Goal: Task Accomplishment & Management: Complete application form

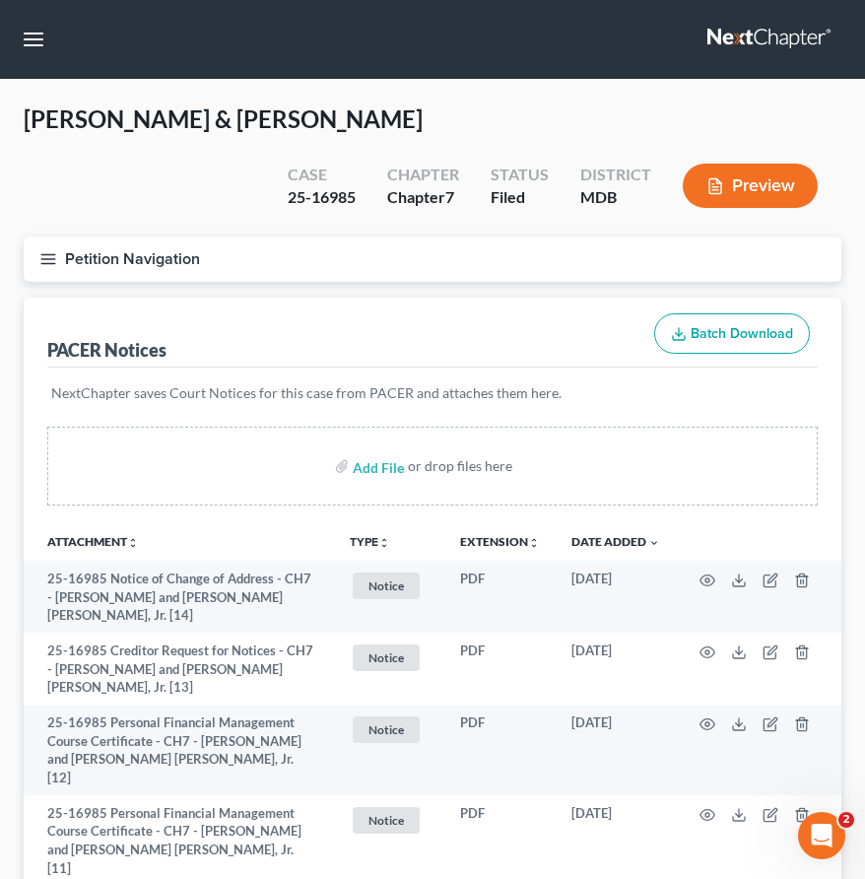
click at [722, 28] on link at bounding box center [771, 39] width 126 height 35
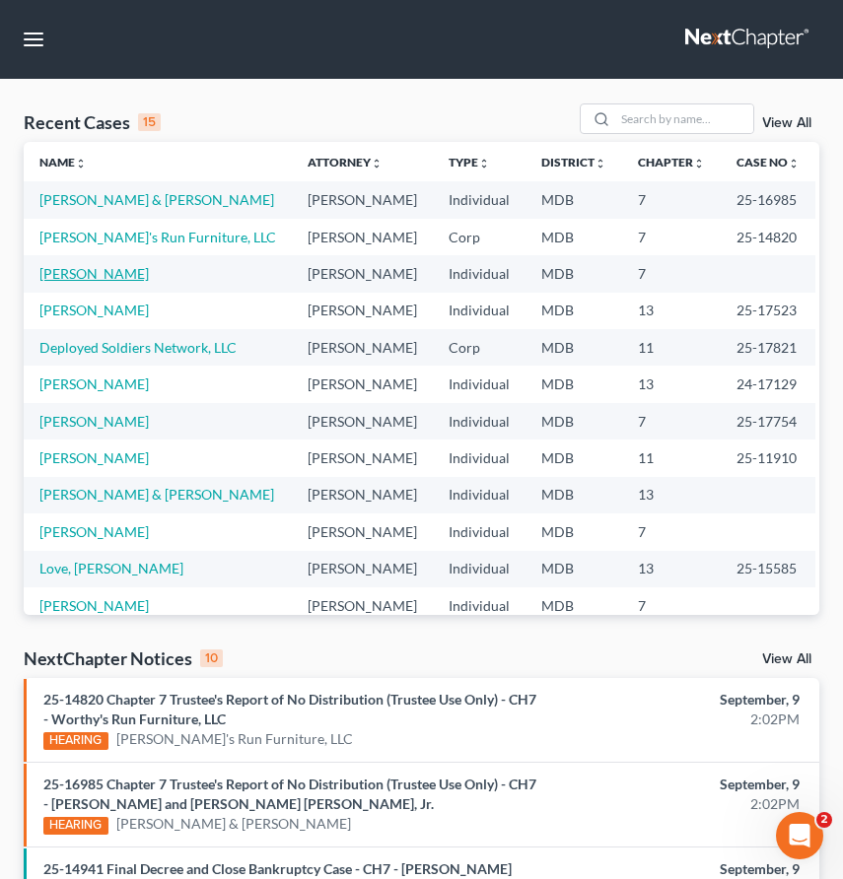
click at [57, 272] on link "Burke, Wendy" at bounding box center [93, 273] width 109 height 17
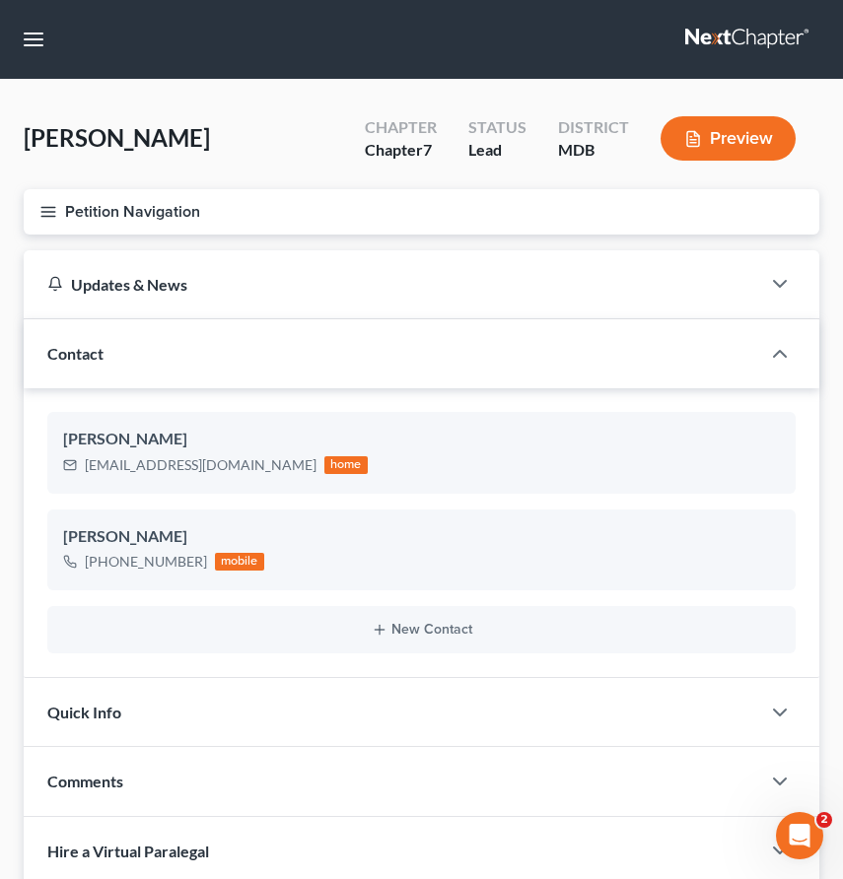
click at [50, 219] on icon "button" at bounding box center [48, 212] width 18 height 18
click at [0, 0] on div "Case Dashboard Payments Invoices Payments Payments Credit Report Client Profile" at bounding box center [0, 0] width 0 height 0
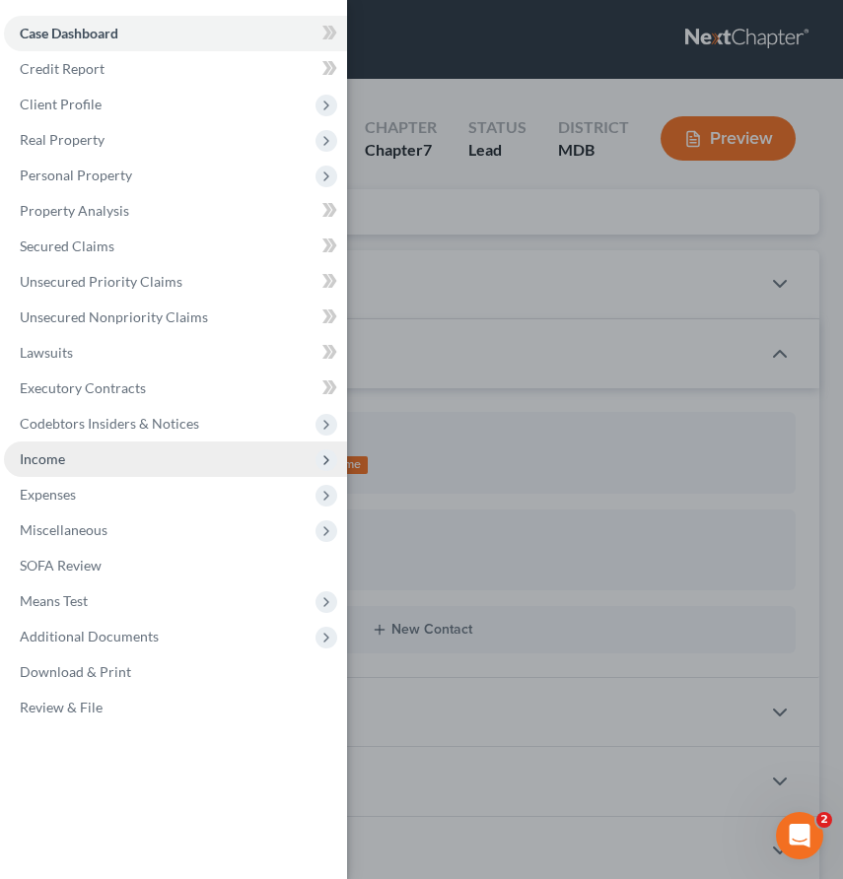
click at [127, 456] on span "Income" at bounding box center [175, 459] width 343 height 35
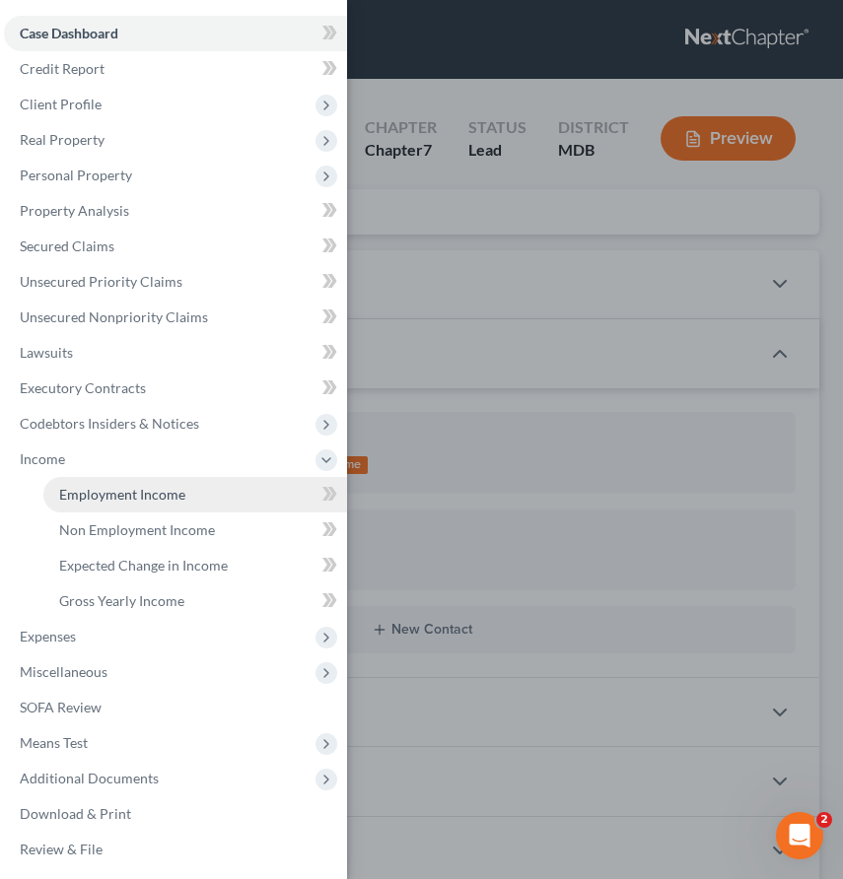
click at [131, 496] on span "Employment Income" at bounding box center [122, 494] width 126 height 17
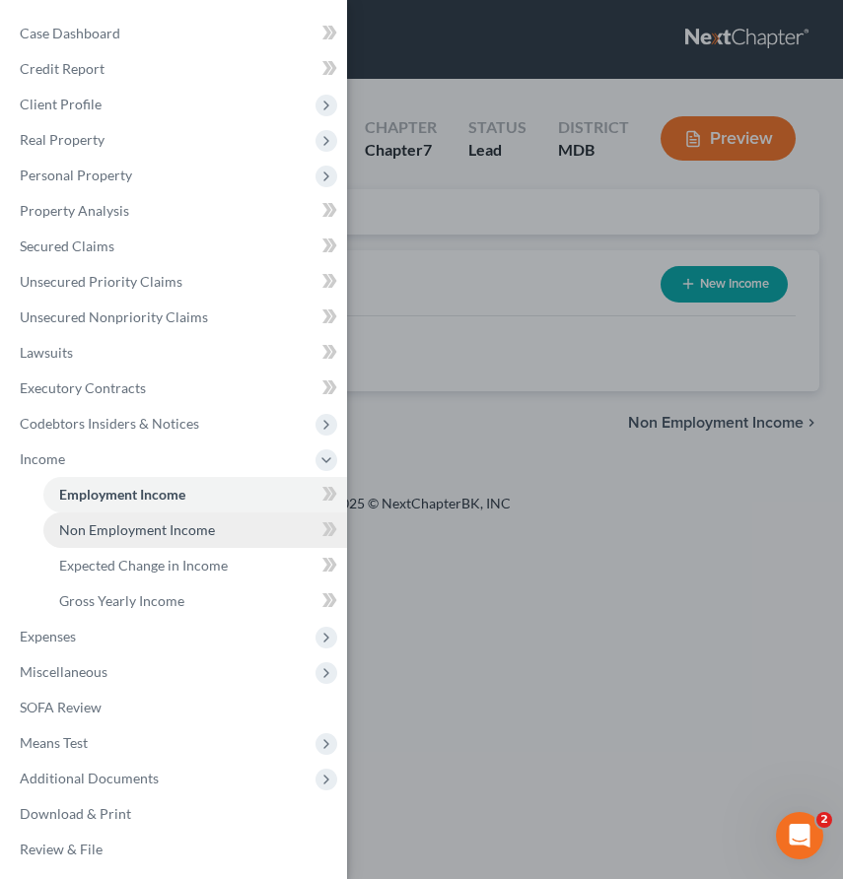
click at [151, 521] on span "Non Employment Income" at bounding box center [137, 529] width 156 height 17
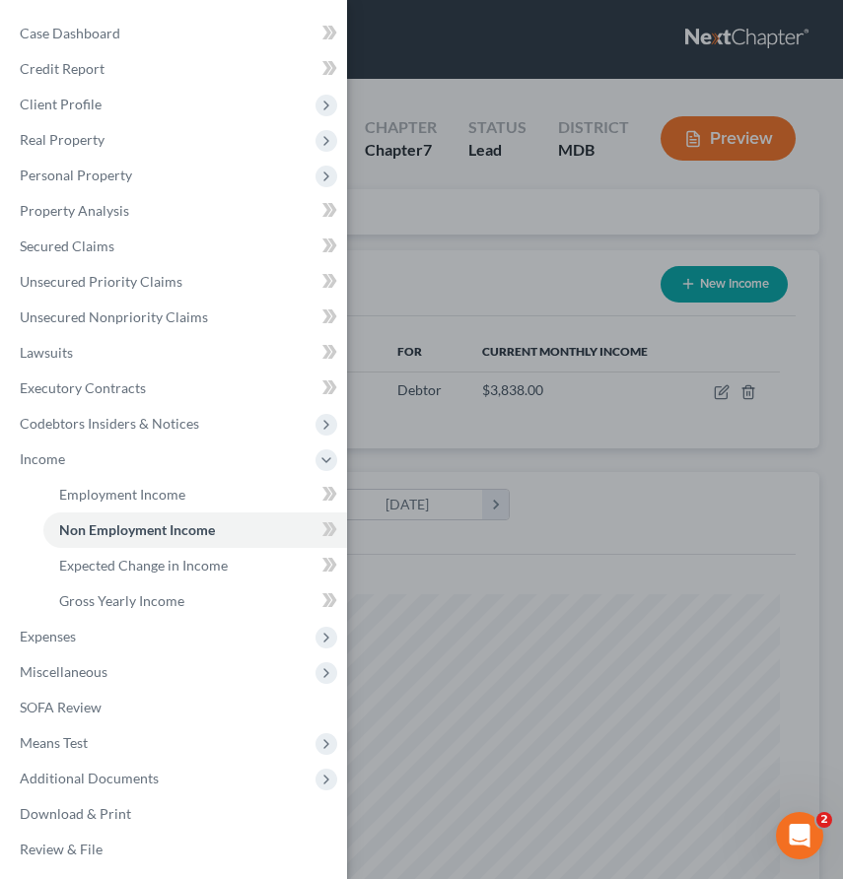
scroll to position [358, 756]
click at [484, 237] on div "Case Dashboard Payments Invoices Payments Payments Credit Report Client Profile" at bounding box center [421, 439] width 843 height 879
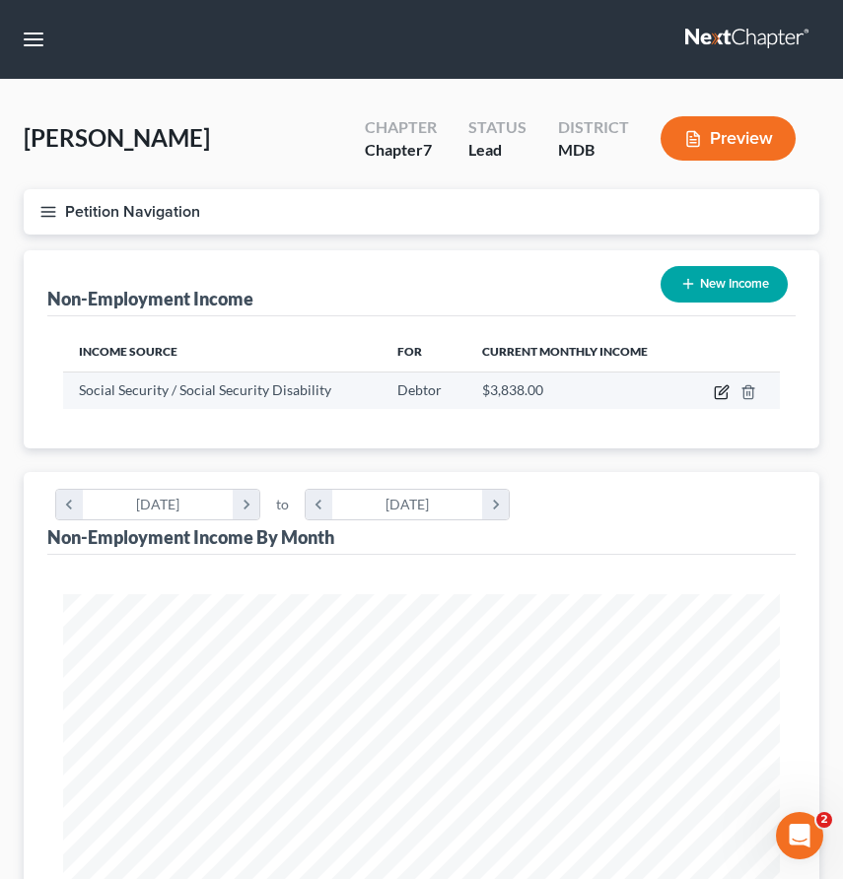
click at [715, 390] on icon "button" at bounding box center [721, 393] width 12 height 12
select select "4"
select select "0"
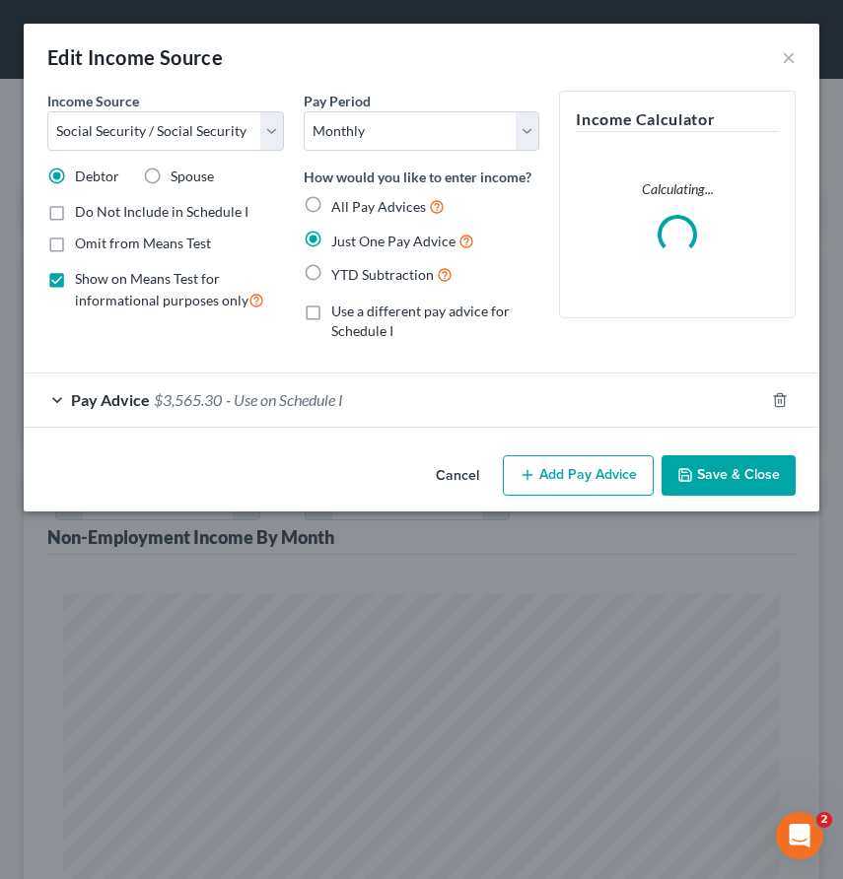
click at [166, 406] on span "$3,565.30" at bounding box center [188, 399] width 68 height 19
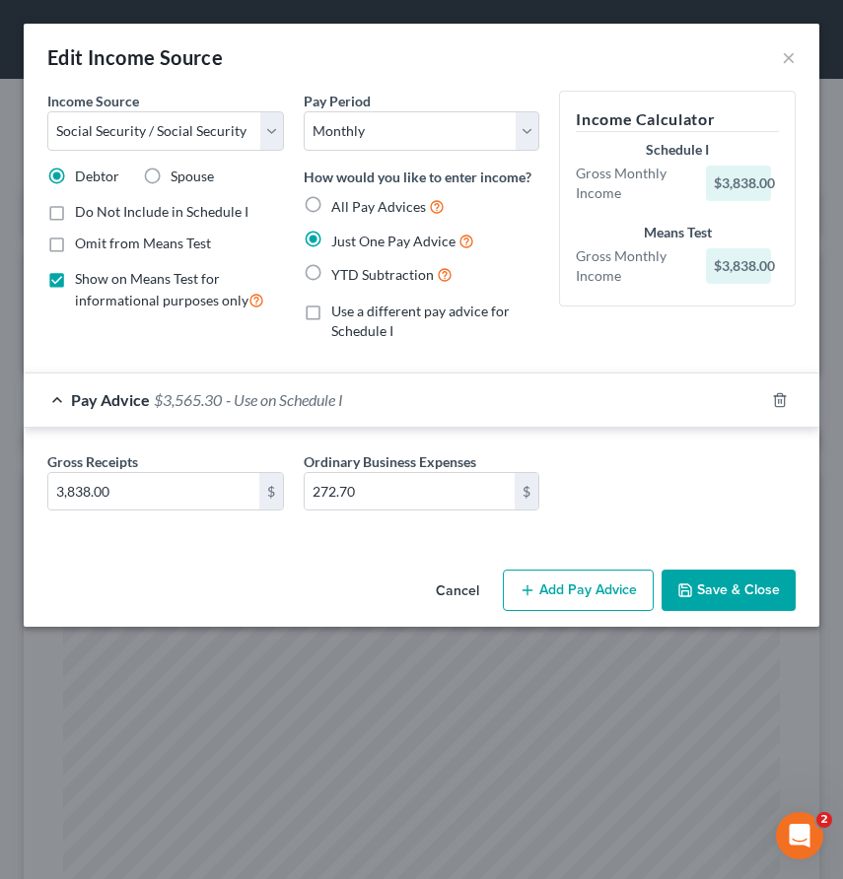
click at [719, 583] on button "Save & Close" at bounding box center [728, 590] width 134 height 41
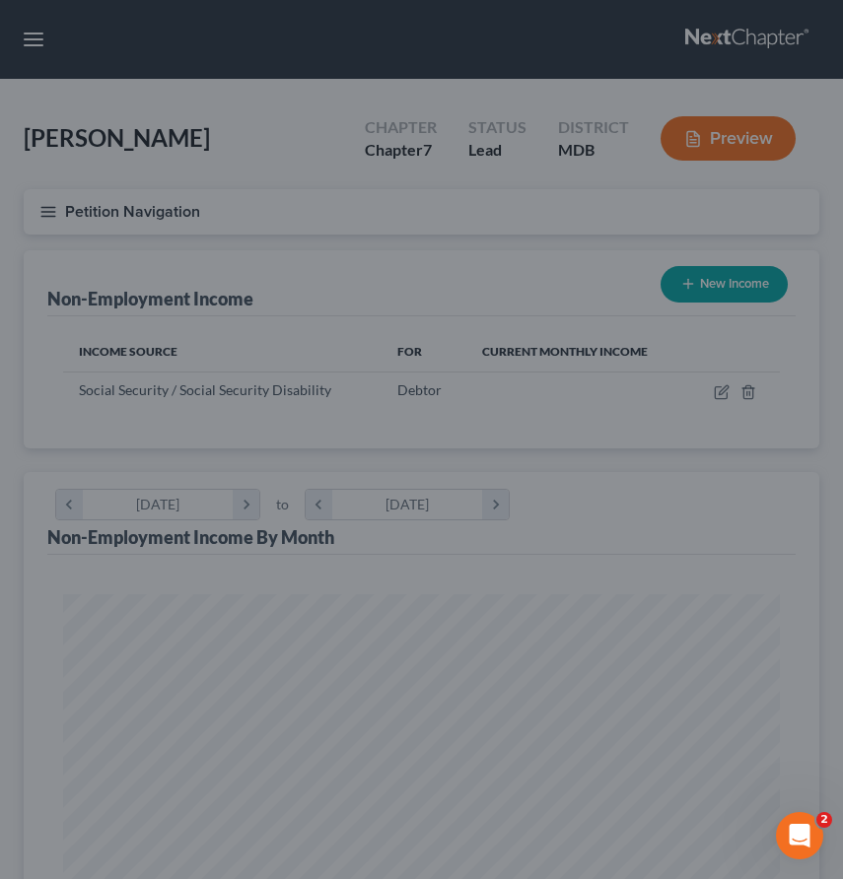
click at [700, 574] on button "Save & Close" at bounding box center [688, 555] width 116 height 35
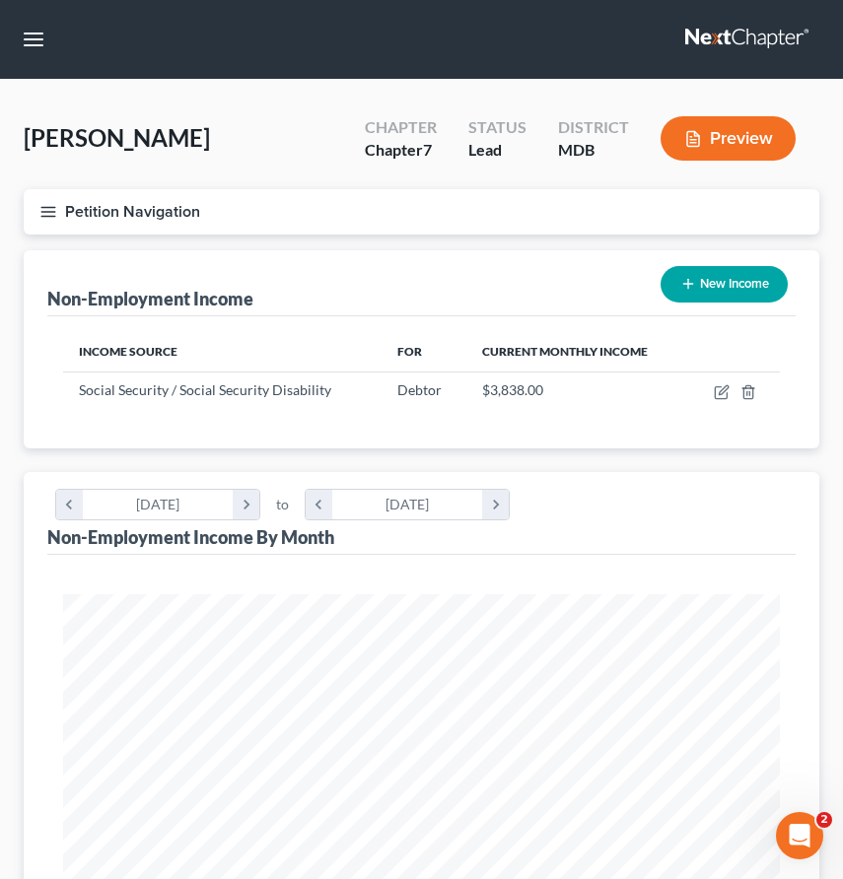
click at [45, 212] on icon "button" at bounding box center [48, 212] width 18 height 18
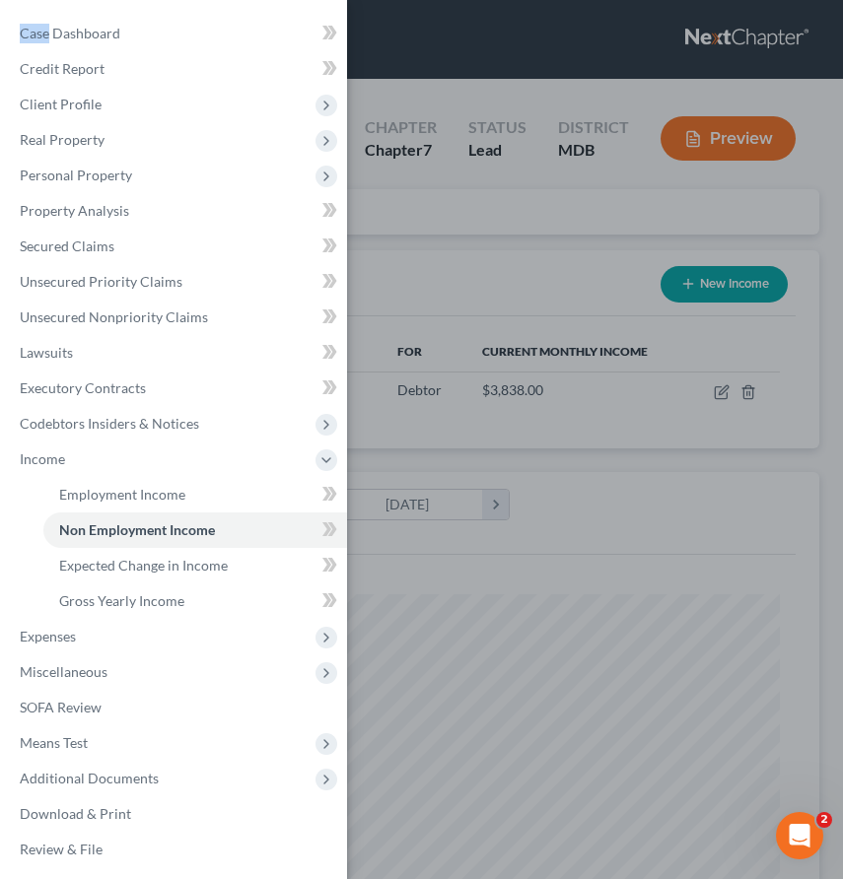
click at [45, 212] on div "Case Dashboard Payments Invoices Payments Payments Credit Report Client Profile" at bounding box center [421, 439] width 843 height 879
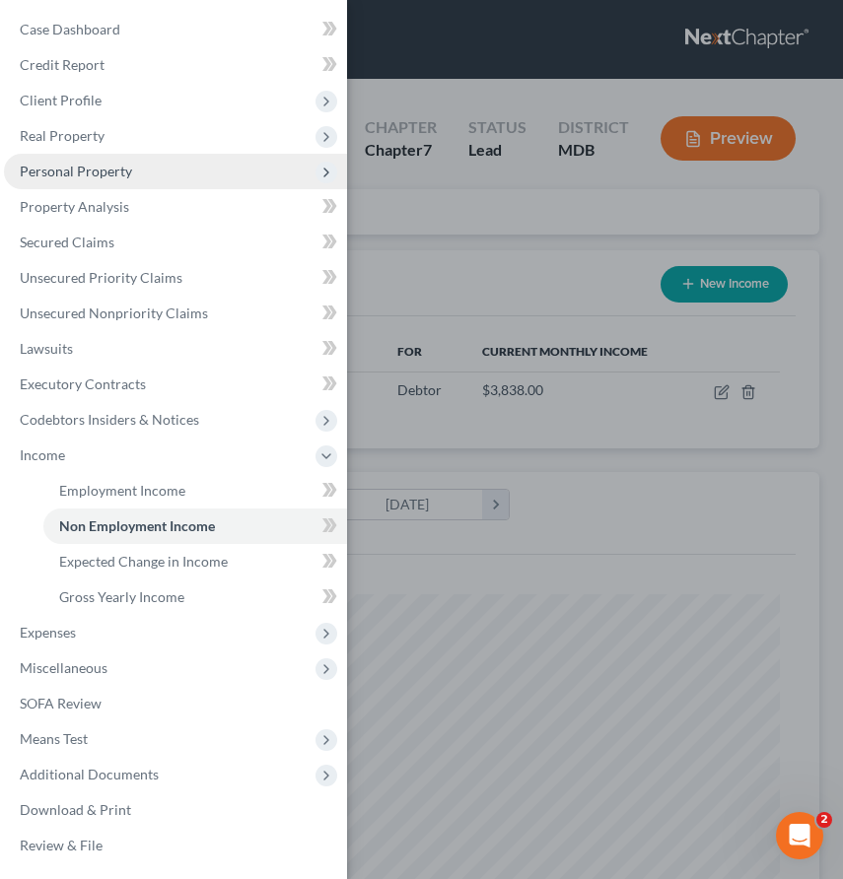
click at [84, 180] on span "Personal Property" at bounding box center [175, 171] width 343 height 35
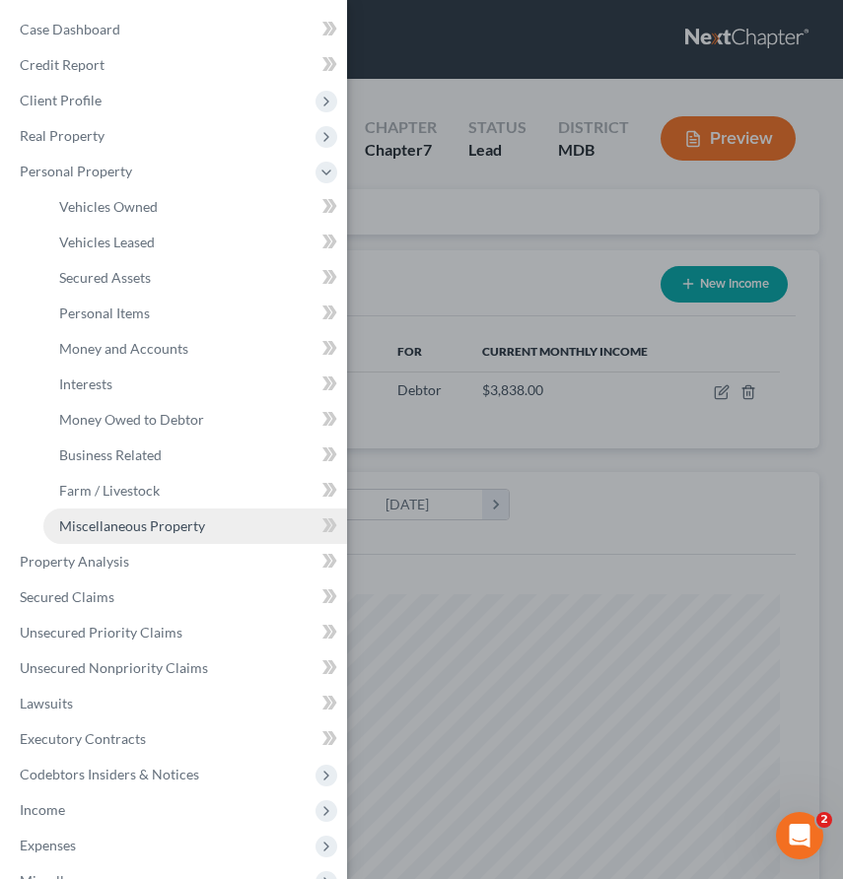
click at [80, 516] on link "Miscellaneous Property" at bounding box center [195, 526] width 304 height 35
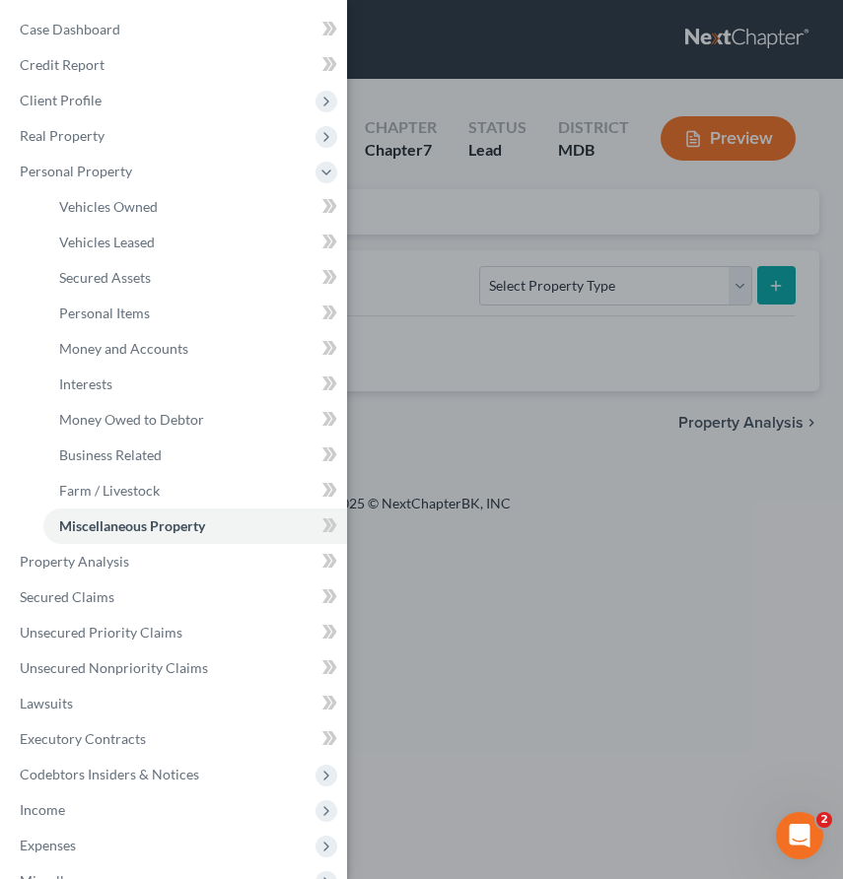
click at [558, 298] on div "Case Dashboard Payments Invoices Payments Payments Credit Report Client Profile" at bounding box center [421, 439] width 843 height 879
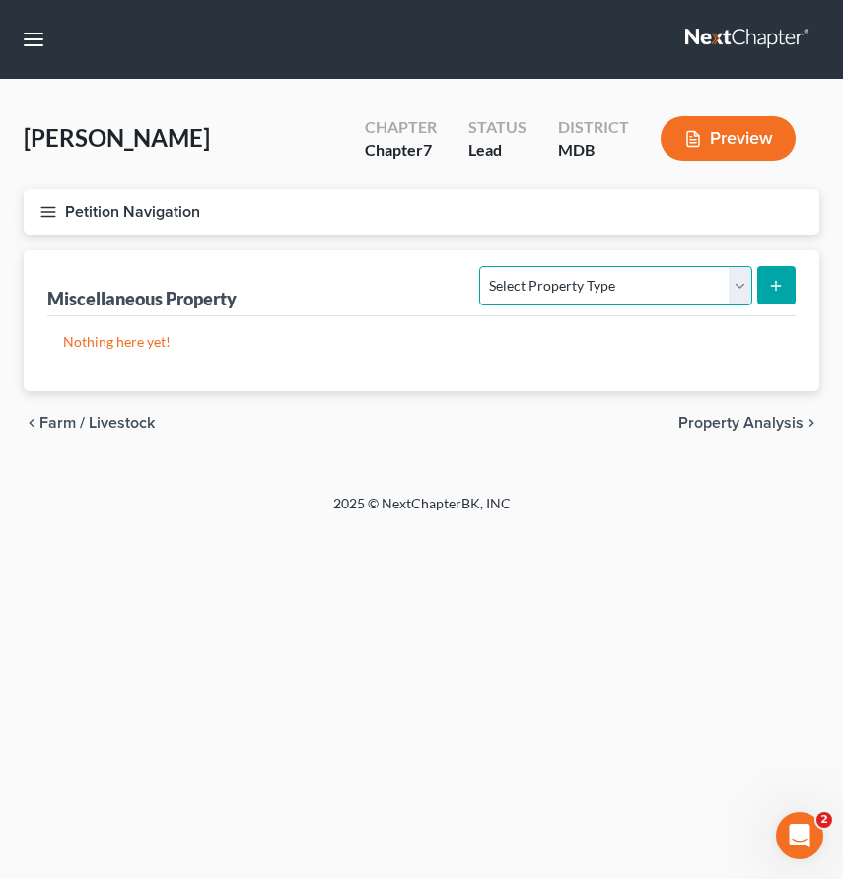
click at [558, 298] on select "Select Property Type Assigned for Creditor Benefit Within 1 Year Holding for An…" at bounding box center [615, 285] width 272 height 39
select select "transferred"
click at [479, 266] on select "Select Property Type Assigned for Creditor Benefit Within 1 Year Holding for An…" at bounding box center [615, 285] width 272 height 39
click at [782, 284] on icon "submit" at bounding box center [776, 286] width 16 height 16
select select "Ordinary (within 2 years)"
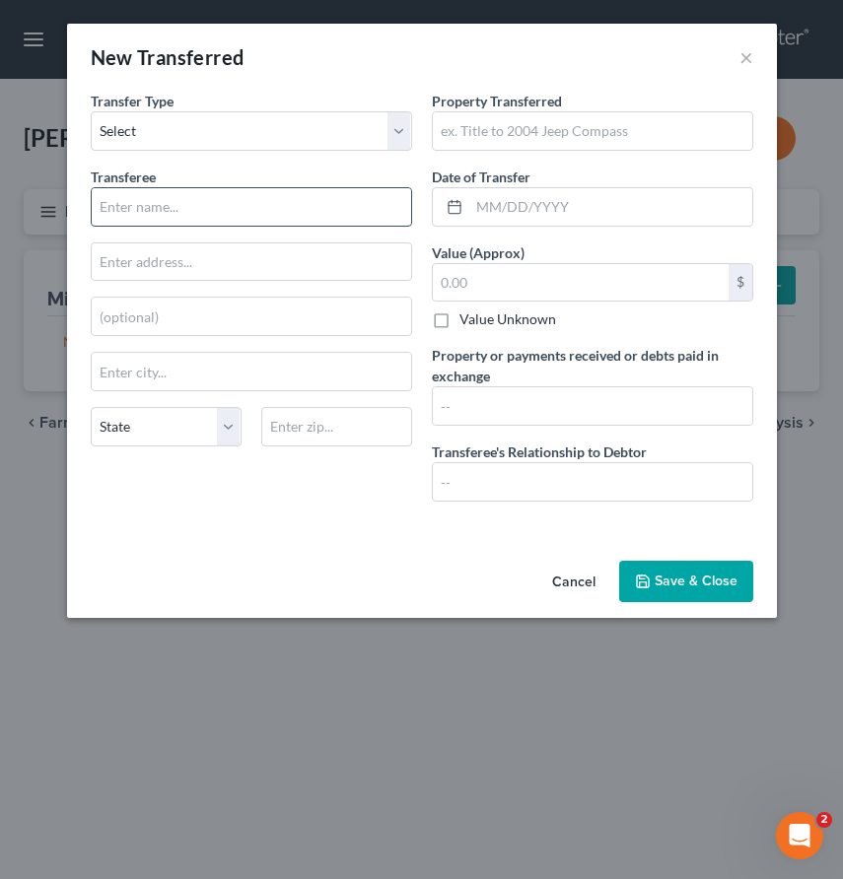
click at [192, 212] on input "text" at bounding box center [251, 206] width 319 height 37
type input "CarMax, Inc."
type input "16411 Shady Grove Rd."
type input "20877"
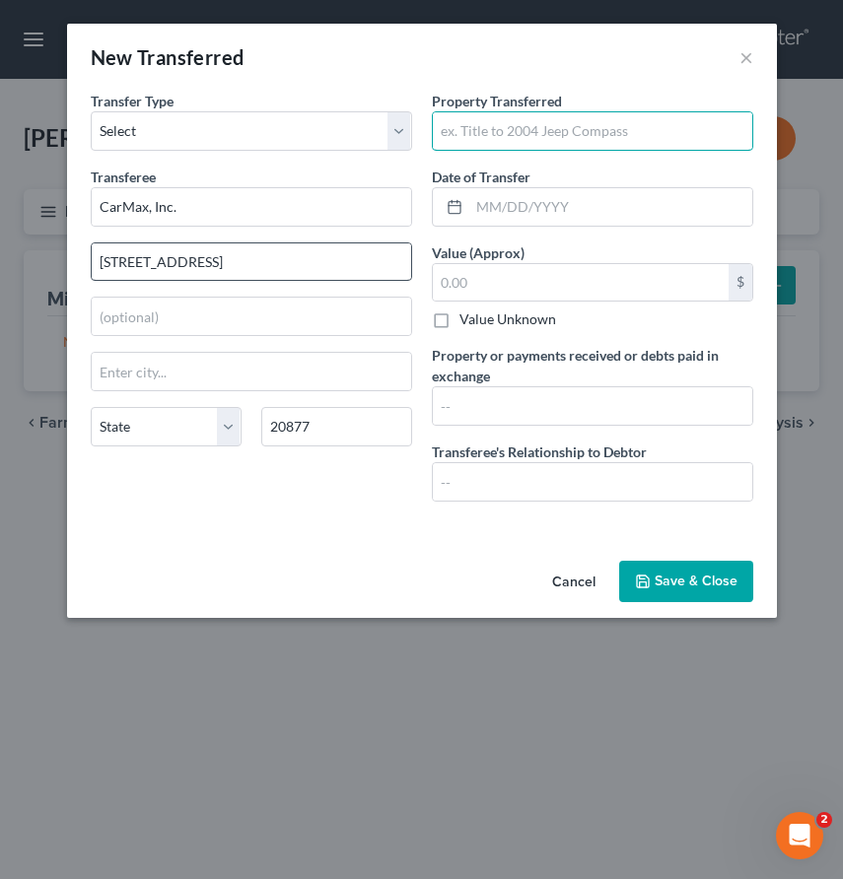
type input "Gaithersburg"
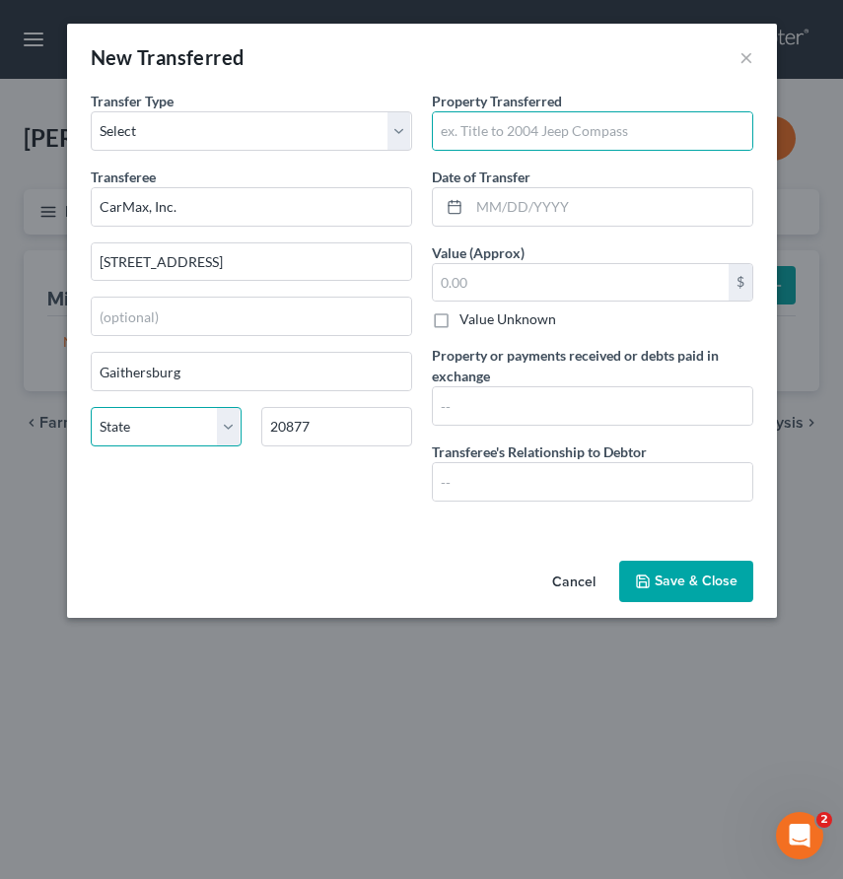
click at [227, 422] on select "State AL AK AR AZ CA CO CT DE DC FL GA GU HI ID IL IN IA KS KY LA ME MD MA MI M…" at bounding box center [166, 426] width 151 height 39
select select "21"
click at [91, 407] on select "State AL AK AR AZ CA CO CT DE DC FL GA GU HI ID IL IN IA KS KY LA ME MD MA MI M…" at bounding box center [166, 426] width 151 height 39
click at [466, 124] on input "text" at bounding box center [592, 130] width 319 height 37
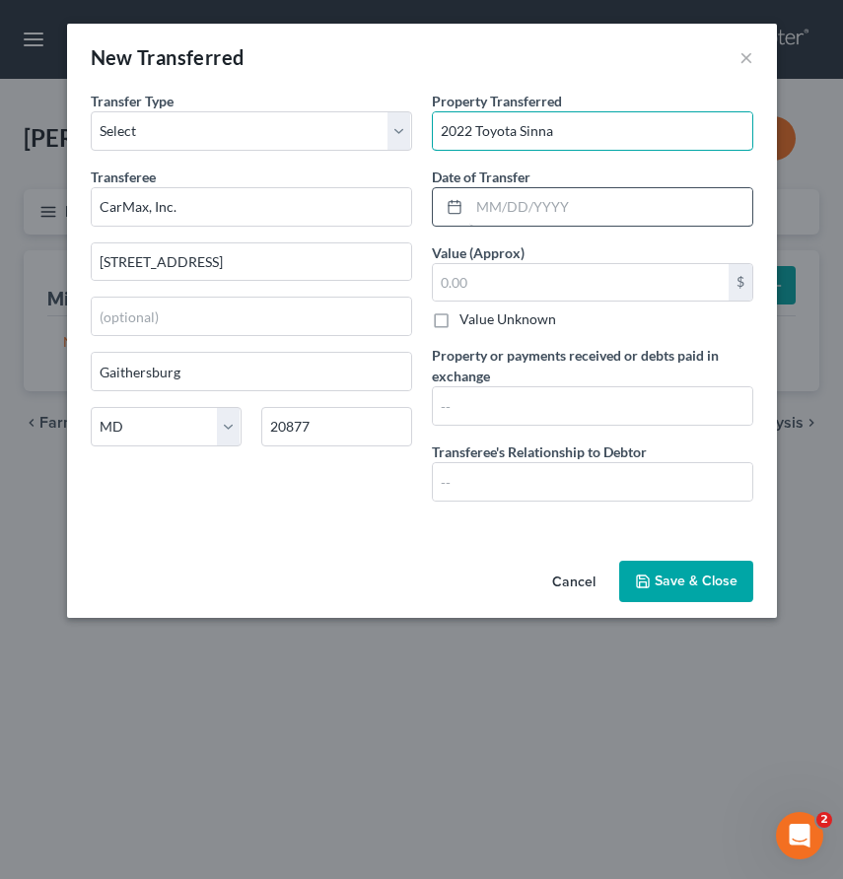
type input "2022 Toyota Sinna"
click at [488, 205] on input "text" at bounding box center [610, 206] width 283 height 37
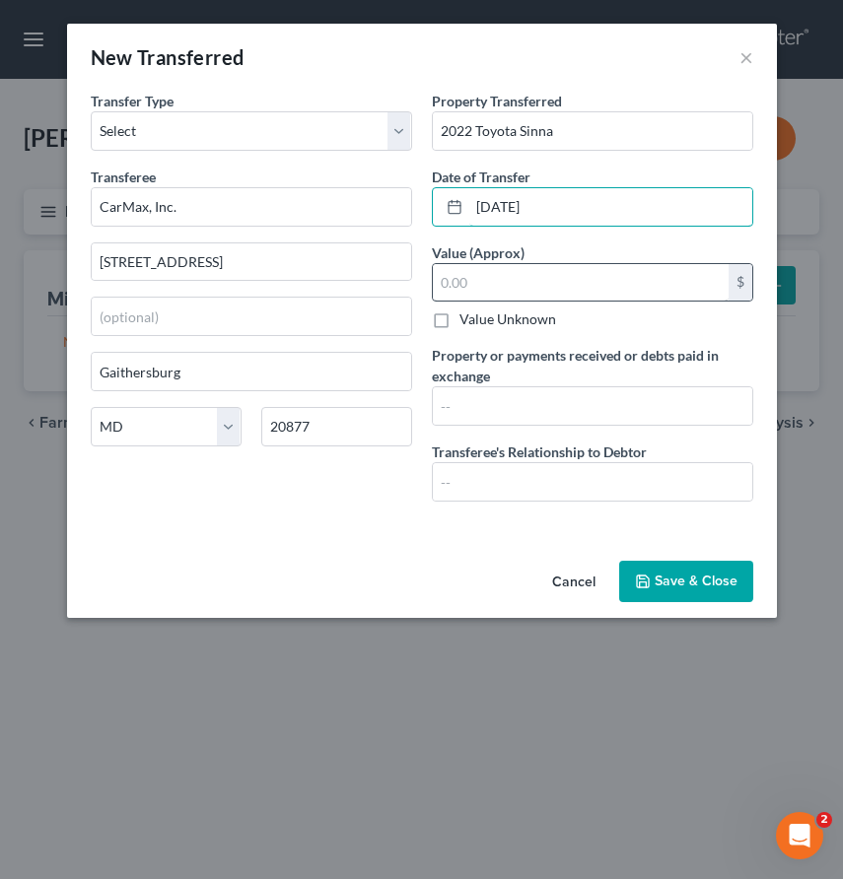
type input "11/04/2024"
click at [499, 290] on input "text" at bounding box center [581, 282] width 296 height 37
click at [472, 285] on input "text" at bounding box center [581, 282] width 296 height 37
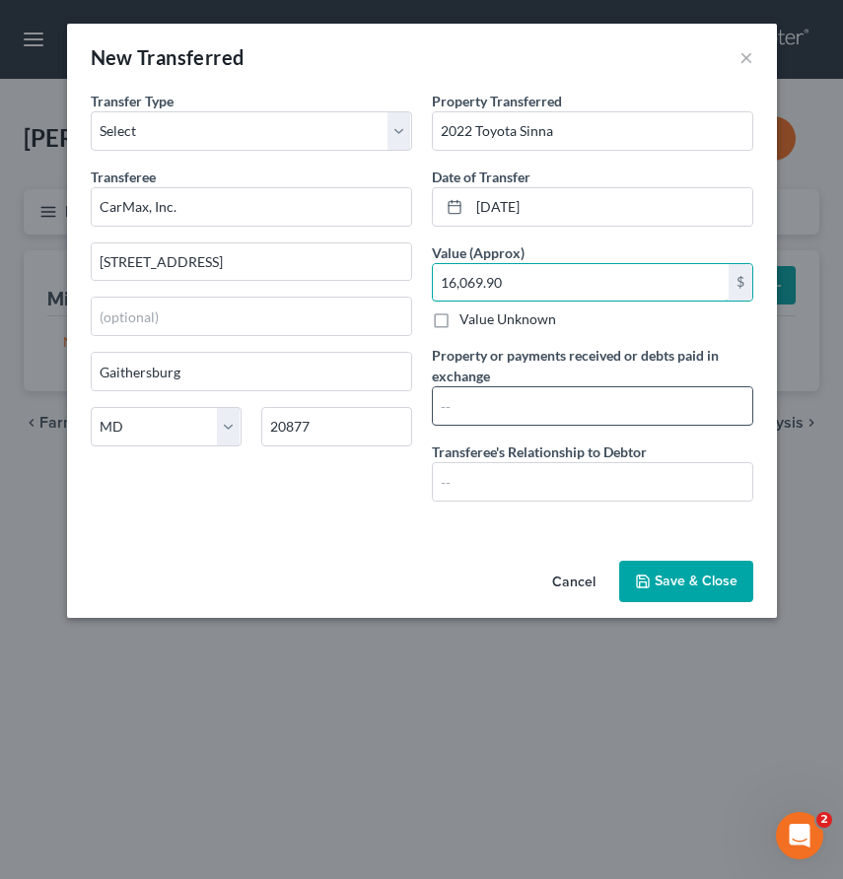
type input "16,069.90"
click at [487, 421] on input "text" at bounding box center [592, 405] width 319 height 37
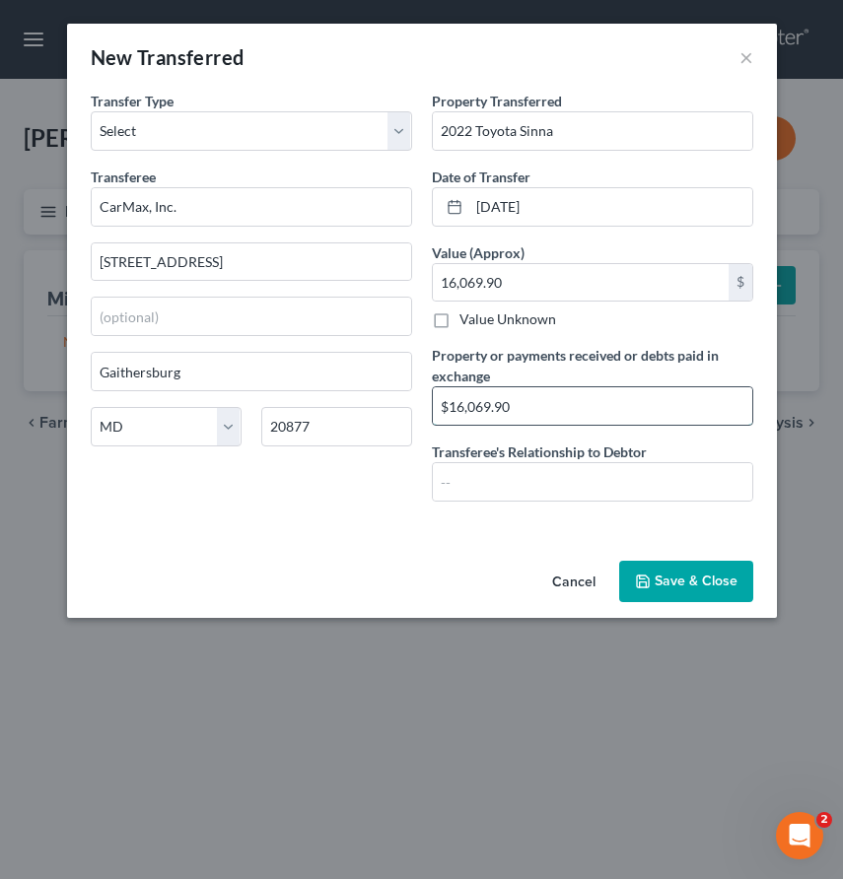
type input "$16,069.90"
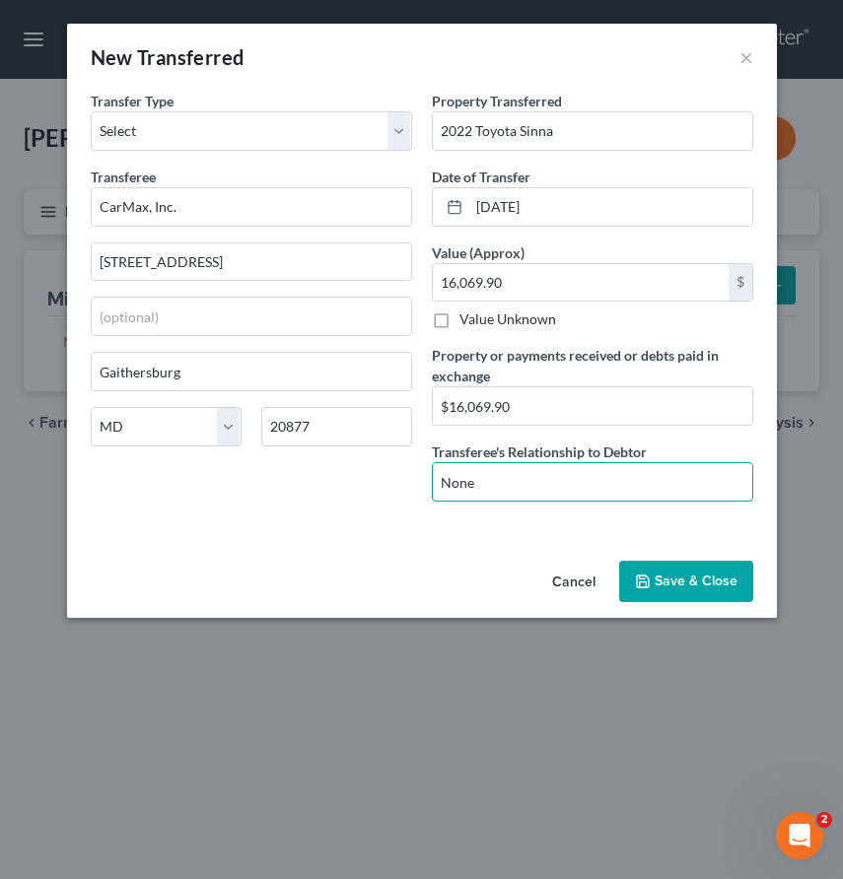
type input "None"
click at [661, 579] on button "Save & Close" at bounding box center [686, 581] width 134 height 41
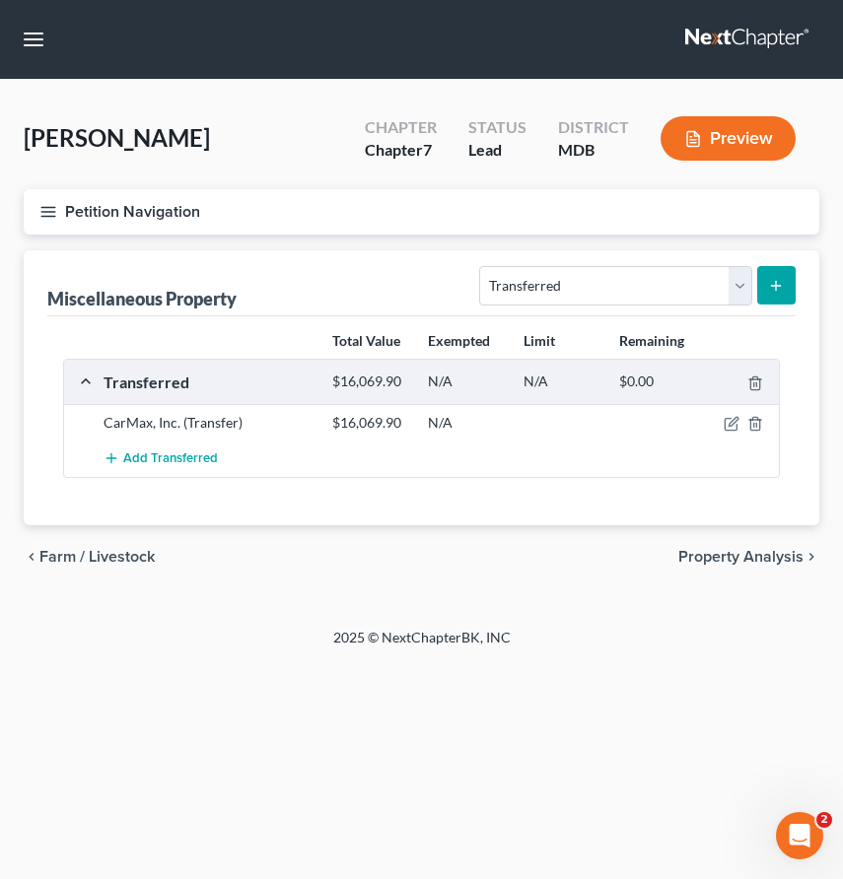
click at [46, 212] on icon "button" at bounding box center [48, 212] width 18 height 18
click at [0, 0] on div "Case Dashboard Payments Invoices Payments Payments Credit Report Client Profile" at bounding box center [0, 0] width 0 height 0
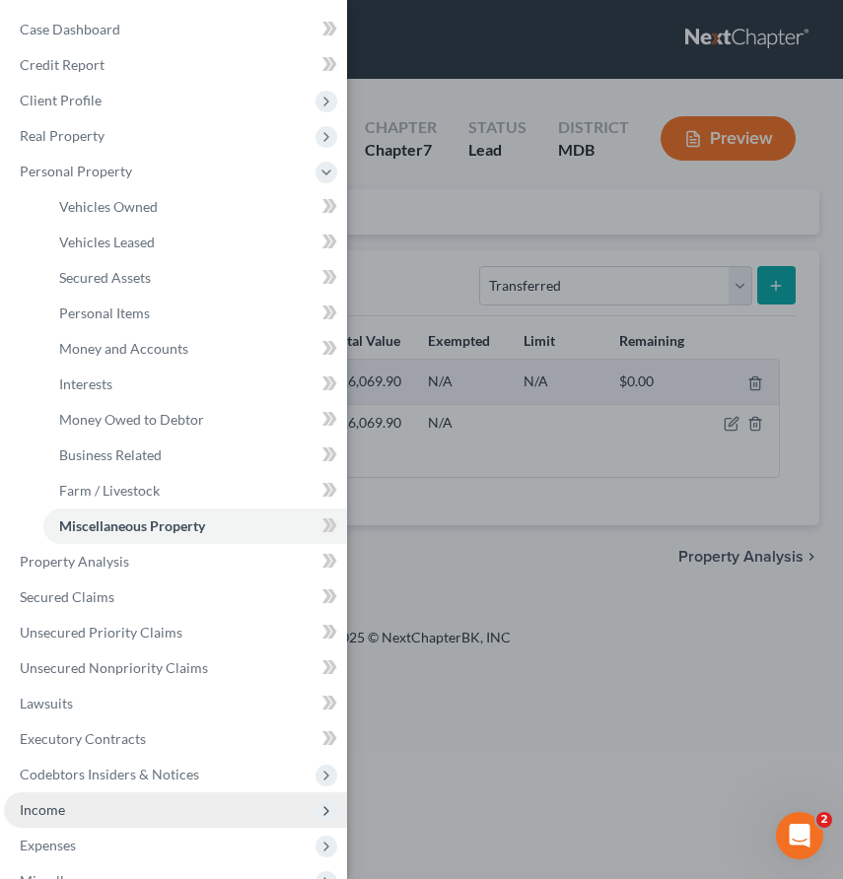
click at [74, 810] on span "Income" at bounding box center [175, 809] width 343 height 35
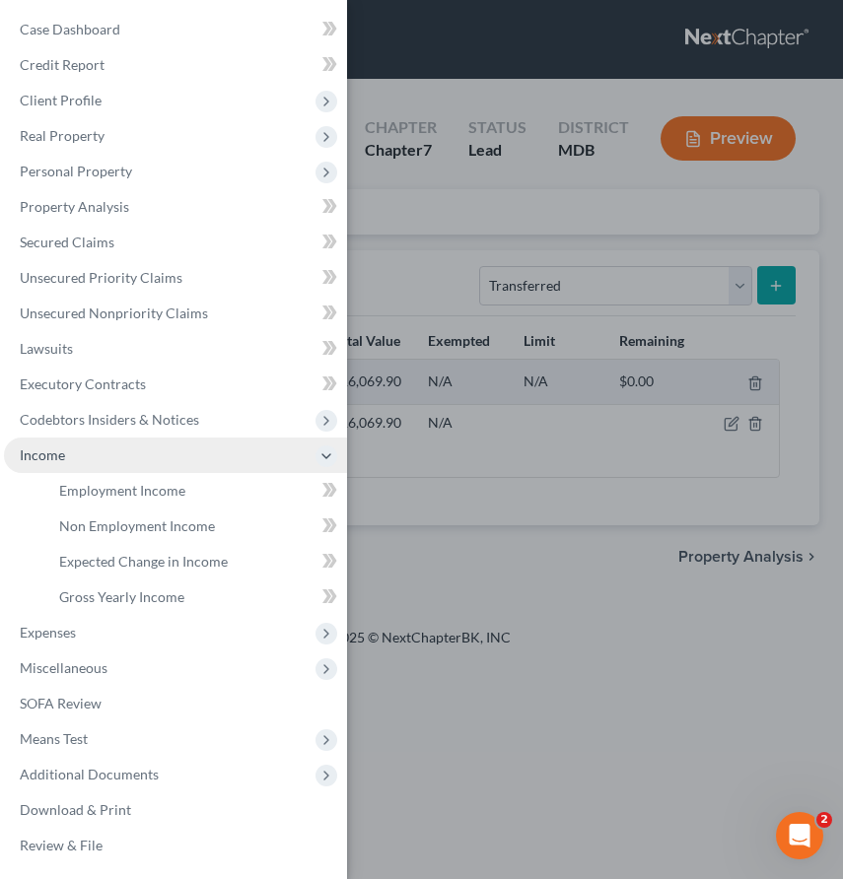
scroll to position [4, 0]
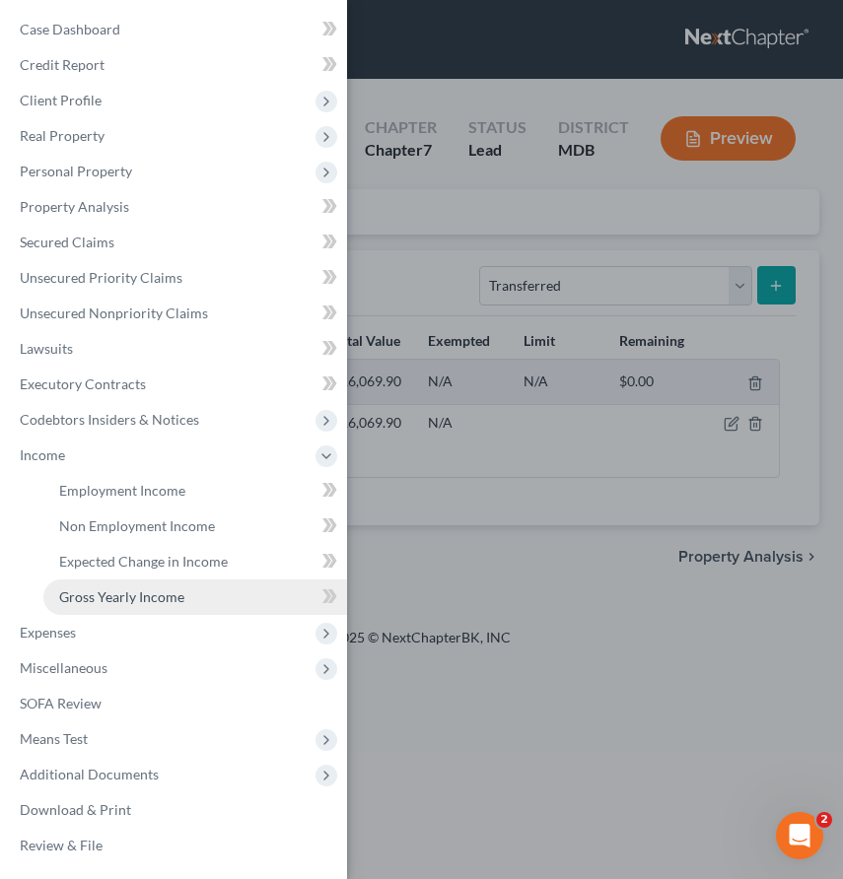
click at [87, 599] on span "Gross Yearly Income" at bounding box center [121, 596] width 125 height 17
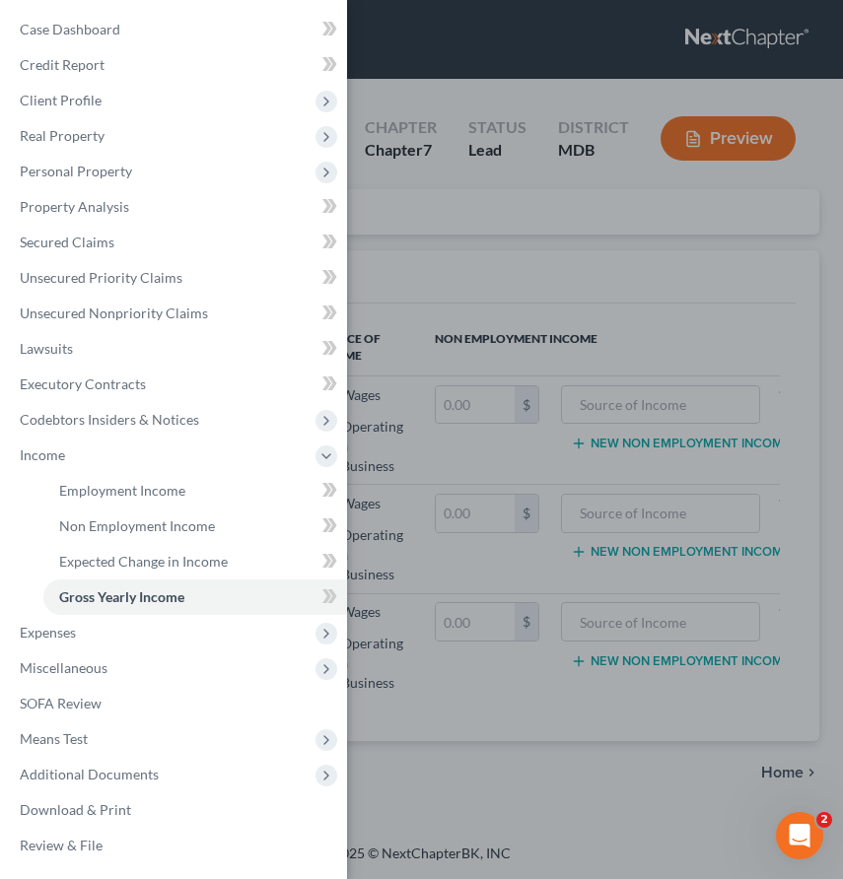
click at [439, 282] on div "Case Dashboard Payments Invoices Payments Payments Credit Report Client Profile" at bounding box center [421, 439] width 843 height 879
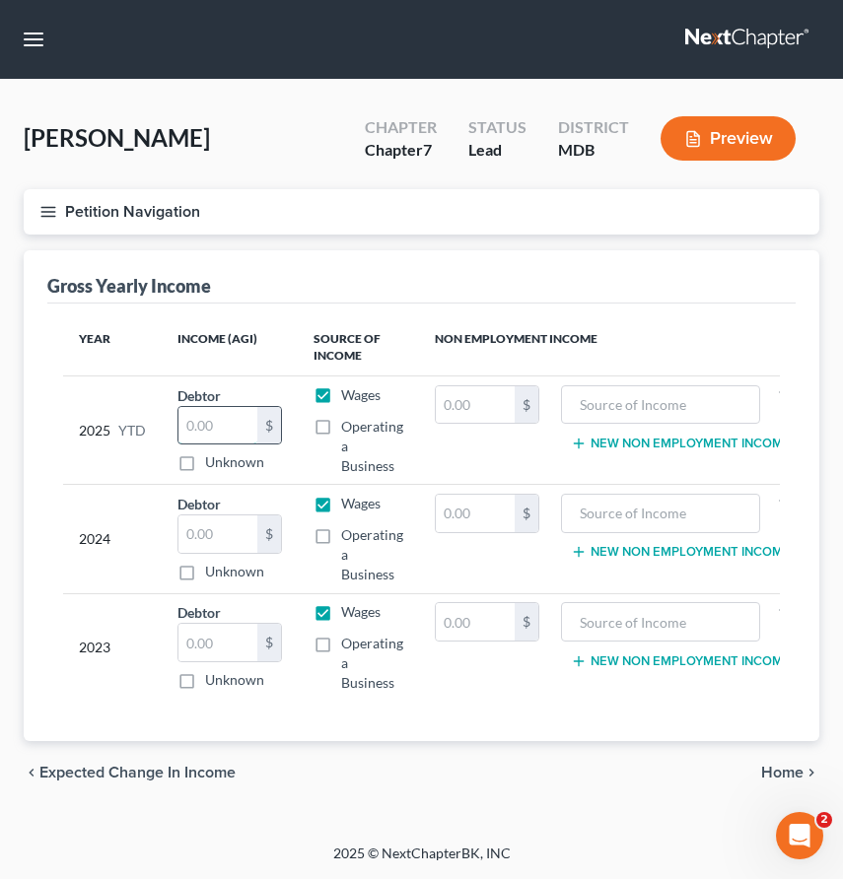
click at [214, 435] on input "text" at bounding box center [217, 425] width 79 height 37
click at [192, 532] on input "text" at bounding box center [217, 533] width 79 height 37
type input "121,679"
click at [480, 512] on input "text" at bounding box center [475, 513] width 79 height 37
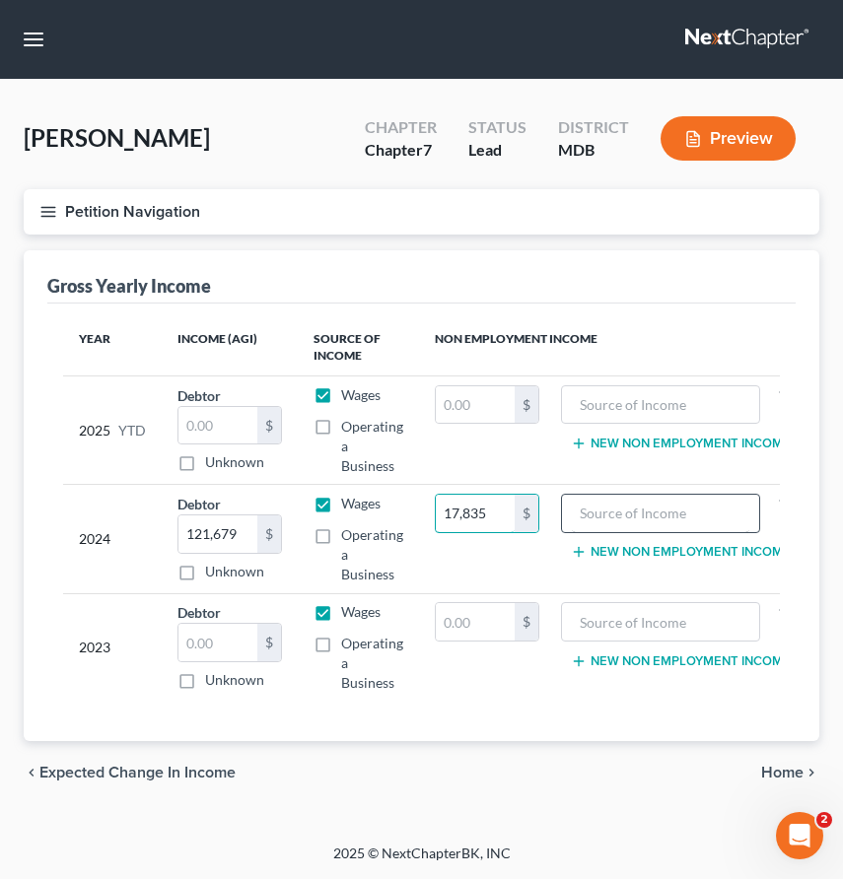
type input "17,835"
click at [635, 514] on input "text" at bounding box center [661, 513] width 178 height 37
type input "Social Security Benefit"
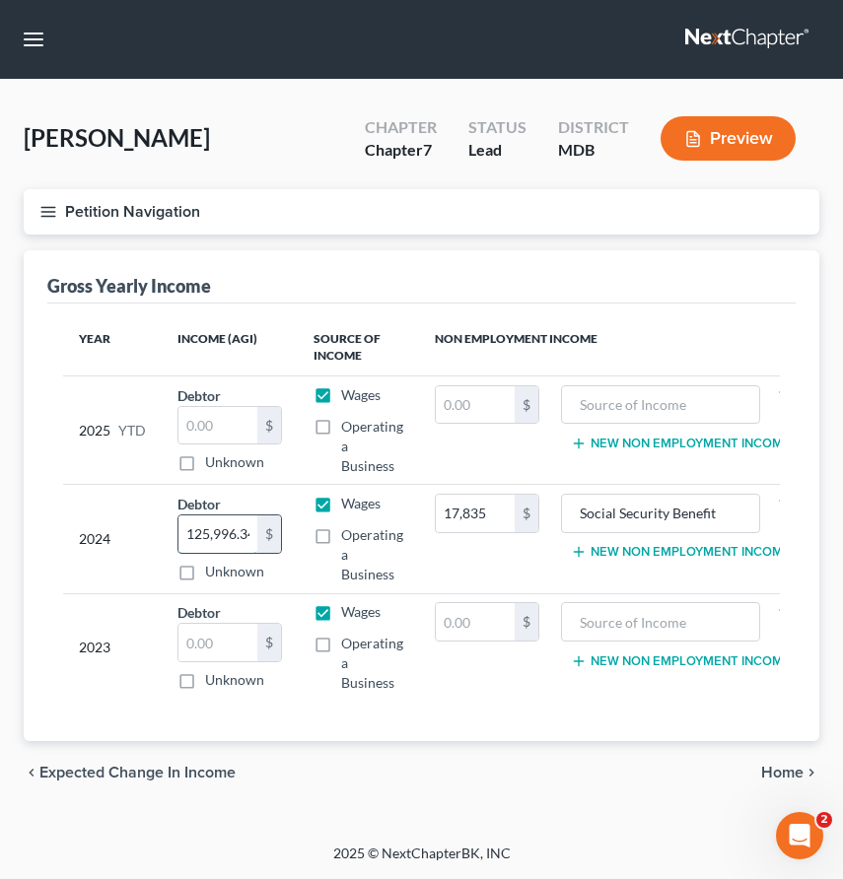
scroll to position [0, 7]
type input "125,996.34"
click at [475, 402] on input "text" at bounding box center [475, 404] width 79 height 37
type input "30,704"
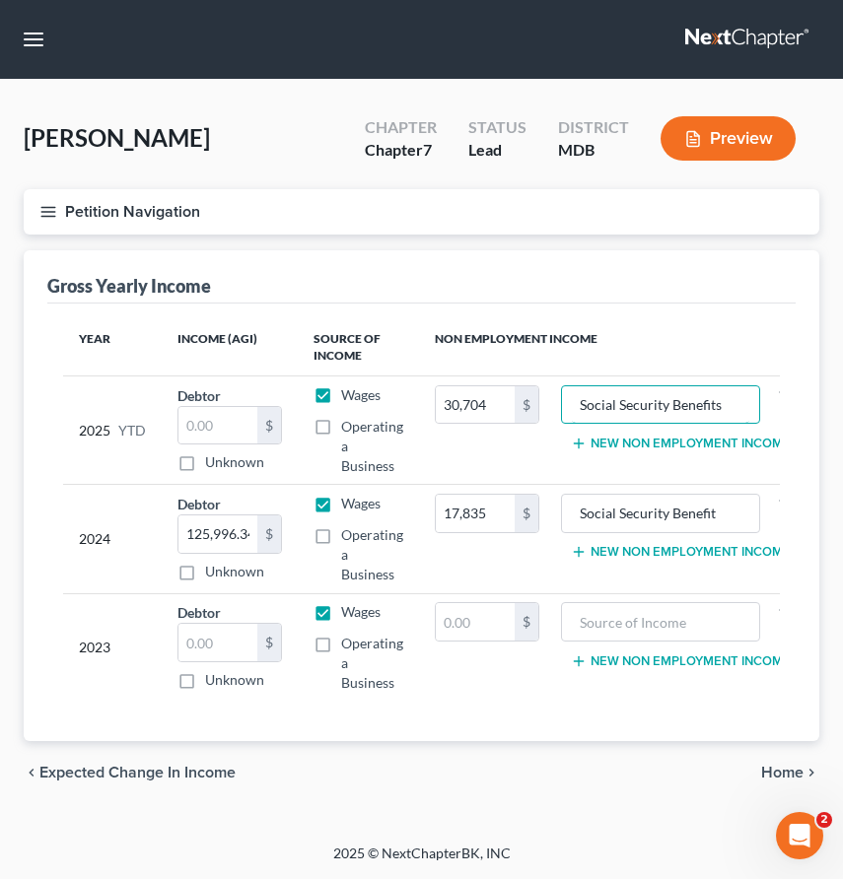
type input "Social Security Benefits"
click at [198, 650] on input "text" at bounding box center [217, 642] width 79 height 37
type input "121,527"
click at [772, 773] on span "Home" at bounding box center [782, 773] width 42 height 16
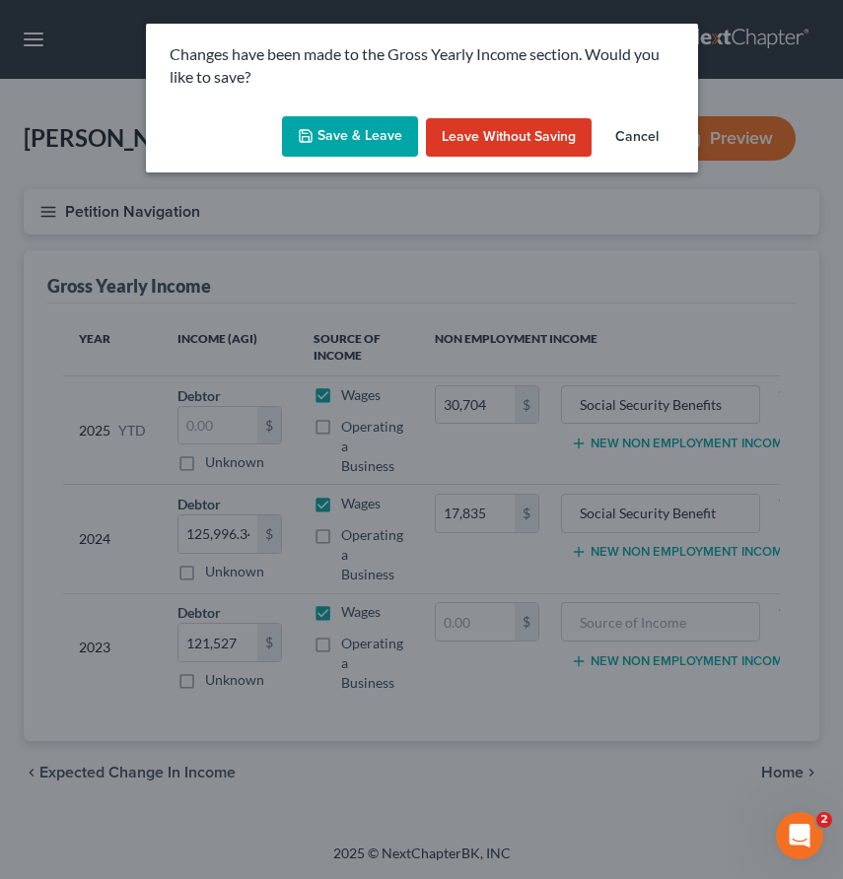
click at [335, 143] on button "Save & Leave" at bounding box center [350, 136] width 136 height 41
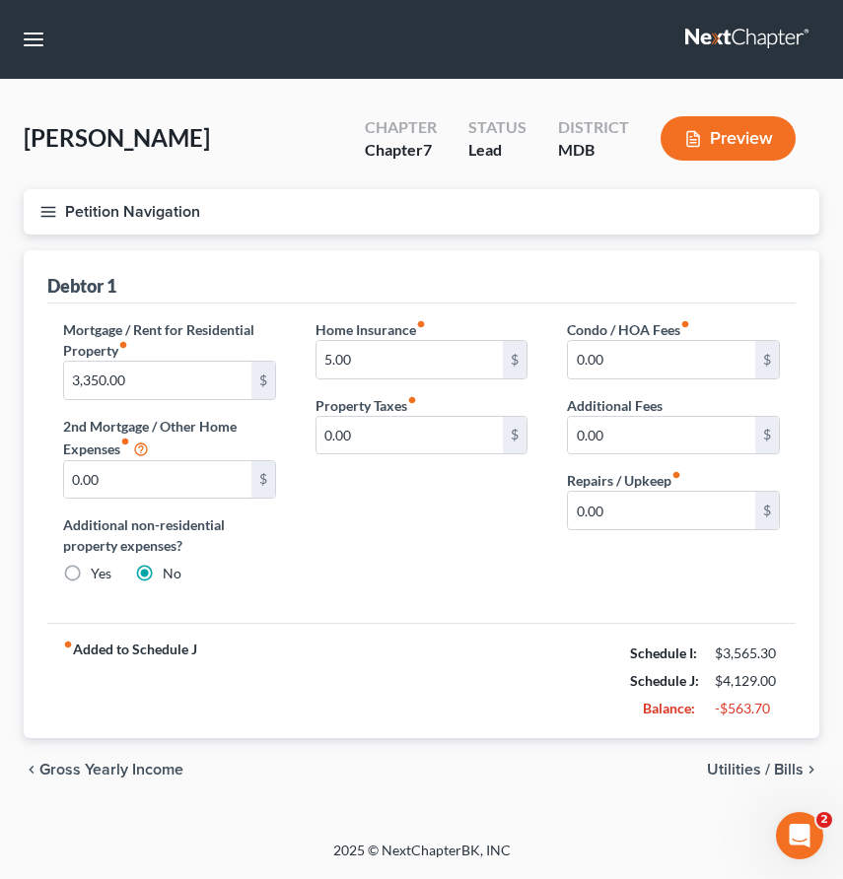
click at [50, 203] on icon "button" at bounding box center [48, 212] width 18 height 18
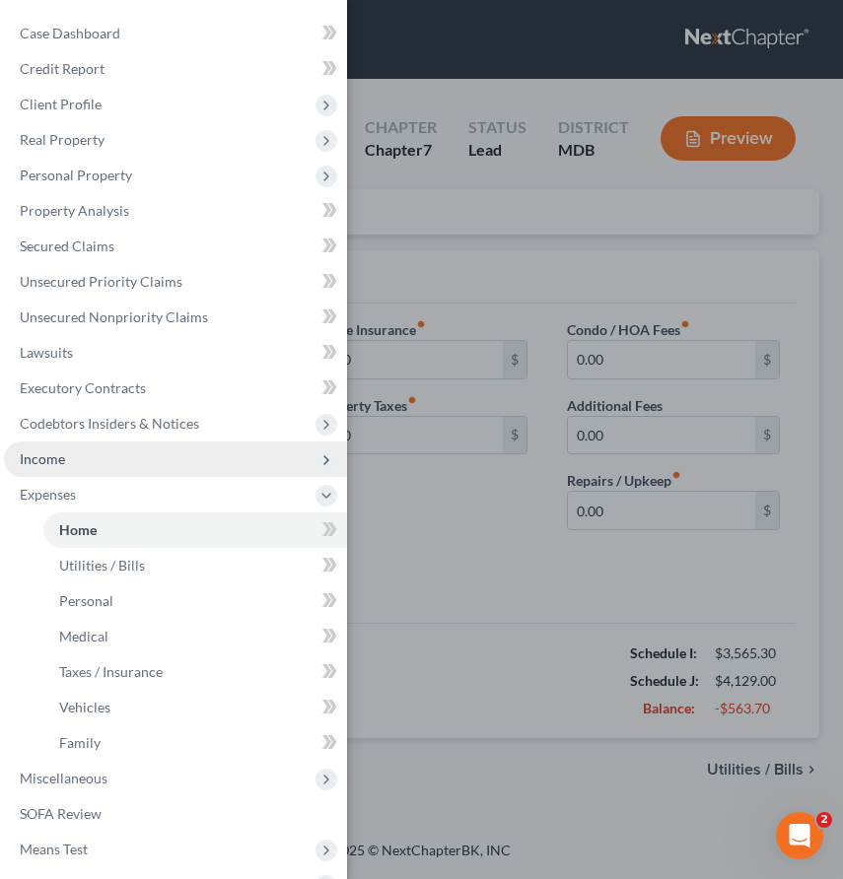
scroll to position [110, 0]
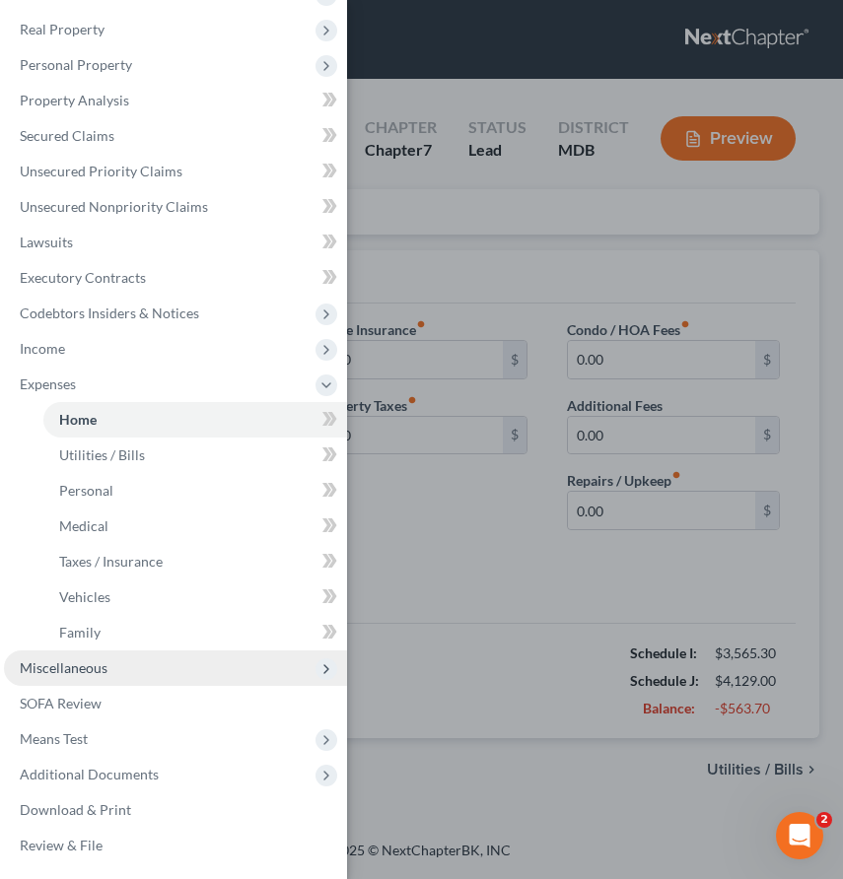
click at [67, 670] on span "Miscellaneous" at bounding box center [64, 667] width 88 height 17
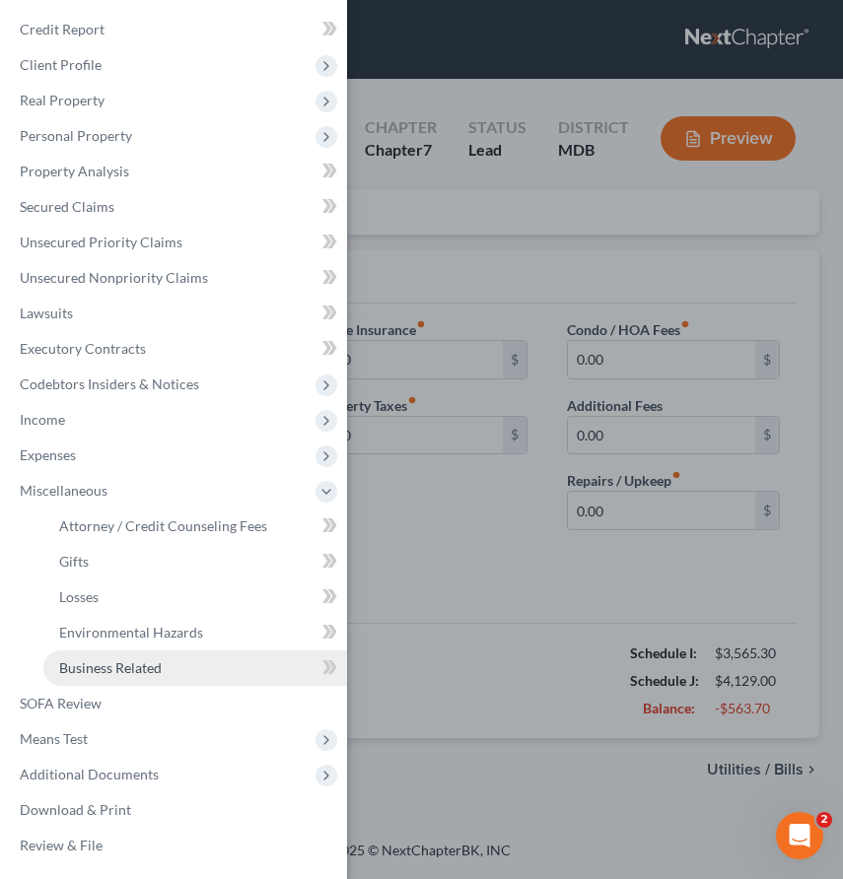
scroll to position [39, 0]
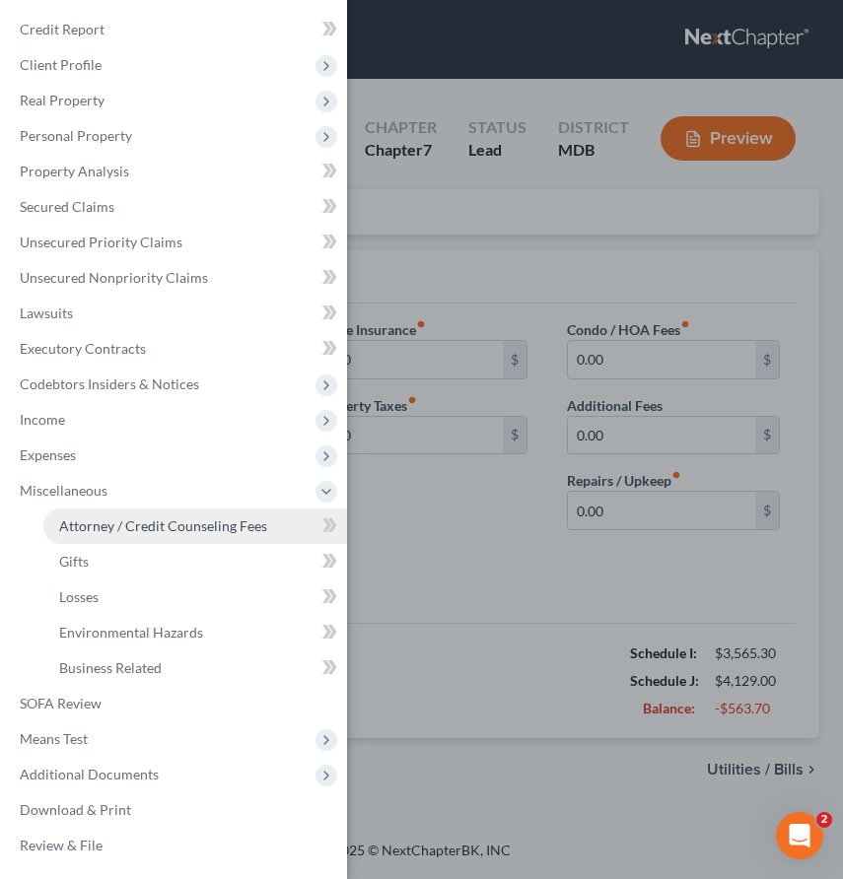
click at [71, 523] on span "Attorney / Credit Counseling Fees" at bounding box center [163, 525] width 208 height 17
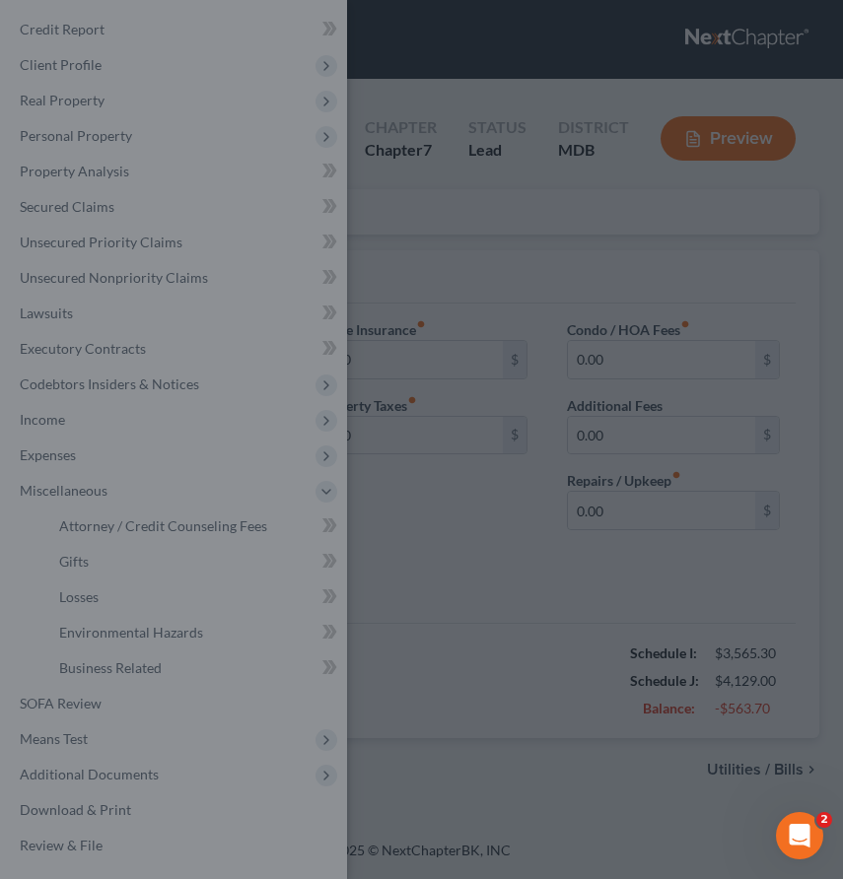
click at [511, 550] on div at bounding box center [421, 439] width 843 height 879
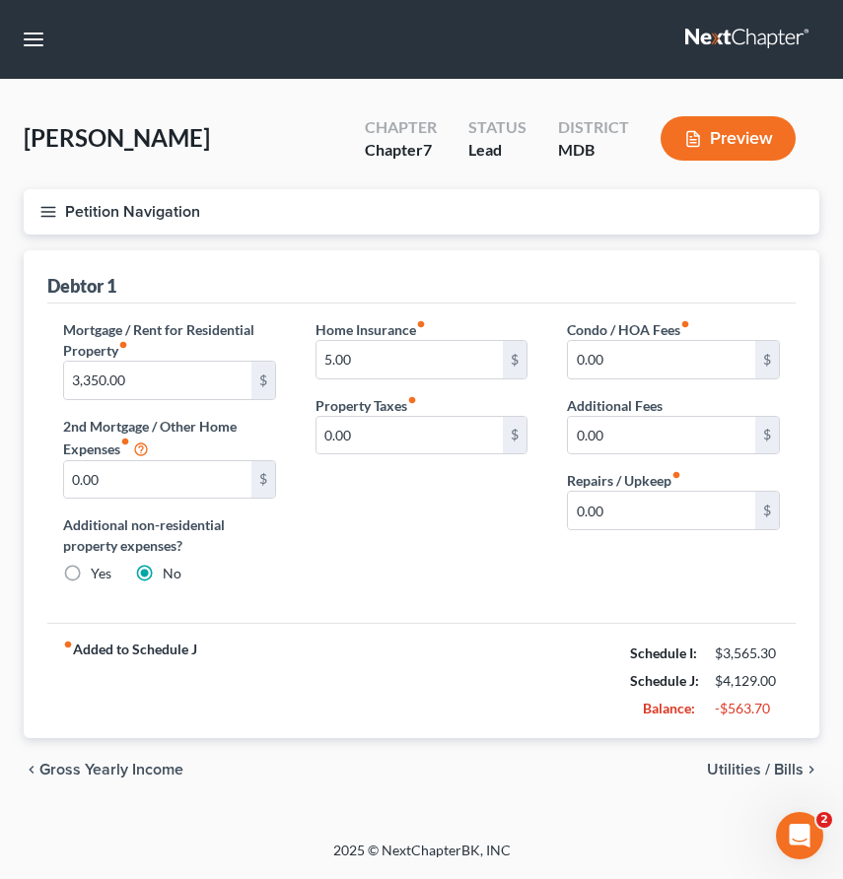
click at [43, 207] on icon "button" at bounding box center [48, 212] width 18 height 18
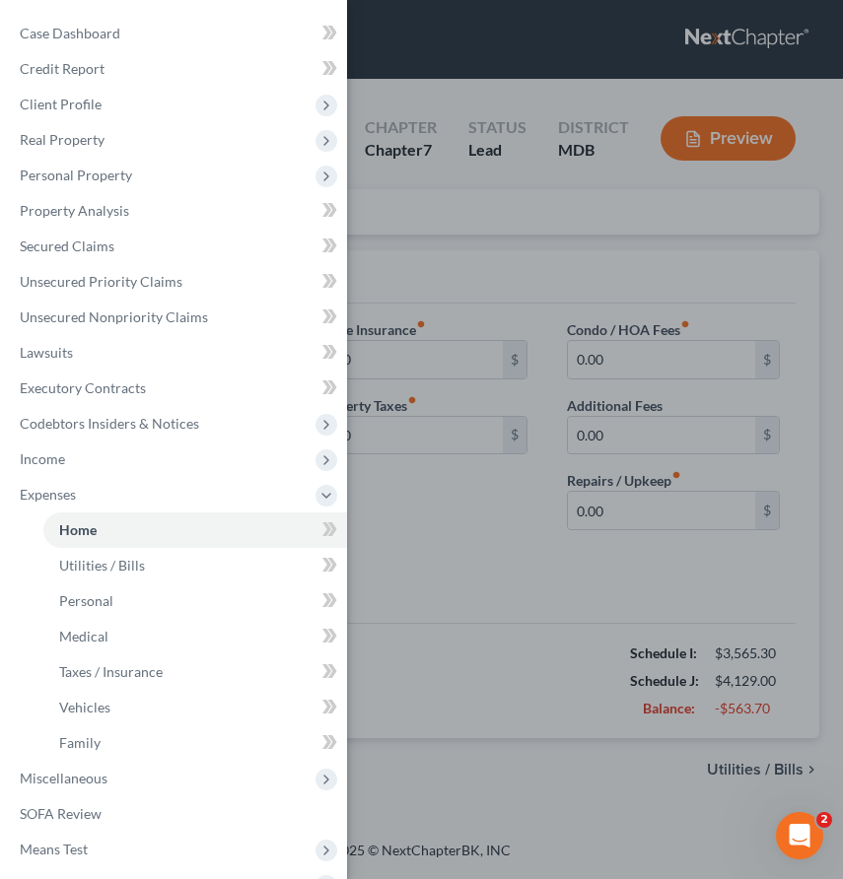
click at [433, 233] on div "Case Dashboard Payments Invoices Payments Payments Credit Report Client Profile" at bounding box center [421, 439] width 843 height 879
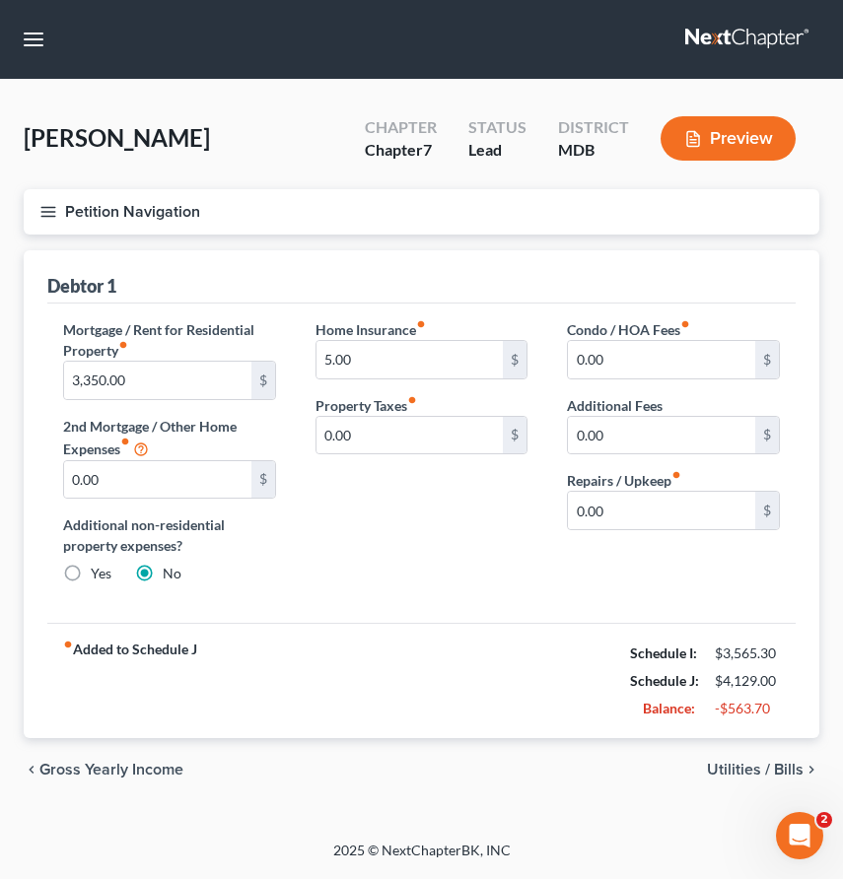
click at [47, 207] on line "button" at bounding box center [48, 207] width 14 height 0
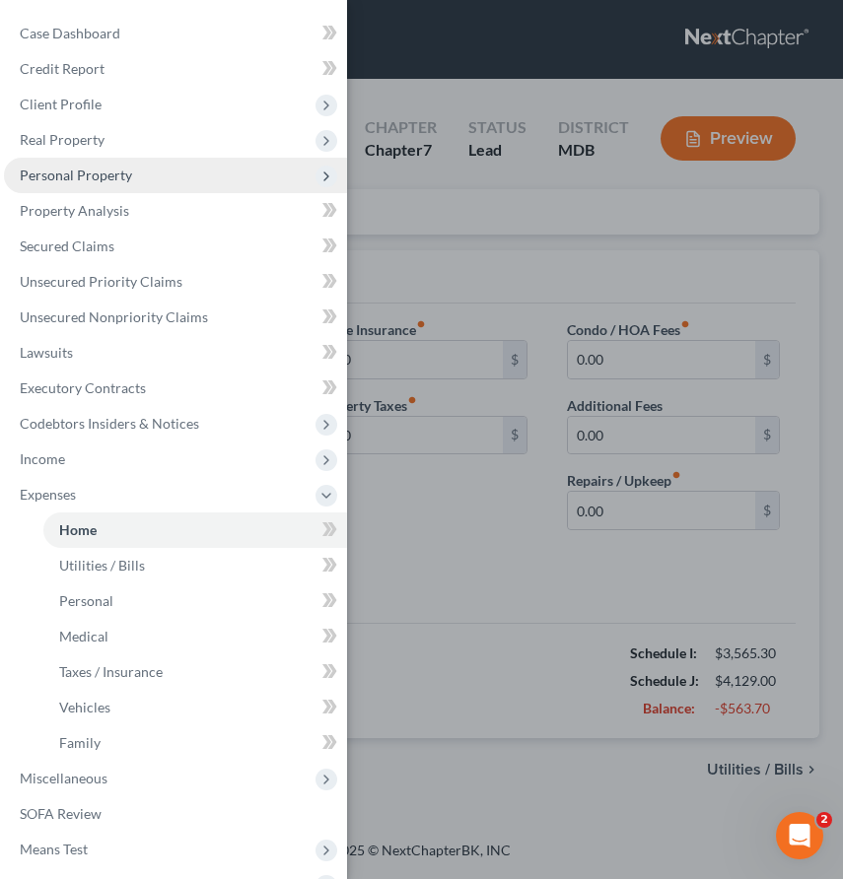
click at [40, 175] on span "Personal Property" at bounding box center [76, 175] width 112 height 17
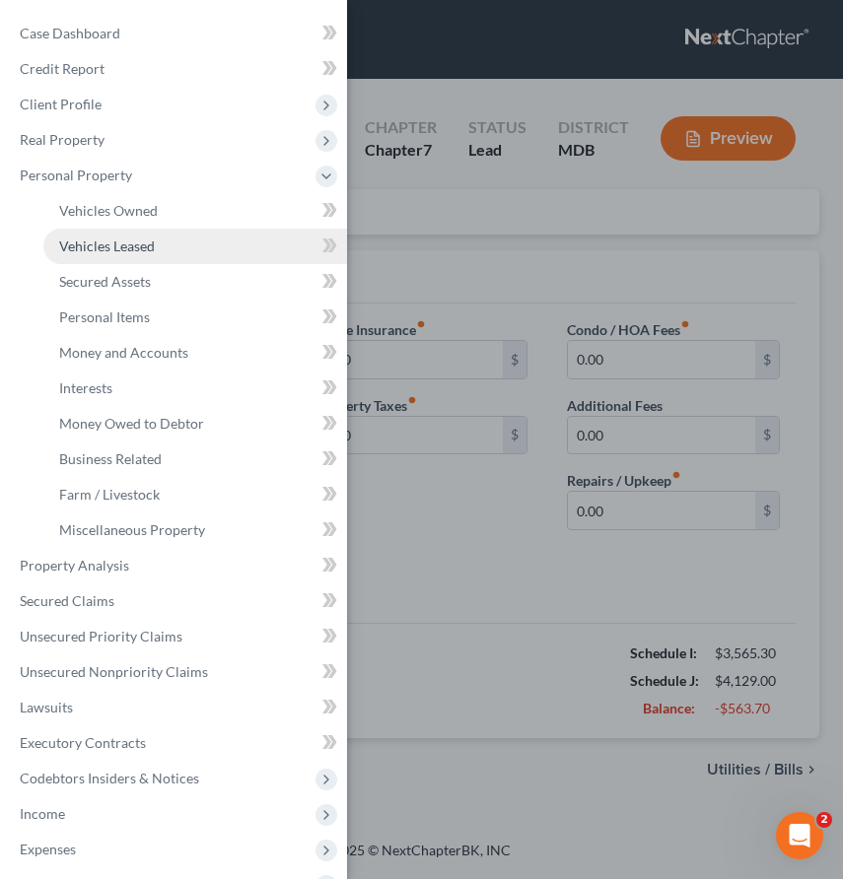
click at [111, 248] on span "Vehicles Leased" at bounding box center [107, 246] width 96 height 17
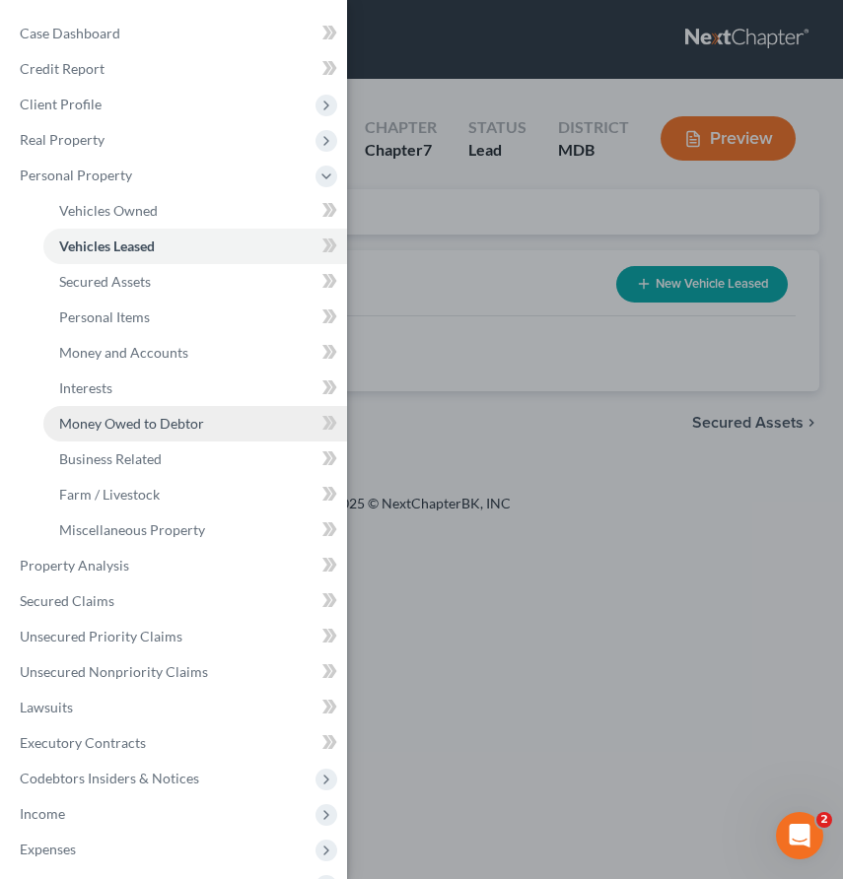
click at [96, 414] on link "Money Owed to Debtor" at bounding box center [195, 423] width 304 height 35
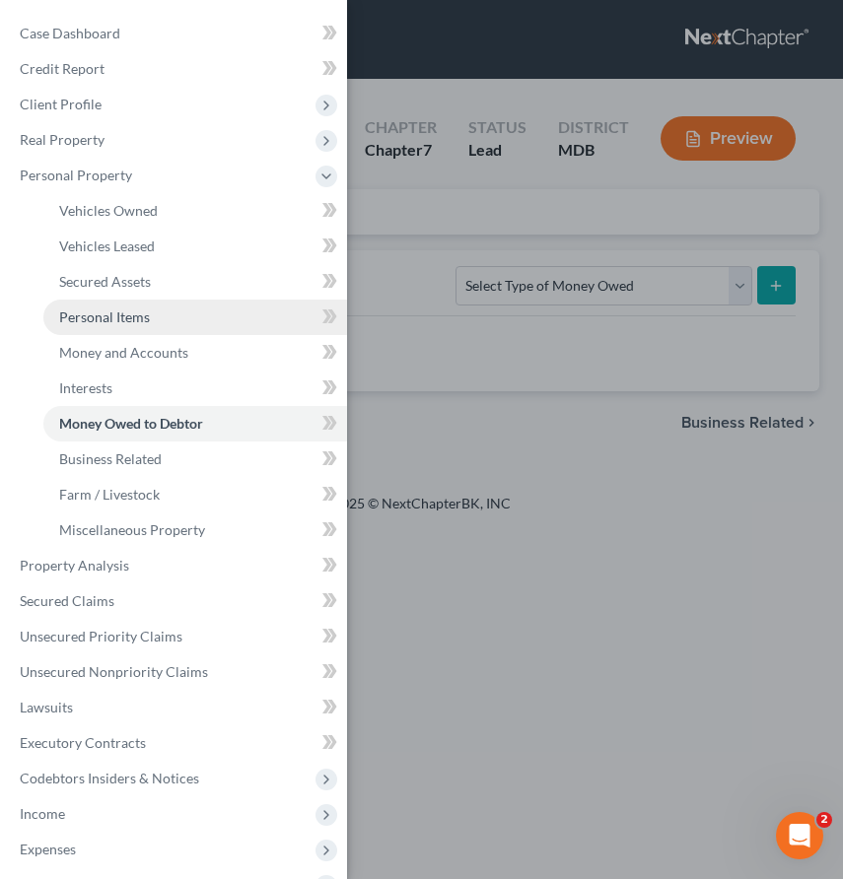
click at [81, 325] on span "Personal Items" at bounding box center [104, 317] width 91 height 17
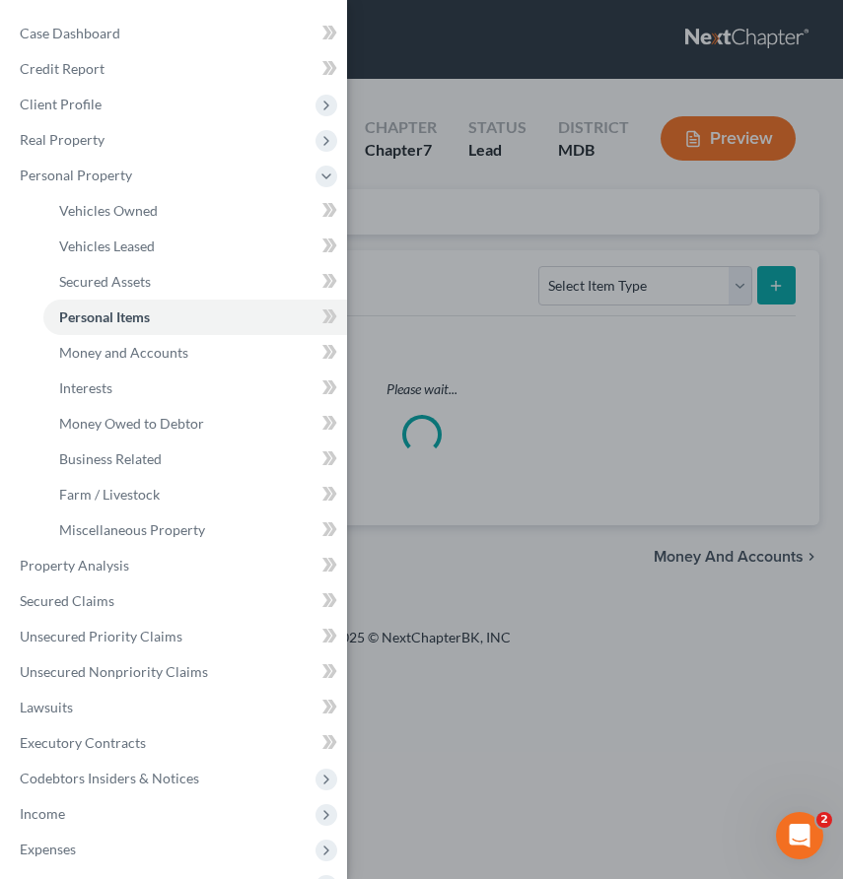
click at [509, 222] on div "Case Dashboard Payments Invoices Payments Payments Credit Report Client Profile" at bounding box center [421, 439] width 843 height 879
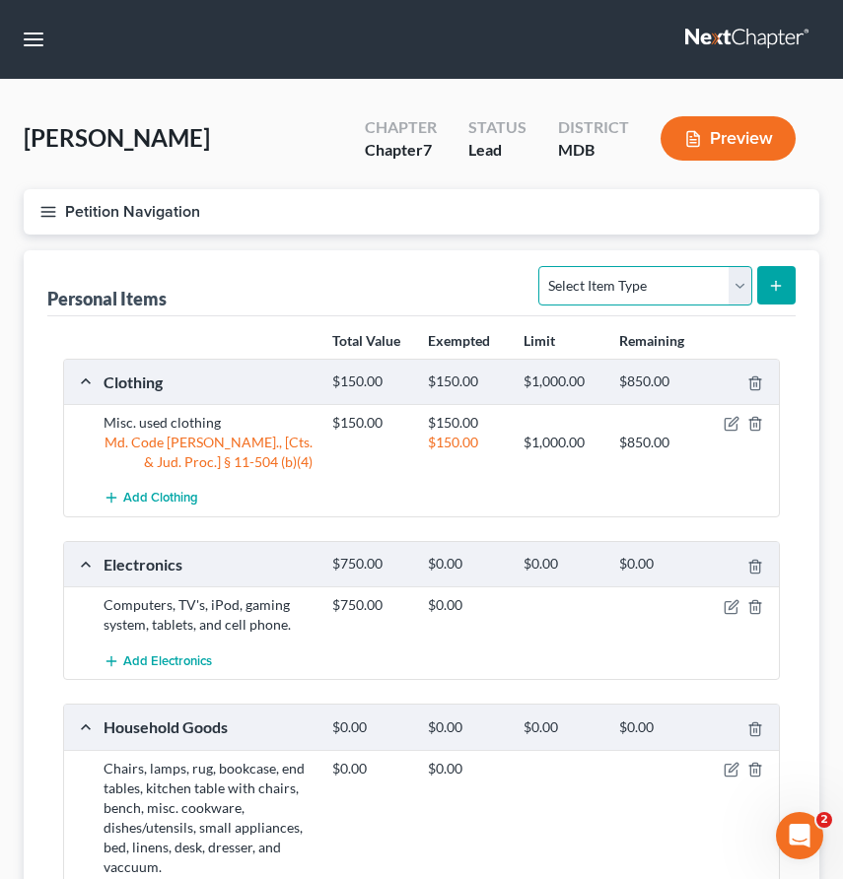
click at [735, 276] on select "Select Item Type Clothing Collectibles Of Value Electronics Firearms Household …" at bounding box center [644, 285] width 213 height 39
select select "electronics"
click at [541, 266] on select "Select Item Type Clothing Collectibles Of Value Electronics Firearms Household …" at bounding box center [644, 285] width 213 height 39
click at [267, 254] on div "Personal Items Select Item Type Clothing Collectibles Of Value Electronics Fire…" at bounding box center [421, 283] width 748 height 66
click at [42, 212] on line "button" at bounding box center [48, 212] width 14 height 0
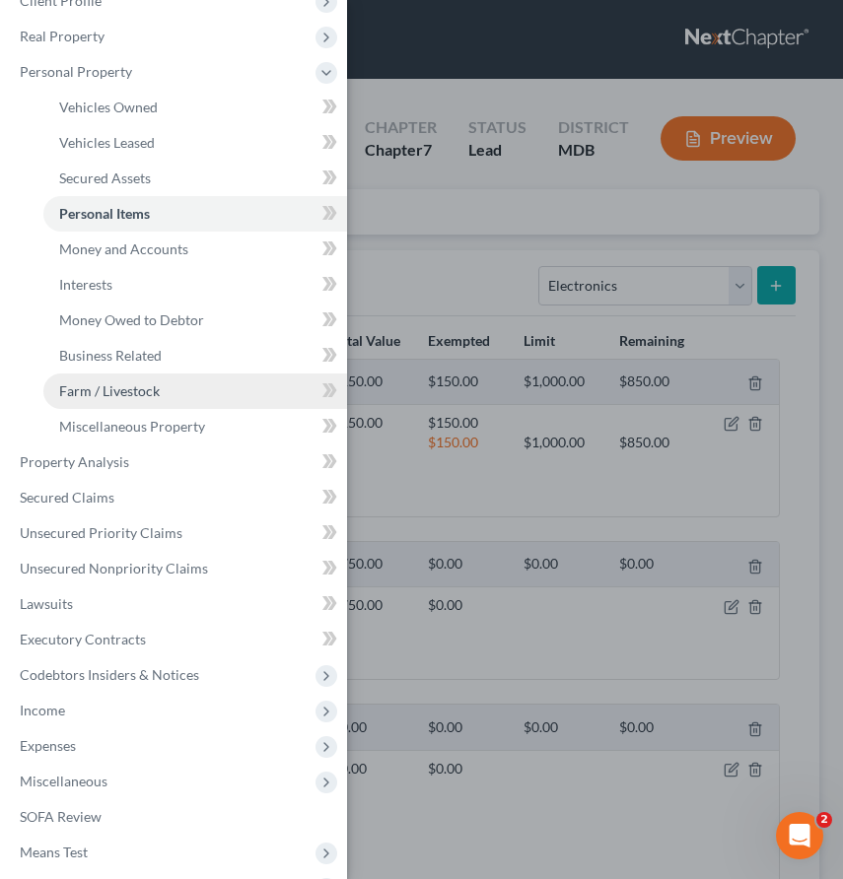
scroll to position [217, 0]
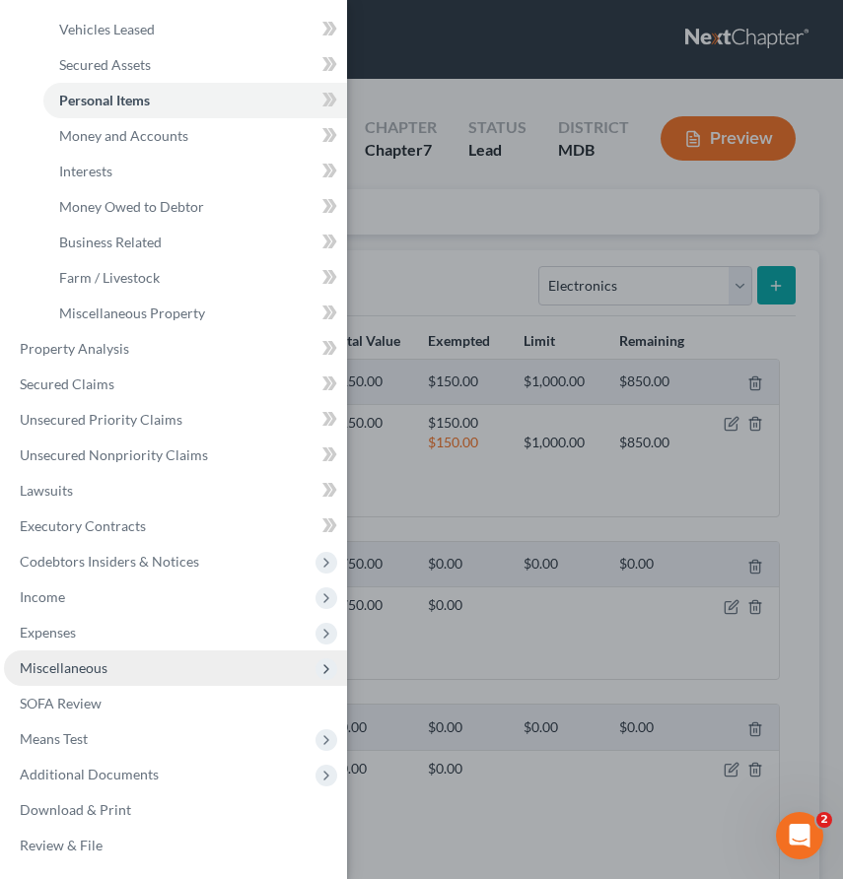
click at [100, 659] on span "Miscellaneous" at bounding box center [64, 667] width 88 height 17
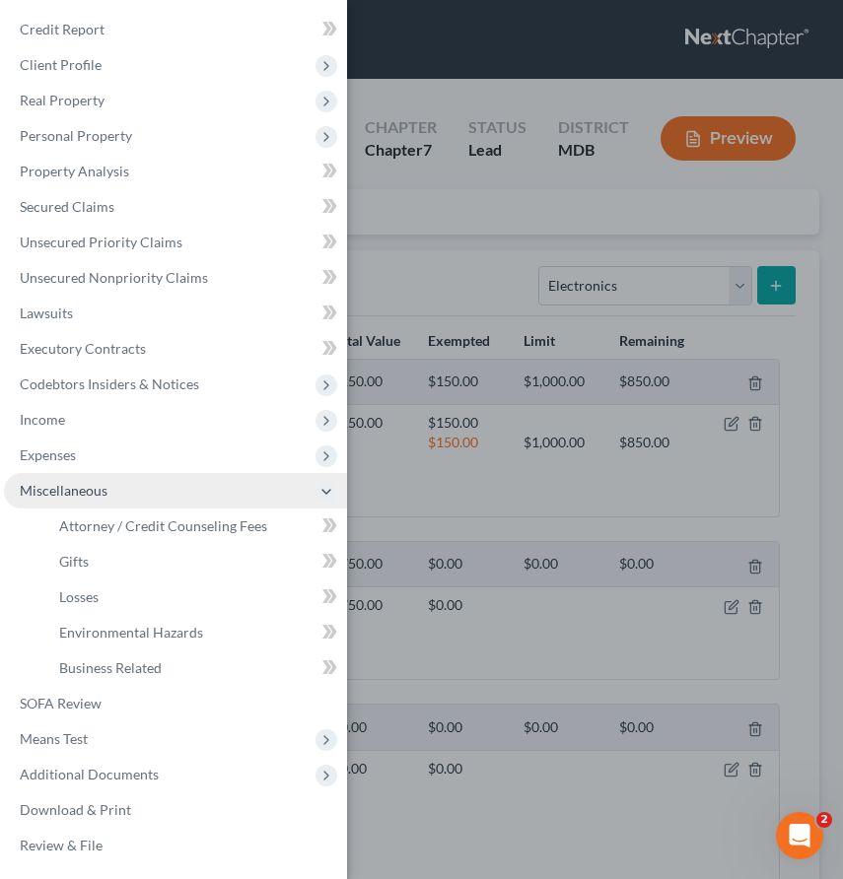
scroll to position [39, 0]
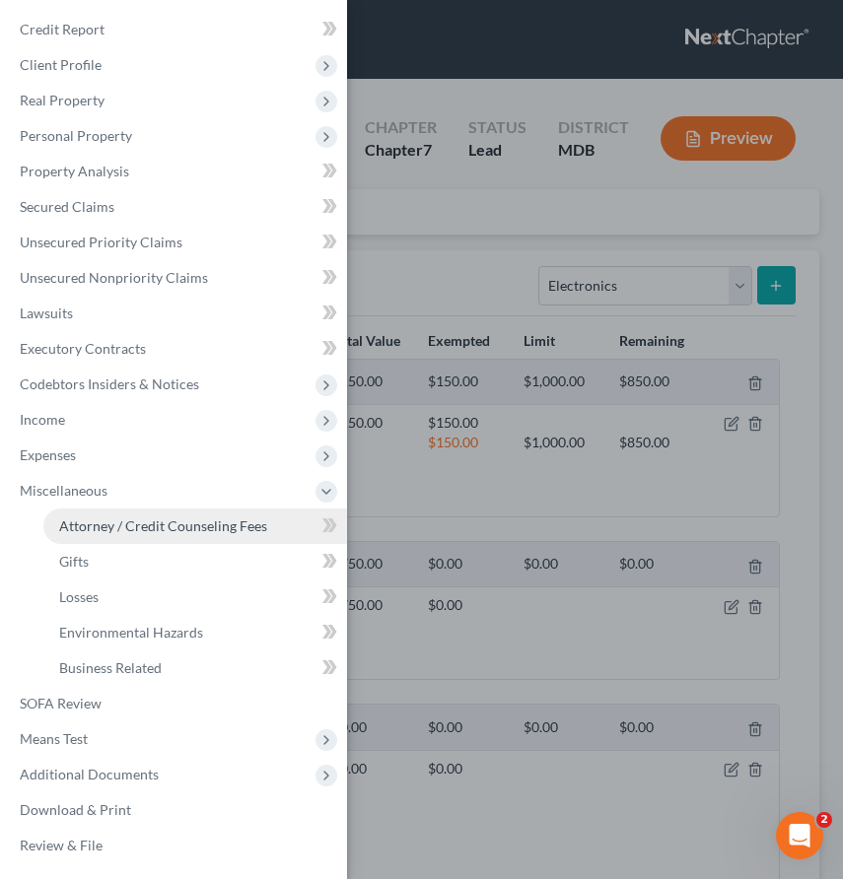
click at [68, 524] on span "Attorney / Credit Counseling Fees" at bounding box center [163, 525] width 208 height 17
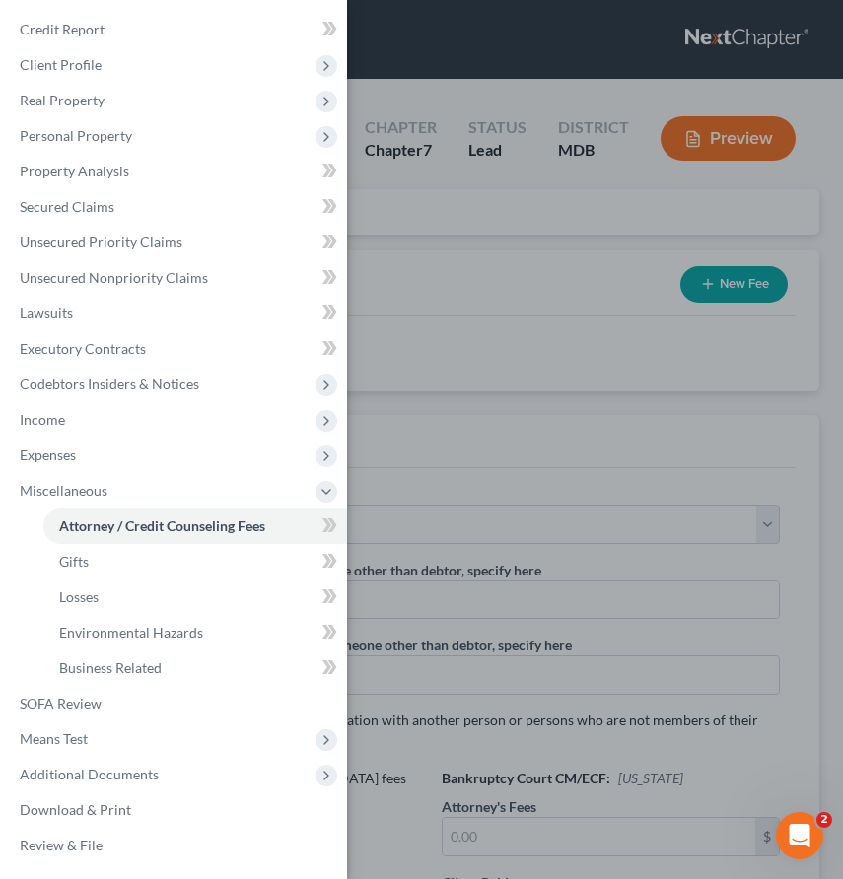
click at [736, 282] on div "Case Dashboard Payments Invoices Payments Payments Credit Report Client Profile" at bounding box center [421, 439] width 843 height 879
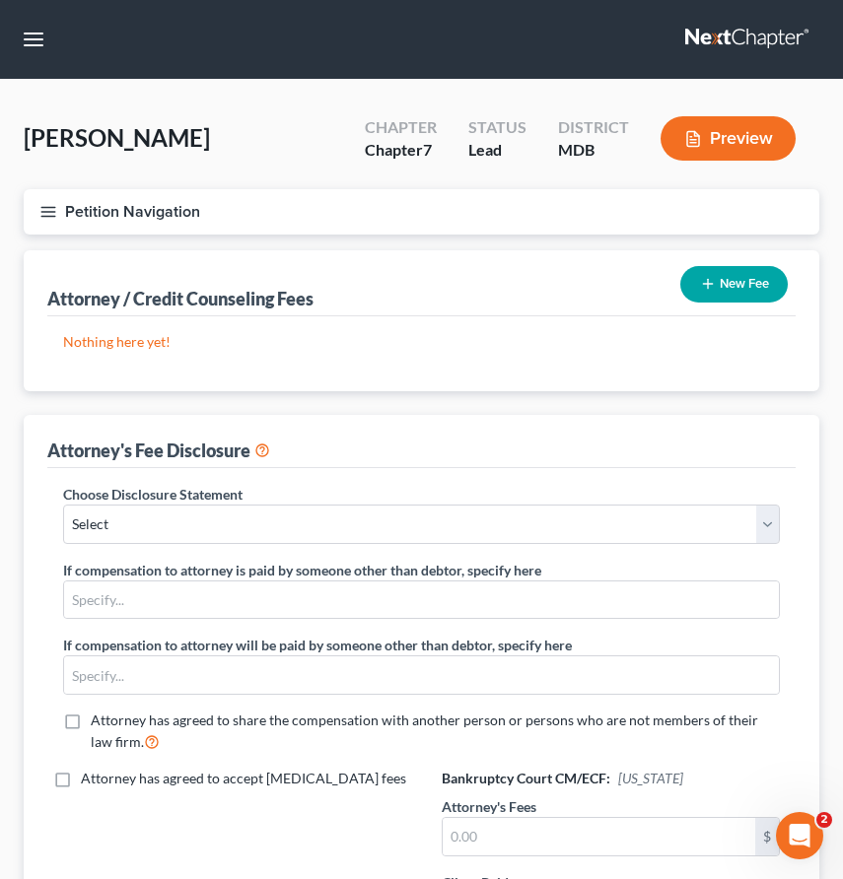
click at [736, 282] on button "New Fee" at bounding box center [733, 284] width 107 height 36
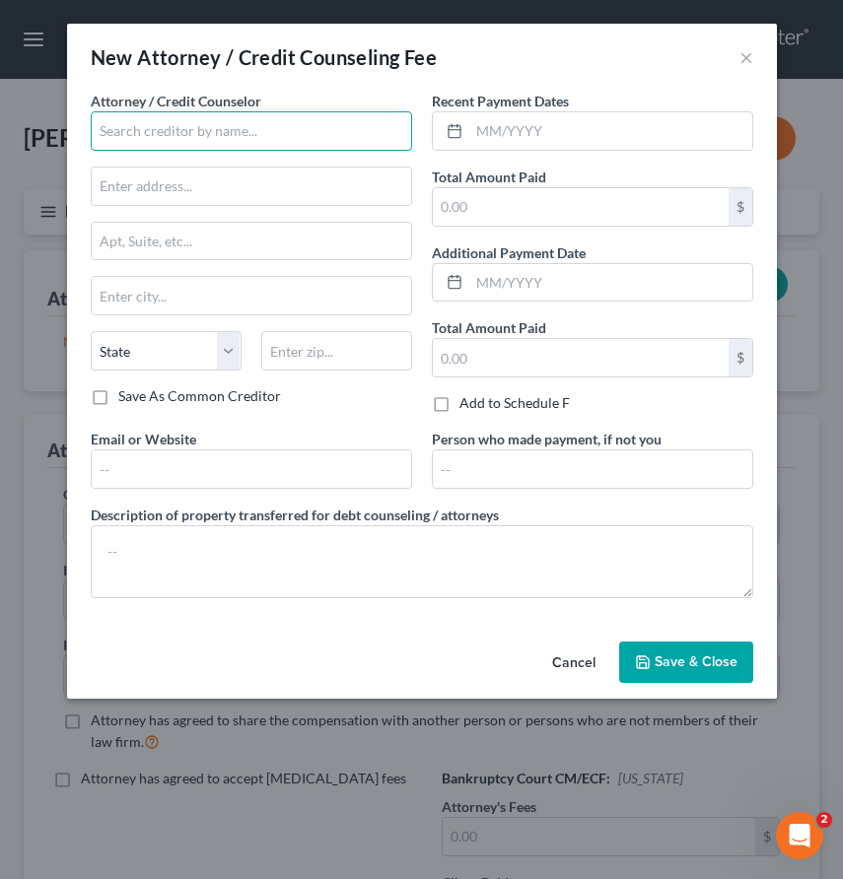
click at [151, 117] on input "text" at bounding box center [251, 130] width 321 height 39
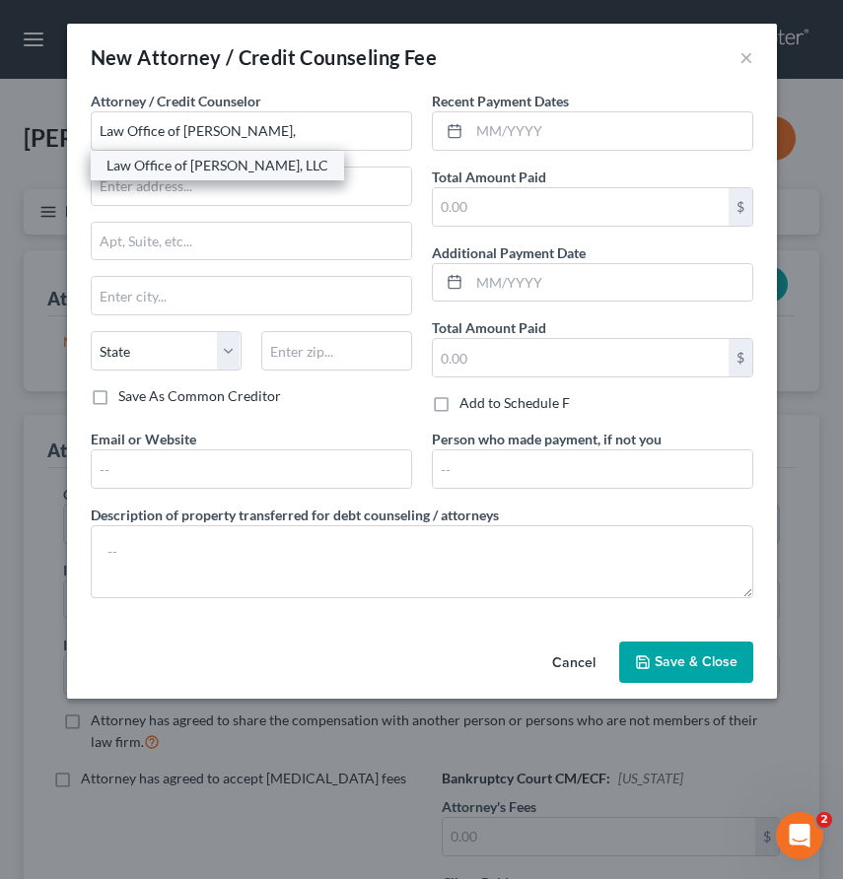
click at [158, 157] on div "Law Office of [PERSON_NAME], LLC" at bounding box center [217, 166] width 222 height 20
type input "Law Office of [PERSON_NAME], LLC"
type input "129-10 W. Patrick St."
type input "2nd Fl."
type input "Frederick"
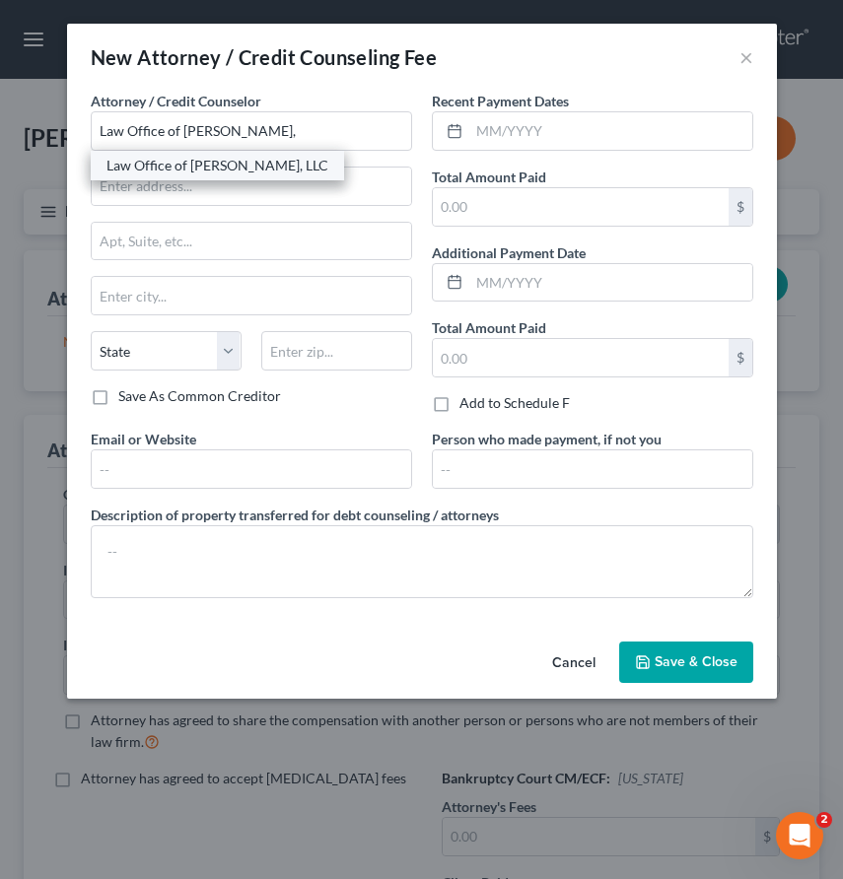
select select "21"
type input "21701"
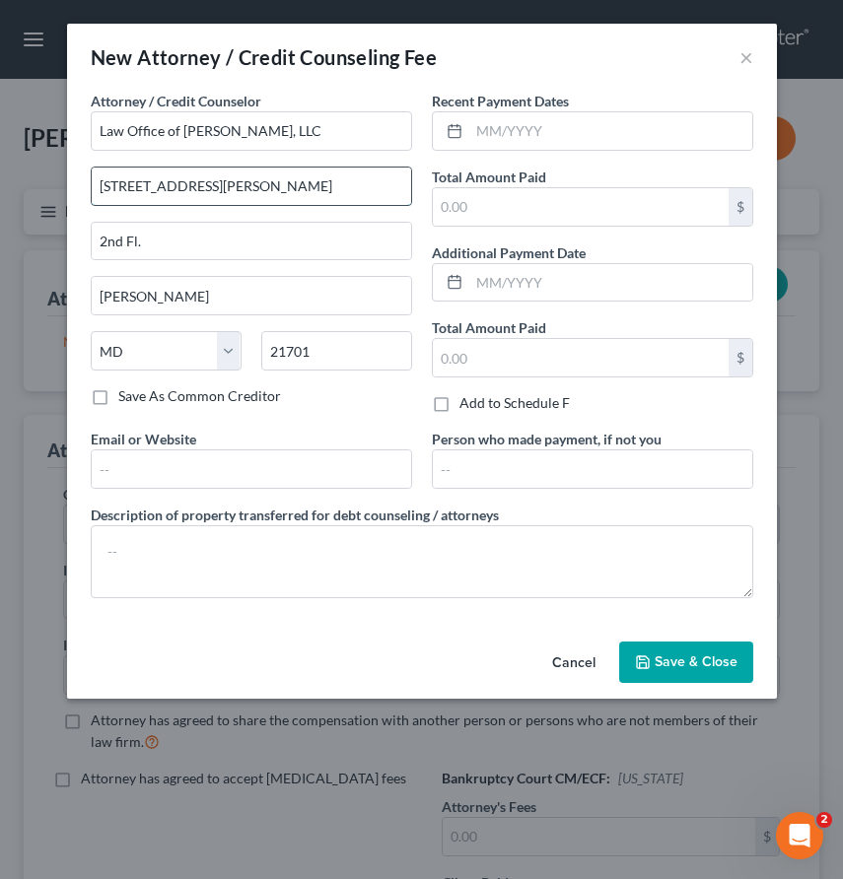
click at [144, 183] on input "129-1 W. Patrick St." at bounding box center [251, 186] width 319 height 37
type input "129 W. Patrick St."
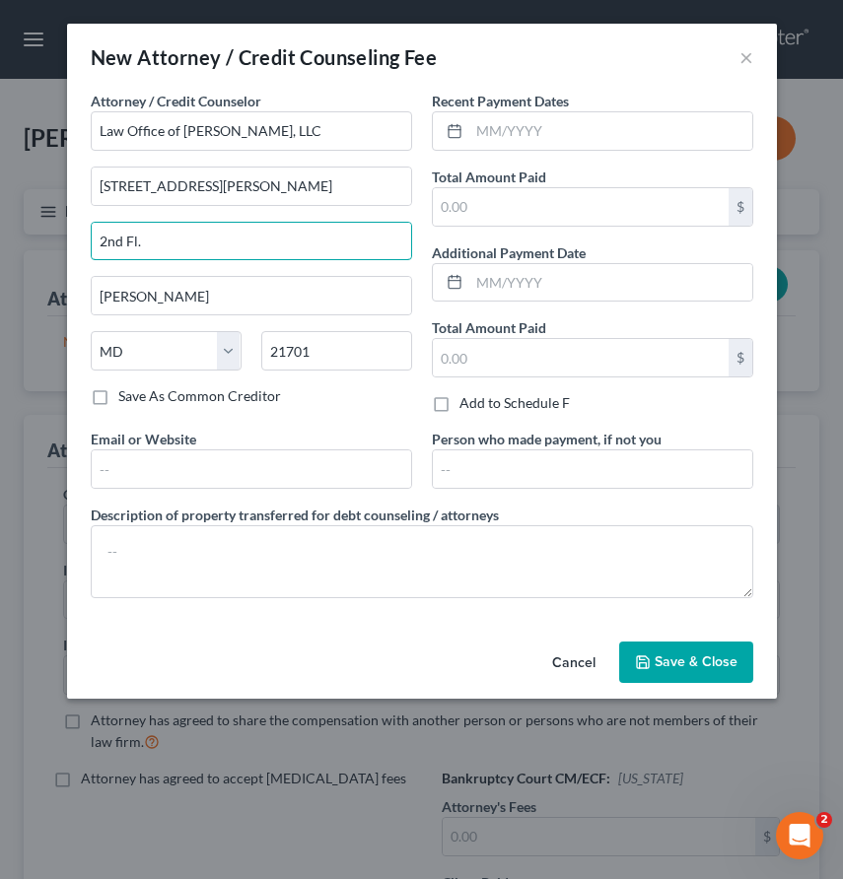
drag, startPoint x: 148, startPoint y: 246, endPoint x: 24, endPoint y: 234, distance: 124.8
click at [24, 234] on div "New Attorney / Credit Counseling Fee × Attorney / Credit Counselor * Law Office…" at bounding box center [421, 439] width 843 height 879
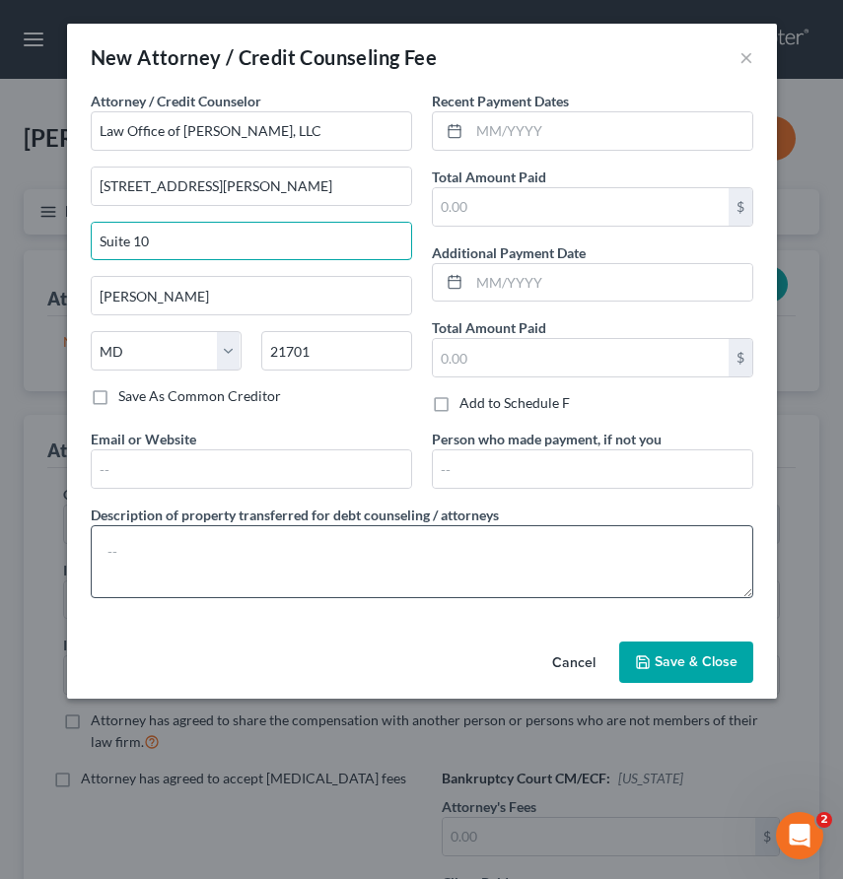
type input "Suite 10"
click at [144, 560] on textarea at bounding box center [422, 561] width 662 height 73
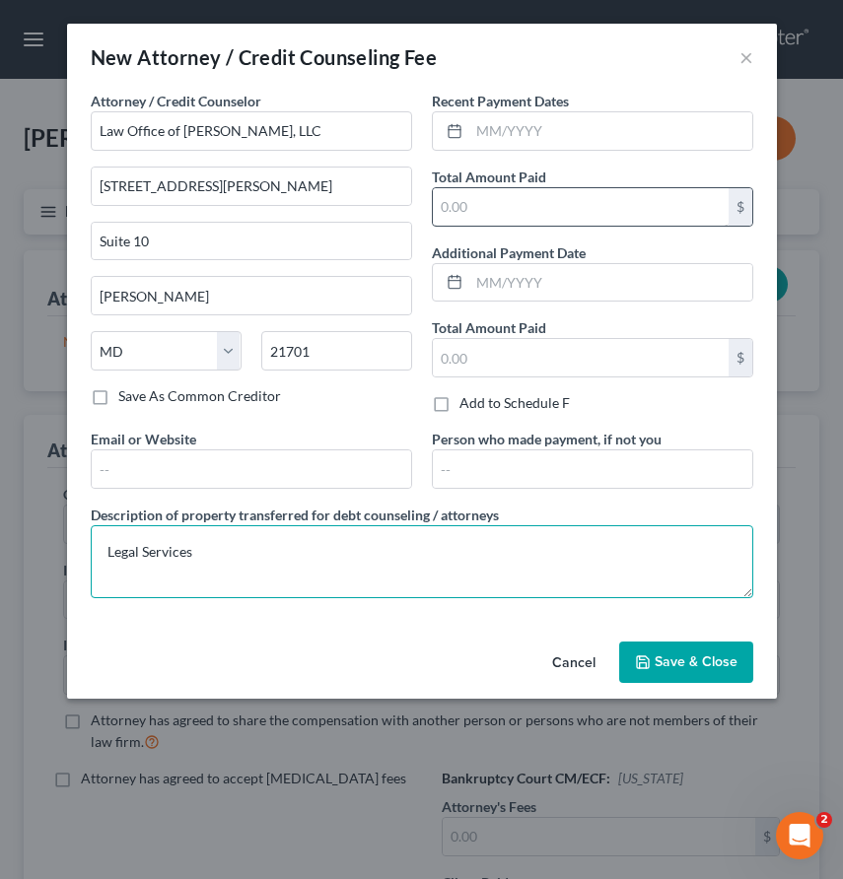
type textarea "Legal Services"
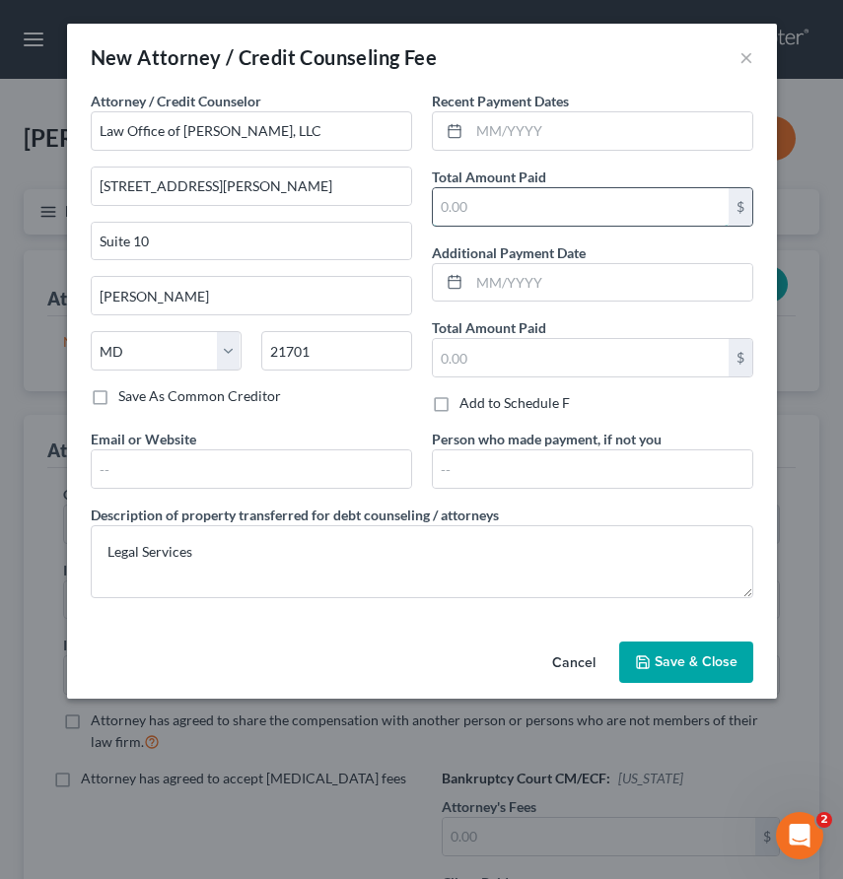
click at [462, 224] on input "text" at bounding box center [581, 206] width 296 height 37
type input "2,000"
click at [684, 657] on span "Save & Close" at bounding box center [695, 661] width 83 height 17
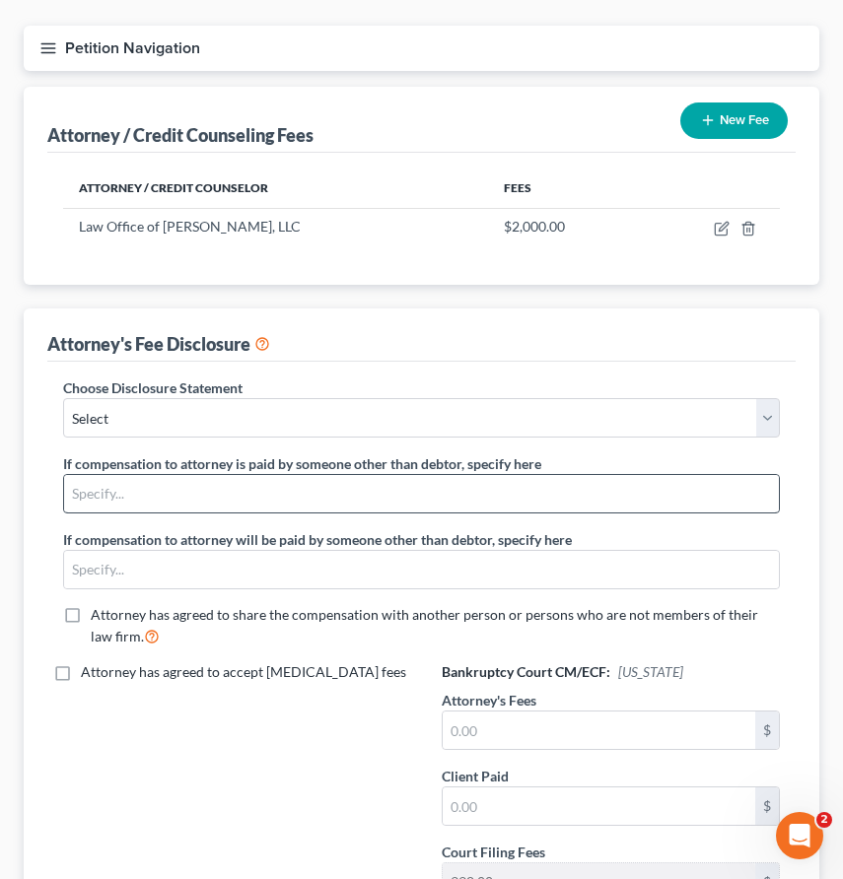
scroll to position [202, 0]
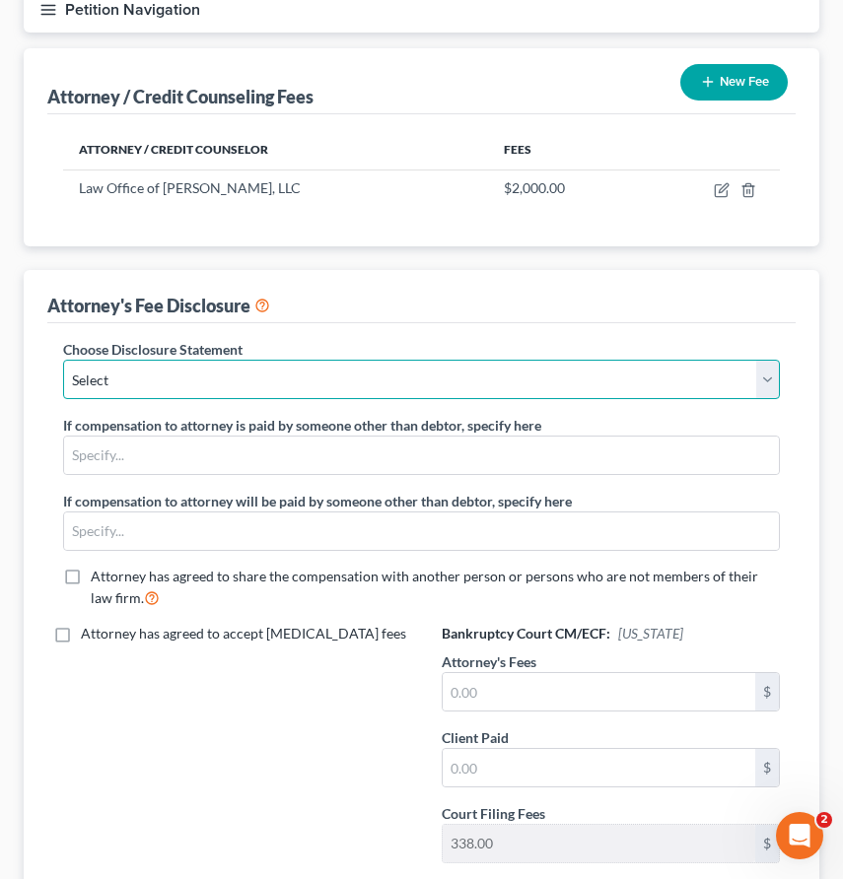
click at [264, 379] on select "Select Hourly Chapter 13(A) 13 Appendix F(B) Vacca Hyatt Chapter 7 13 Appendix …" at bounding box center [421, 379] width 717 height 39
select select "4"
click at [63, 360] on select "Select Hourly Chapter 13(A) 13 Appendix F(B) Vacca Hyatt Chapter 7 13 Appendix …" at bounding box center [421, 379] width 717 height 39
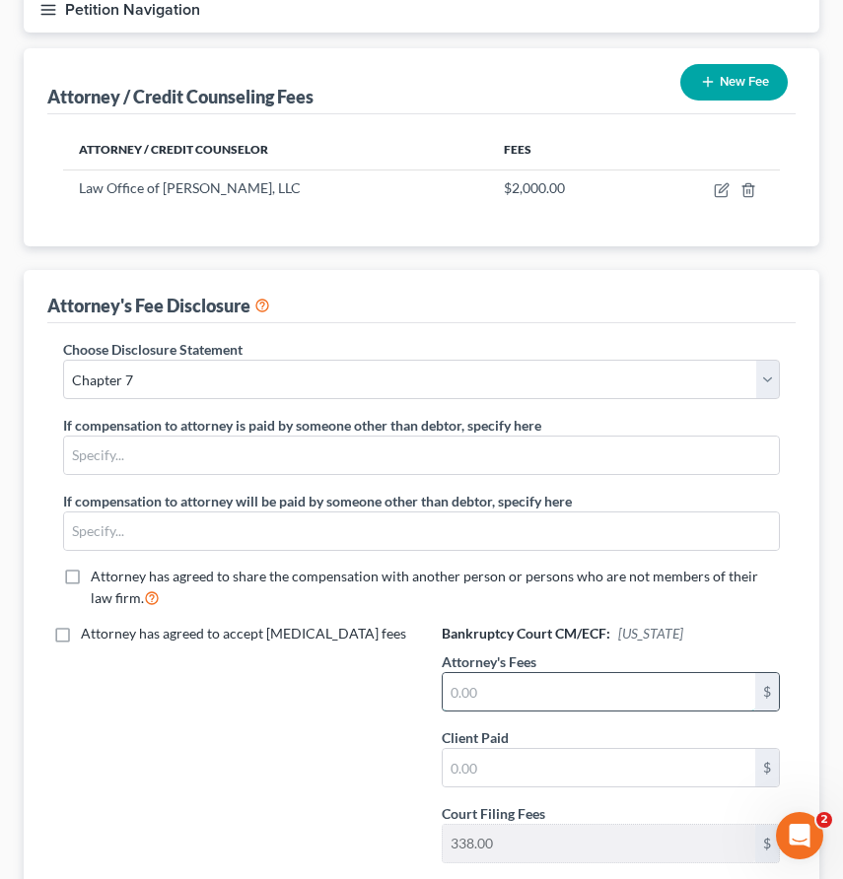
click at [475, 699] on input "text" at bounding box center [599, 691] width 313 height 37
type input "2,000"
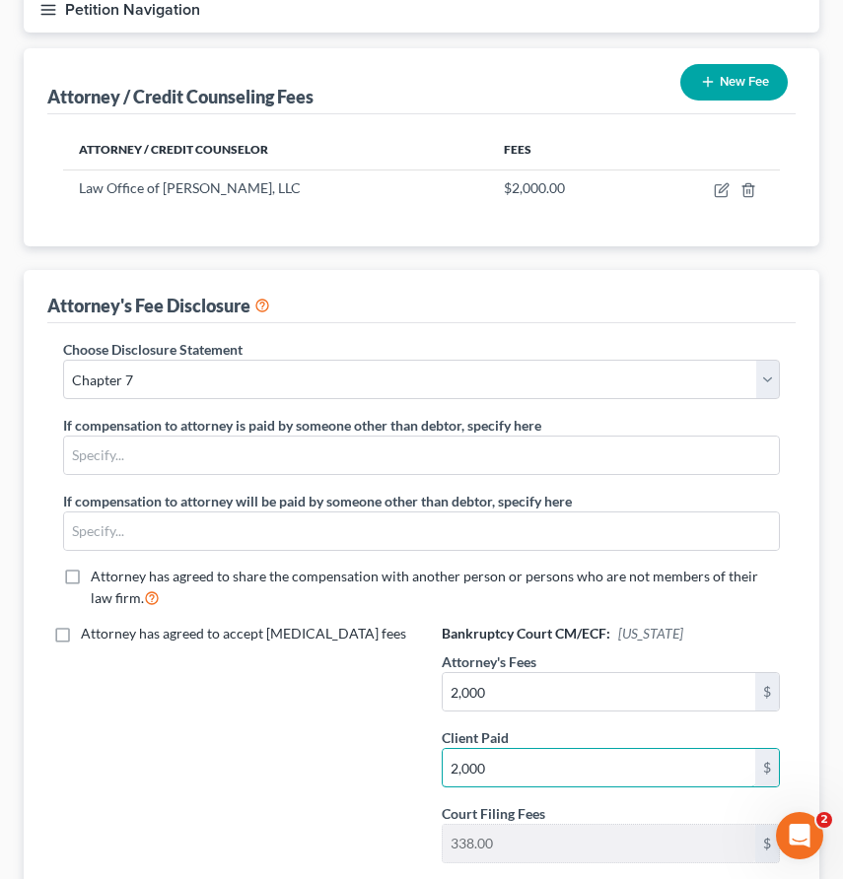
type input "2,000"
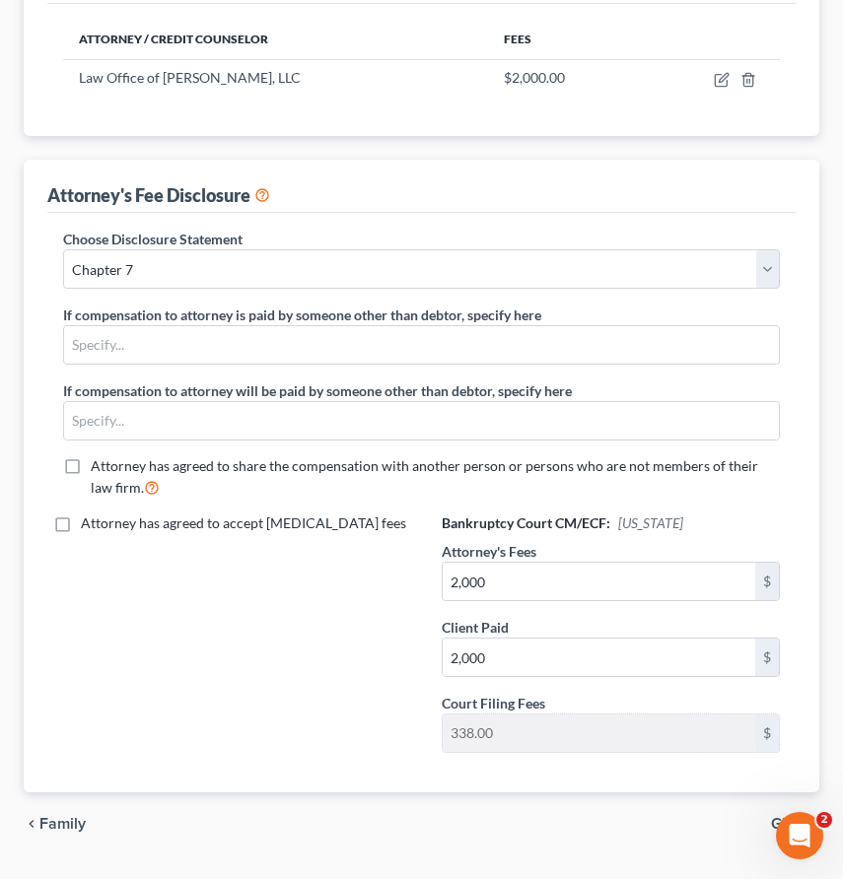
scroll to position [0, 0]
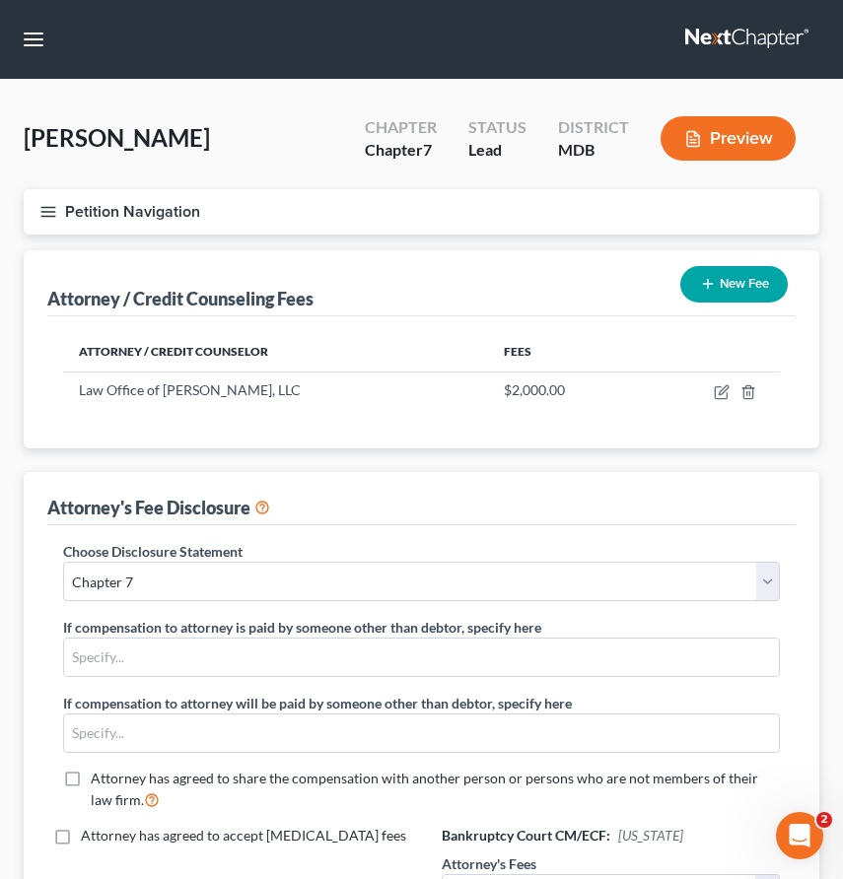
click at [720, 143] on button "Preview" at bounding box center [727, 138] width 135 height 44
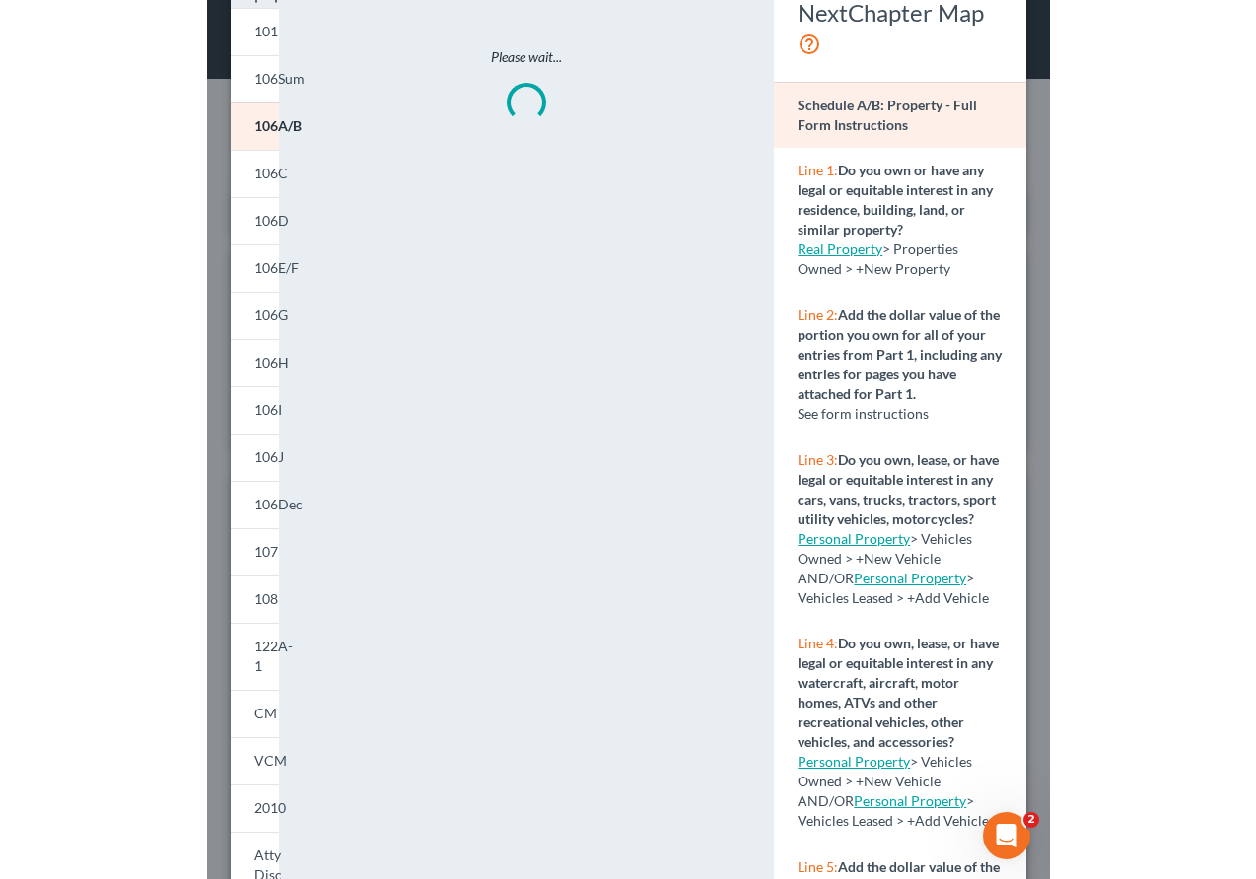
scroll to position [214, 0]
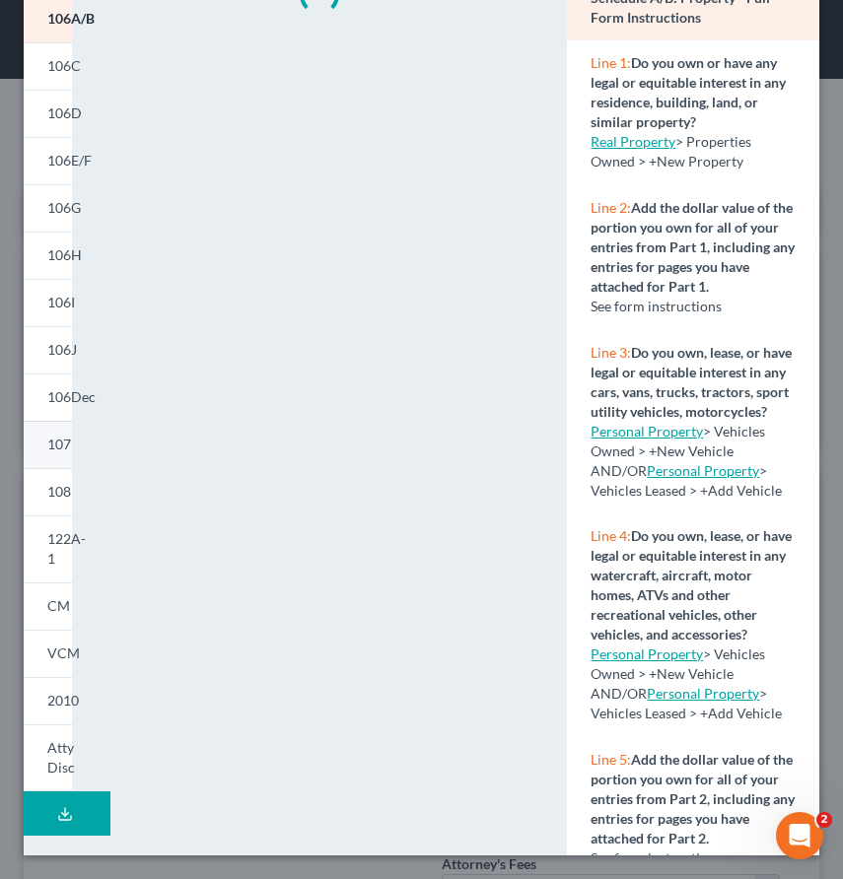
click at [55, 446] on span "107" at bounding box center [59, 444] width 24 height 17
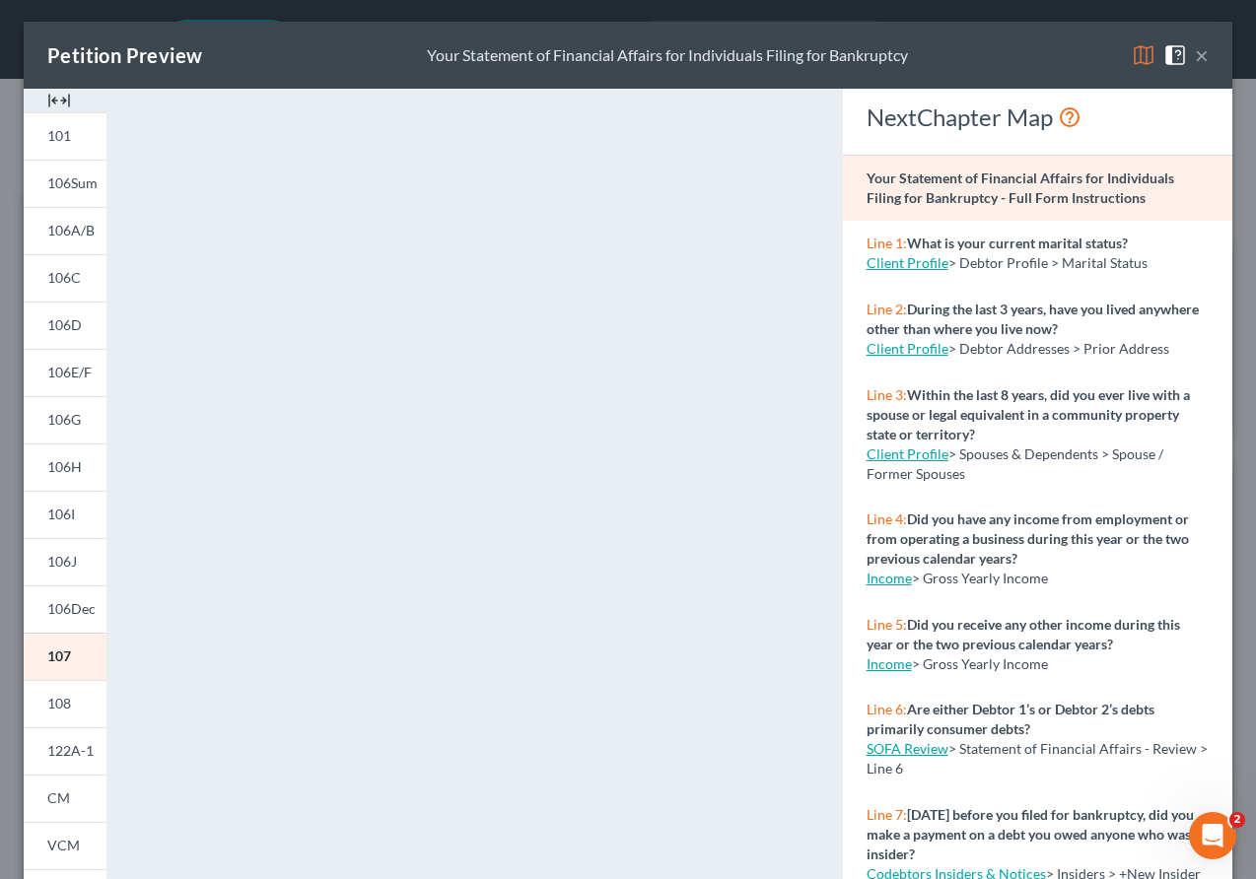
scroll to position [0, 0]
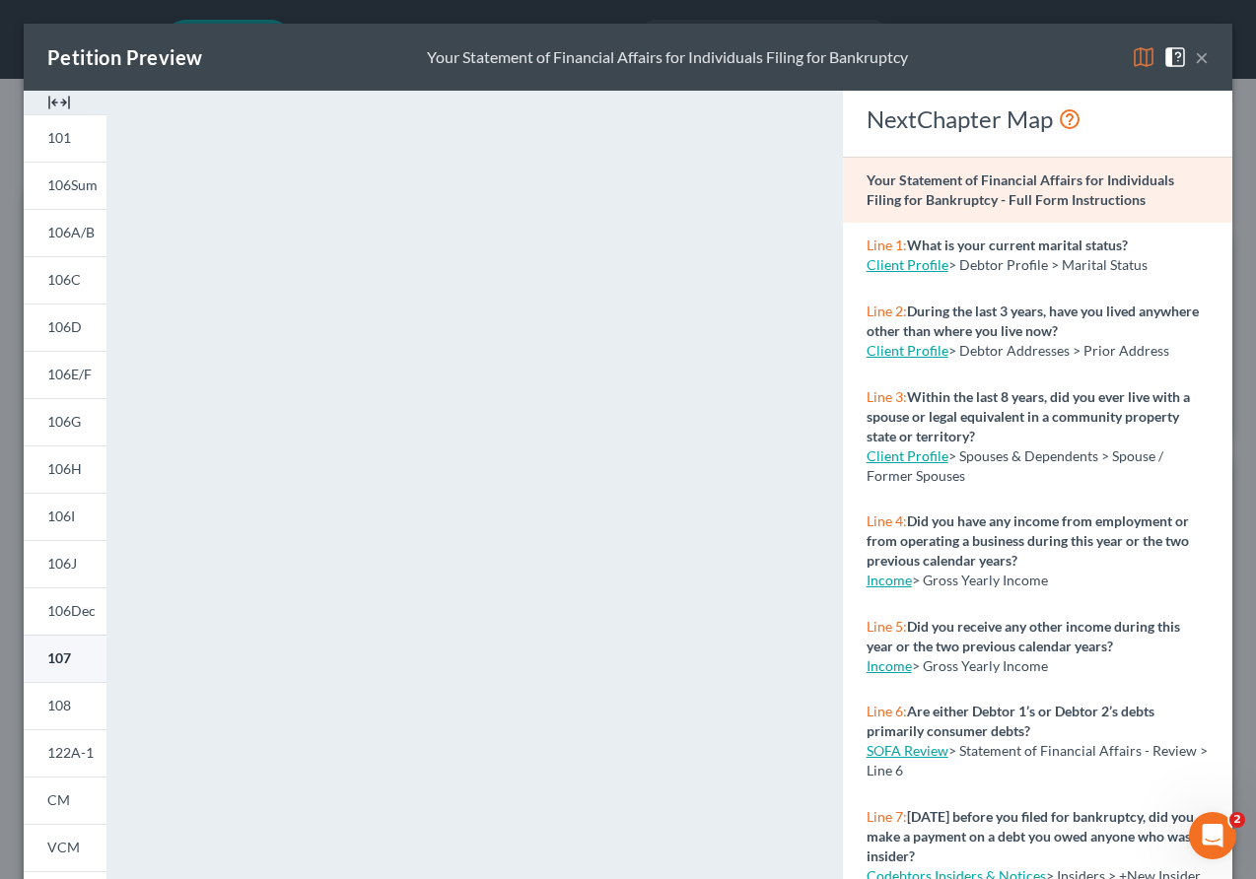
click at [57, 652] on span "107" at bounding box center [59, 658] width 24 height 17
click at [842, 48] on button "×" at bounding box center [1202, 57] width 14 height 24
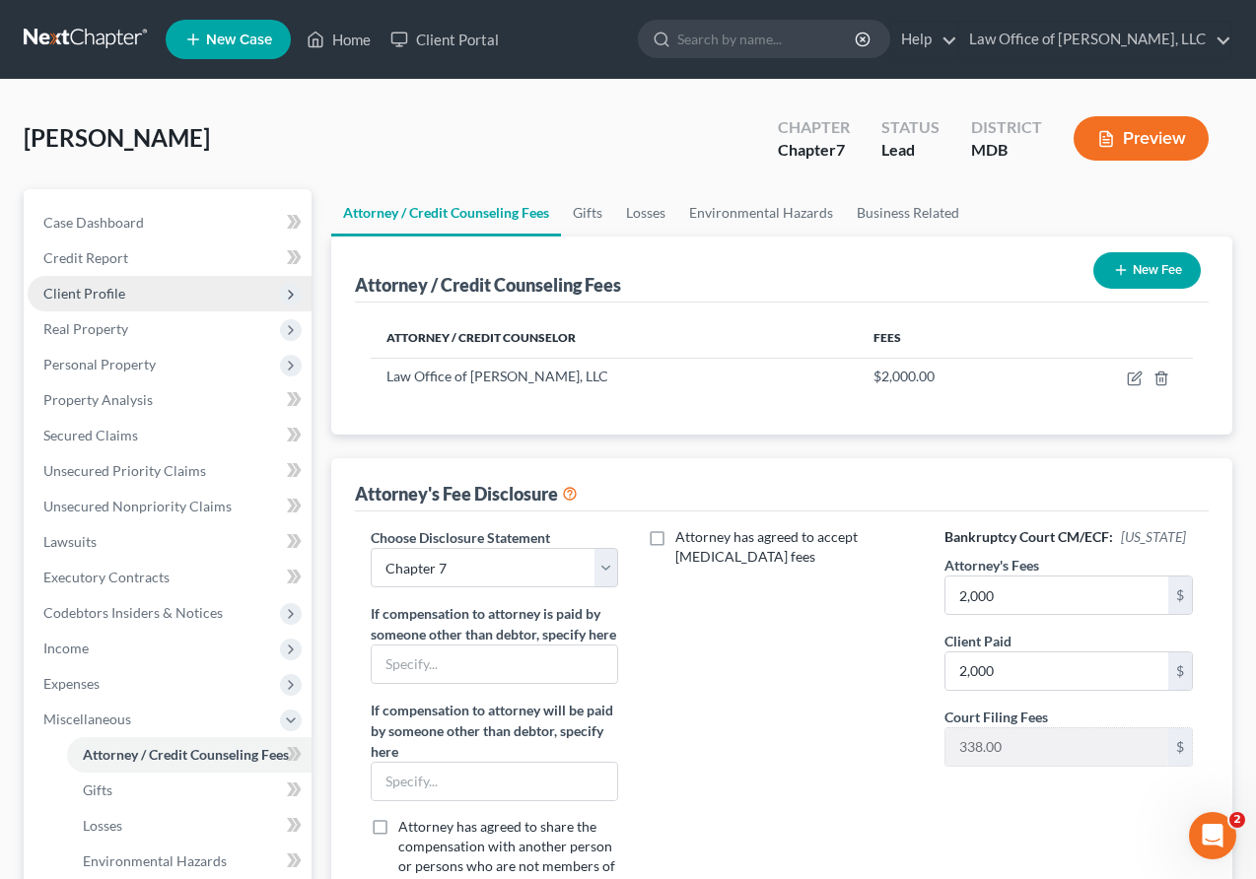
click at [105, 298] on span "Client Profile" at bounding box center [84, 293] width 82 height 17
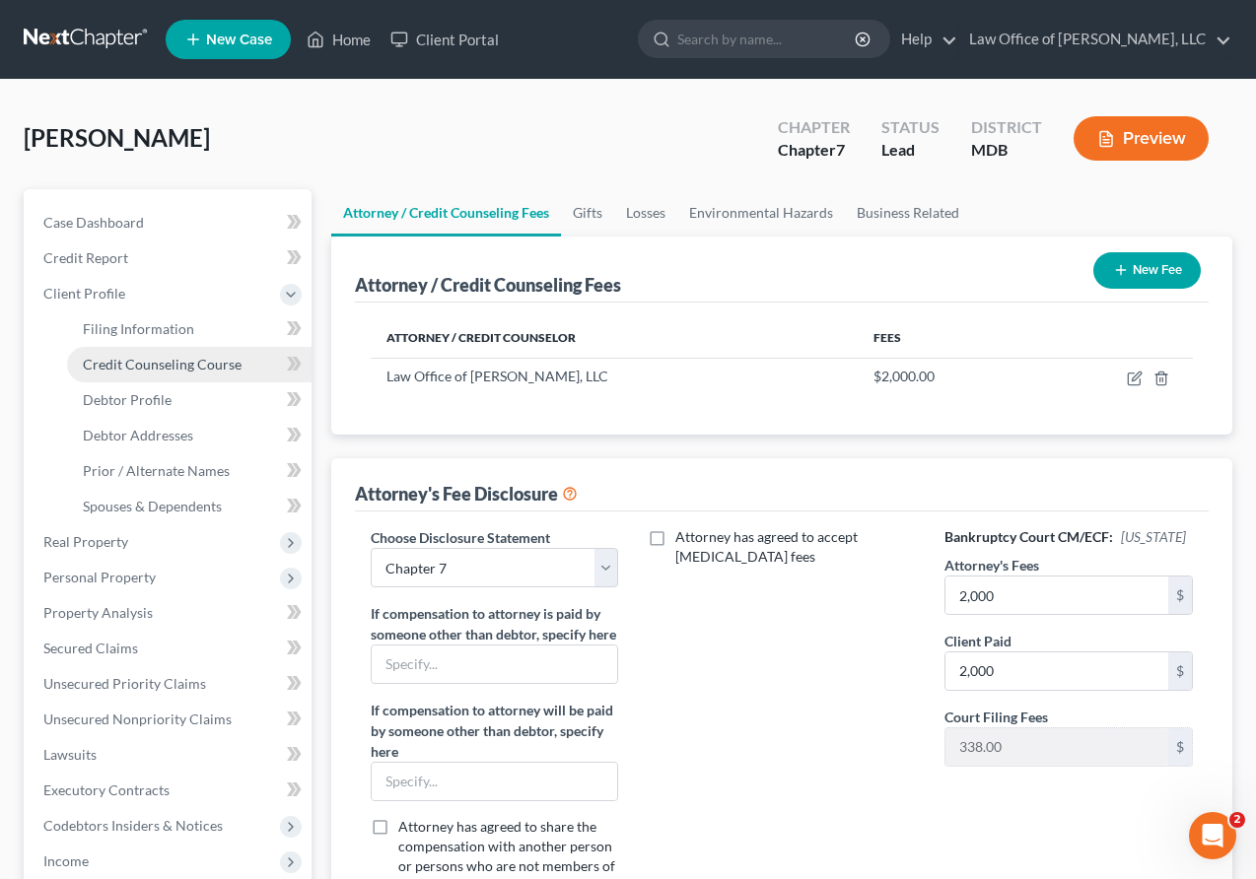
click at [131, 361] on span "Credit Counseling Course" at bounding box center [162, 364] width 159 height 17
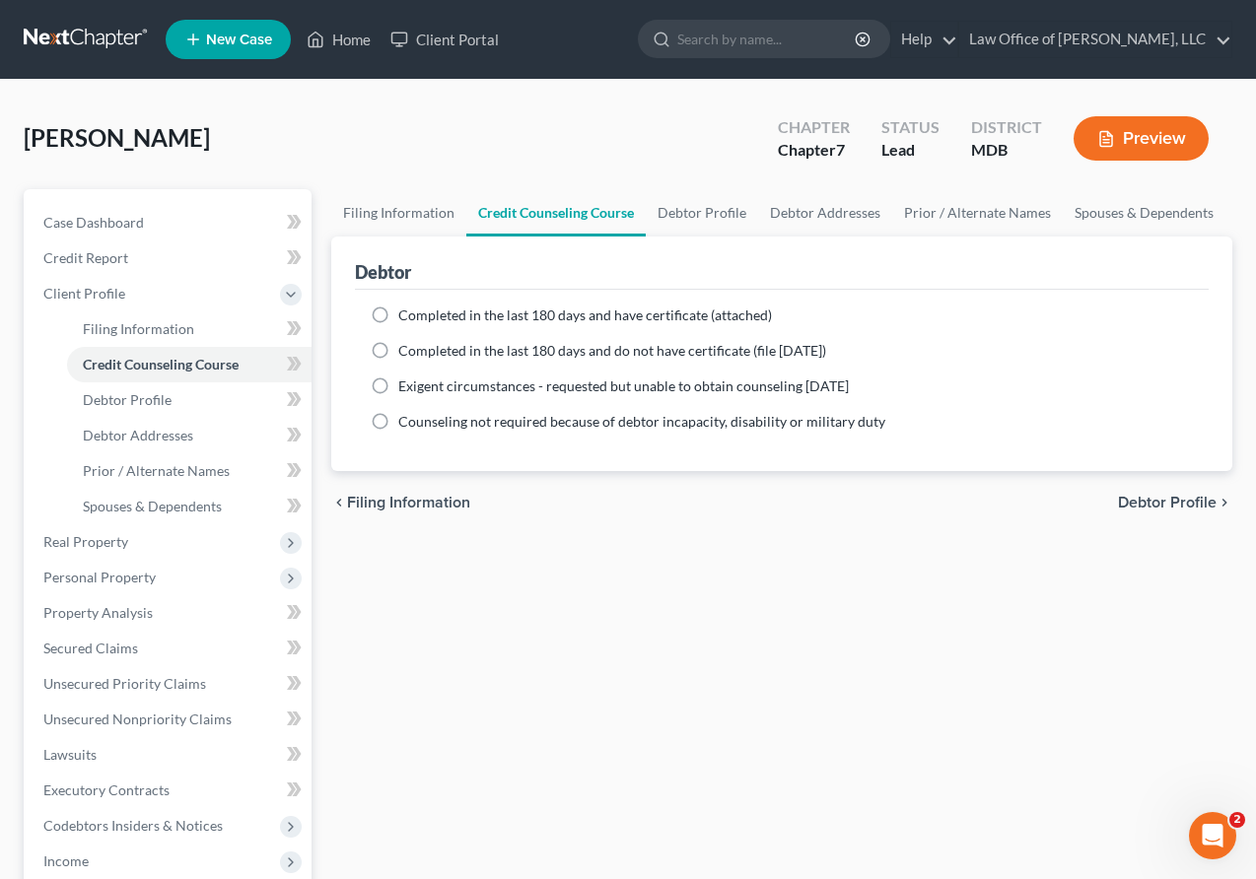
click at [398, 311] on label "Completed in the last 180 days and have certificate (attached)" at bounding box center [585, 316] width 374 height 20
click at [406, 311] on input "Completed in the last 180 days and have certificate (attached)" at bounding box center [412, 312] width 13 height 13
radio input "true"
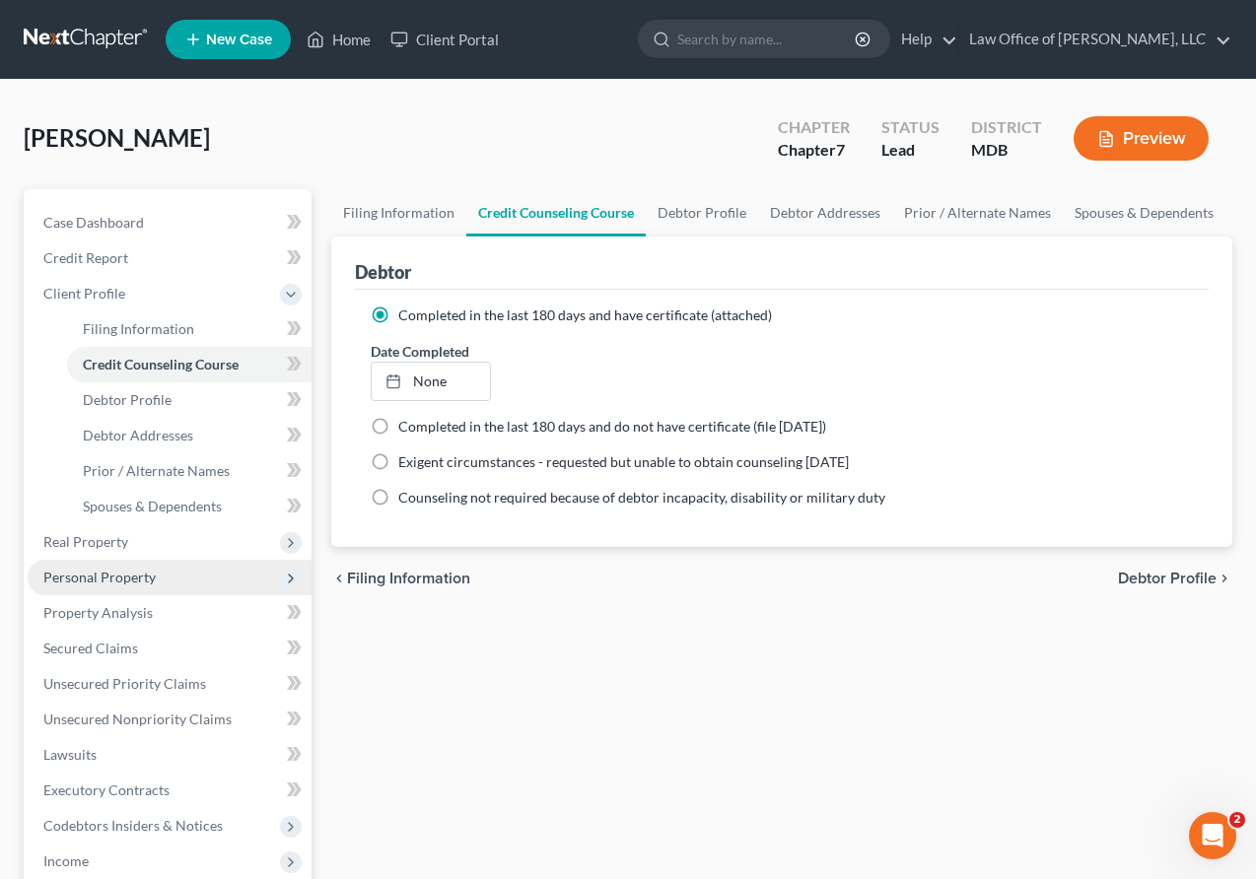
click at [133, 582] on span "Personal Property" at bounding box center [99, 577] width 112 height 17
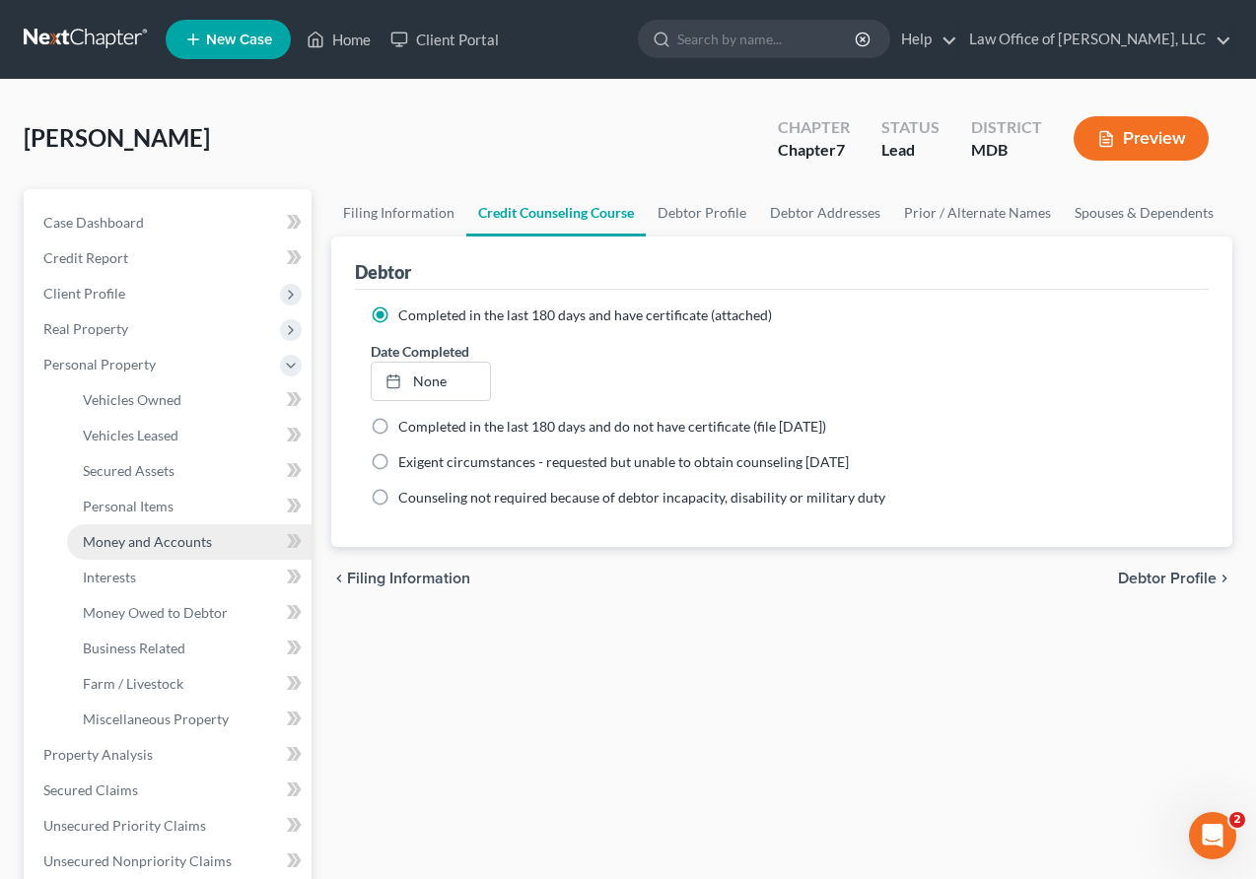
click at [131, 535] on span "Money and Accounts" at bounding box center [147, 541] width 129 height 17
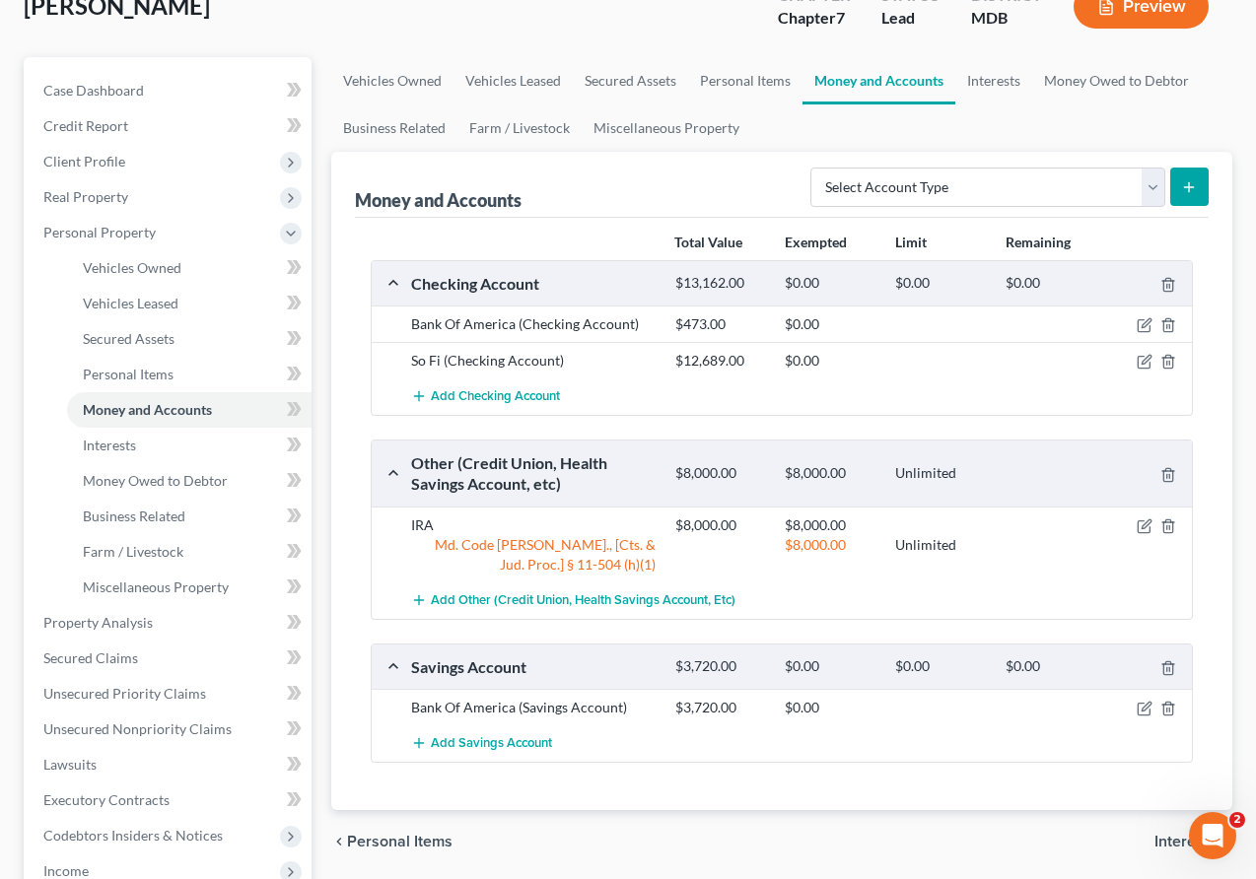
scroll to position [153, 0]
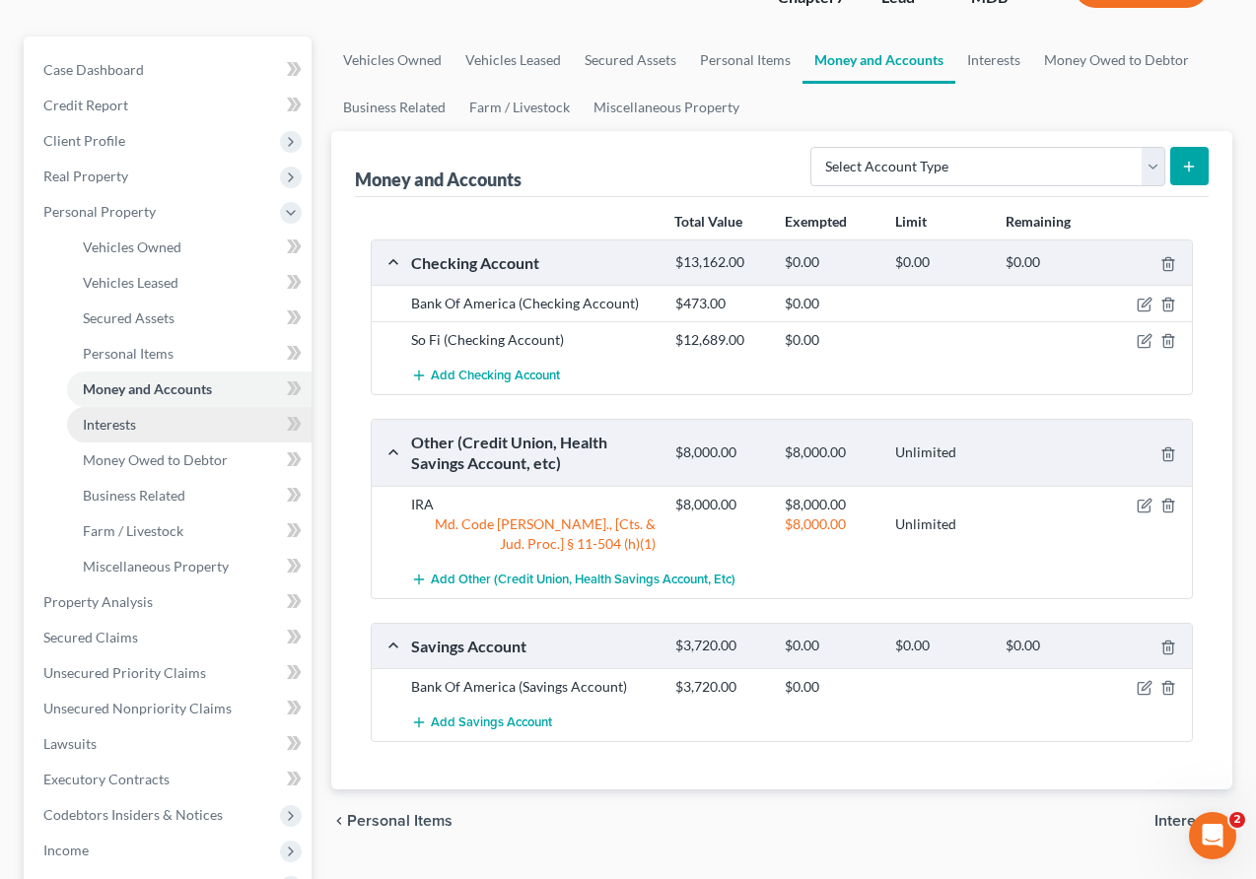
click at [109, 429] on span "Interests" at bounding box center [109, 424] width 53 height 17
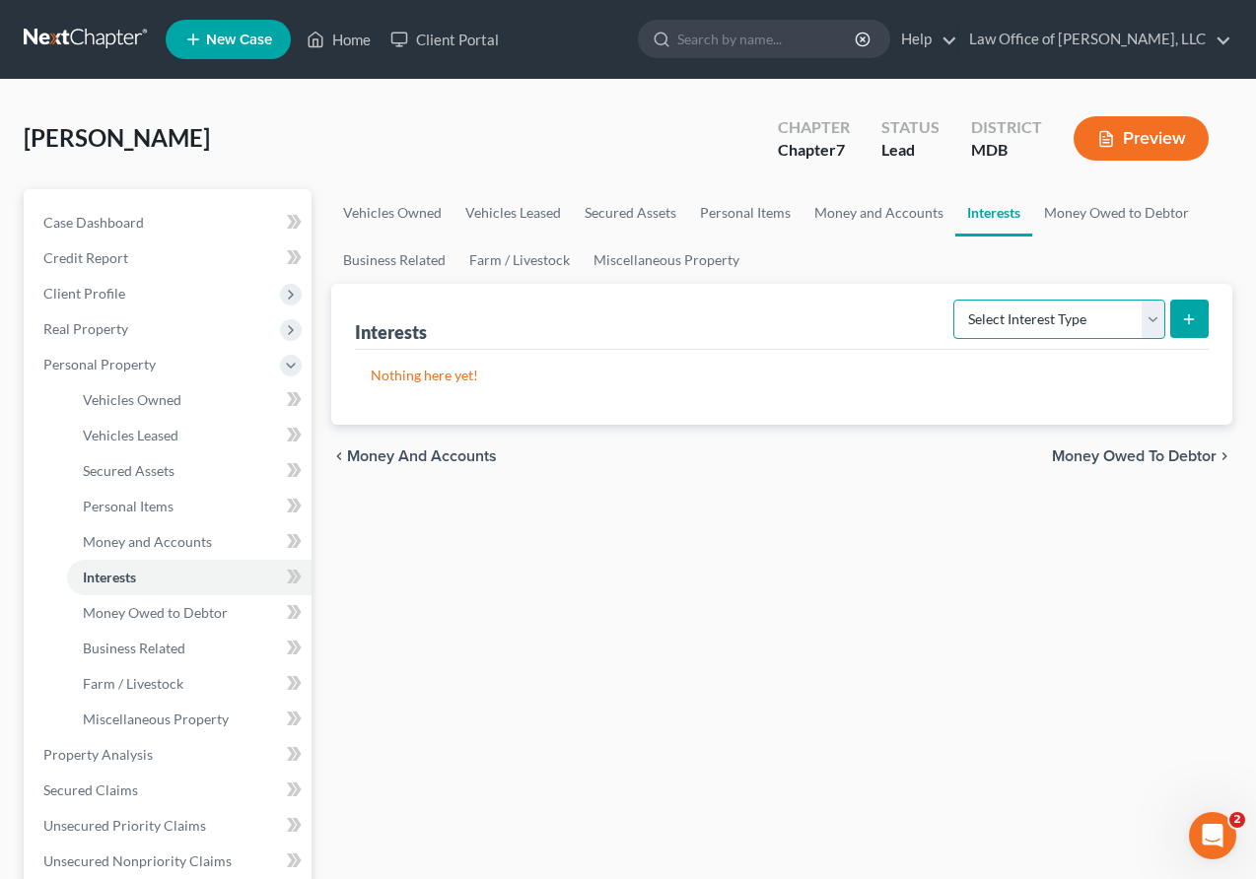
click at [842, 333] on select "Select Interest Type 401K Annuity Bond Education IRA Government Bond Government…" at bounding box center [1059, 319] width 212 height 39
select select "401k"
click at [842, 300] on select "Select Interest Type 401K Annuity Bond Education IRA Government Bond Government…" at bounding box center [1059, 319] width 212 height 39
click at [842, 300] on button "submit" at bounding box center [1189, 319] width 38 height 38
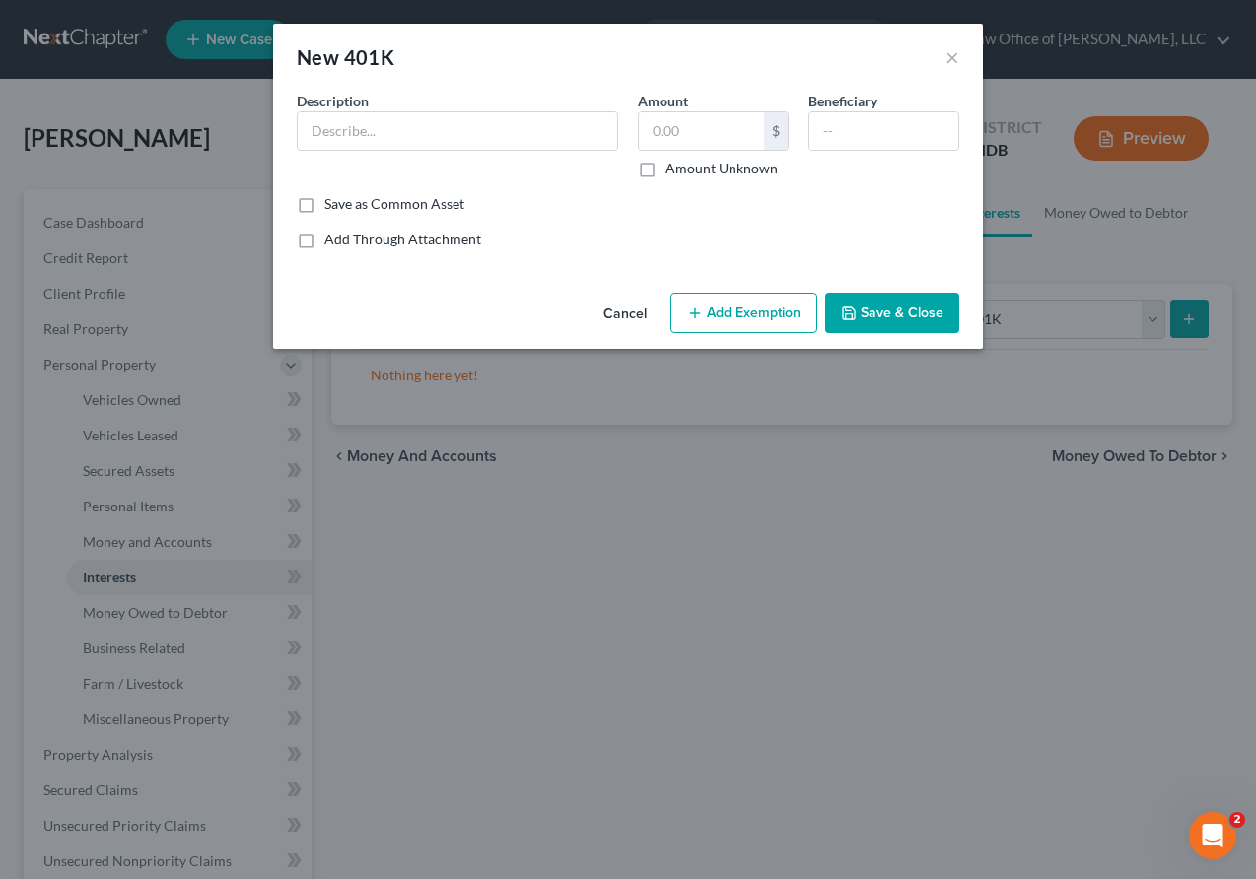
click at [634, 314] on button "Cancel" at bounding box center [624, 314] width 75 height 39
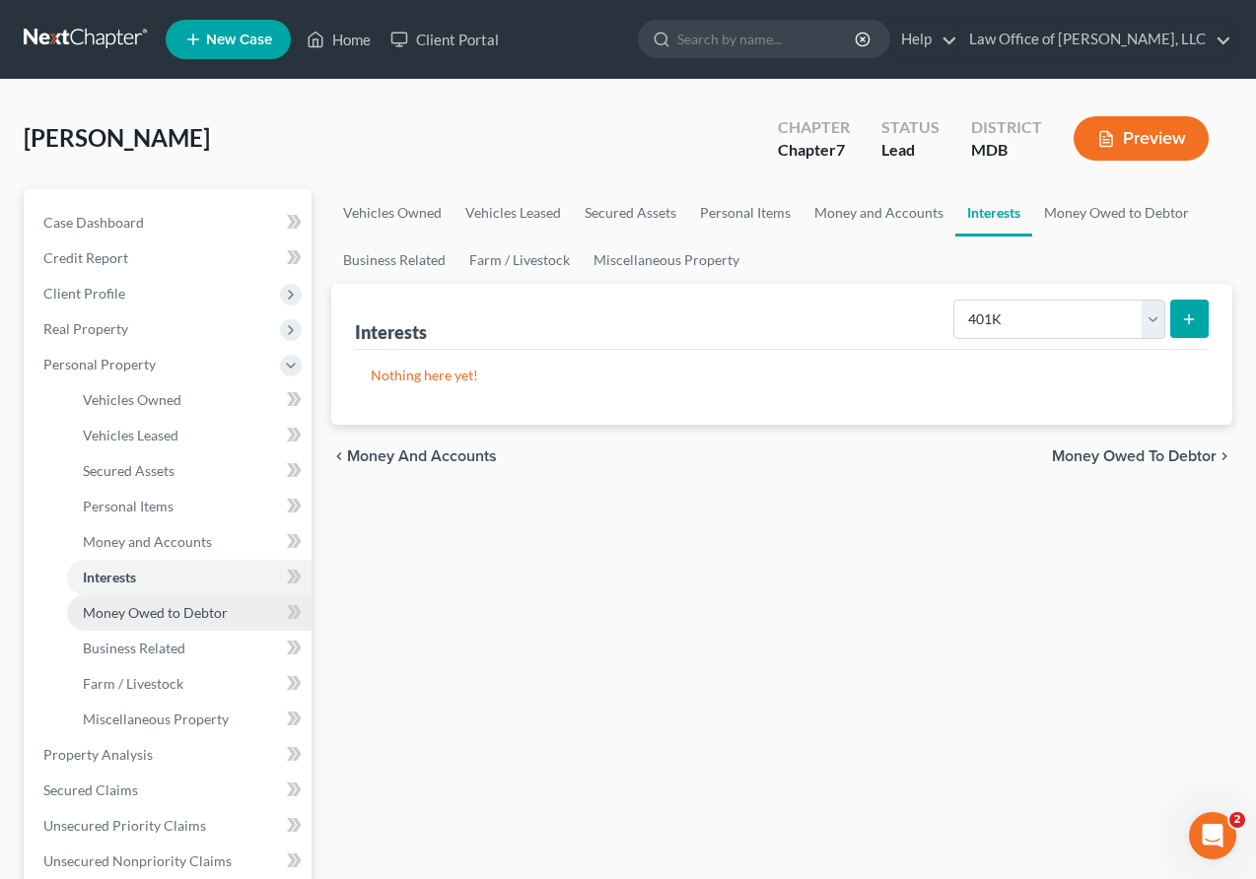
click at [106, 606] on span "Money Owed to Debtor" at bounding box center [155, 612] width 145 height 17
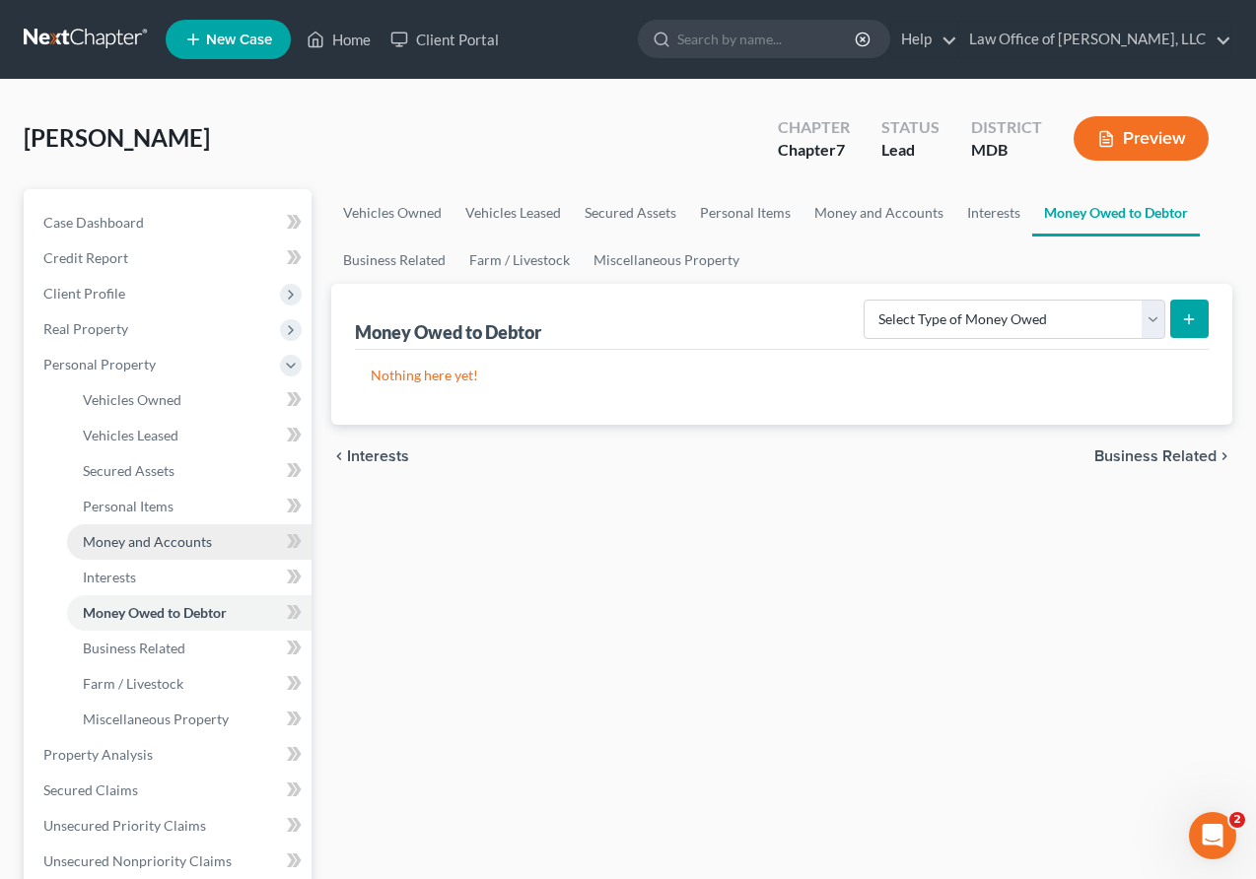
click at [115, 536] on span "Money and Accounts" at bounding box center [147, 541] width 129 height 17
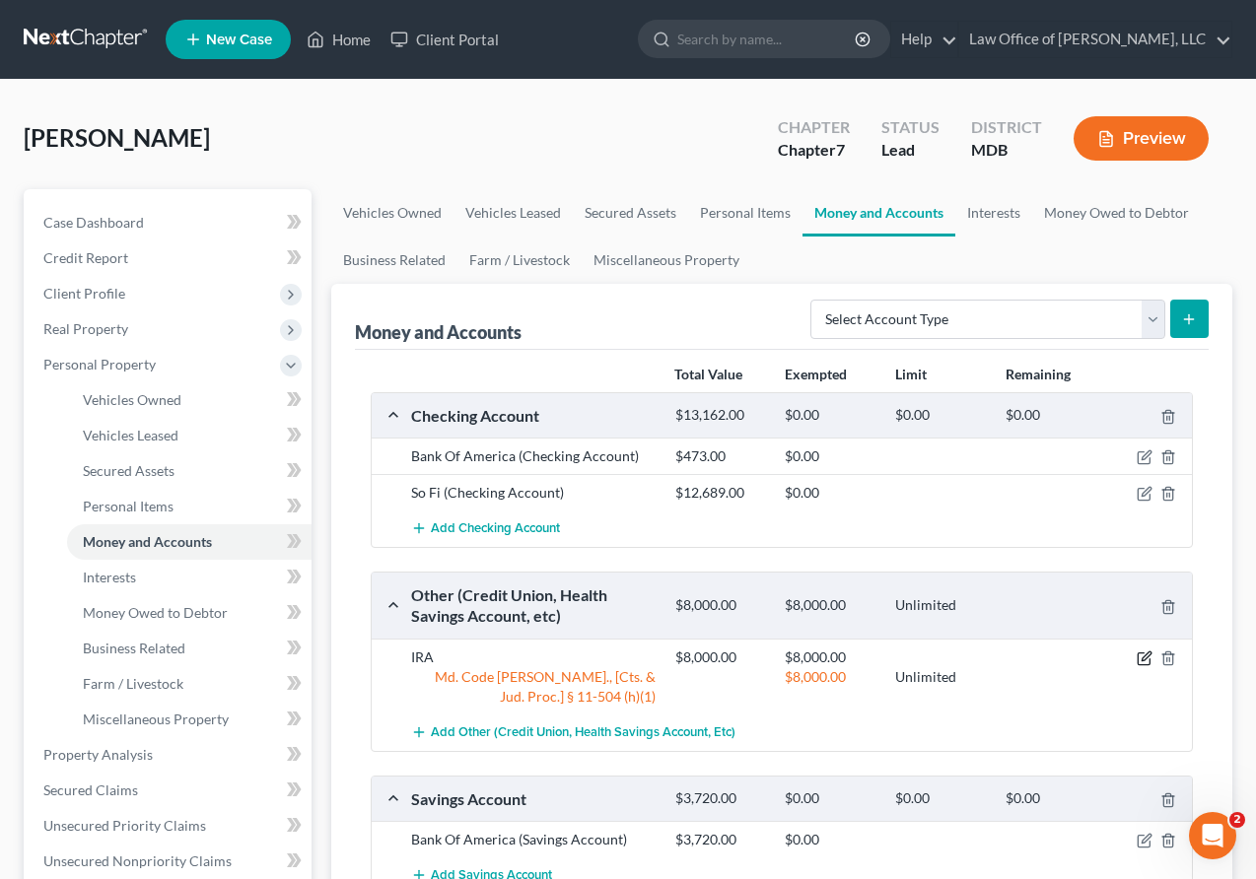
click at [842, 655] on icon "button" at bounding box center [1144, 659] width 16 height 16
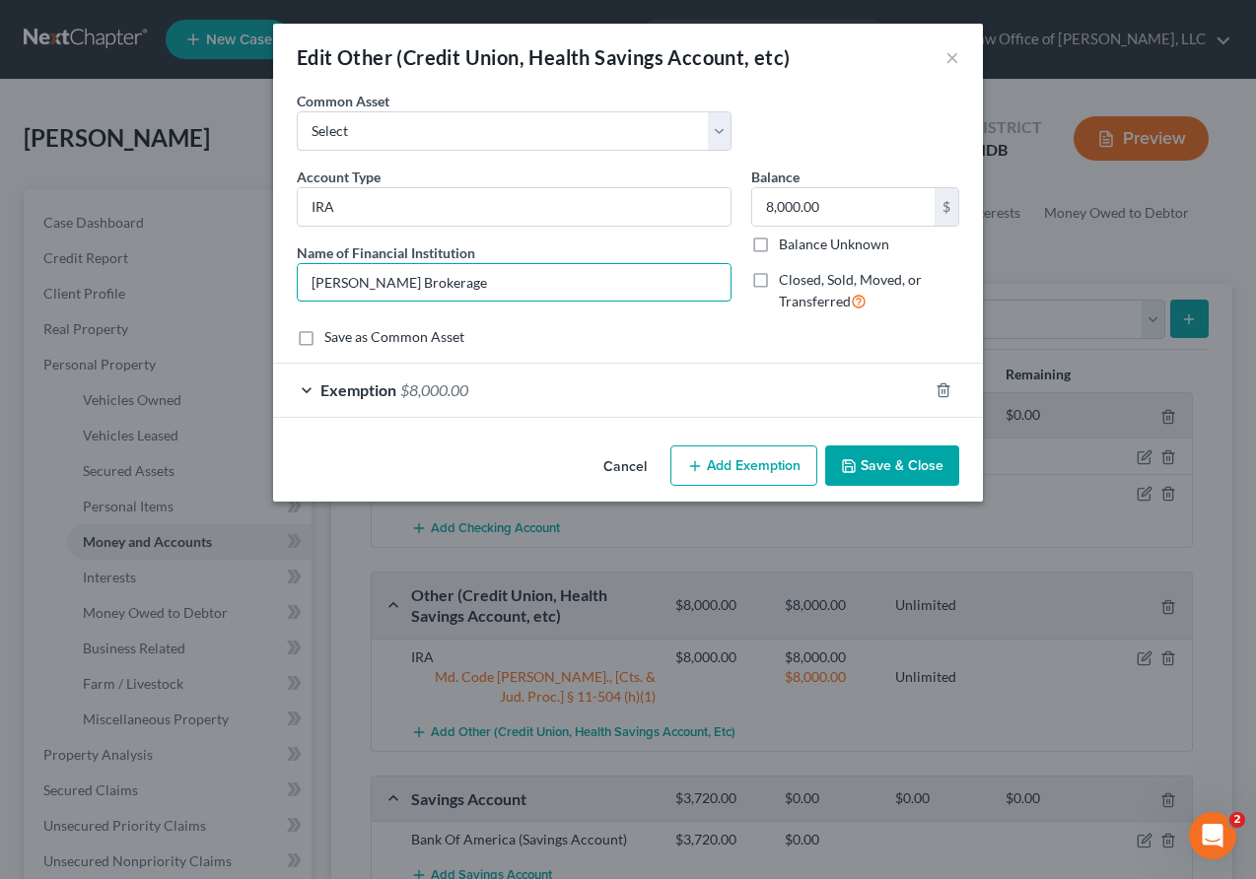
drag, startPoint x: 466, startPoint y: 280, endPoint x: 161, endPoint y: 280, distance: 305.5
click at [161, 280] on div "Edit Other (Credit Union, Health Savings Account, etc) × An exemption set must …" at bounding box center [628, 439] width 1256 height 879
click at [640, 466] on button "Cancel" at bounding box center [624, 466] width 75 height 39
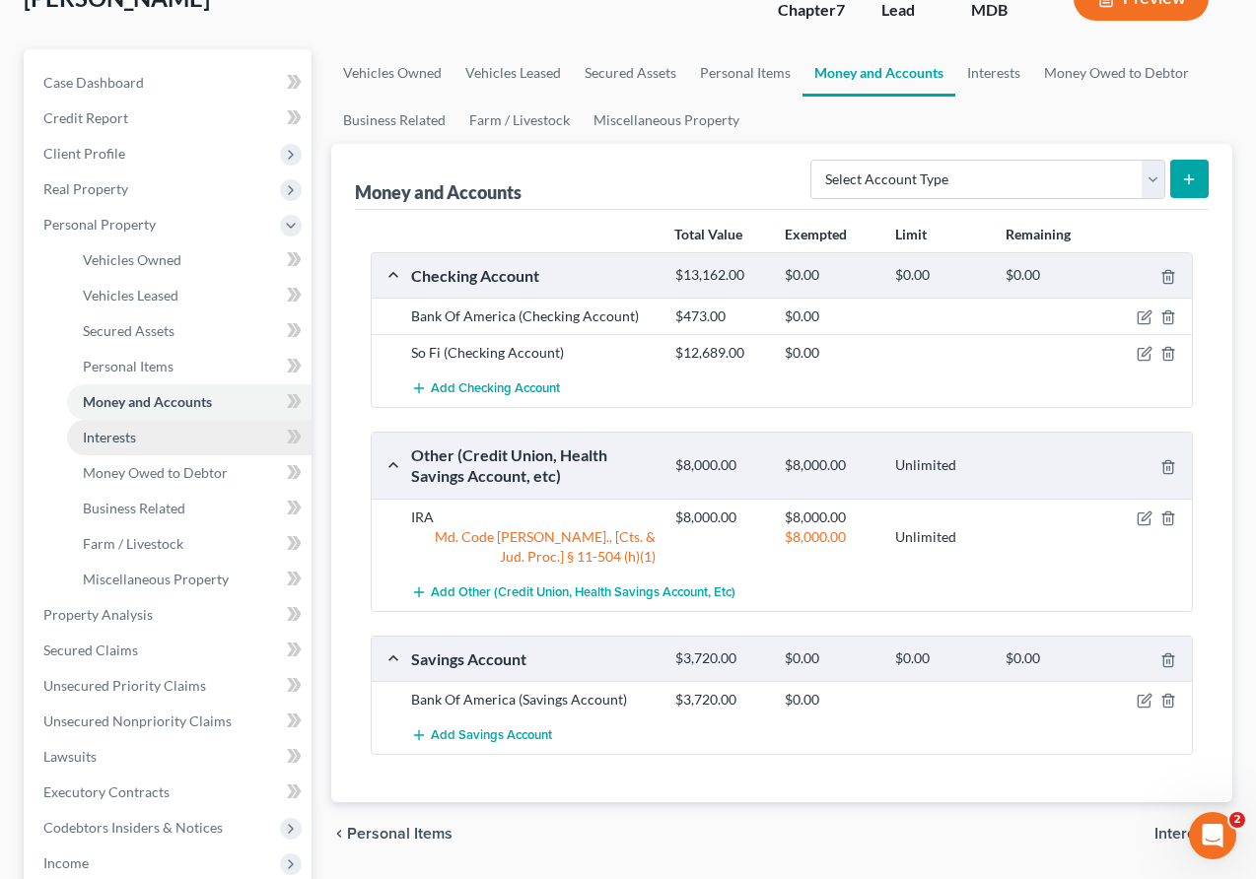
click at [140, 445] on link "Interests" at bounding box center [189, 437] width 244 height 35
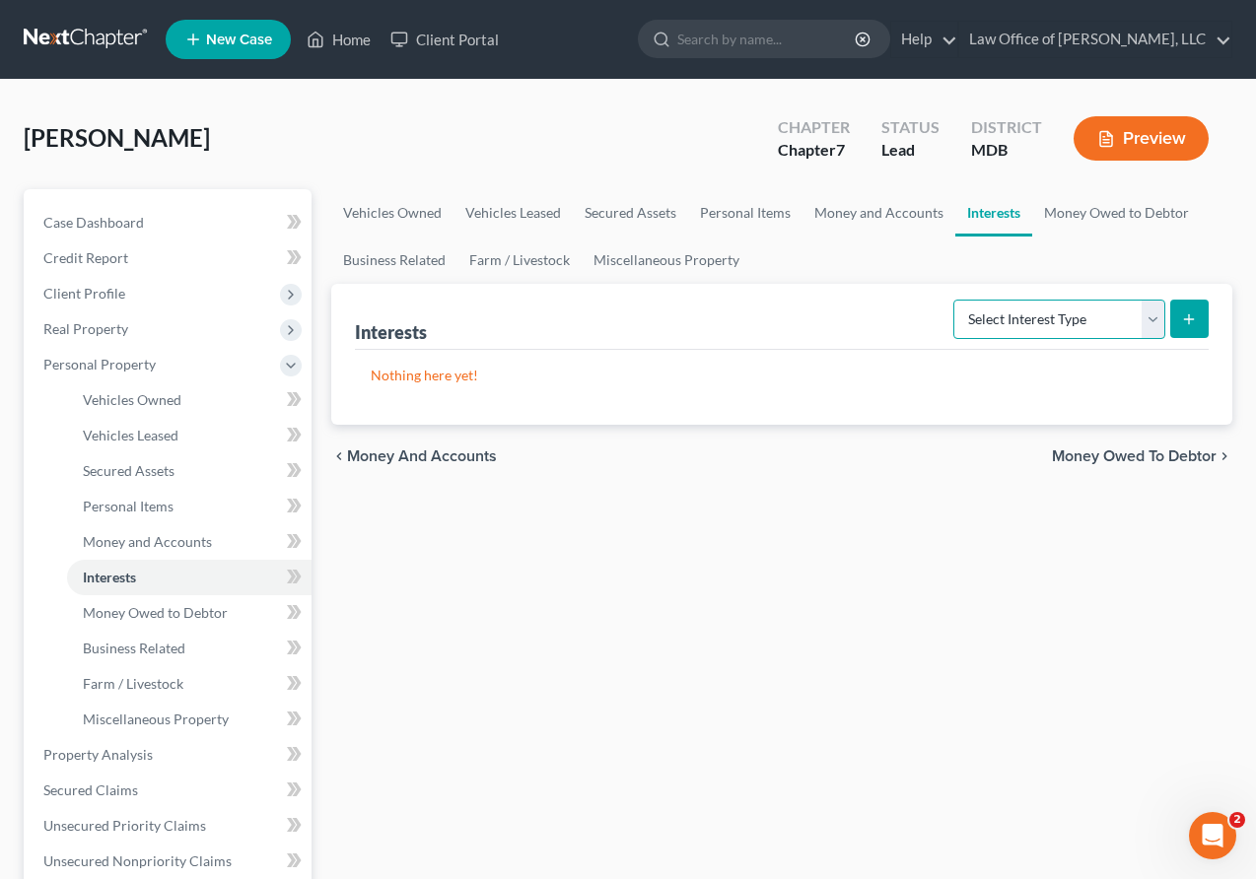
click at [842, 321] on select "Select Interest Type 401K Annuity Bond Education IRA Government Bond Government…" at bounding box center [1059, 319] width 212 height 39
select select "ira"
click at [842, 300] on select "Select Interest Type 401K Annuity Bond Education IRA Government Bond Government…" at bounding box center [1059, 319] width 212 height 39
click at [842, 319] on icon "submit" at bounding box center [1189, 319] width 16 height 16
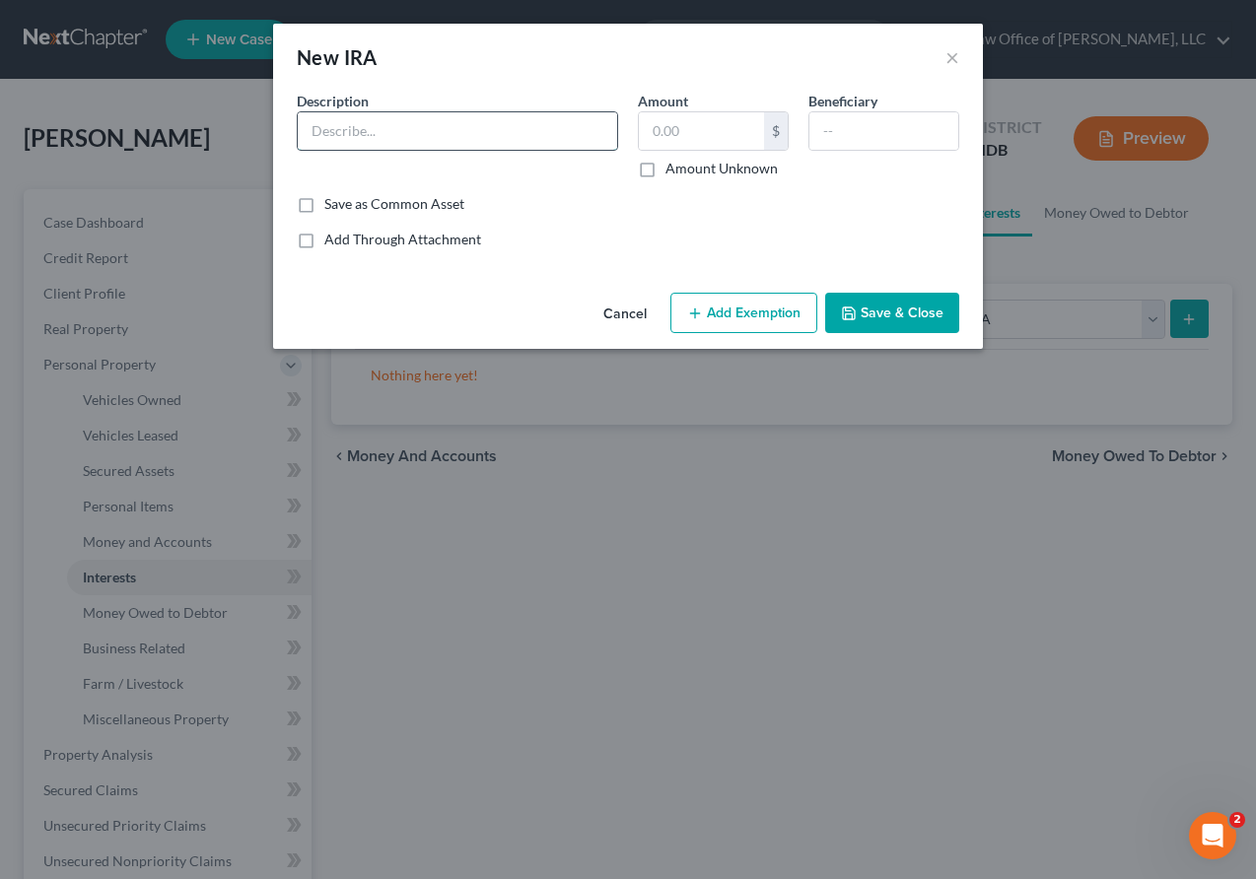
click at [335, 125] on input "text" at bounding box center [457, 130] width 319 height 37
paste input "Schwab Brokerage"
type input "Schwab Brokerage"
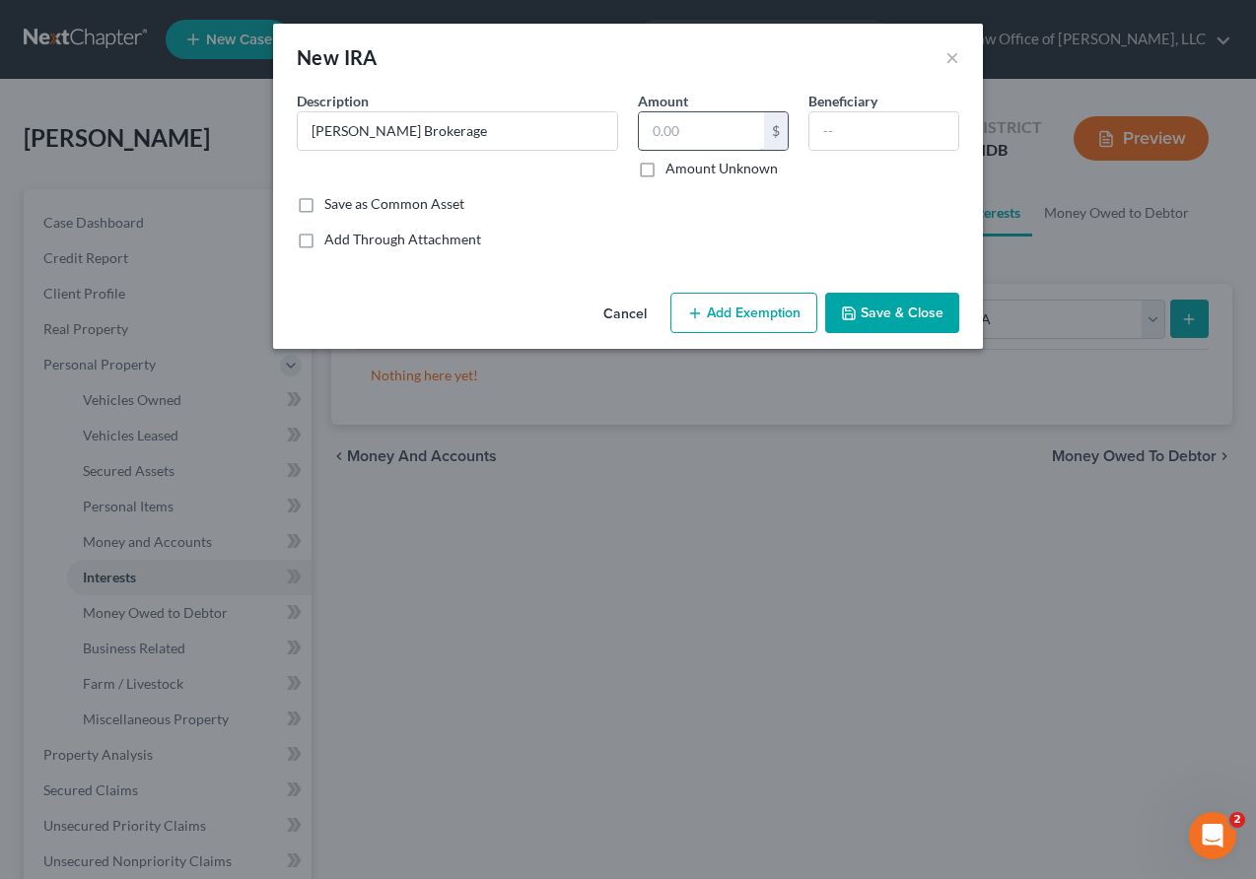
click at [688, 126] on input "text" at bounding box center [701, 130] width 125 height 37
type input "8,000"
click at [725, 304] on button "Add Exemption" at bounding box center [743, 313] width 147 height 41
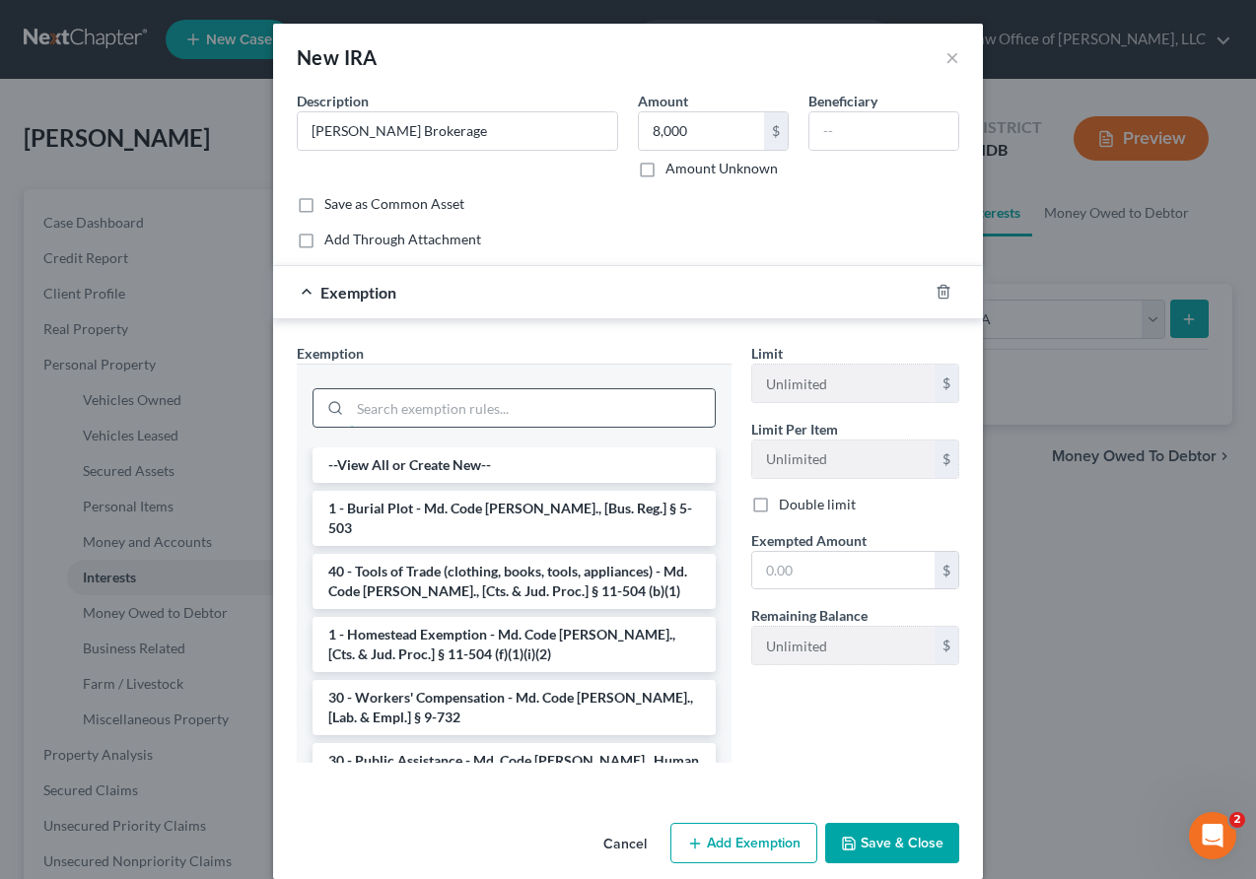
click at [582, 417] on input "search" at bounding box center [532, 407] width 365 height 37
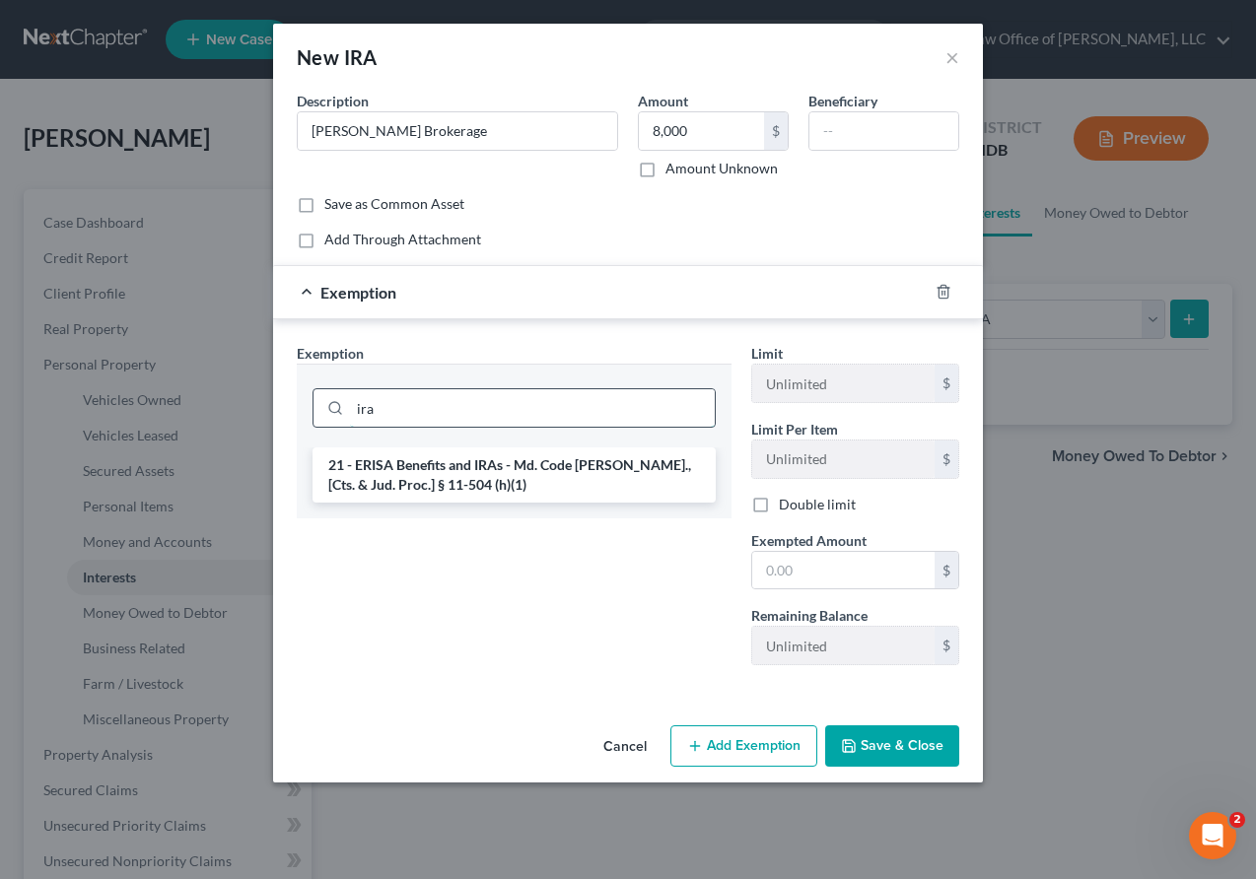
type input "ira"
click at [575, 481] on li "21 - ERISA Benefits and IRAs - Md. Code Ann., [Cts. & Jud. Proc.] § 11-504 (h)(…" at bounding box center [513, 474] width 403 height 55
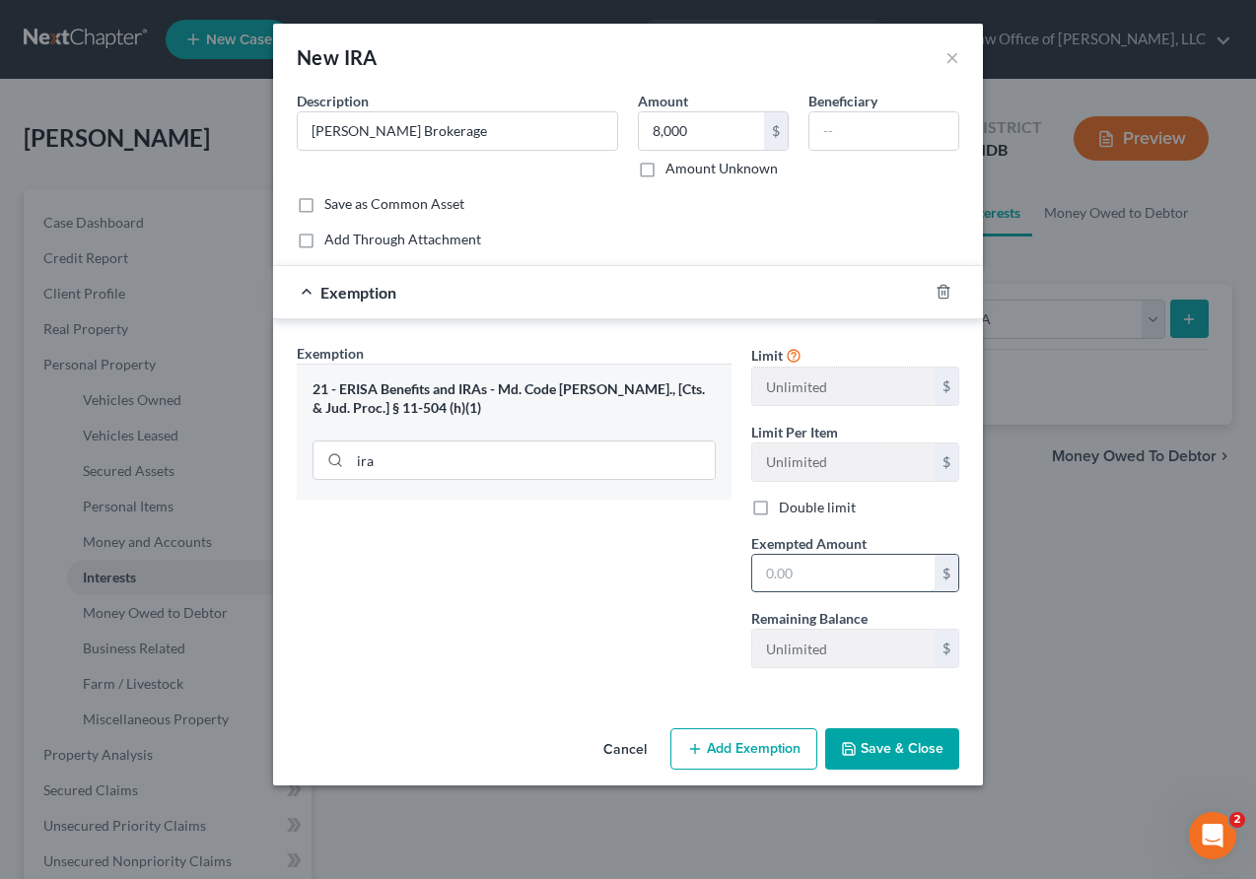
click at [774, 577] on input "text" at bounding box center [843, 573] width 182 height 37
type input "8,000"
click at [422, 462] on input "ira" at bounding box center [532, 460] width 365 height 37
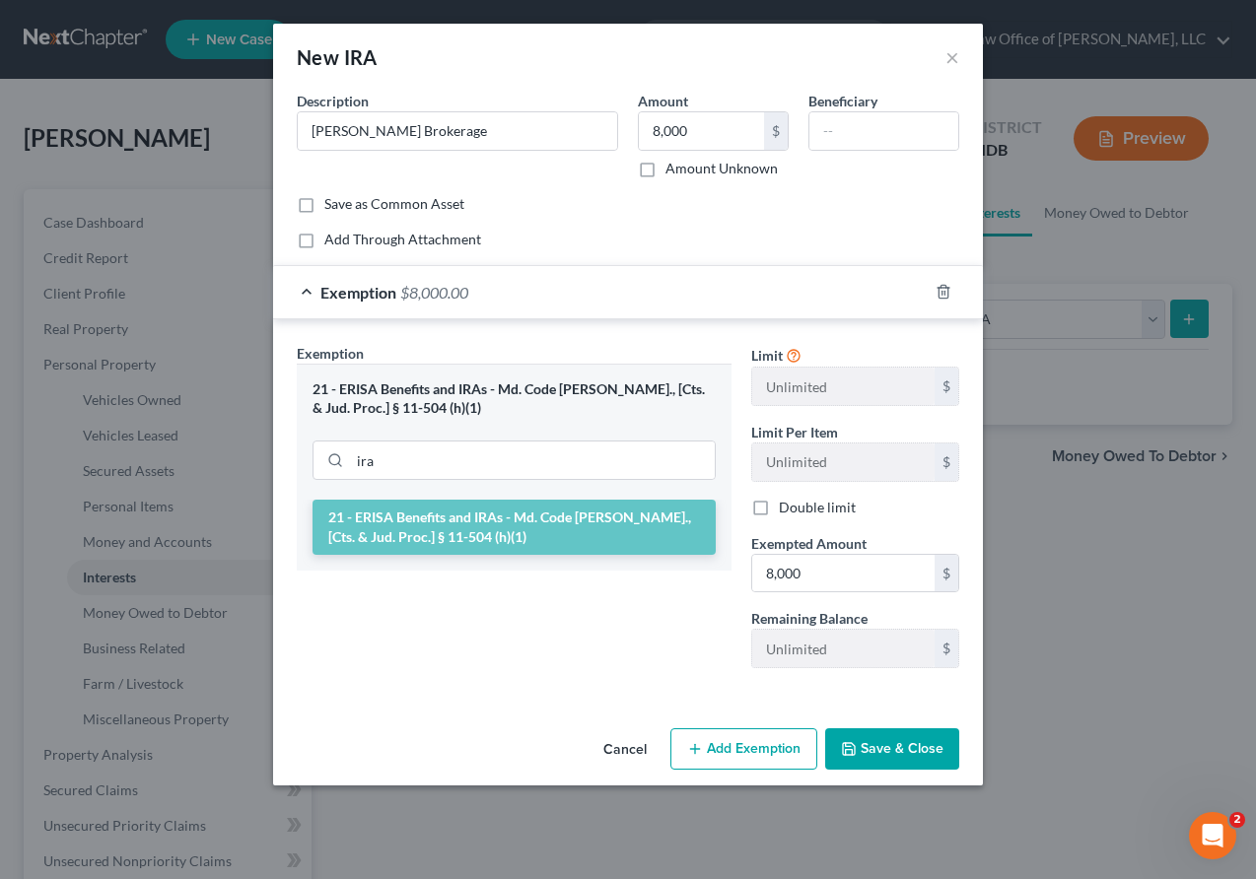
click at [842, 768] on button "Save & Close" at bounding box center [892, 748] width 134 height 41
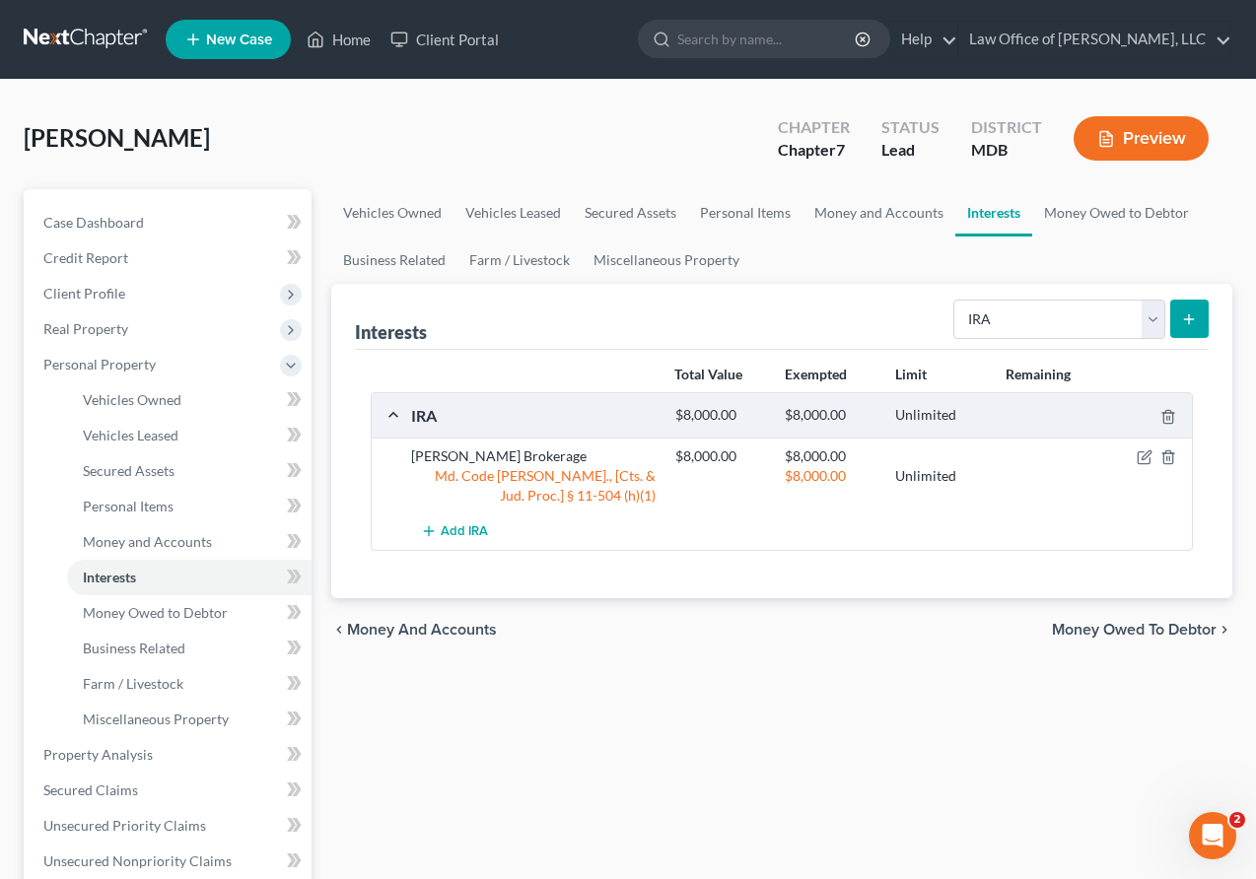
click at [464, 458] on div "Schwab Brokerage" at bounding box center [533, 456] width 264 height 20
click at [842, 457] on icon "button" at bounding box center [1144, 457] width 16 height 16
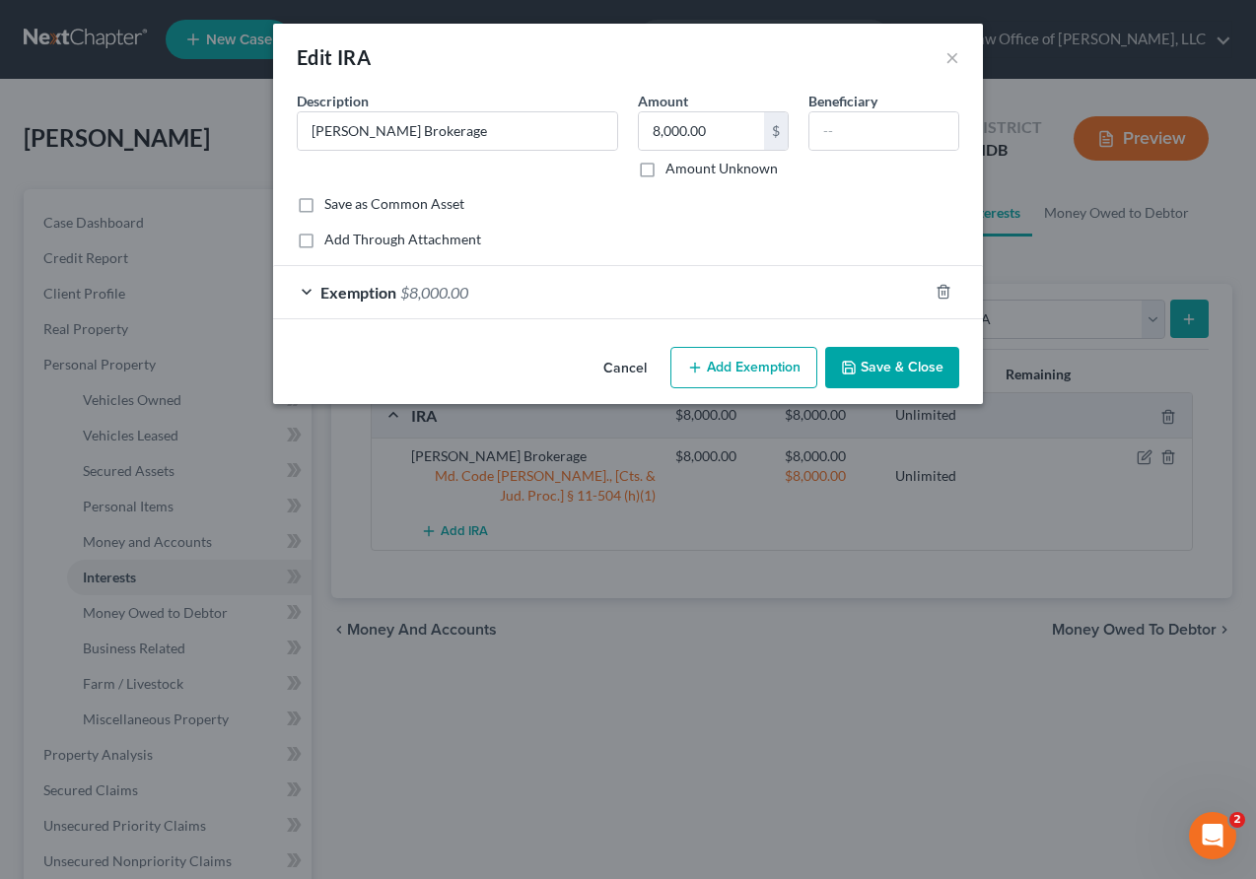
click at [738, 381] on button "Add Exemption" at bounding box center [743, 367] width 147 height 41
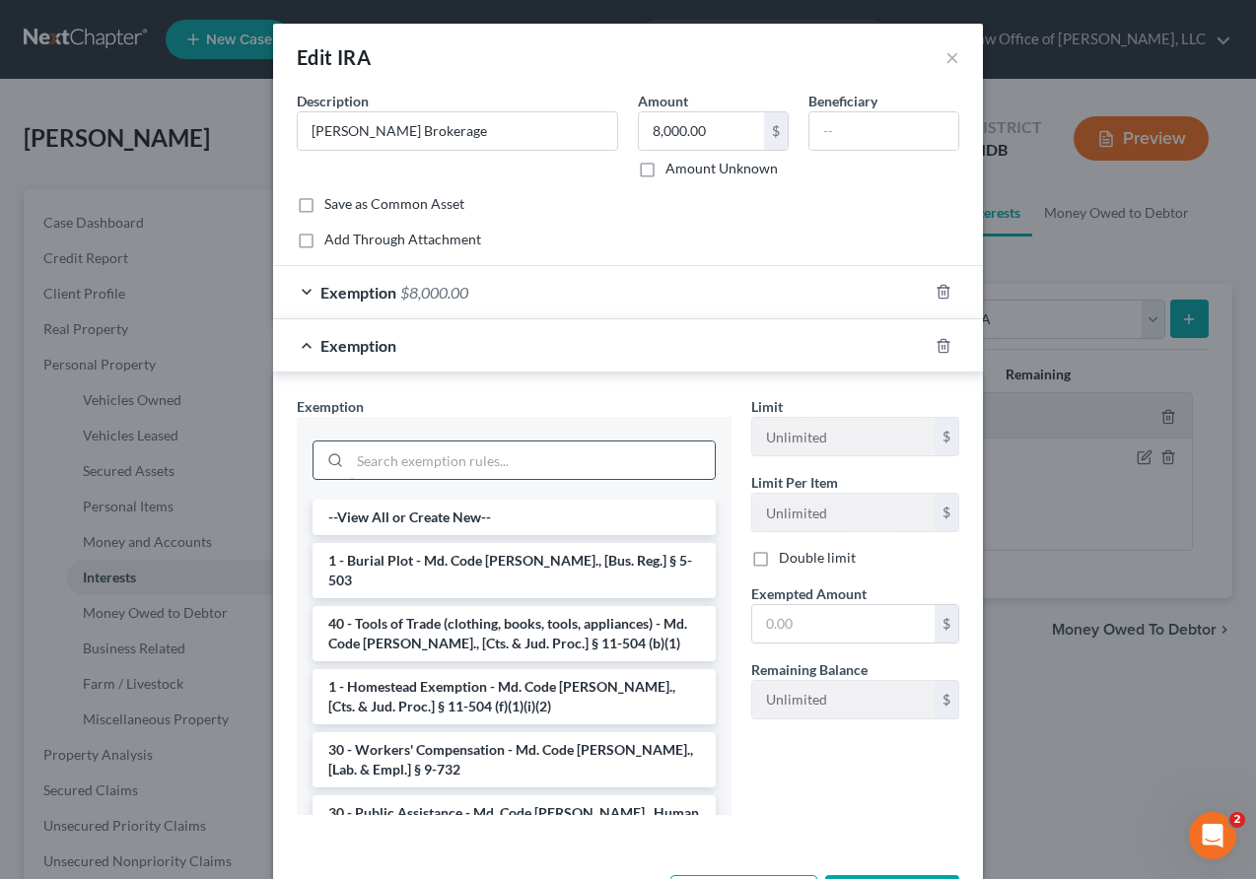
click at [413, 466] on input "search" at bounding box center [532, 460] width 365 height 37
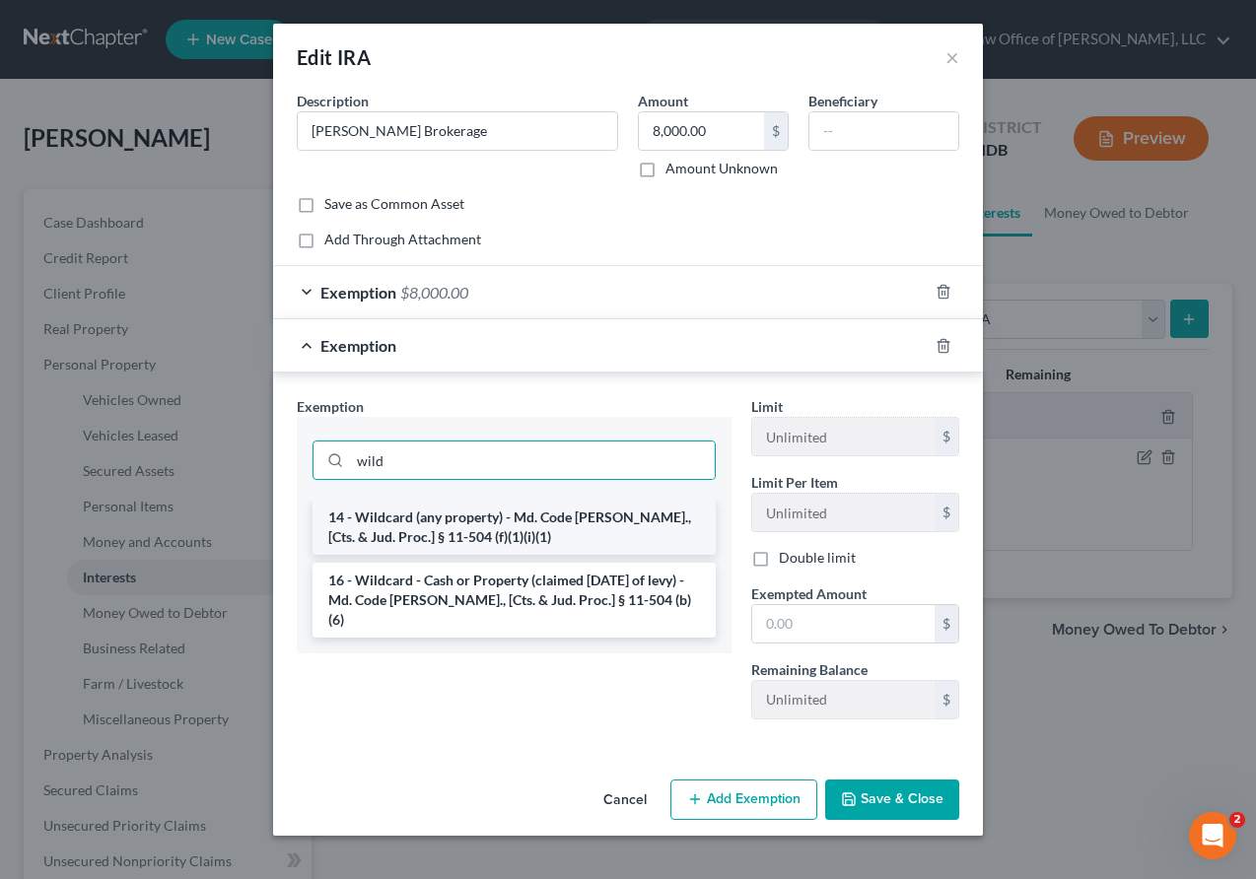
click at [461, 535] on li "14 - Wildcard (any property) - Md. Code Ann., [Cts. & Jud. Proc.] § 11-504 (f)(…" at bounding box center [513, 527] width 403 height 55
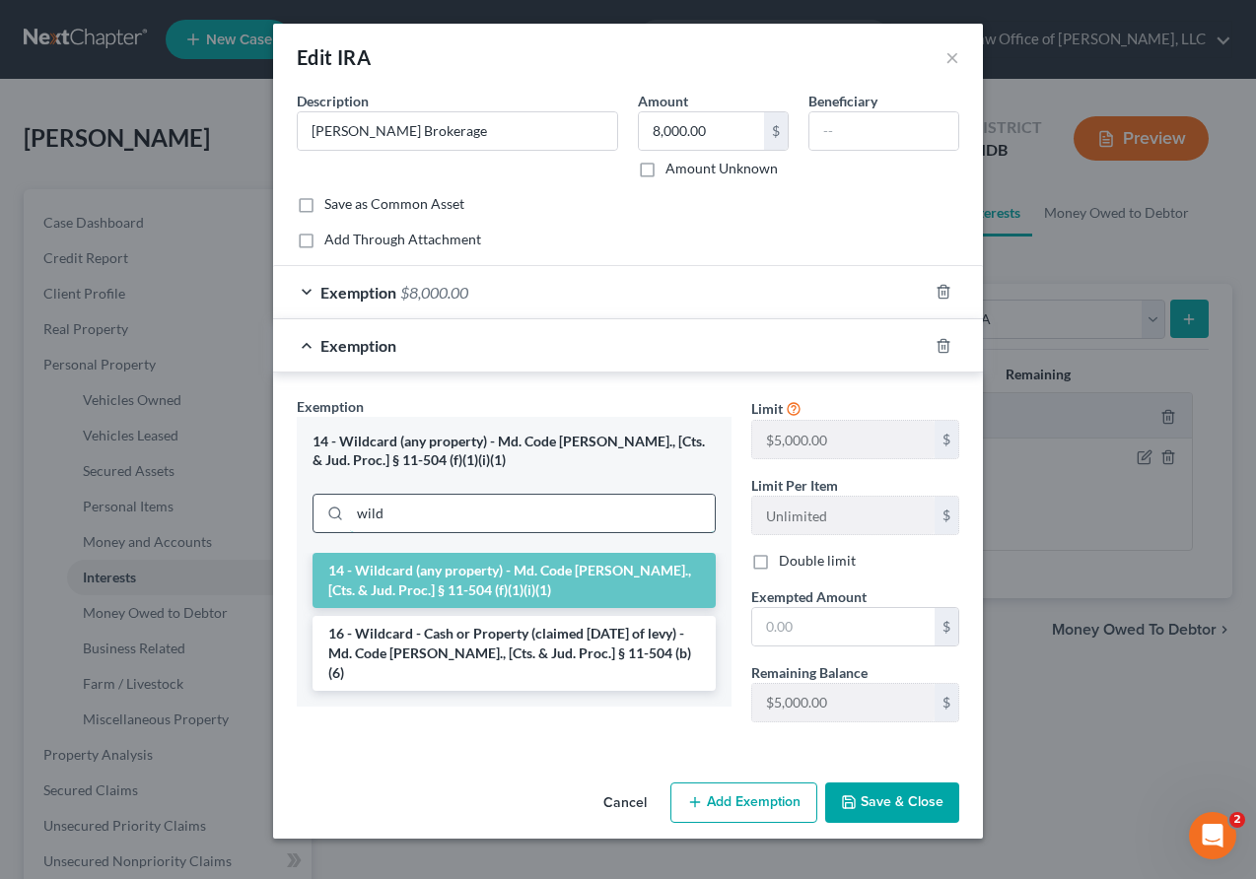
click at [393, 514] on input "wild" at bounding box center [532, 513] width 365 height 37
click at [400, 636] on li "16 - Wildcard - Cash or Property (claimed within Thirty Days of levy) - Md. Cod…" at bounding box center [513, 653] width 403 height 75
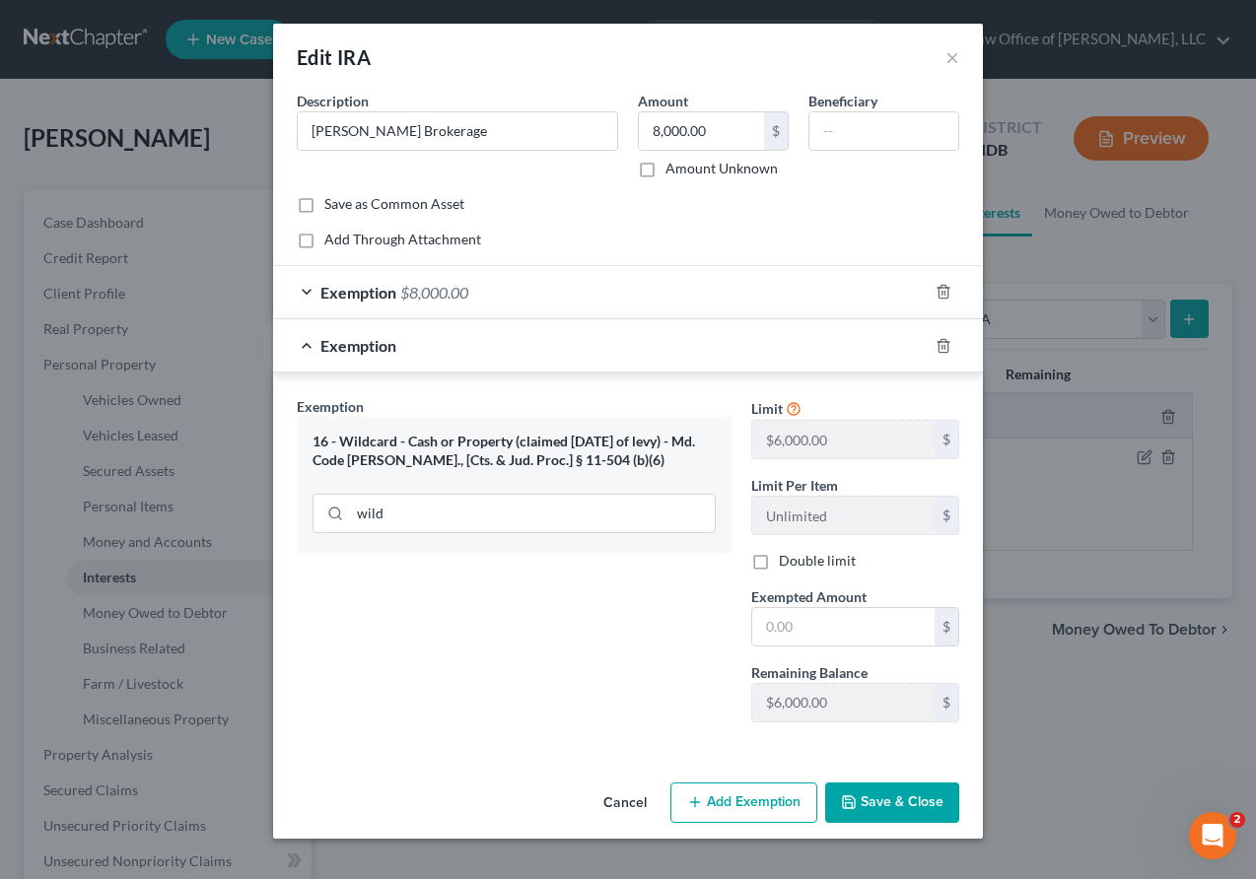
drag, startPoint x: 558, startPoint y: 461, endPoint x: 648, endPoint y: 464, distance: 89.7
click at [648, 464] on div "16 - Wildcard - Cash or Property (claimed within Thirty Days of levy) - Md. Cod…" at bounding box center [513, 451] width 403 height 36
copy div "§ 11-504 (b)(6)"
click at [394, 521] on input "wild" at bounding box center [532, 513] width 365 height 37
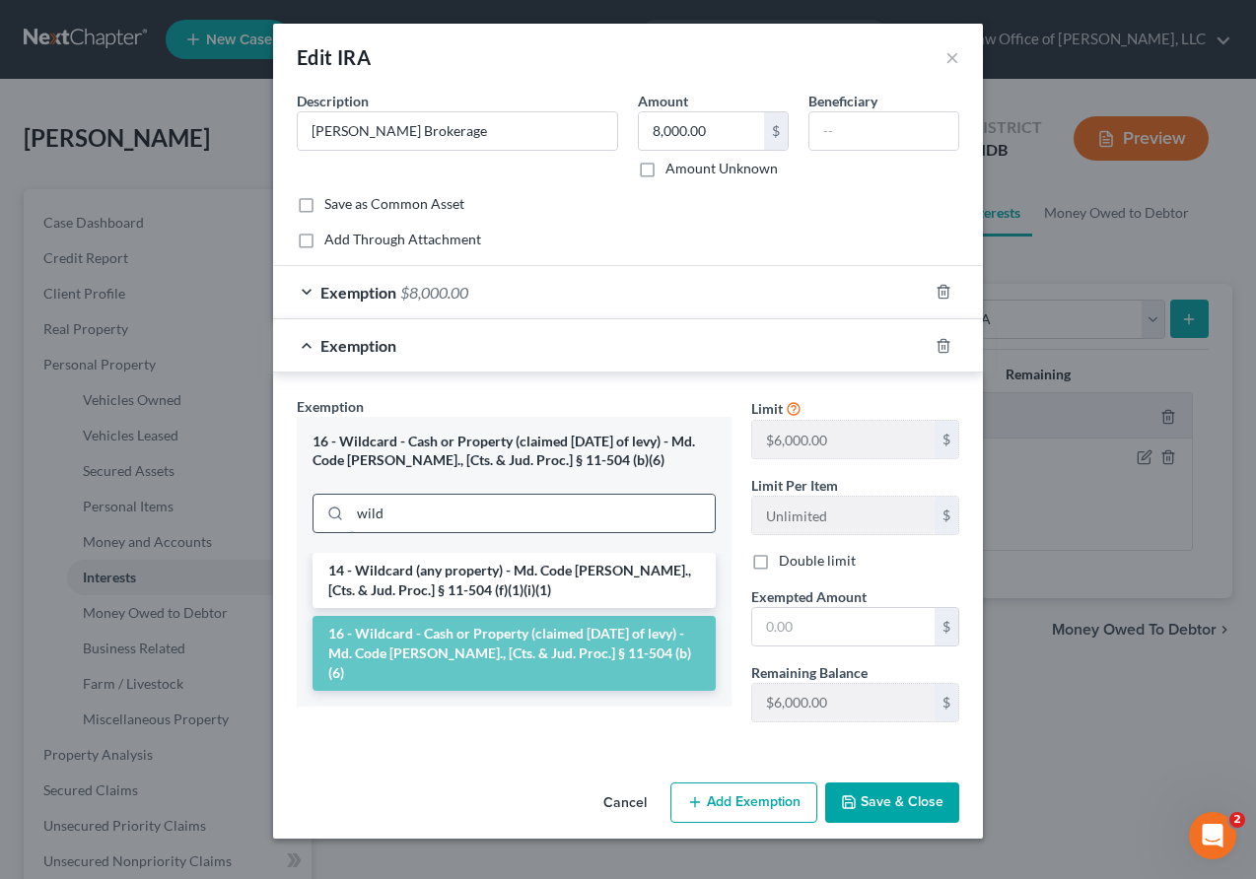
drag, startPoint x: 403, startPoint y: 517, endPoint x: 346, endPoint y: 517, distance: 57.2
click at [345, 517] on div "wild" at bounding box center [513, 513] width 403 height 39
click at [448, 642] on li "16 - Wildcard - Cash or Property (claimed within Thirty Days of levy) - Md. Cod…" at bounding box center [513, 653] width 403 height 75
click at [411, 523] on input "wild" at bounding box center [532, 513] width 365 height 37
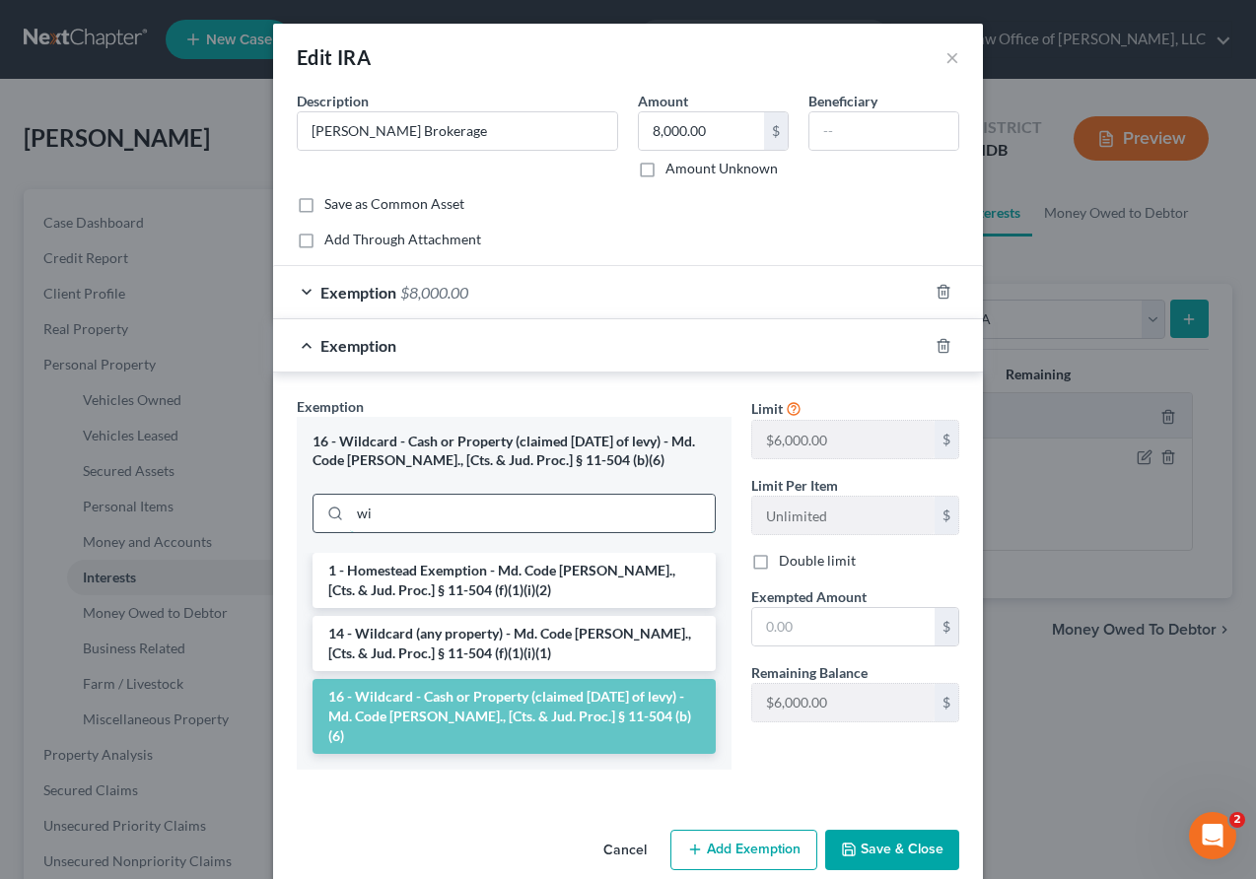
type input "w"
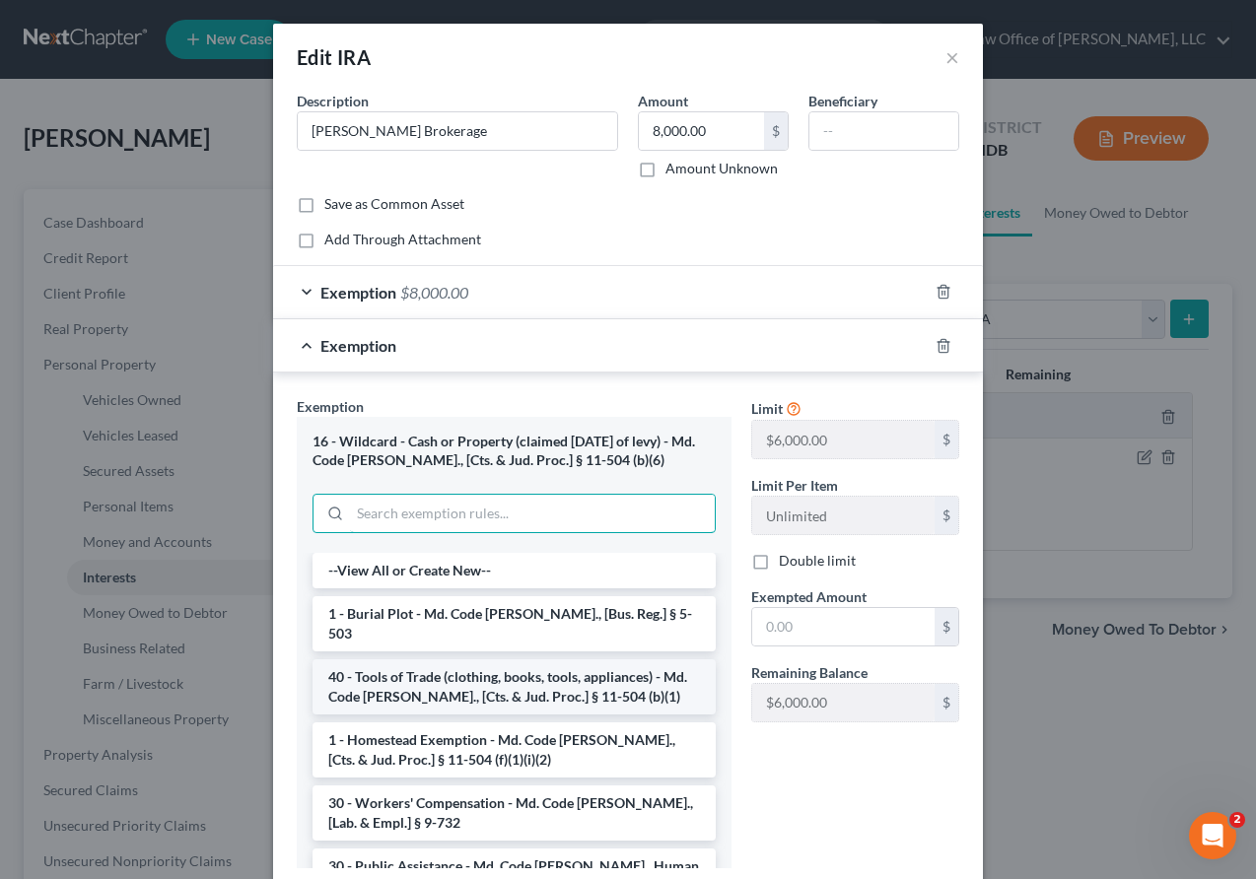
scroll to position [36, 0]
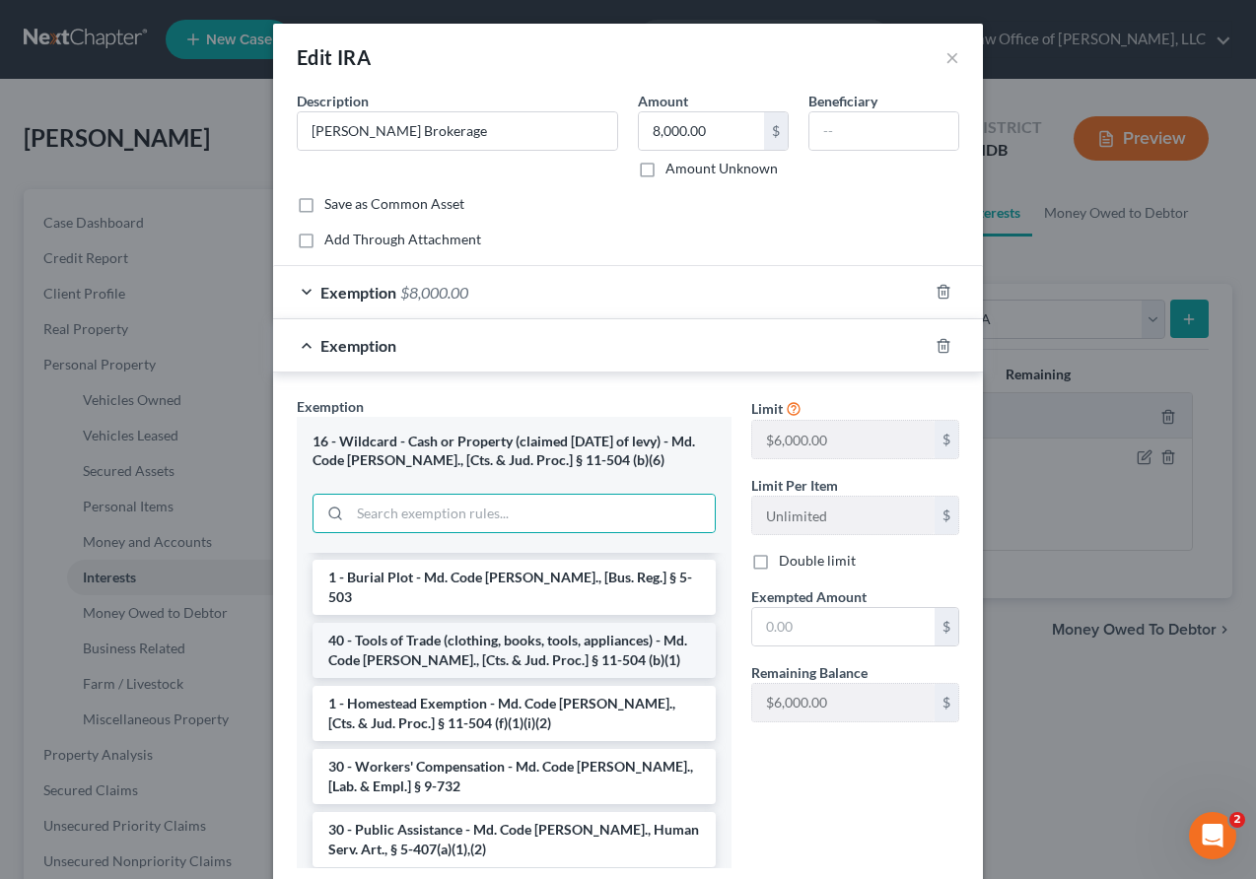
click at [435, 643] on li "40 - Tools of Trade (clothing, books, tools, appliances) - Md. Code Ann., [Cts.…" at bounding box center [513, 650] width 403 height 55
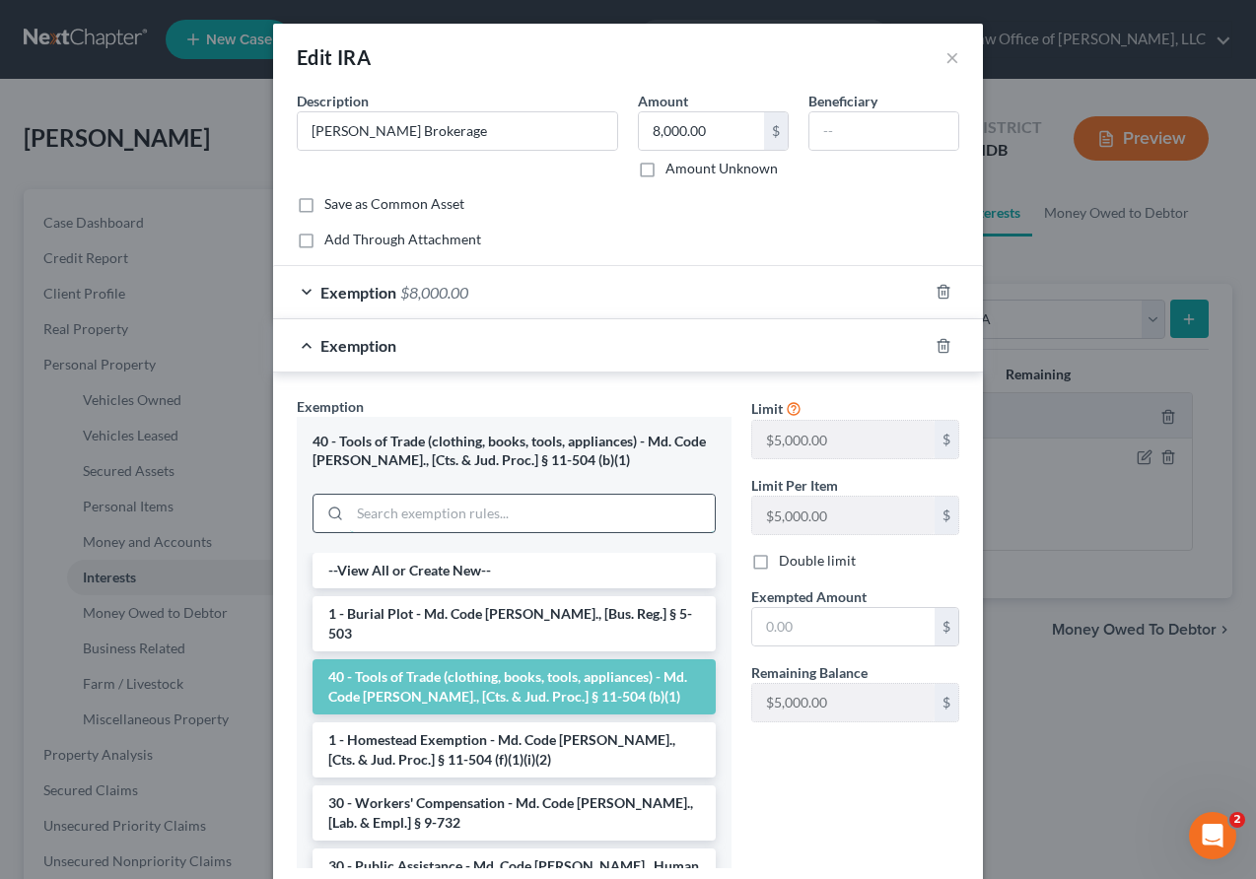
click at [395, 509] on input "search" at bounding box center [532, 513] width 365 height 37
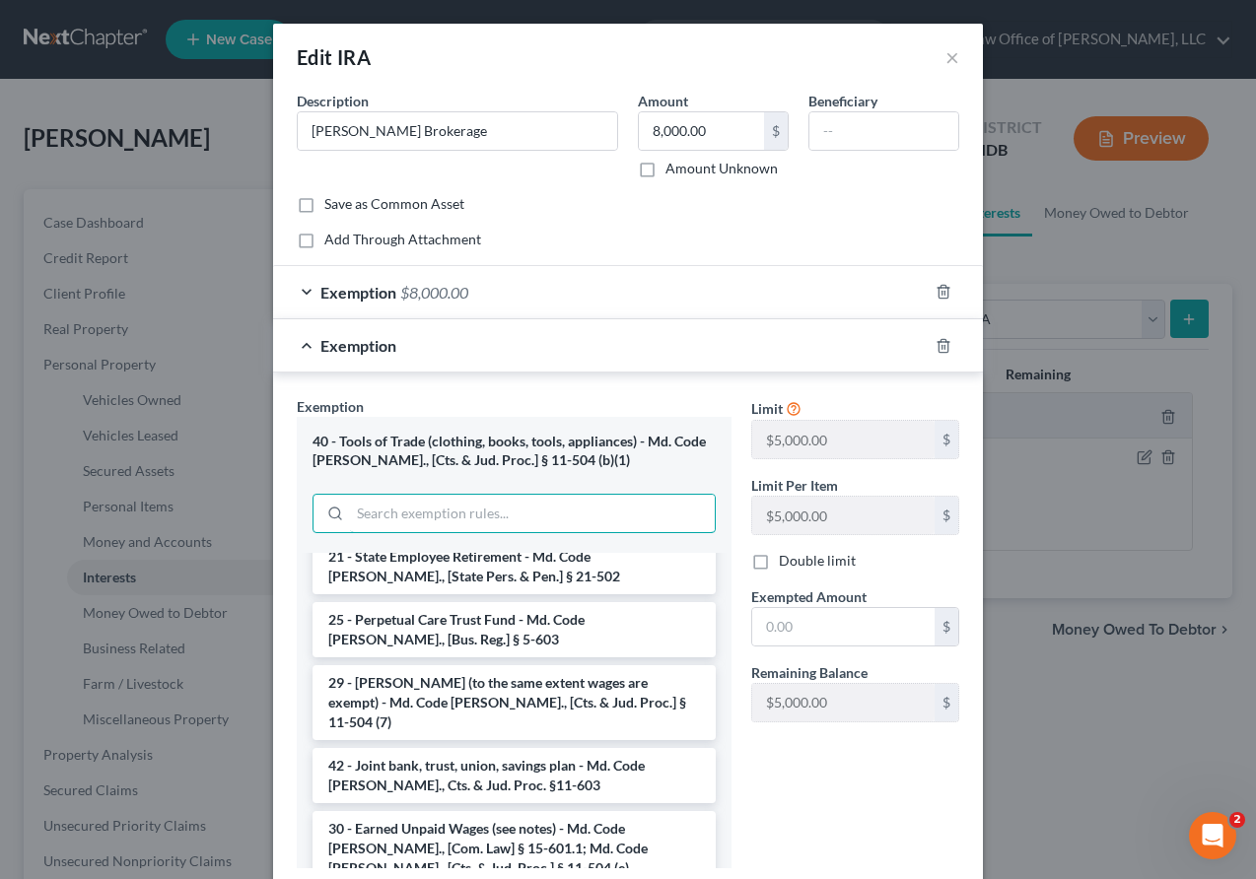
scroll to position [1671, 0]
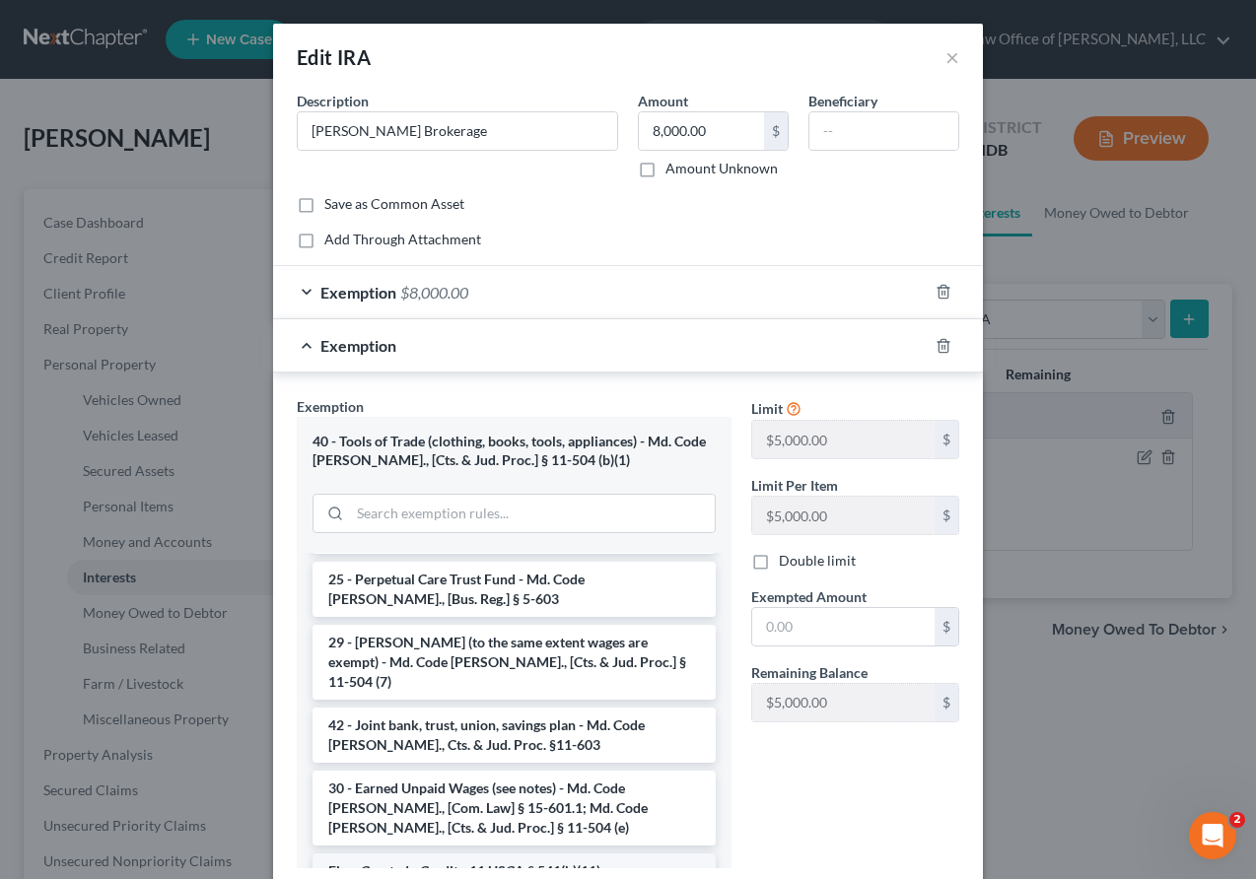
click at [391, 854] on li "Firm Created - Credit - 11 USCA § 541(b)(11)" at bounding box center [513, 871] width 403 height 35
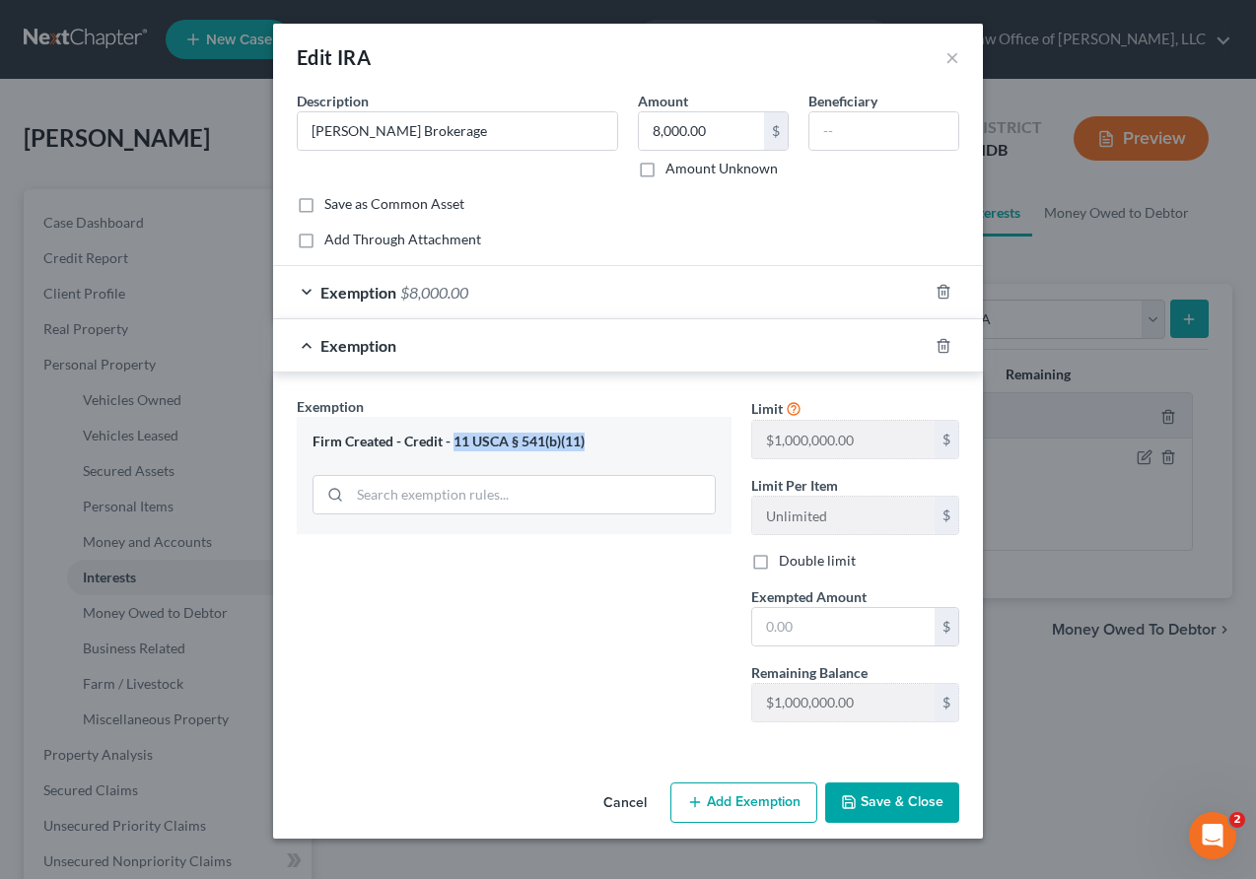
drag, startPoint x: 586, startPoint y: 438, endPoint x: 455, endPoint y: 441, distance: 131.1
click at [455, 441] on div "Firm Created - Credit - 11 USCA § 541(b)(11)" at bounding box center [513, 442] width 403 height 19
copy div "11 USCA § 541(b)(11)"
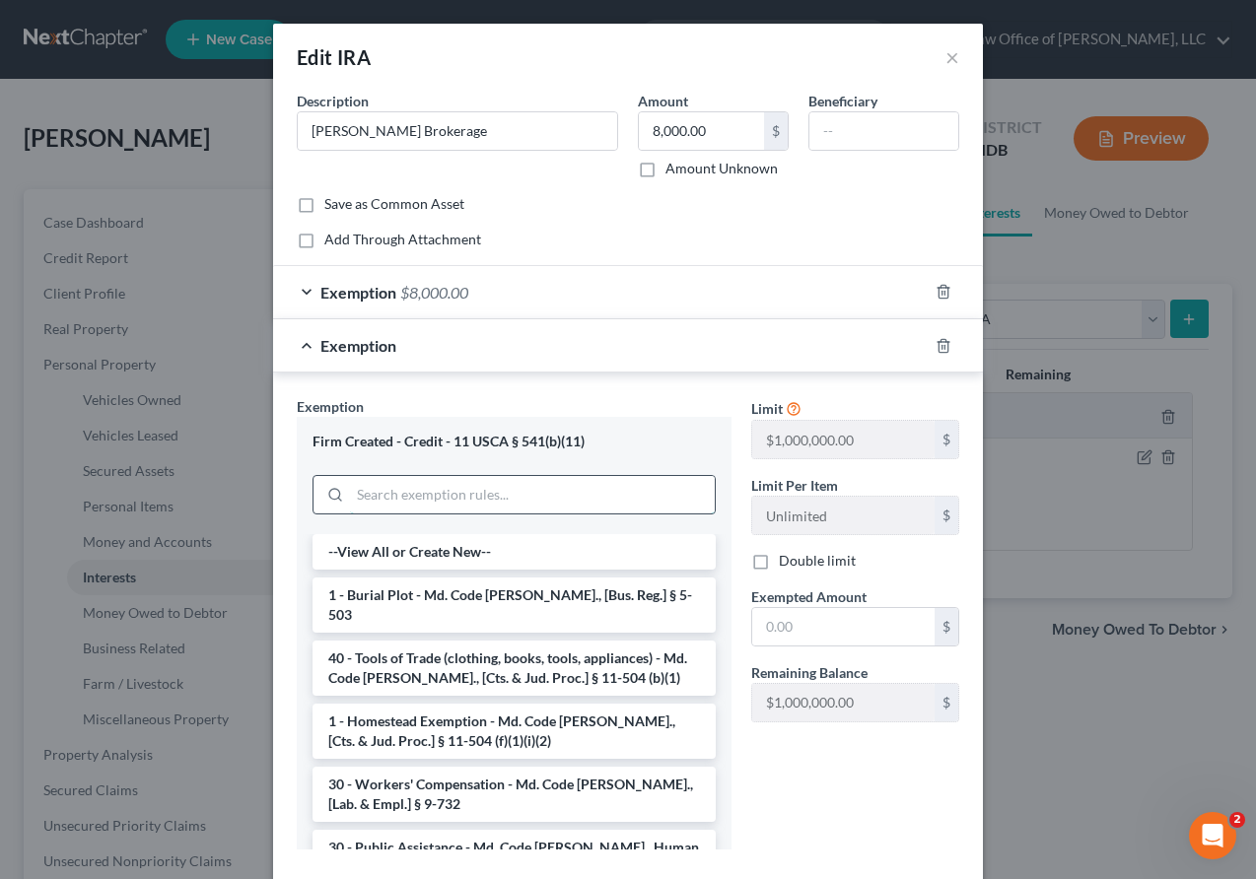
click at [379, 492] on input "search" at bounding box center [532, 494] width 365 height 37
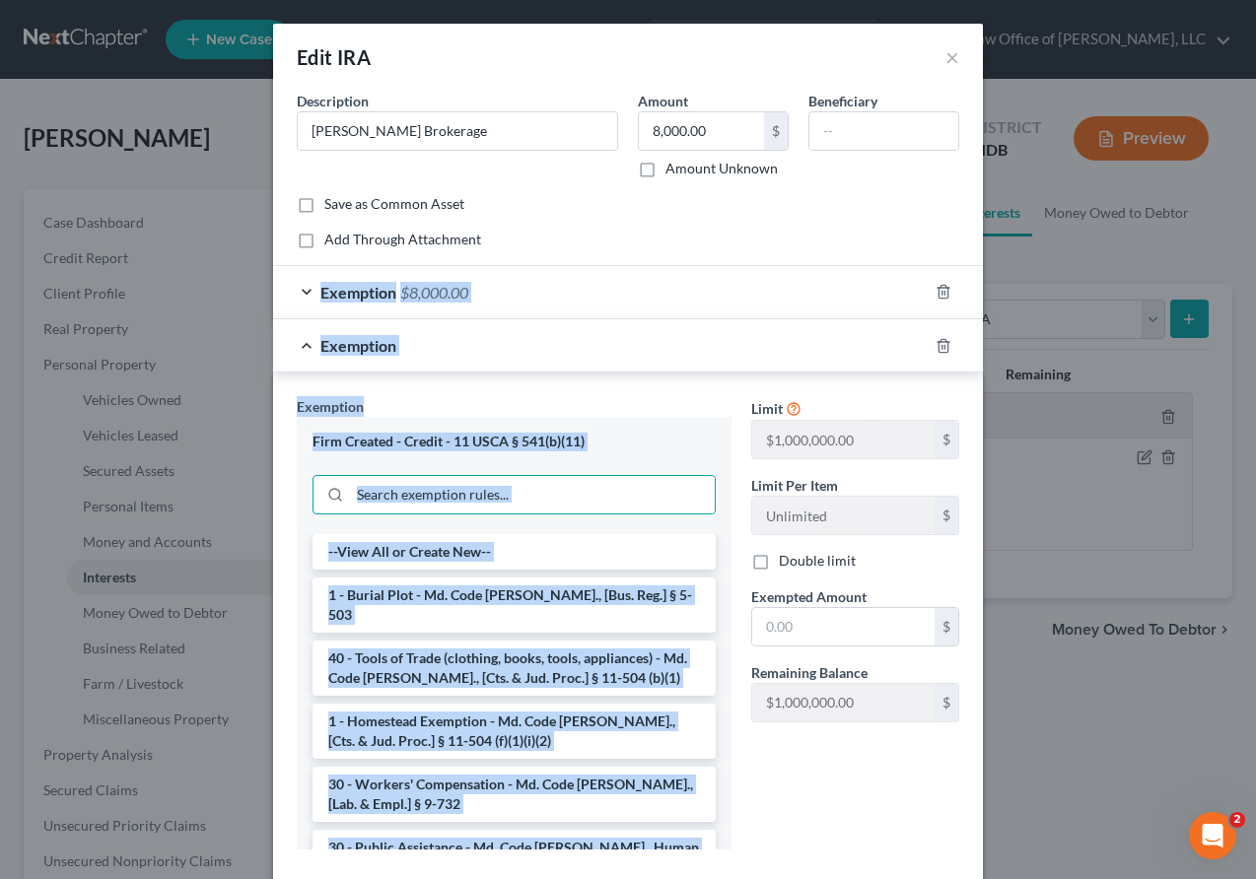
drag, startPoint x: 403, startPoint y: 847, endPoint x: 379, endPoint y: 71, distance: 776.1
click at [379, 71] on div "Edit IRA × An exemption set must first be selected from the Filing Information …" at bounding box center [628, 495] width 710 height 942
click at [636, 526] on div "Firm Created - Credit - 11 USCA § 541(b)(11)" at bounding box center [514, 475] width 435 height 116
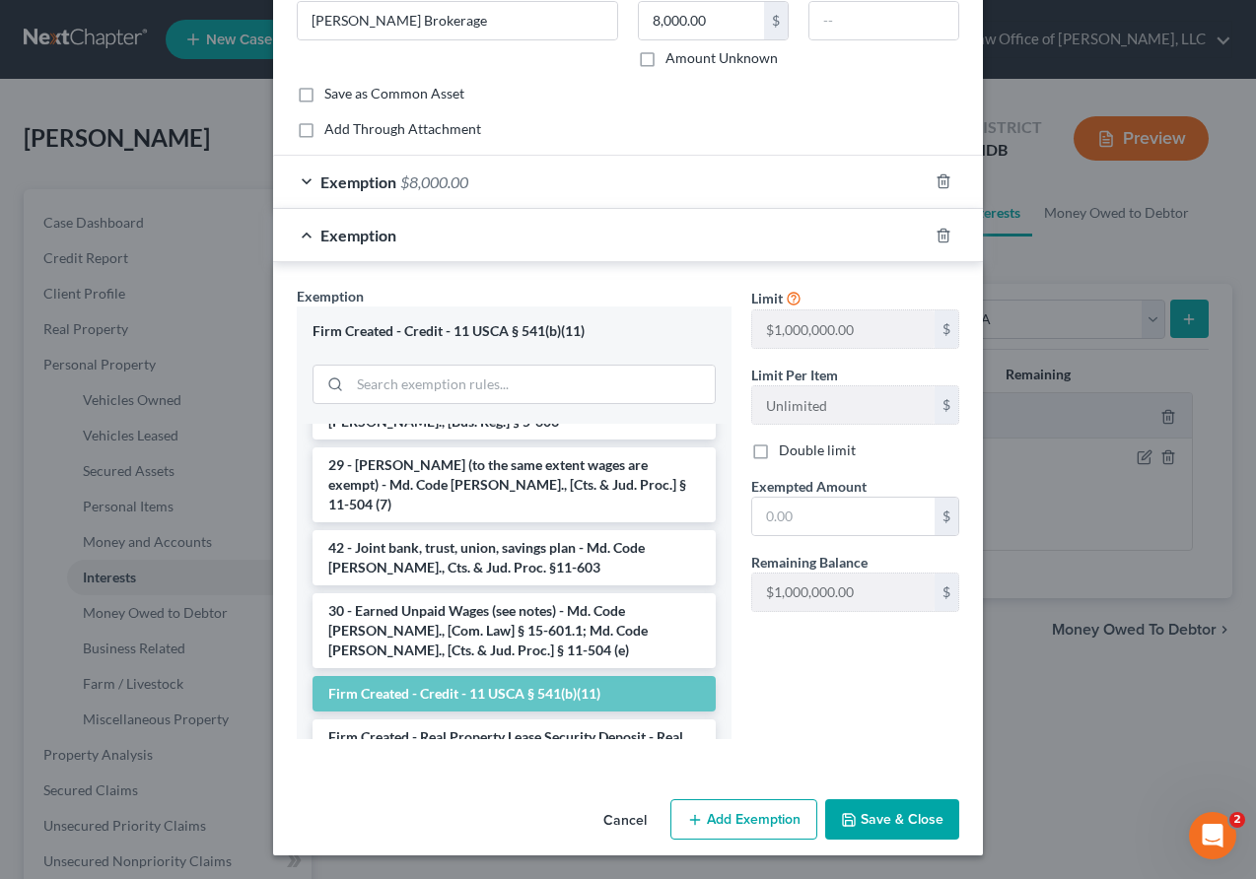
scroll to position [94, 0]
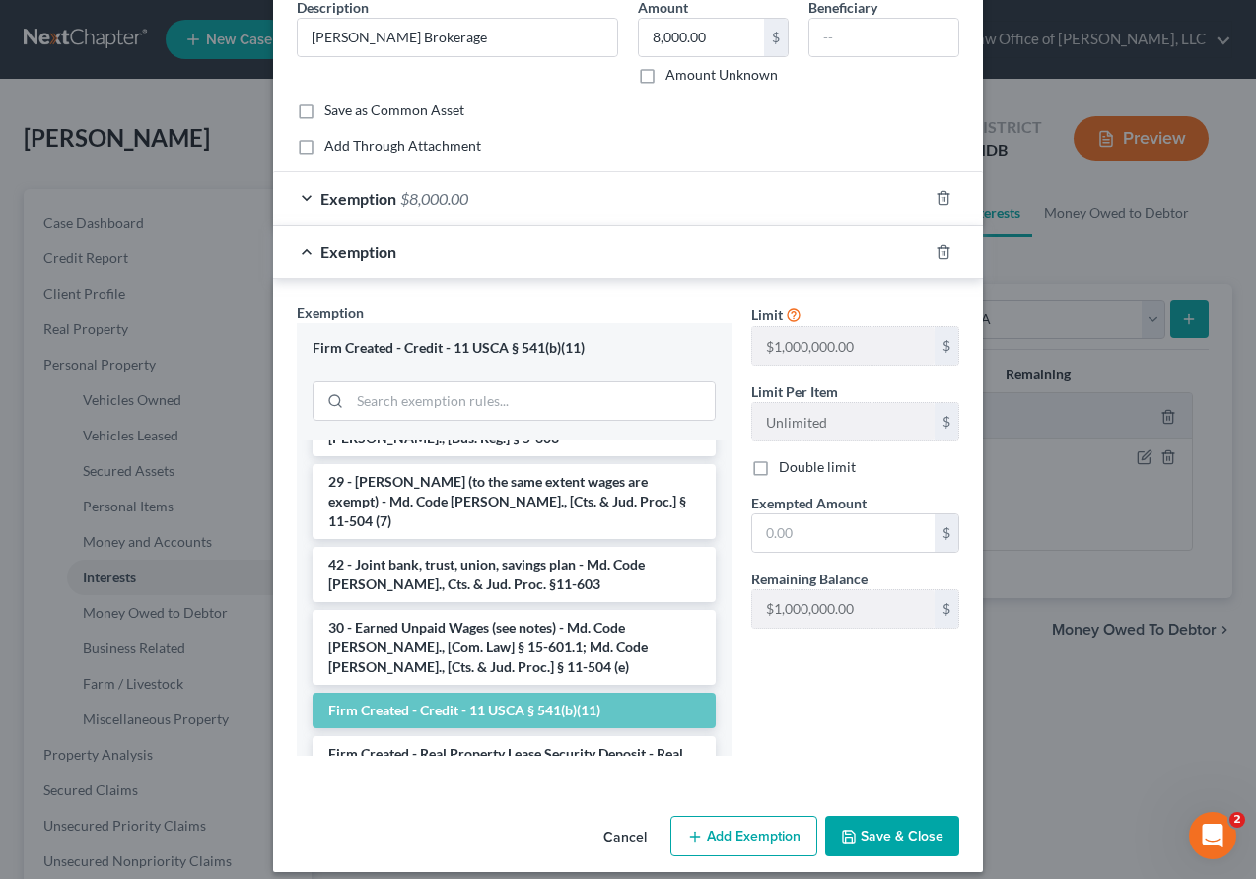
click at [761, 721] on div "Limit $5,000.00 $ Limit Per Item Unlimited $ Double limit Exempted Amount * $ R…" at bounding box center [855, 537] width 228 height 468
click at [842, 840] on button "Save & Close" at bounding box center [892, 836] width 134 height 41
click at [842, 52] on input "text" at bounding box center [883, 37] width 149 height 37
click at [833, 667] on div "Limit $5,000.00 $ Limit Per Item Unlimited $ Double limit Exempted Amount * $ R…" at bounding box center [855, 537] width 228 height 468
click at [842, 250] on icon "button" at bounding box center [943, 252] width 16 height 16
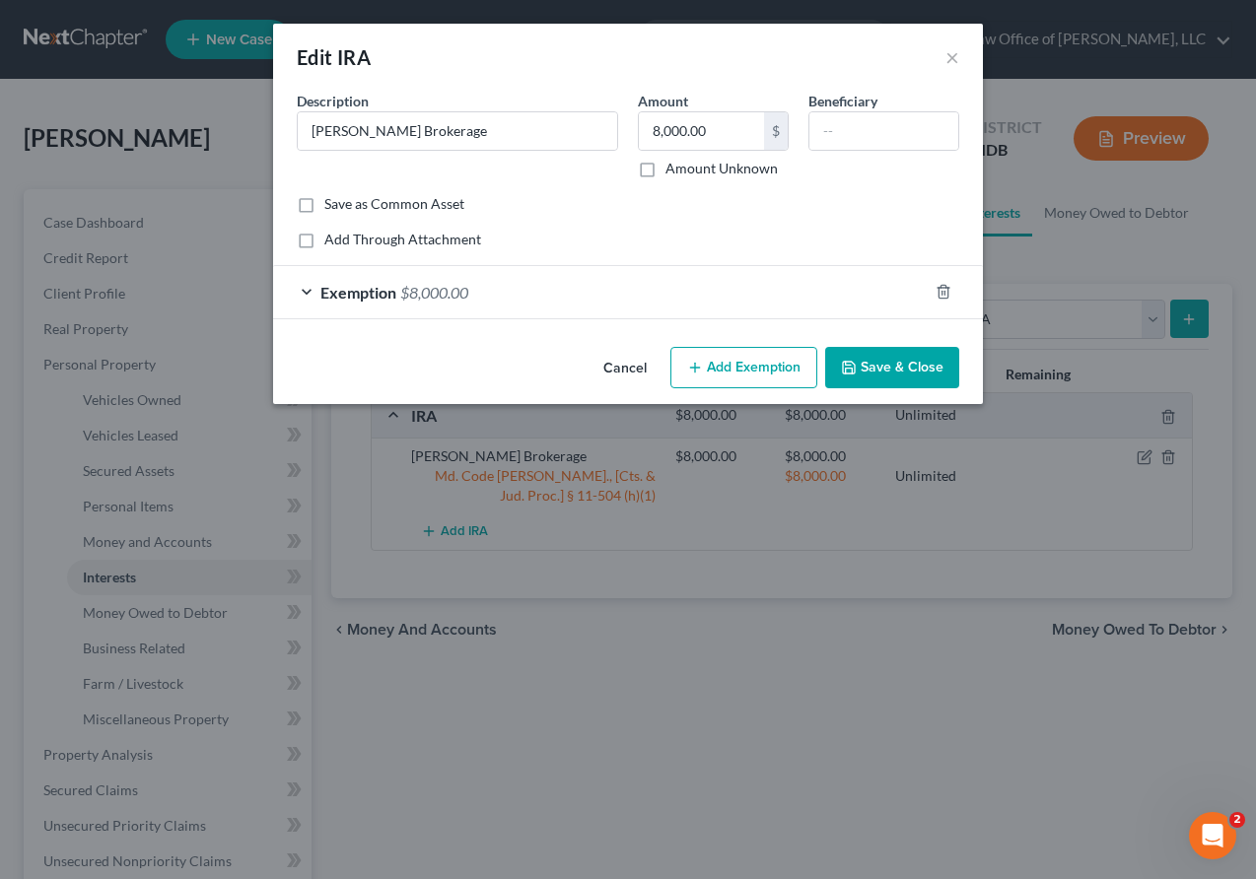
scroll to position [0, 0]
click at [19, 498] on div "Edit IRA × An exemption set must first be selected from the Filing Information …" at bounding box center [628, 439] width 1256 height 879
click at [29, 497] on div "Edit IRA × An exemption set must first be selected from the Filing Information …" at bounding box center [628, 439] width 1256 height 879
click at [625, 366] on button "Cancel" at bounding box center [624, 368] width 75 height 39
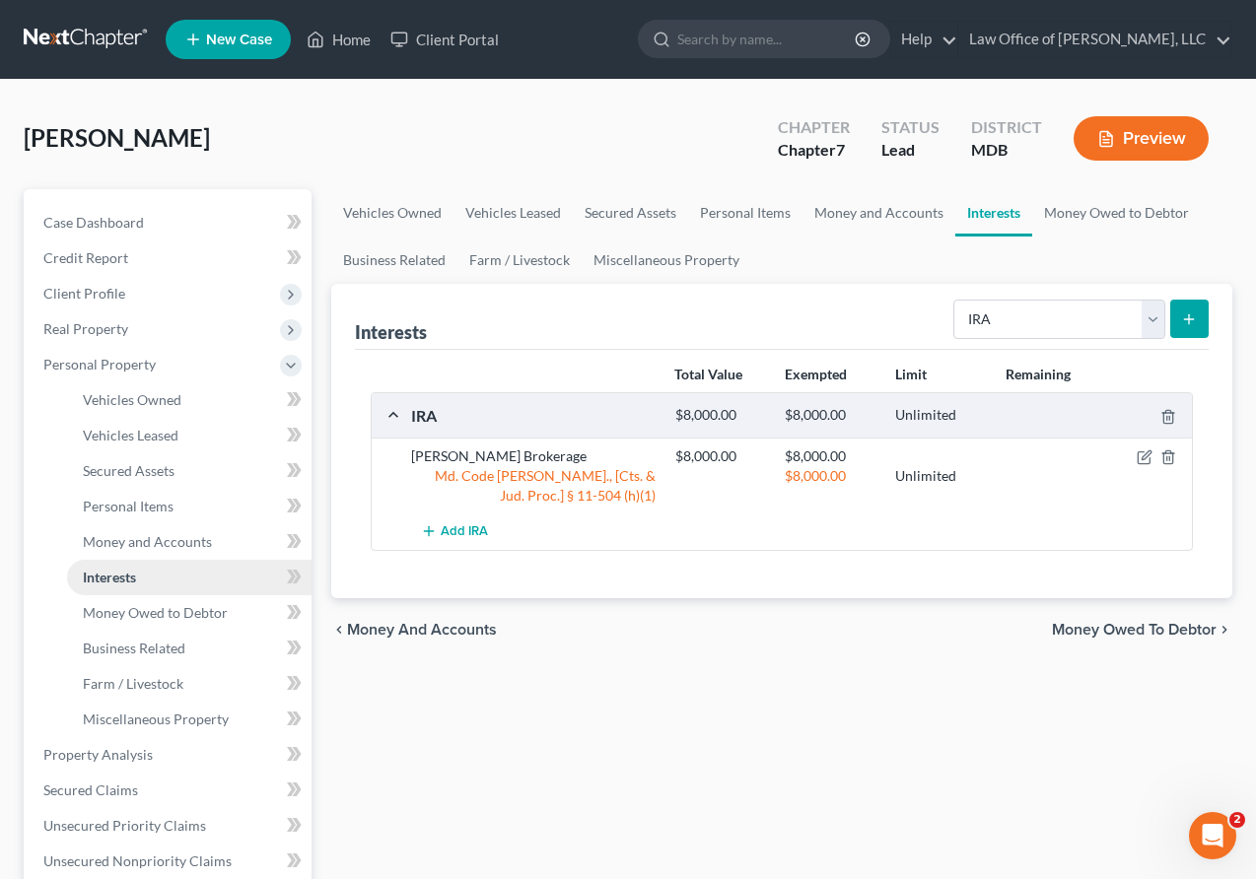
click at [117, 570] on span "Interests" at bounding box center [109, 577] width 53 height 17
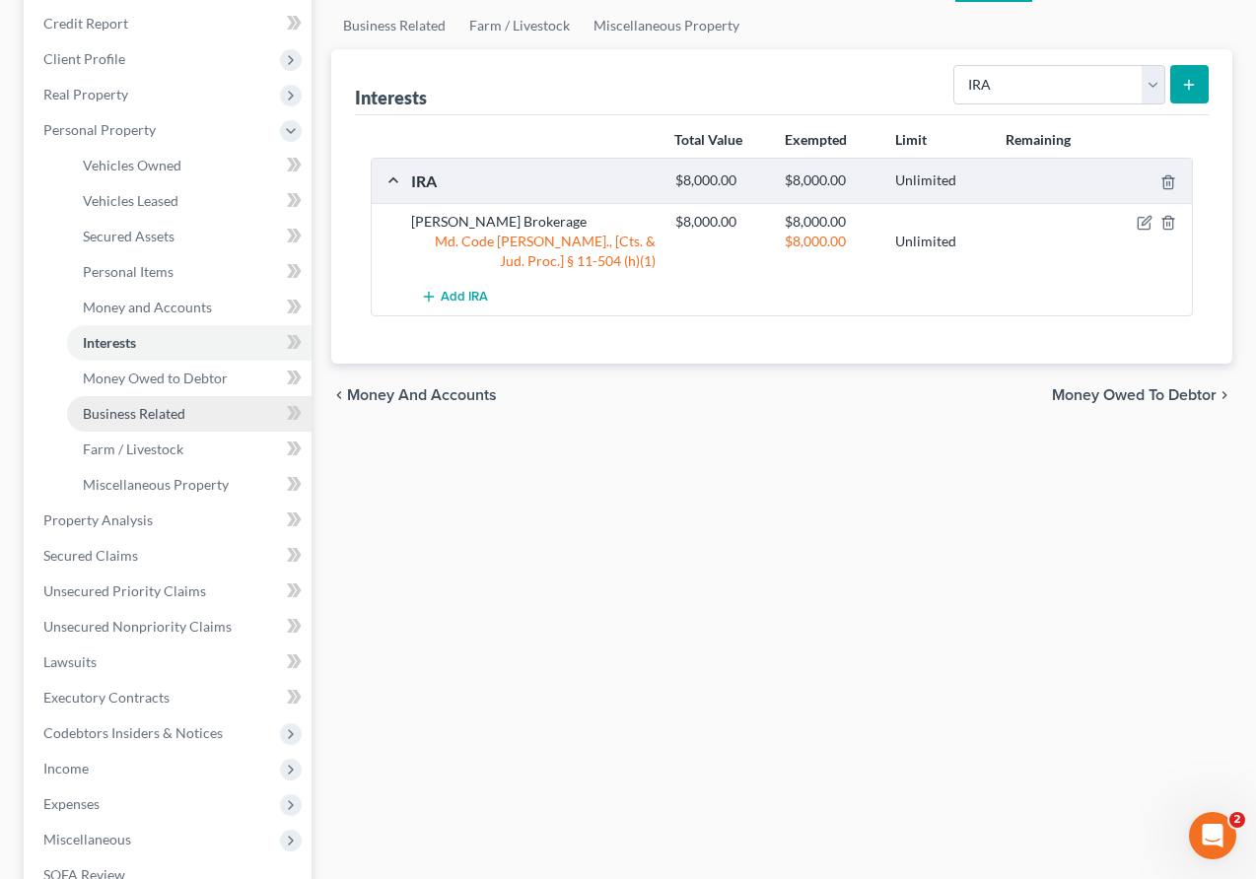
scroll to position [342, 0]
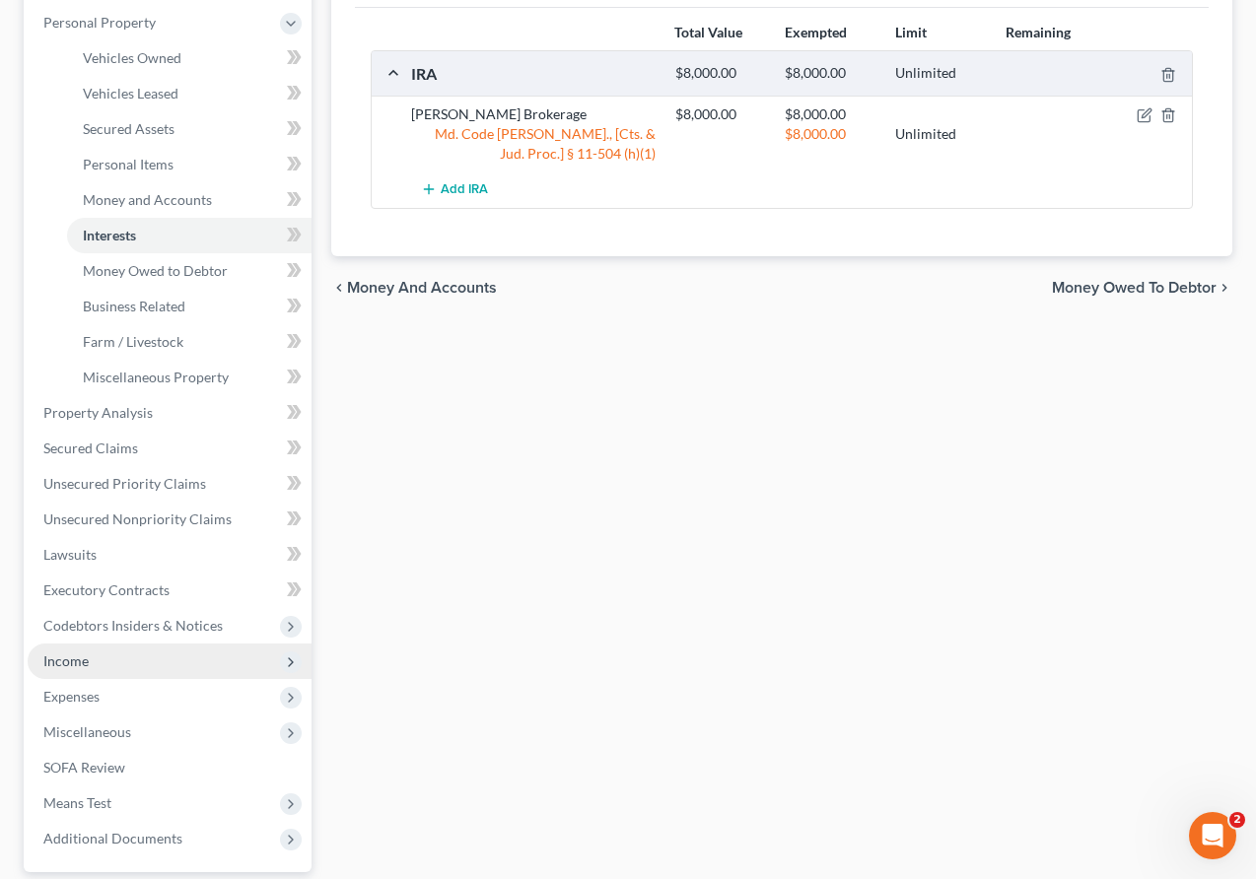
click at [86, 648] on span "Income" at bounding box center [170, 661] width 284 height 35
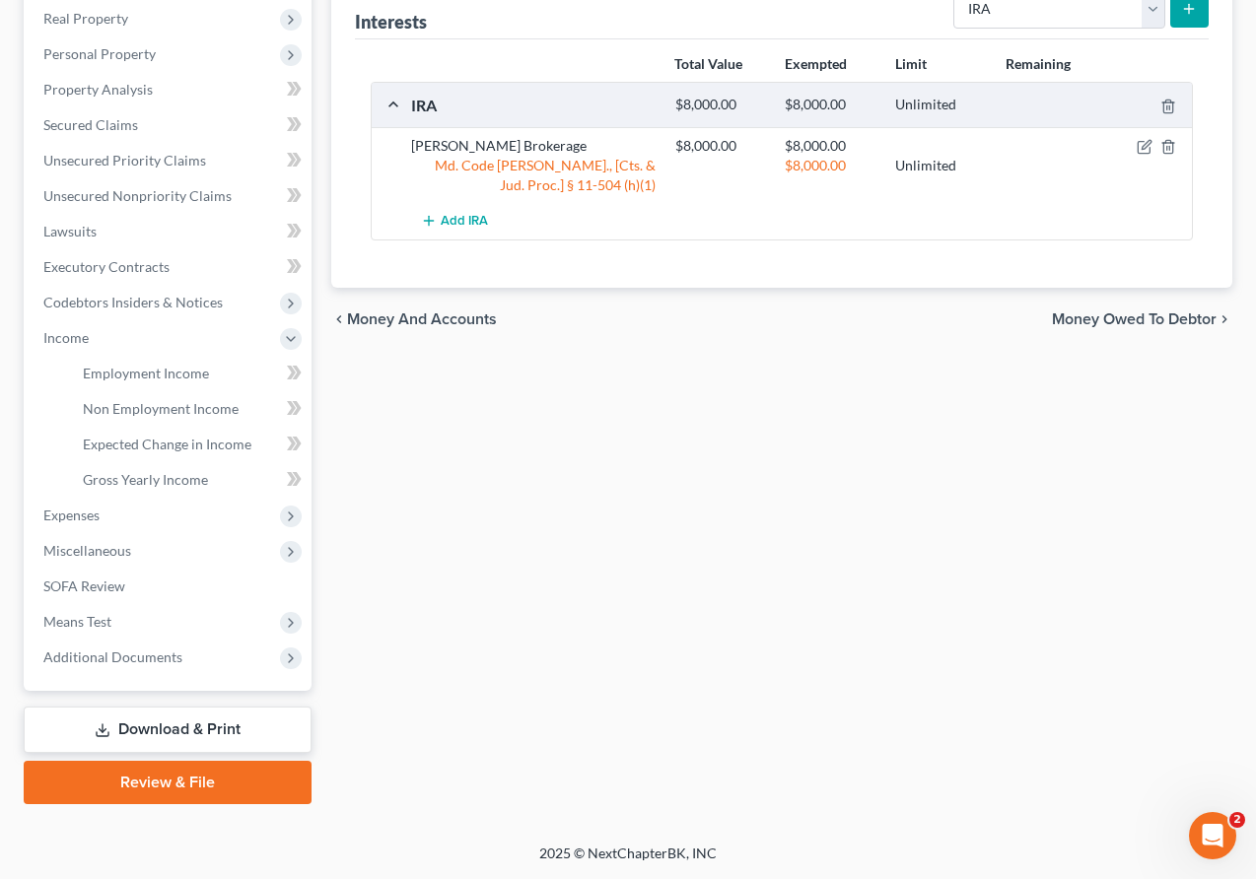
scroll to position [309, 0]
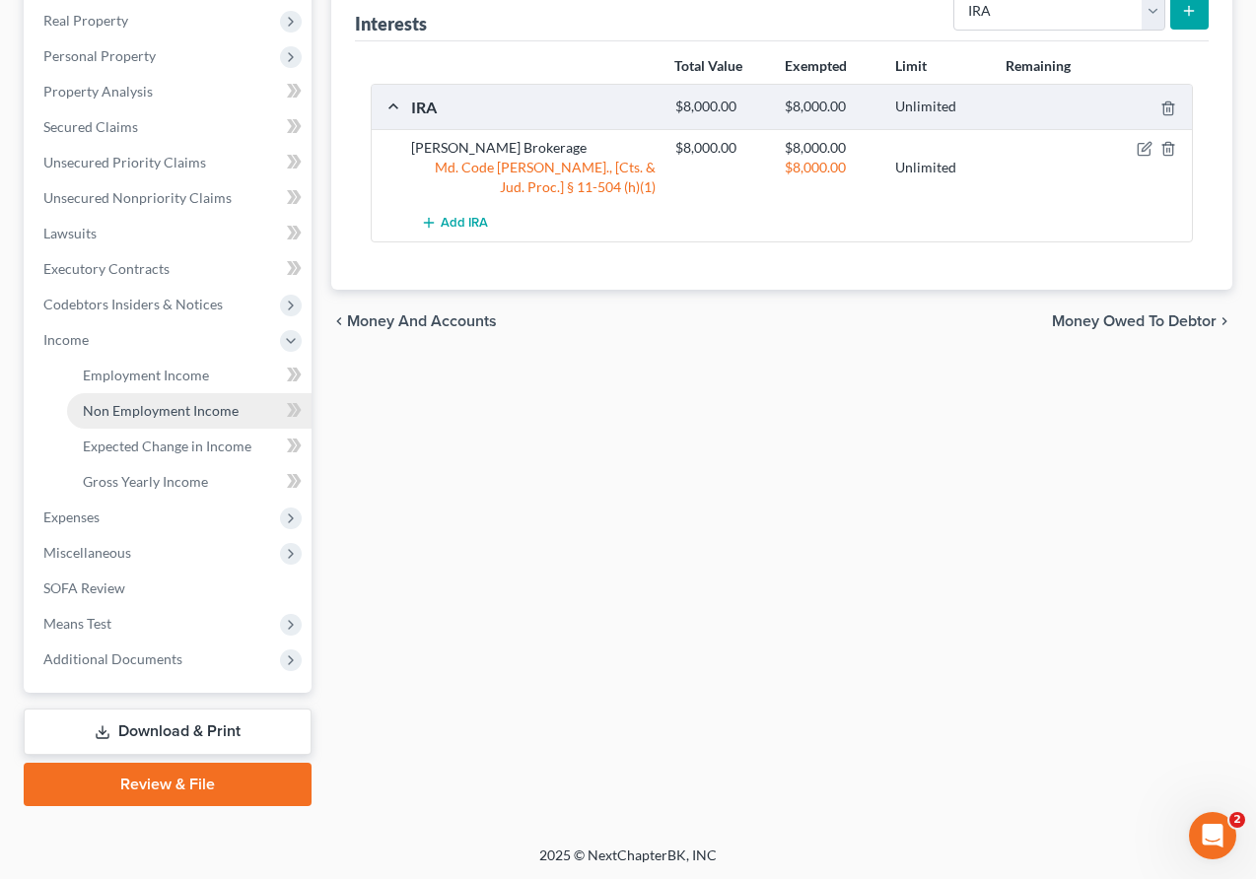
click at [107, 413] on span "Non Employment Income" at bounding box center [161, 410] width 156 height 17
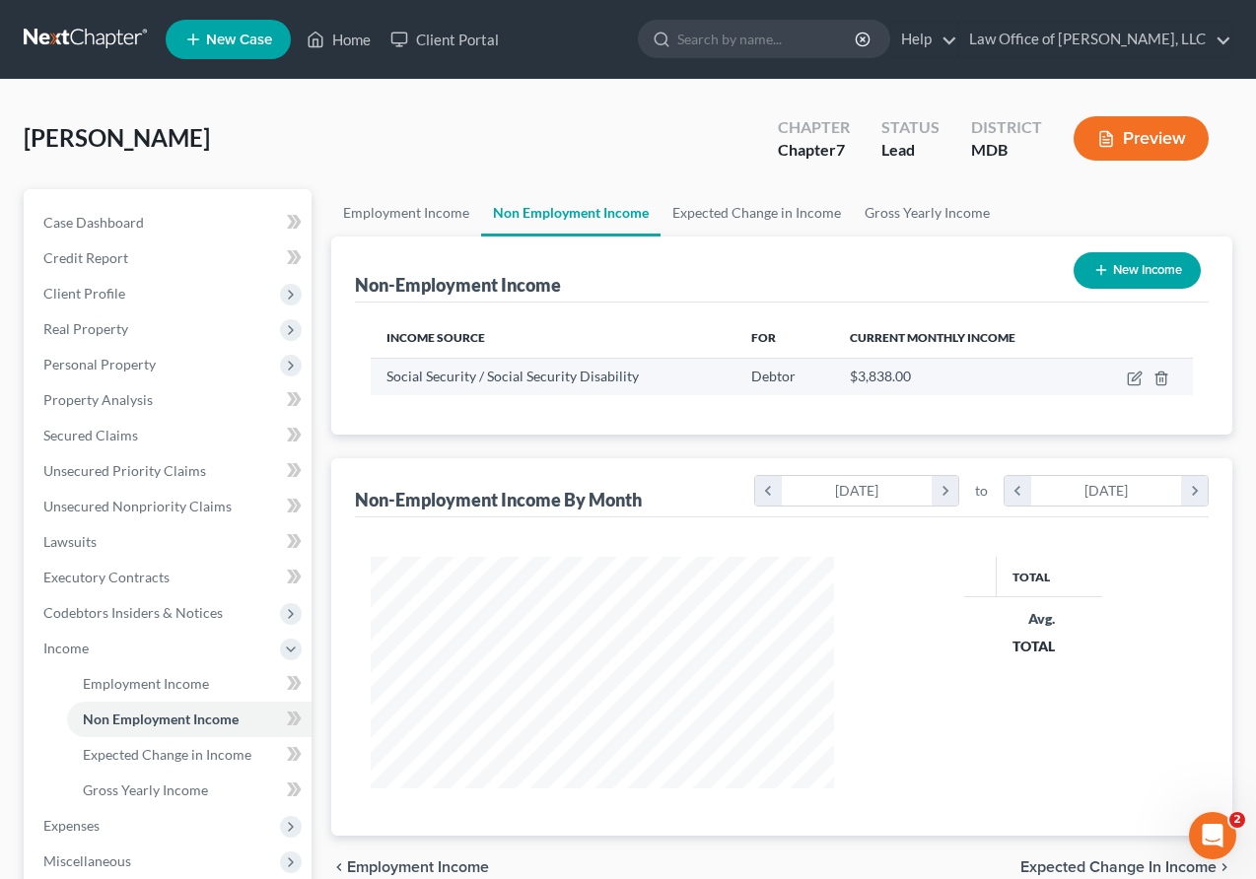
scroll to position [353, 503]
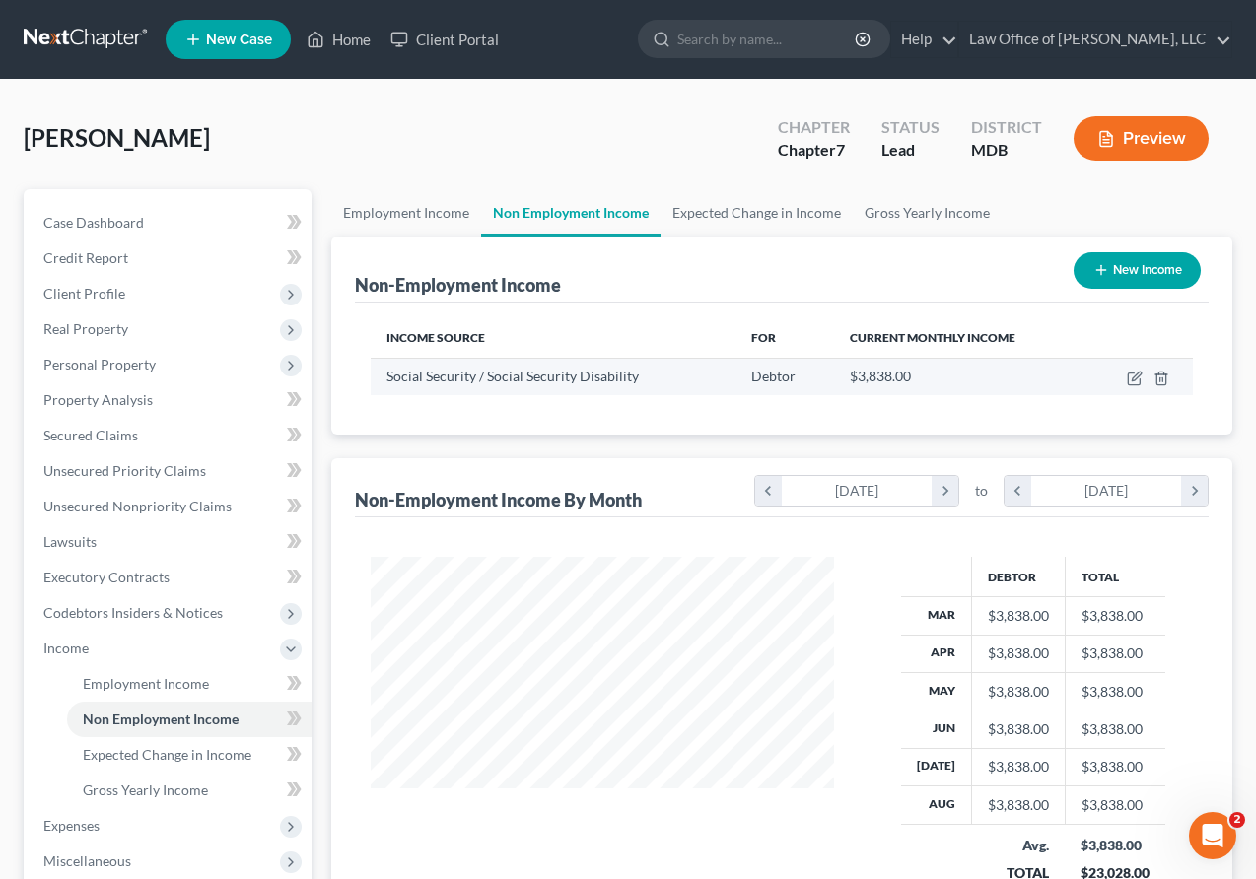
click at [842, 380] on div "$3,838.00" at bounding box center [961, 377] width 223 height 20
click at [842, 377] on icon "button" at bounding box center [1135, 379] width 16 height 16
select select "4"
select select "0"
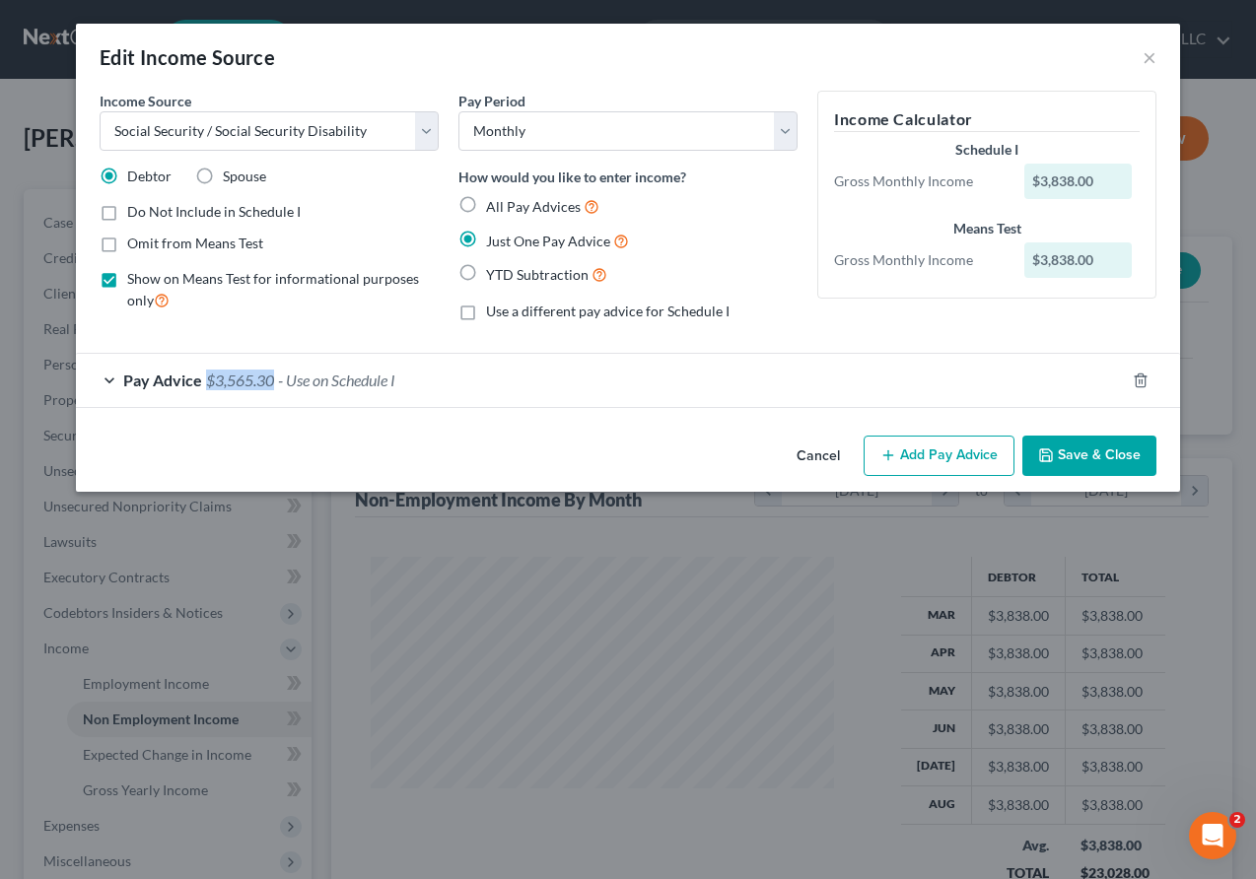
drag, startPoint x: 206, startPoint y: 379, endPoint x: 274, endPoint y: 381, distance: 68.0
click at [274, 381] on span "$3,565.30" at bounding box center [240, 380] width 68 height 19
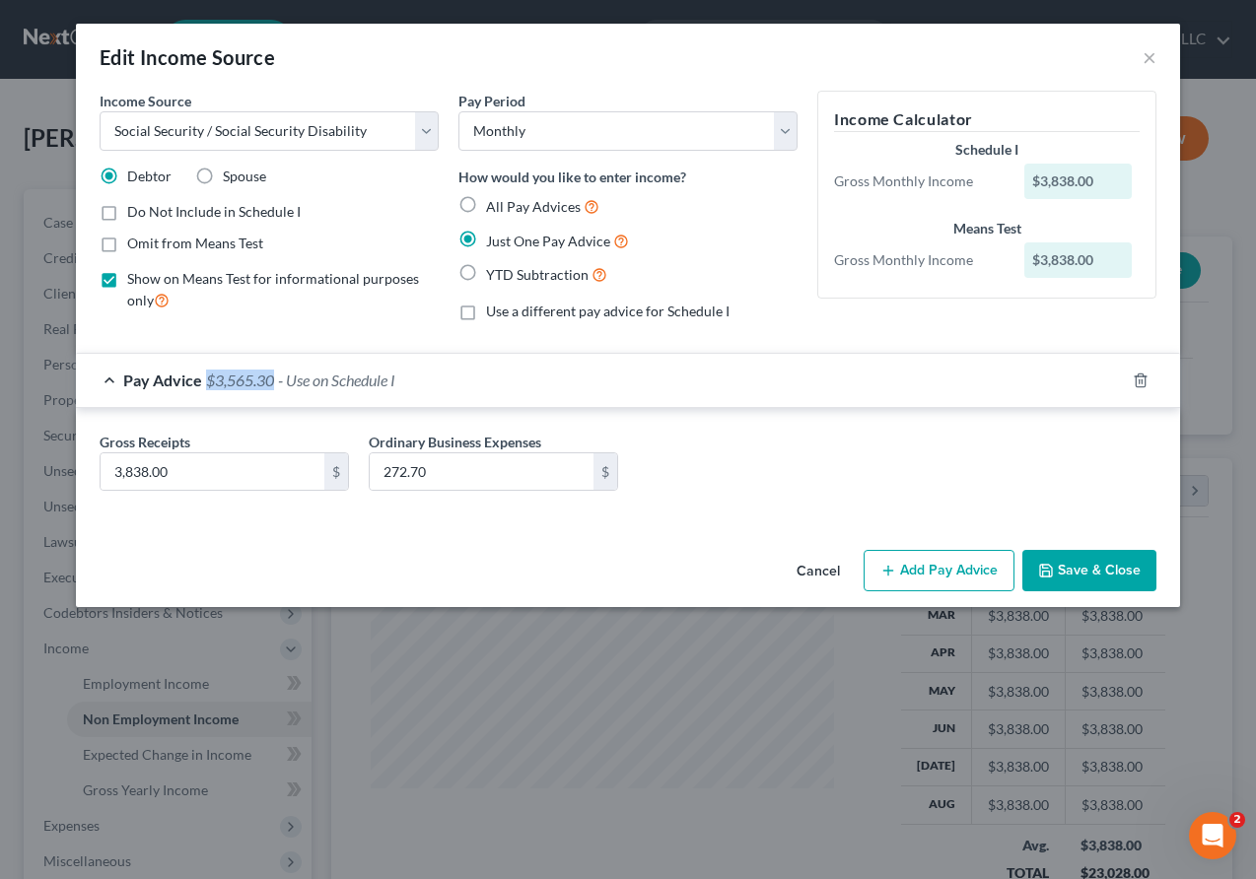
copy span "$3,565.30"
click at [842, 578] on icon "button" at bounding box center [1046, 571] width 16 height 16
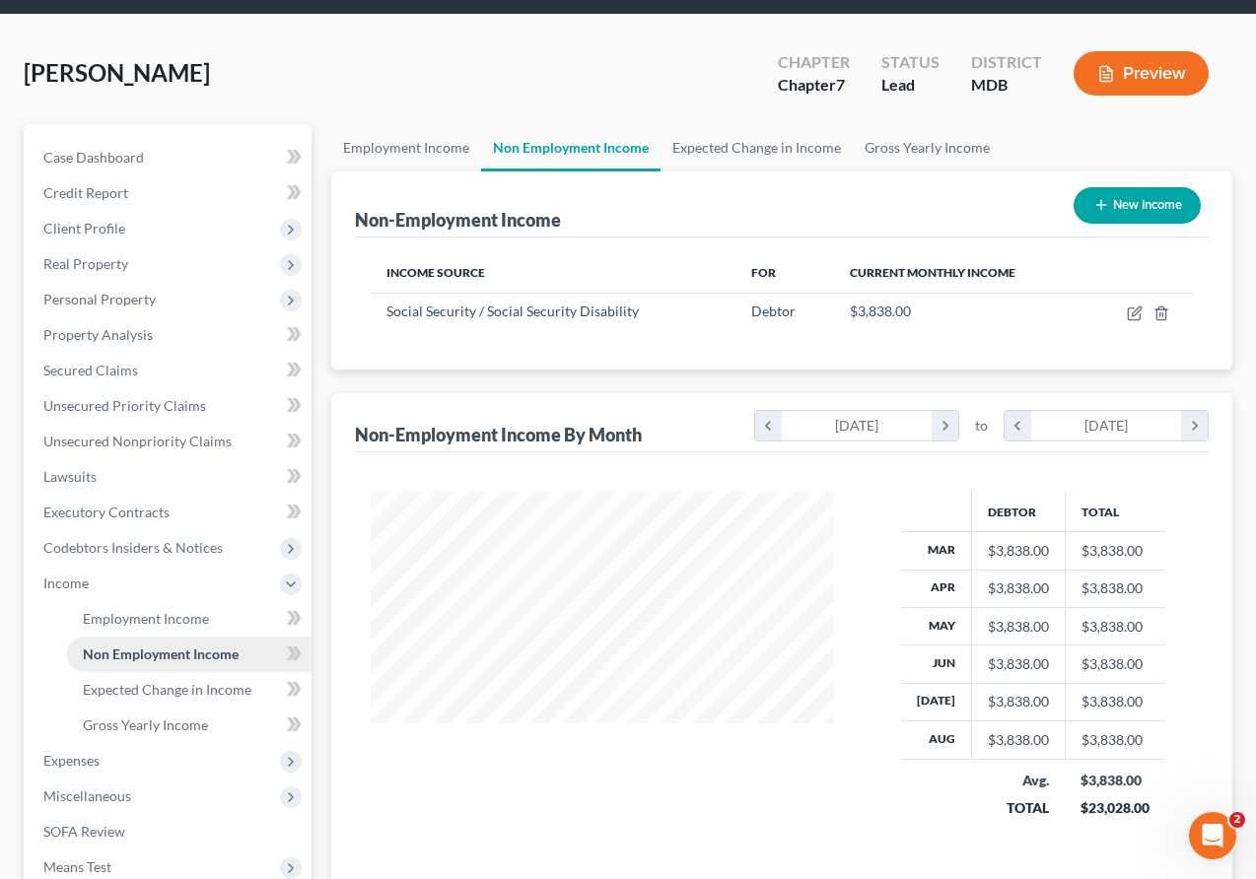
scroll to position [68, 0]
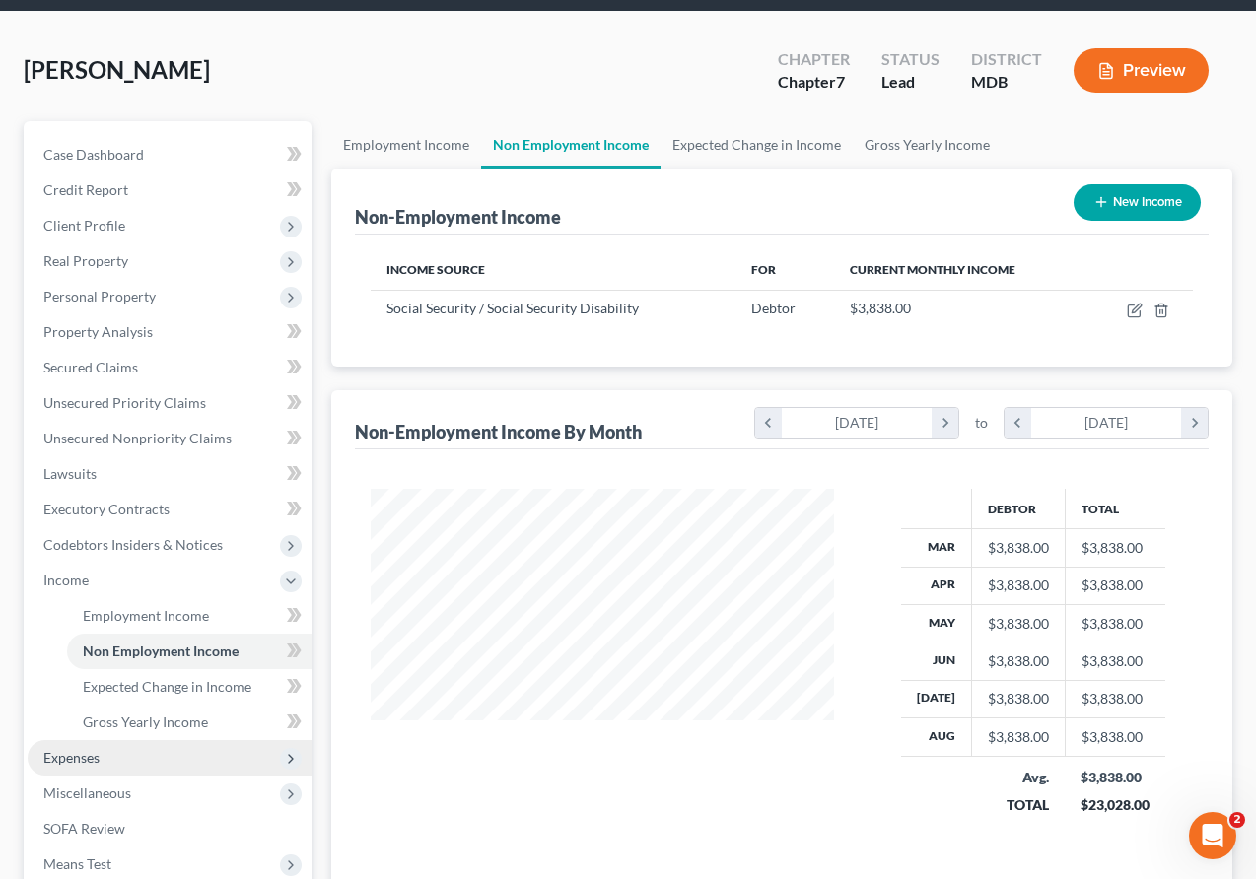
click at [79, 762] on span "Expenses" at bounding box center [71, 757] width 56 height 17
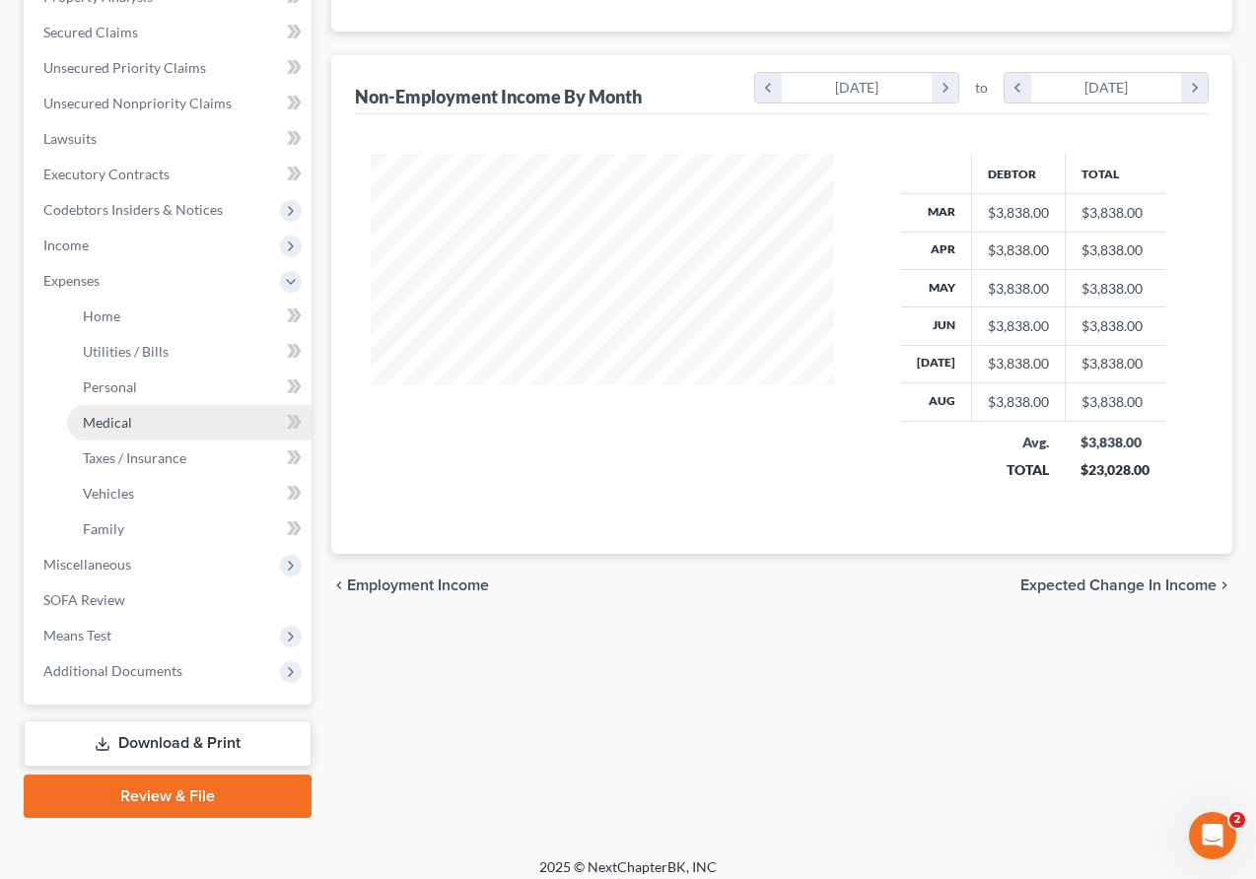
scroll to position [415, 0]
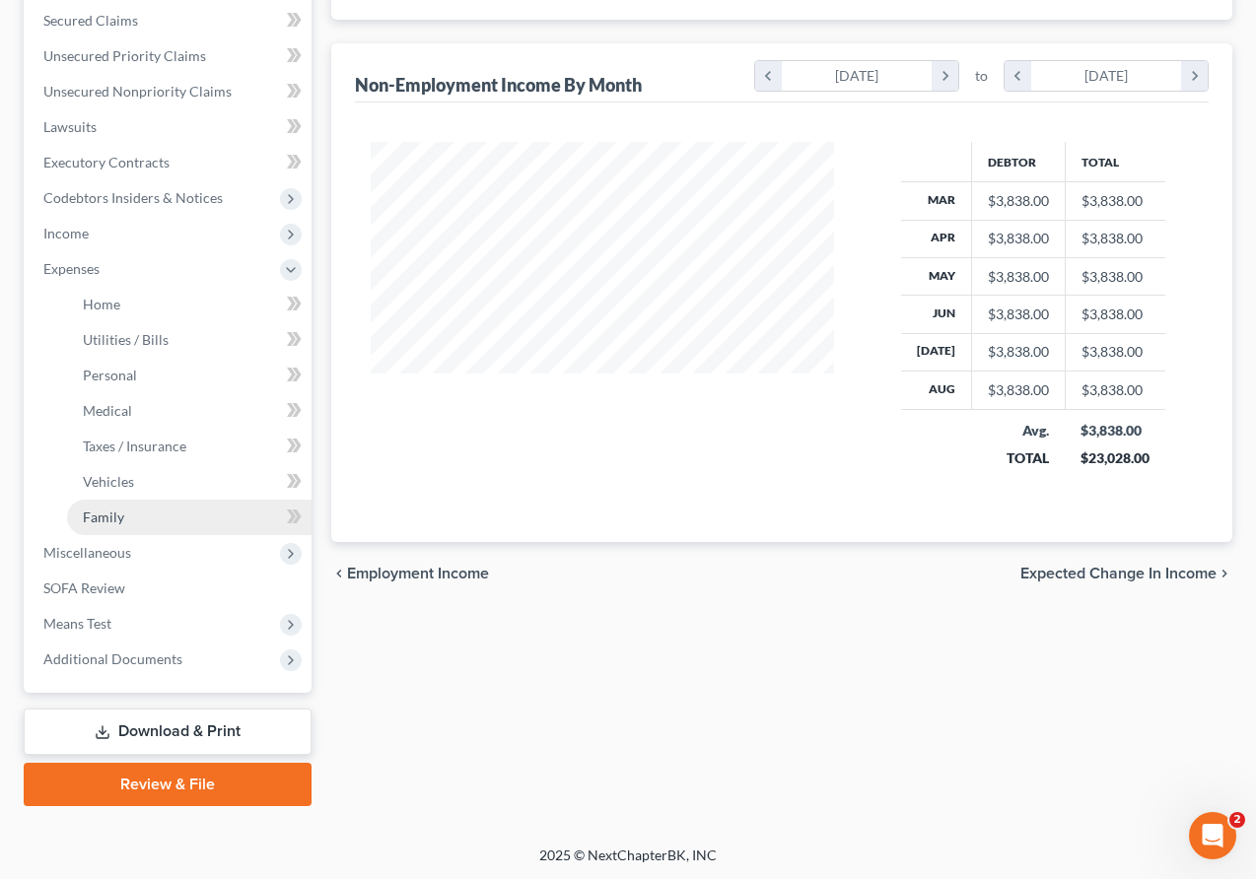
click at [109, 516] on span "Family" at bounding box center [103, 517] width 41 height 17
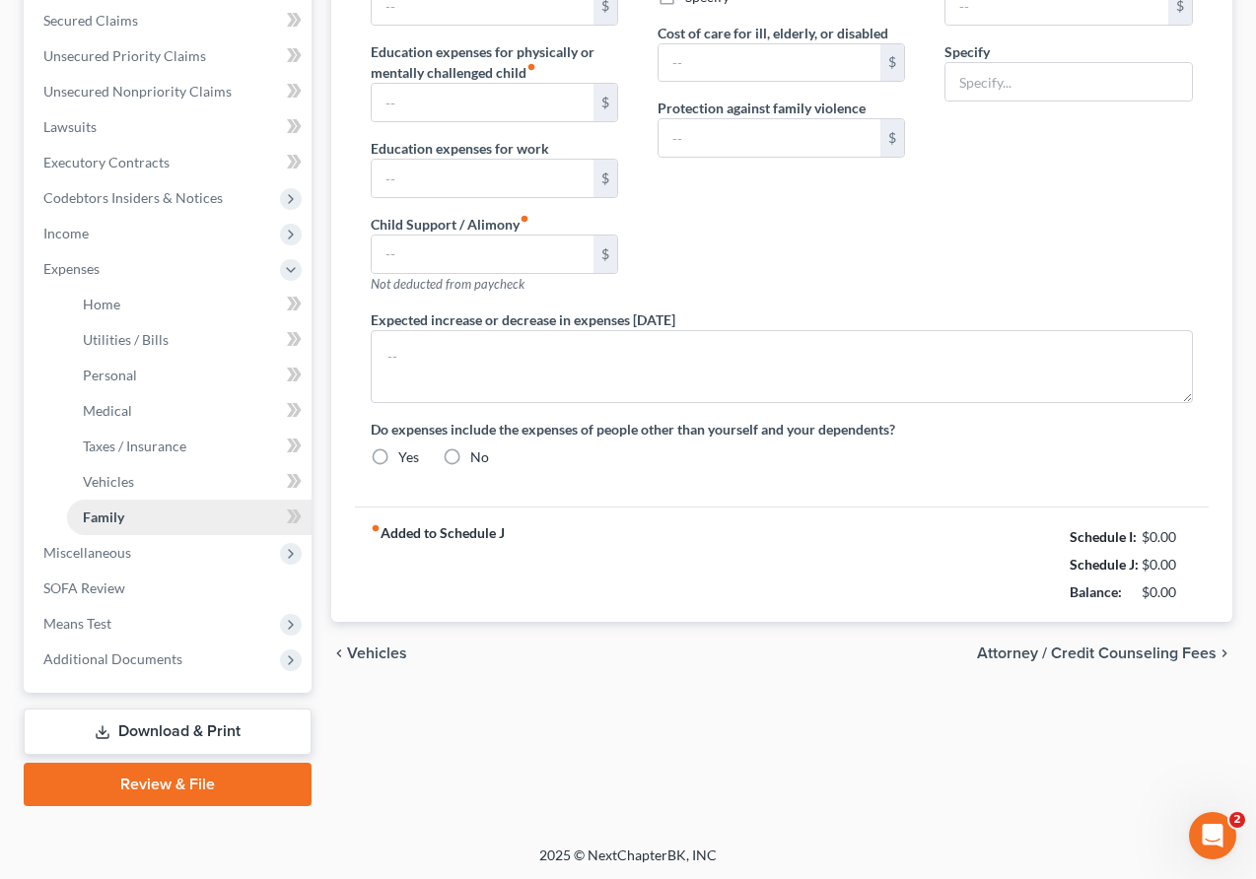
radio input "true"
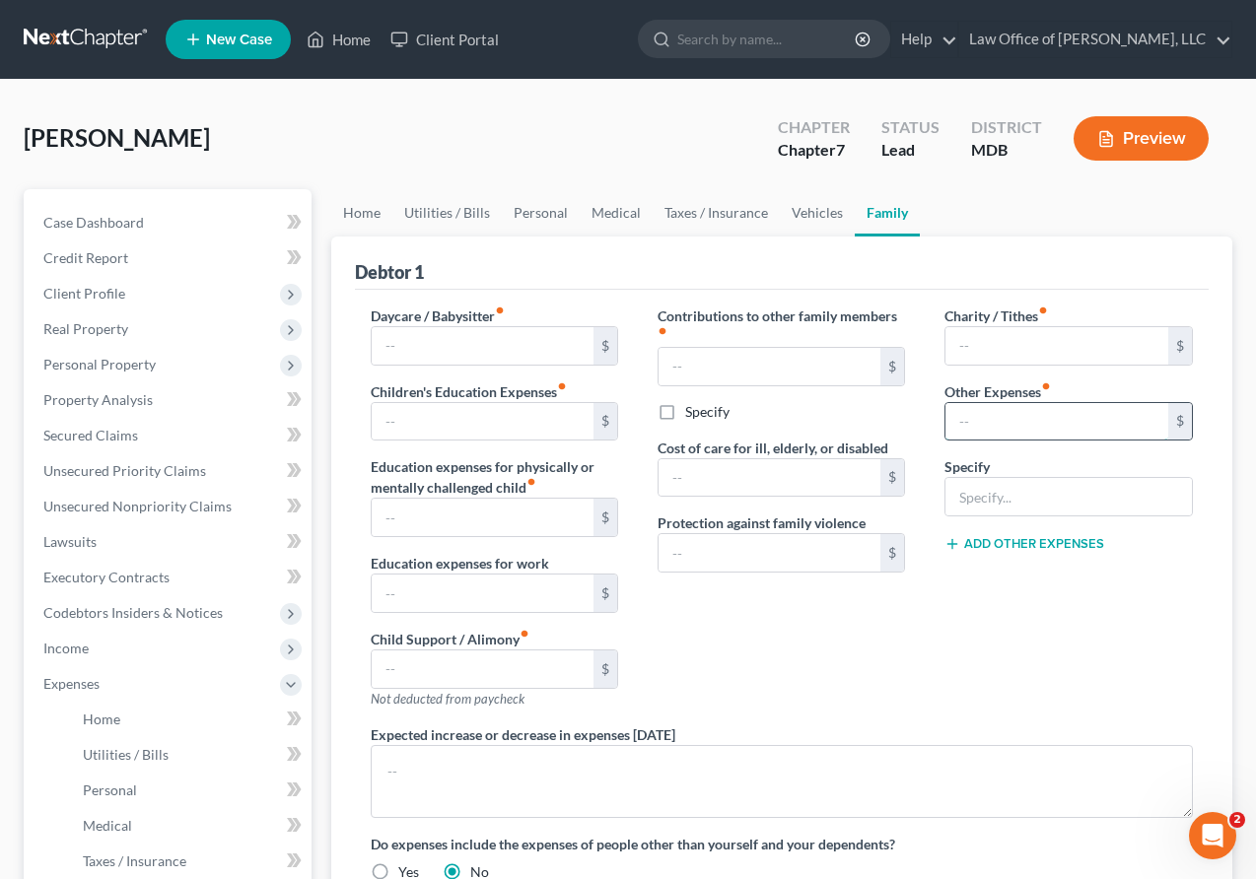
click at [842, 403] on input "text" at bounding box center [1056, 421] width 223 height 37
paste input "$3,565.30"
click at [842, 421] on input "$3,565.30" at bounding box center [1056, 421] width 223 height 37
type input "3,565.30"
click at [842, 501] on input "text" at bounding box center [1067, 496] width 245 height 37
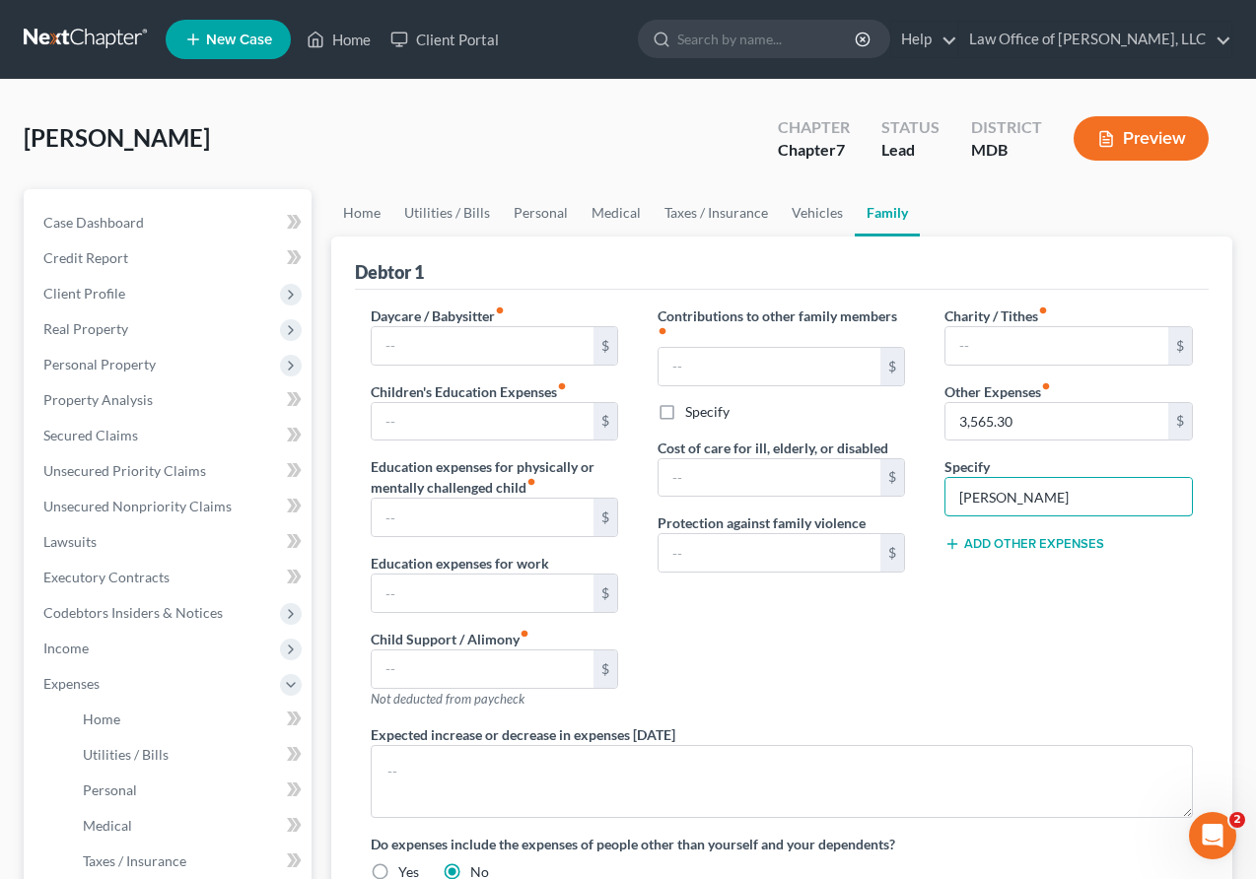
type input "Social Security Act"
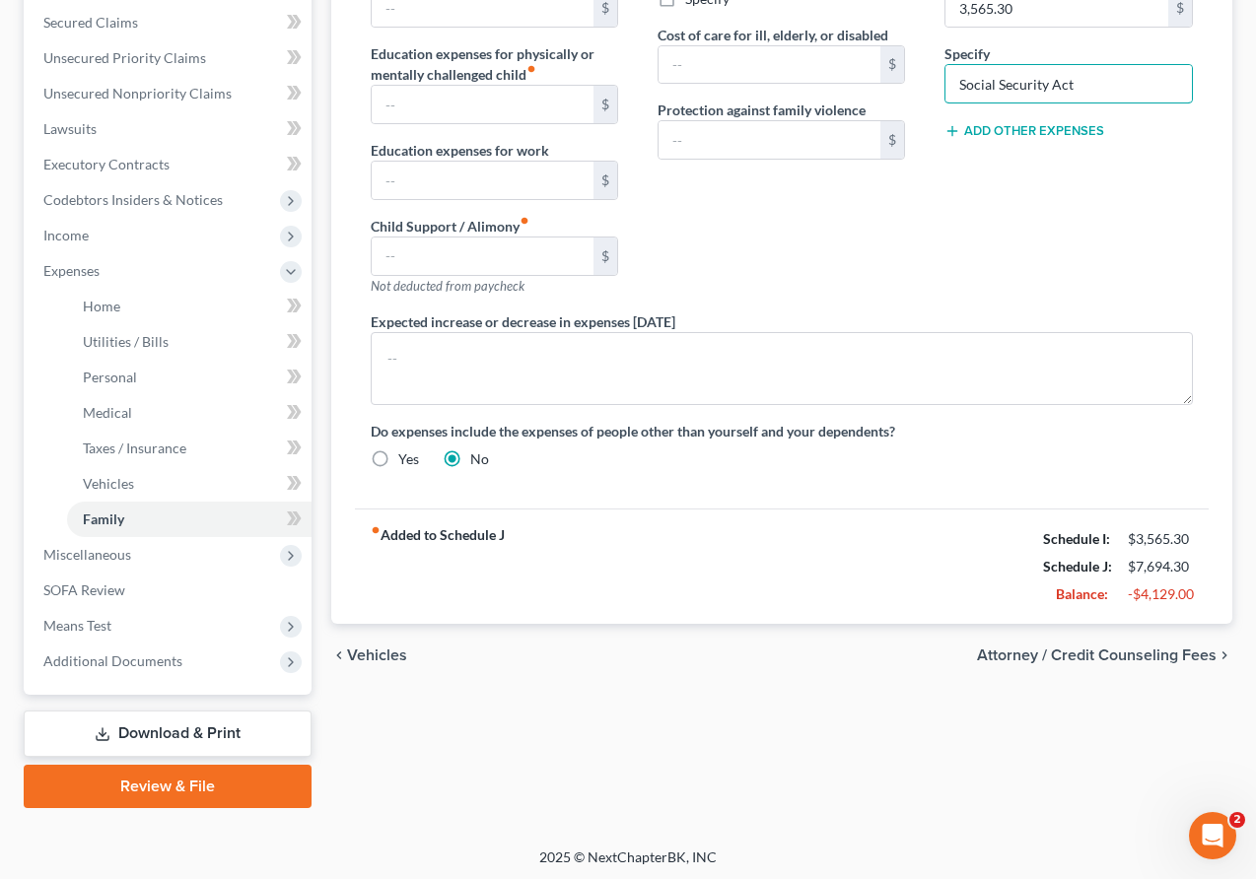
scroll to position [415, 0]
click at [842, 479] on div "Daycare / Babysitter fiber_manual_record $ Children's Education Expenses fiber_…" at bounding box center [782, 187] width 862 height 592
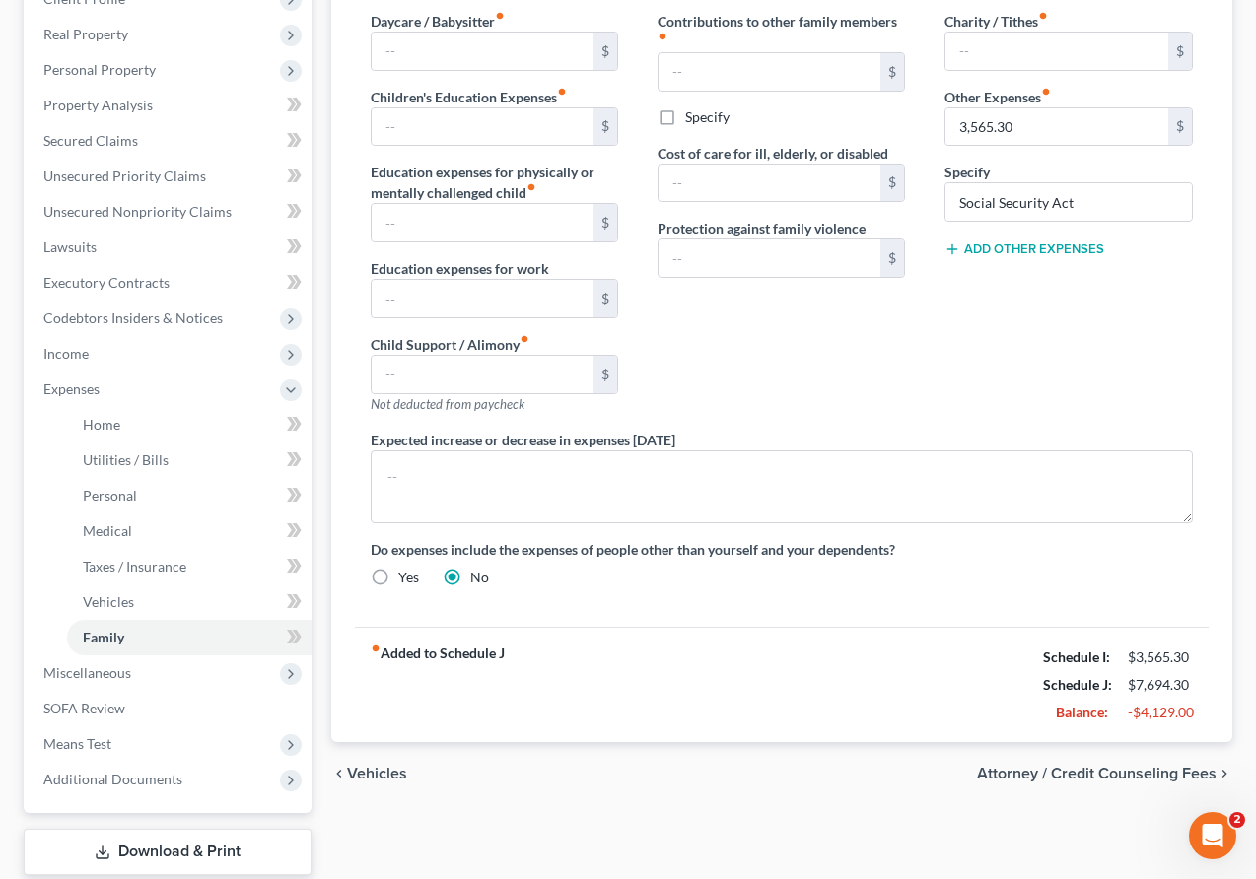
scroll to position [132, 0]
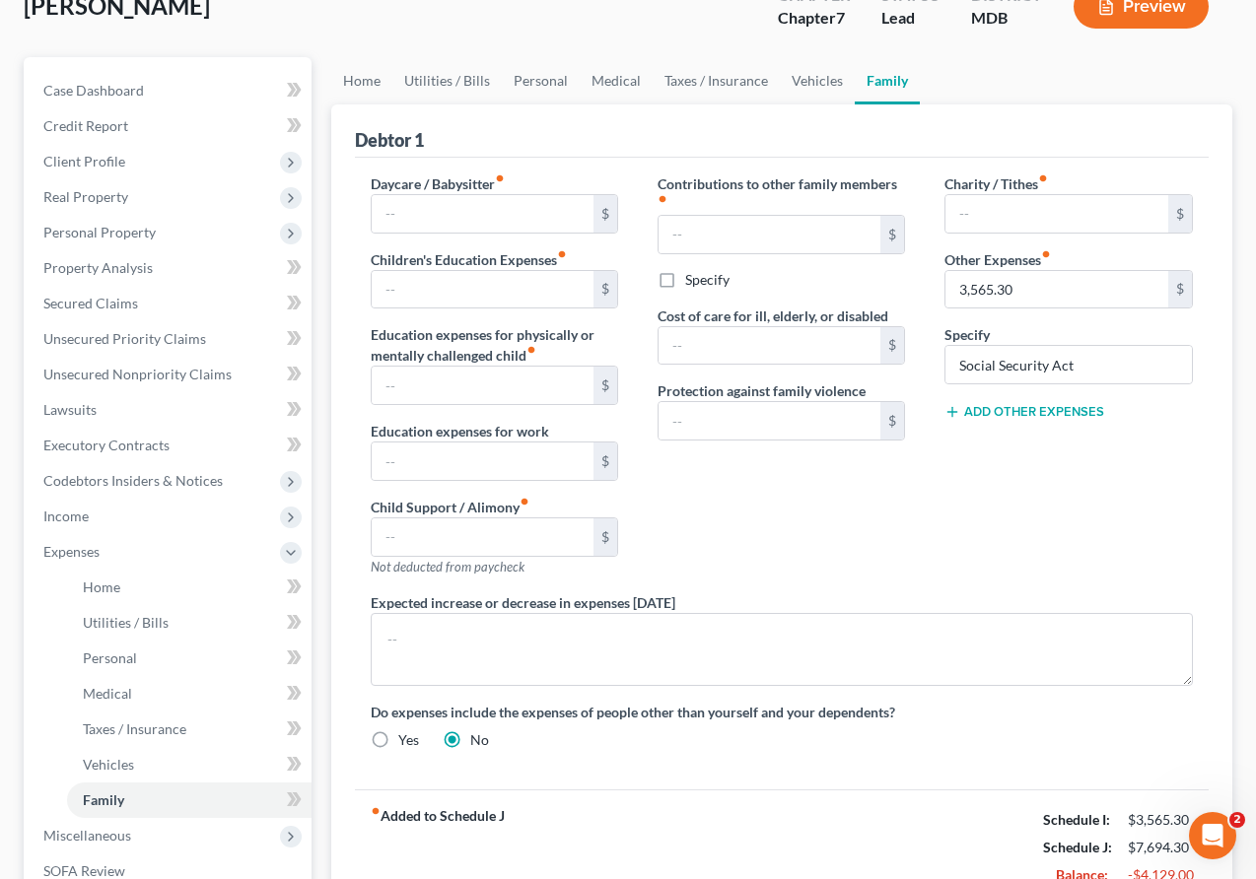
click at [842, 486] on div "Charity / Tithes fiber_manual_record $ Other Expenses fiber_manual_record 3,565…" at bounding box center [1068, 382] width 287 height 419
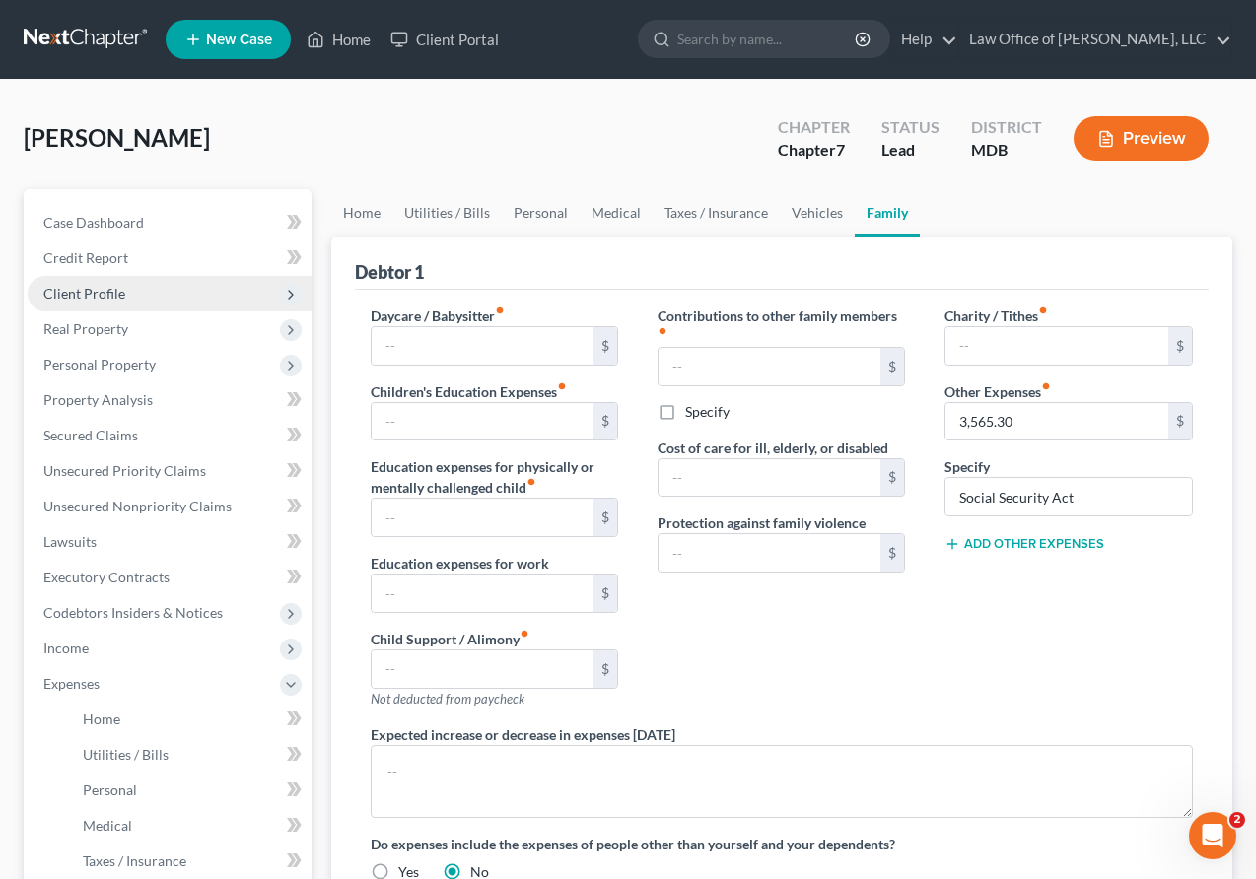
scroll to position [415, 0]
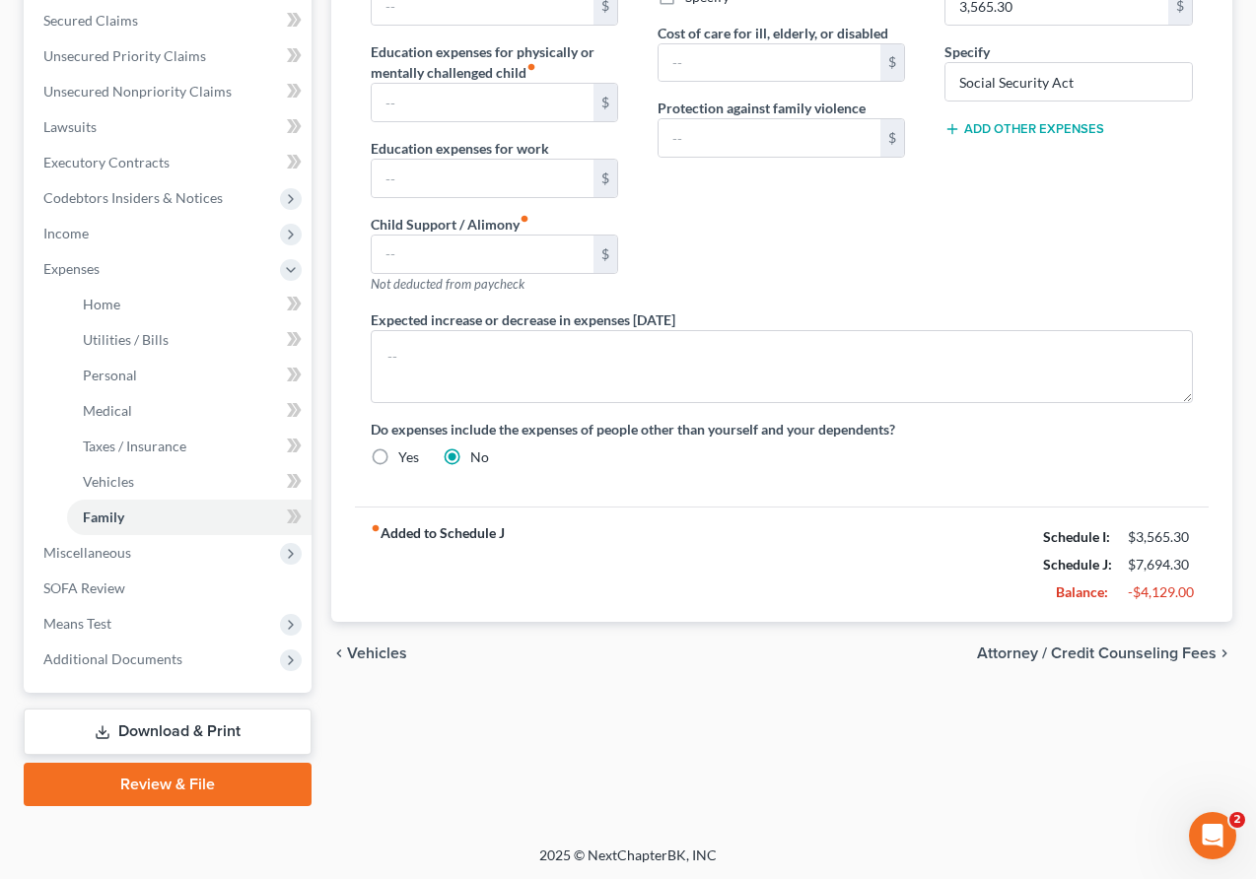
click at [173, 784] on link "Review & File" at bounding box center [168, 784] width 288 height 43
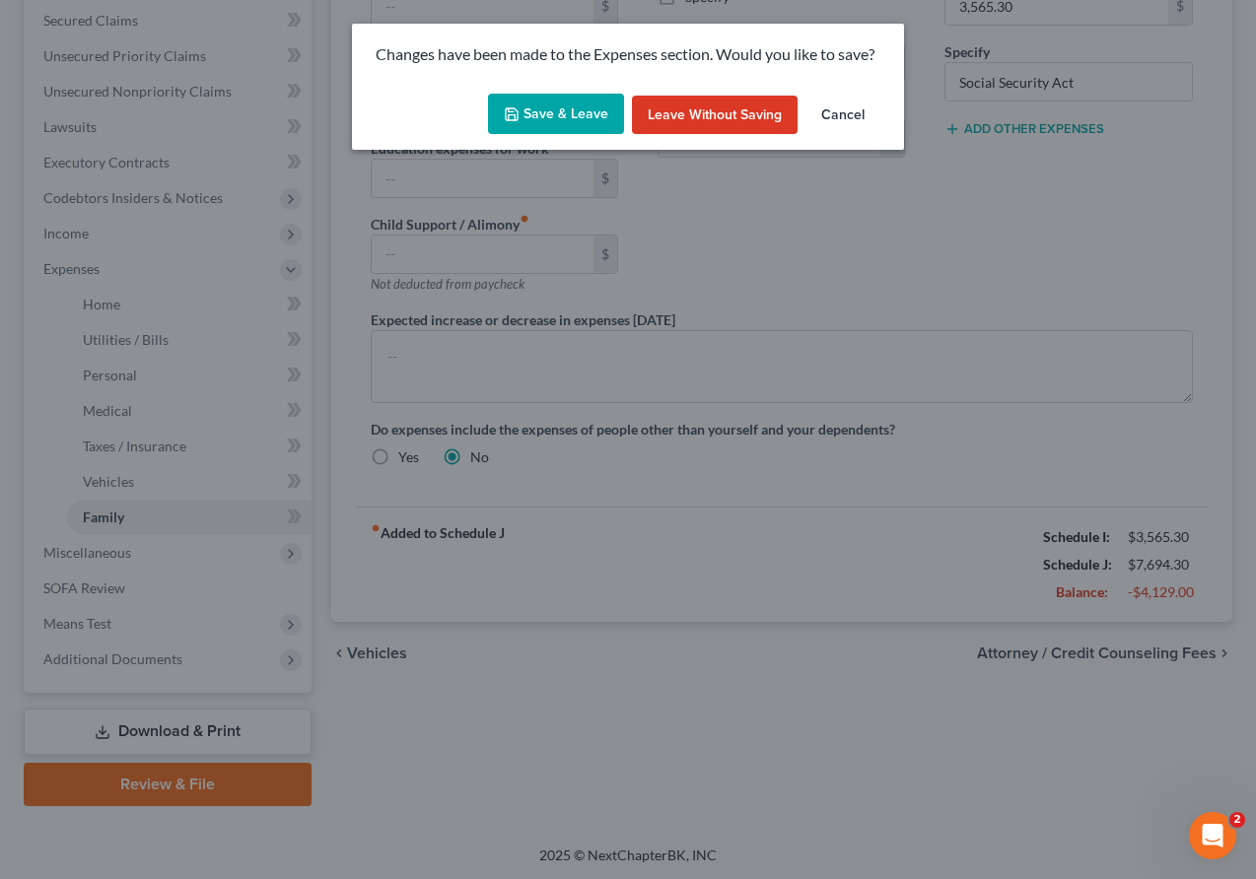
click at [529, 121] on button "Save & Leave" at bounding box center [556, 114] width 136 height 41
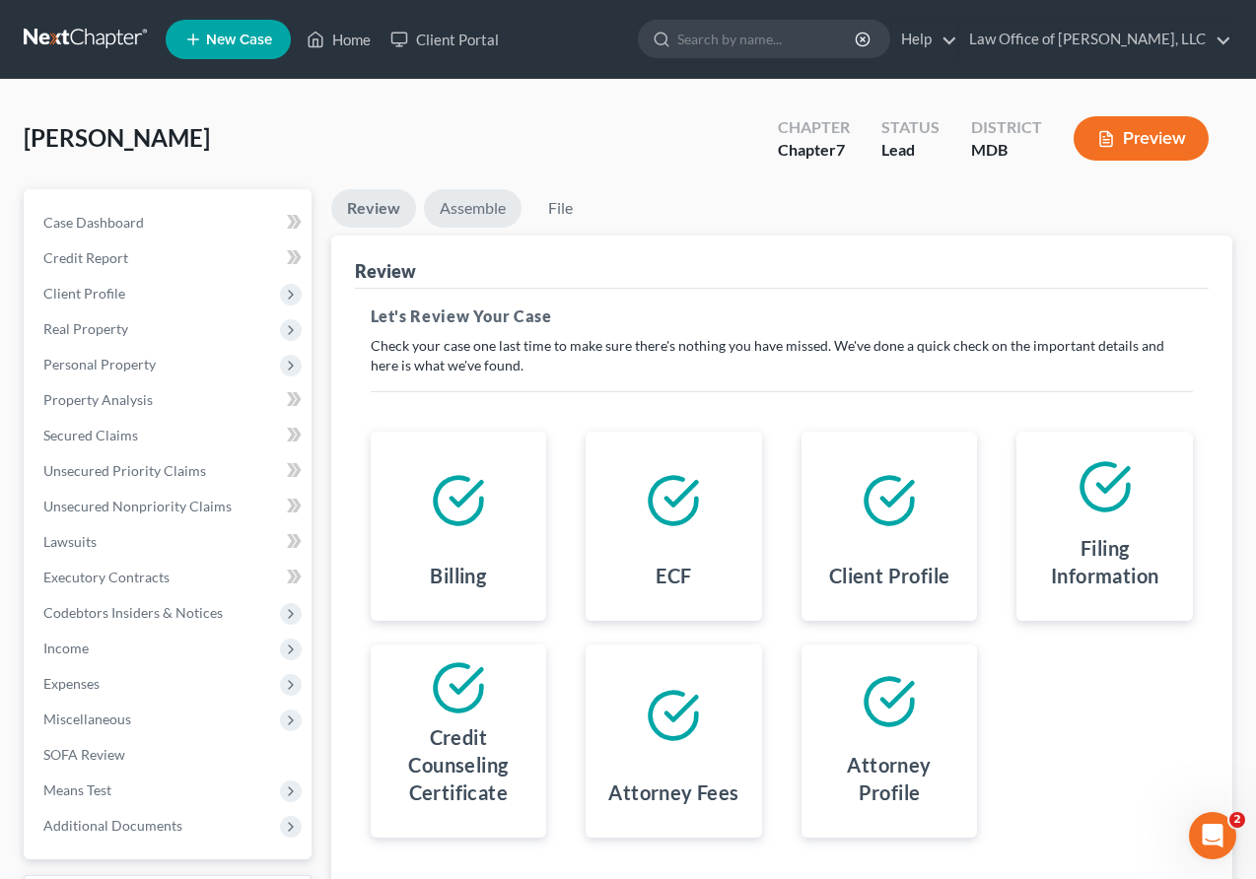
click at [464, 207] on link "Assemble" at bounding box center [473, 208] width 98 height 38
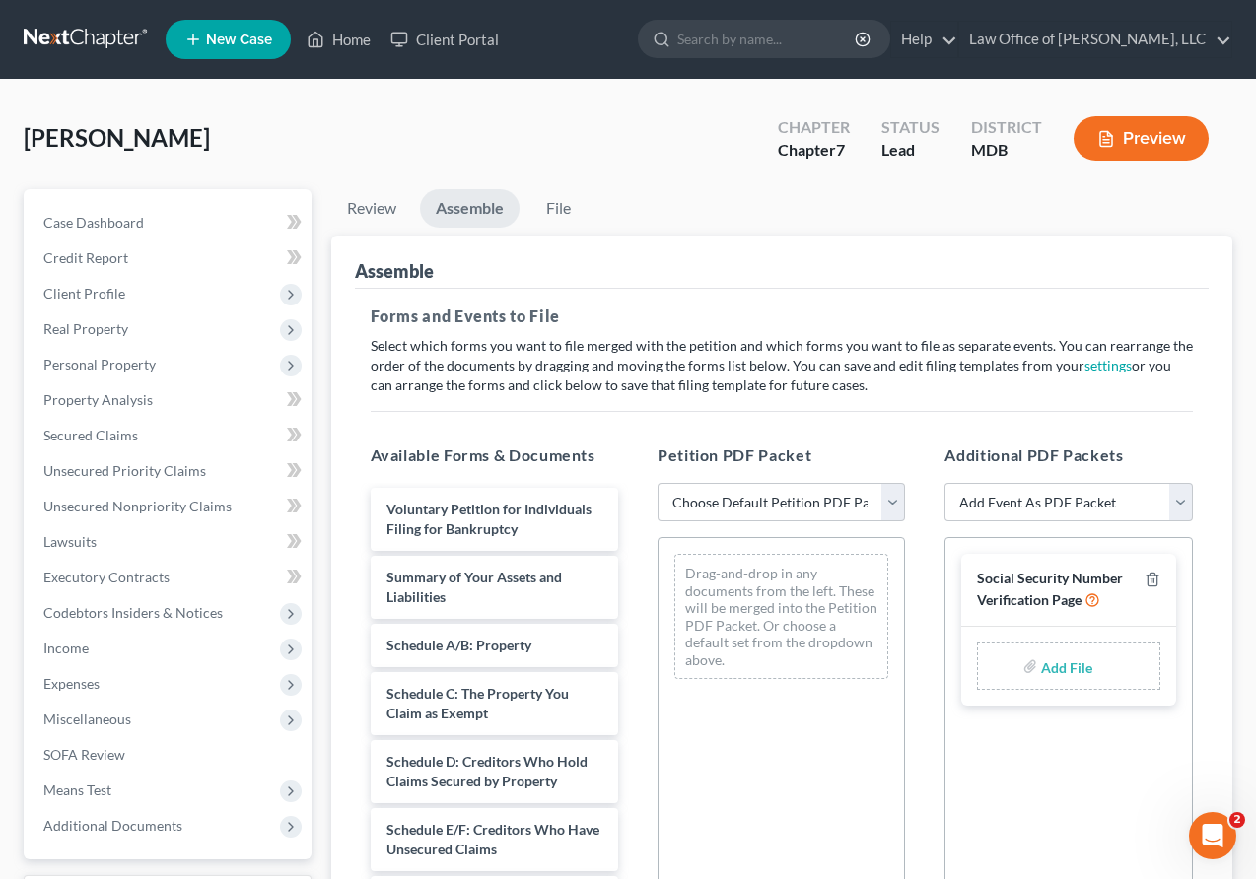
scroll to position [377, 0]
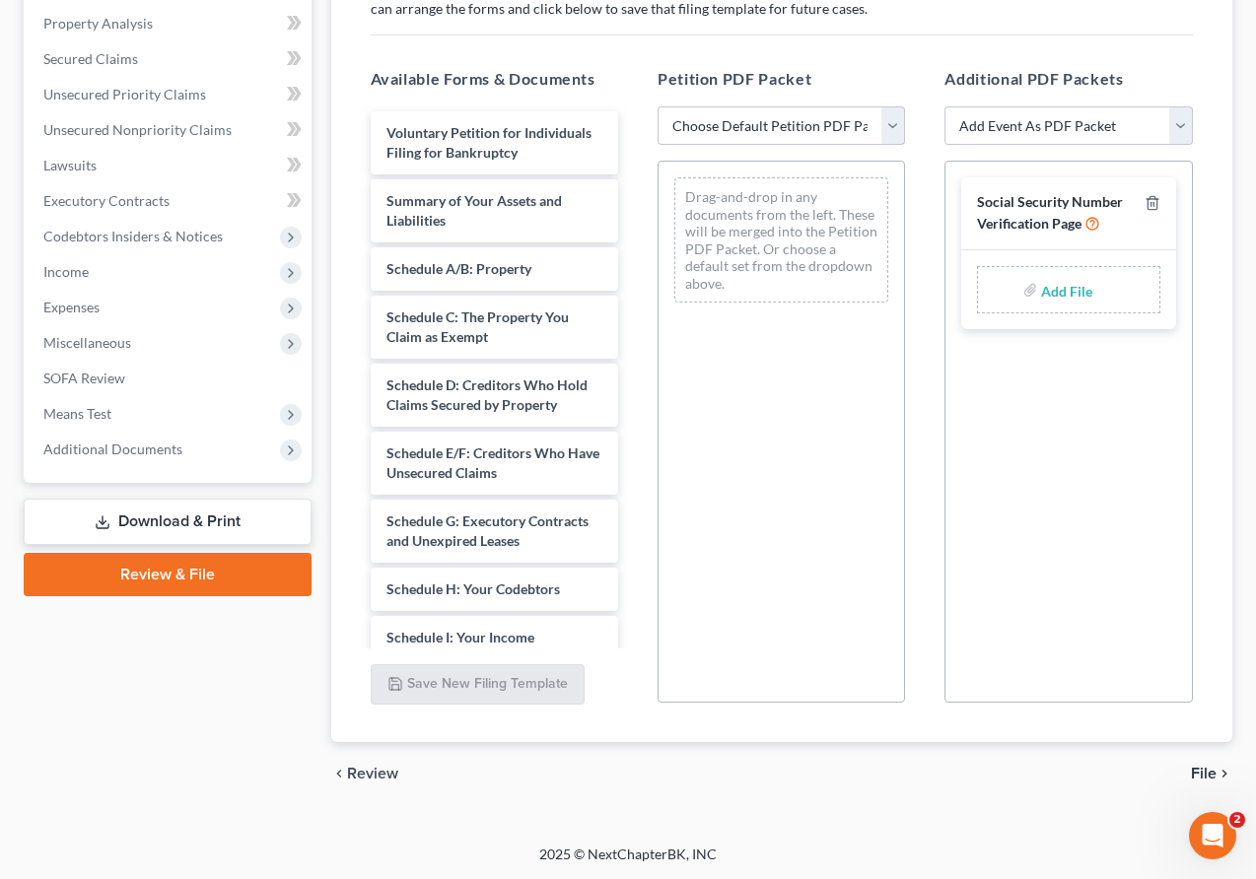
click at [842, 112] on select "Choose Default Petition PDF Packet Emergency Filing (Voluntary Petition and Cre…" at bounding box center [780, 125] width 247 height 39
select select "1"
click at [657, 106] on select "Choose Default Petition PDF Packet Emergency Filing (Voluntary Petition and Cre…" at bounding box center [780, 125] width 247 height 39
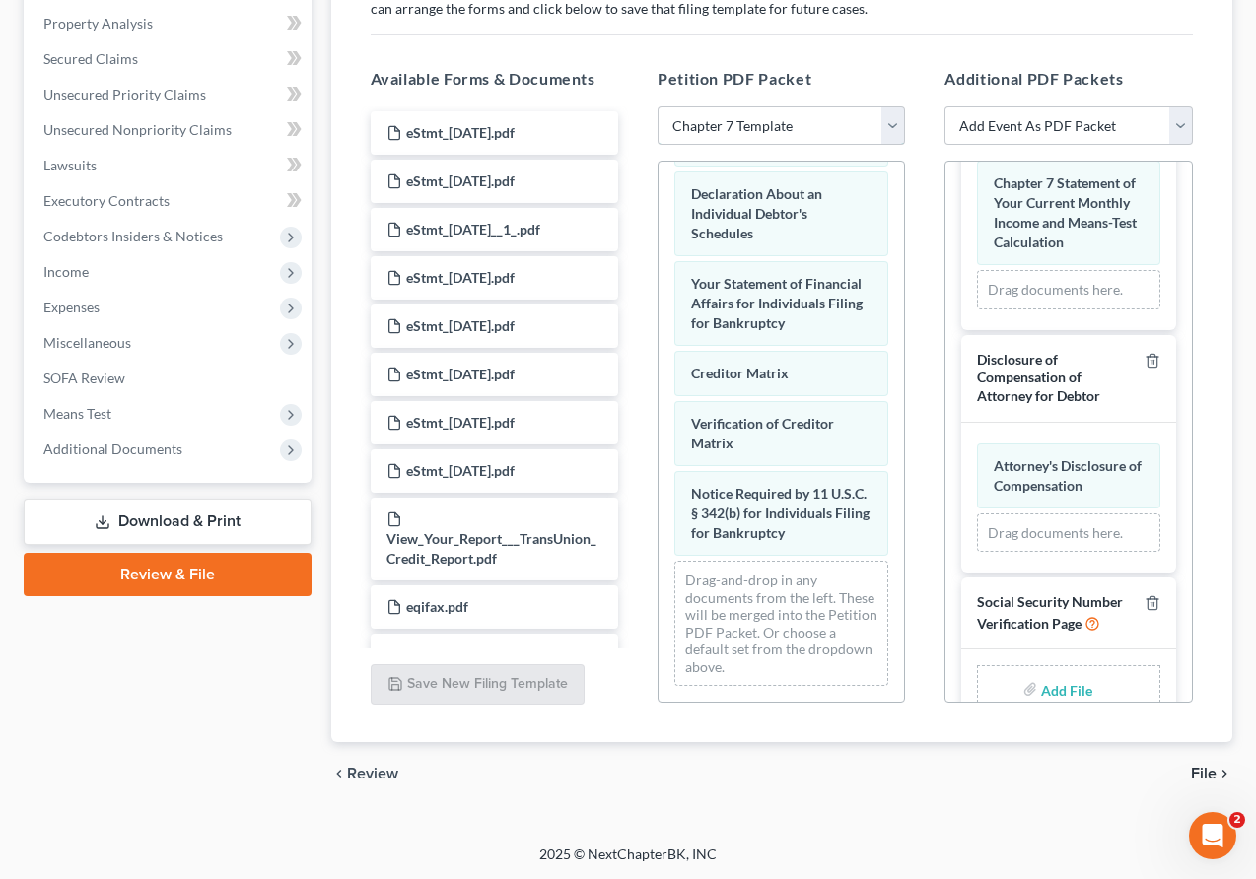
scroll to position [411, 0]
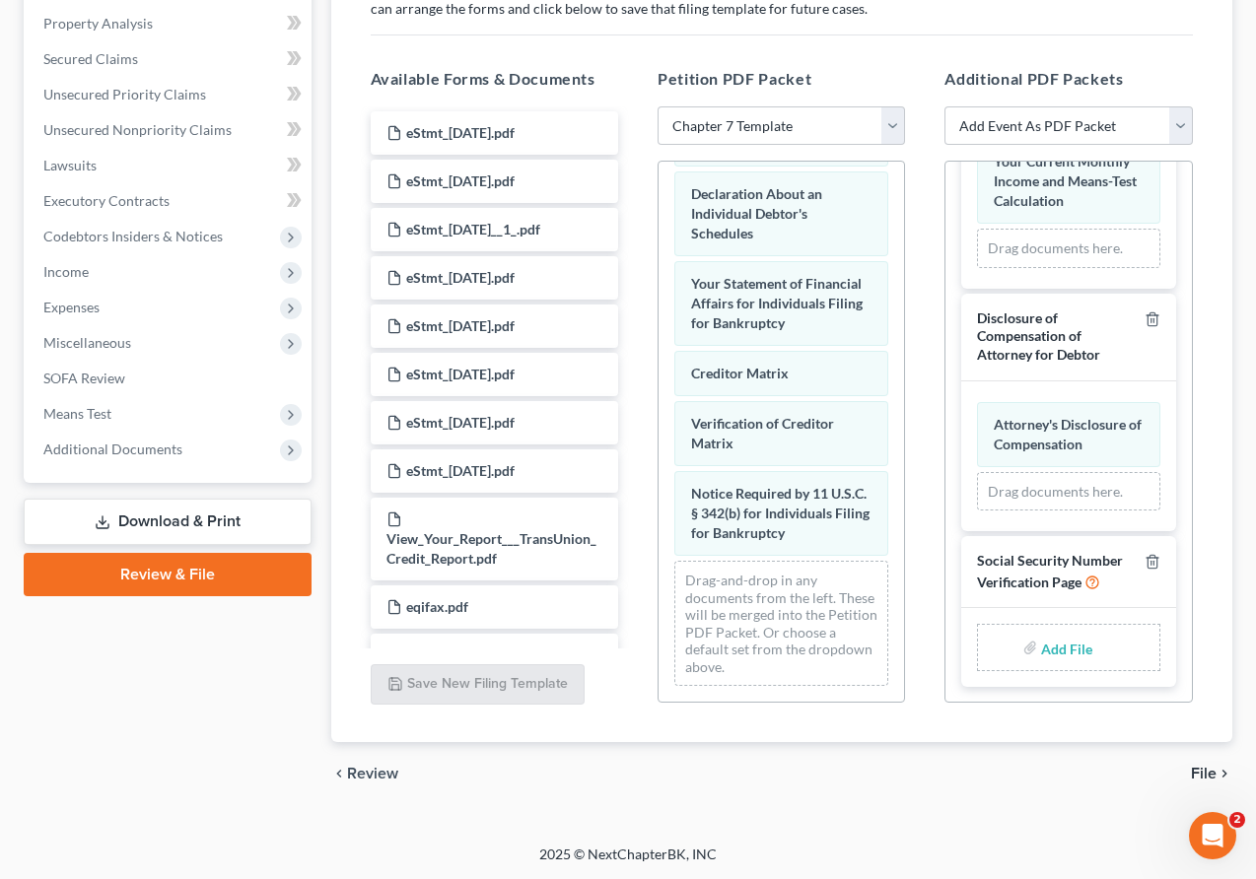
click at [842, 776] on span "File" at bounding box center [1204, 774] width 26 height 16
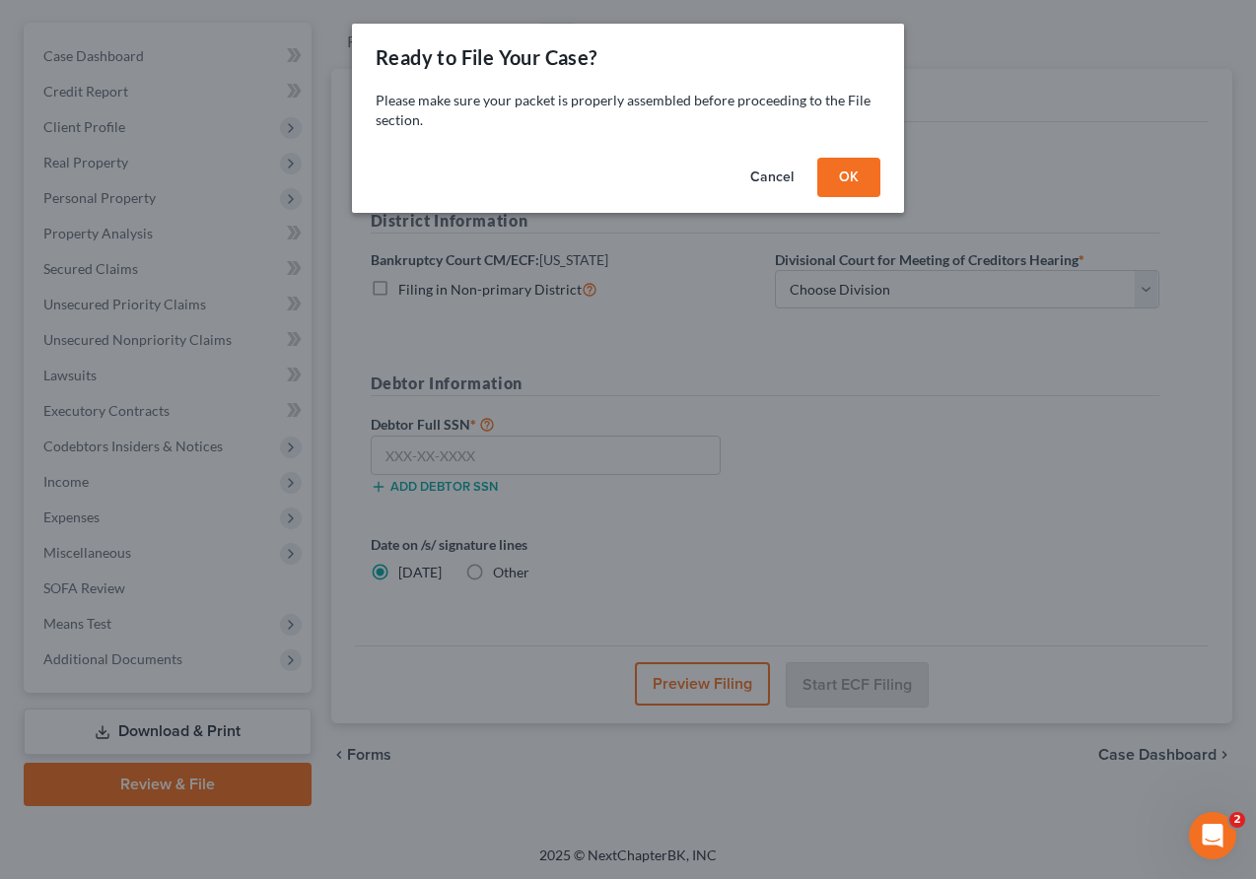
click at [842, 179] on button "OK" at bounding box center [848, 177] width 63 height 39
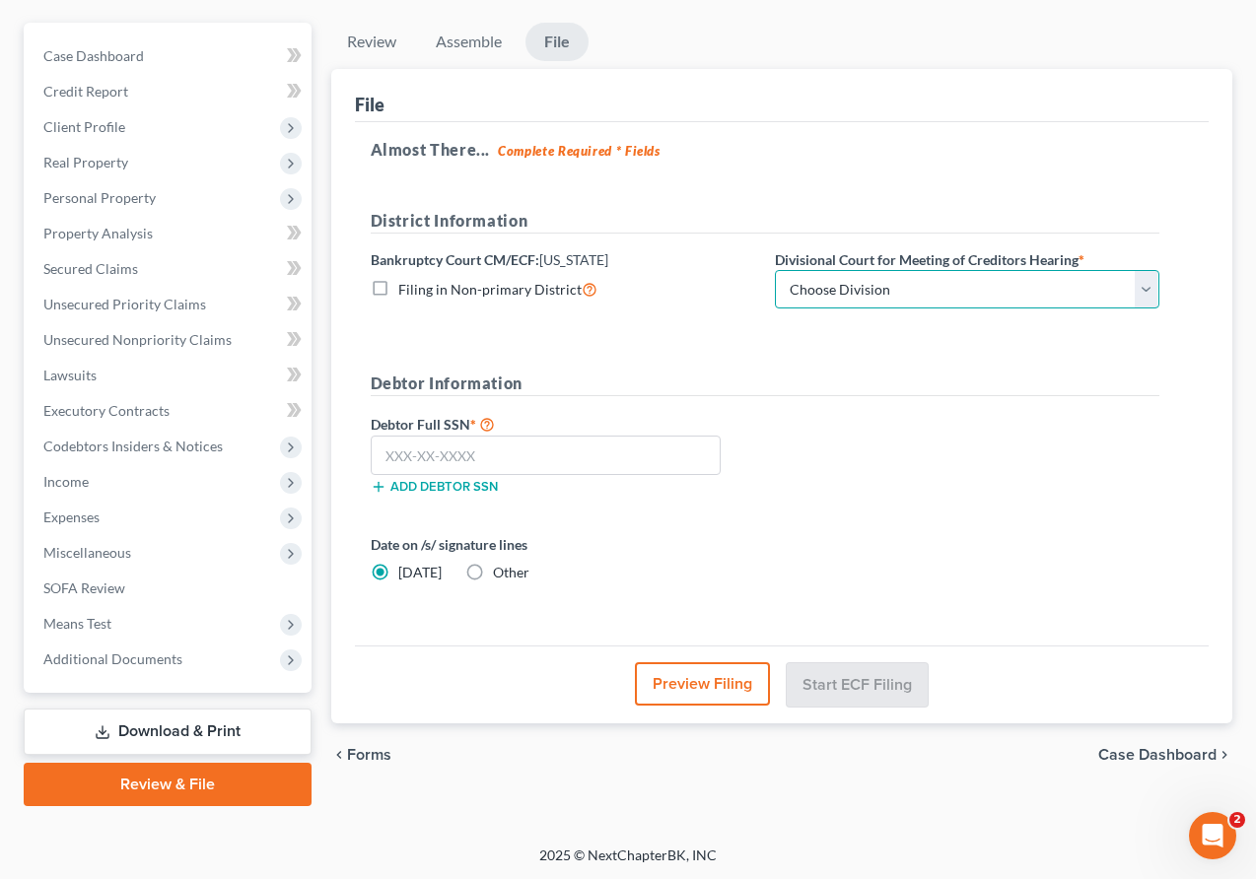
click at [811, 289] on select "Choose Division Baltimore Greenbelt" at bounding box center [967, 289] width 384 height 39
select select "1"
click at [775, 270] on select "Choose Division Baltimore Greenbelt" at bounding box center [967, 289] width 384 height 39
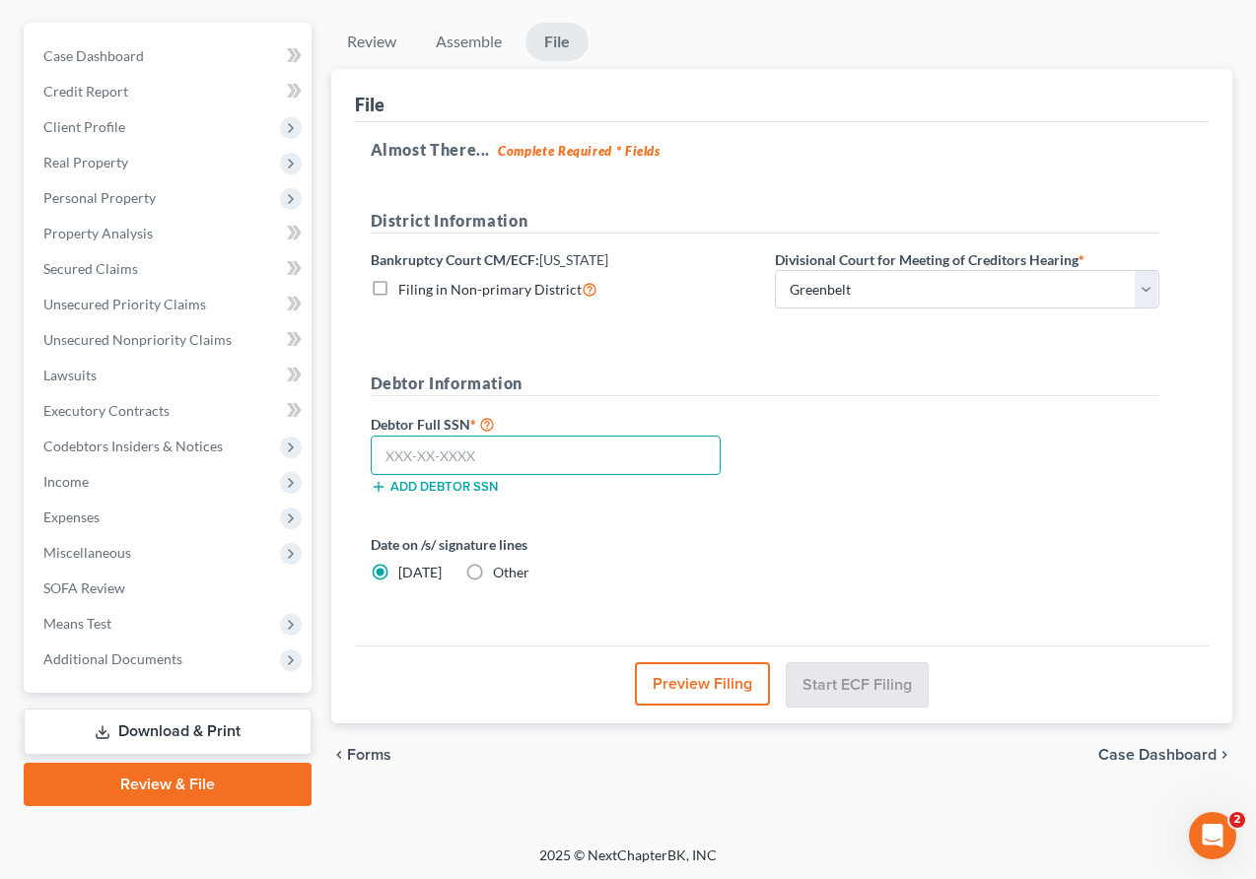
click at [425, 449] on input "text" at bounding box center [546, 455] width 351 height 39
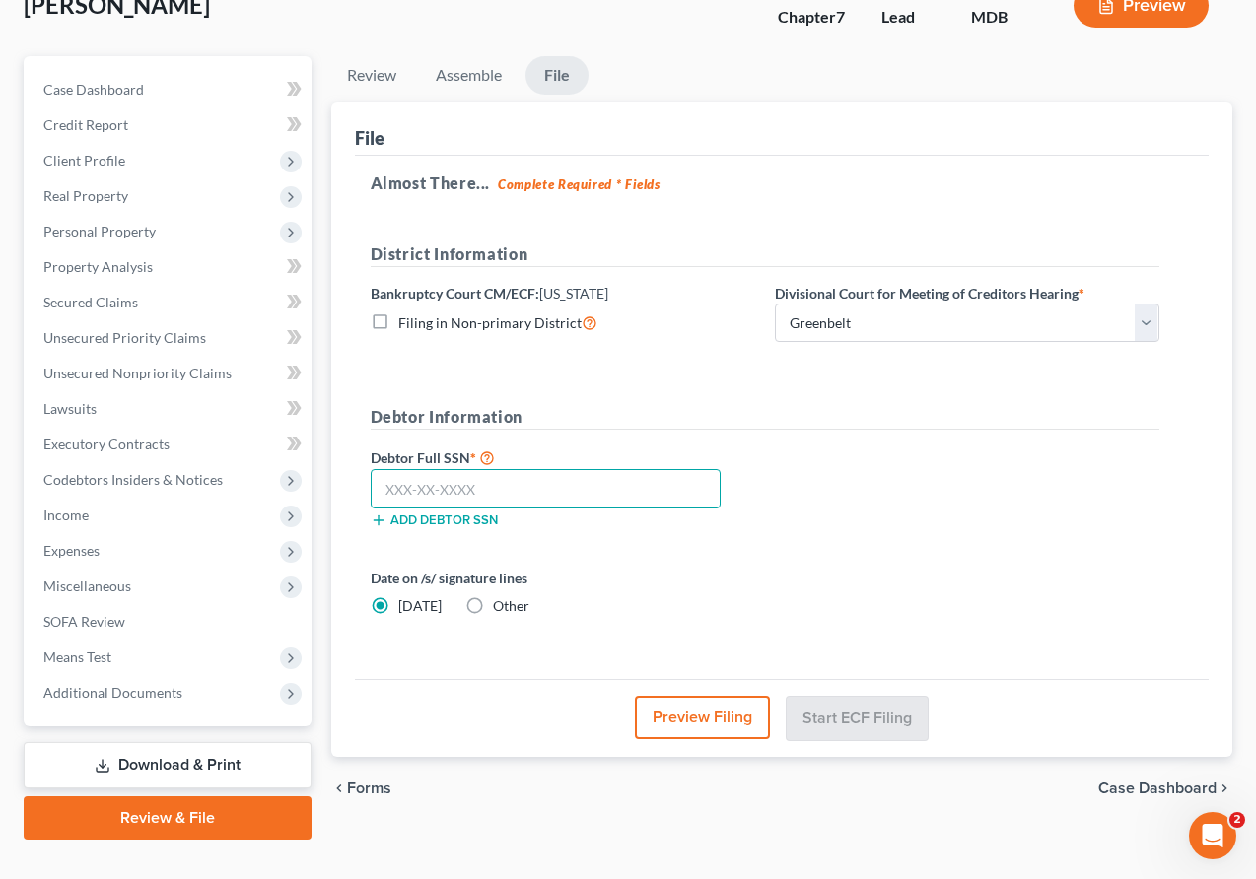
scroll to position [118, 0]
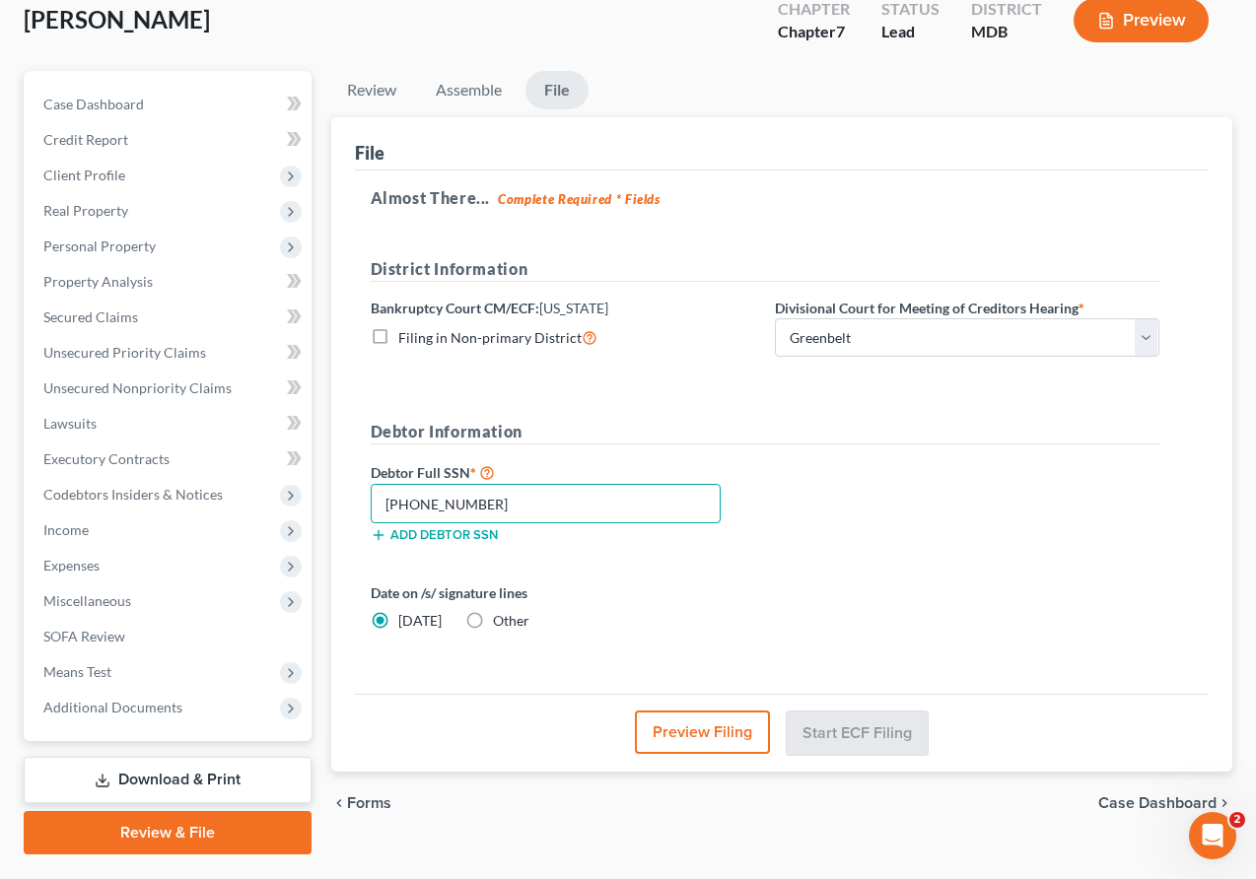
type input "112-11-1111"
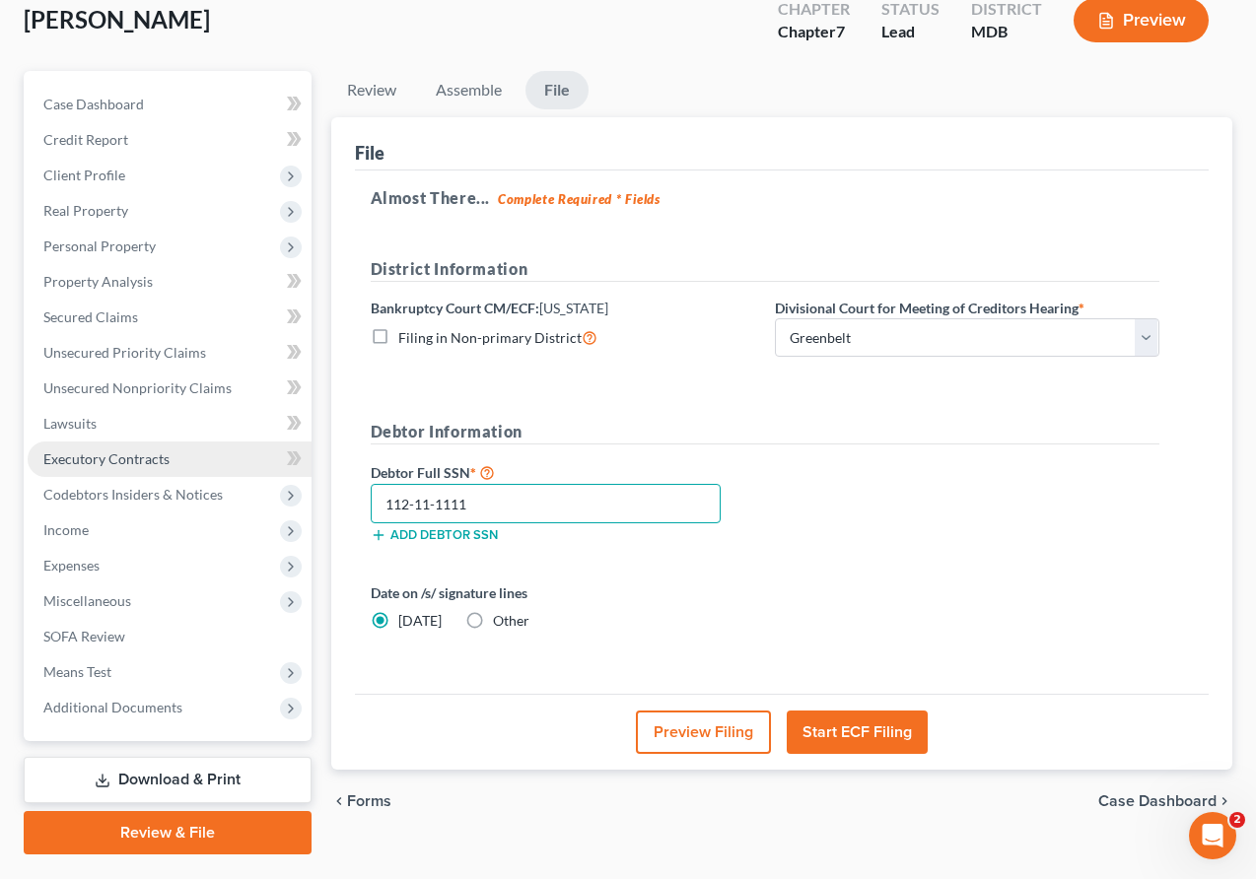
drag, startPoint x: 500, startPoint y: 501, endPoint x: 277, endPoint y: 474, distance: 224.3
click at [277, 474] on div "Petition Navigation Case Dashboard Payments Invoices Payments Payments Credit R…" at bounding box center [628, 463] width 1228 height 784
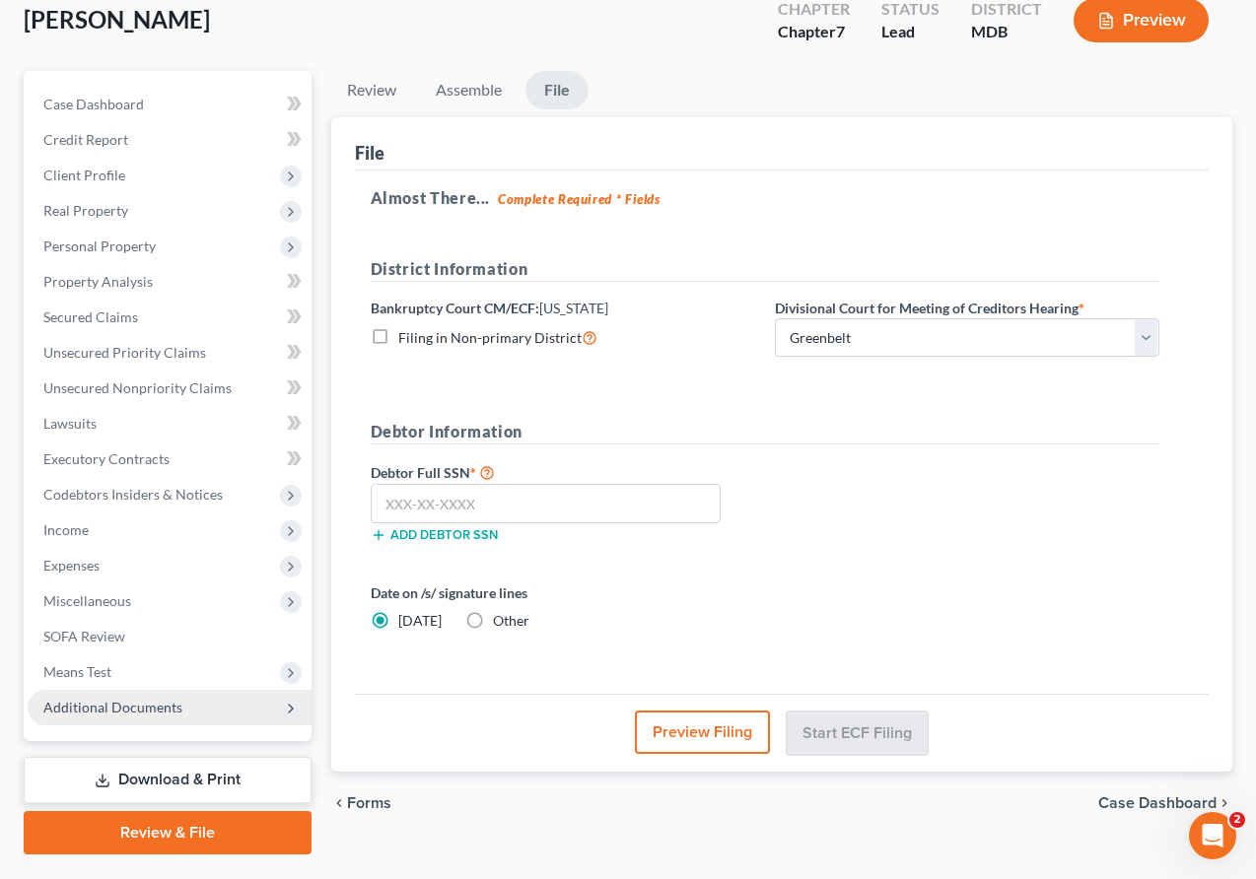
click at [166, 710] on span "Additional Documents" at bounding box center [112, 707] width 139 height 17
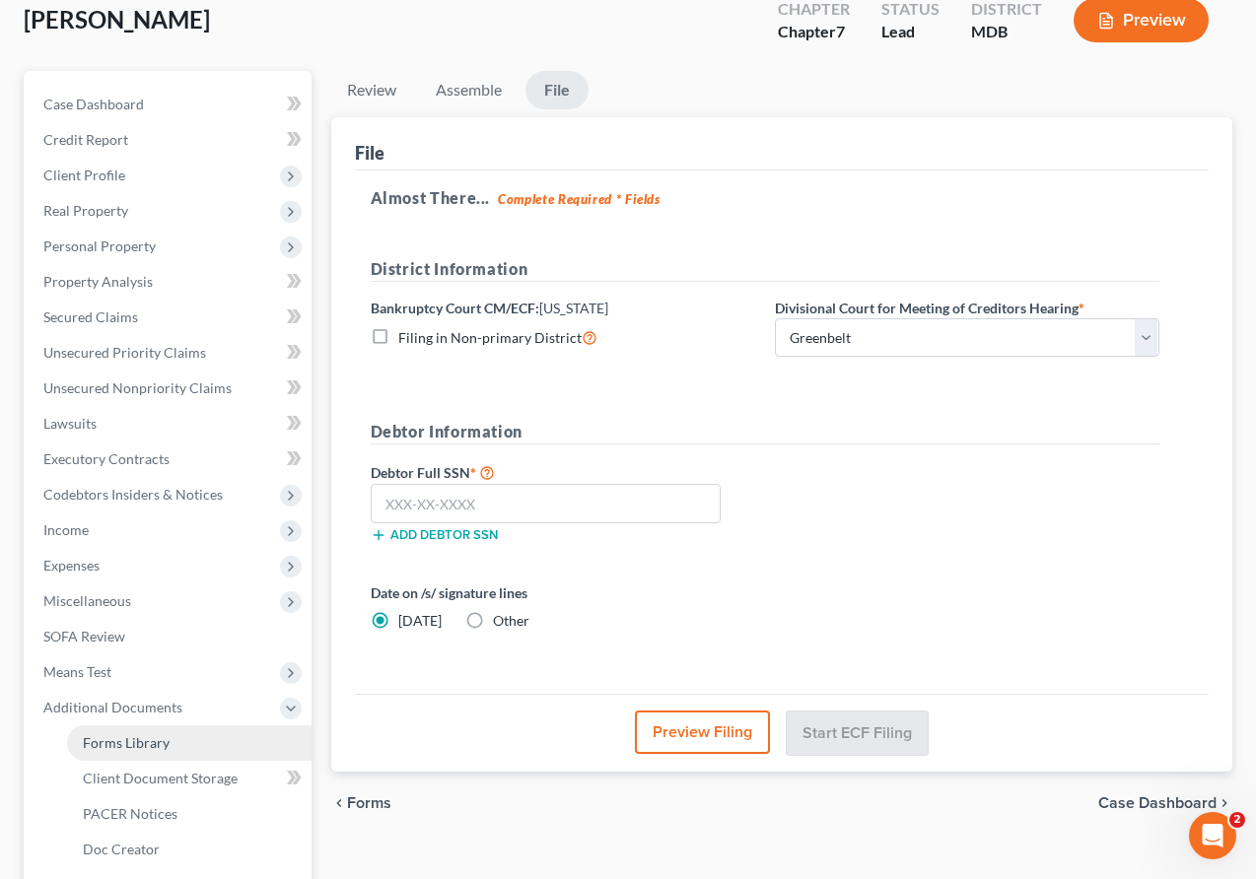
click at [164, 734] on span "Forms Library" at bounding box center [126, 742] width 87 height 17
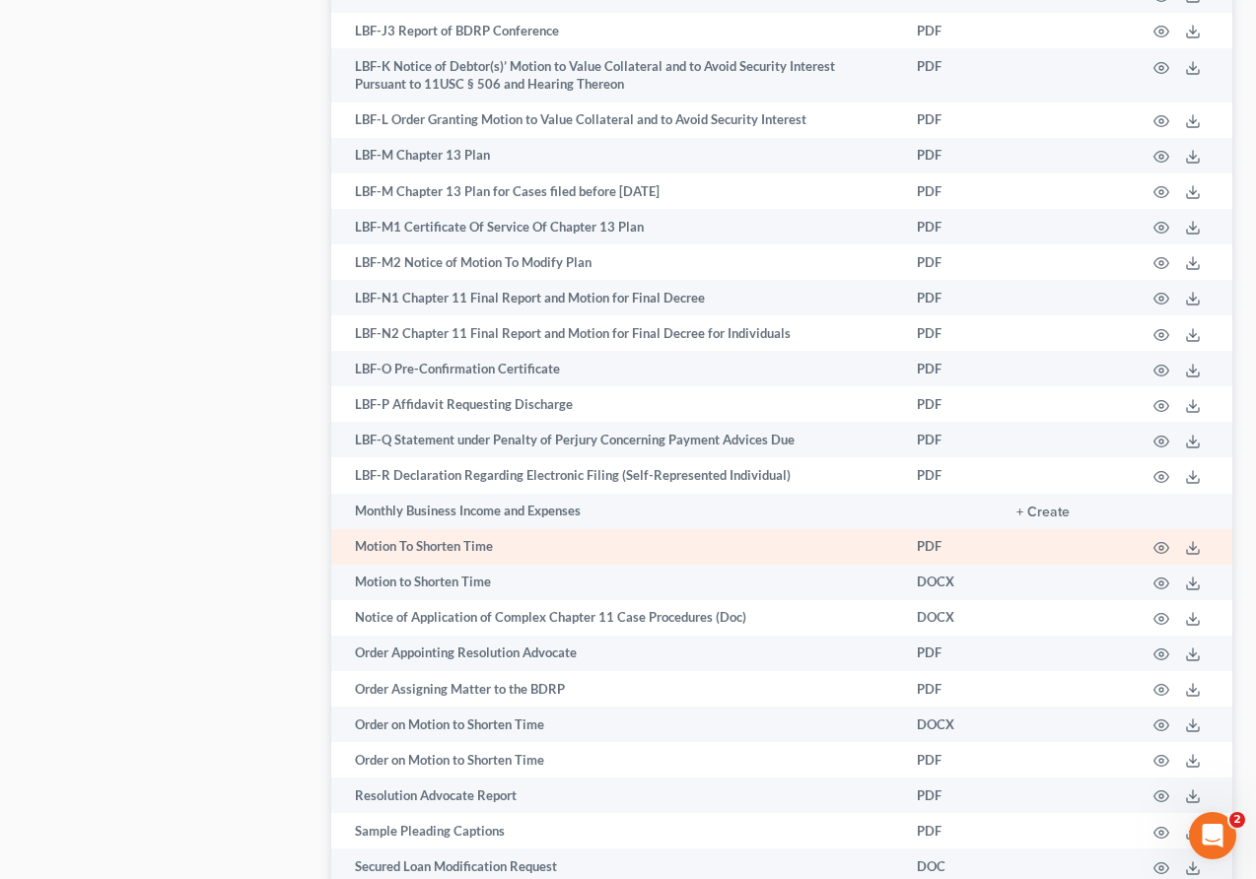
scroll to position [2260, 0]
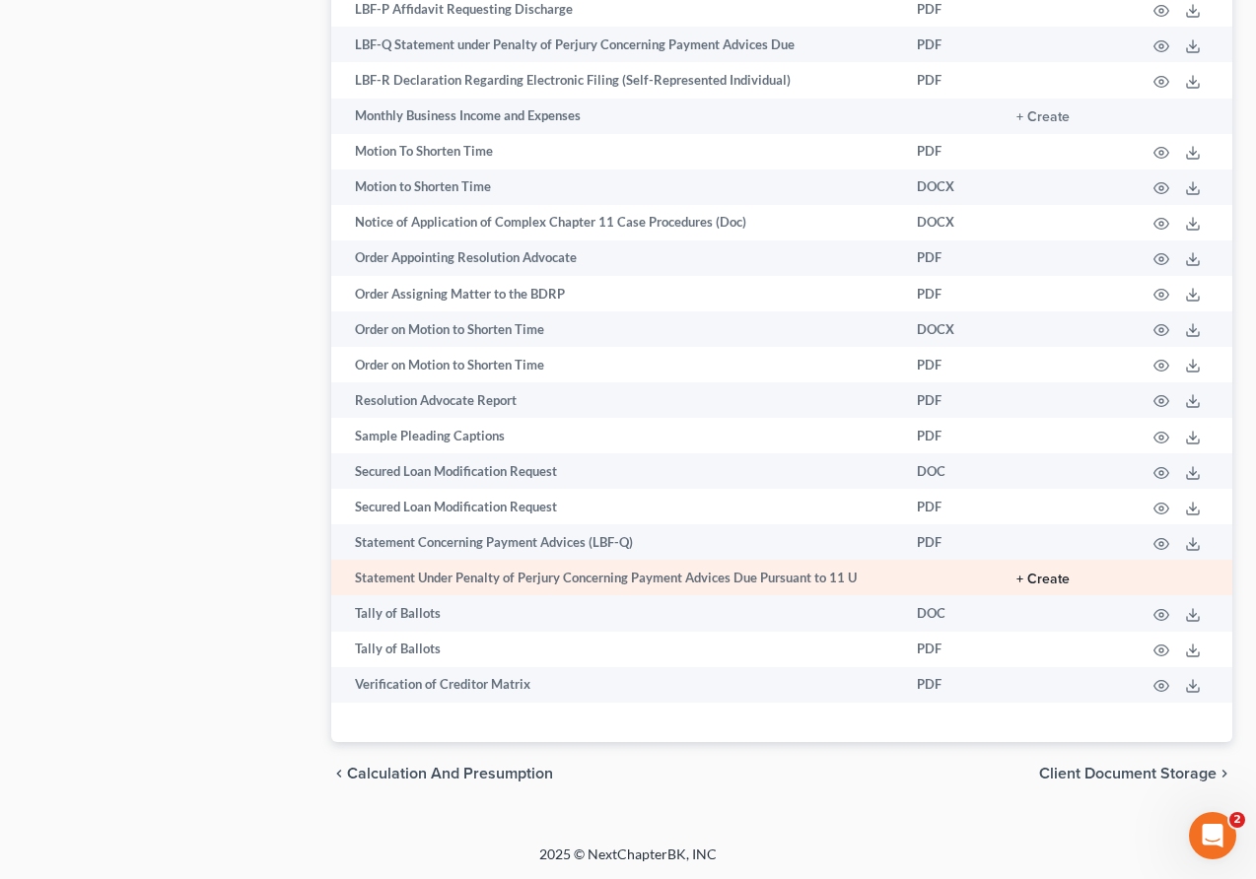
click at [842, 577] on button "+ Create" at bounding box center [1042, 580] width 53 height 14
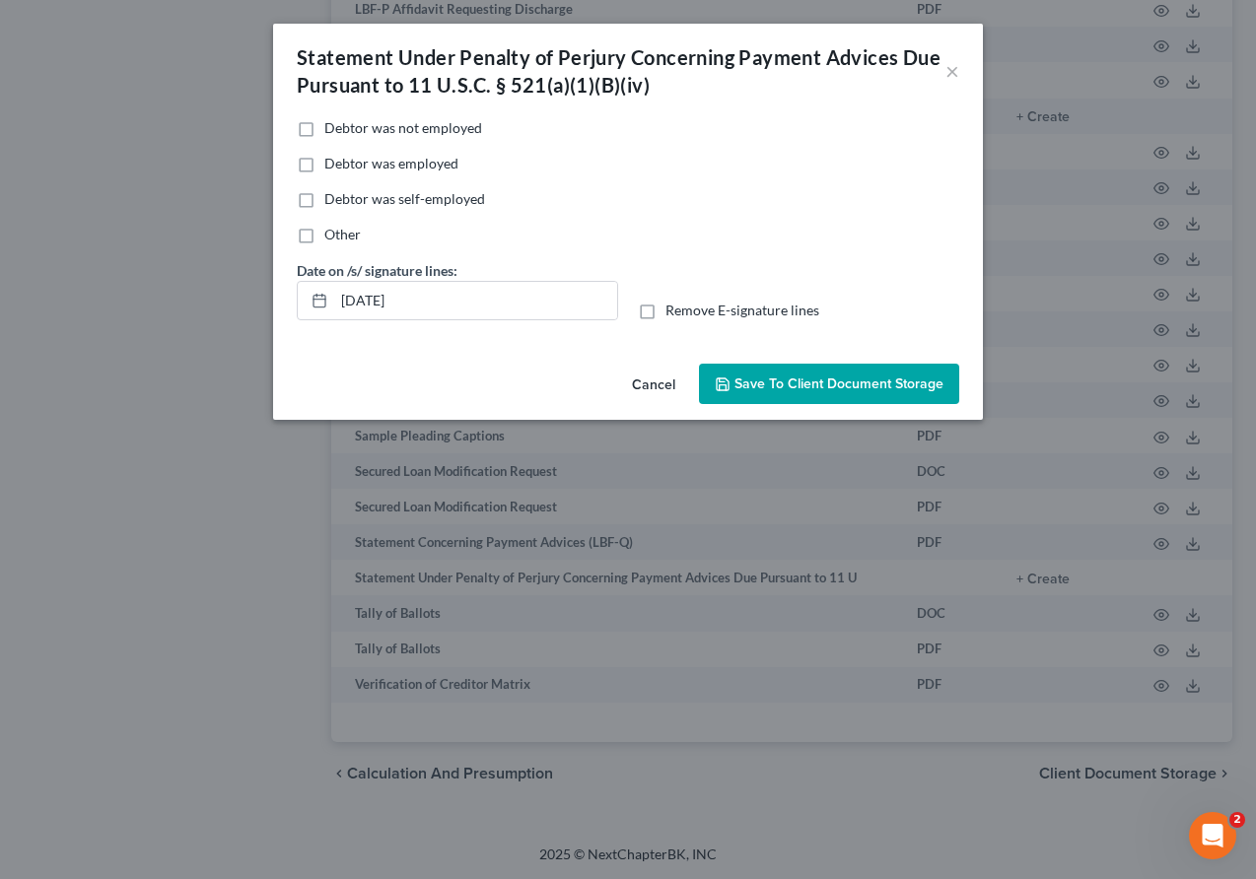
click at [324, 234] on label "Other" at bounding box center [342, 235] width 36 height 20
click at [332, 234] on input "Other" at bounding box center [338, 231] width 13 height 13
checkbox input "true"
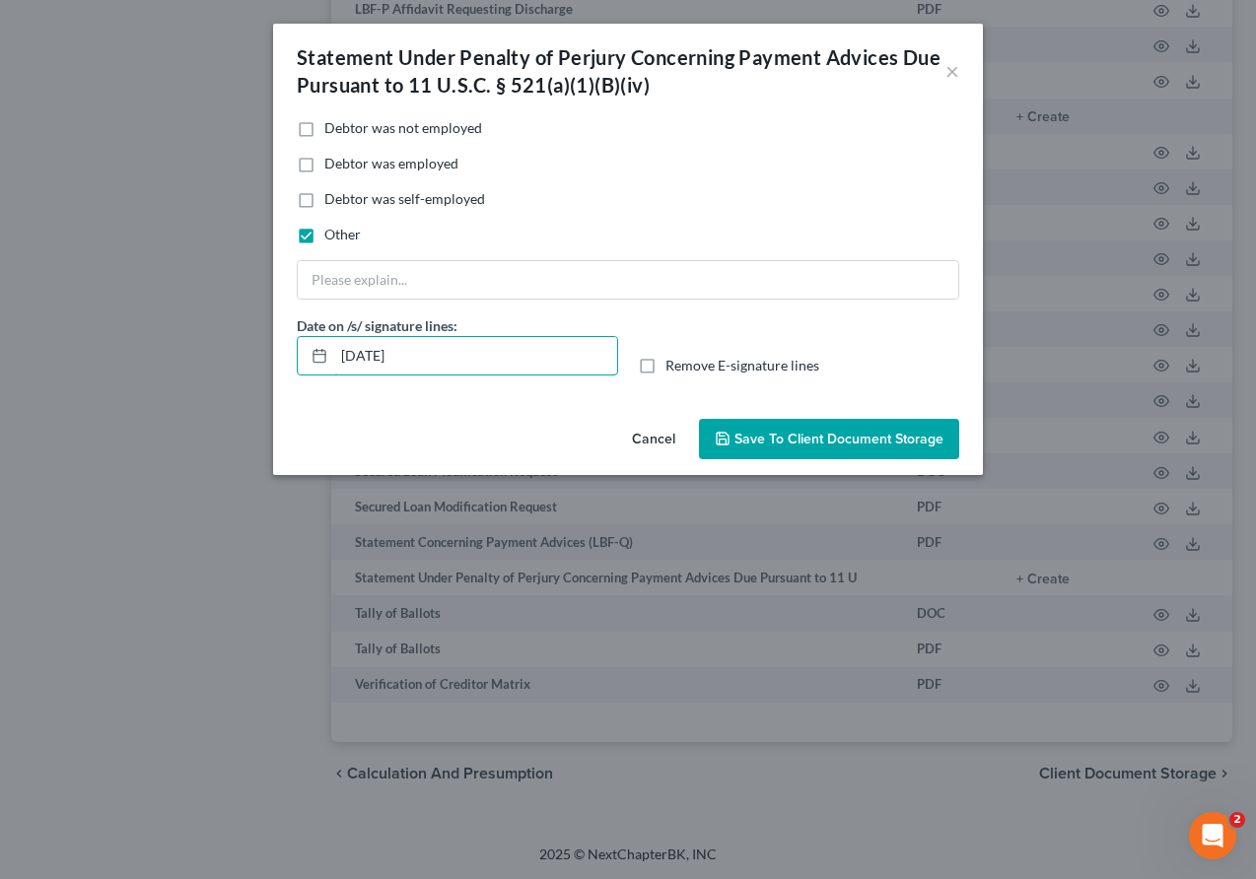
drag, startPoint x: 426, startPoint y: 358, endPoint x: 271, endPoint y: 348, distance: 155.1
click at [271, 348] on div "Statement Under Penalty of Perjury Concerning Payment Advices Due Pursuant to 1…" at bounding box center [628, 439] width 1256 height 879
click at [353, 278] on input "text" at bounding box center [628, 279] width 660 height 37
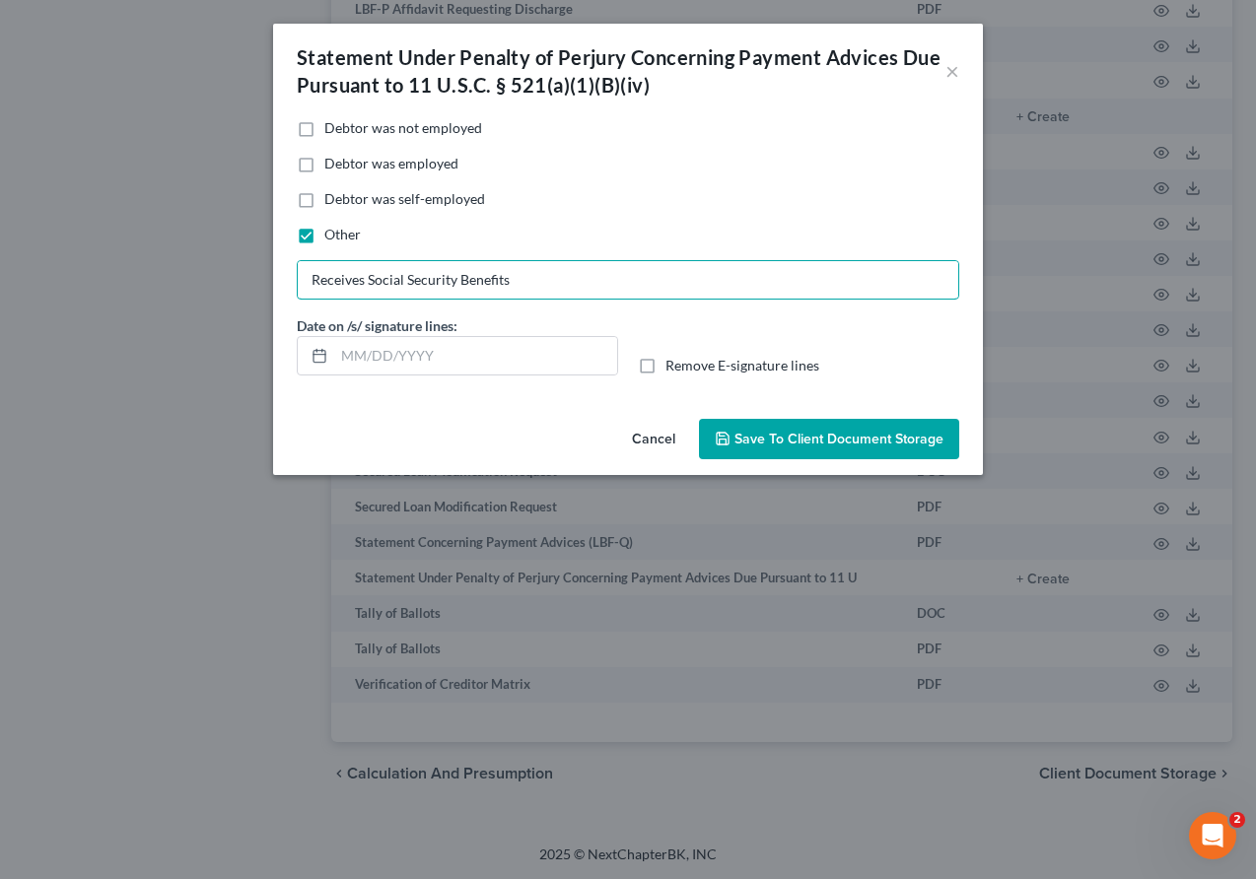
type input "Receives Social Security Benefits"
click at [665, 367] on label "Remove E-signature lines" at bounding box center [742, 366] width 154 height 20
click at [673, 367] on input "Remove E-signature lines" at bounding box center [679, 362] width 13 height 13
checkbox input "true"
click at [790, 445] on span "Save to Client Document Storage" at bounding box center [838, 439] width 209 height 17
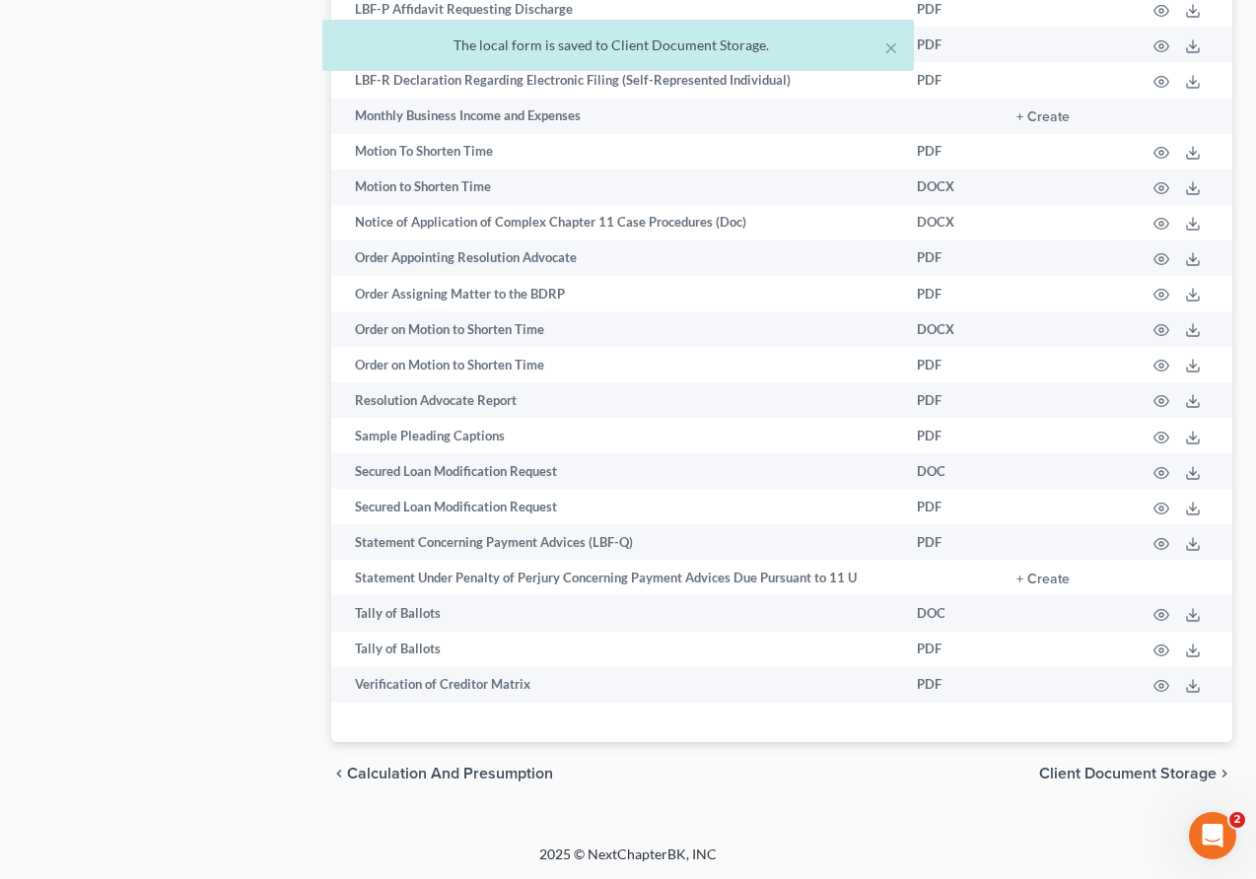
click at [842, 769] on span "Client Document Storage" at bounding box center [1127, 774] width 177 height 16
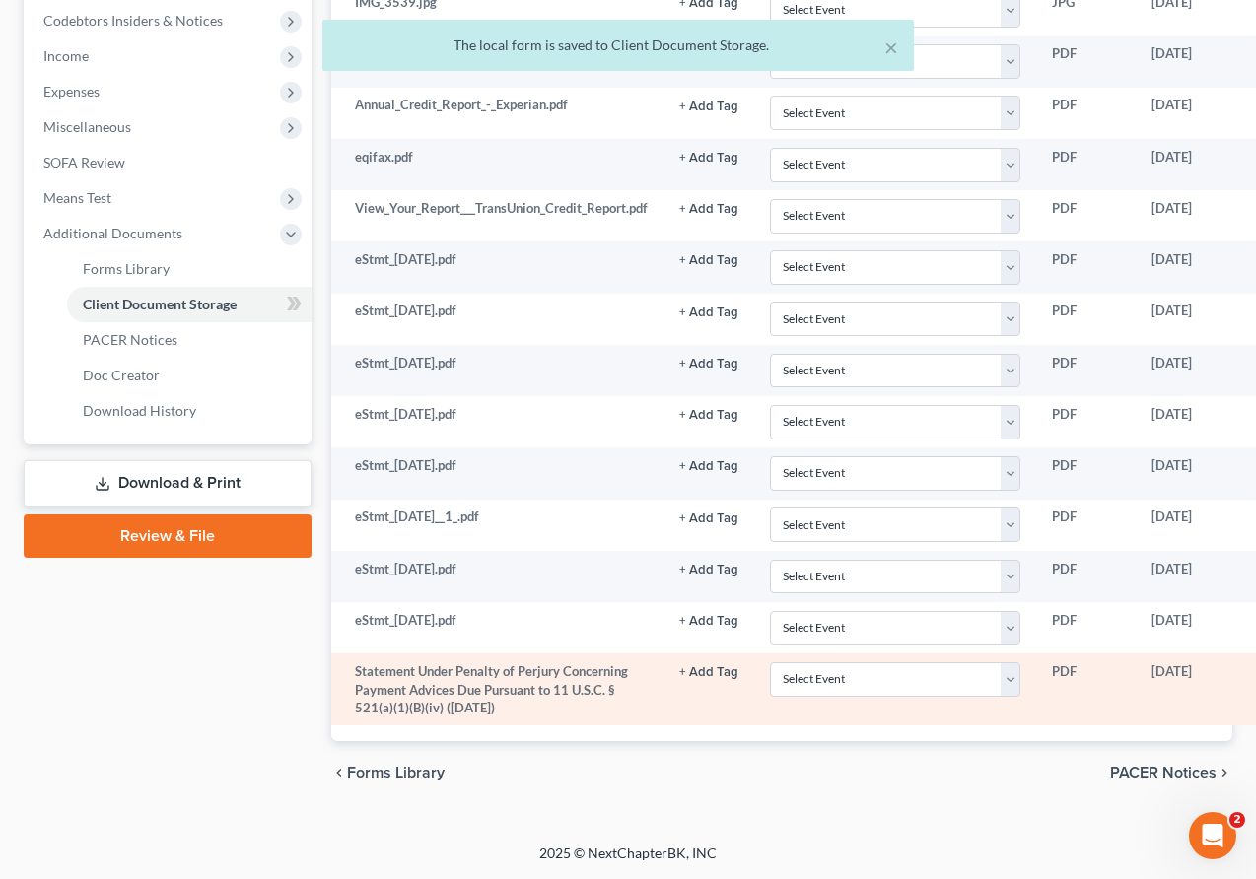
scroll to position [592, 151]
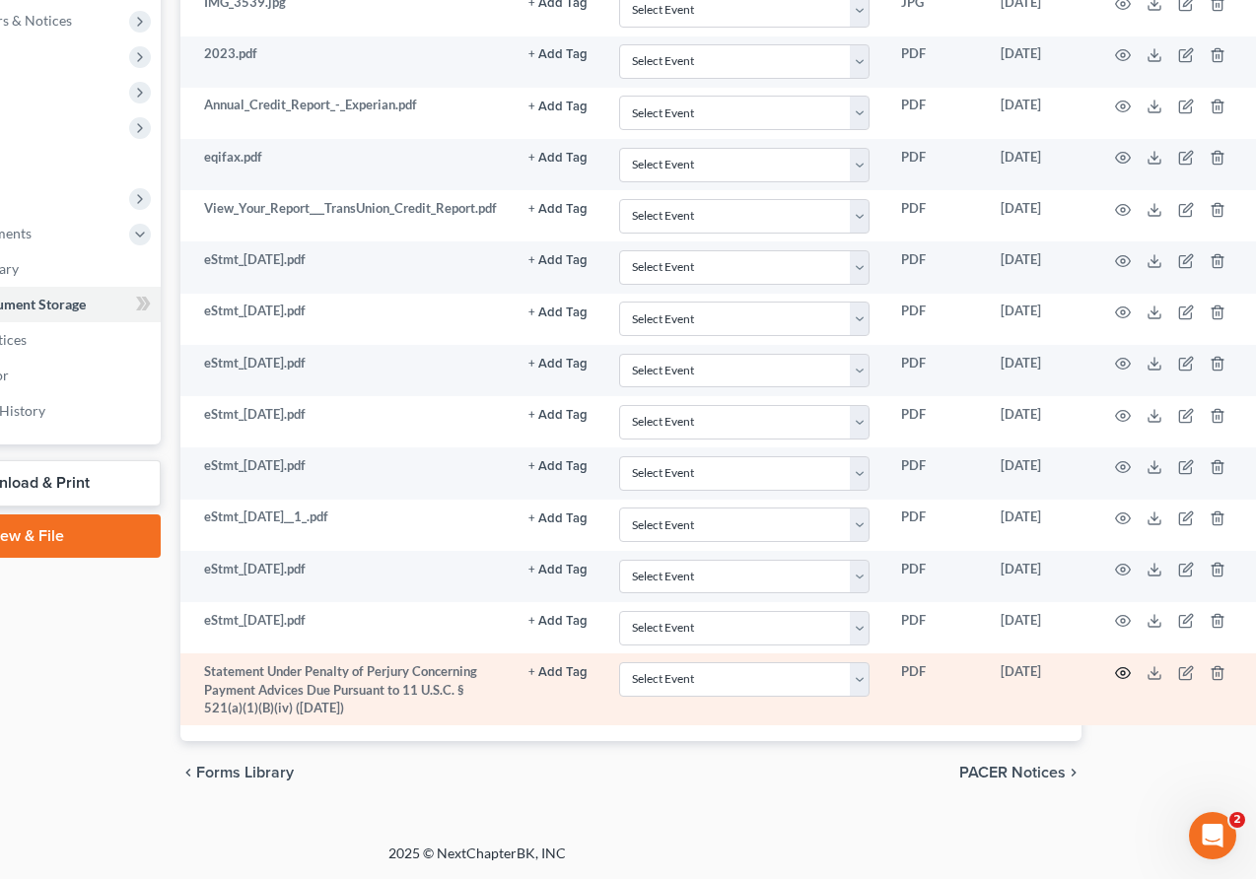
click at [842, 672] on icon "button" at bounding box center [1123, 673] width 16 height 16
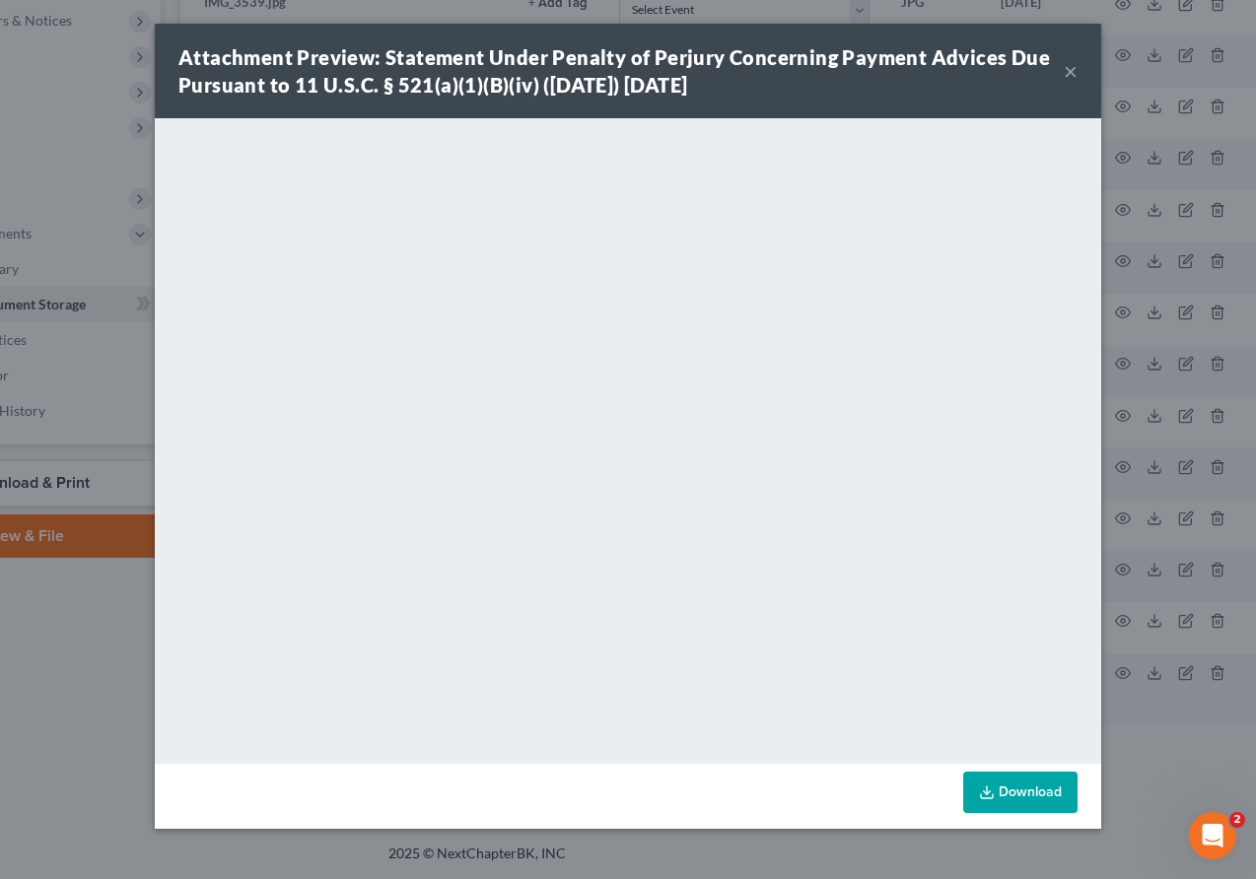
click at [842, 66] on button "×" at bounding box center [1070, 71] width 14 height 24
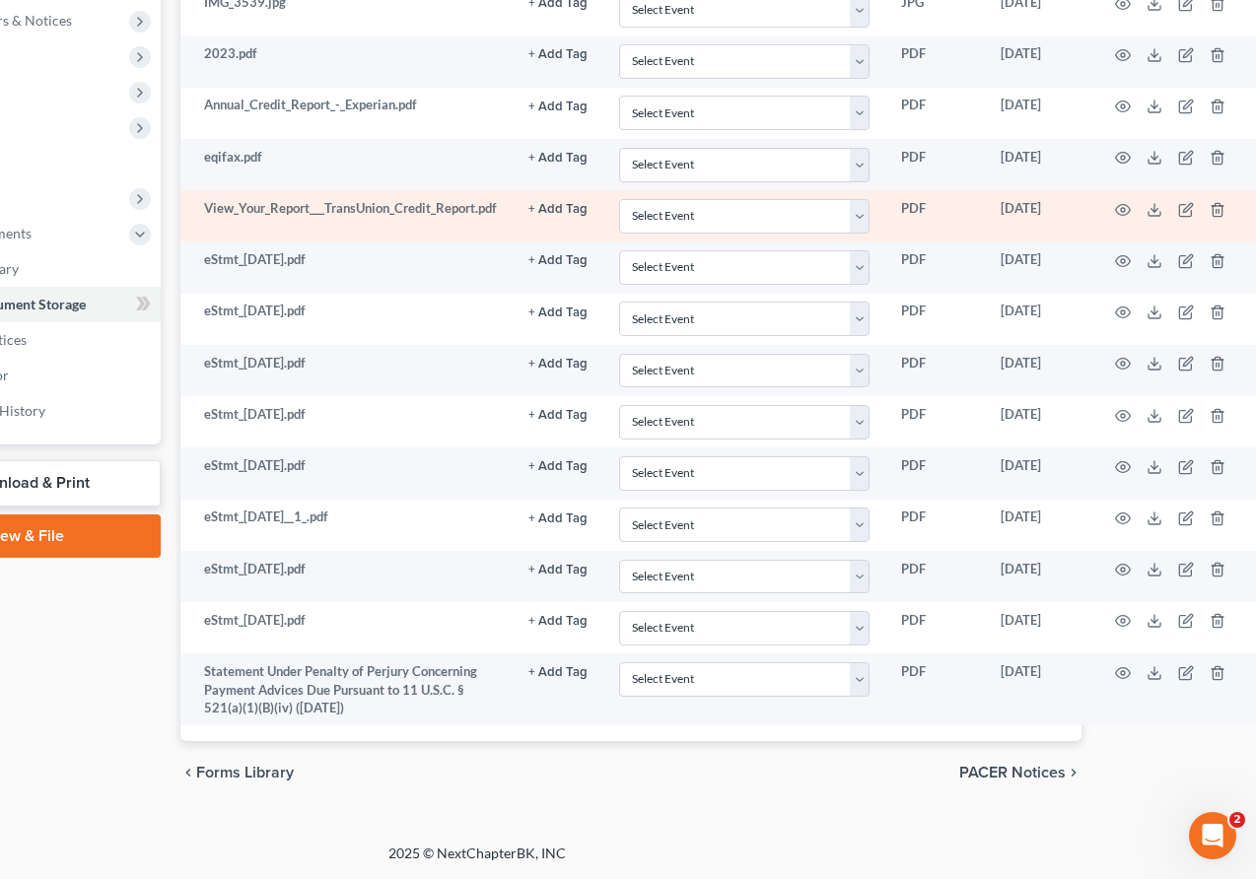
scroll to position [0, 151]
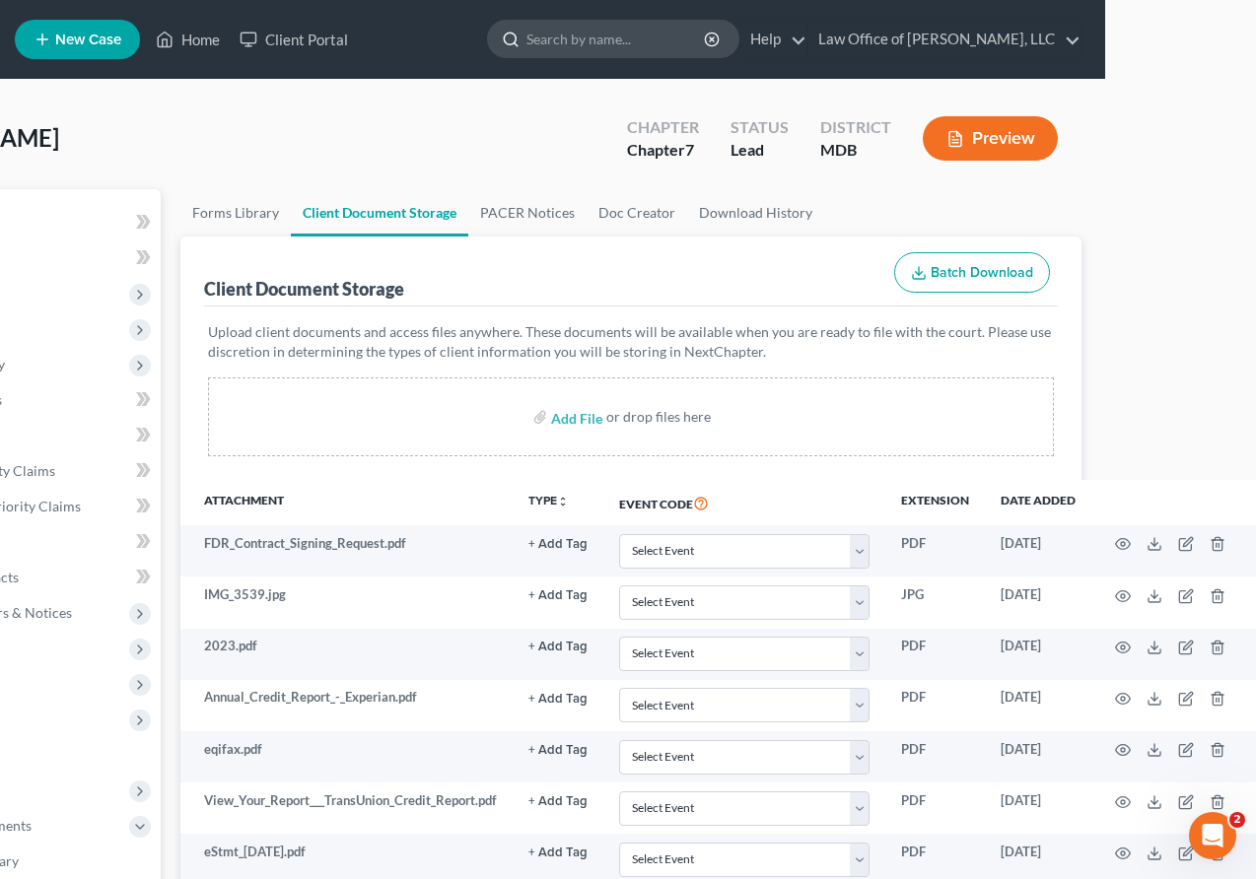
click at [642, 48] on input "search" at bounding box center [616, 39] width 180 height 36
type input "HONDURAS"
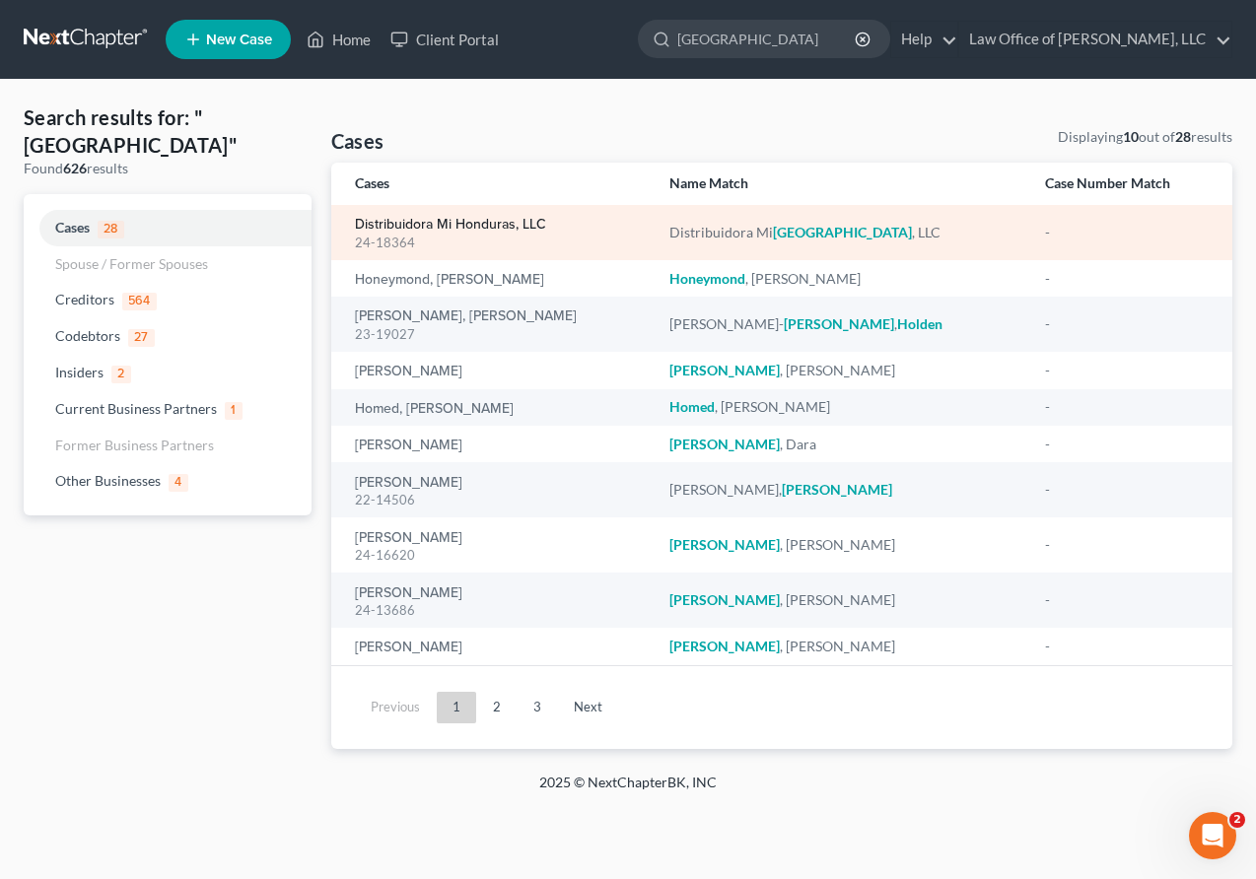
click at [405, 229] on link "Distribuidora Mi Honduras, LLC" at bounding box center [450, 225] width 191 height 14
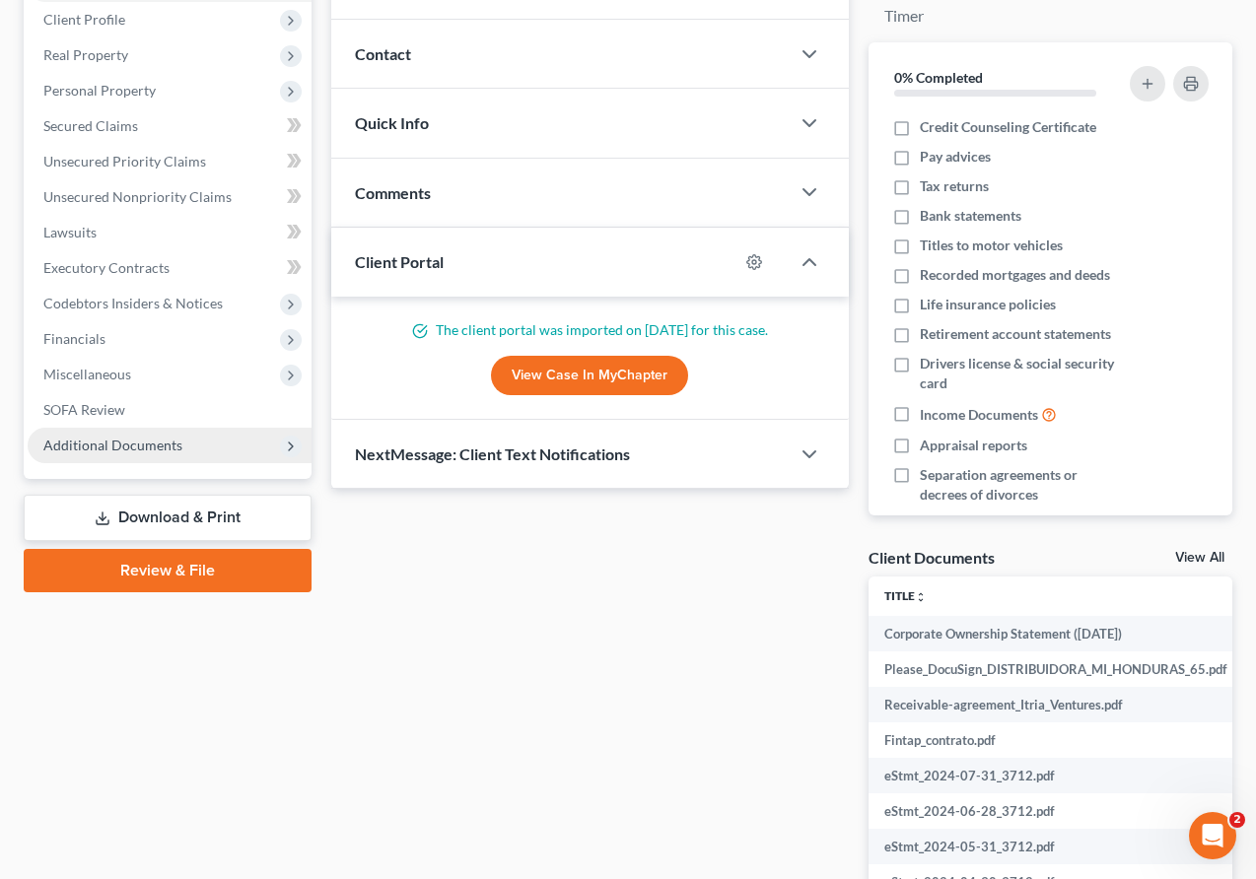
click at [200, 444] on span "Additional Documents" at bounding box center [170, 445] width 284 height 35
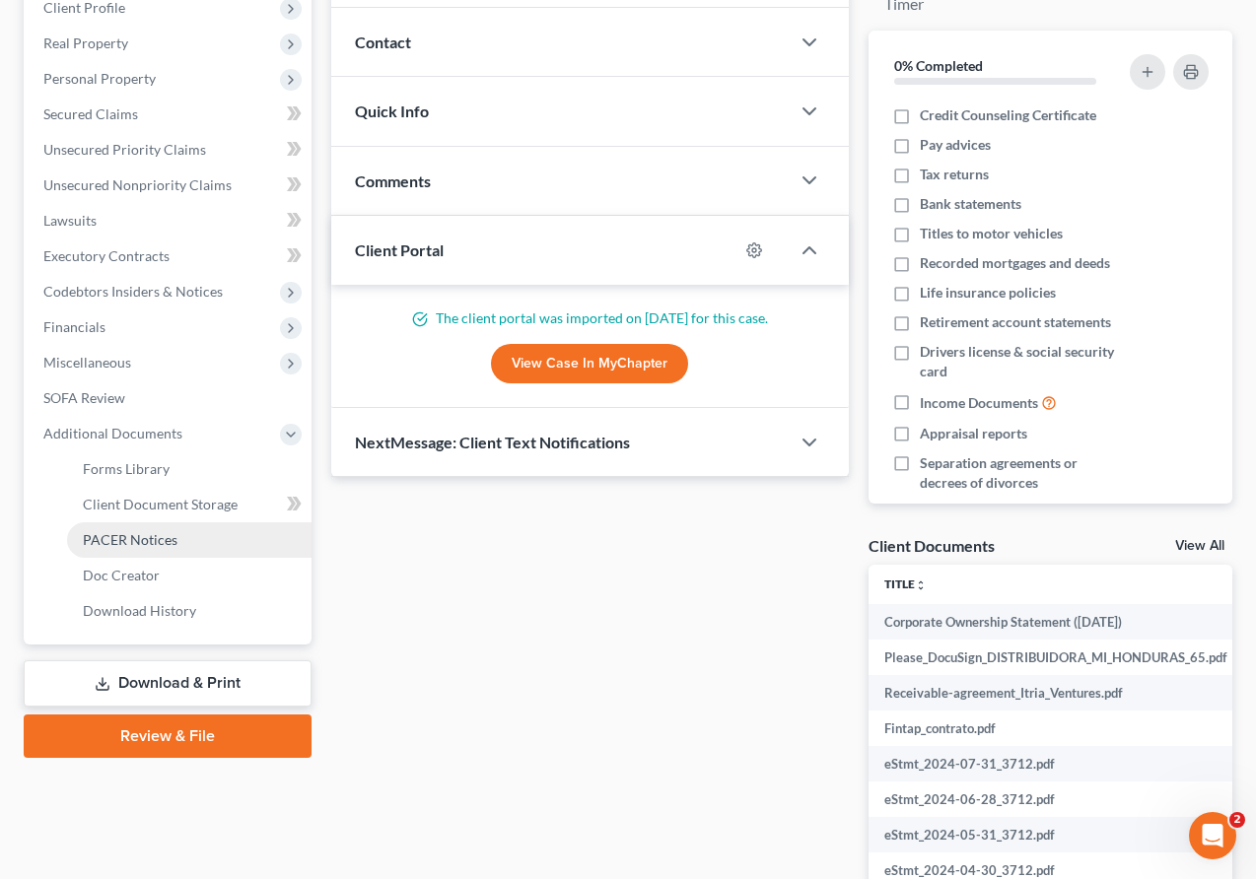
click at [173, 535] on span "PACER Notices" at bounding box center [130, 539] width 95 height 17
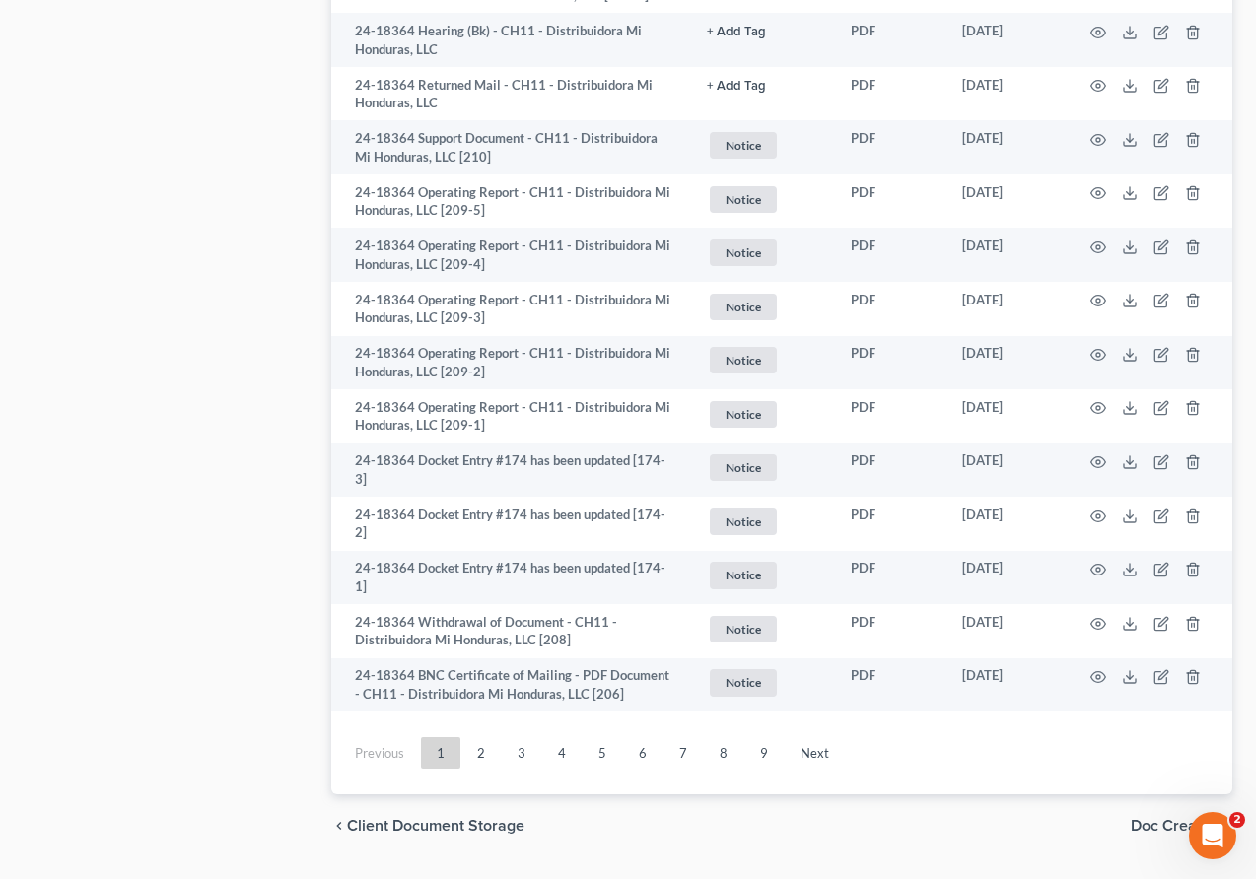
scroll to position [3822, 0]
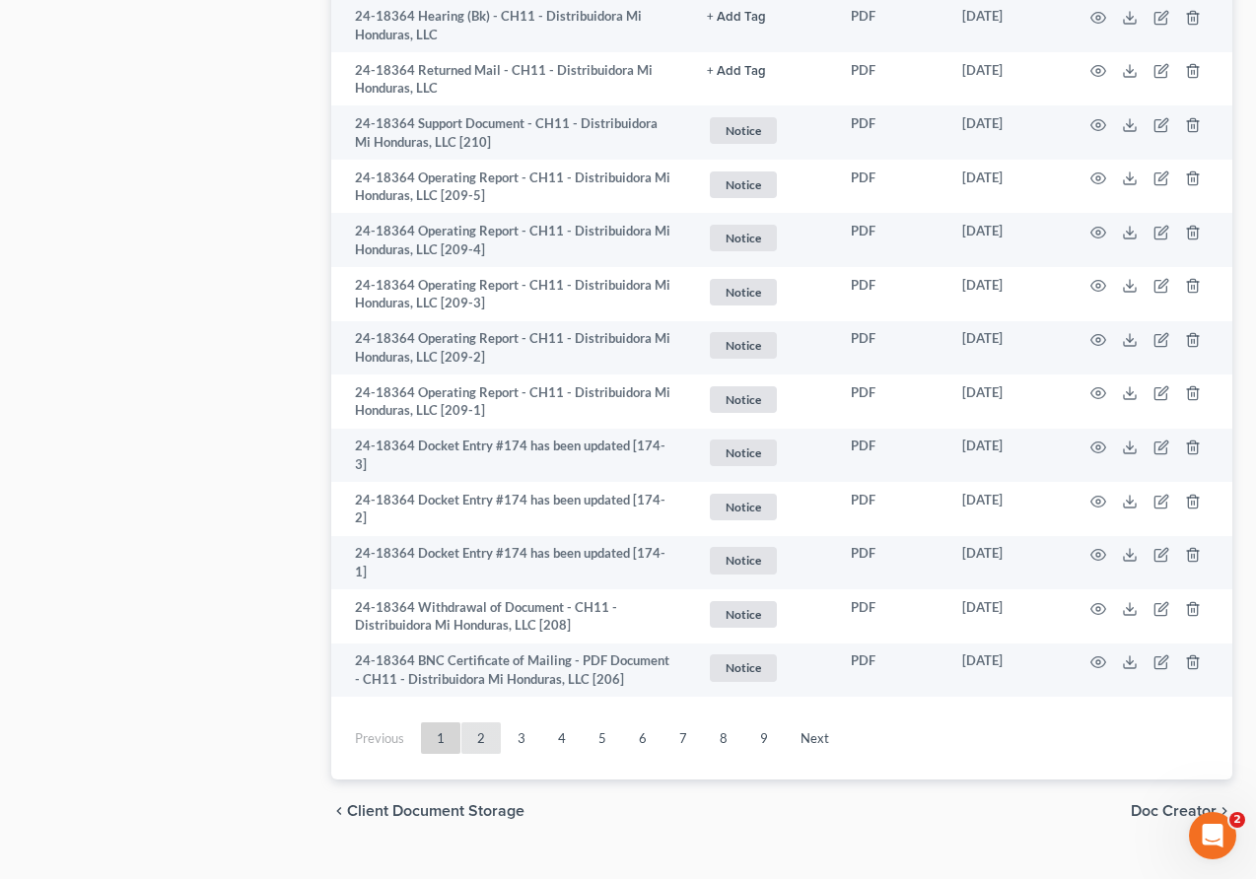
click at [475, 722] on link "2" at bounding box center [480, 738] width 39 height 32
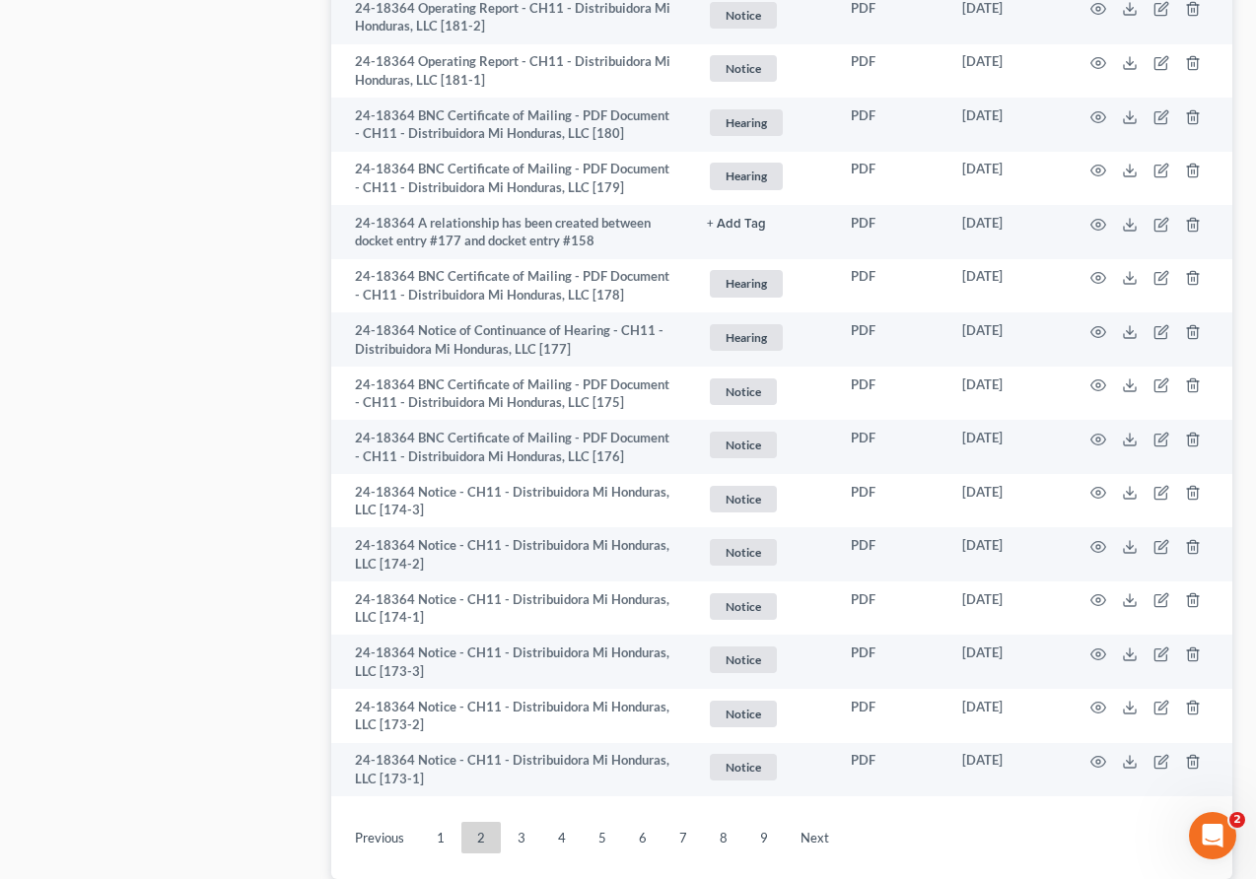
scroll to position [184, 0]
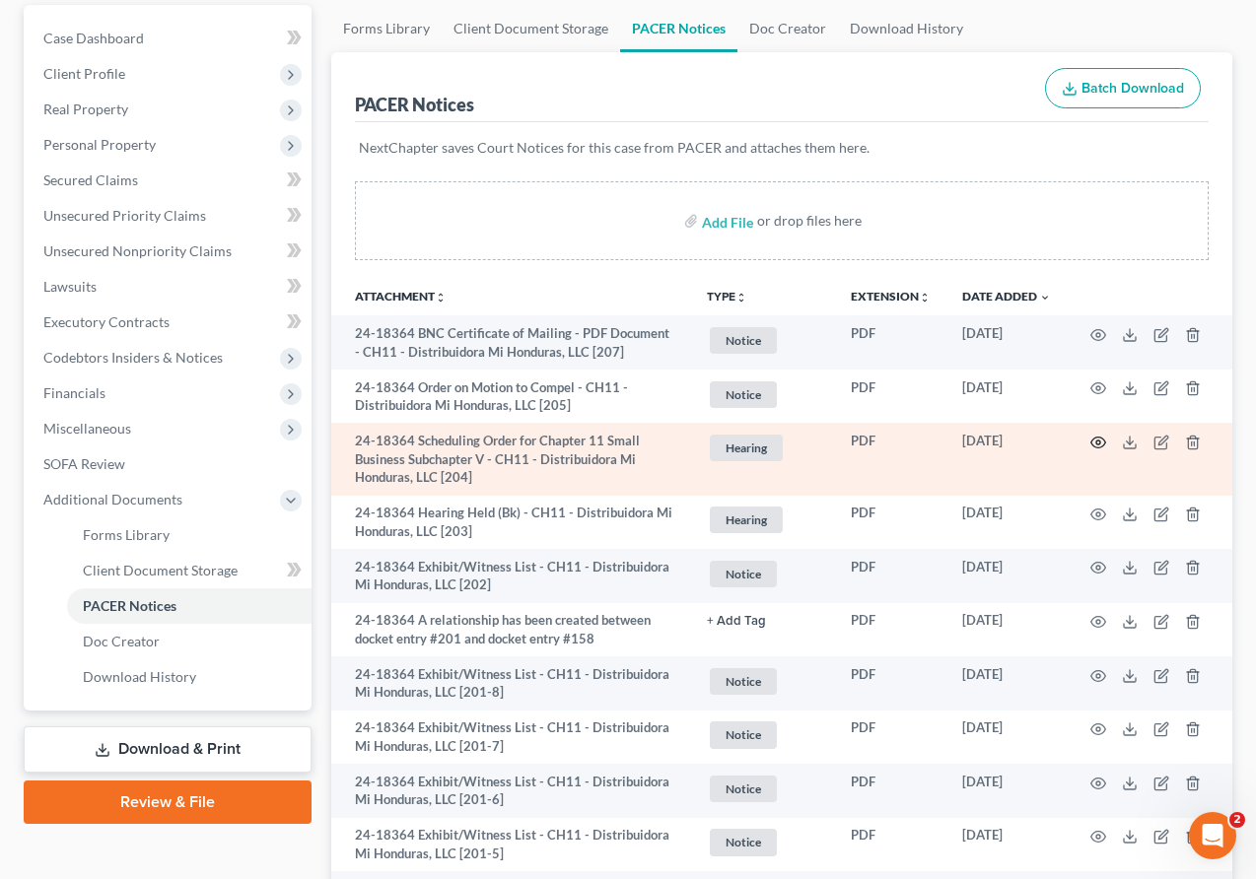
click at [842, 443] on icon "button" at bounding box center [1098, 443] width 16 height 16
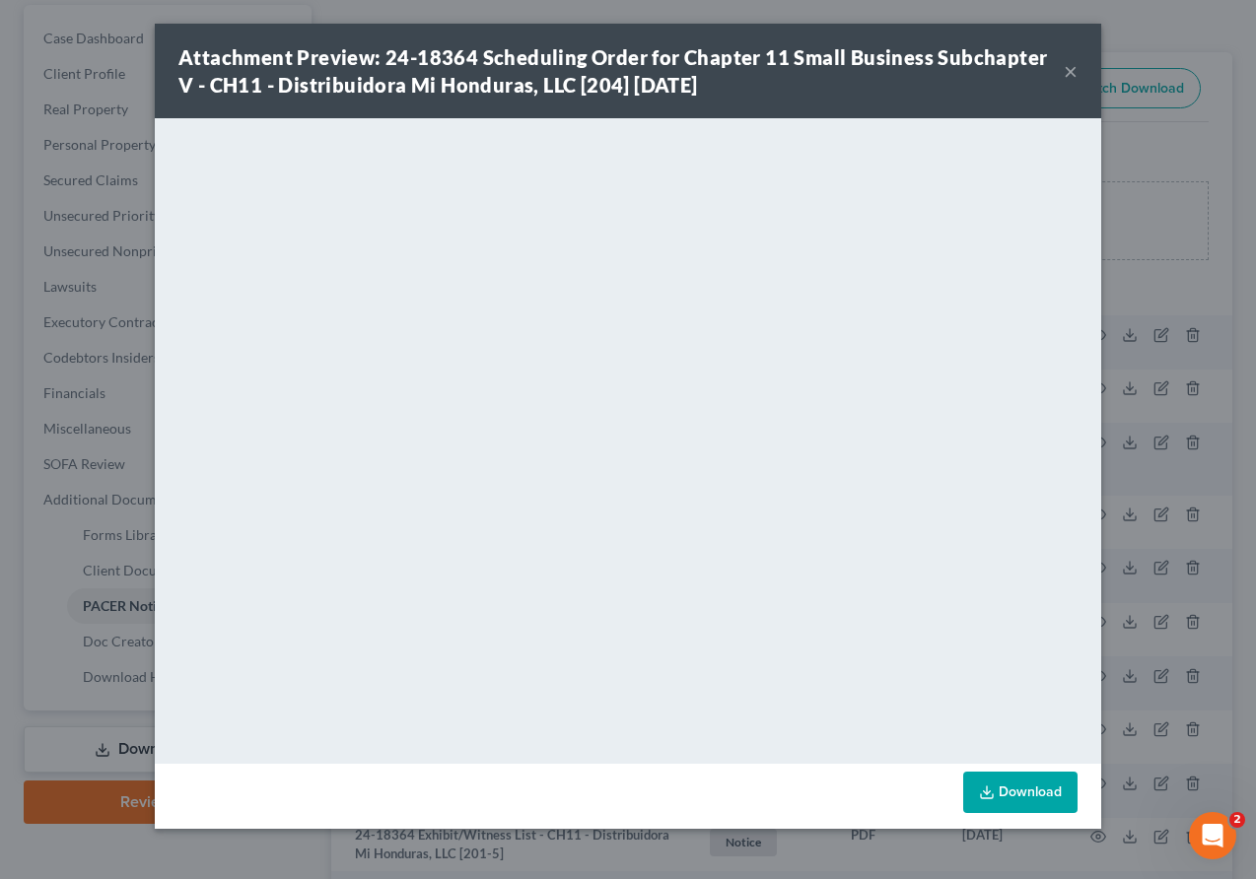
click at [842, 71] on button "×" at bounding box center [1070, 71] width 14 height 24
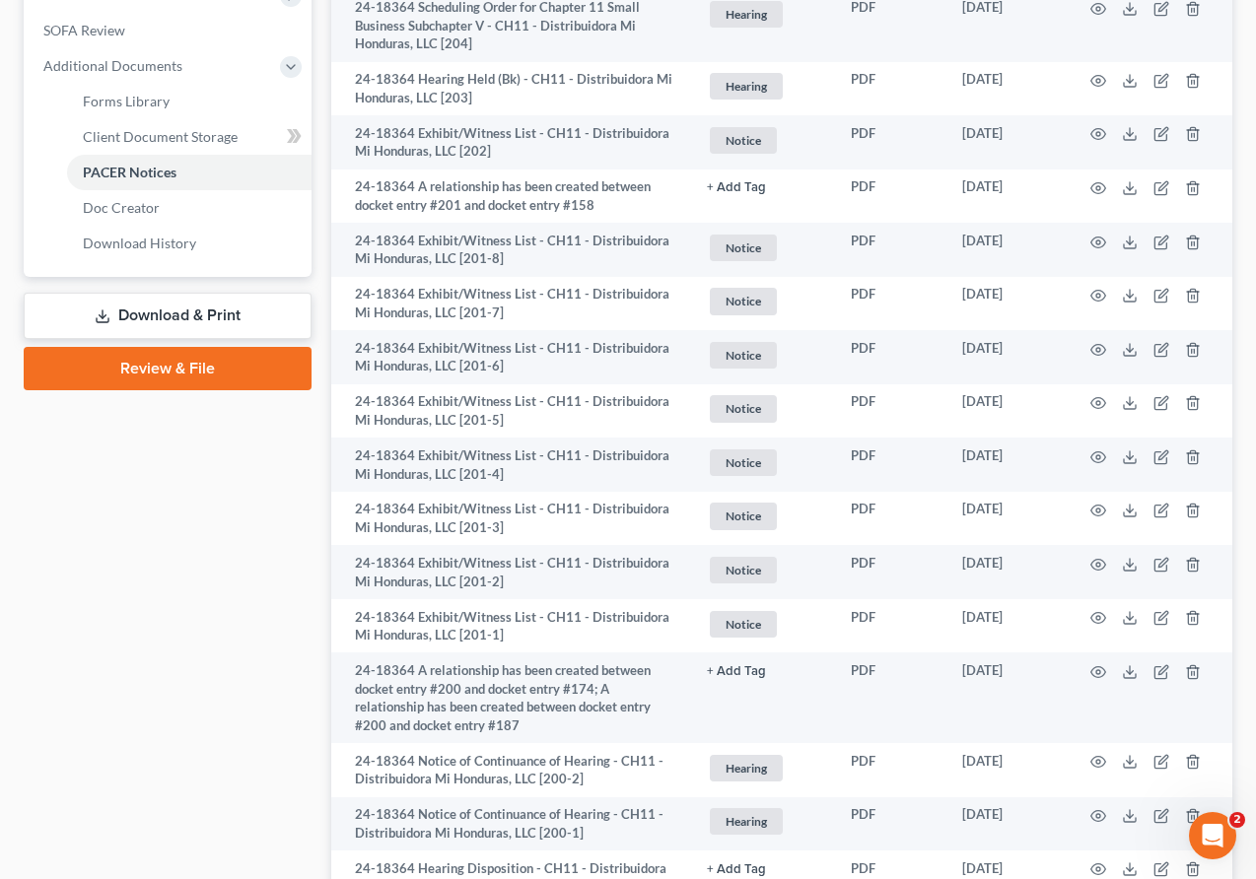
scroll to position [0, 0]
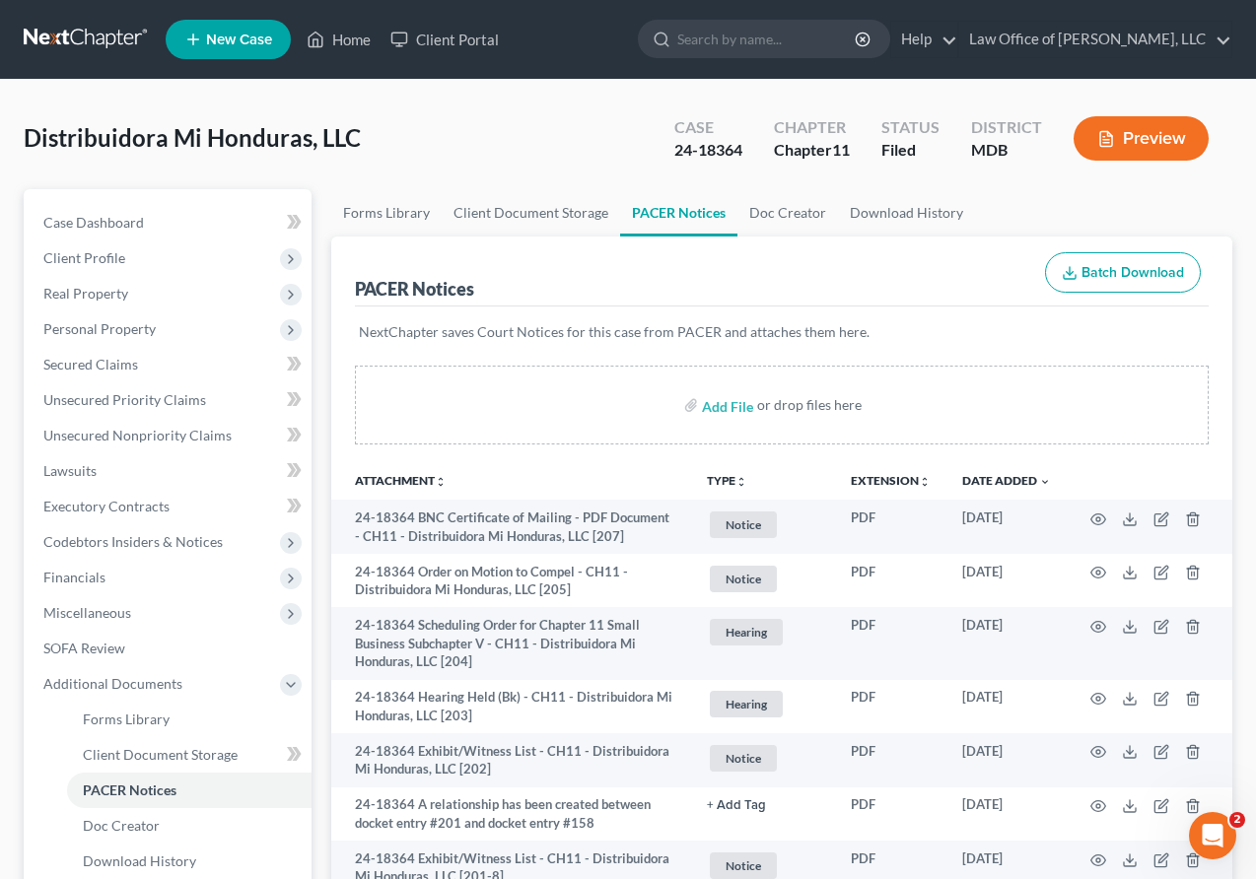
click at [34, 35] on link at bounding box center [87, 39] width 126 height 35
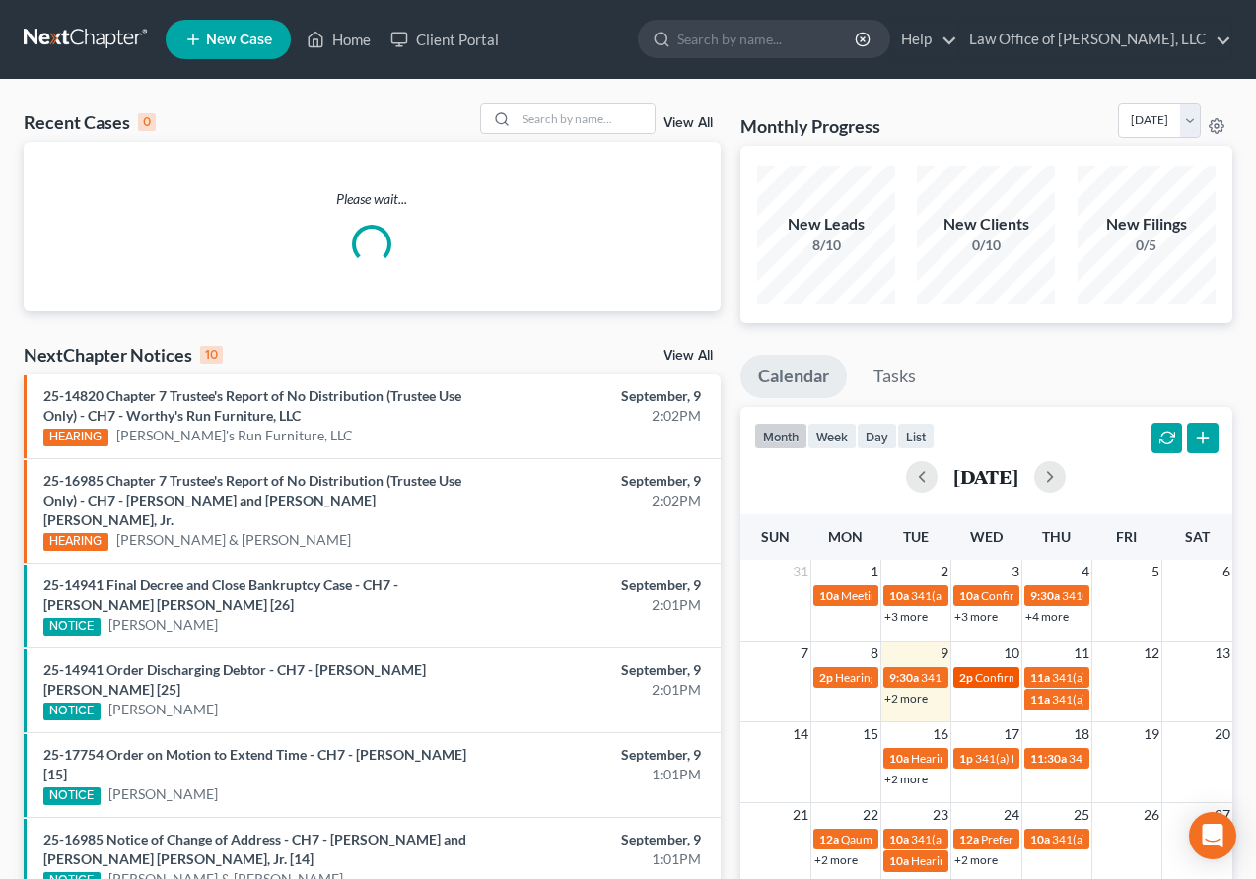
click at [962, 672] on span "2p" at bounding box center [966, 677] width 14 height 15
select select "Days"
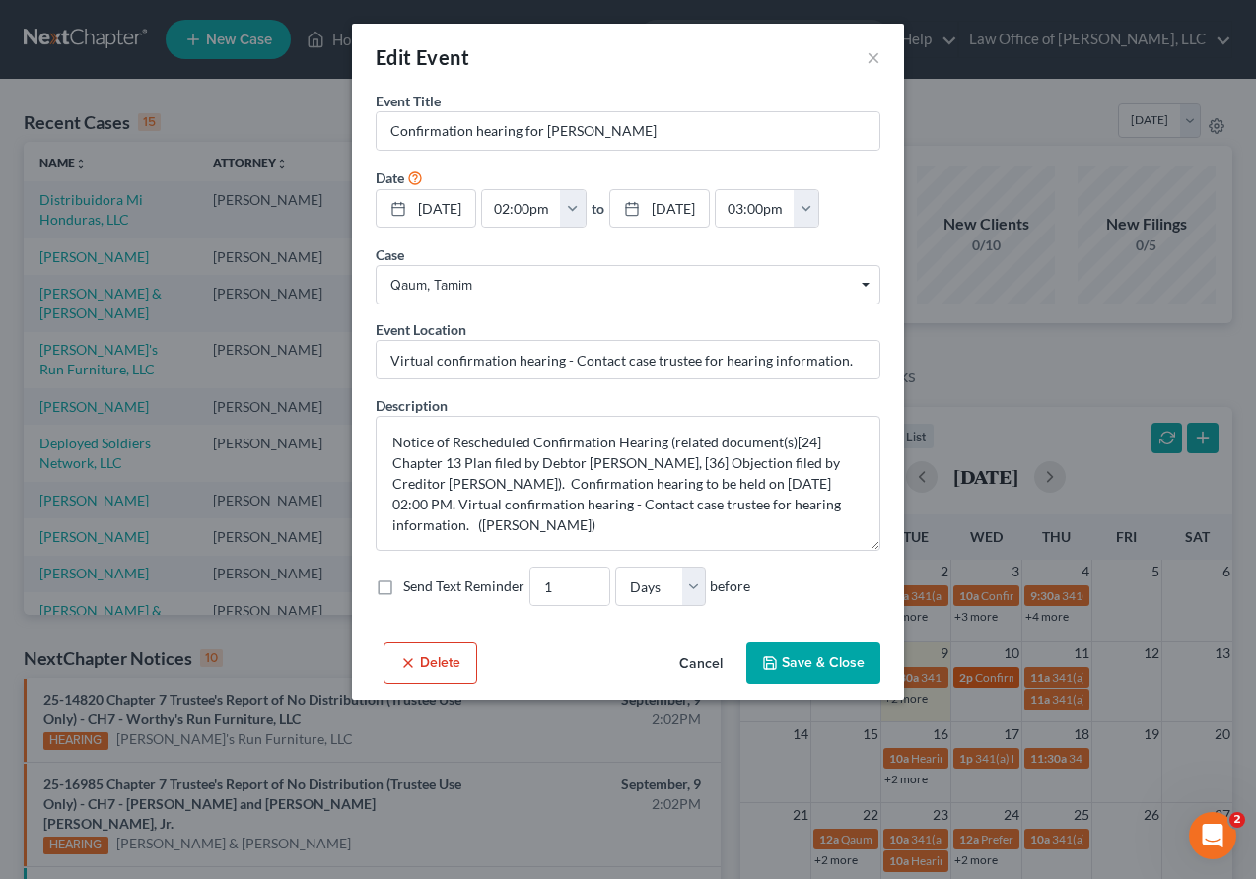
click at [962, 672] on div "Edit Event × Event Title * Confirmation hearing for [PERSON_NAME] Date [DATE] c…" at bounding box center [628, 439] width 1256 height 879
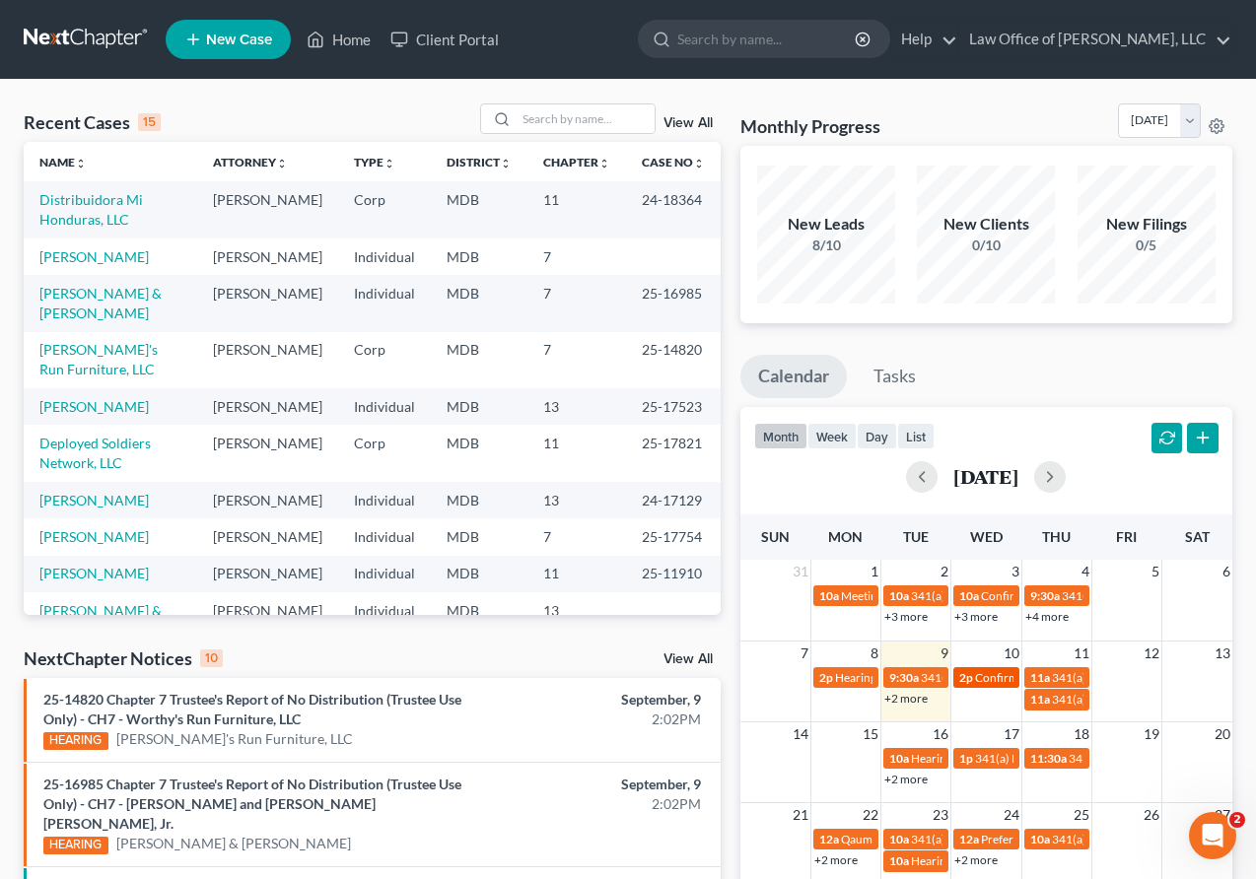
click at [972, 676] on span "2p" at bounding box center [966, 677] width 14 height 15
select select "Days"
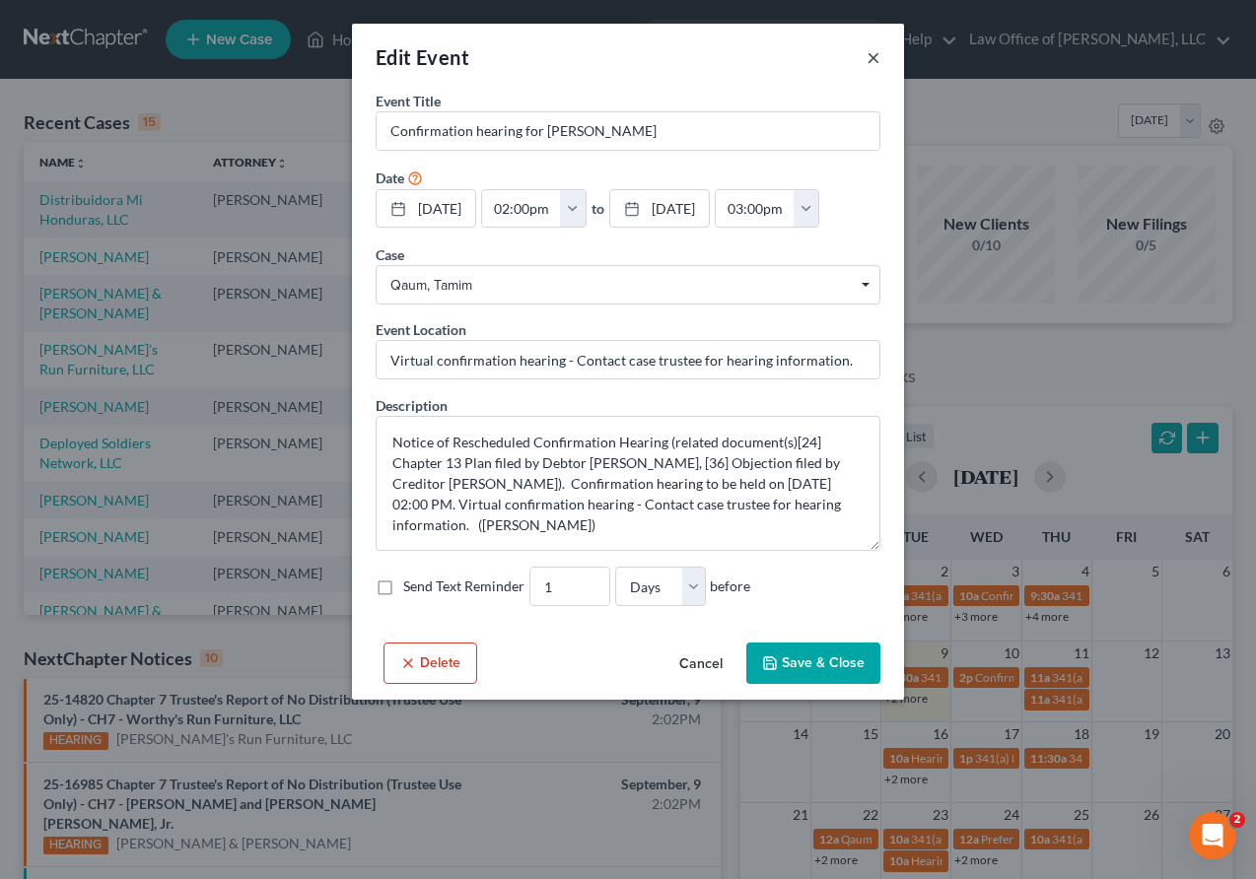
click at [877, 52] on button "×" at bounding box center [873, 57] width 14 height 24
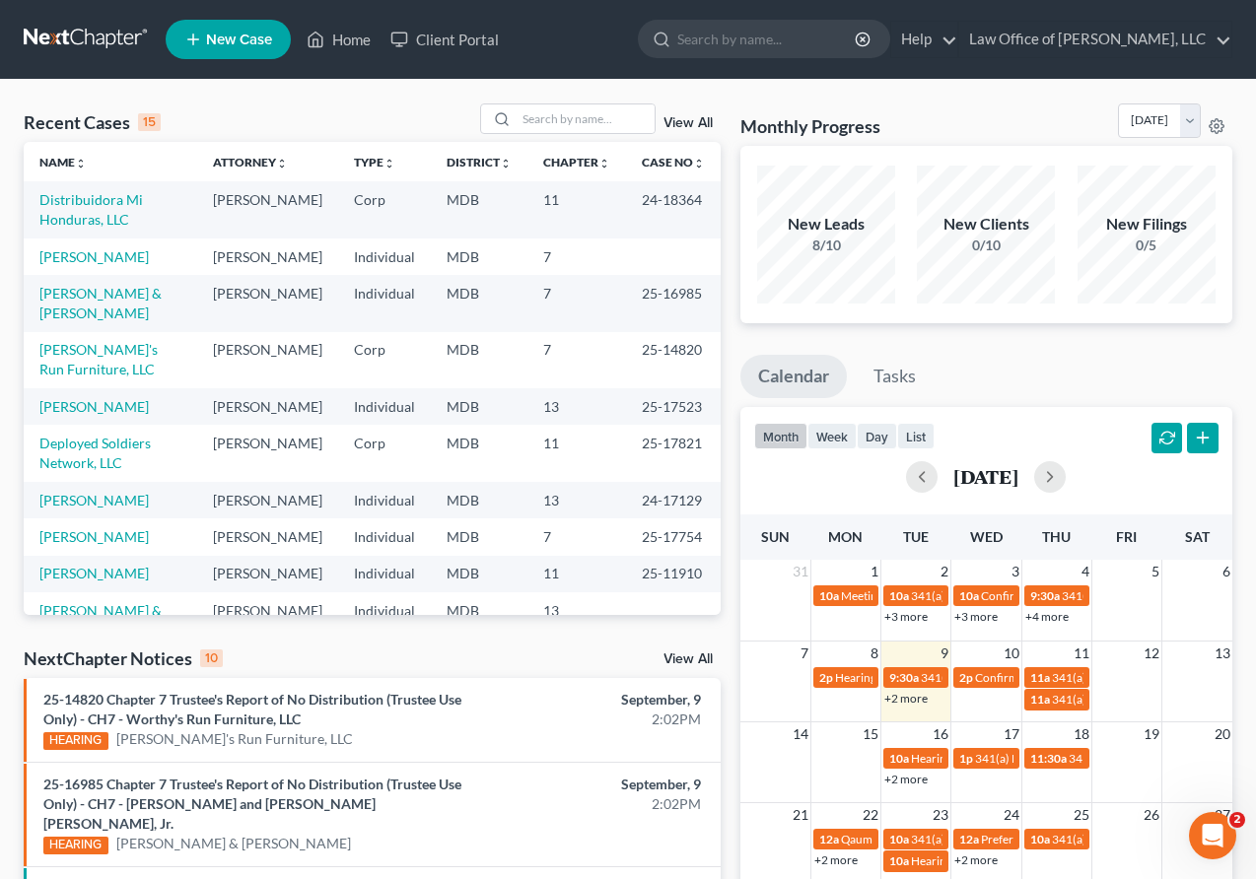
click at [980, 697] on td "2p Confirmation hearing for Tamim Qaum" at bounding box center [986, 687] width 70 height 45
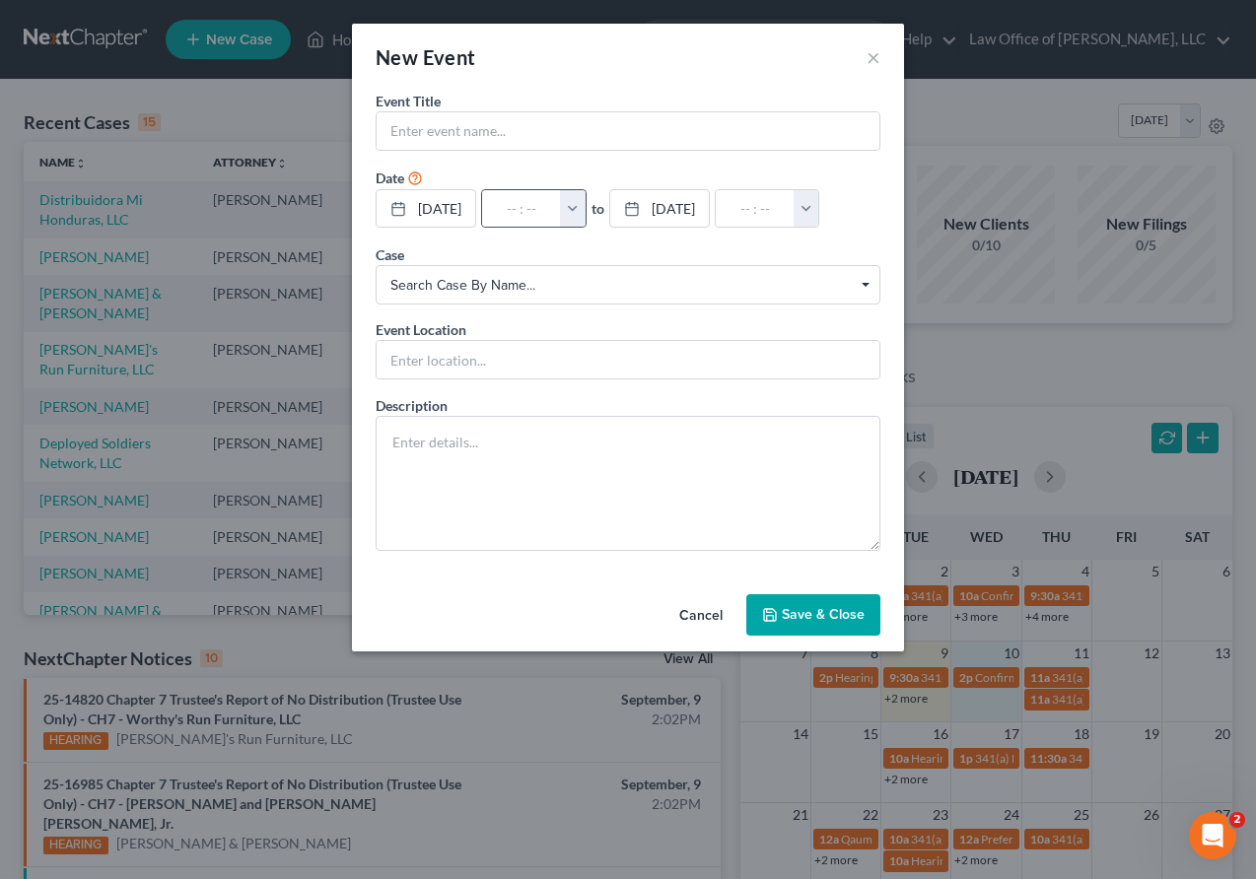
click at [585, 207] on button "button" at bounding box center [573, 208] width 26 height 37
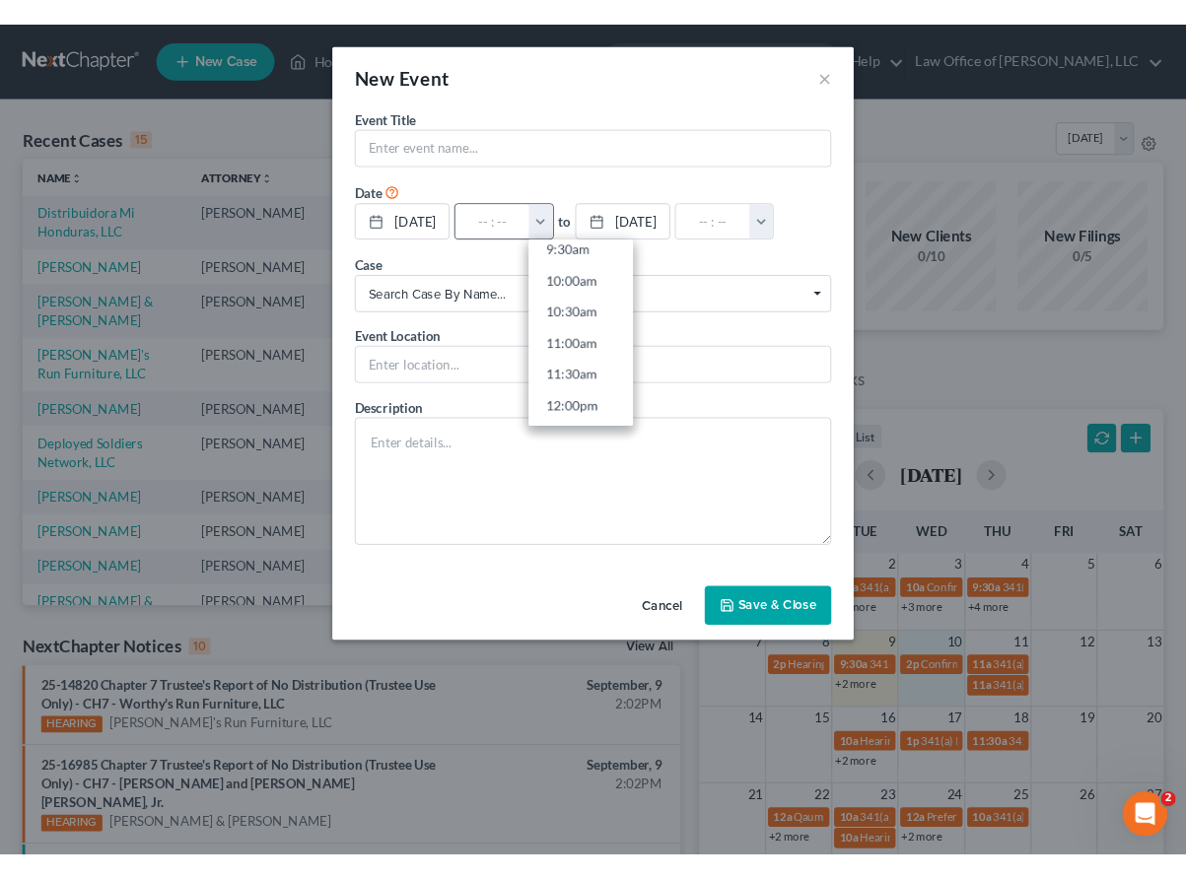
scroll to position [642, 0]
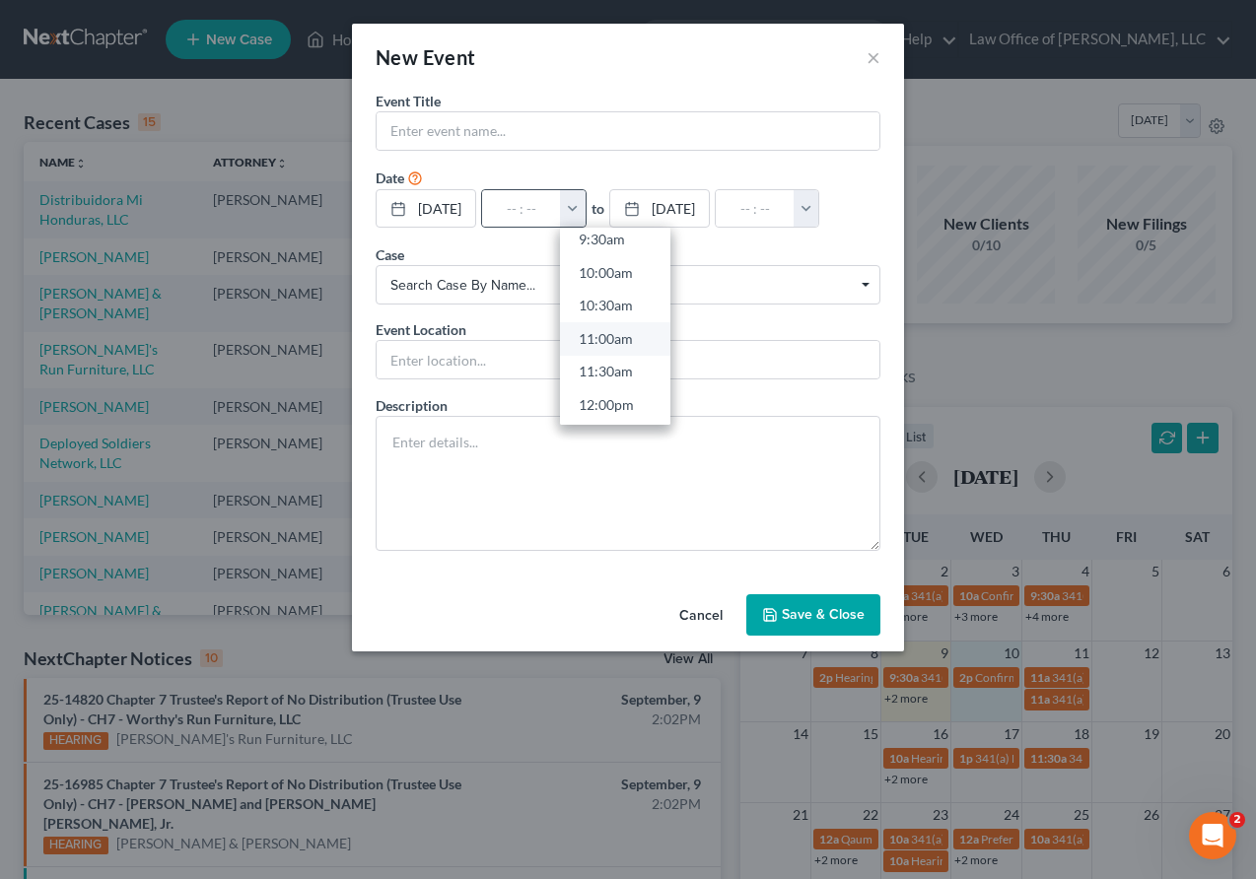
click at [611, 334] on link "11:00am" at bounding box center [615, 339] width 110 height 34
type input "11:00am"
type input "12:00pm"
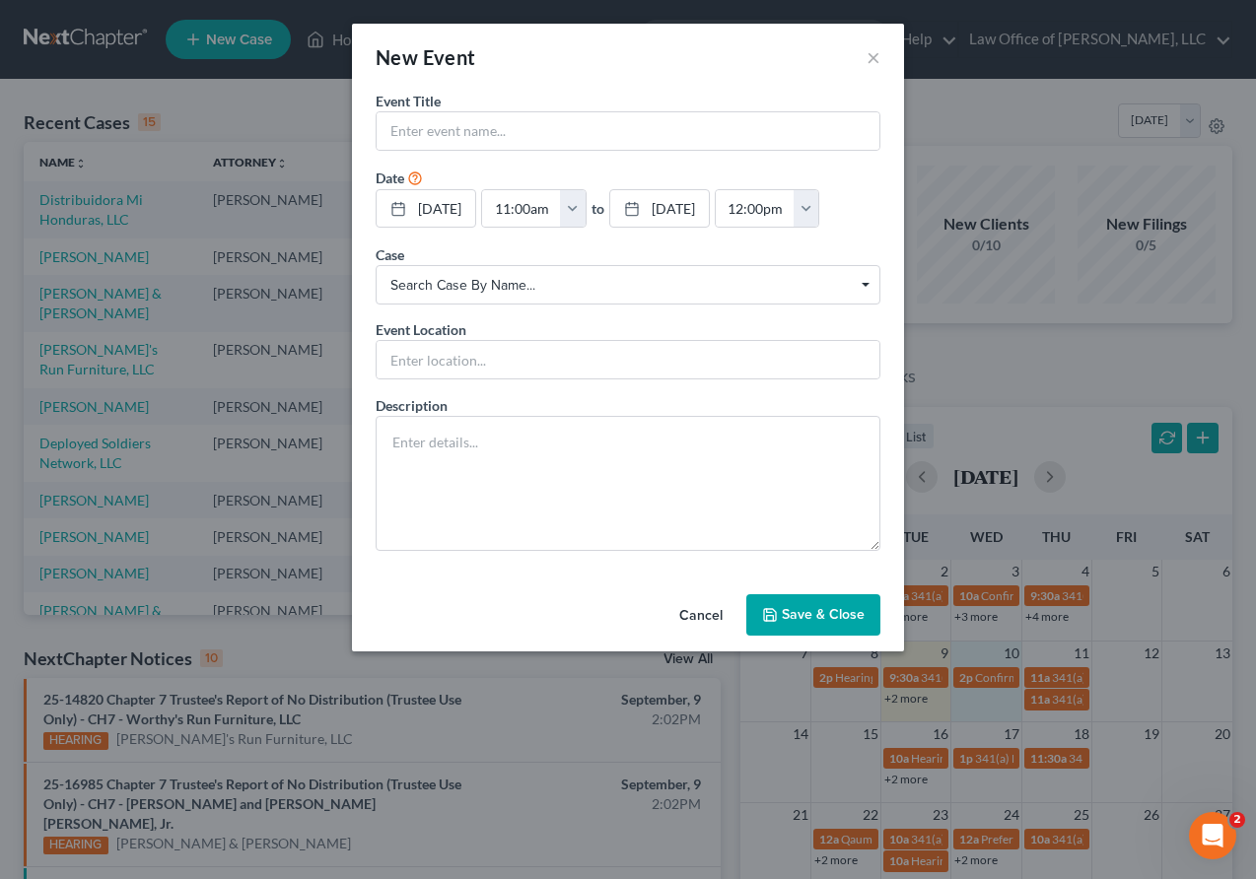
click at [429, 297] on span "Search case by name..." at bounding box center [634, 291] width 489 height 17
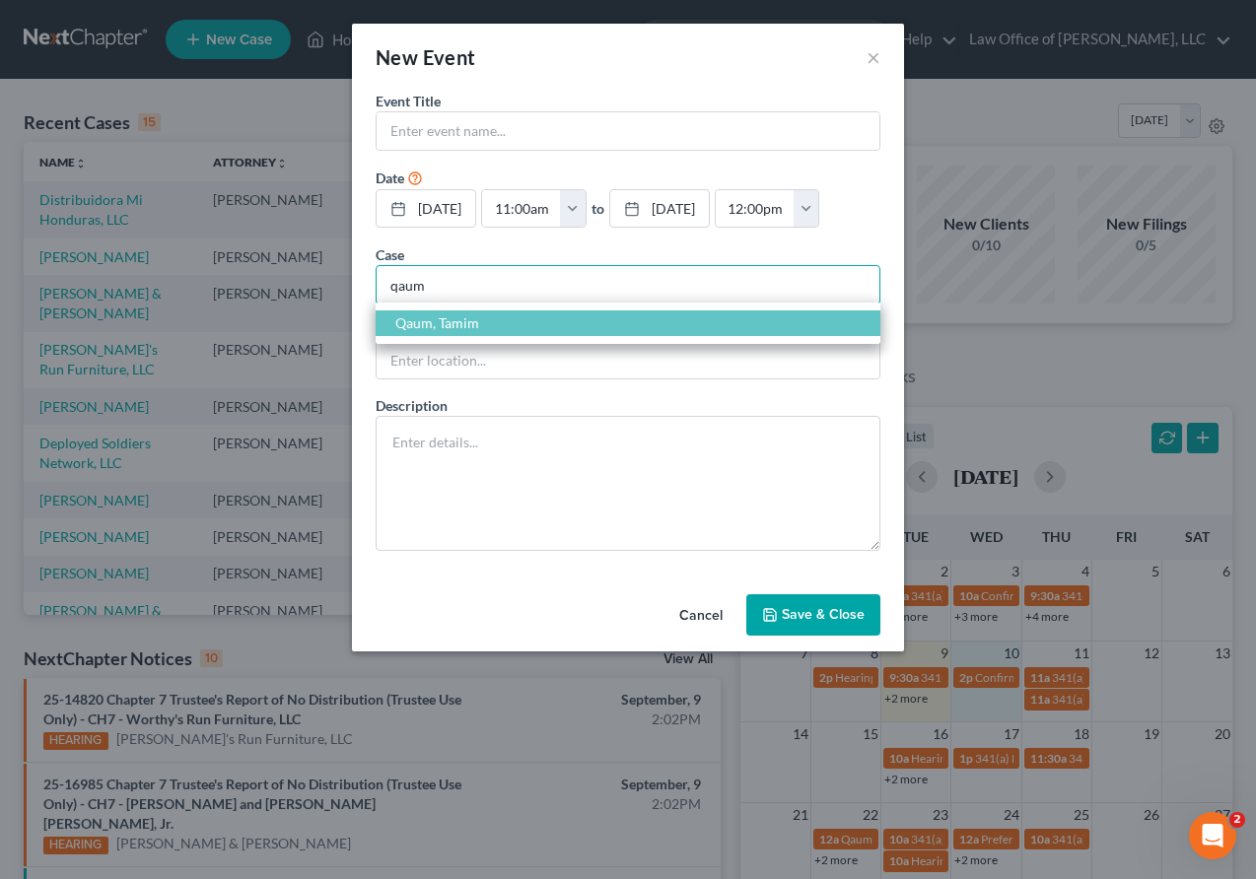
type input "qaum"
click at [430, 325] on span "Qaum, Tamim" at bounding box center [437, 322] width 84 height 17
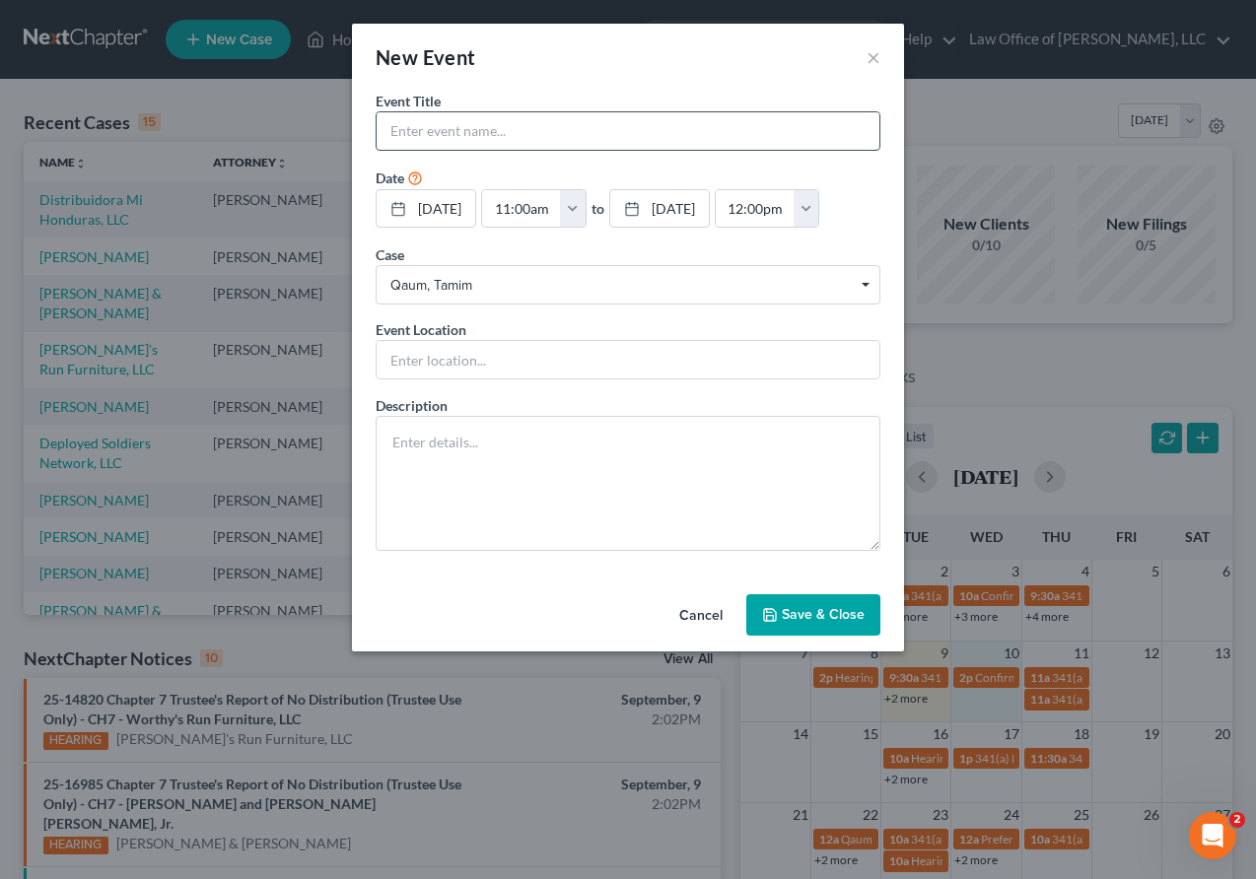
click at [422, 119] on input "text" at bounding box center [628, 130] width 503 height 37
type input "Qaum Dismisal"
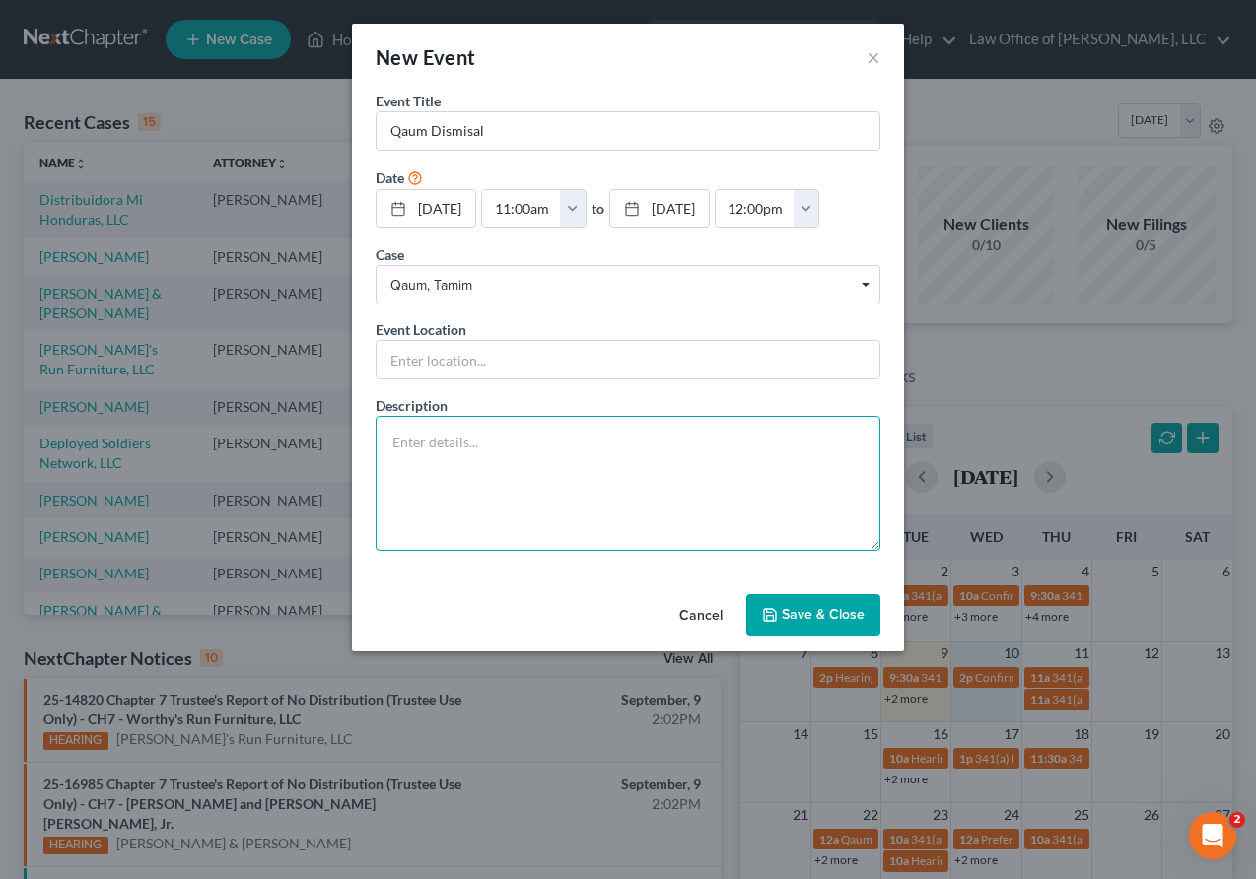
click at [465, 450] on textarea at bounding box center [628, 483] width 505 height 135
click at [434, 440] on textarea "Call oposing counsel." at bounding box center [628, 483] width 505 height 135
click at [589, 445] on textarea "Call opposing counsel." at bounding box center [628, 483] width 505 height 135
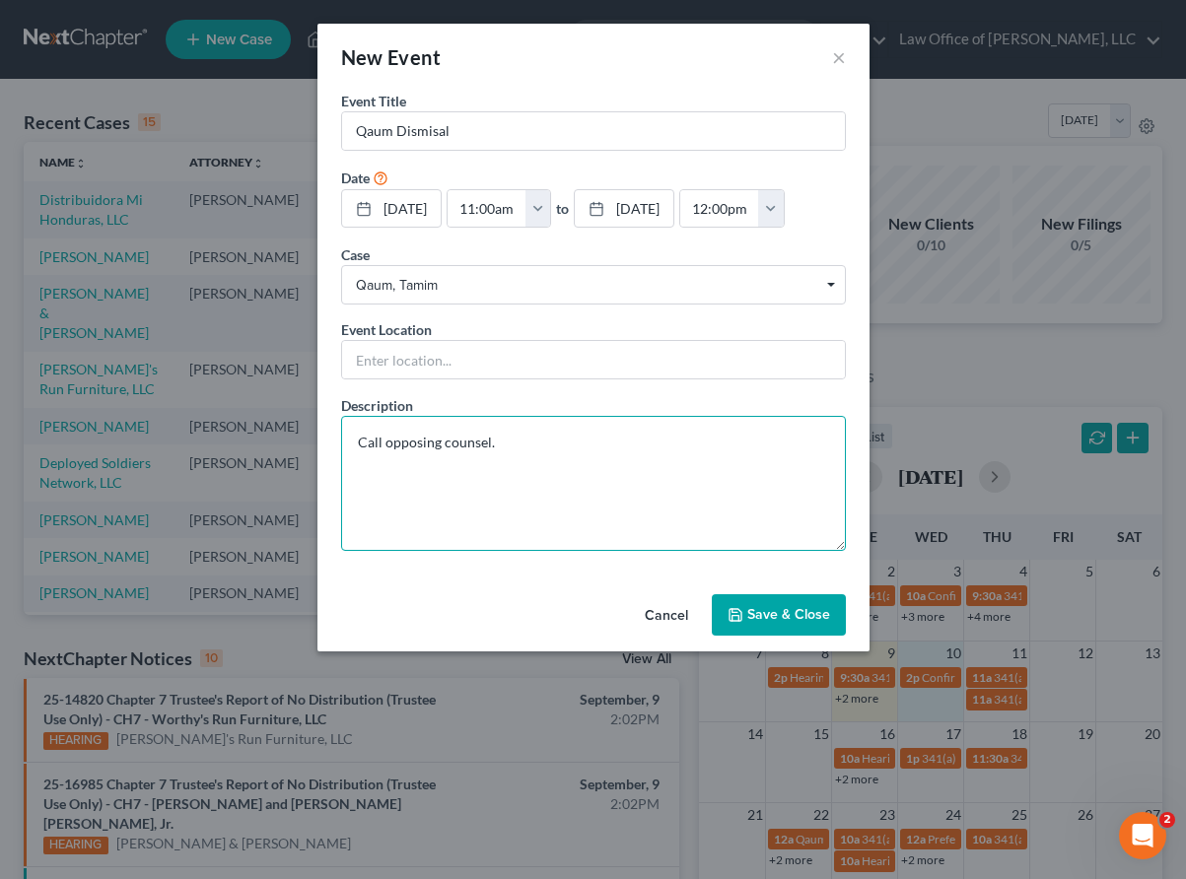
type textarea "Call opposing counsel."
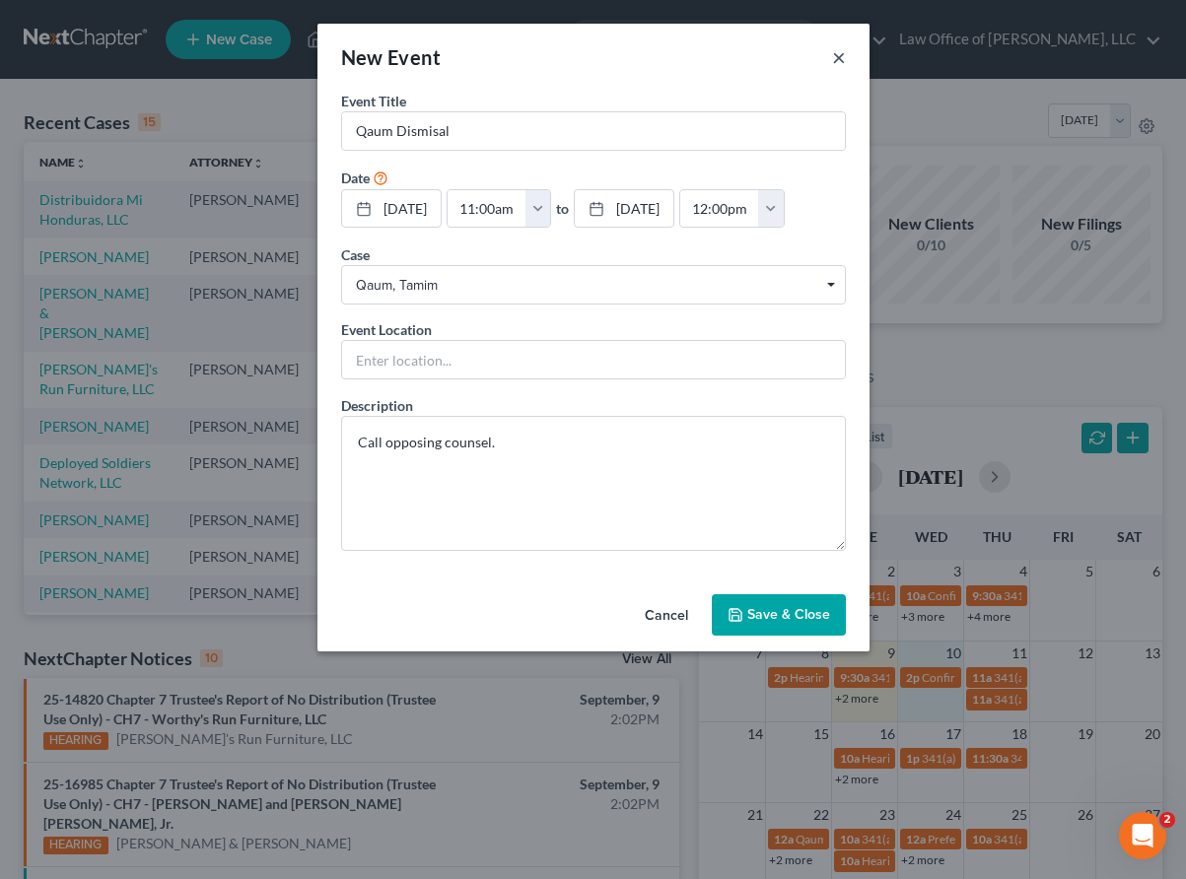
click at [838, 59] on button "×" at bounding box center [839, 57] width 14 height 24
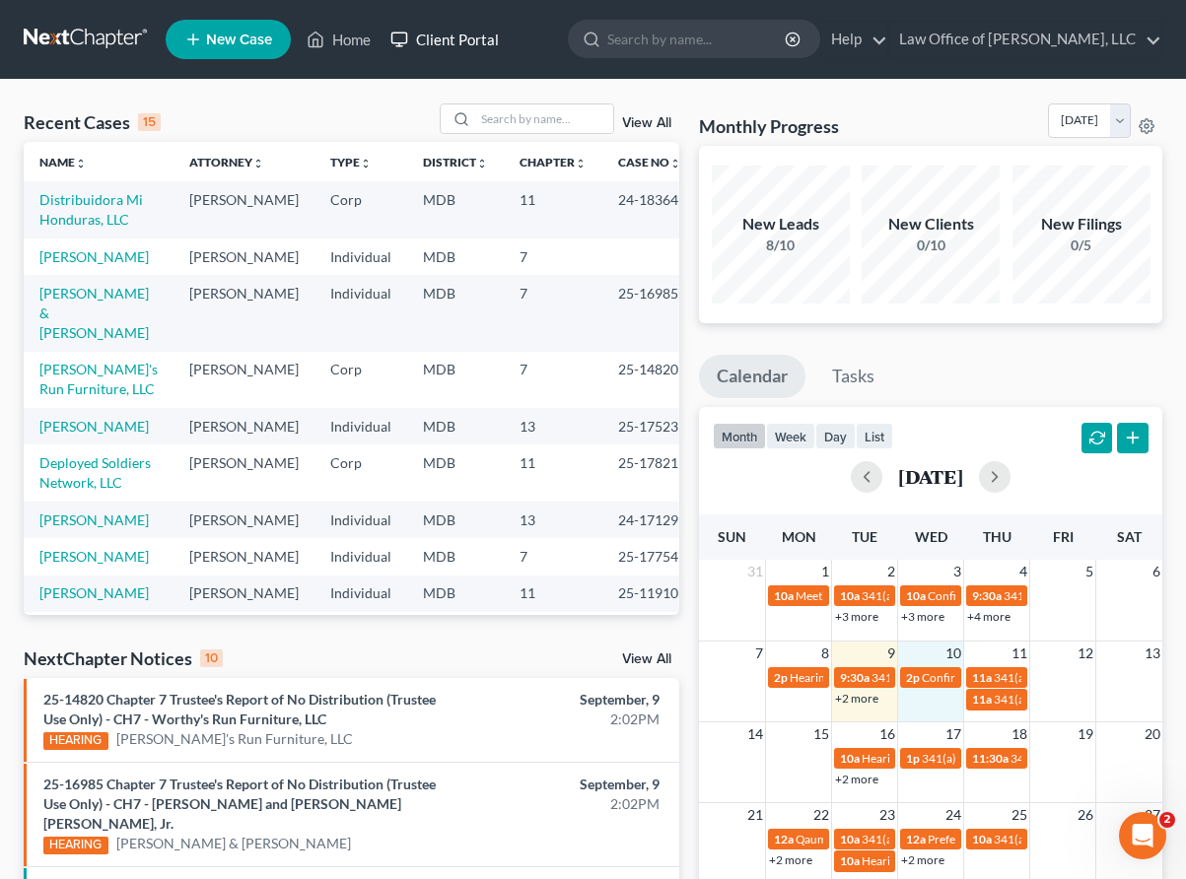
click at [443, 33] on link "Client Portal" at bounding box center [444, 39] width 128 height 35
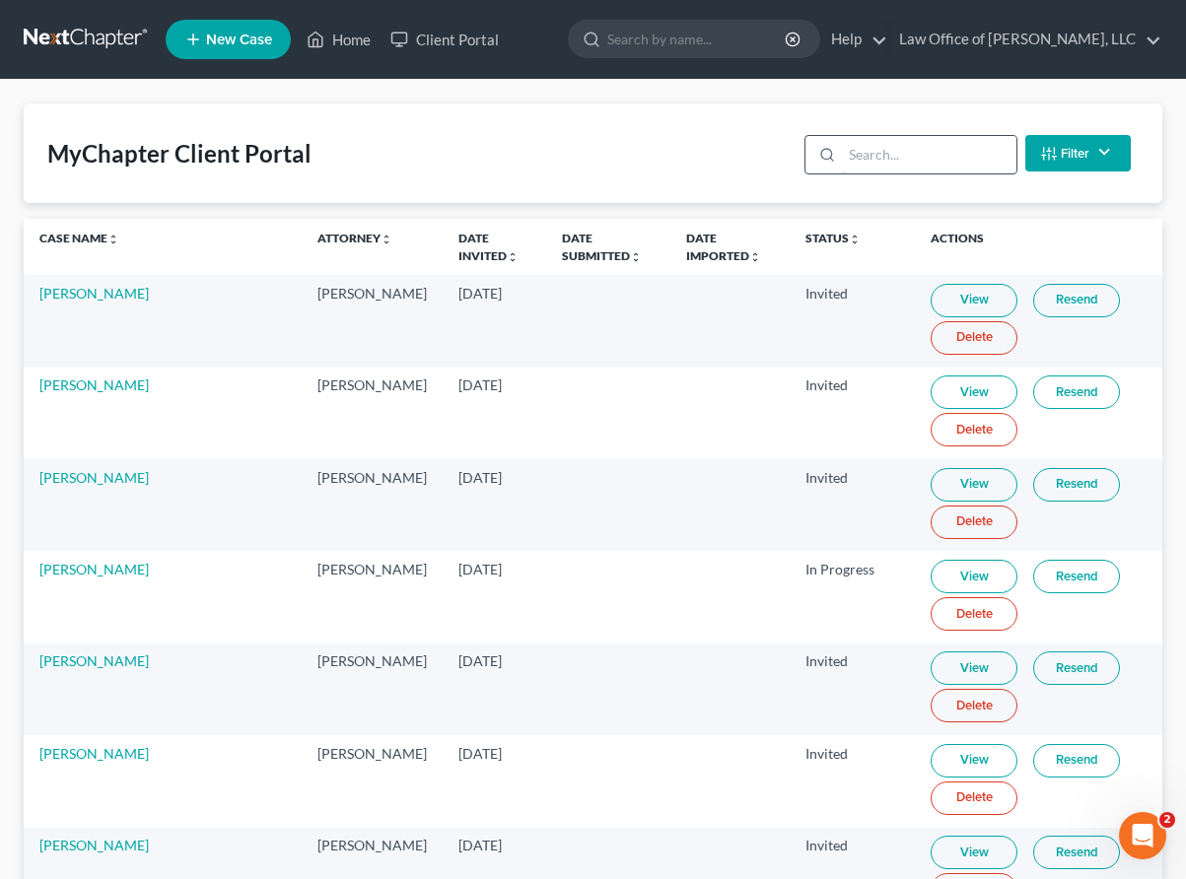
click at [919, 172] on input "search" at bounding box center [929, 154] width 174 height 37
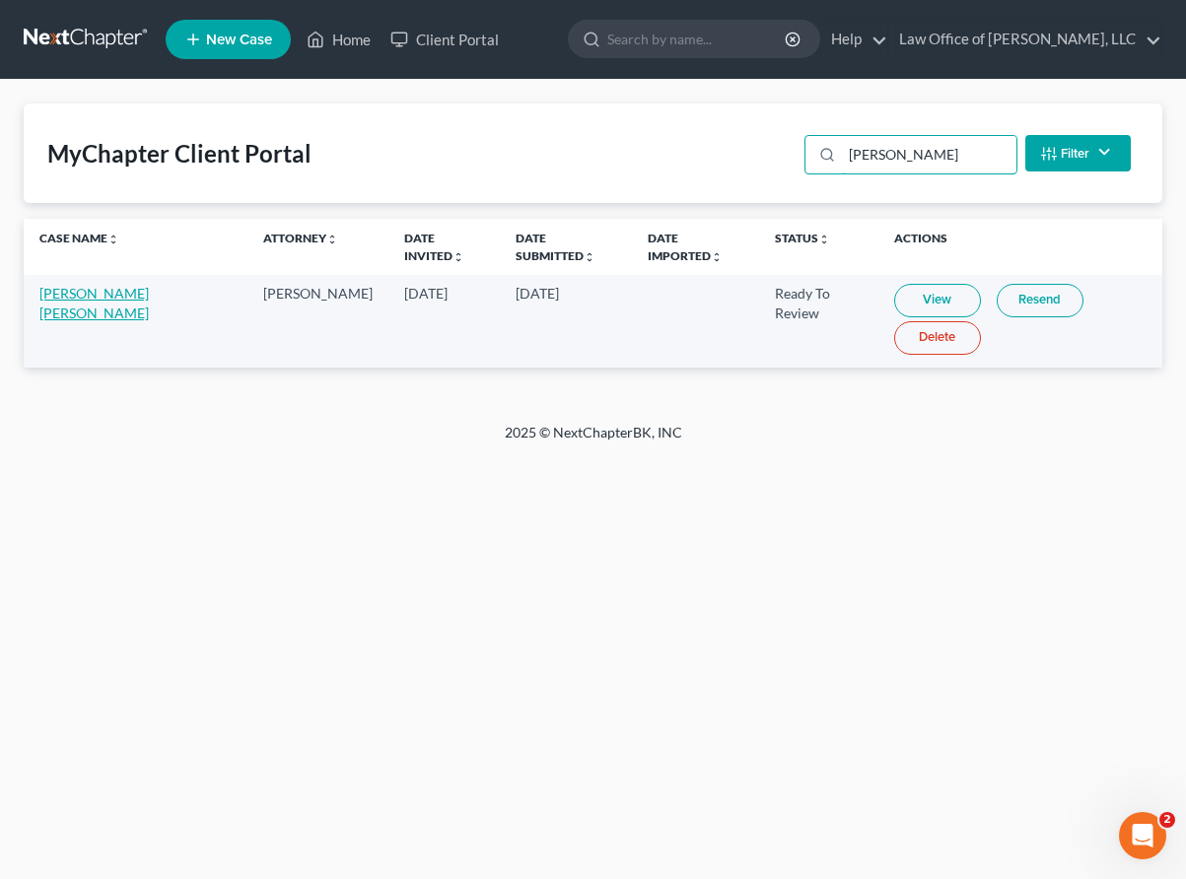
type input "keane"
click at [57, 314] on link "Keane Chamberlain" at bounding box center [93, 303] width 109 height 36
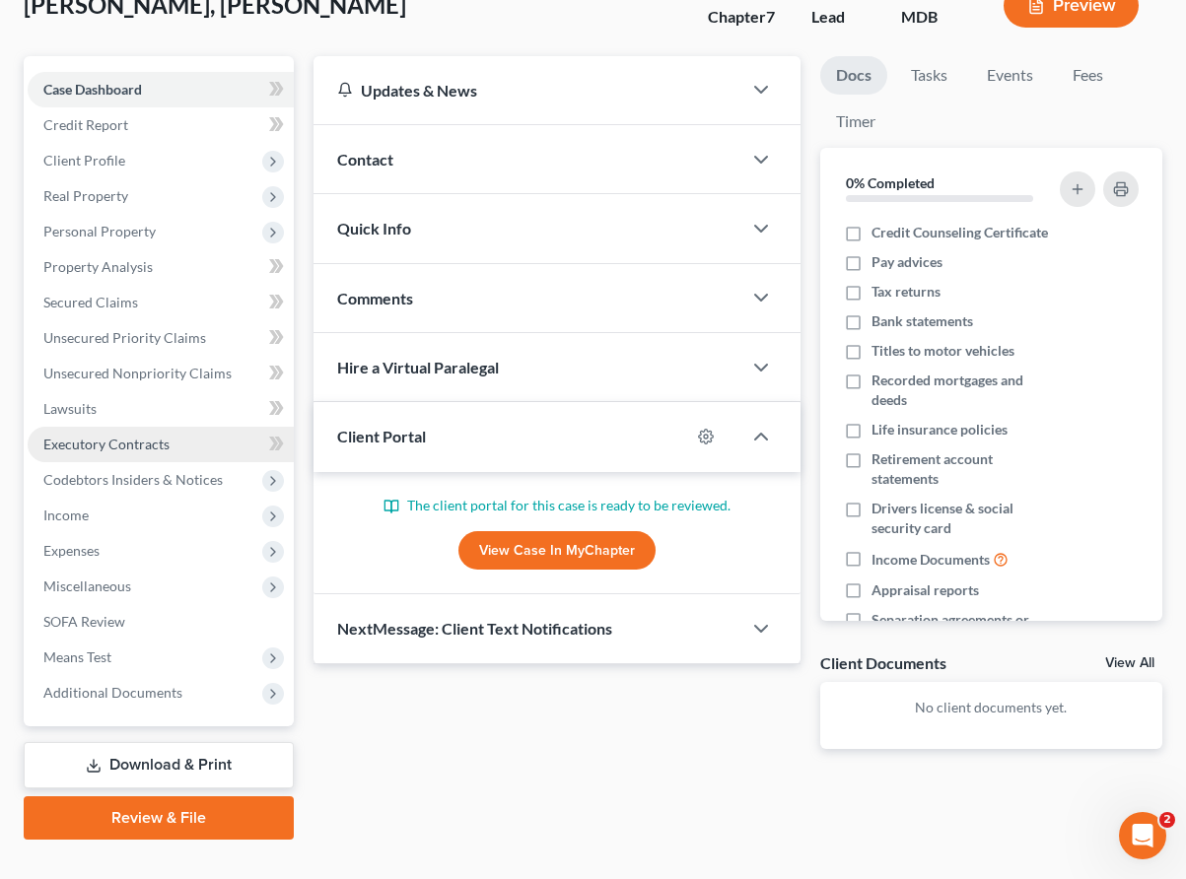
scroll to position [140, 0]
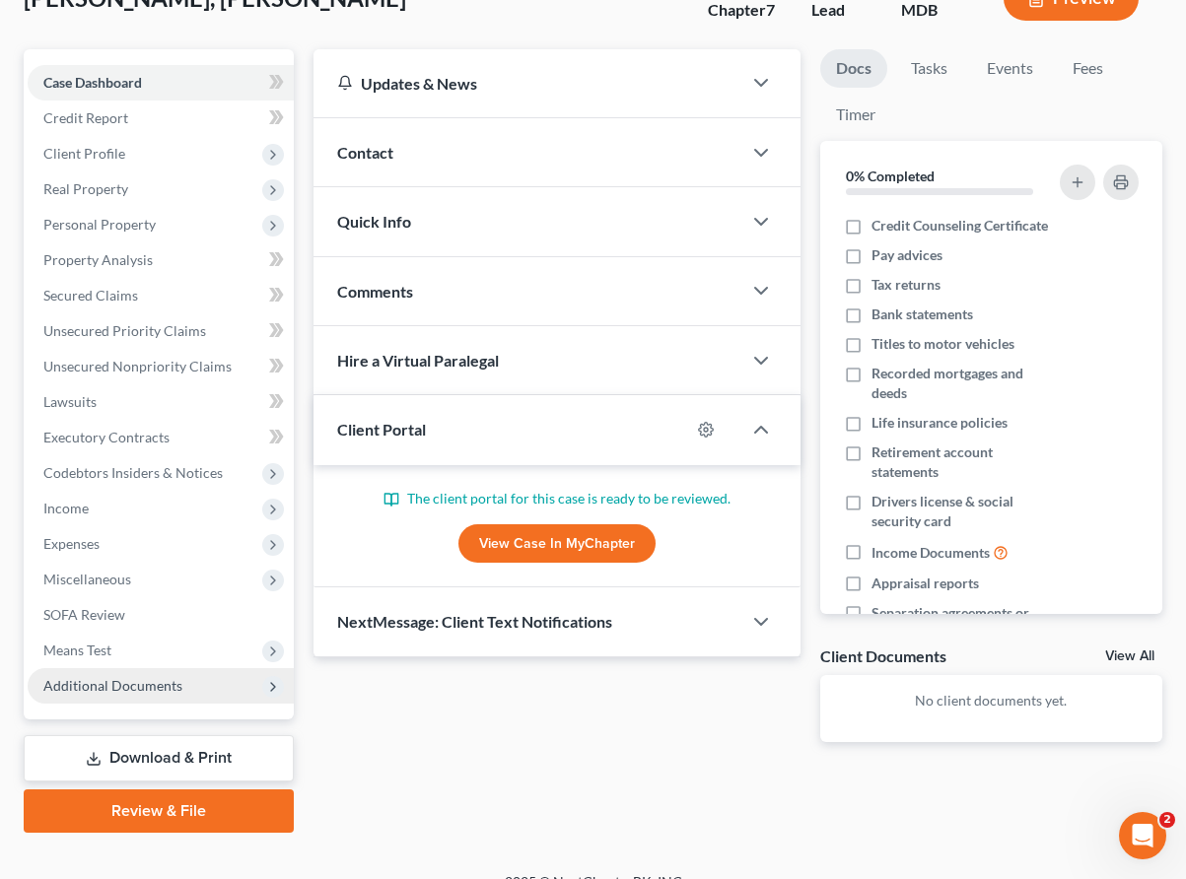
click at [131, 694] on span "Additional Documents" at bounding box center [161, 685] width 266 height 35
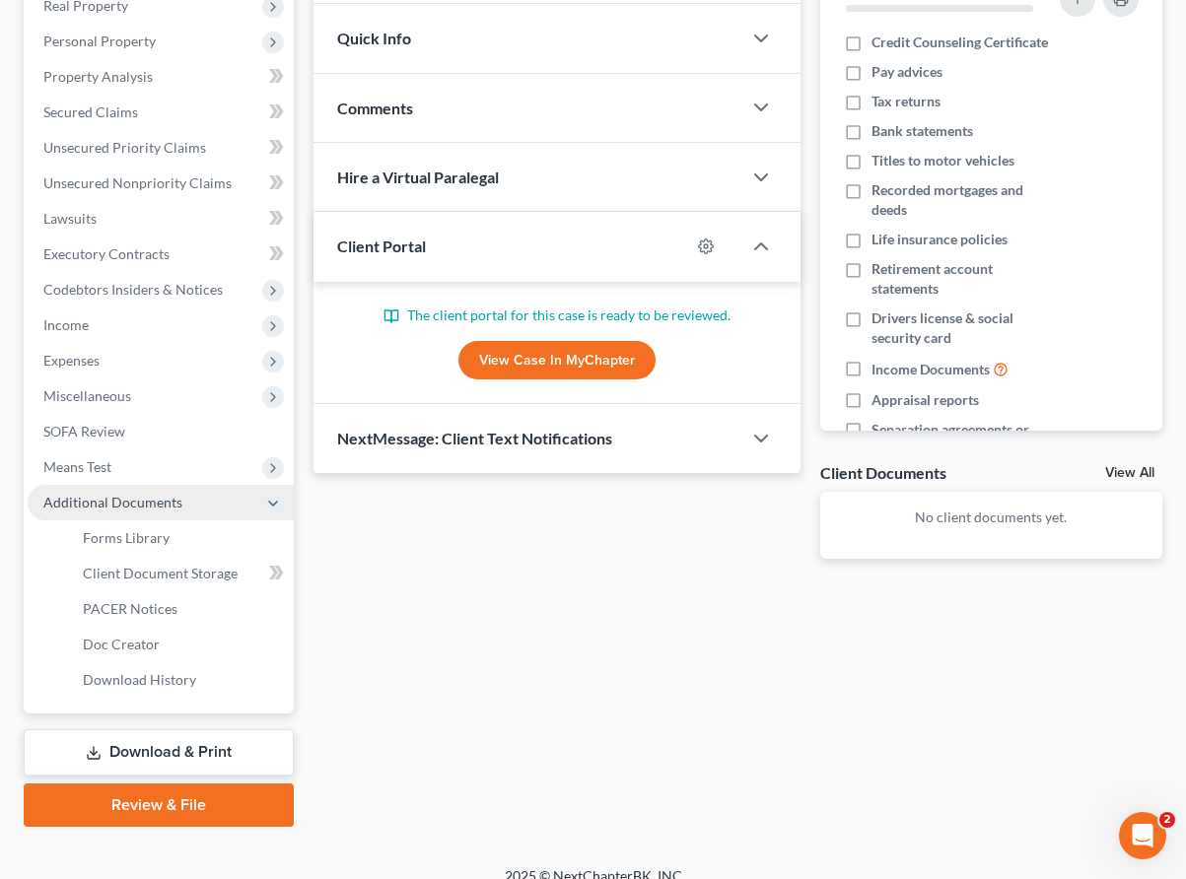
scroll to position [338, 0]
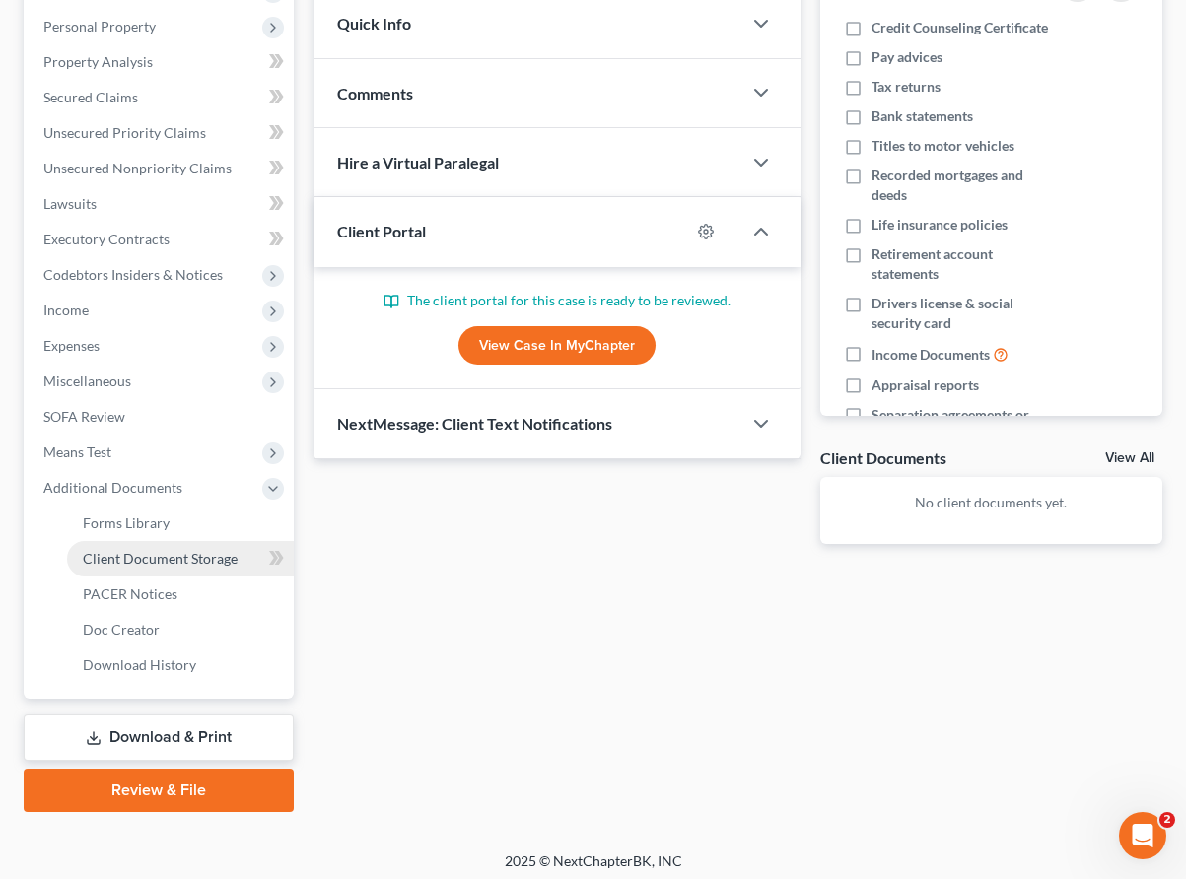
click at [100, 557] on span "Client Document Storage" at bounding box center [160, 558] width 155 height 17
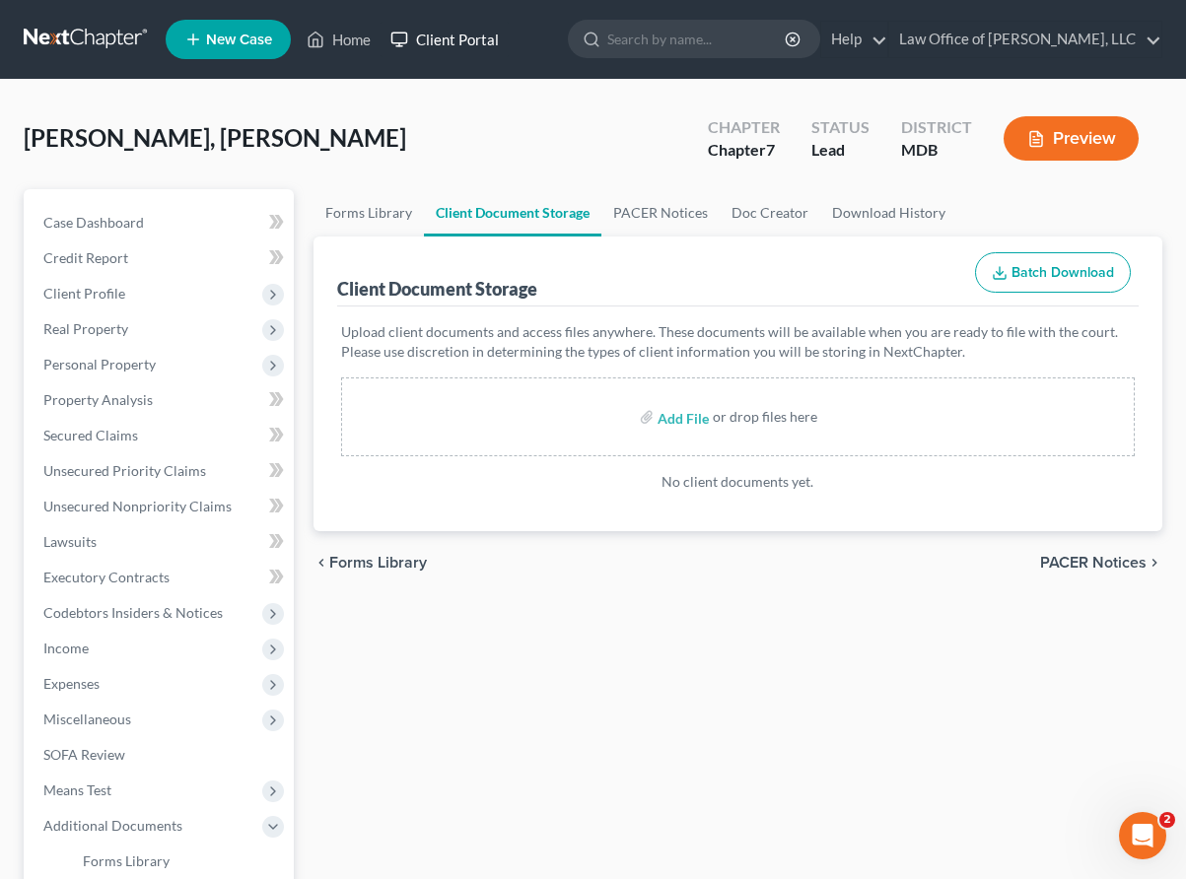
click at [450, 44] on link "Client Portal" at bounding box center [444, 39] width 128 height 35
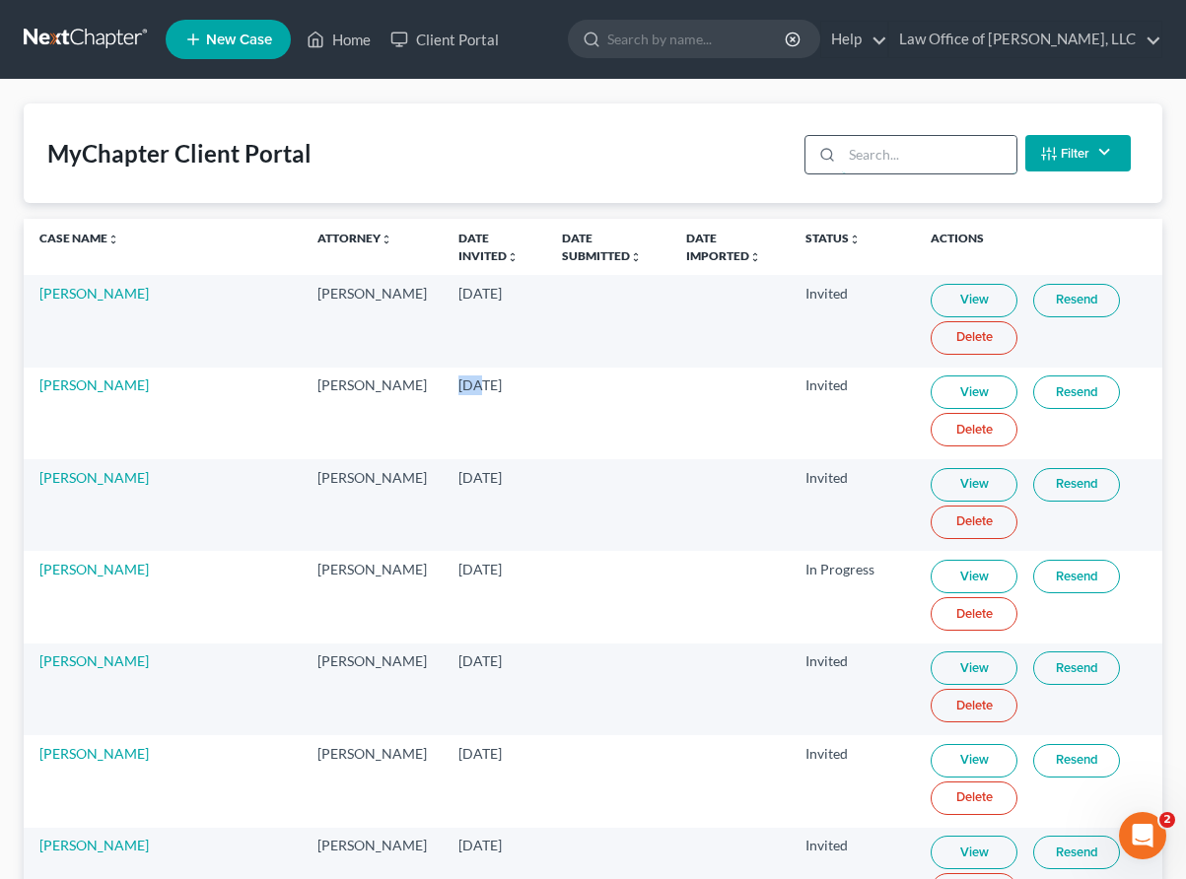
click at [881, 156] on input "search" at bounding box center [929, 154] width 174 height 37
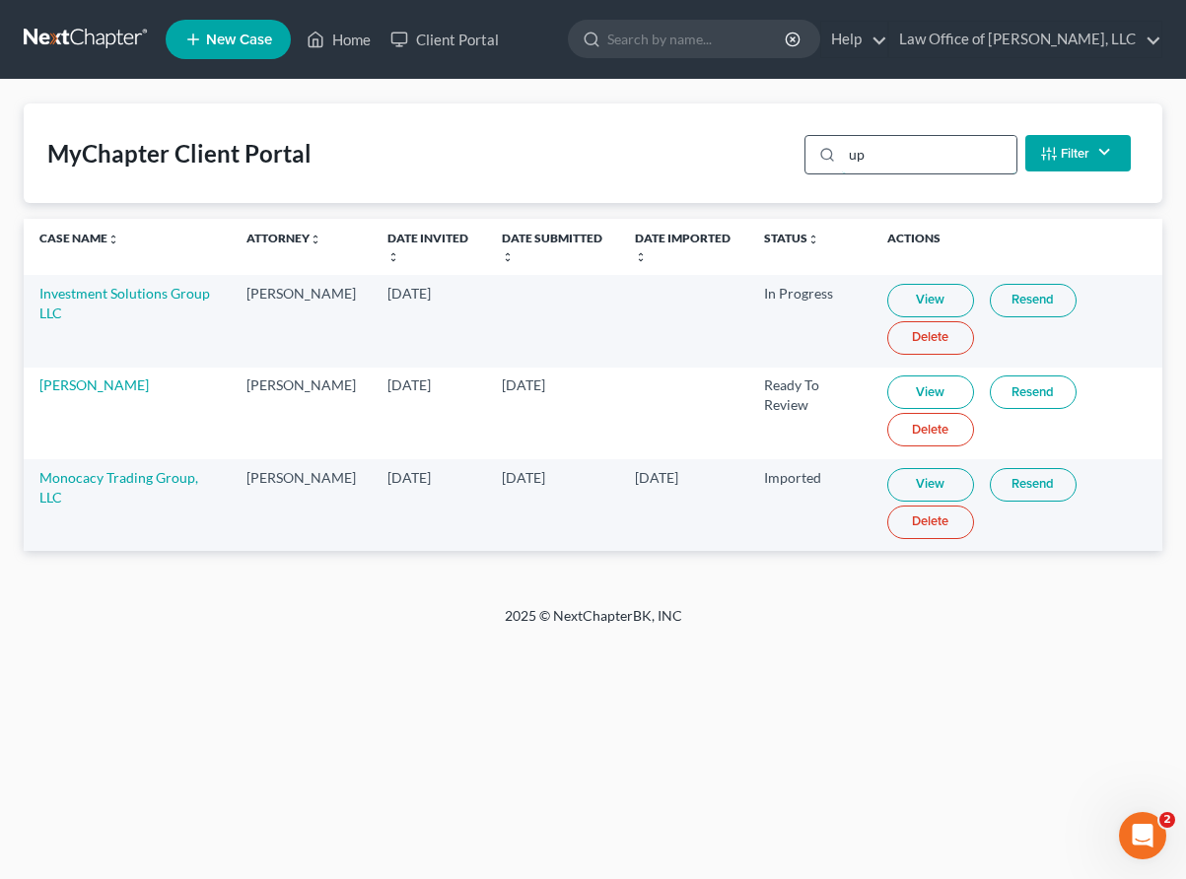
type input "u"
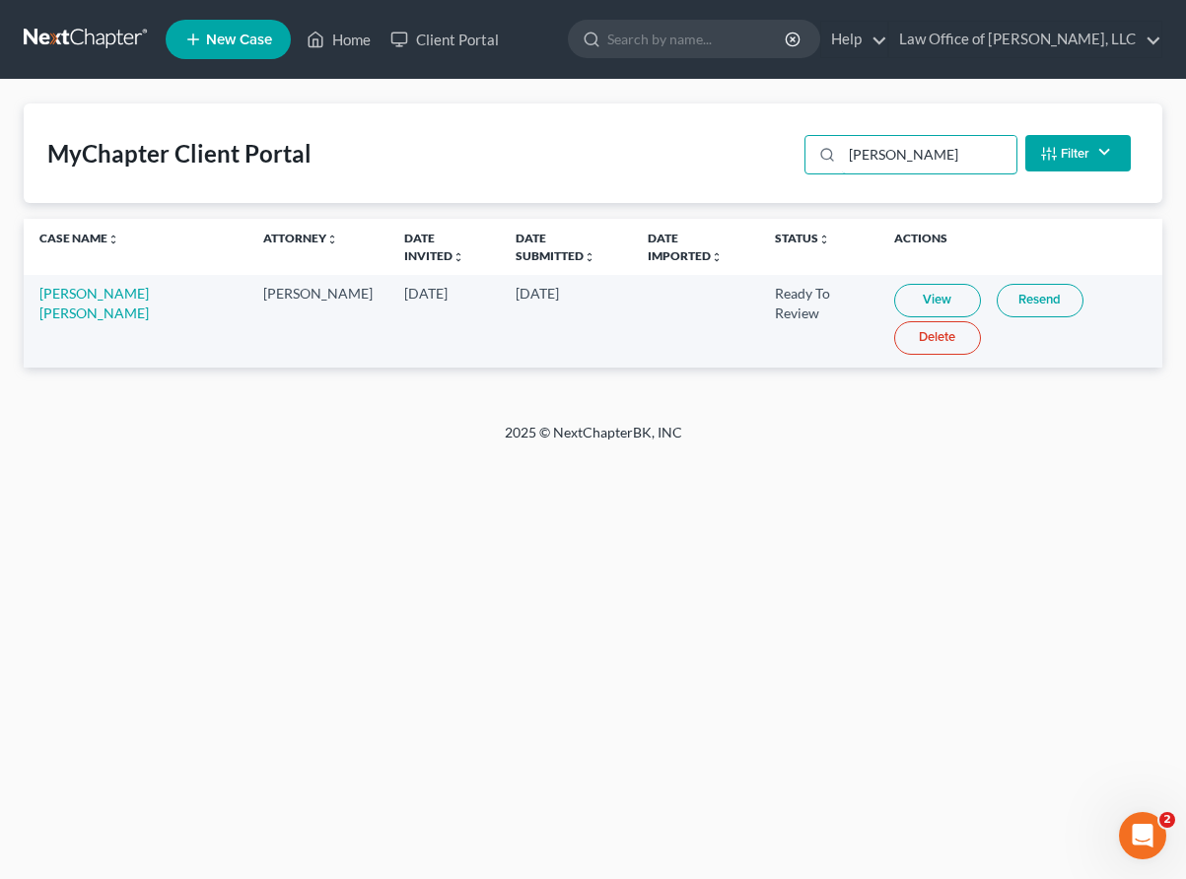
type input "keane"
click at [894, 296] on link "View" at bounding box center [937, 301] width 87 height 34
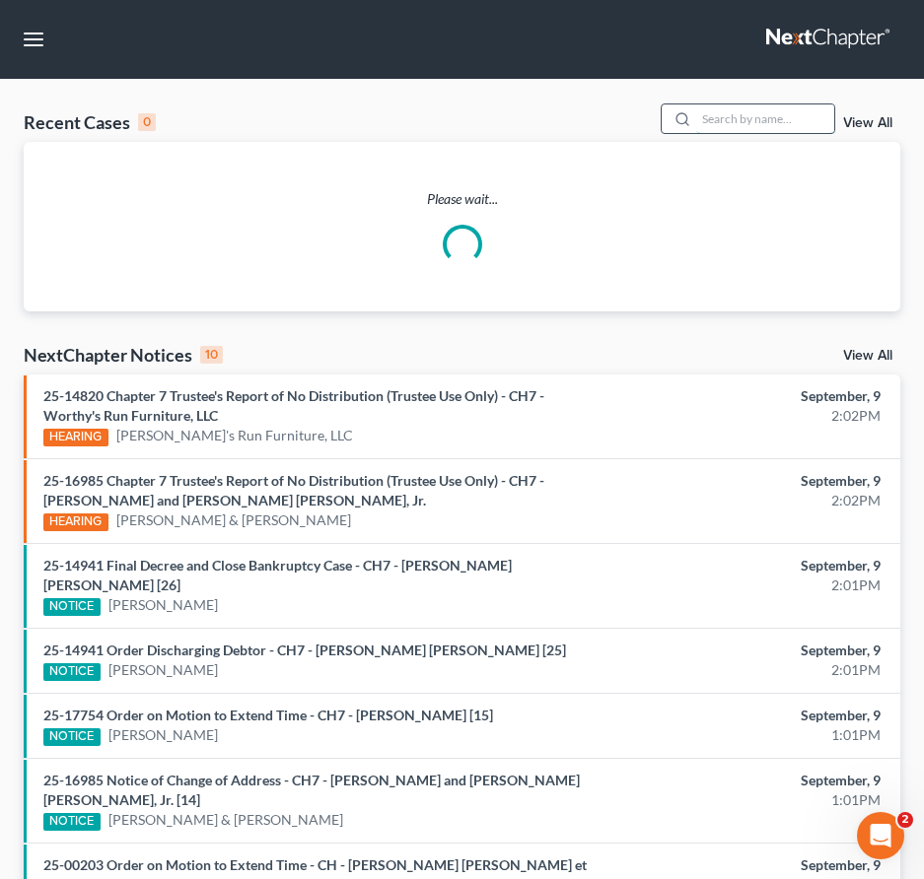
click at [762, 118] on input "search" at bounding box center [765, 118] width 138 height 29
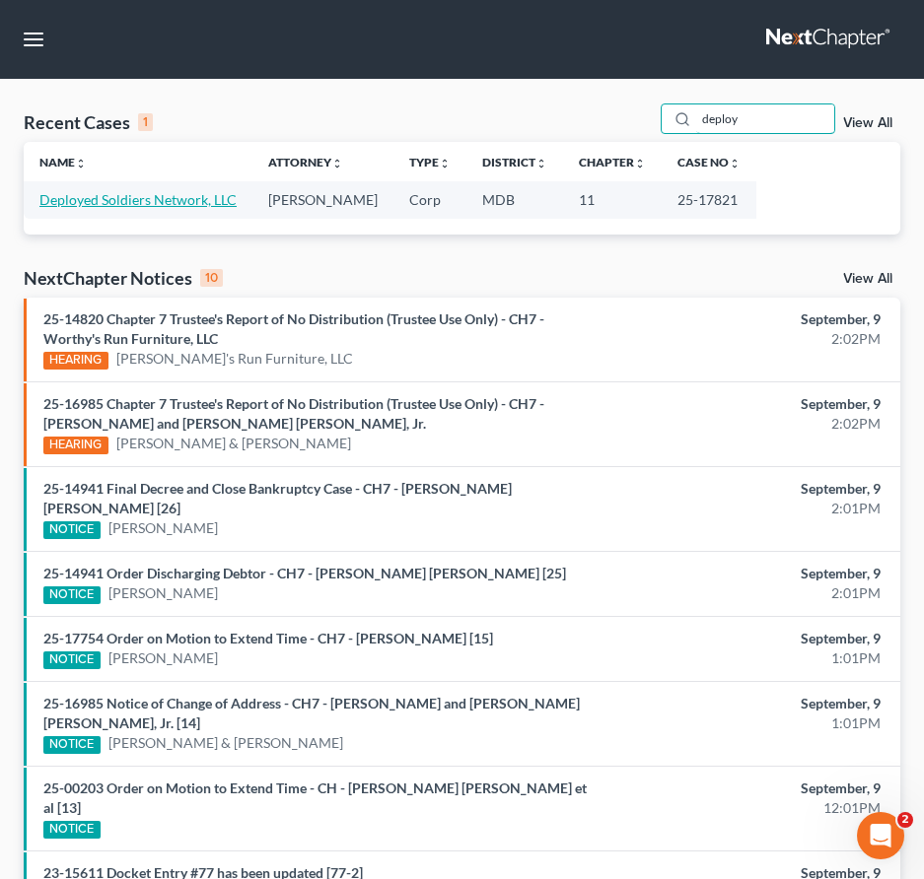
type input "deploy"
click at [103, 199] on link "Deployed Soldiers Network, LLC" at bounding box center [137, 199] width 197 height 17
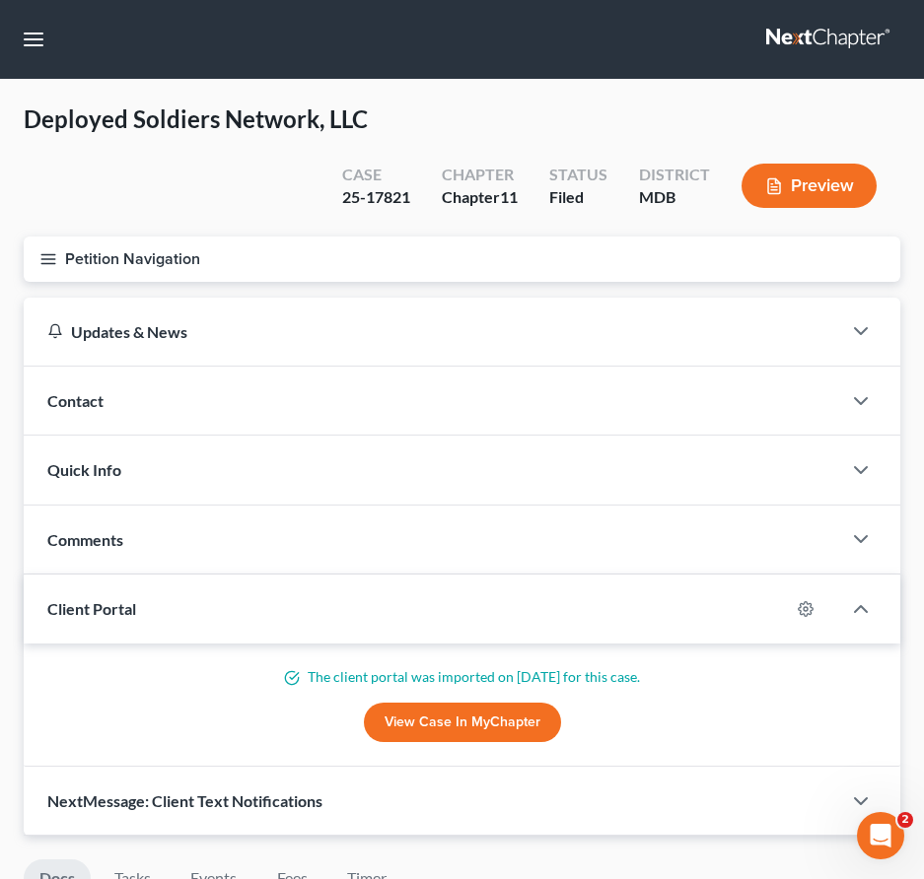
click at [52, 256] on icon "button" at bounding box center [48, 259] width 18 height 18
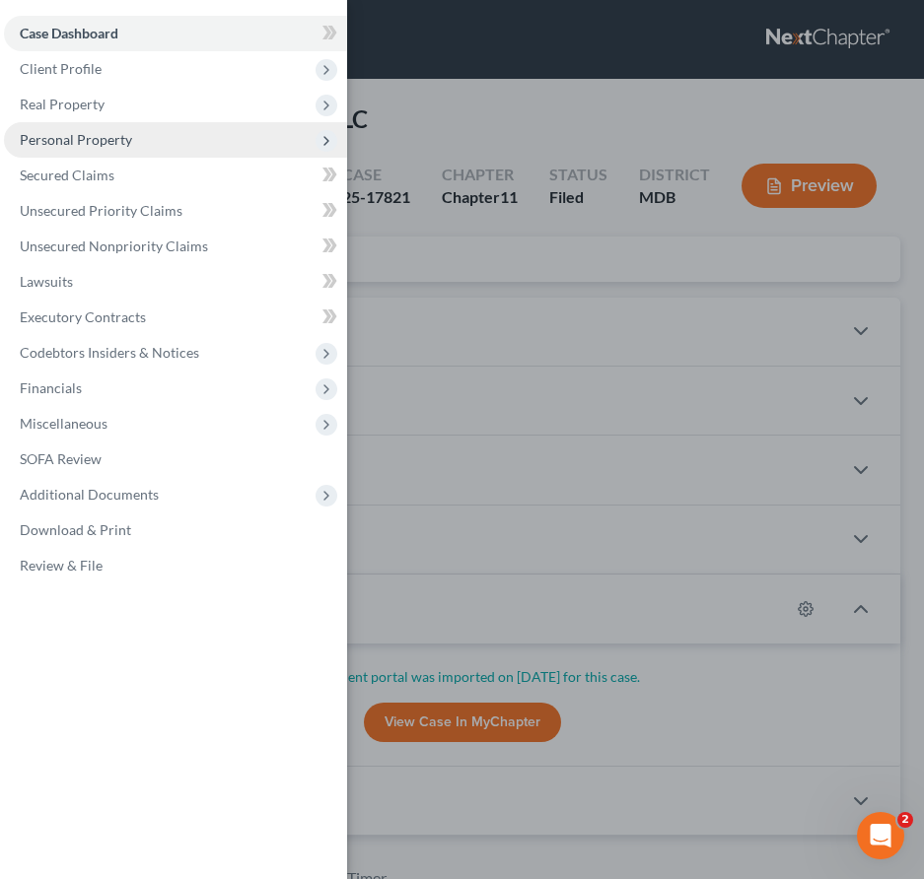
click at [69, 131] on span "Personal Property" at bounding box center [76, 139] width 112 height 17
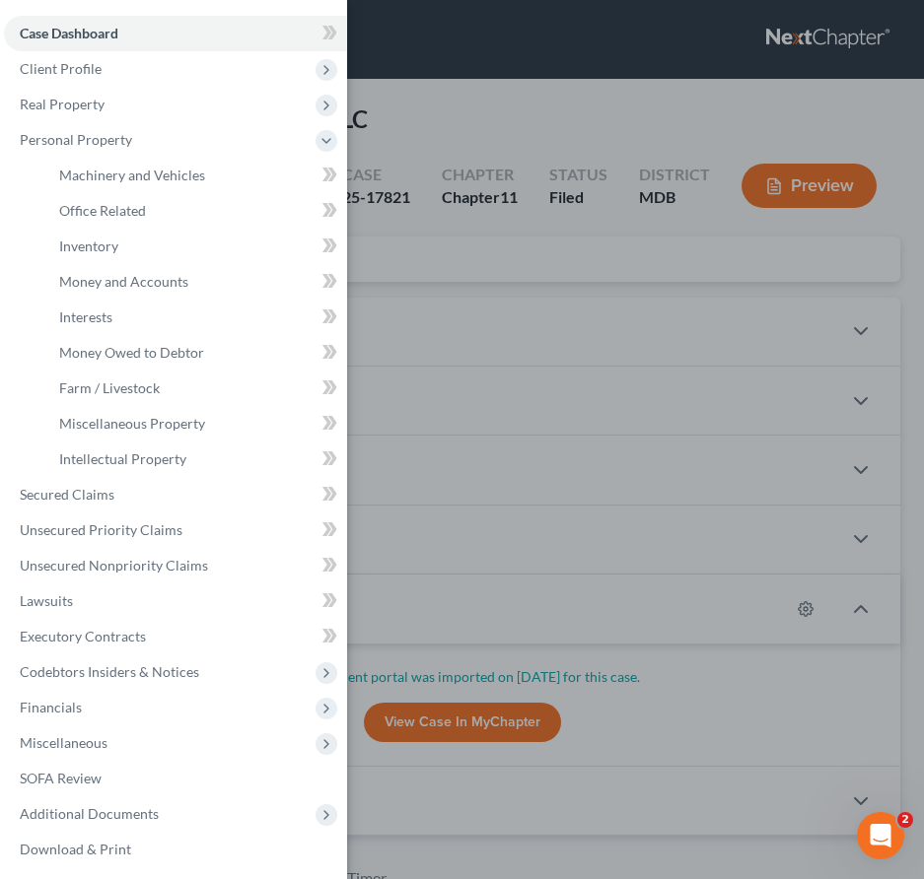
click at [467, 290] on div "Case Dashboard Payments Invoices Payments Payments Credit Report Client Profile" at bounding box center [462, 439] width 924 height 879
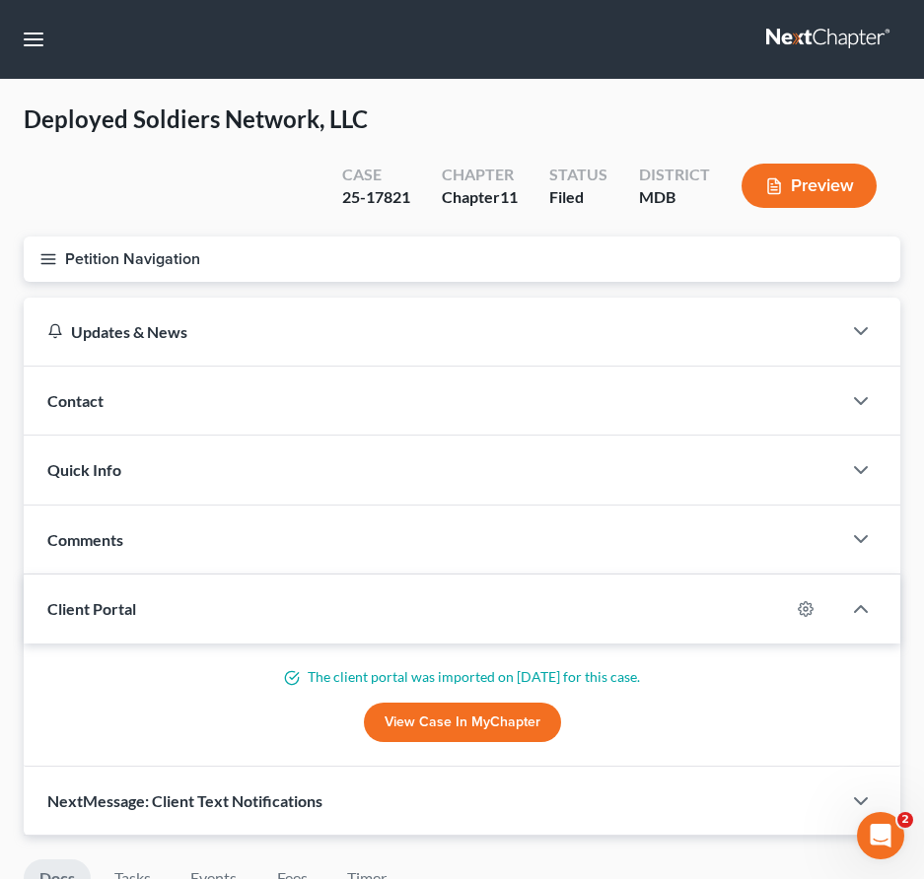
click at [48, 260] on icon "button" at bounding box center [48, 259] width 18 height 18
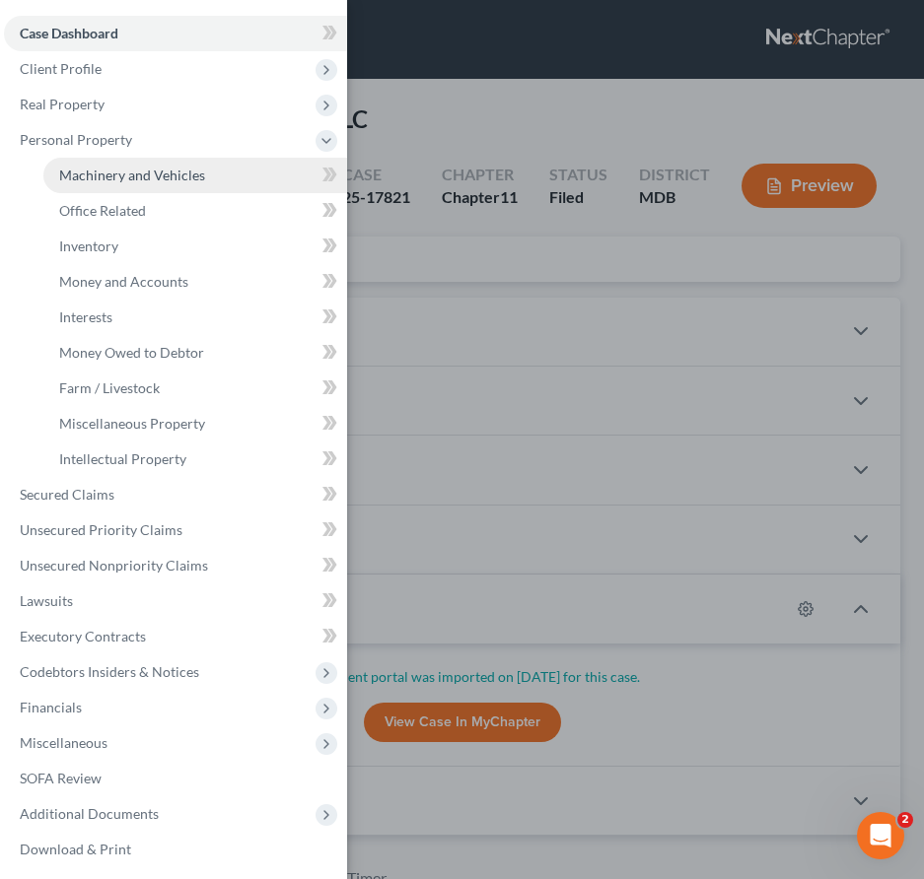
click at [107, 174] on span "Machinery and Vehicles" at bounding box center [132, 175] width 146 height 17
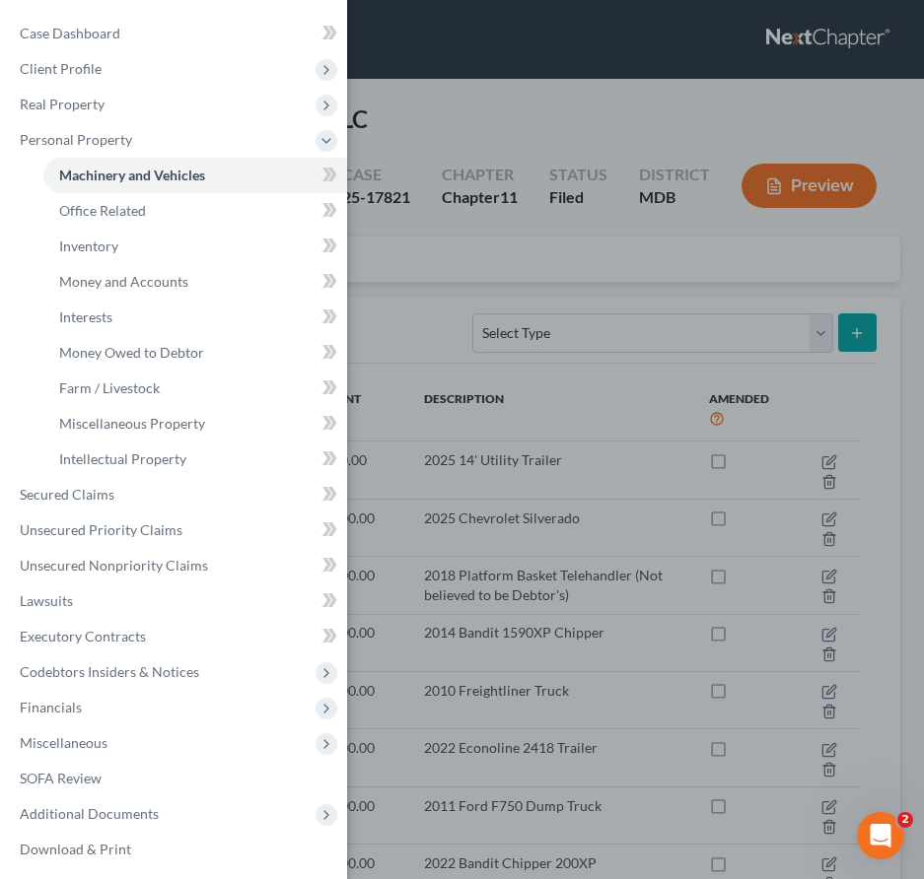
click at [439, 288] on div "Case Dashboard Payments Invoices Payments Payments Credit Report Client Profile" at bounding box center [462, 439] width 924 height 879
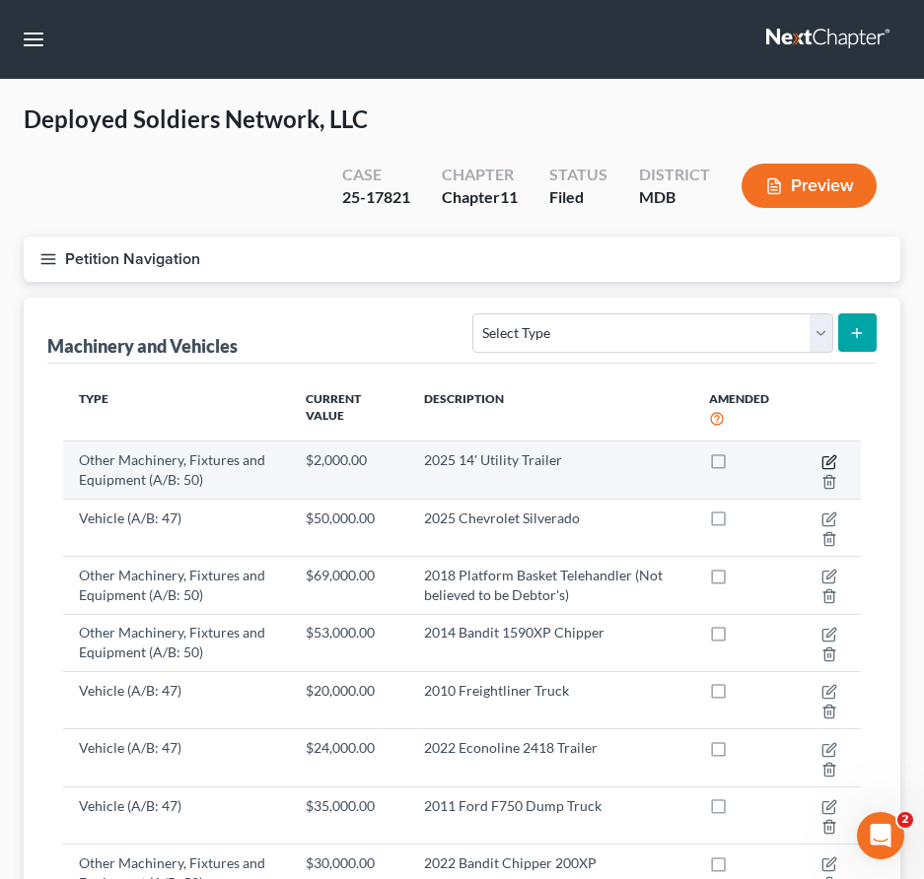
click at [828, 460] on icon "button" at bounding box center [830, 459] width 9 height 9
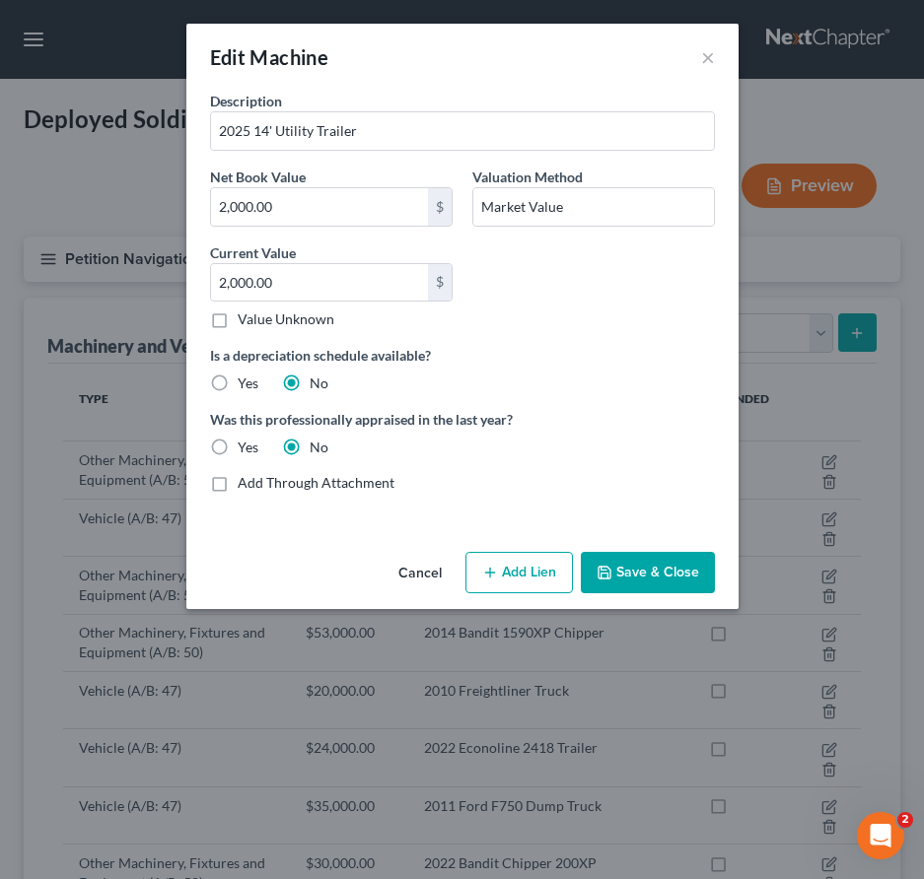
click at [626, 571] on button "Save & Close" at bounding box center [648, 572] width 134 height 41
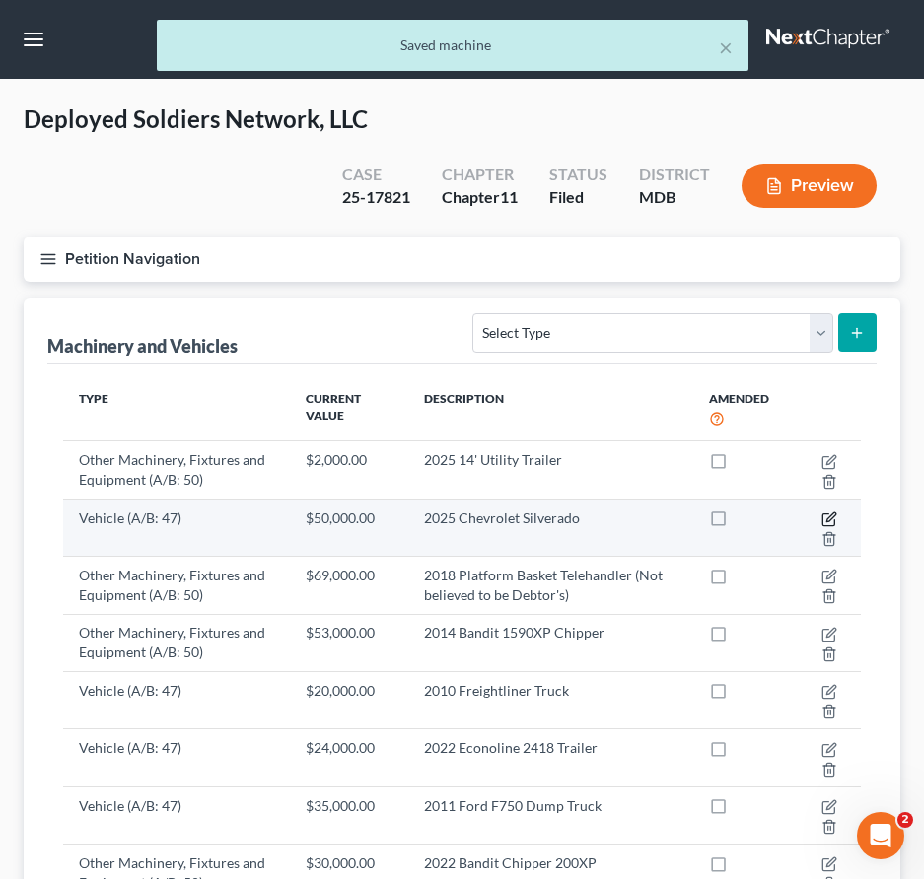
click at [824, 520] on icon "button" at bounding box center [829, 520] width 16 height 16
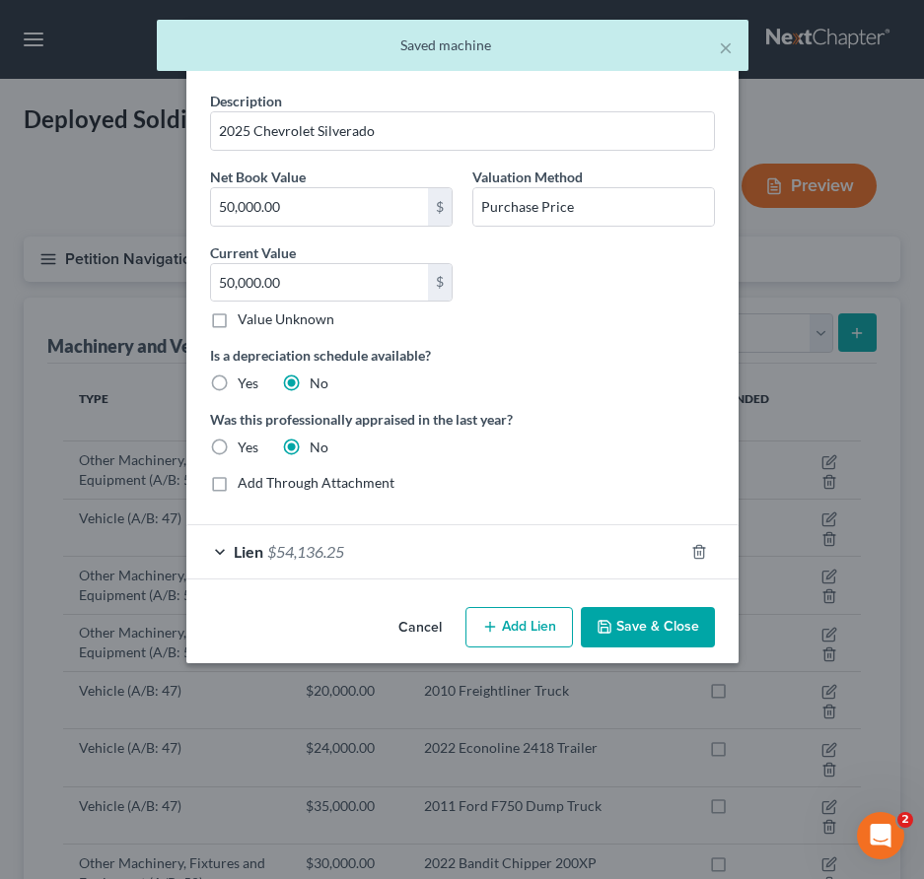
click at [674, 634] on button "Save & Close" at bounding box center [648, 627] width 134 height 41
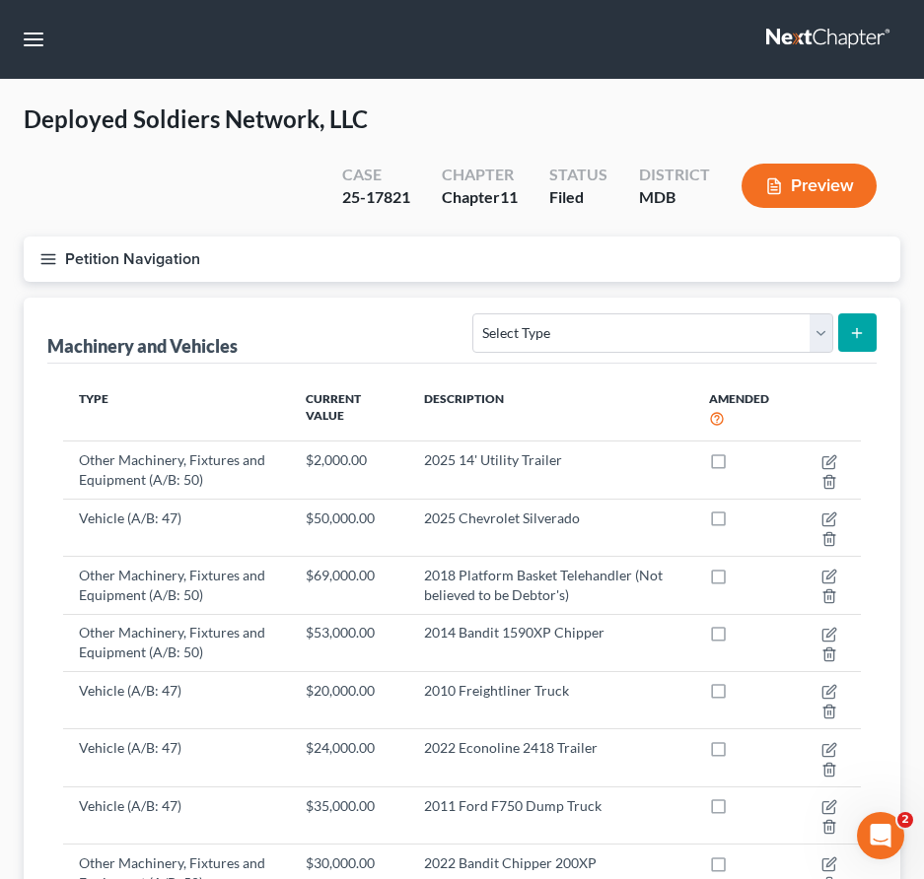
click at [51, 250] on icon "button" at bounding box center [48, 259] width 18 height 18
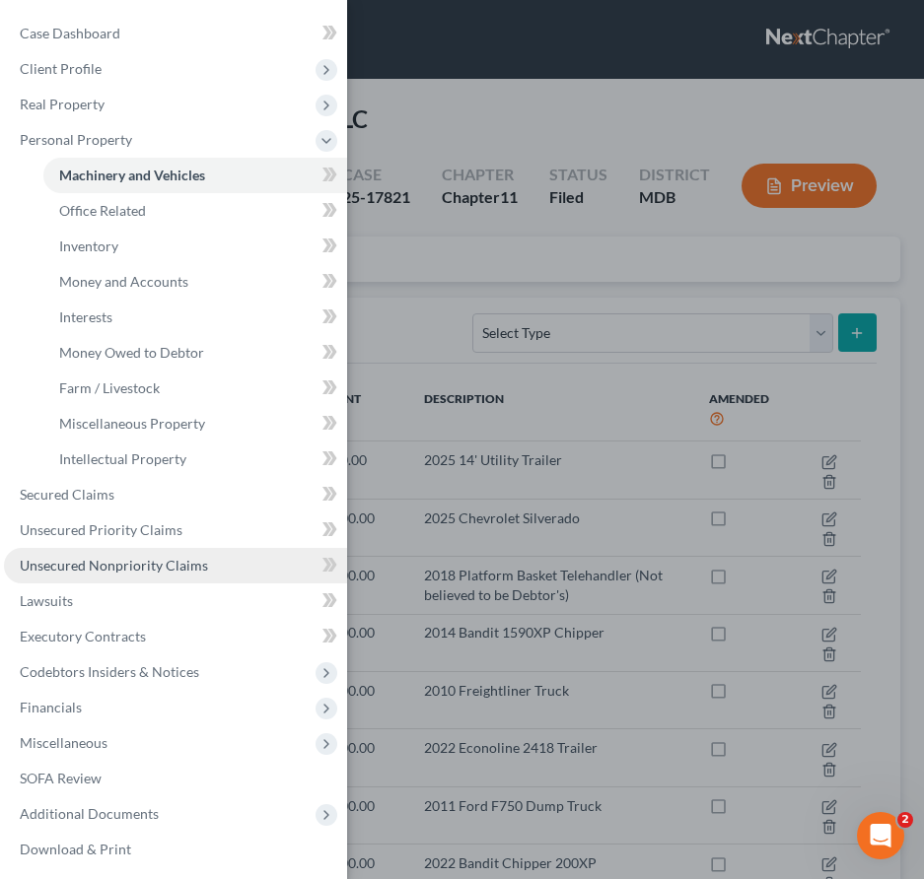
scroll to position [39, 0]
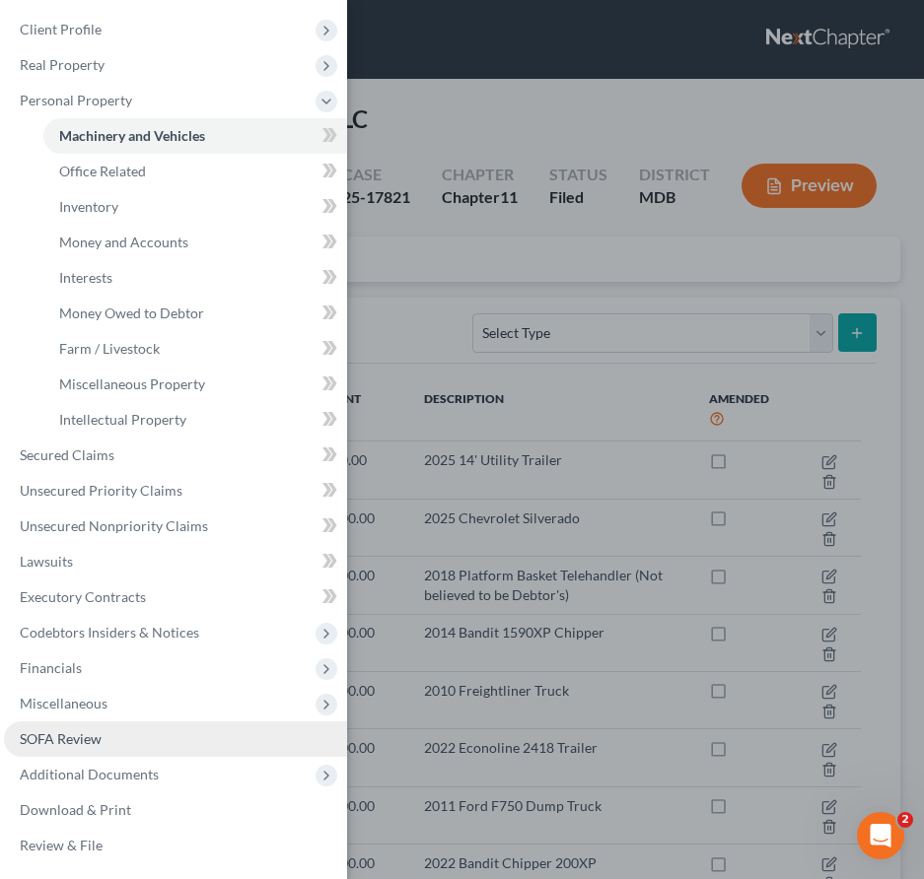
click at [63, 737] on span "SOFA Review" at bounding box center [61, 738] width 82 height 17
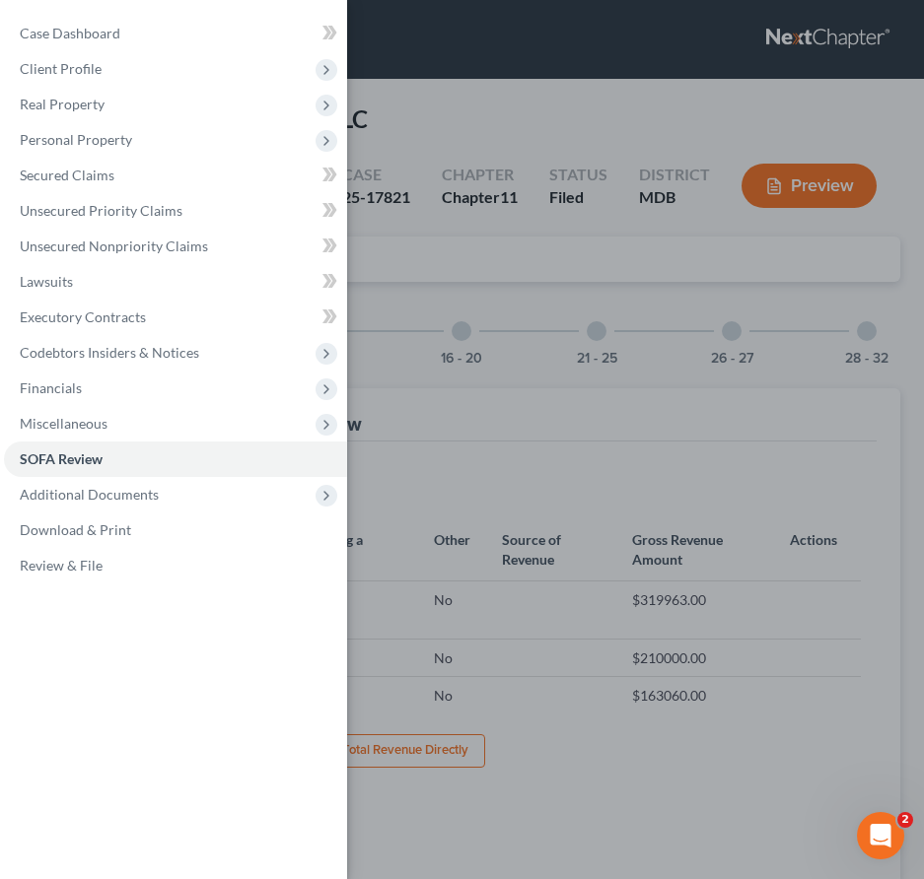
click at [724, 315] on div "Case Dashboard Payments Invoices Payments Payments Credit Report Client Profile" at bounding box center [462, 439] width 924 height 879
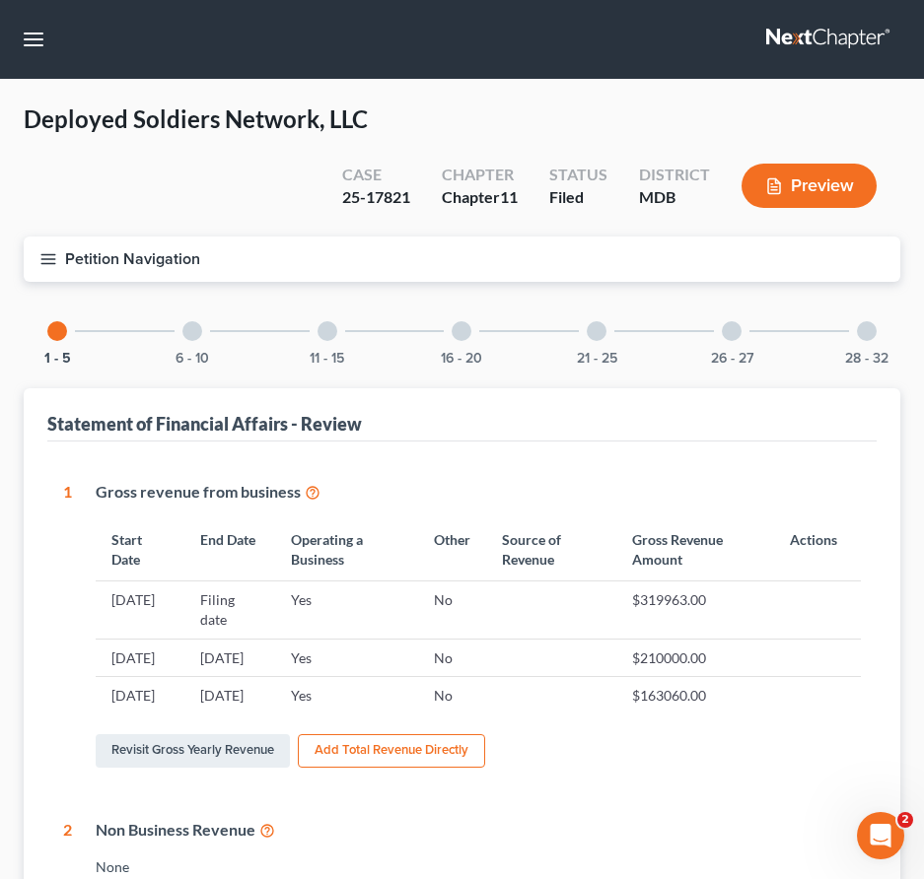
click at [596, 324] on div at bounding box center [596, 331] width 20 height 20
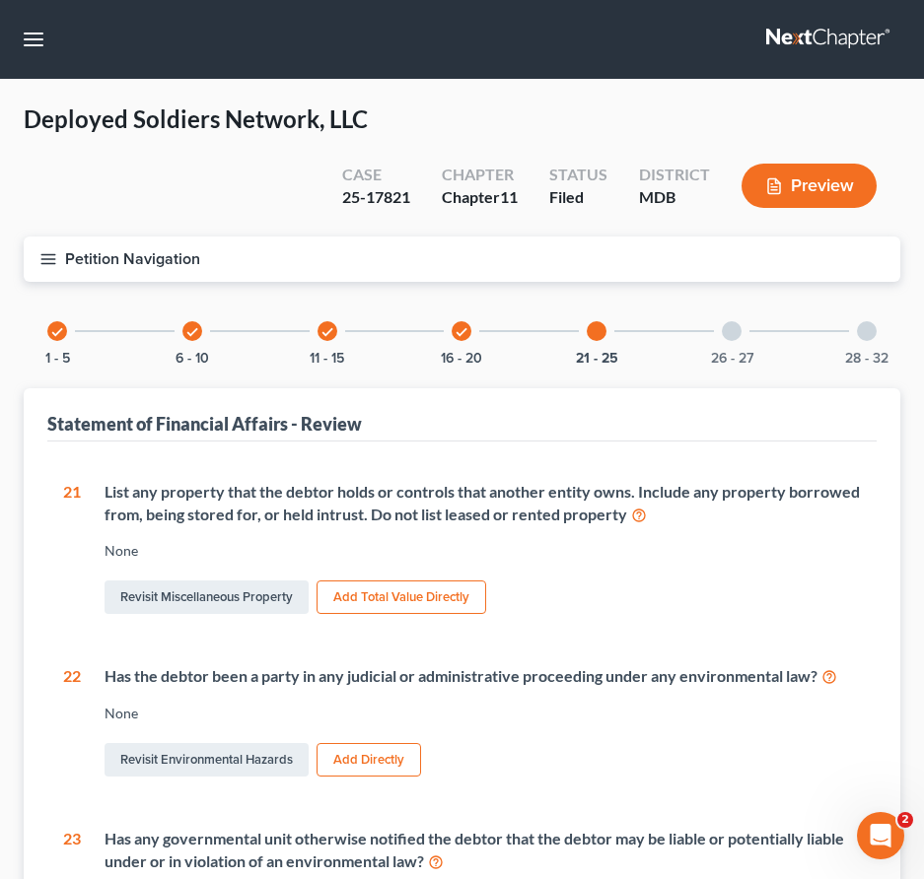
click at [466, 325] on icon "check" at bounding box center [461, 332] width 14 height 14
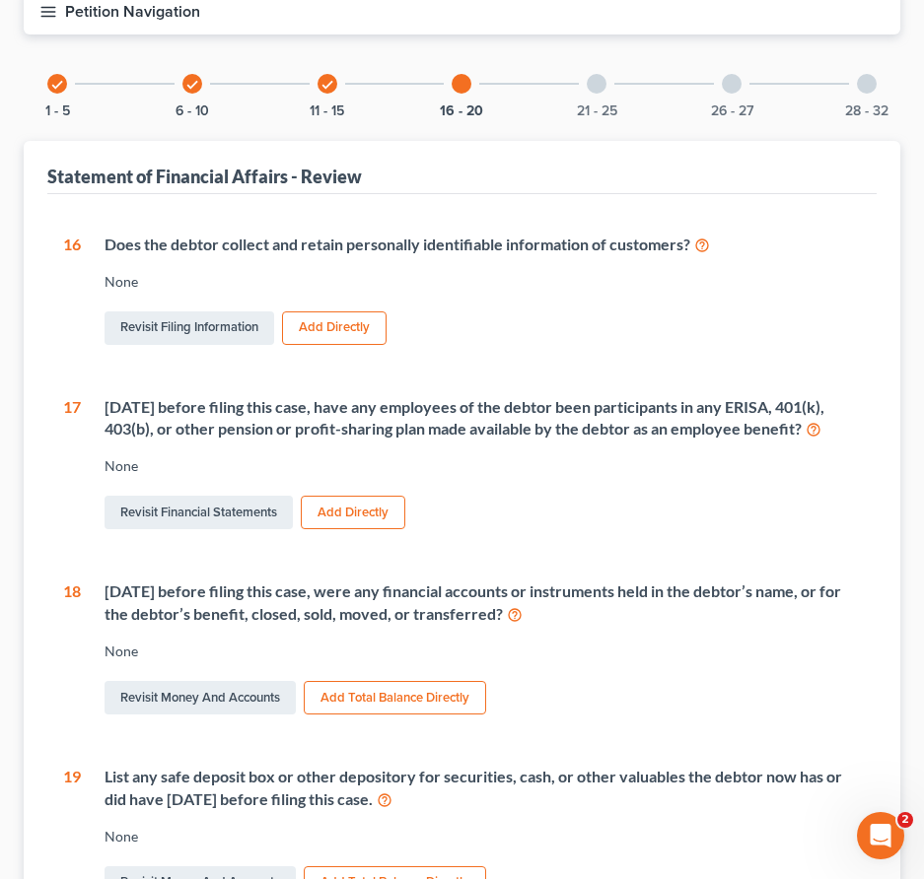
scroll to position [379, 0]
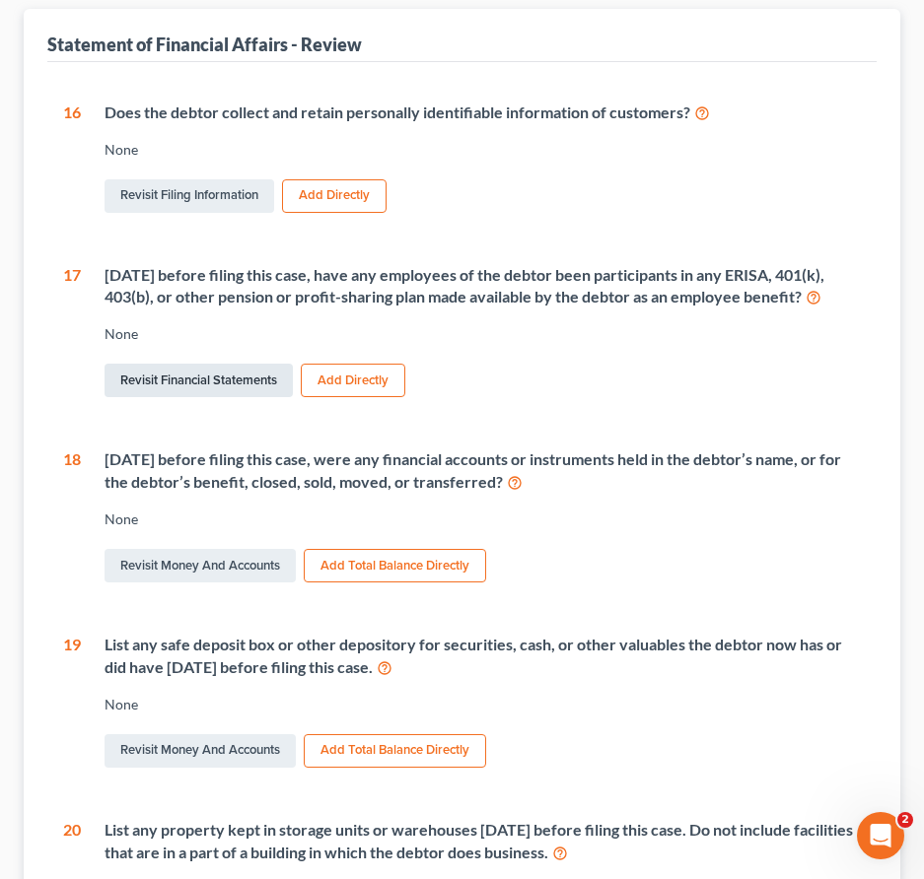
click at [214, 397] on link "Revisit Financial Statements" at bounding box center [198, 381] width 188 height 34
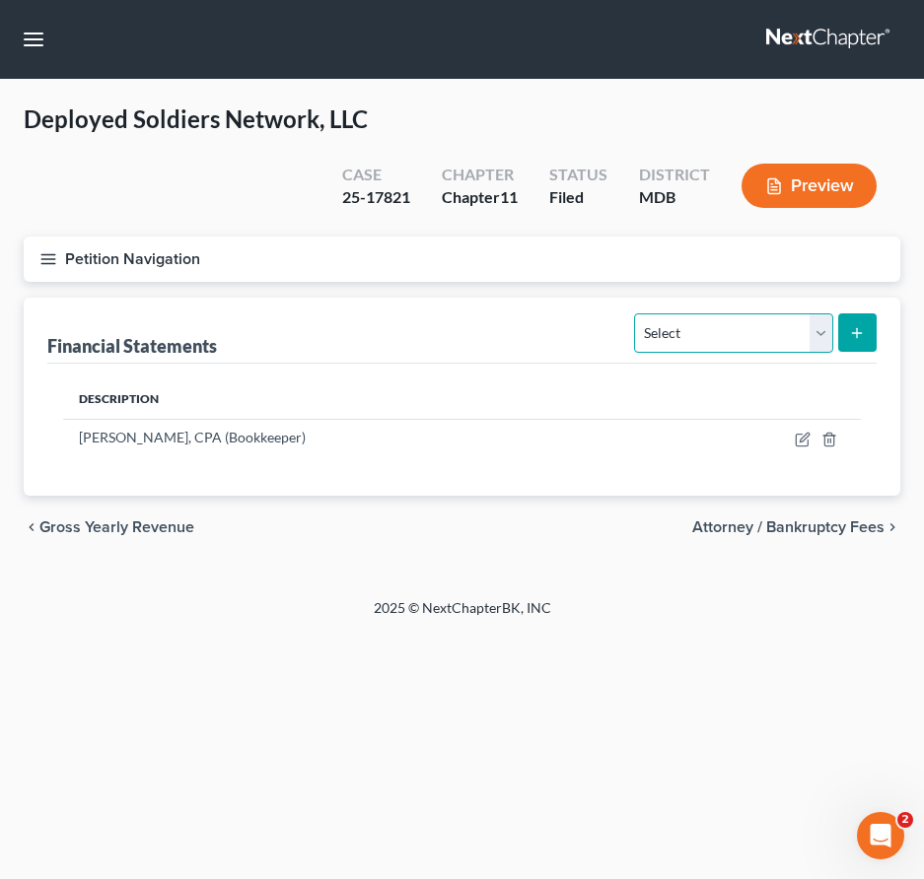
click at [817, 325] on select "Select Auditor Bookkeeper Creditor Pension Contribution Records Keeper Tax Cons…" at bounding box center [733, 332] width 198 height 39
select select "pension_contribution"
click at [637, 313] on select "Select Auditor Bookkeeper Creditor Pension Contribution Records Keeper Tax Cons…" at bounding box center [733, 332] width 198 height 39
click at [857, 328] on line "submit" at bounding box center [857, 332] width 0 height 9
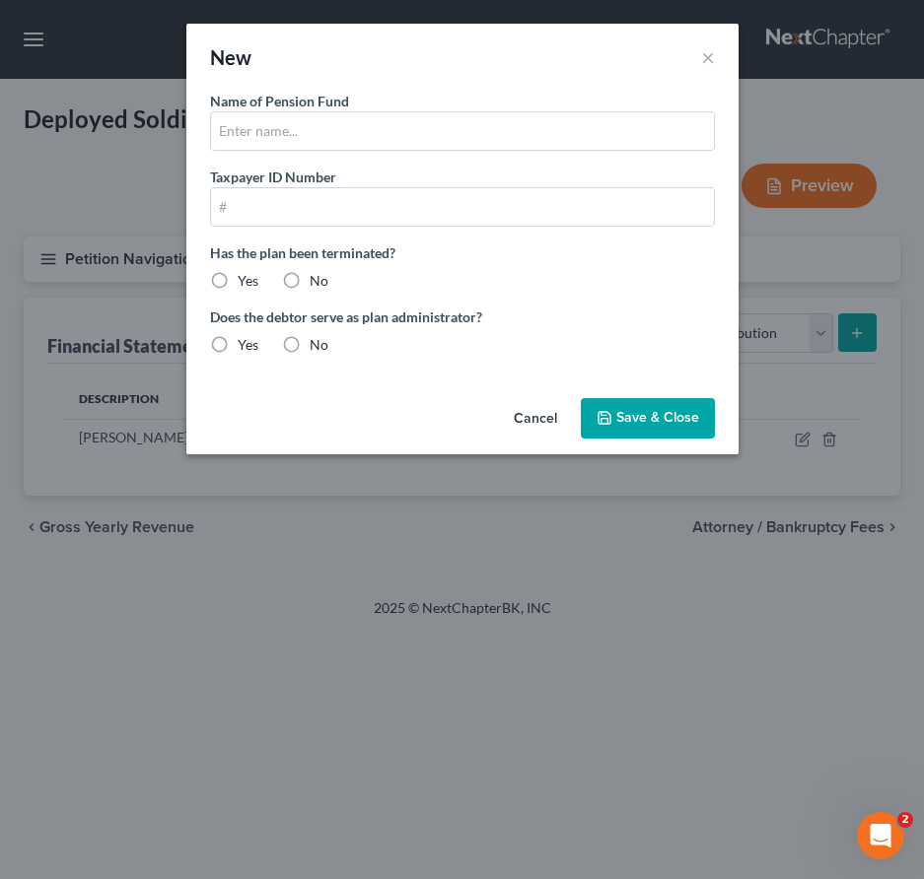
click at [540, 417] on button "Cancel" at bounding box center [535, 419] width 75 height 39
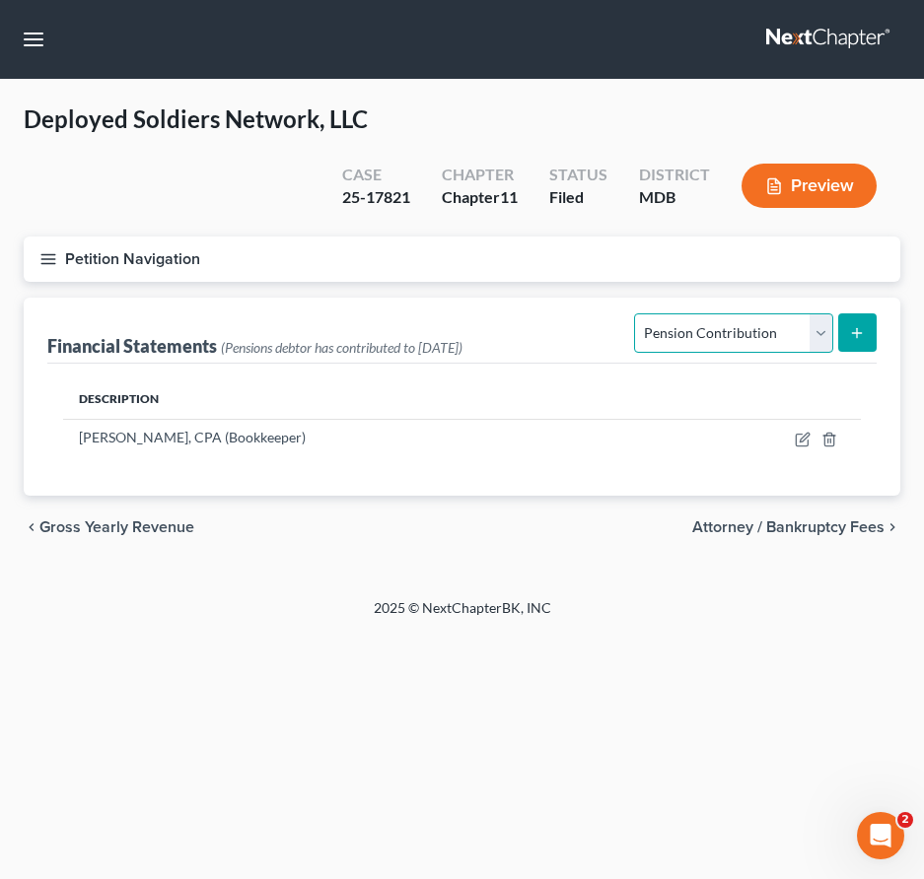
click at [753, 330] on select "Select Auditor Bookkeeper Creditor Pension Contribution Records Keeper Tax Cons…" at bounding box center [733, 332] width 198 height 39
click at [39, 257] on icon "button" at bounding box center [48, 259] width 18 height 18
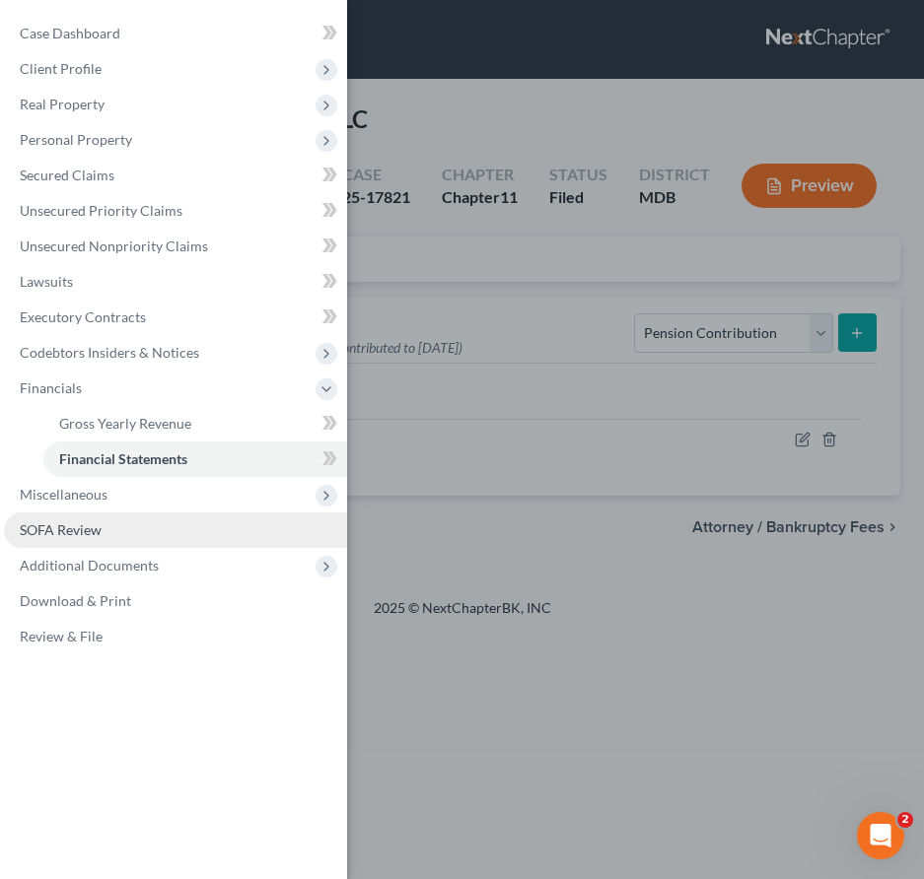
click at [33, 523] on span "SOFA Review" at bounding box center [61, 529] width 82 height 17
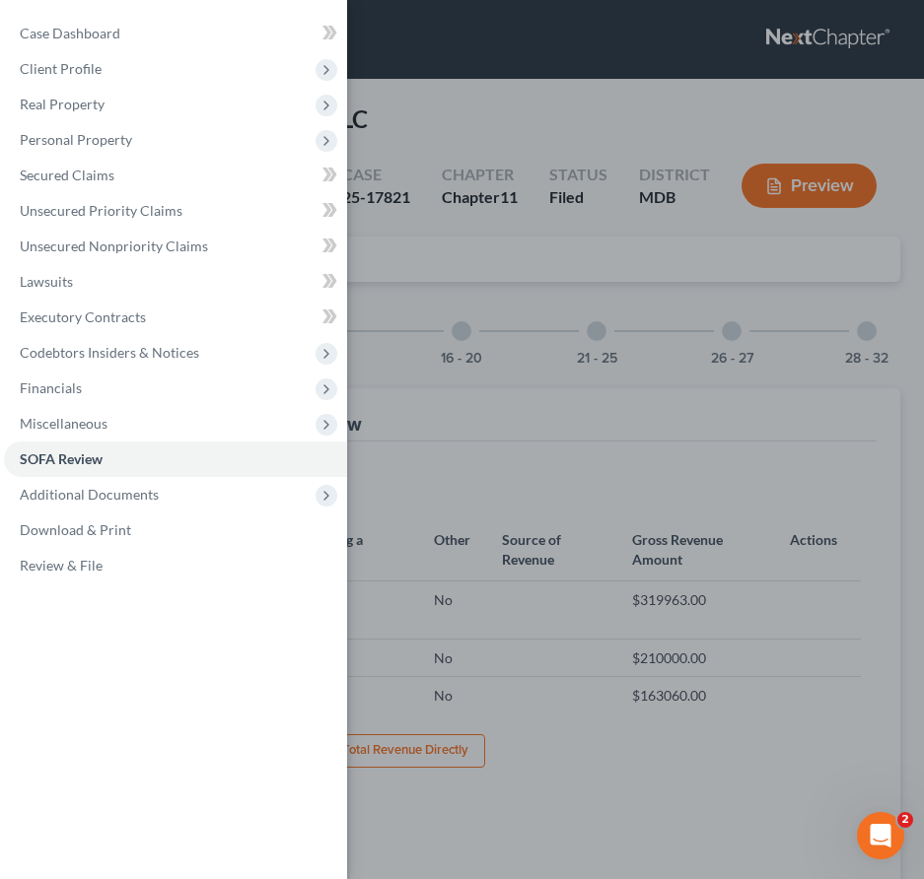
click at [453, 300] on div "Case Dashboard Payments Invoices Payments Payments Credit Report Client Profile" at bounding box center [462, 439] width 924 height 879
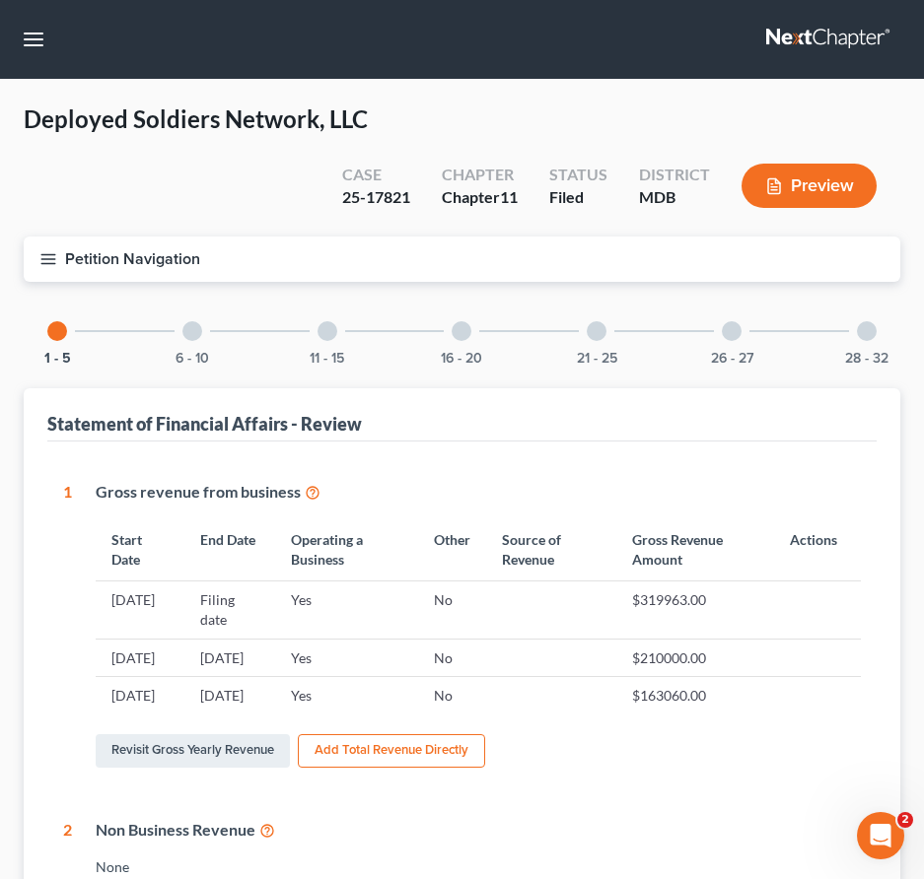
click at [466, 323] on div at bounding box center [461, 331] width 20 height 20
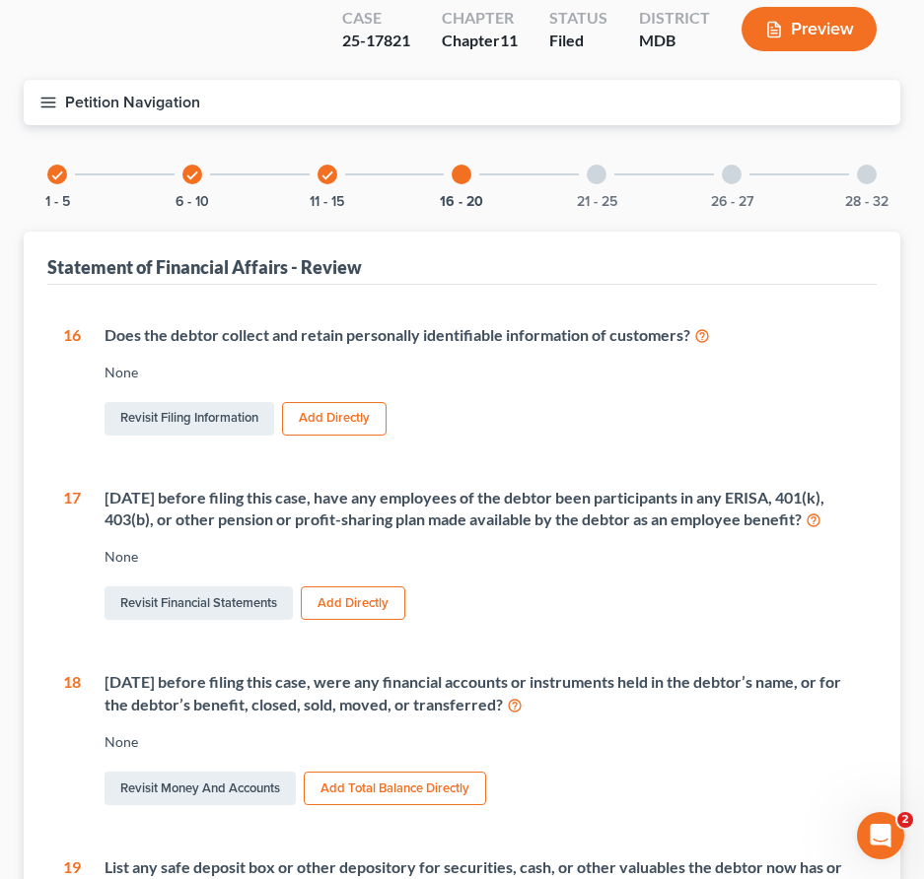
scroll to position [183, 0]
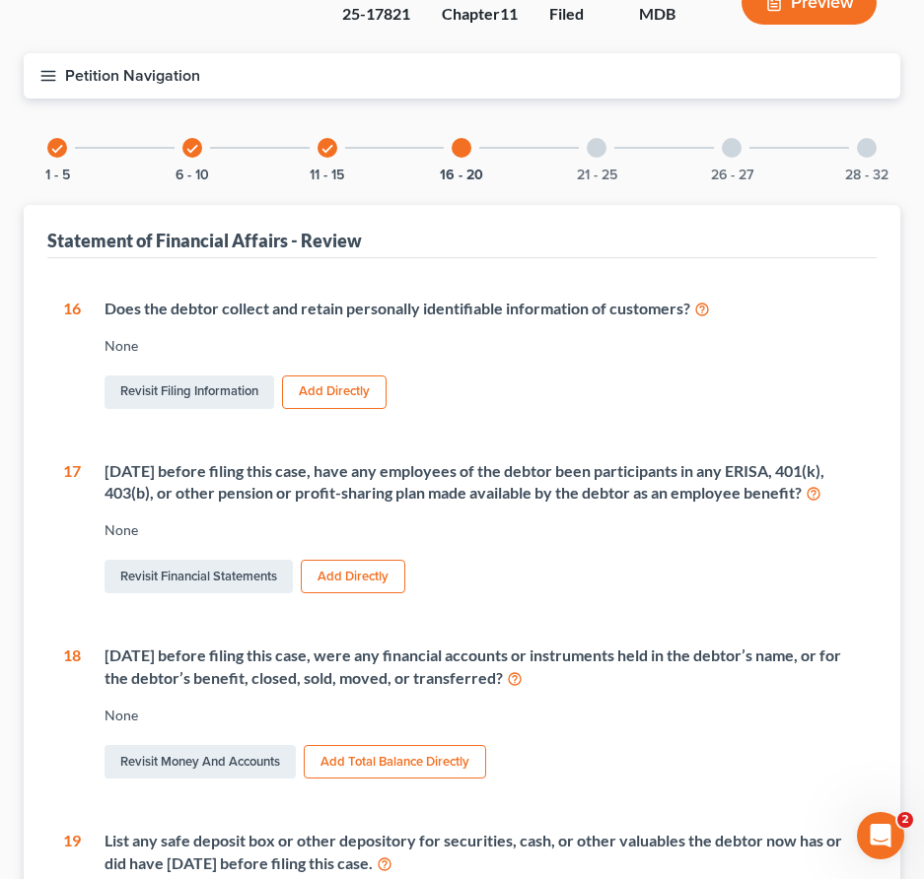
click at [350, 585] on button "Add Directly" at bounding box center [353, 577] width 104 height 34
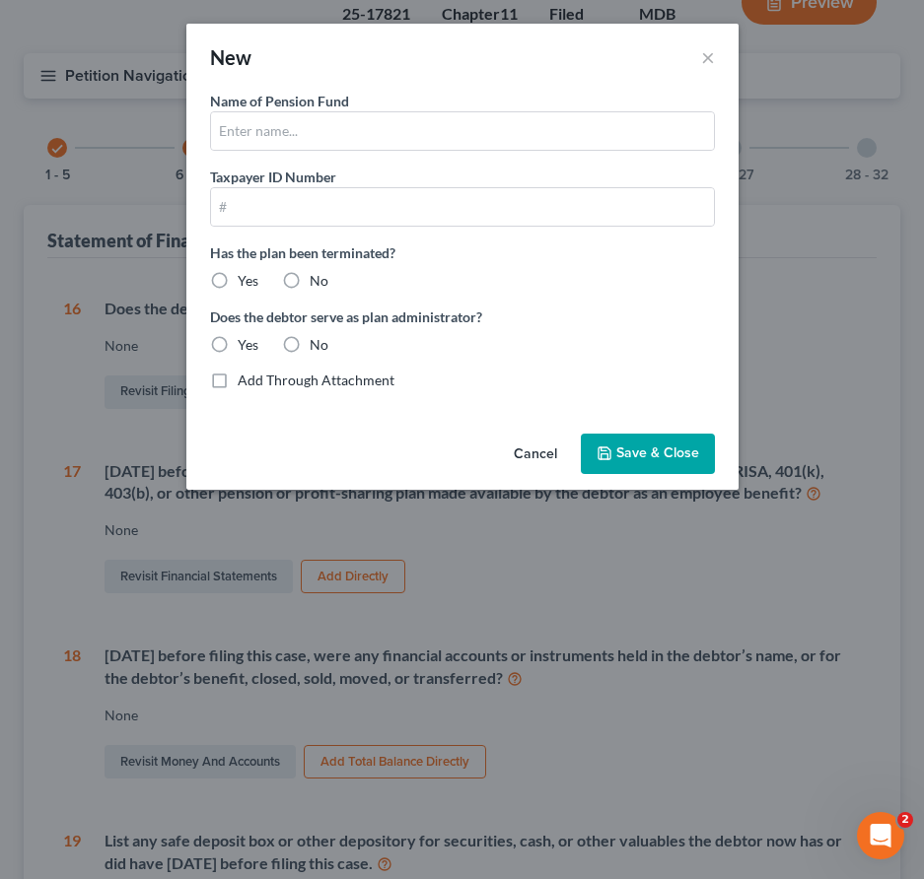
click at [528, 445] on button "Cancel" at bounding box center [535, 455] width 75 height 39
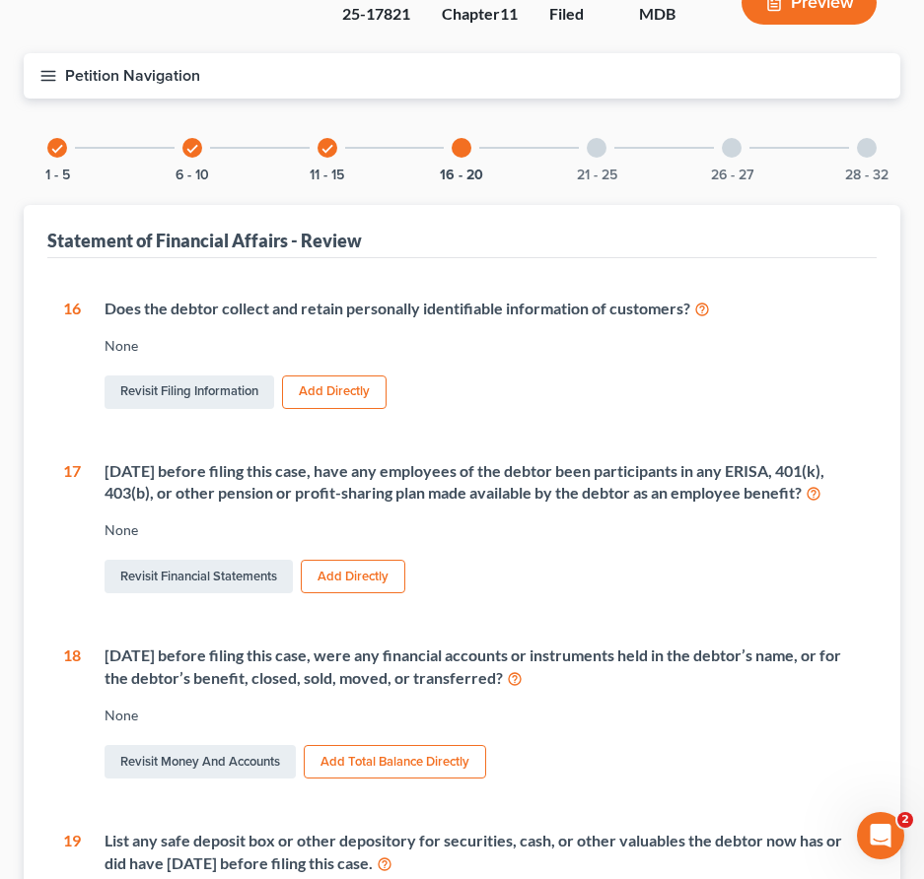
click at [339, 591] on button "Add Directly" at bounding box center [353, 577] width 104 height 34
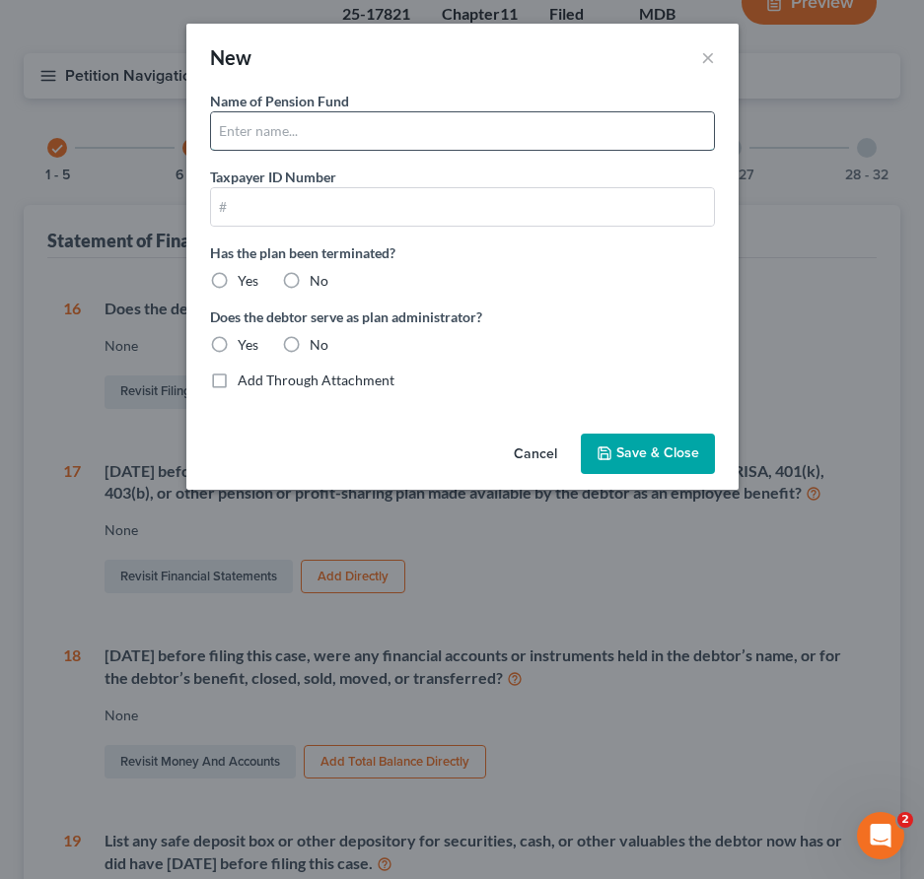
click at [222, 126] on input "text" at bounding box center [462, 130] width 503 height 37
type input "Deployed Soldiers"
click at [238, 278] on label "Yes" at bounding box center [248, 281] width 21 height 20
click at [245, 278] on input "Yes" at bounding box center [251, 277] width 13 height 13
radio input "true"
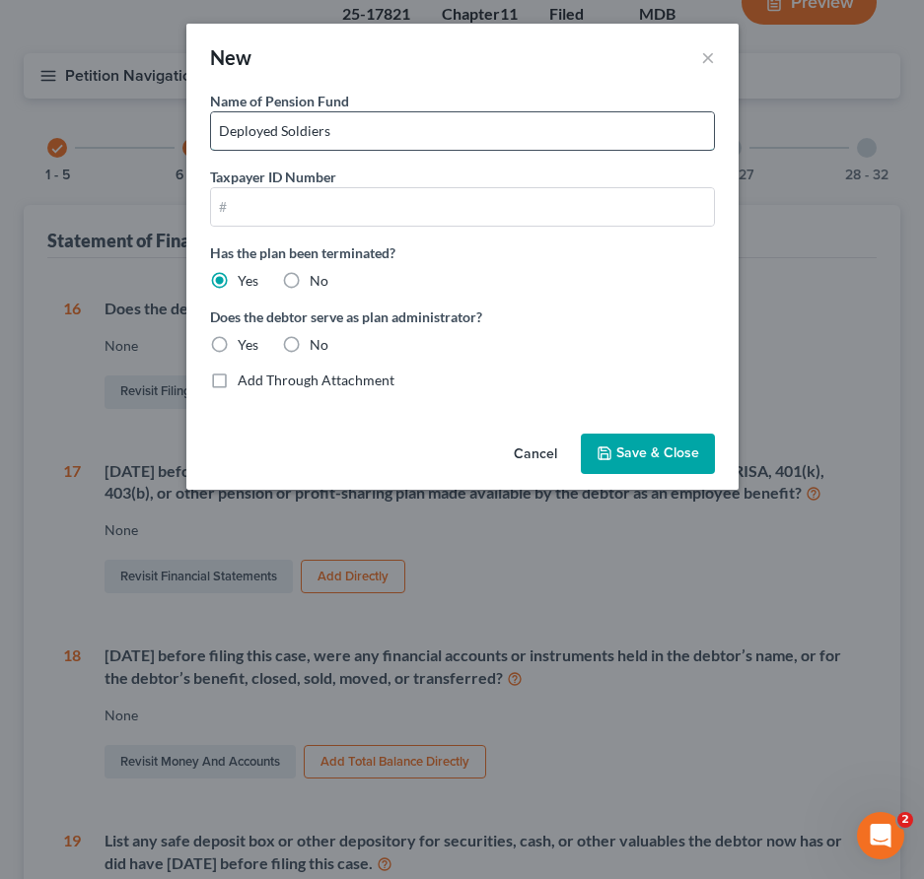
click at [338, 136] on input "Deployed Soldiers" at bounding box center [462, 130] width 503 height 37
type input "Deployed Soldiers Network, LLC"
click at [238, 344] on label "Yes" at bounding box center [248, 345] width 21 height 20
click at [245, 344] on input "Yes" at bounding box center [251, 341] width 13 height 13
radio input "true"
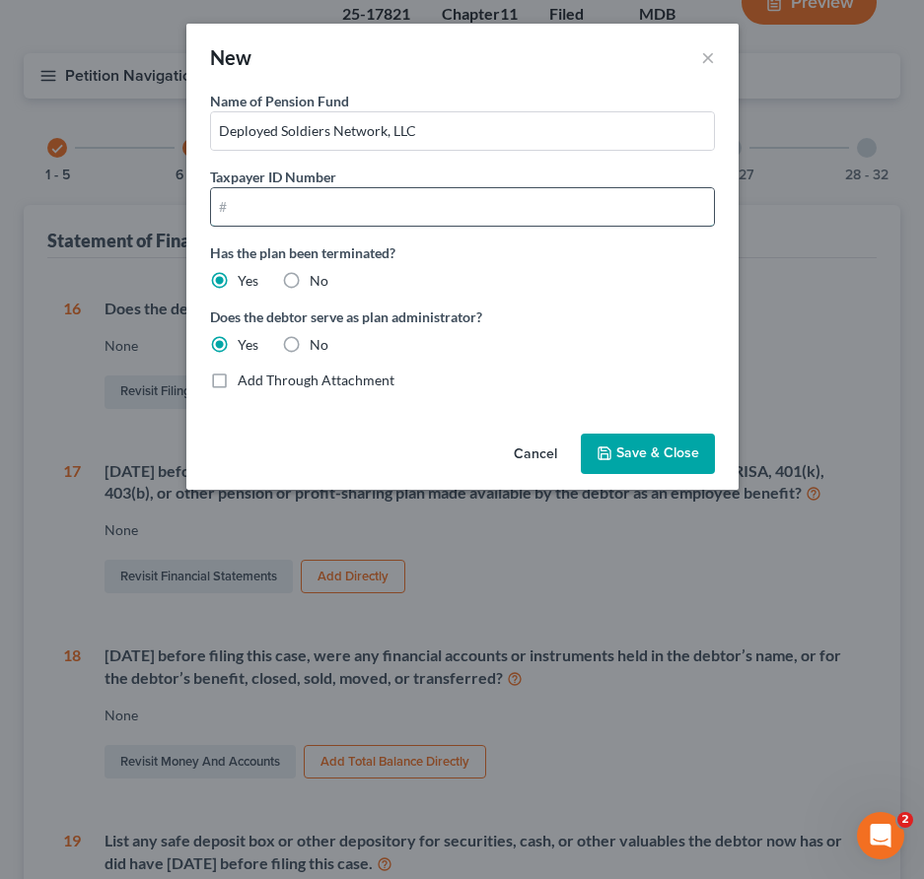
click at [228, 211] on input "text" at bounding box center [462, 206] width 503 height 37
click at [218, 213] on input "text" at bounding box center [462, 206] width 503 height 37
click at [658, 452] on span "Save & Close" at bounding box center [657, 454] width 83 height 17
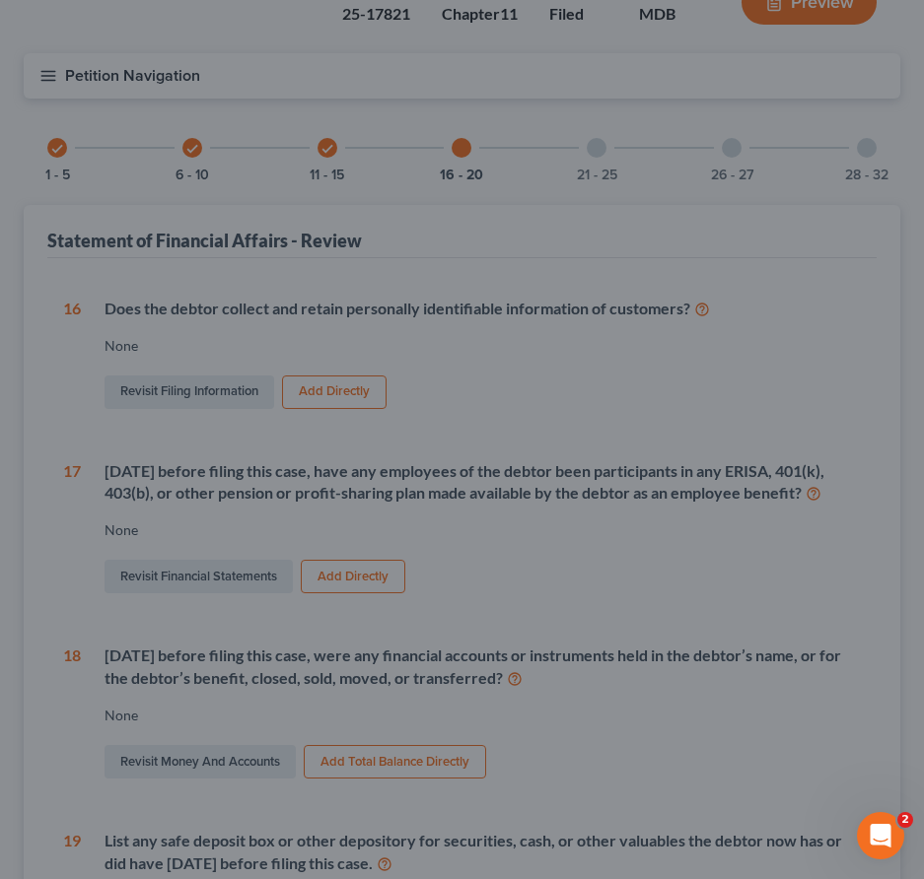
click at [658, 436] on span "Save & Close" at bounding box center [631, 428] width 72 height 15
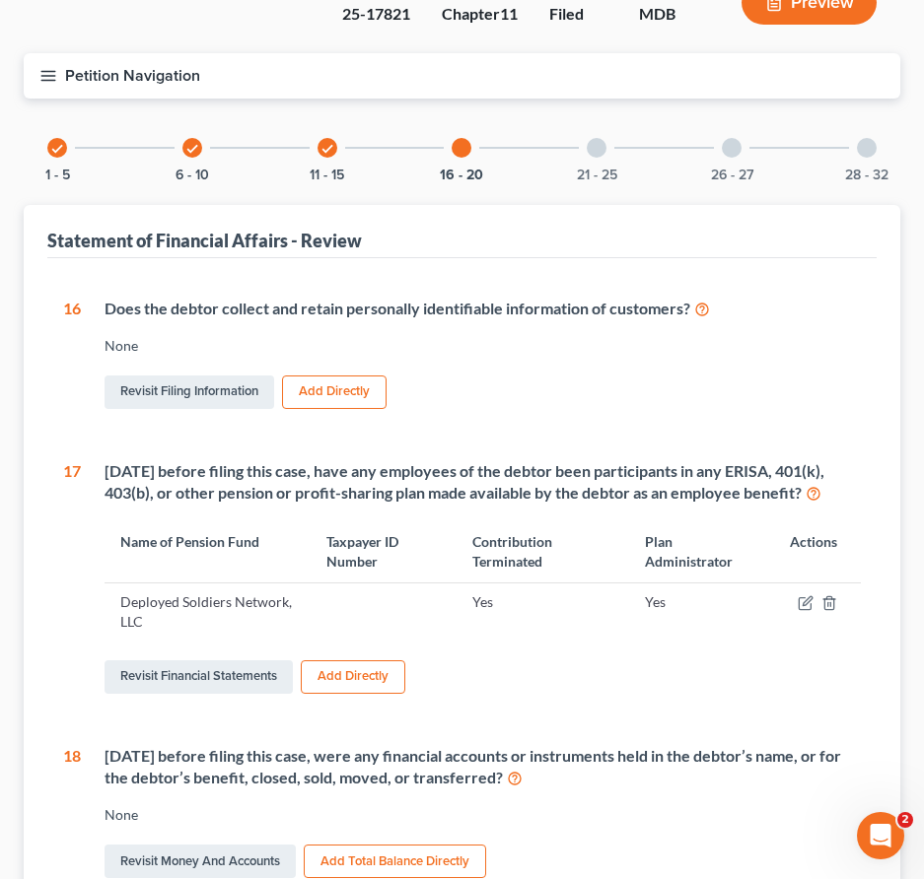
click at [730, 143] on div at bounding box center [731, 148] width 20 height 20
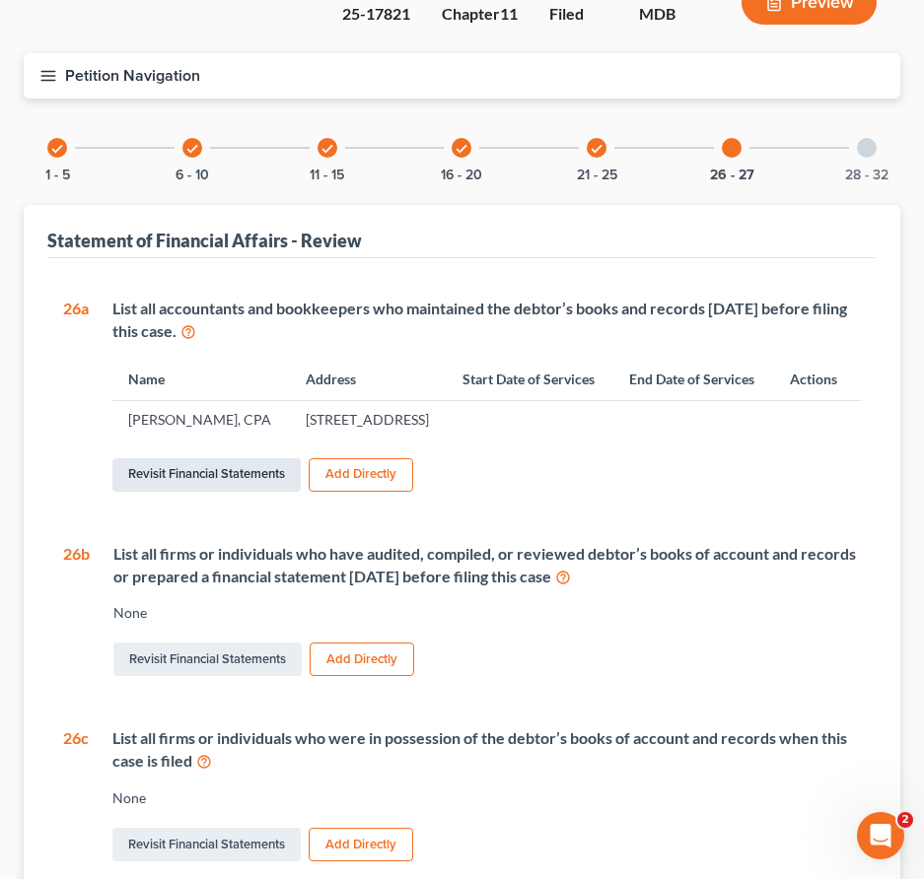
click at [195, 492] on link "Revisit Financial Statements" at bounding box center [206, 475] width 188 height 34
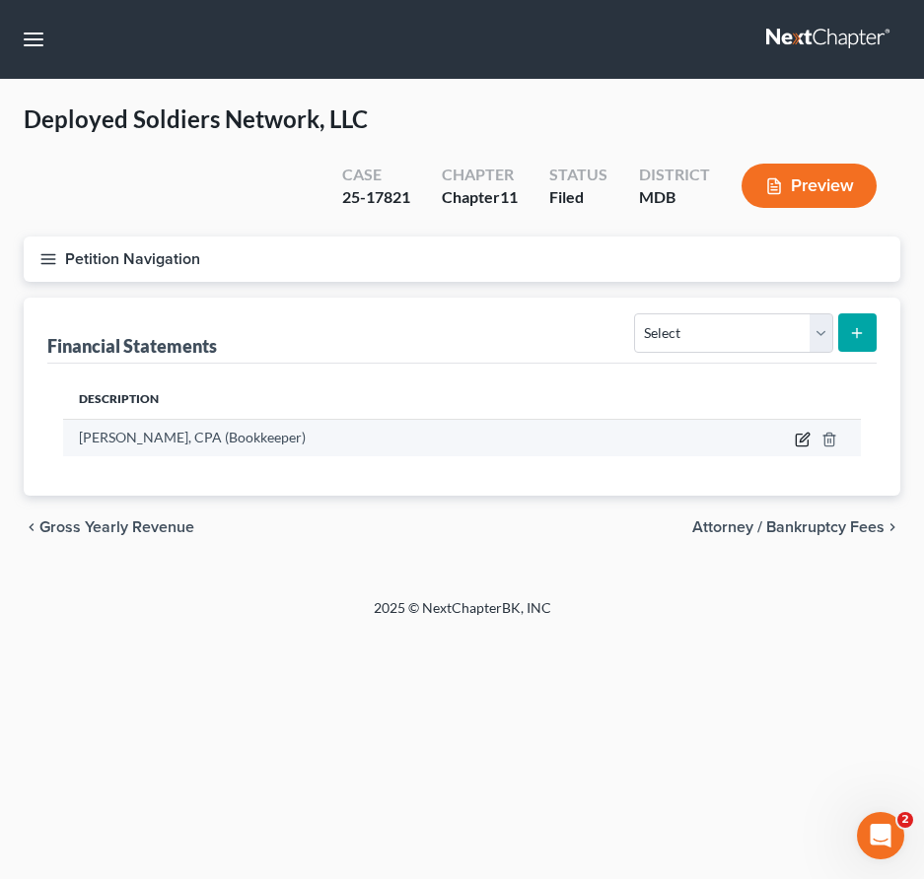
click at [800, 440] on icon "button" at bounding box center [802, 440] width 16 height 16
select select "bookkeeper"
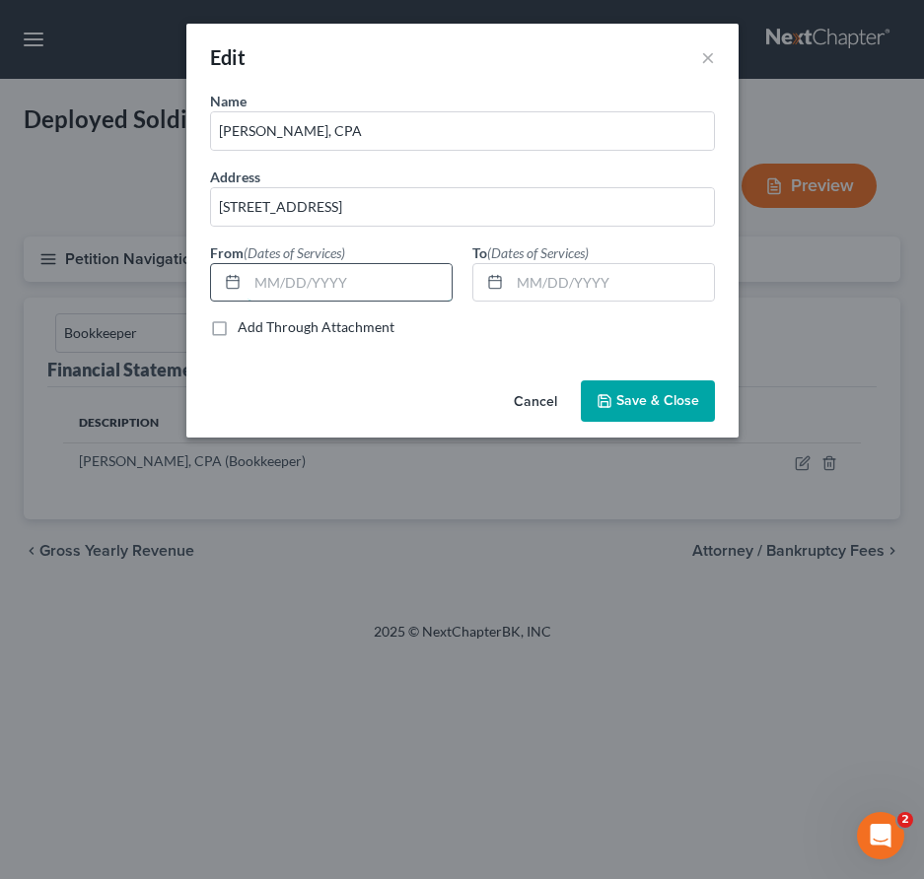
click at [300, 270] on input "text" at bounding box center [349, 282] width 204 height 37
type input "2004"
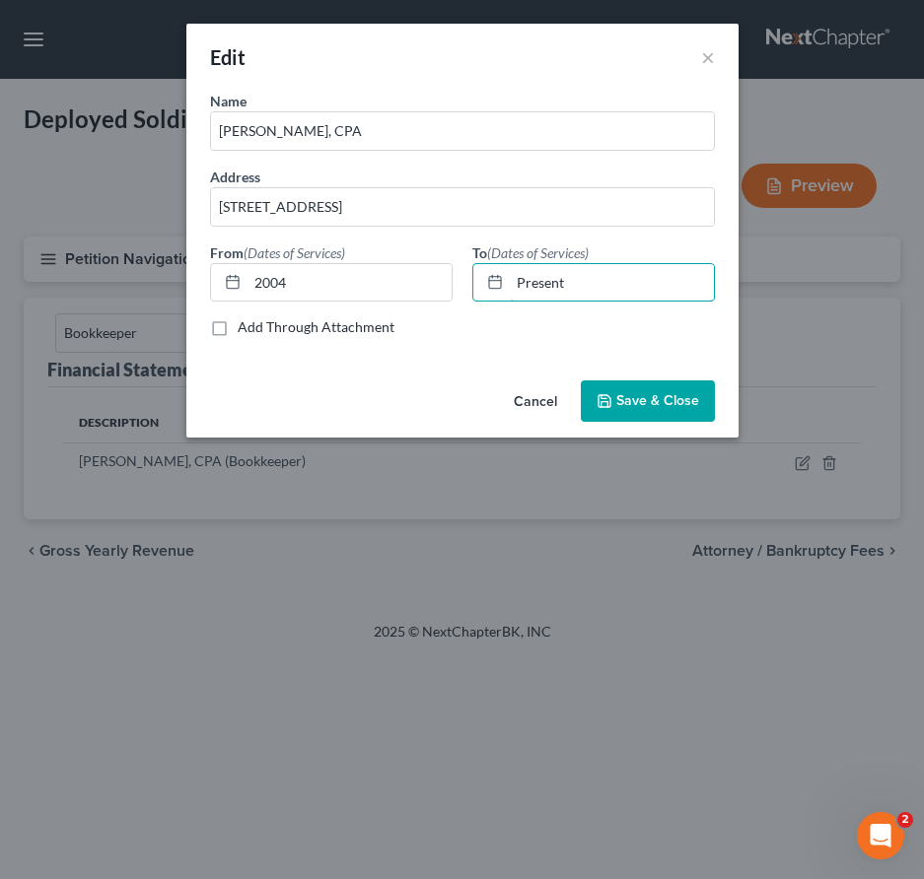
type input "Present"
click at [624, 402] on span "Save & Close" at bounding box center [657, 400] width 83 height 17
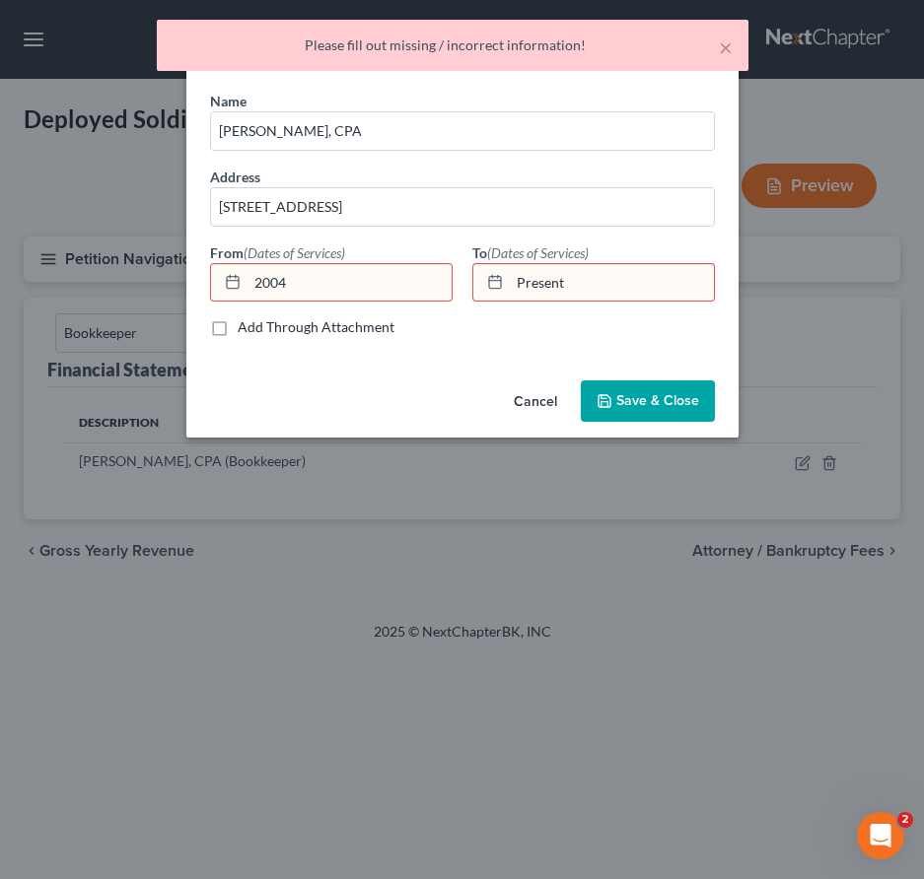
click at [622, 395] on span "Save & Close" at bounding box center [657, 400] width 83 height 17
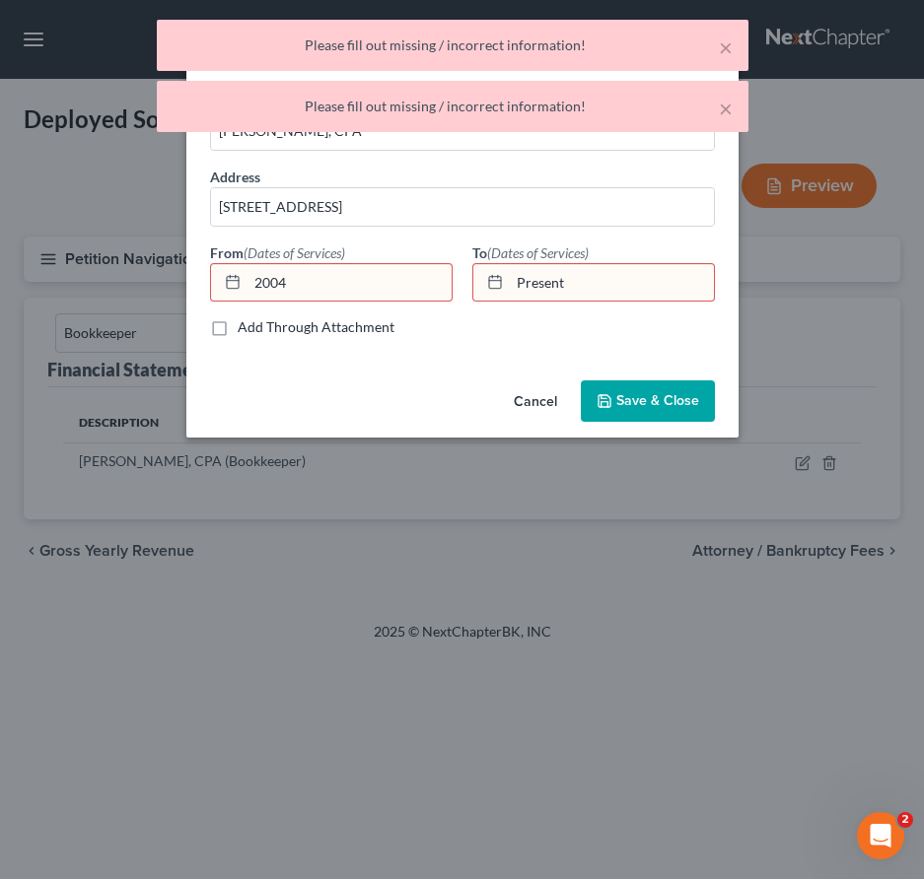
drag, startPoint x: 583, startPoint y: 289, endPoint x: 396, endPoint y: 230, distance: 196.4
click at [396, 230] on div "Name * Ronald J. Kaley, CPA Address 5005 Cascade Road SE, Suite A, Grand Rapids…" at bounding box center [462, 222] width 524 height 262
drag, startPoint x: 323, startPoint y: 282, endPoint x: 81, endPoint y: 267, distance: 242.9
click at [81, 267] on div "Edit × Name * Ronald J. Kaley, CPA Address 5005 Cascade Road SE, Suite A, Grand…" at bounding box center [462, 439] width 924 height 879
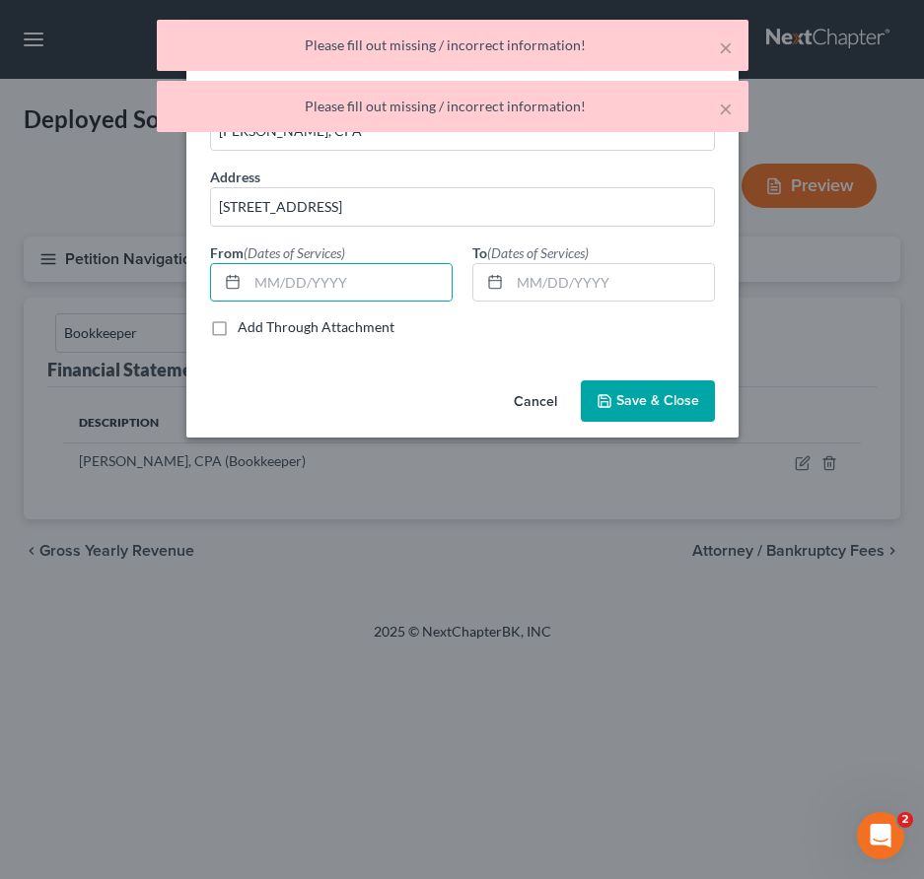
click at [542, 408] on button "Cancel" at bounding box center [535, 401] width 75 height 39
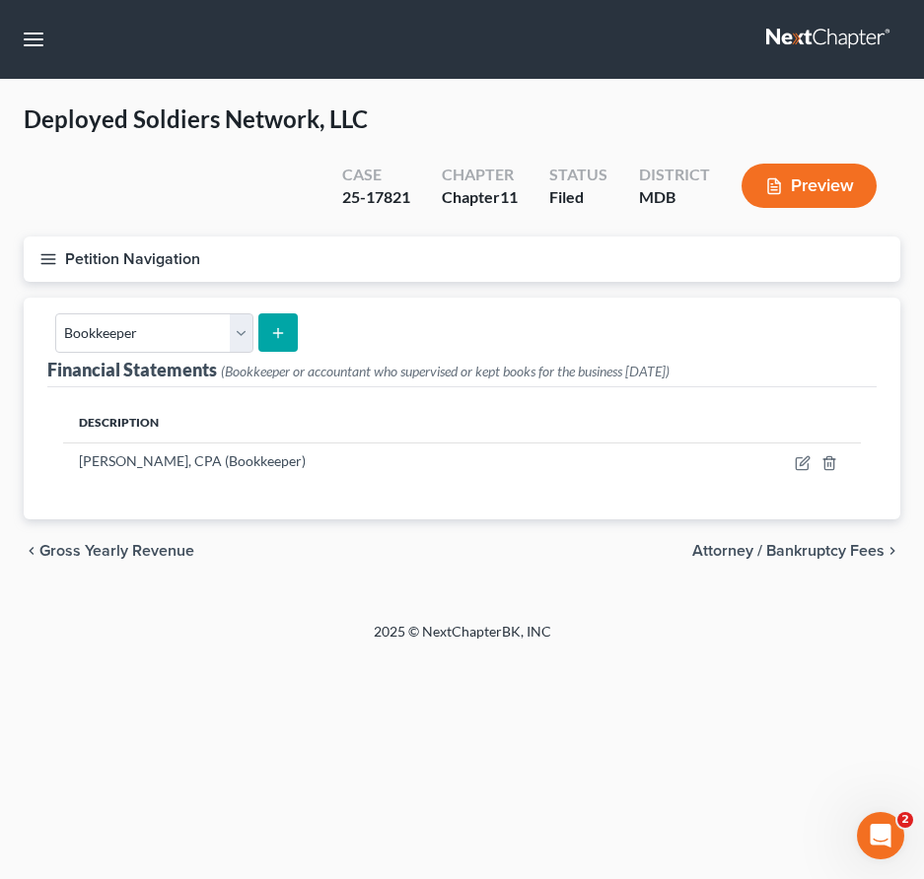
click at [46, 244] on button "Petition Navigation" at bounding box center [462, 259] width 876 height 45
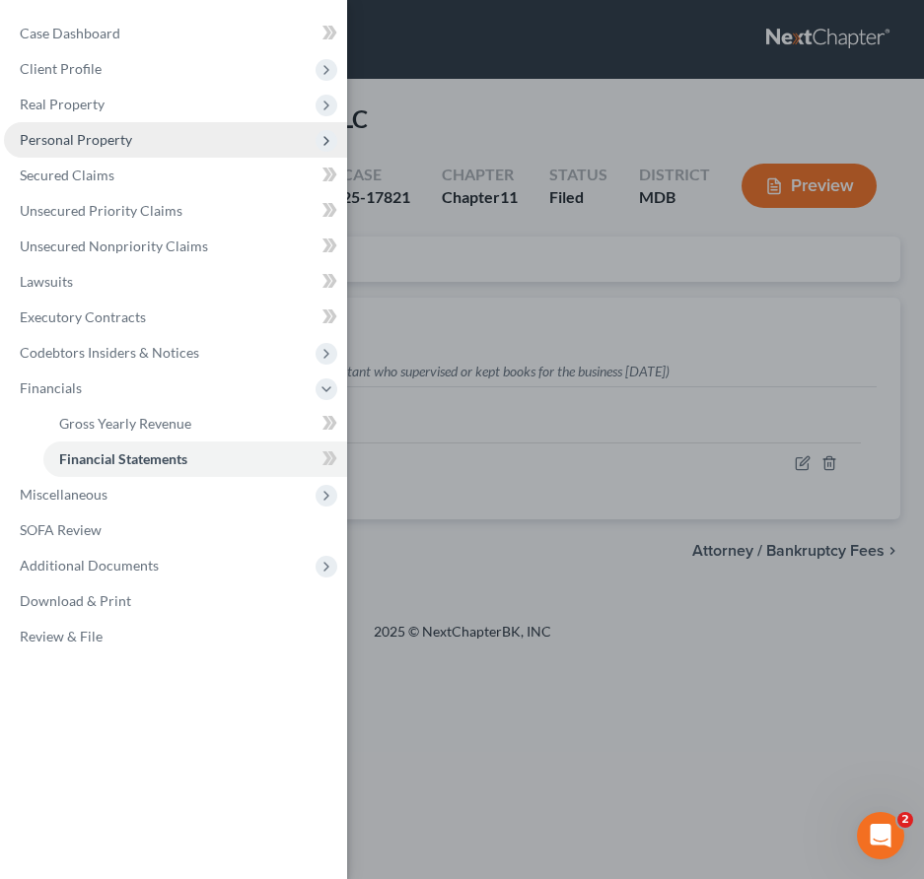
click at [52, 138] on span "Personal Property" at bounding box center [76, 139] width 112 height 17
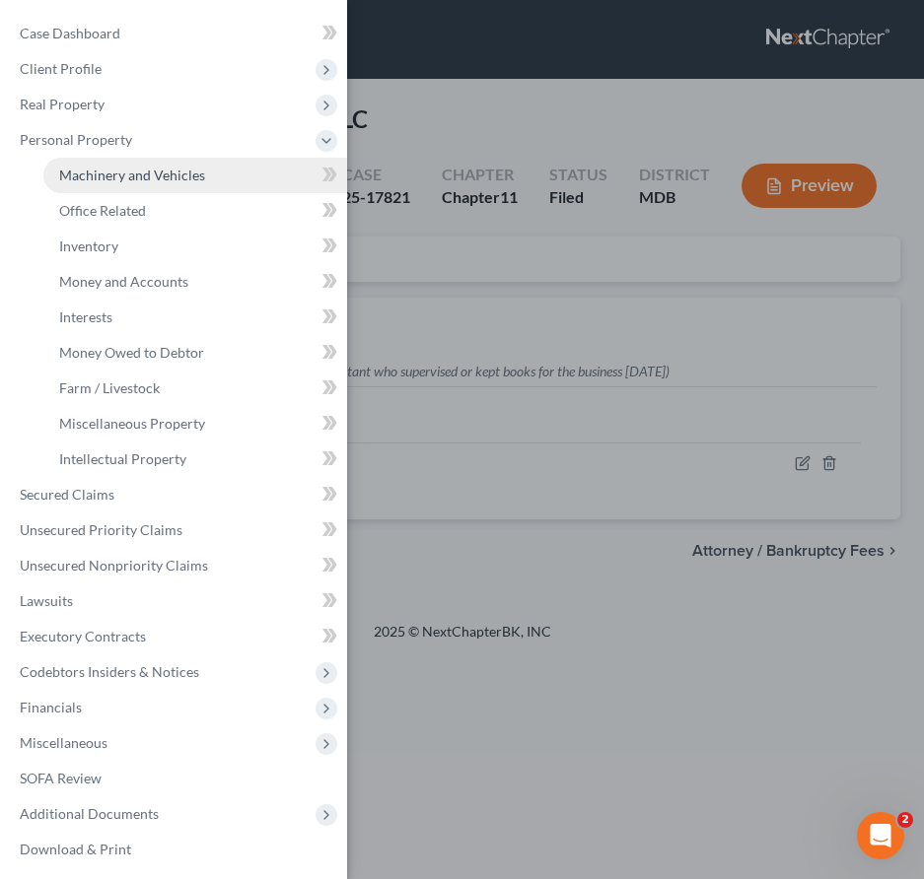
click at [84, 181] on span "Machinery and Vehicles" at bounding box center [132, 175] width 146 height 17
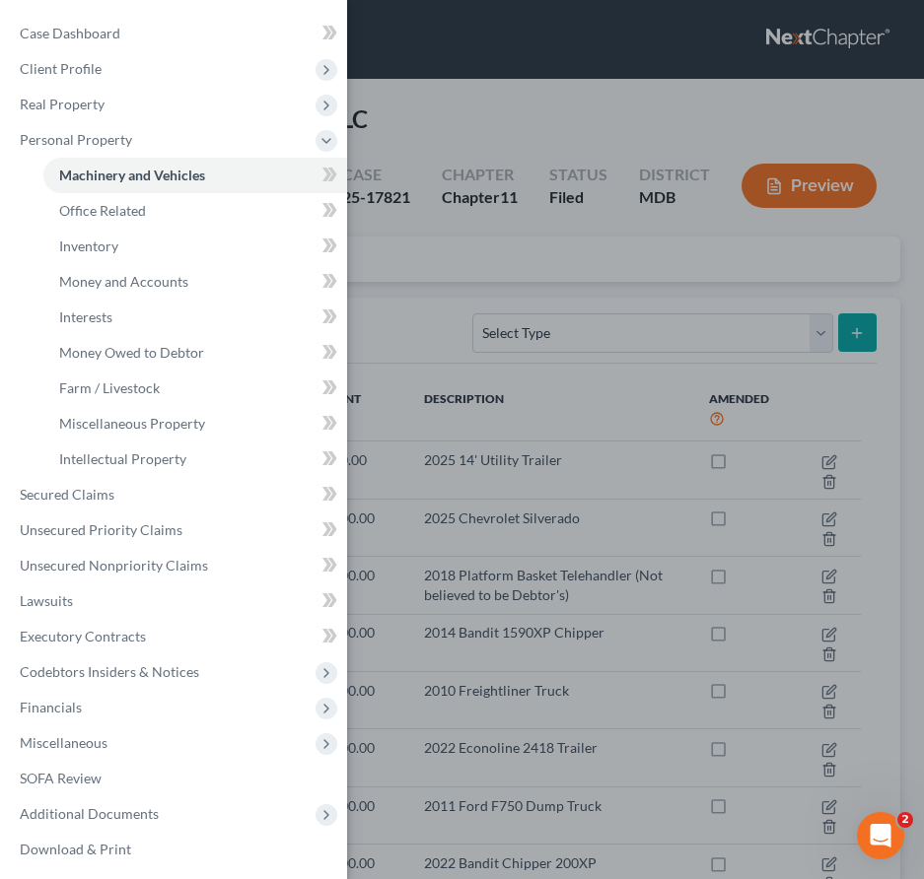
click at [472, 238] on div "Case Dashboard Payments Invoices Payments Payments Credit Report Client Profile" at bounding box center [462, 439] width 924 height 879
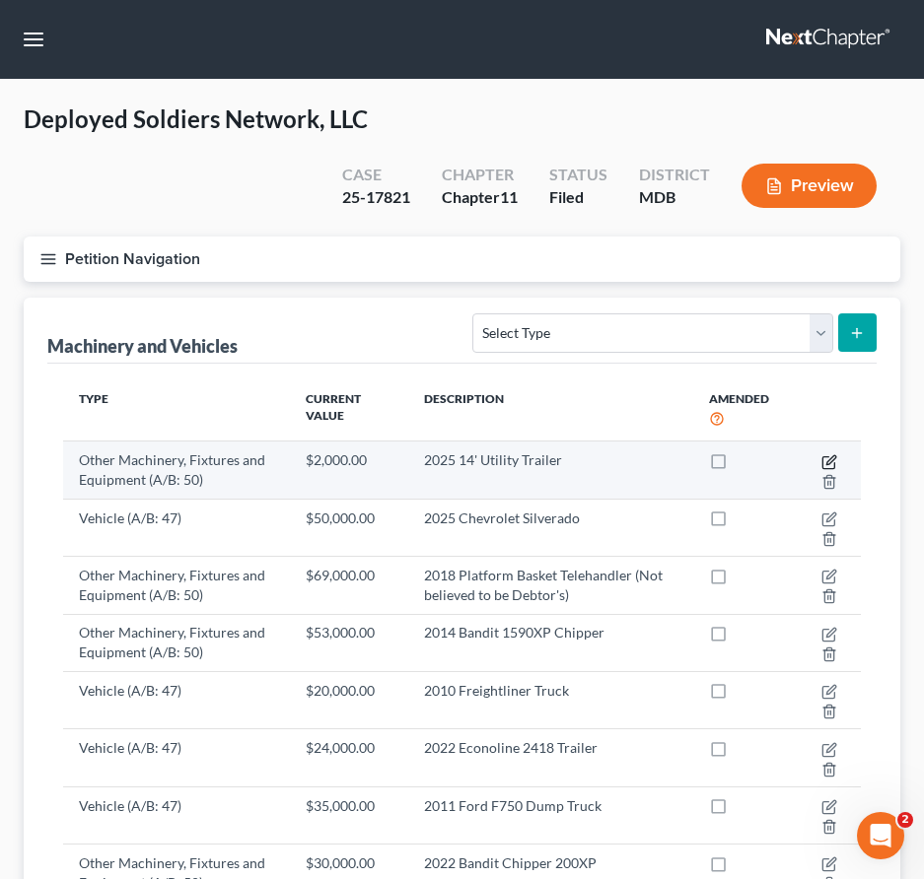
click at [830, 459] on icon "button" at bounding box center [829, 462] width 16 height 16
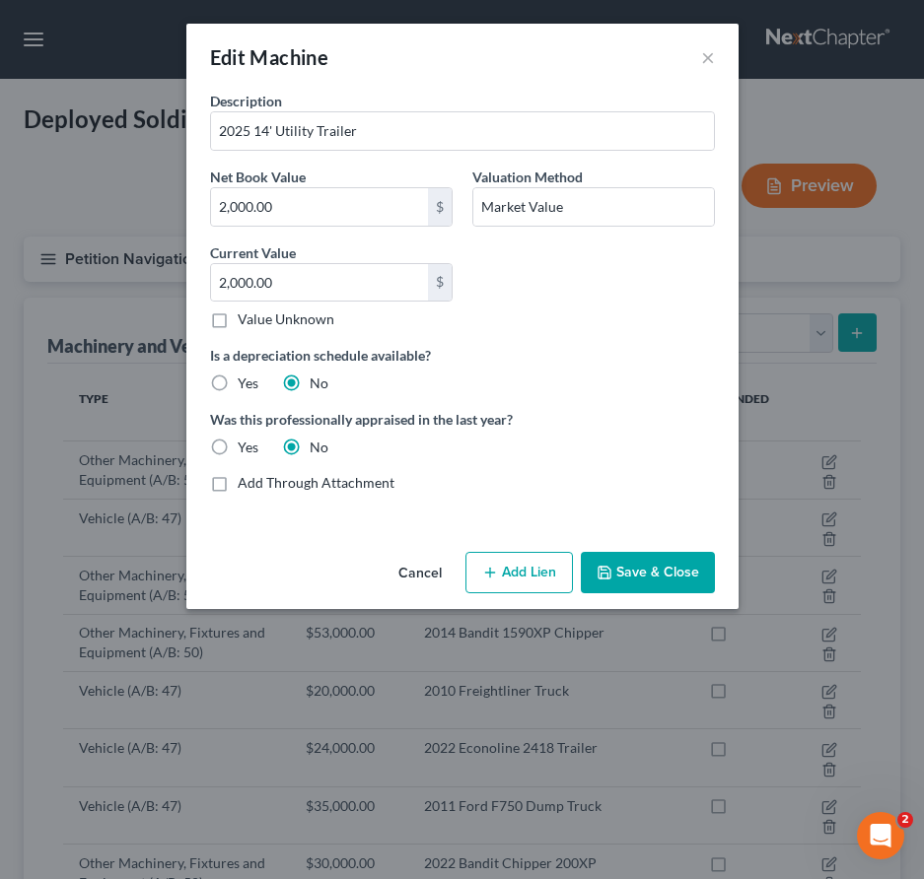
click at [642, 571] on button "Save & Close" at bounding box center [648, 572] width 134 height 41
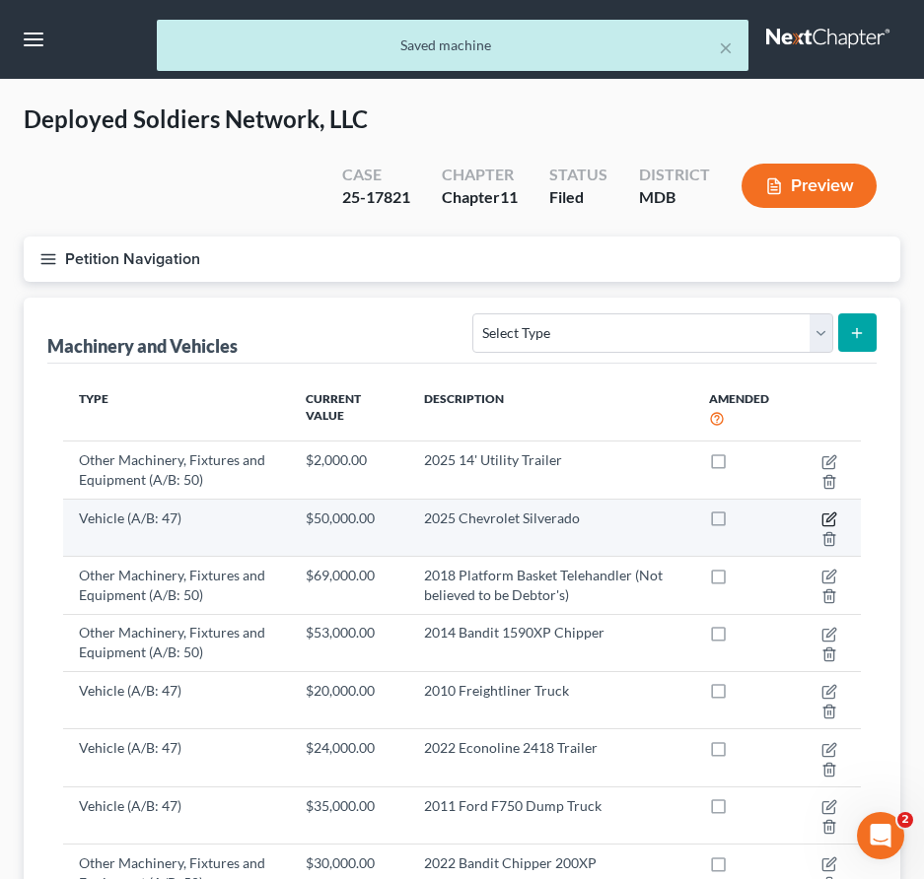
click at [828, 521] on icon "button" at bounding box center [829, 520] width 16 height 16
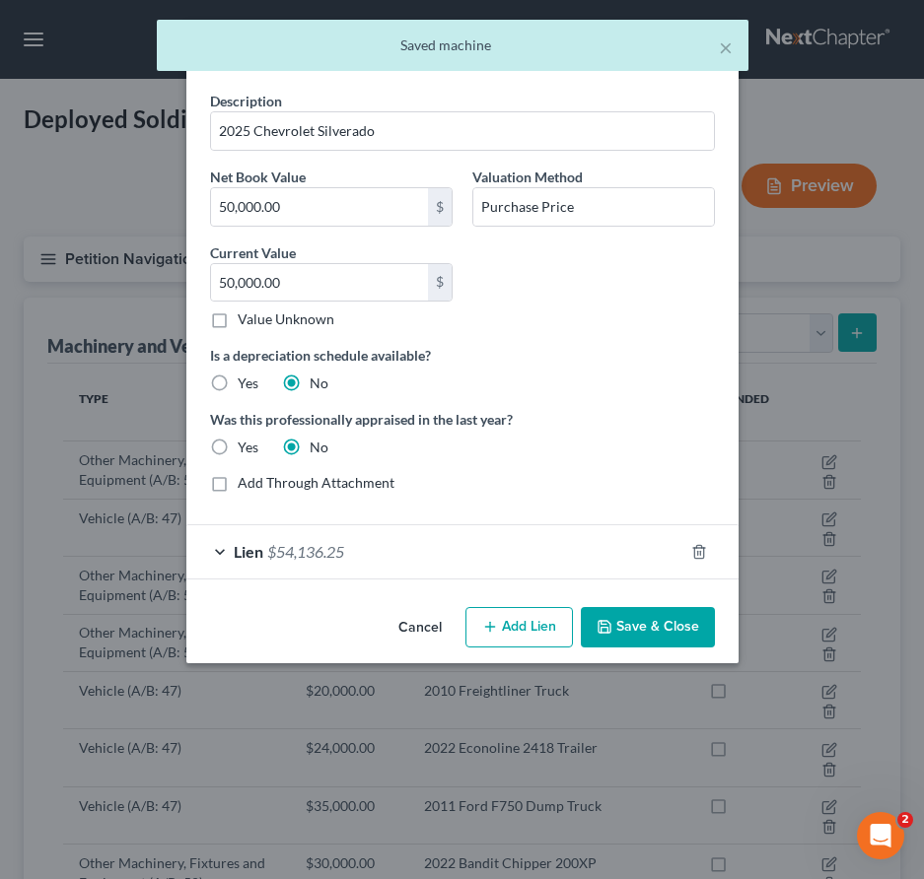
click at [618, 630] on button "Save & Close" at bounding box center [648, 627] width 134 height 41
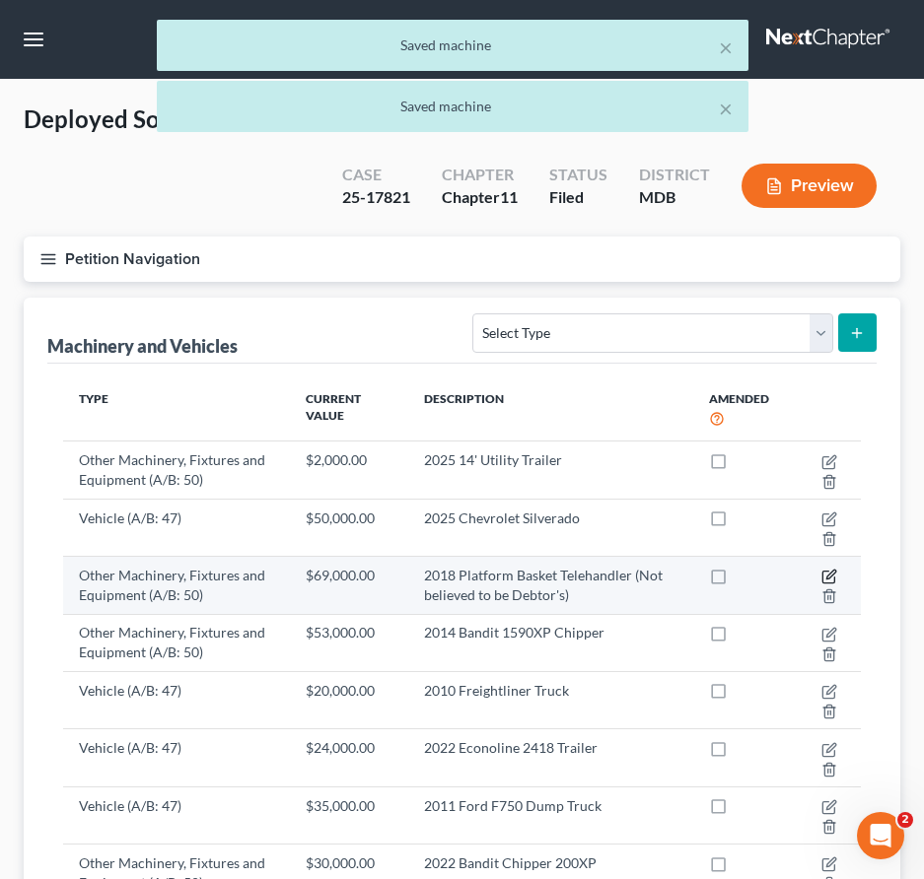
click at [826, 577] on icon "button" at bounding box center [829, 577] width 16 height 16
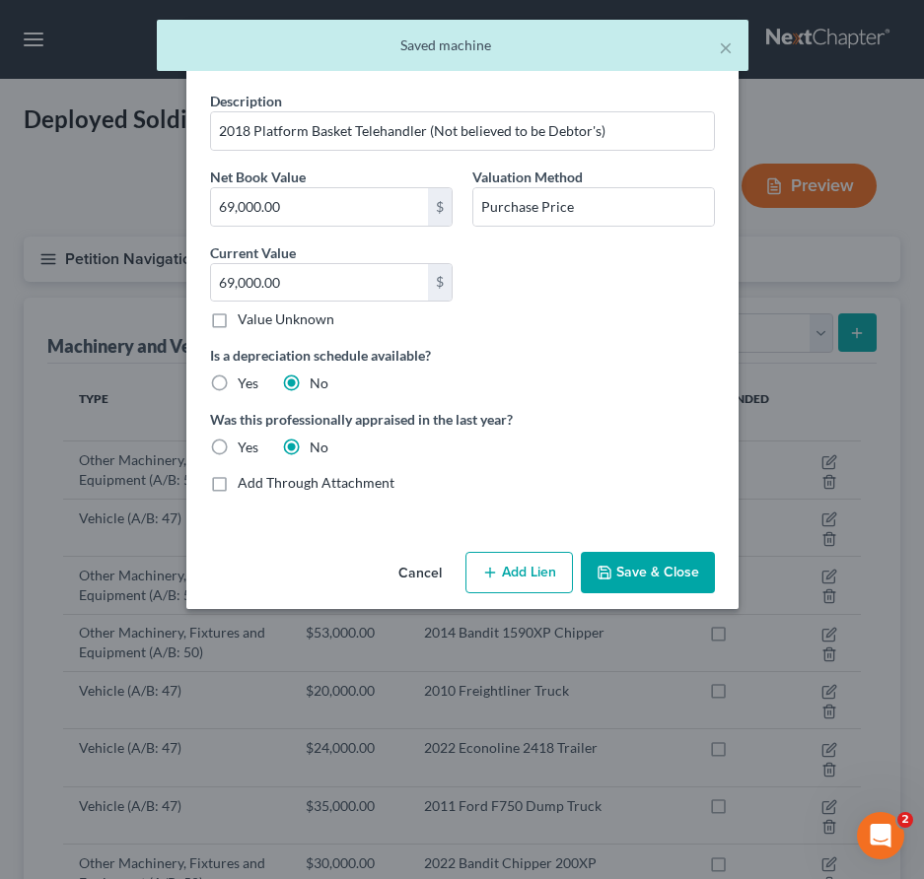
click at [612, 571] on icon "button" at bounding box center [604, 573] width 16 height 16
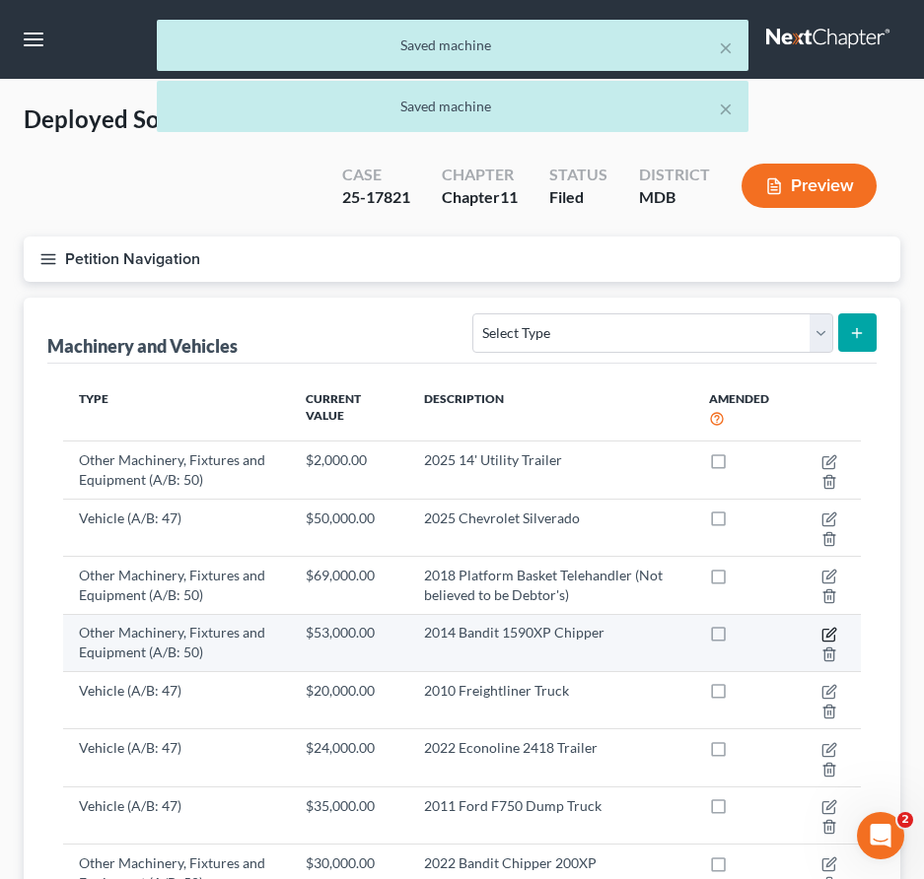
click at [827, 640] on icon "button" at bounding box center [828, 635] width 12 height 12
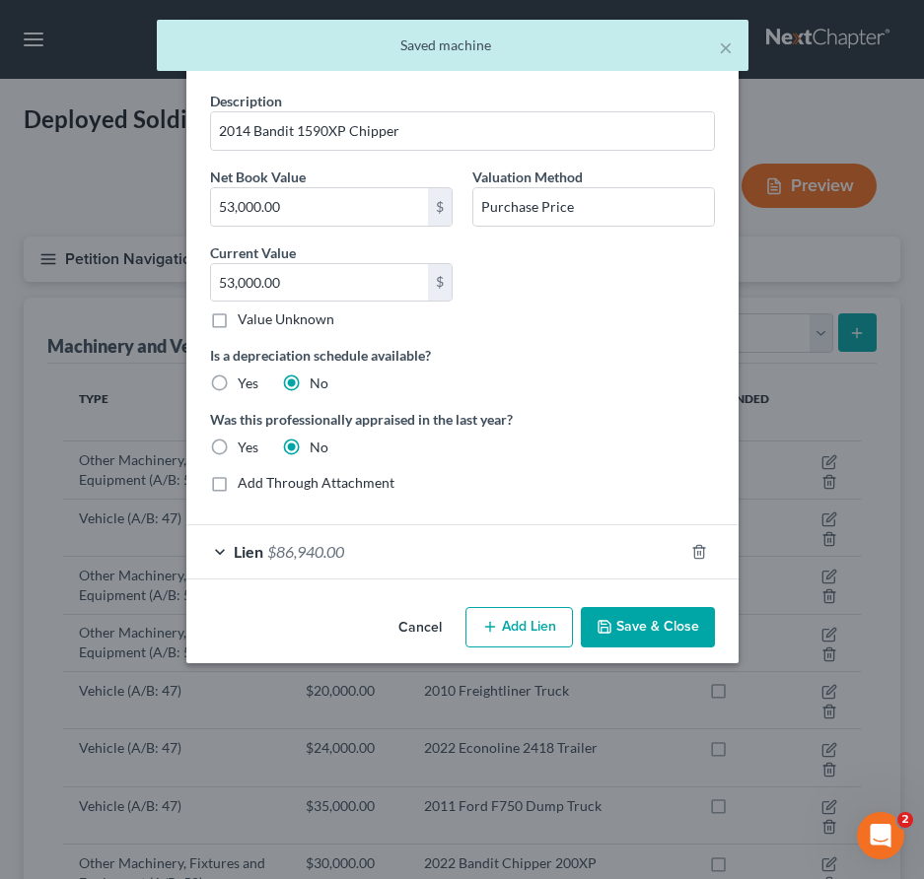
click at [653, 628] on button "Save & Close" at bounding box center [648, 627] width 134 height 41
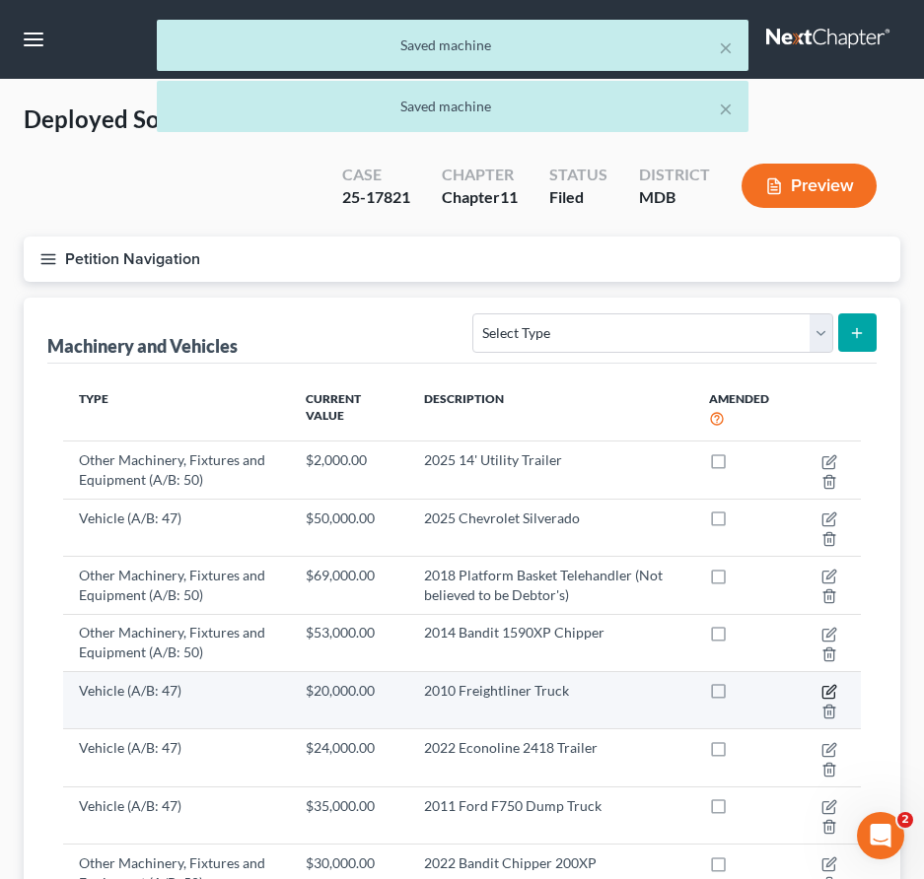
click at [828, 696] on icon "button" at bounding box center [829, 692] width 16 height 16
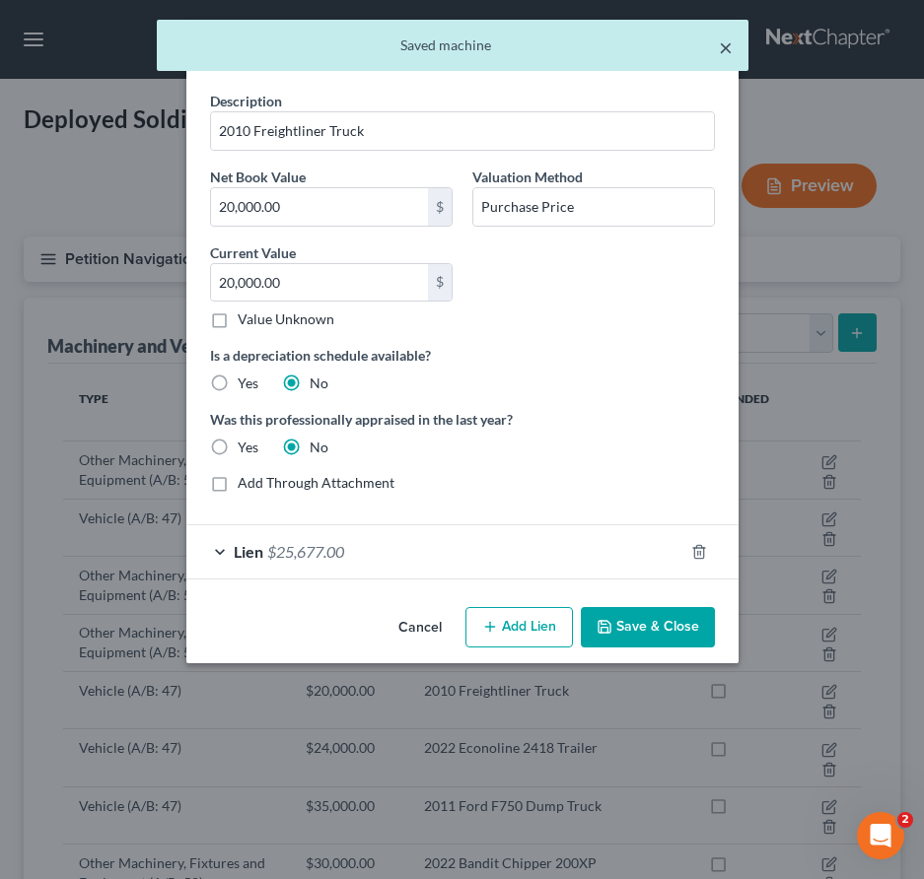
click at [723, 59] on button "×" at bounding box center [726, 47] width 14 height 24
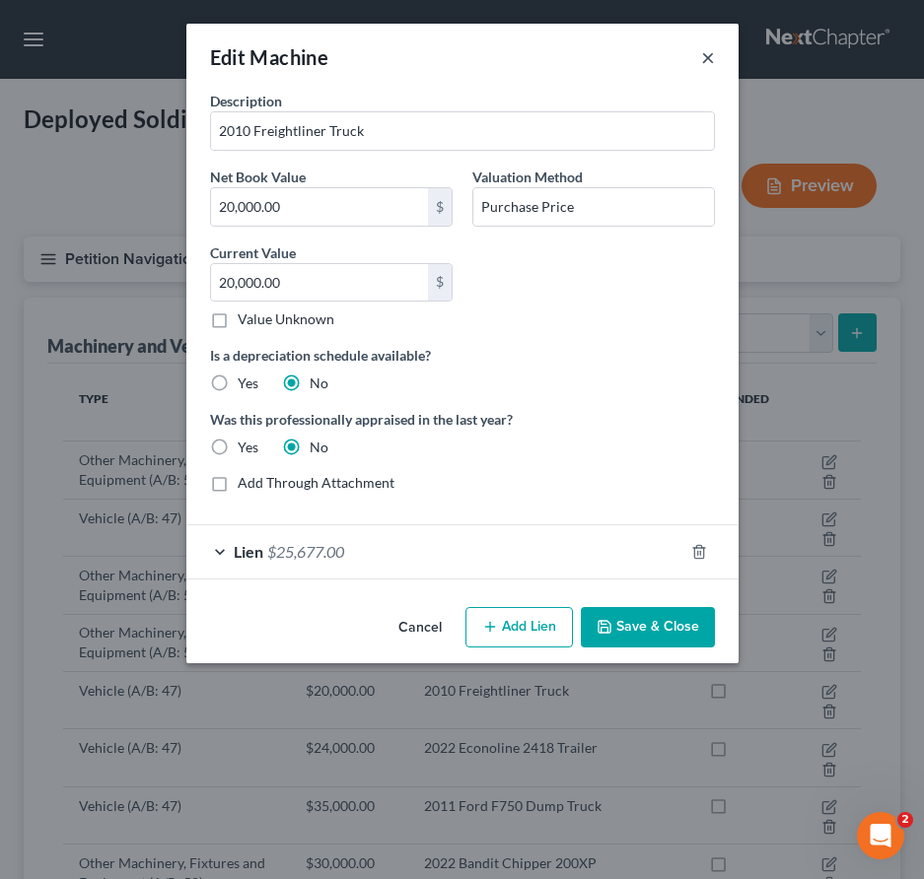
click at [707, 53] on button "×" at bounding box center [708, 57] width 14 height 24
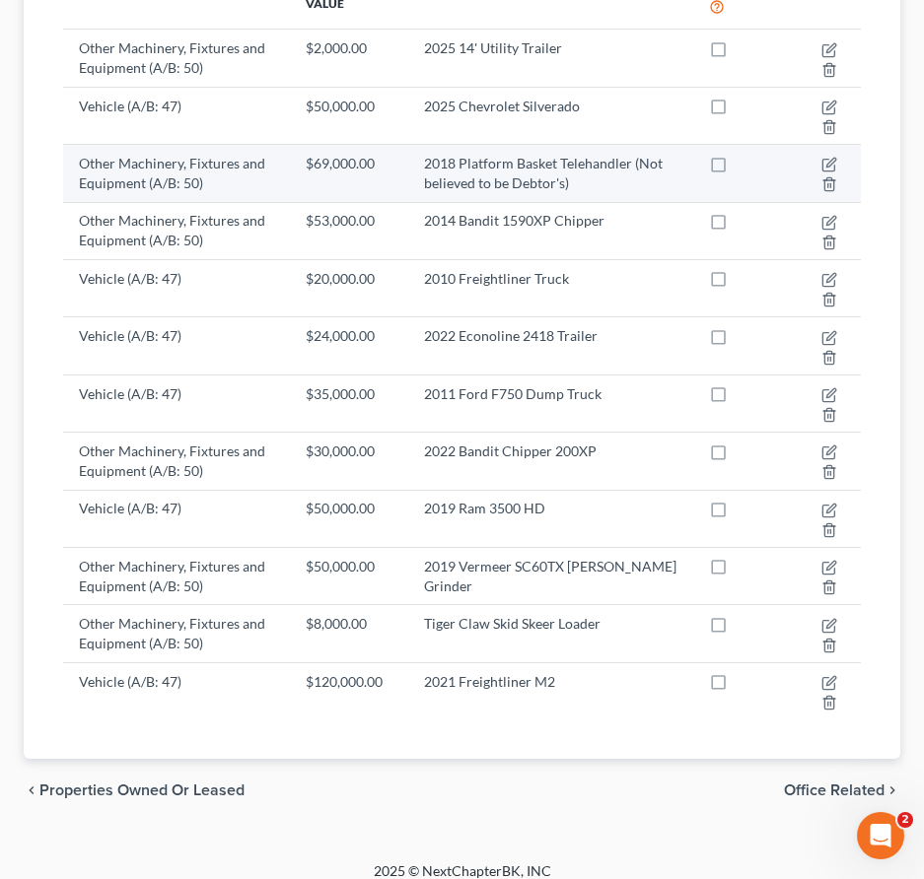
scroll to position [429, 0]
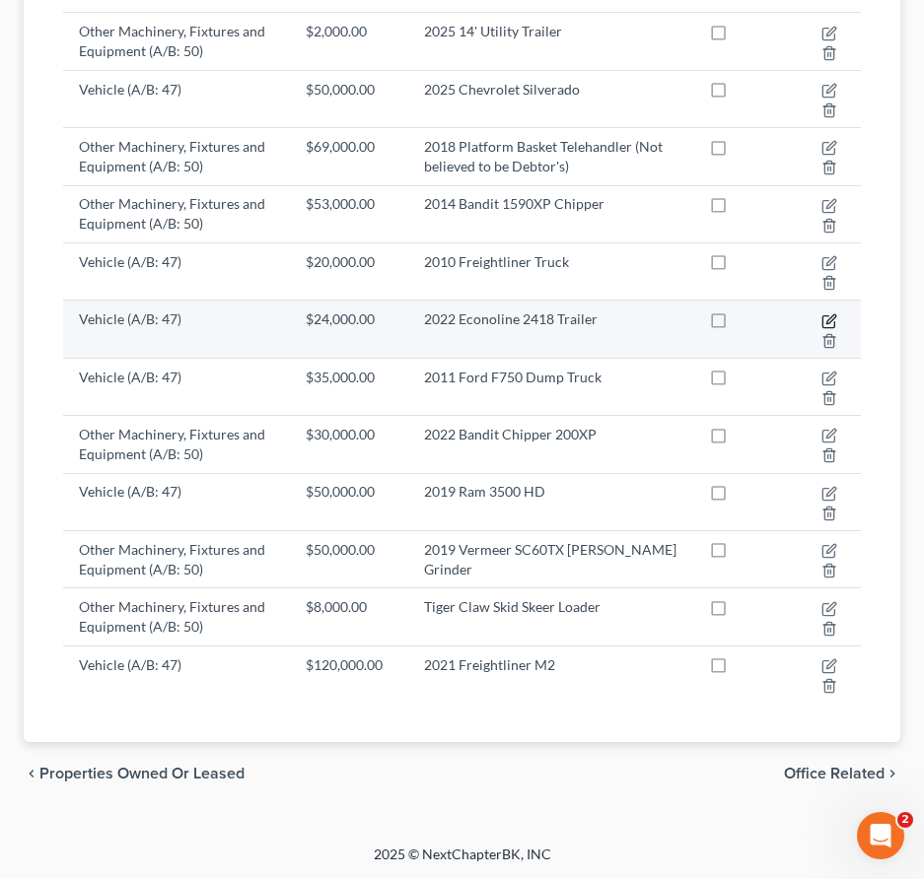
click at [827, 320] on icon "button" at bounding box center [830, 318] width 9 height 9
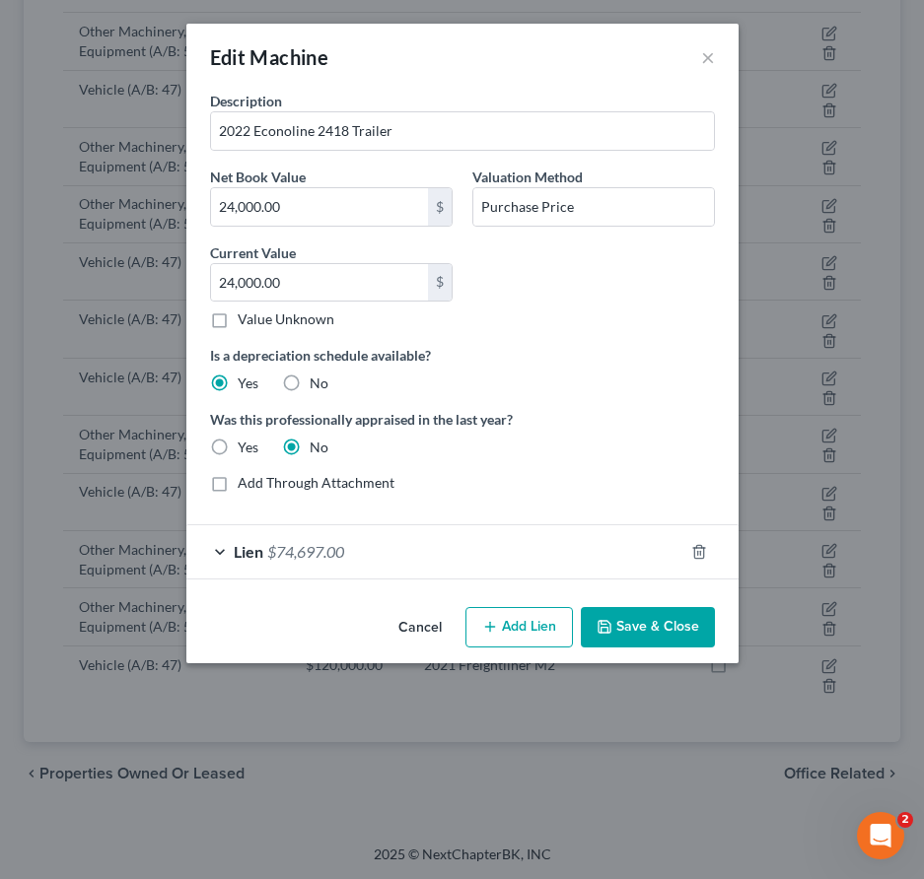
click at [309, 379] on label "No" at bounding box center [318, 384] width 19 height 20
click at [317, 379] on input "No" at bounding box center [323, 380] width 13 height 13
radio input "true"
radio input "false"
click at [632, 626] on button "Save & Close" at bounding box center [648, 627] width 134 height 41
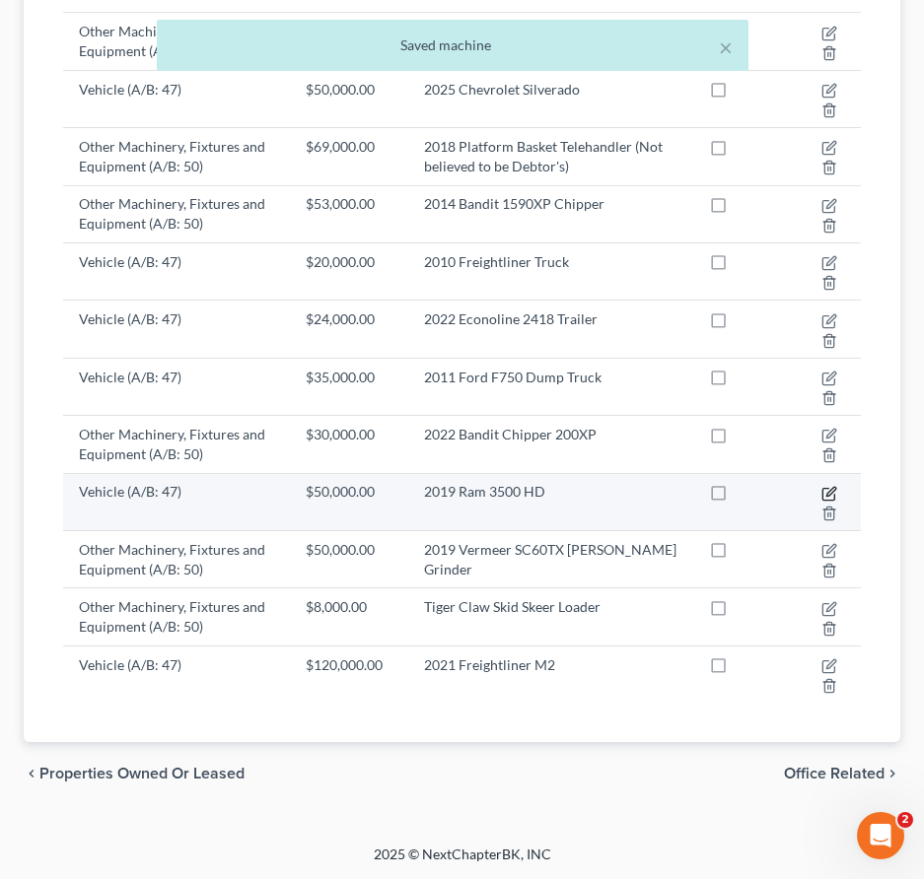
click at [827, 492] on icon "button" at bounding box center [830, 491] width 9 height 9
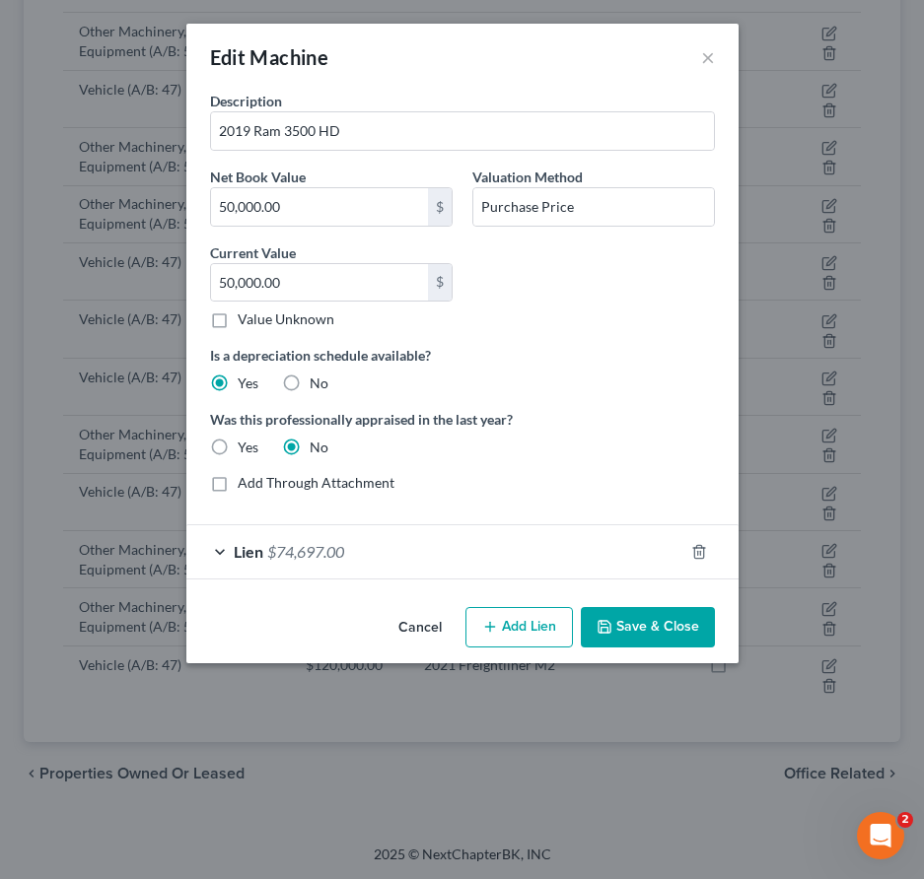
click at [657, 620] on button "Save & Close" at bounding box center [648, 627] width 134 height 41
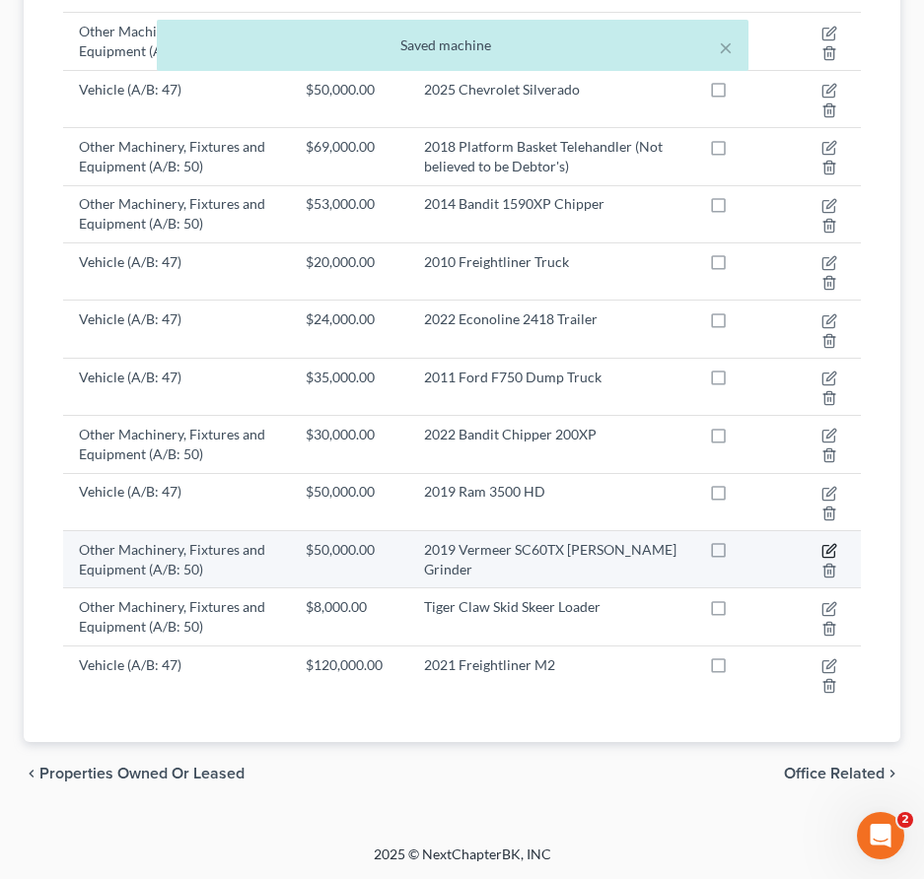
click at [831, 551] on icon "button" at bounding box center [829, 551] width 16 height 16
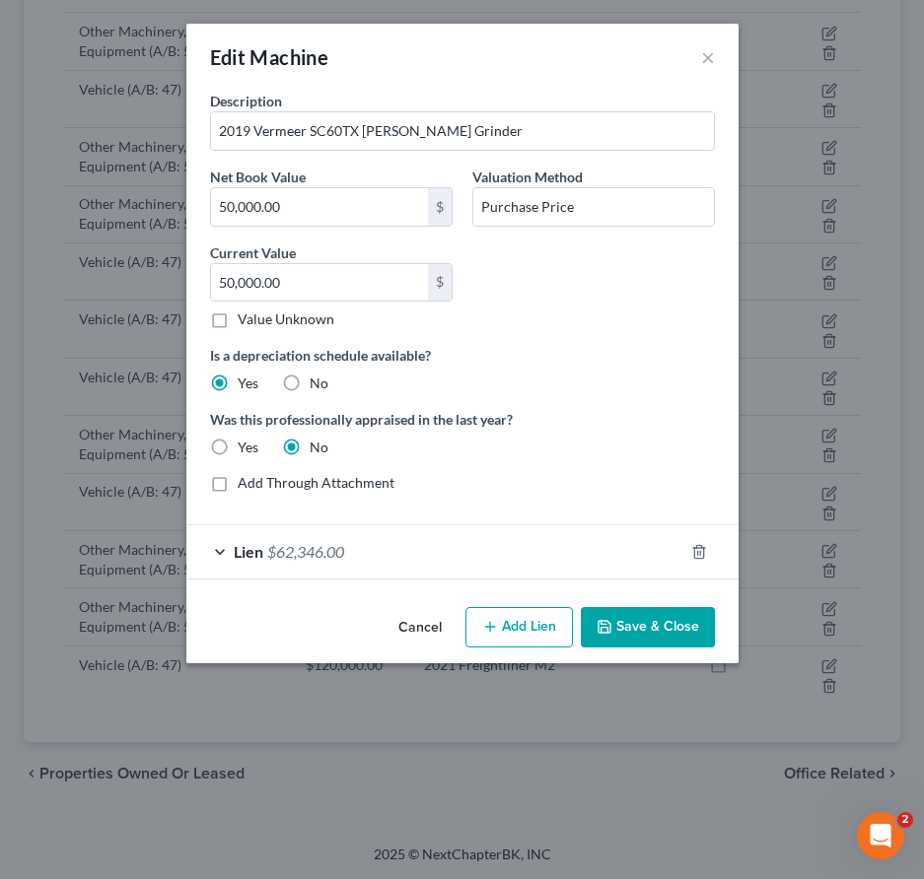
click at [636, 627] on button "Save & Close" at bounding box center [648, 627] width 134 height 41
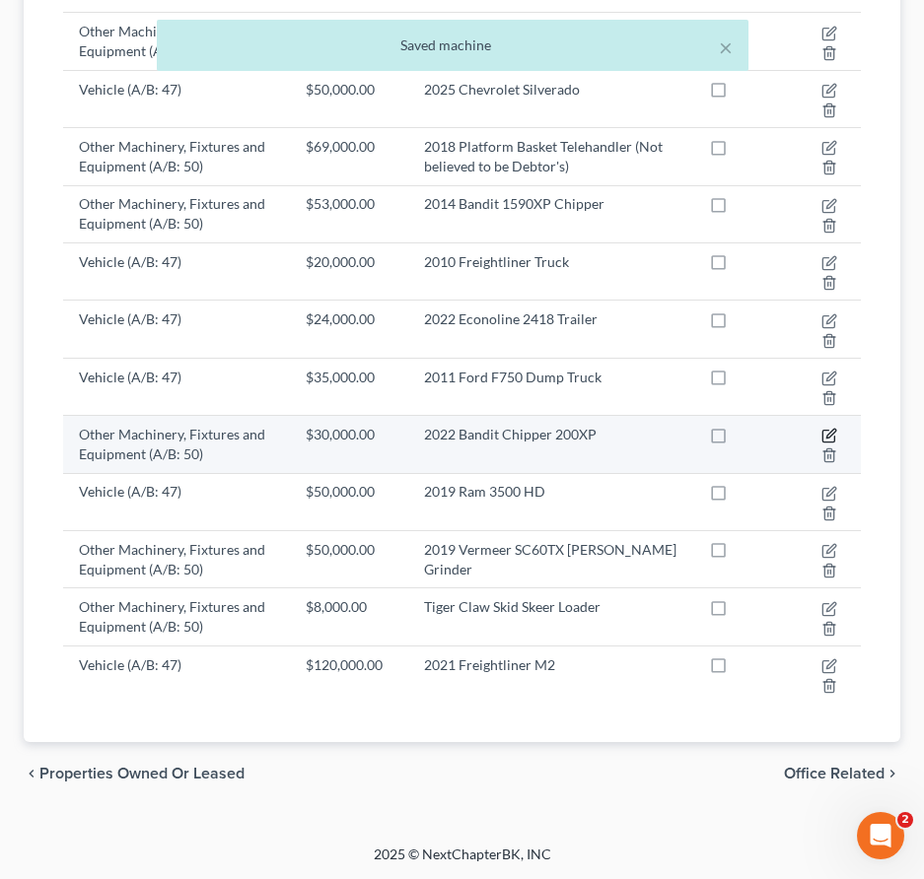
click at [826, 434] on icon "button" at bounding box center [829, 436] width 16 height 16
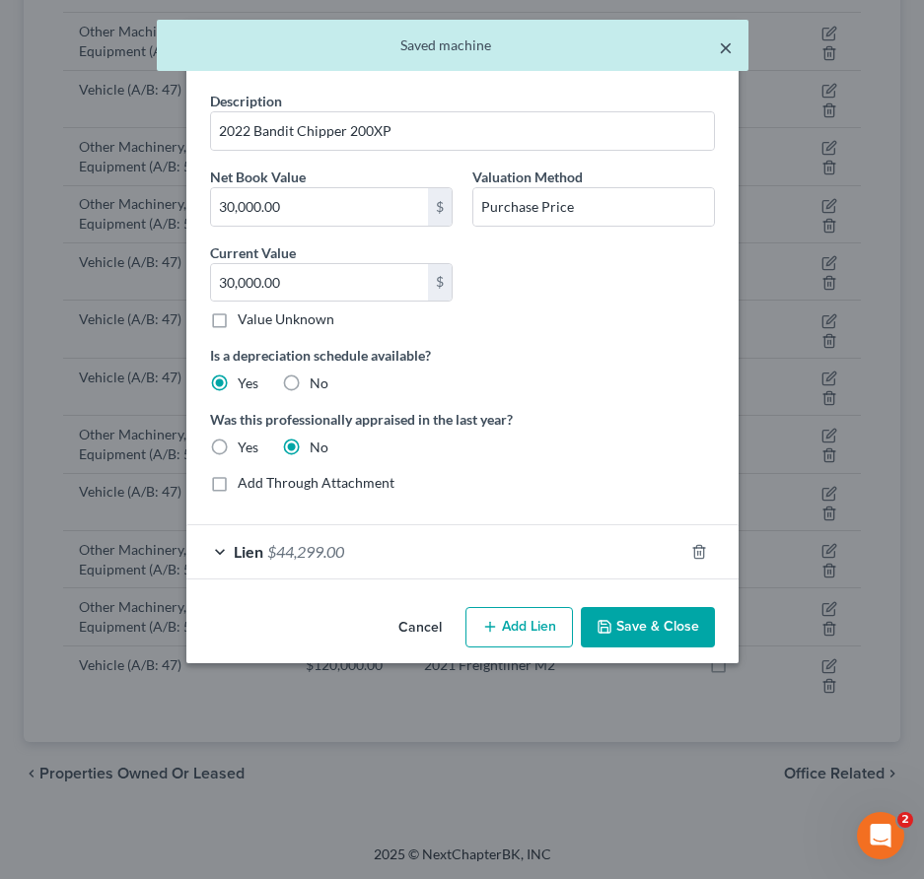
click at [725, 47] on button "×" at bounding box center [726, 47] width 14 height 24
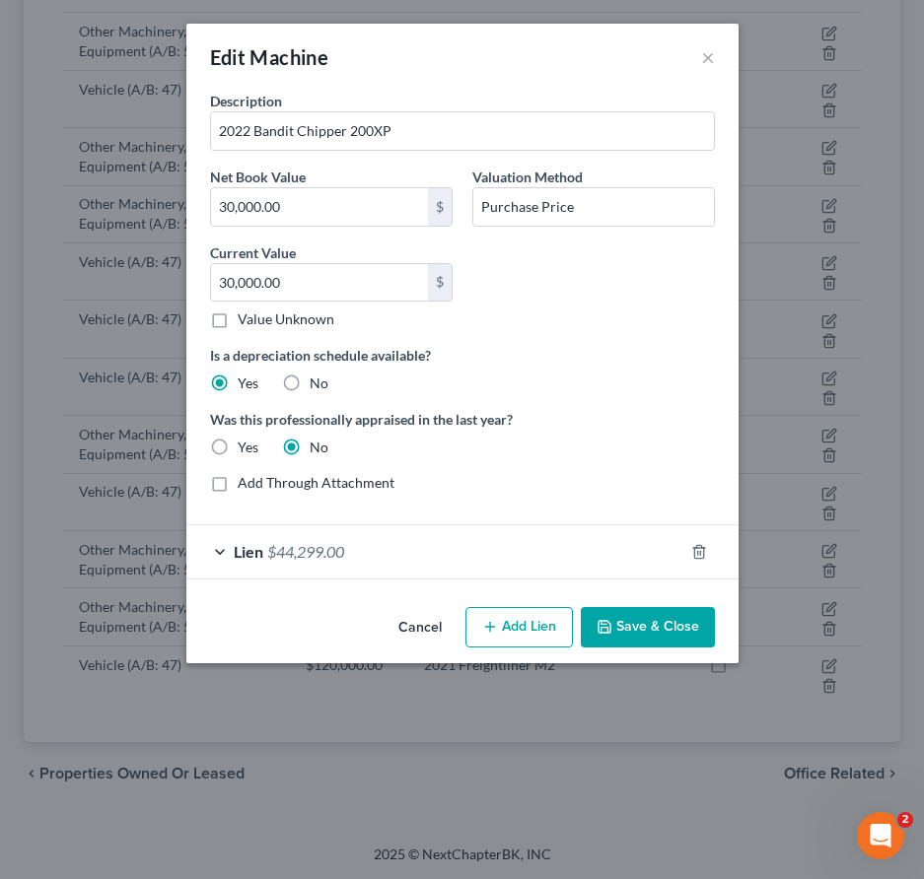
click at [309, 381] on label "No" at bounding box center [318, 384] width 19 height 20
click at [317, 381] on input "No" at bounding box center [323, 380] width 13 height 13
radio input "true"
radio input "false"
click at [649, 627] on button "Save & Close" at bounding box center [648, 627] width 134 height 41
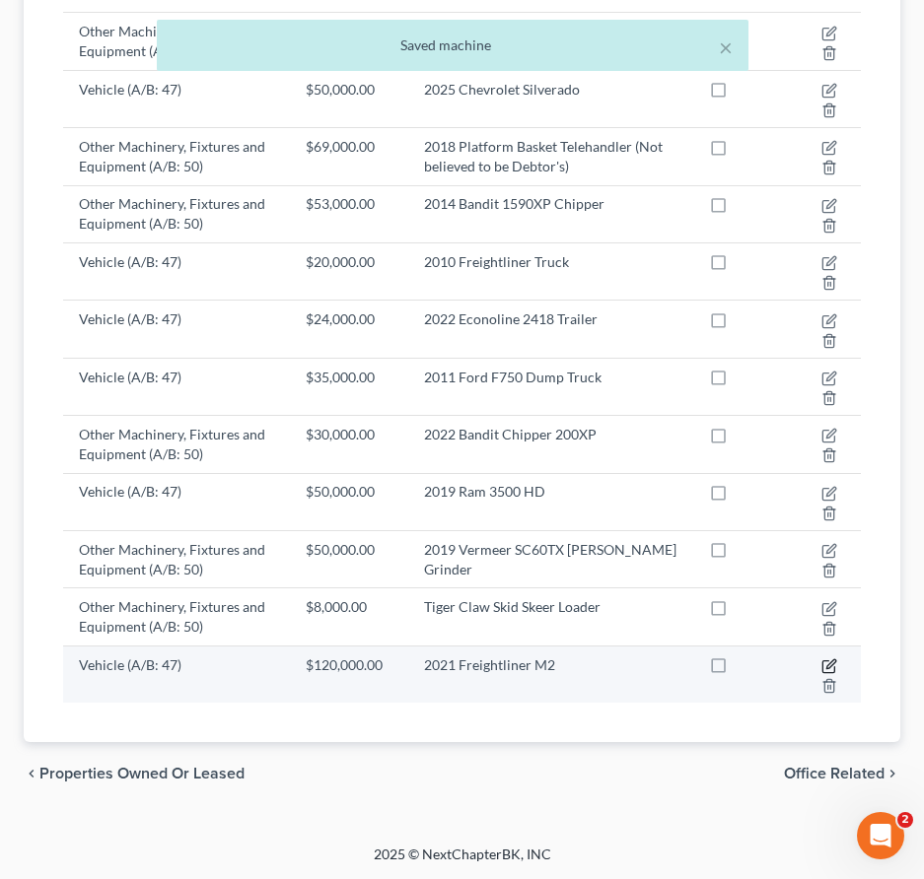
click at [832, 669] on icon "button" at bounding box center [829, 666] width 16 height 16
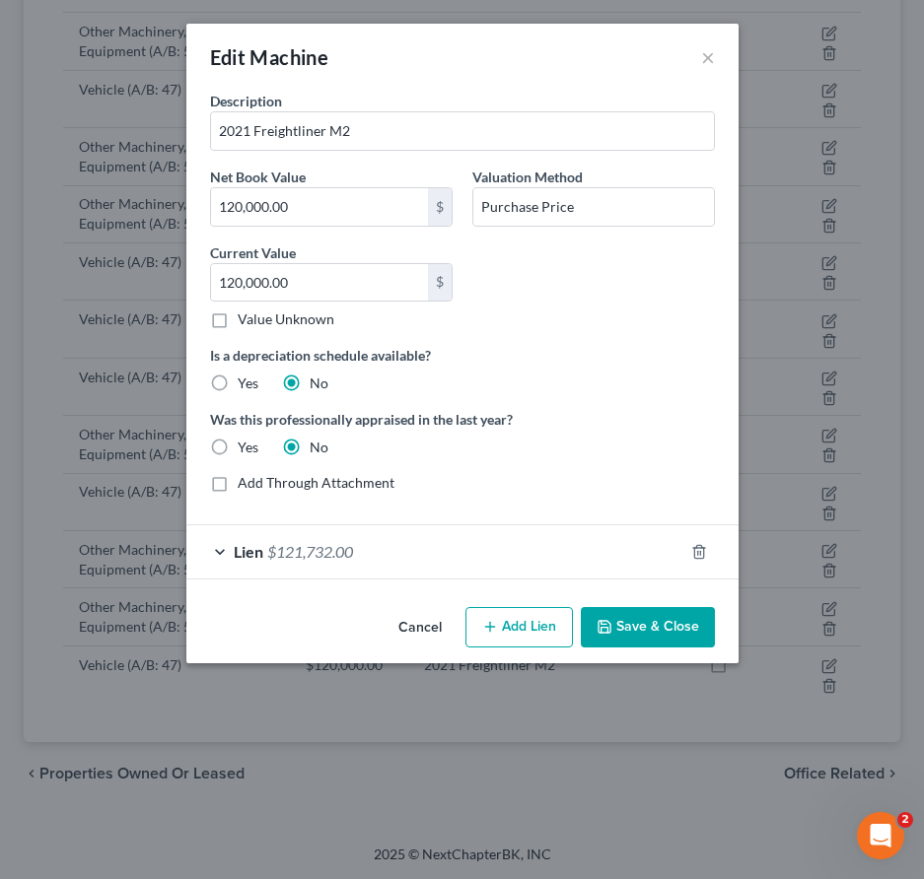
click at [663, 623] on button "Save & Close" at bounding box center [648, 627] width 134 height 41
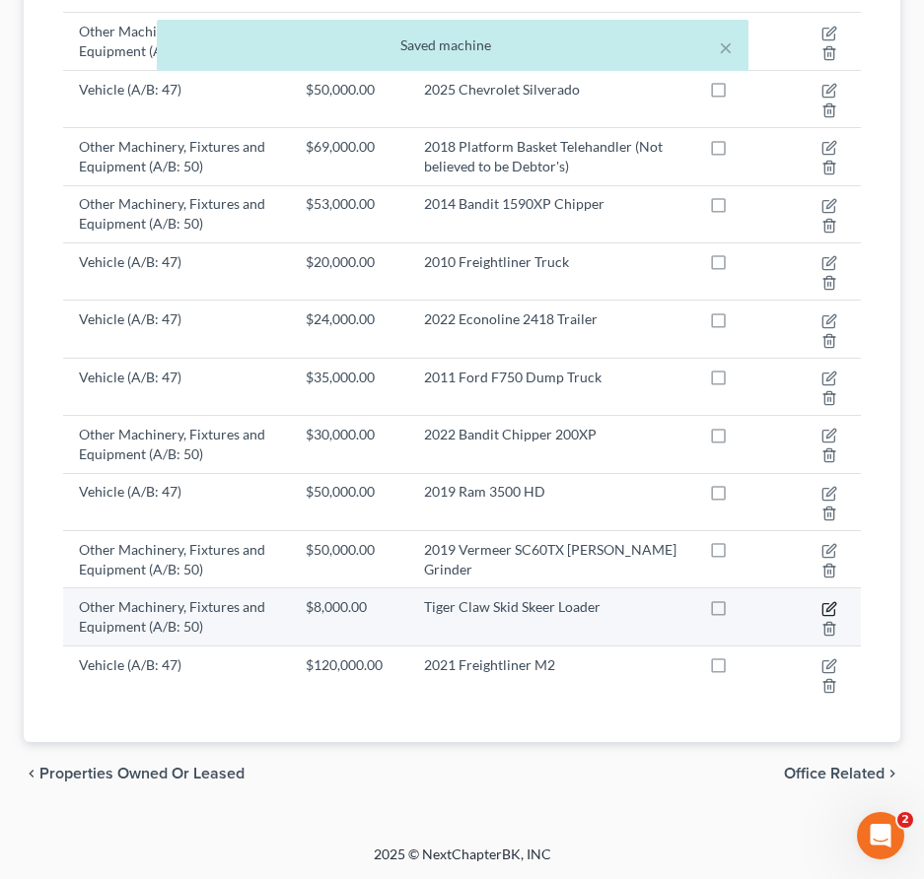
click at [823, 608] on icon "button" at bounding box center [829, 609] width 16 height 16
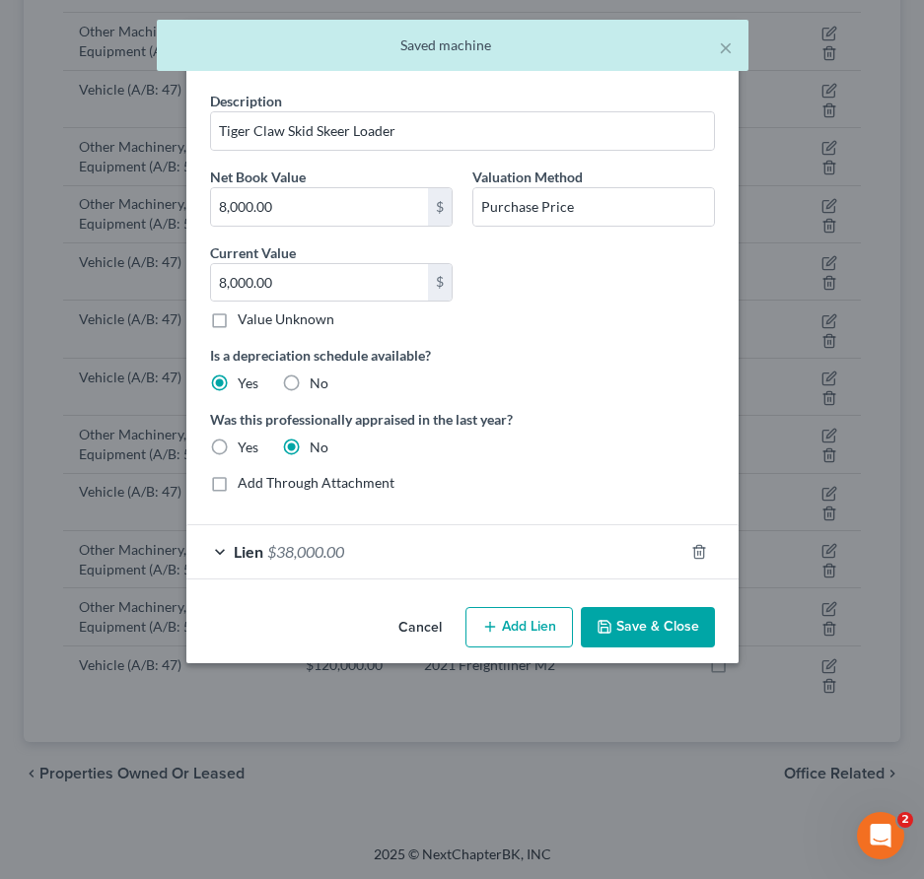
click at [309, 379] on label "No" at bounding box center [318, 384] width 19 height 20
click at [317, 379] on input "No" at bounding box center [323, 380] width 13 height 13
radio input "true"
radio input "false"
click at [619, 619] on button "Save & Close" at bounding box center [648, 627] width 134 height 41
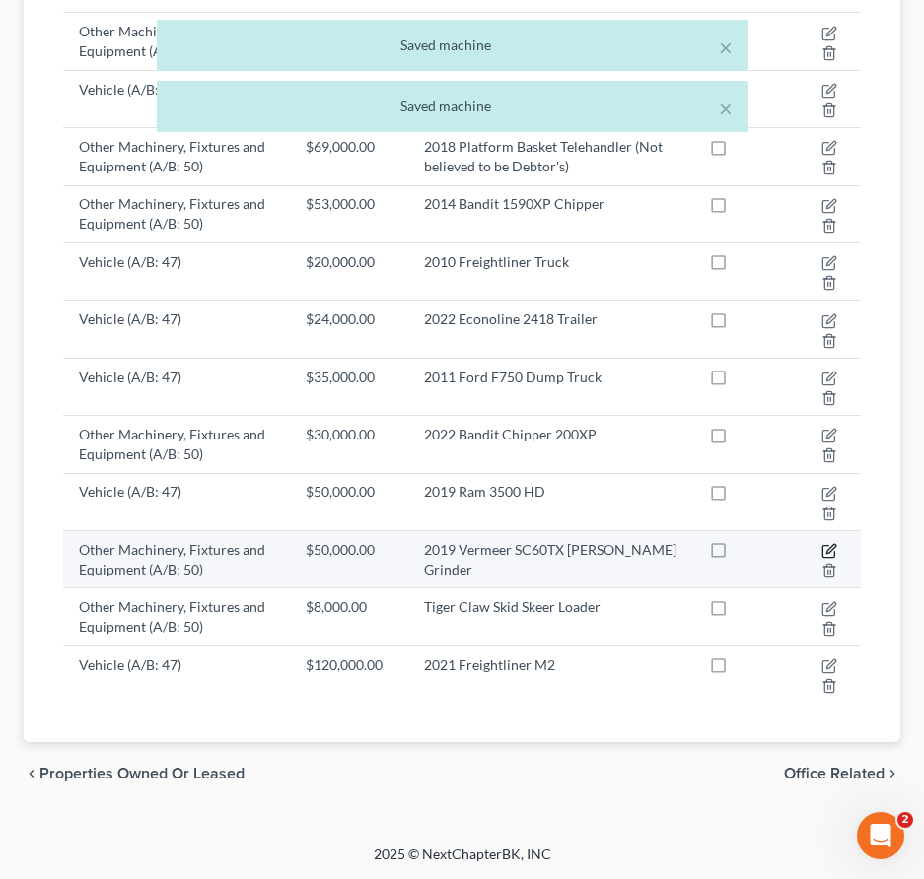
click at [822, 544] on icon "button" at bounding box center [829, 551] width 16 height 16
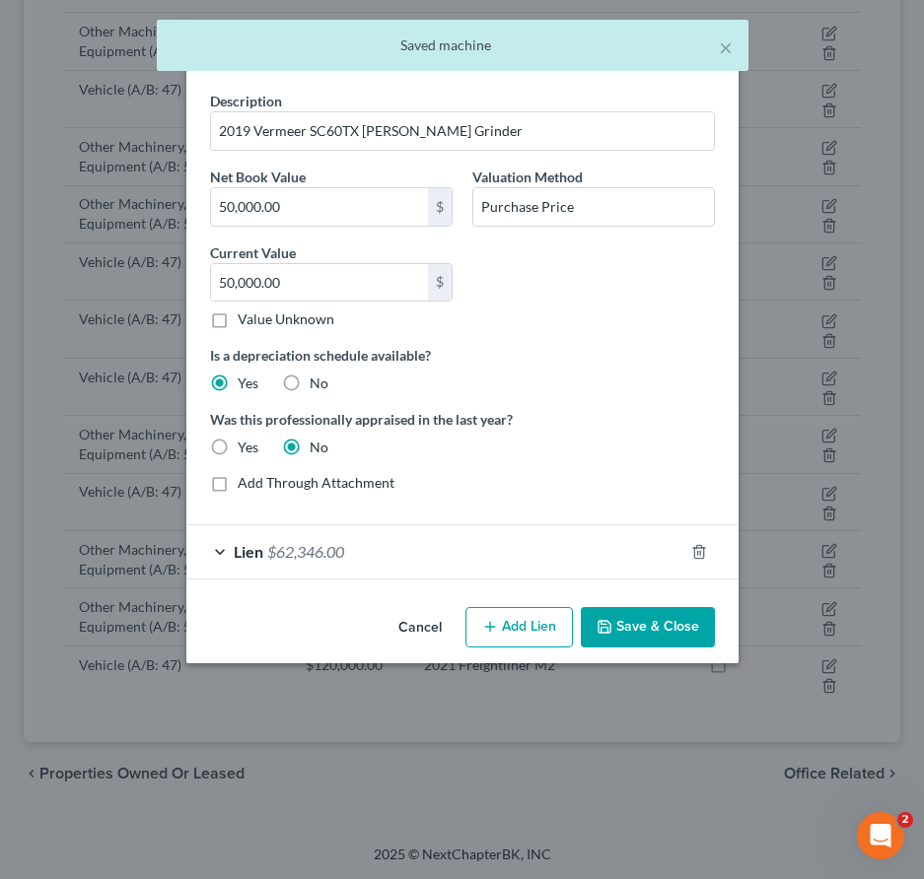
click at [309, 377] on label "No" at bounding box center [318, 384] width 19 height 20
click at [317, 377] on input "No" at bounding box center [323, 380] width 13 height 13
radio input "true"
radio input "false"
click at [630, 625] on button "Save & Close" at bounding box center [648, 627] width 134 height 41
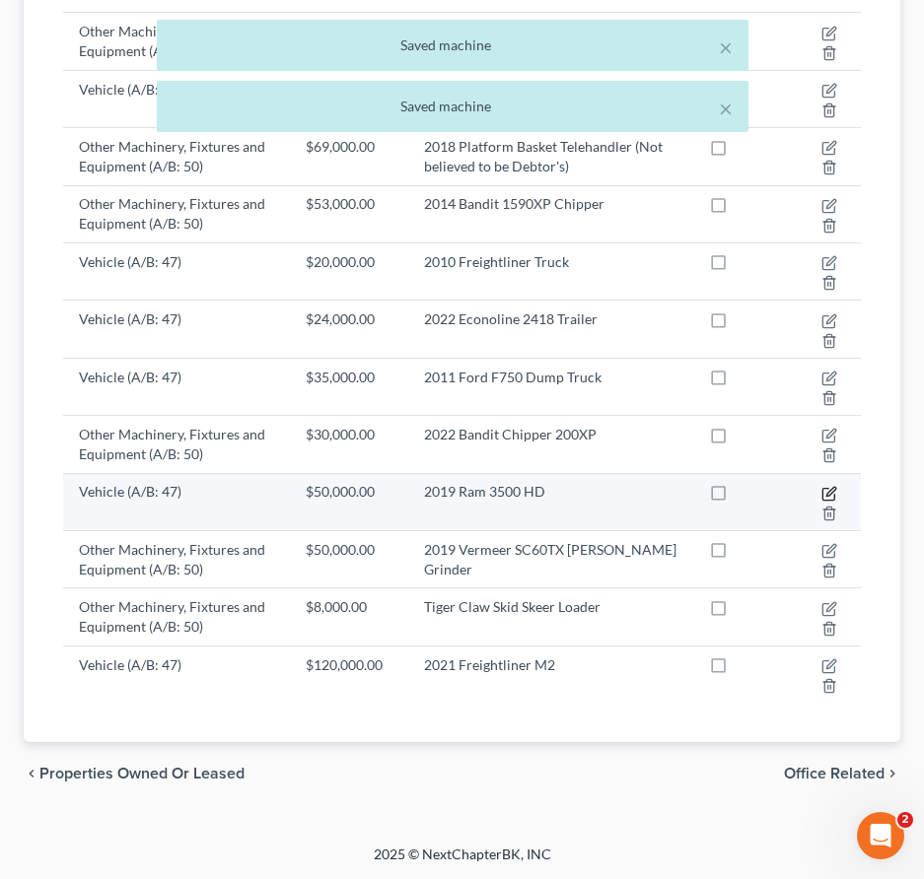
click at [826, 491] on icon "button" at bounding box center [829, 494] width 16 height 16
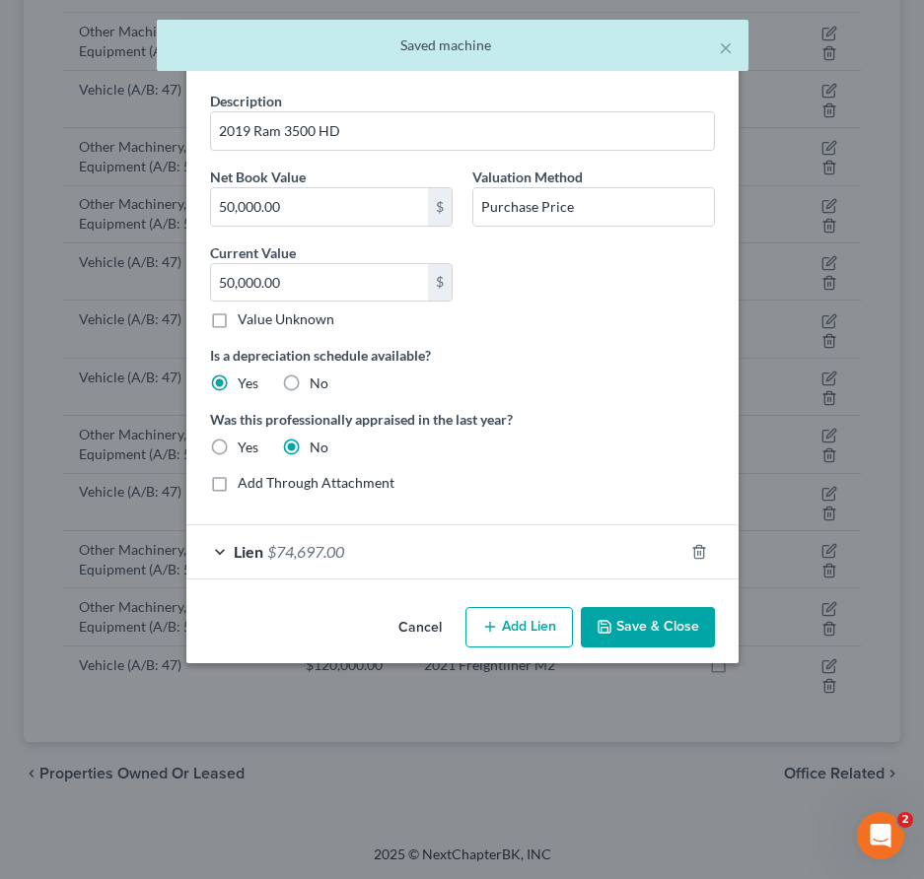
click at [309, 385] on label "No" at bounding box center [318, 384] width 19 height 20
click at [317, 385] on input "No" at bounding box center [323, 380] width 13 height 13
radio input "true"
radio input "false"
click at [616, 617] on button "Save & Close" at bounding box center [648, 627] width 134 height 41
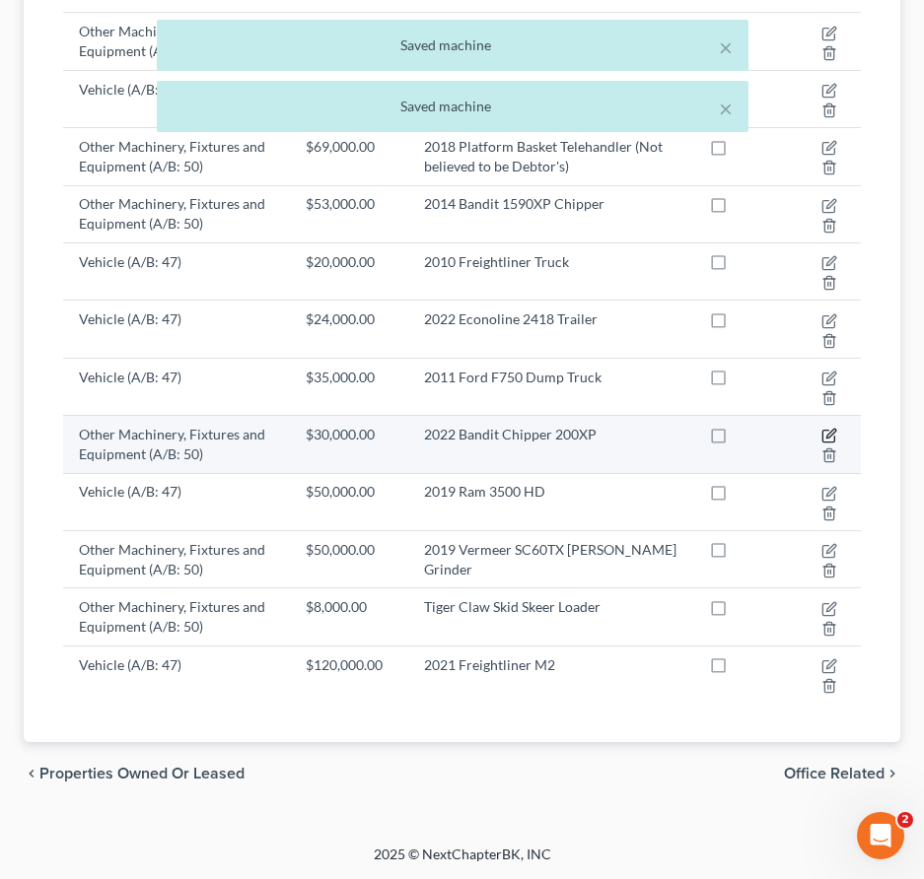
click at [826, 433] on icon "button" at bounding box center [829, 436] width 16 height 16
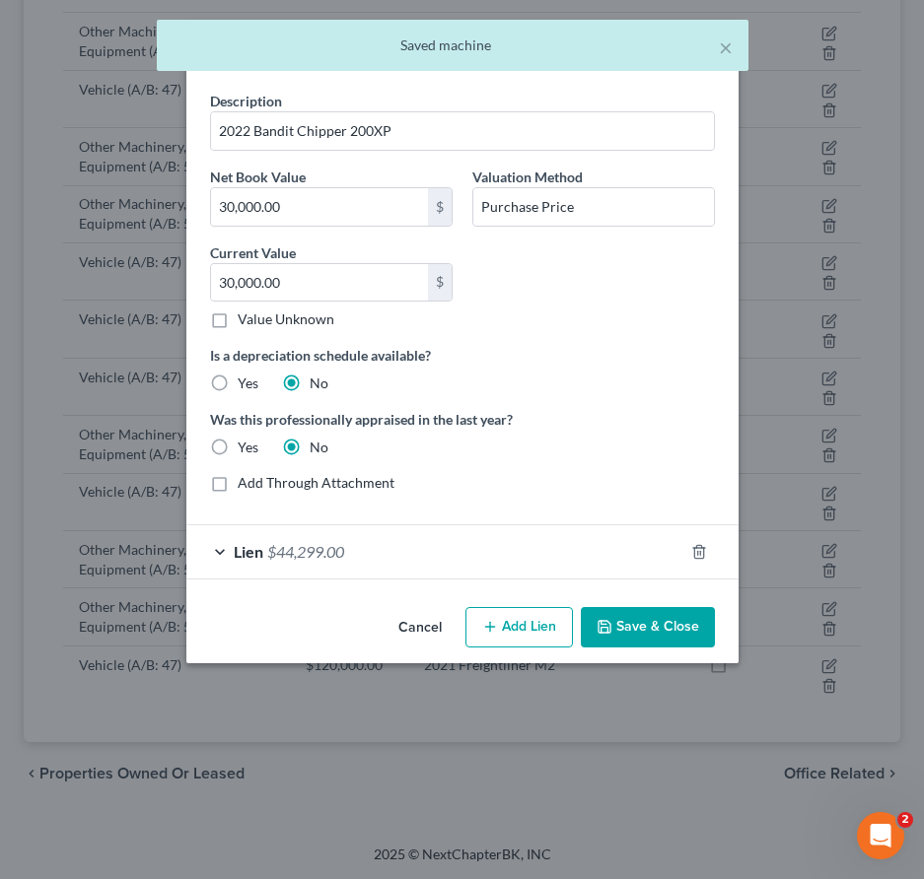
click at [692, 612] on button "Save & Close" at bounding box center [648, 627] width 134 height 41
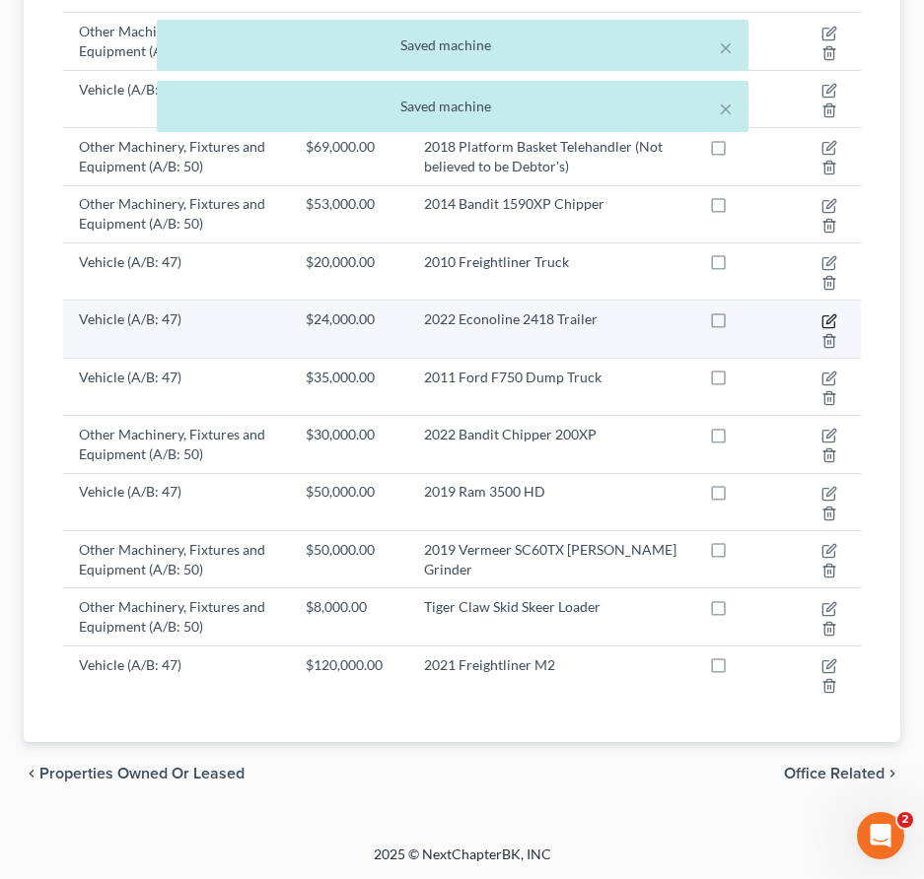
click at [826, 317] on icon "button" at bounding box center [829, 321] width 16 height 16
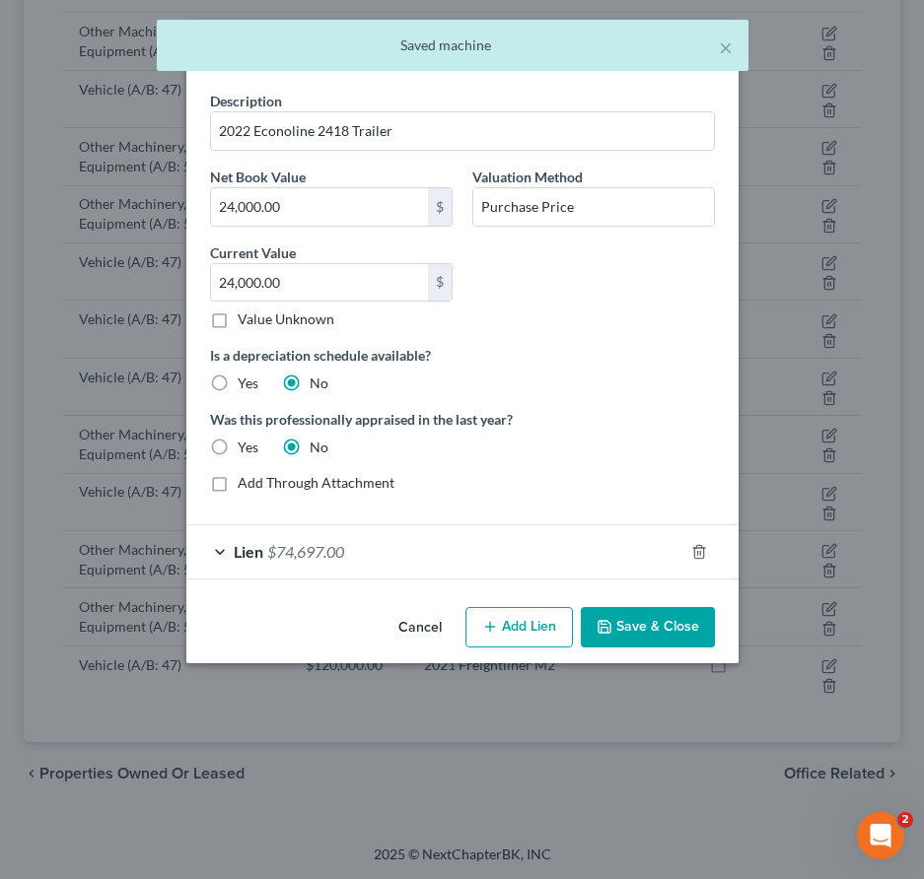
click at [657, 613] on button "Save & Close" at bounding box center [648, 627] width 134 height 41
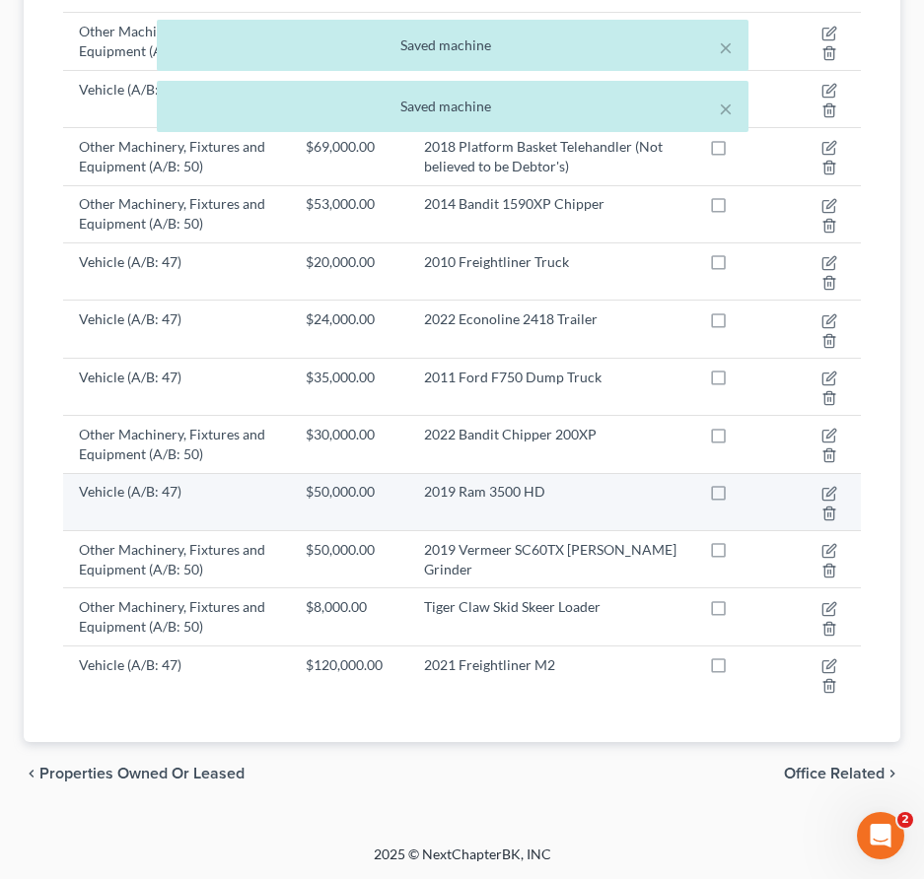
scroll to position [0, 0]
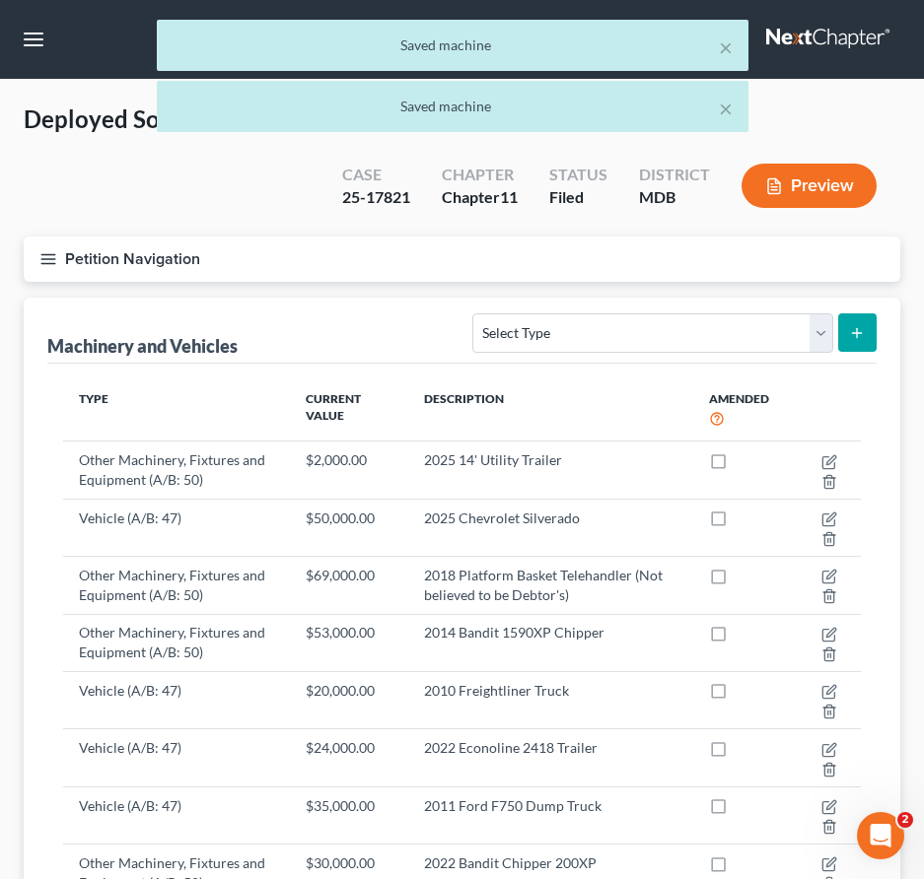
click at [785, 190] on button "Preview" at bounding box center [808, 186] width 135 height 44
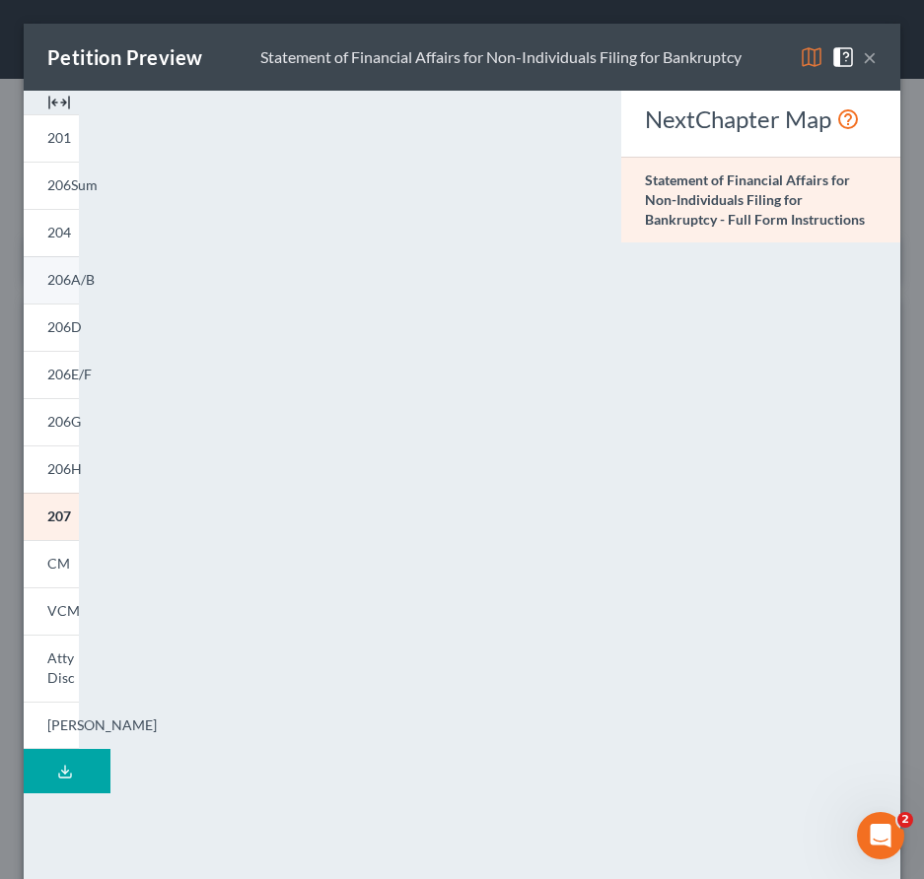
click at [55, 278] on span "206A/B" at bounding box center [70, 279] width 47 height 17
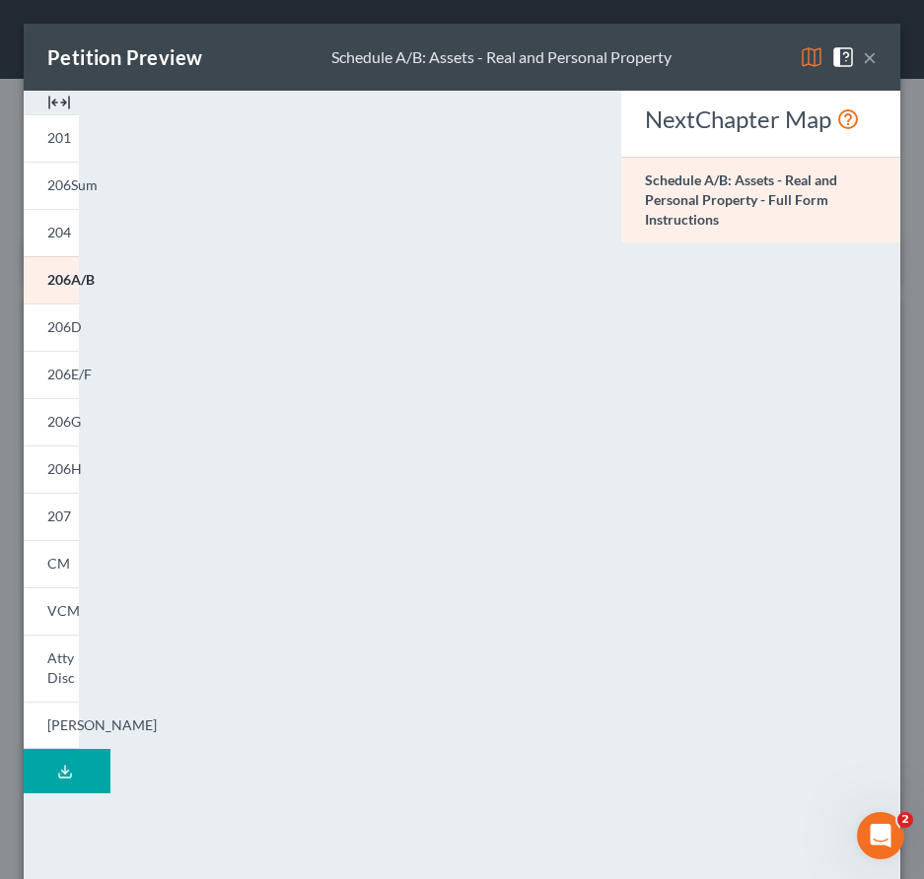
click at [864, 57] on button "×" at bounding box center [869, 57] width 14 height 24
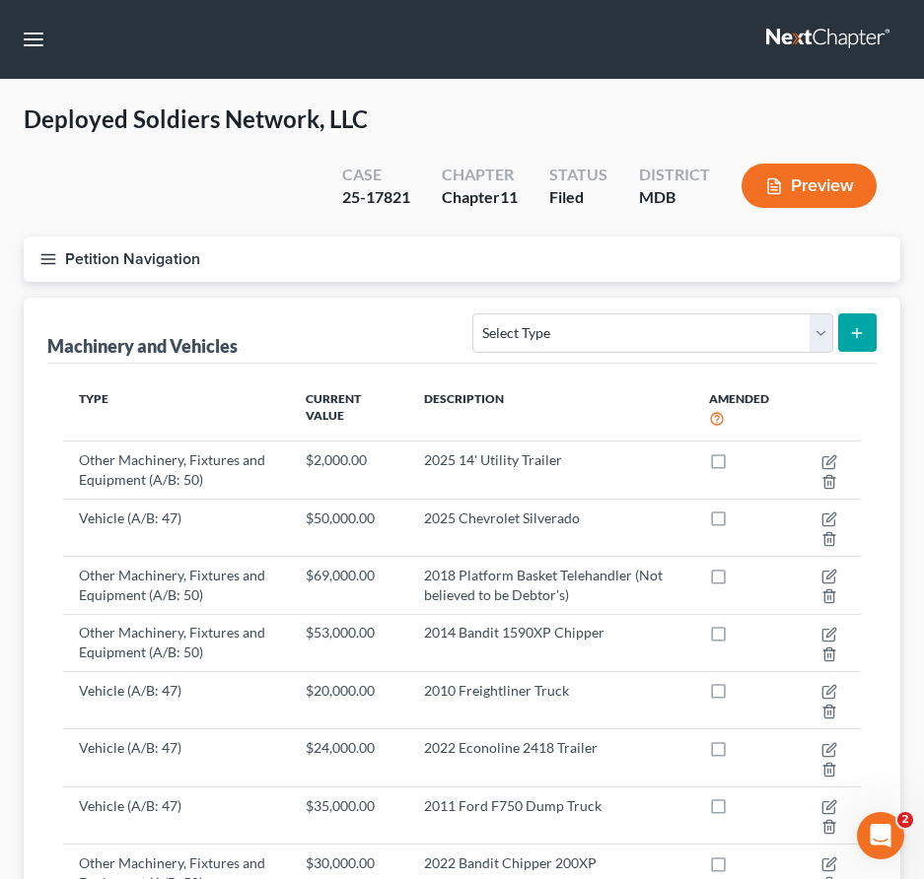
click at [132, 148] on div "Deployed Soldiers Network, LLC Upgraded Case 25-17821 Chapter Chapter 11 Status…" at bounding box center [462, 169] width 876 height 133
click at [48, 265] on icon "button" at bounding box center [48, 259] width 18 height 18
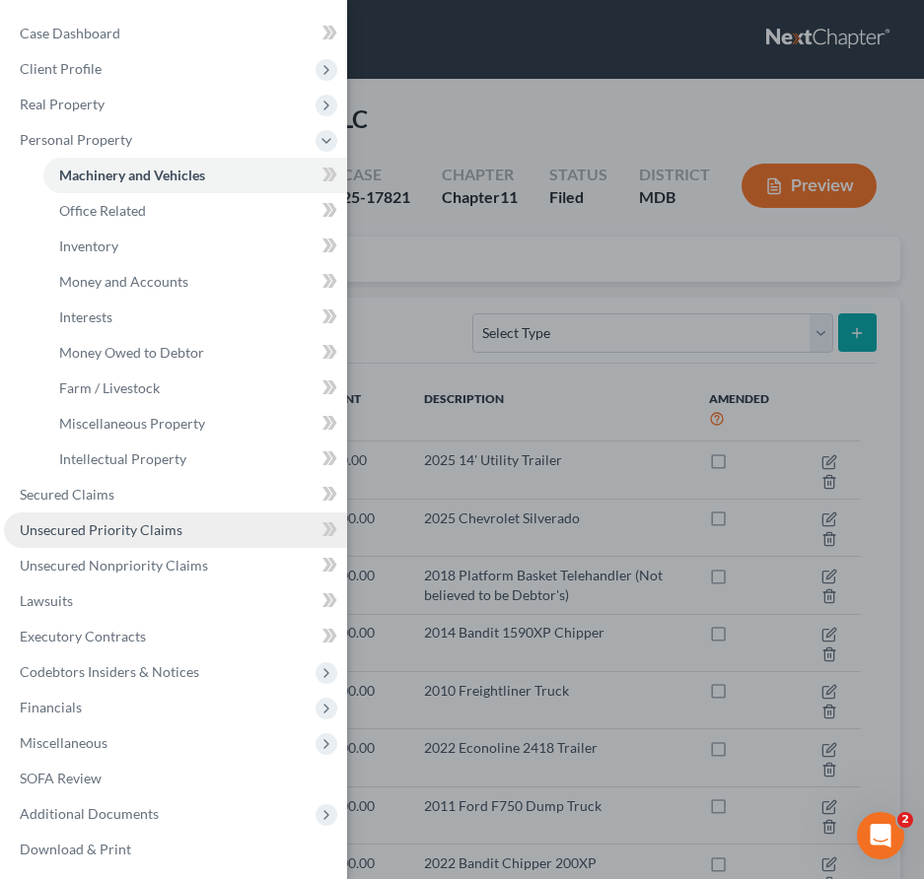
scroll to position [39, 0]
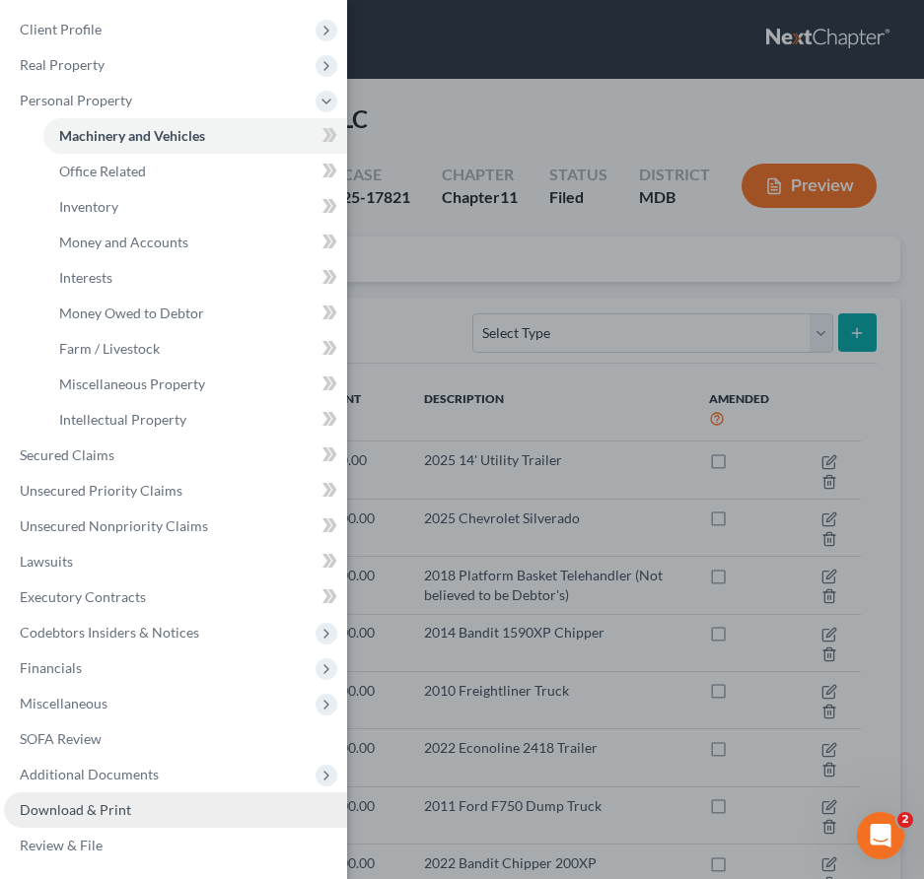
click at [51, 808] on span "Download & Print" at bounding box center [75, 809] width 111 height 17
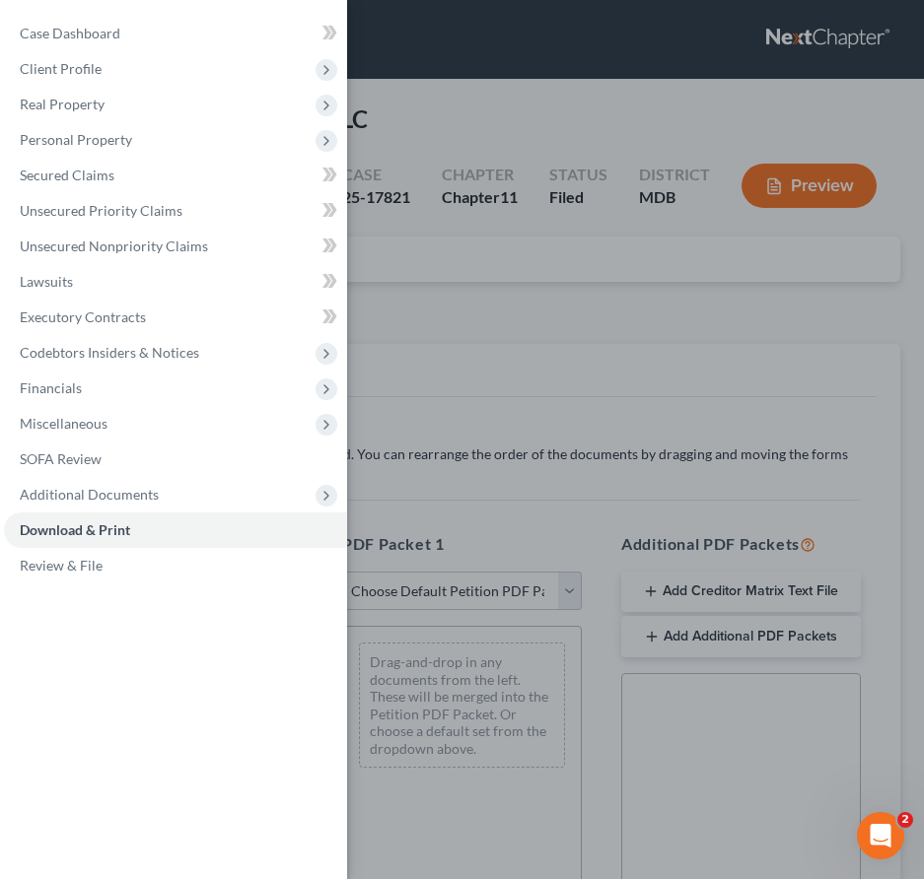
click at [570, 597] on div "Case Dashboard Payments Invoices Payments Payments Credit Report Client Profile" at bounding box center [462, 439] width 924 height 879
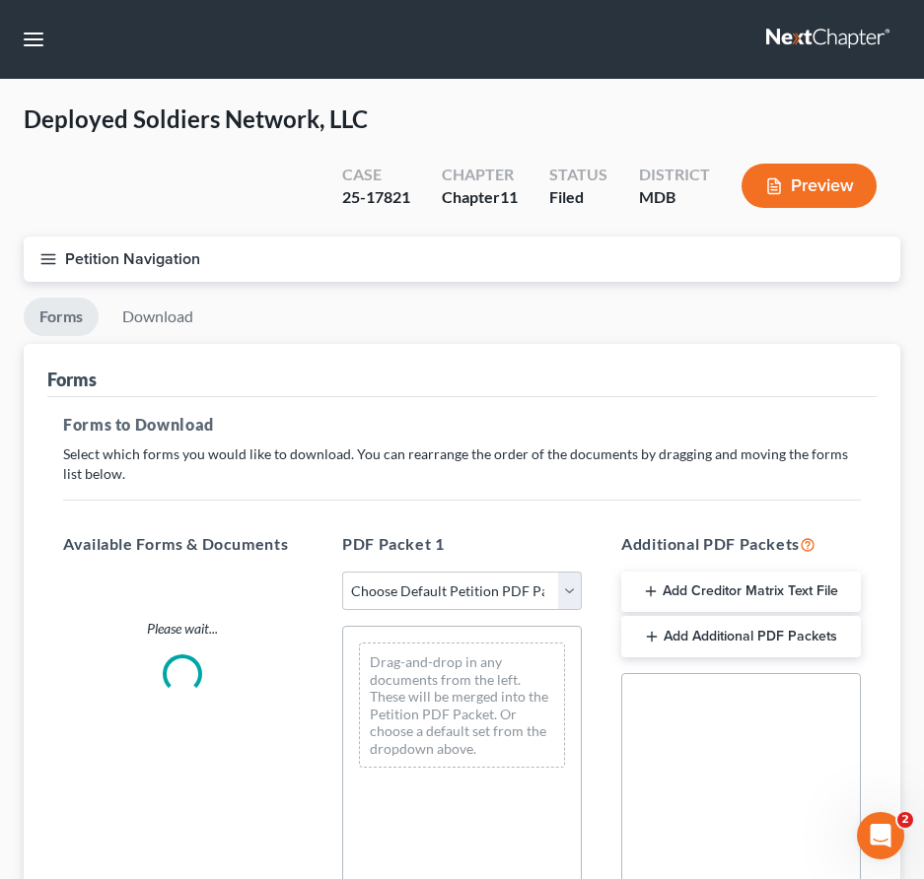
click at [570, 597] on div "Petition Navigation Case Dashboard Payments Invoices Payments Payments Credit R…" at bounding box center [462, 754] width 896 height 1035
click at [572, 591] on select "Choose Default Petition PDF Packet Complete Bankruptcy Petition (all forms and …" at bounding box center [462, 591] width 240 height 39
click at [342, 572] on select "Choose Default Petition PDF Packet Complete Bankruptcy Petition (all forms and …" at bounding box center [462, 591] width 240 height 39
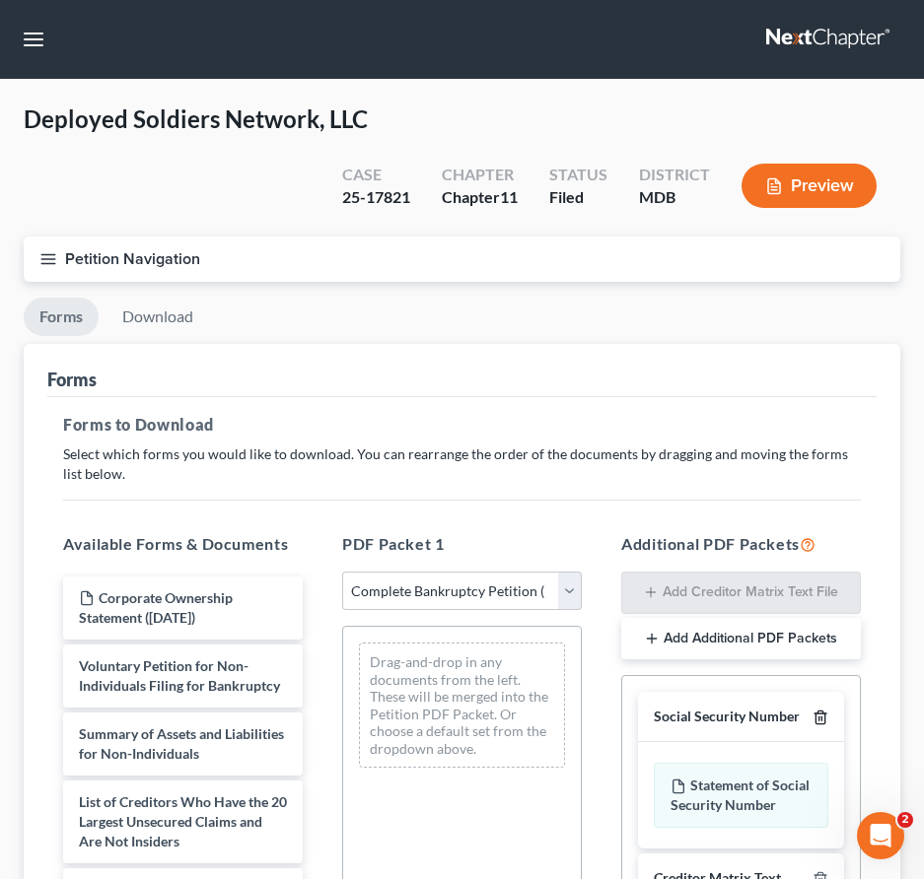
click at [819, 714] on icon "button" at bounding box center [820, 718] width 16 height 16
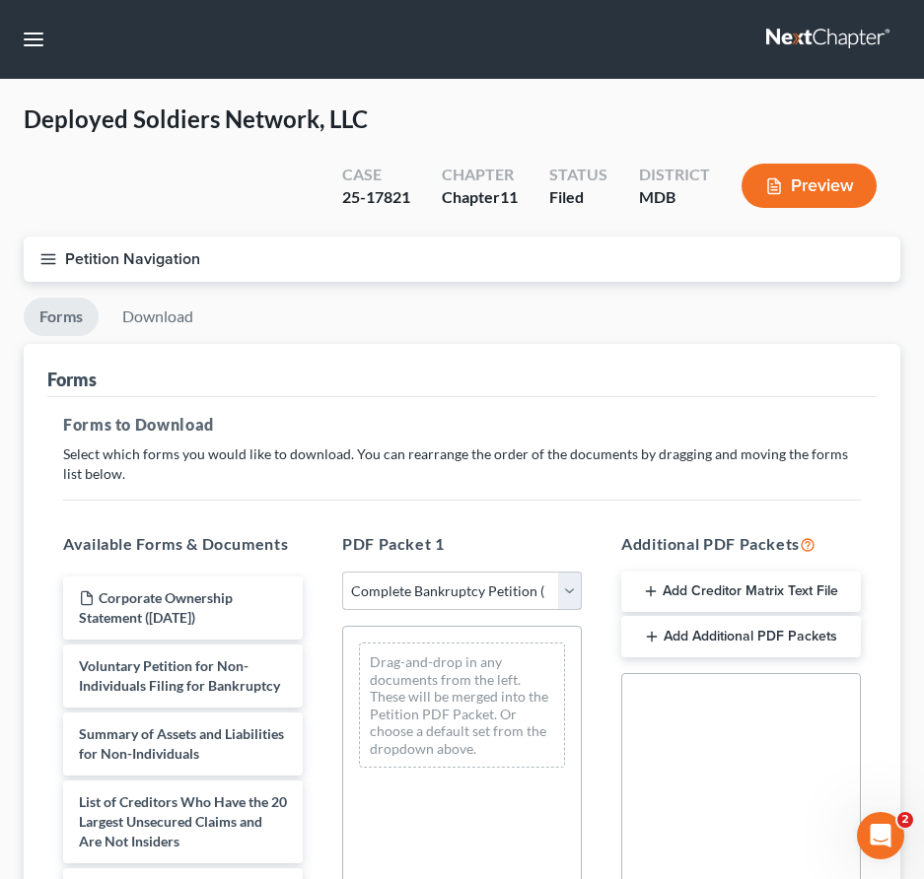
click at [535, 583] on select "Choose Default Petition PDF Packet Complete Bankruptcy Petition (all forms and …" at bounding box center [462, 591] width 240 height 39
click at [342, 572] on select "Choose Default Petition PDF Packet Complete Bankruptcy Petition (all forms and …" at bounding box center [462, 591] width 240 height 39
click at [562, 591] on select "Choose Default Petition PDF Packet Complete Bankruptcy Petition (all forms and …" at bounding box center [462, 591] width 240 height 39
click at [342, 572] on select "Choose Default Petition PDF Packet Complete Bankruptcy Petition (all forms and …" at bounding box center [462, 591] width 240 height 39
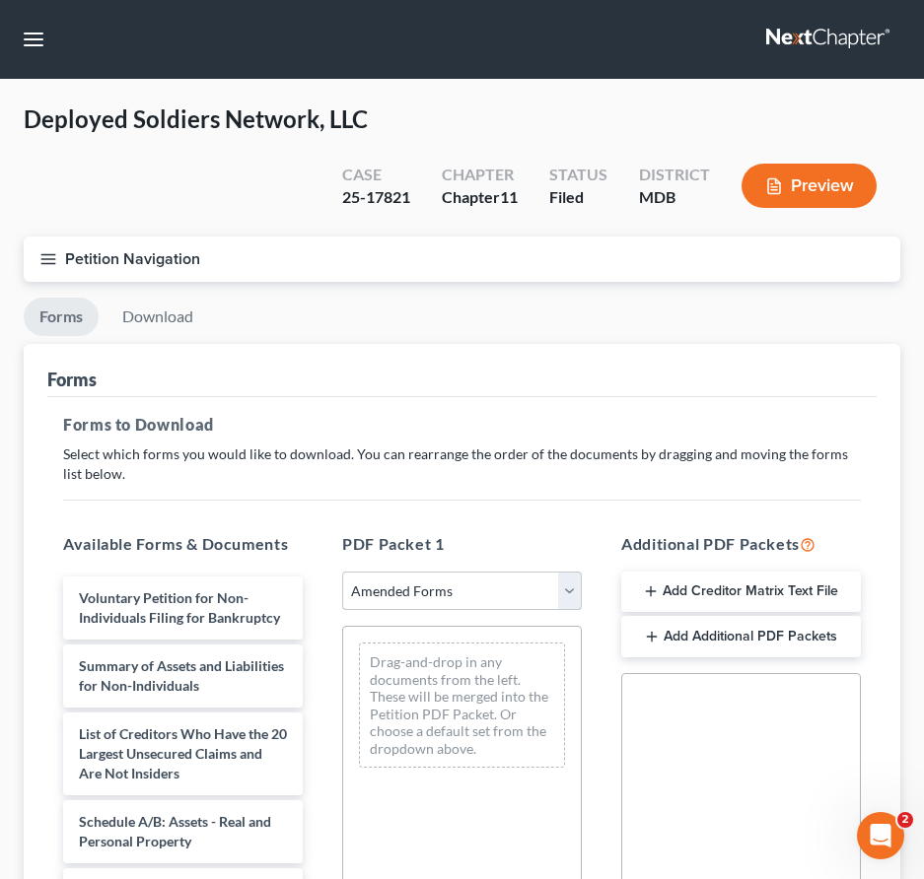
click at [502, 592] on select "Choose Default Petition PDF Packet Complete Bankruptcy Petition (all forms and …" at bounding box center [462, 591] width 240 height 39
select select "0"
click at [342, 572] on select "Choose Default Petition PDF Packet Complete Bankruptcy Petition (all forms and …" at bounding box center [462, 591] width 240 height 39
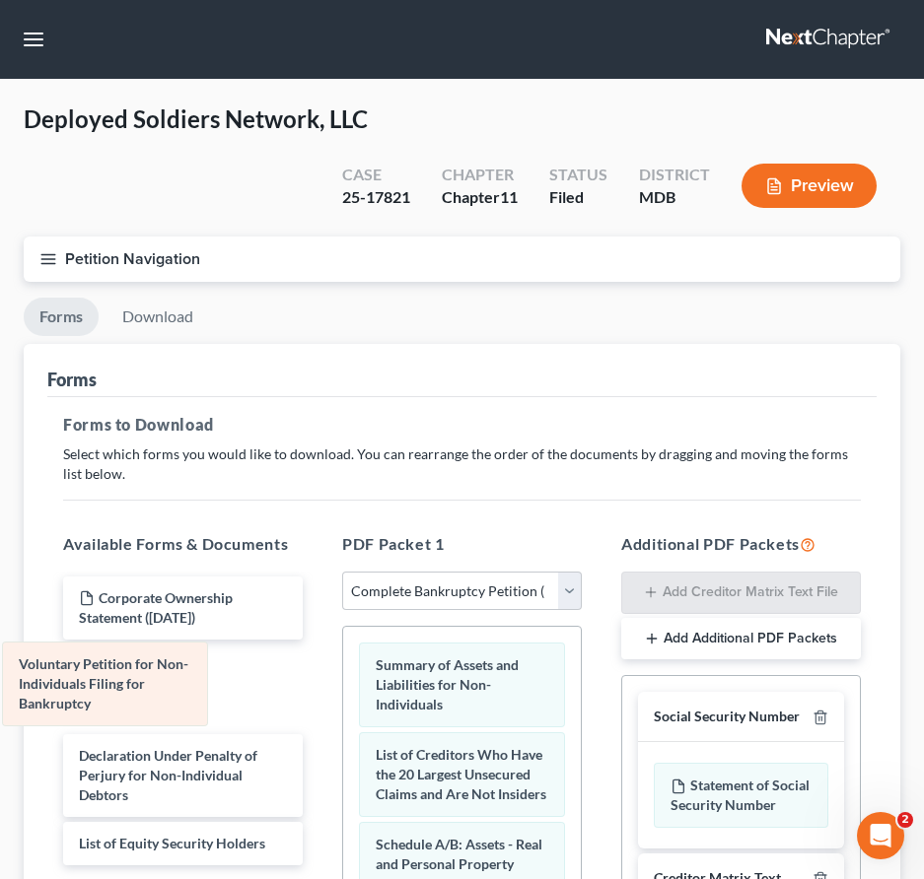
drag, startPoint x: 471, startPoint y: 680, endPoint x: 117, endPoint y: 677, distance: 353.9
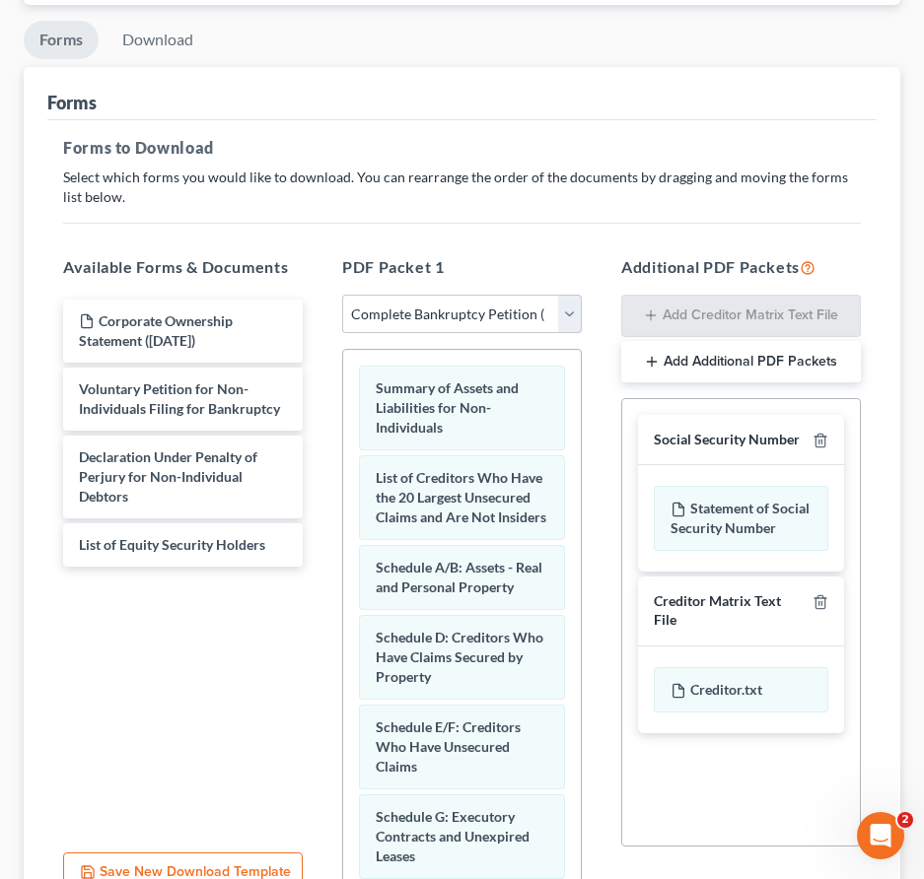
scroll to position [325, 0]
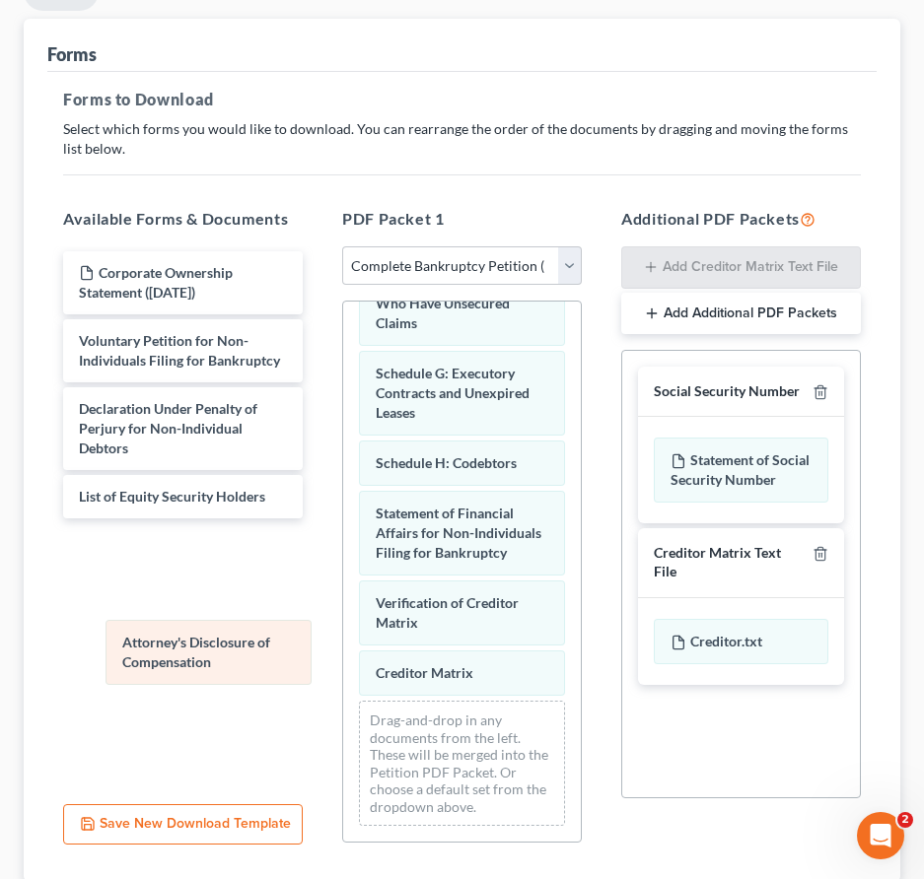
drag, startPoint x: 447, startPoint y: 675, endPoint x: 194, endPoint y: 665, distance: 253.5
click at [343, 665] on div "Attorney's Disclosure of Compensation Summary of Assets and Liabilities for Non…" at bounding box center [462, 373] width 238 height 935
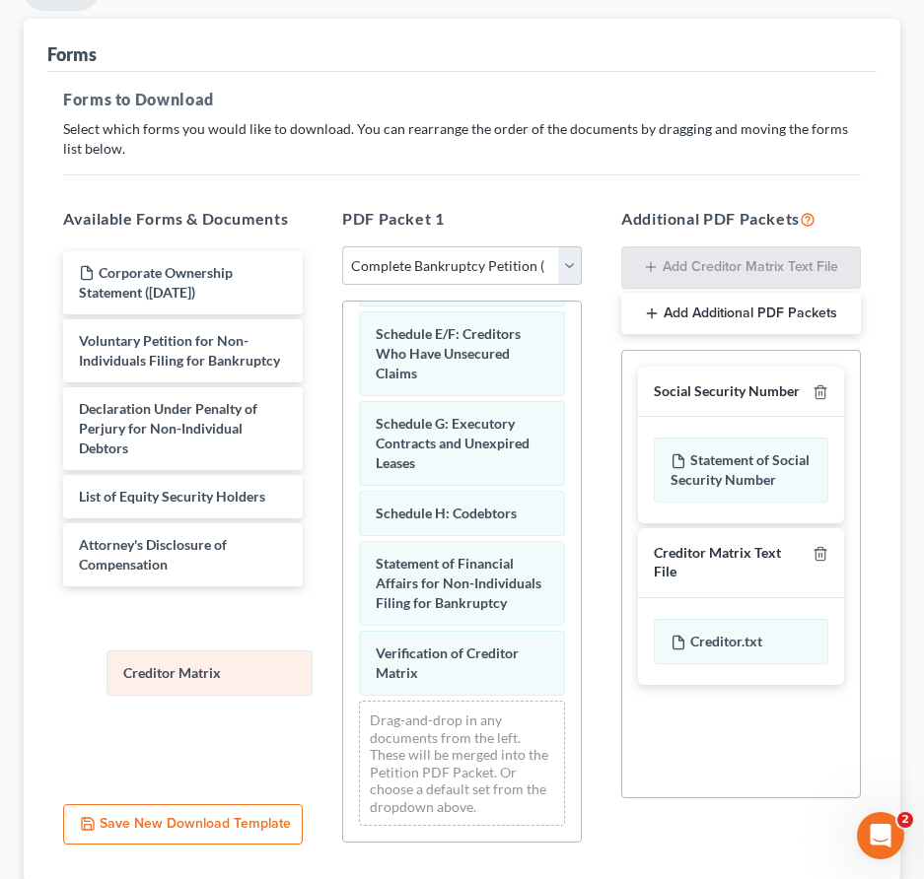
drag, startPoint x: 424, startPoint y: 682, endPoint x: 169, endPoint y: 683, distance: 255.3
click at [343, 683] on div "Creditor Matrix Summary of Assets and Liabilities for Non-Individuals List of C…" at bounding box center [462, 399] width 238 height 885
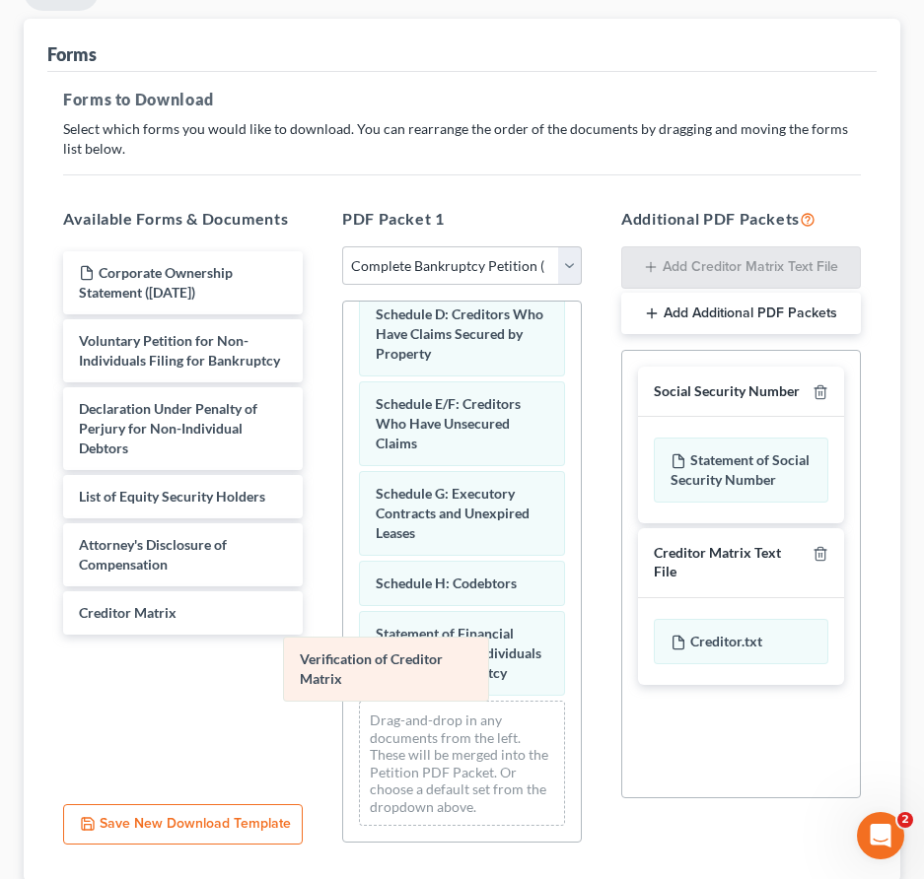
scroll to position [275, 0]
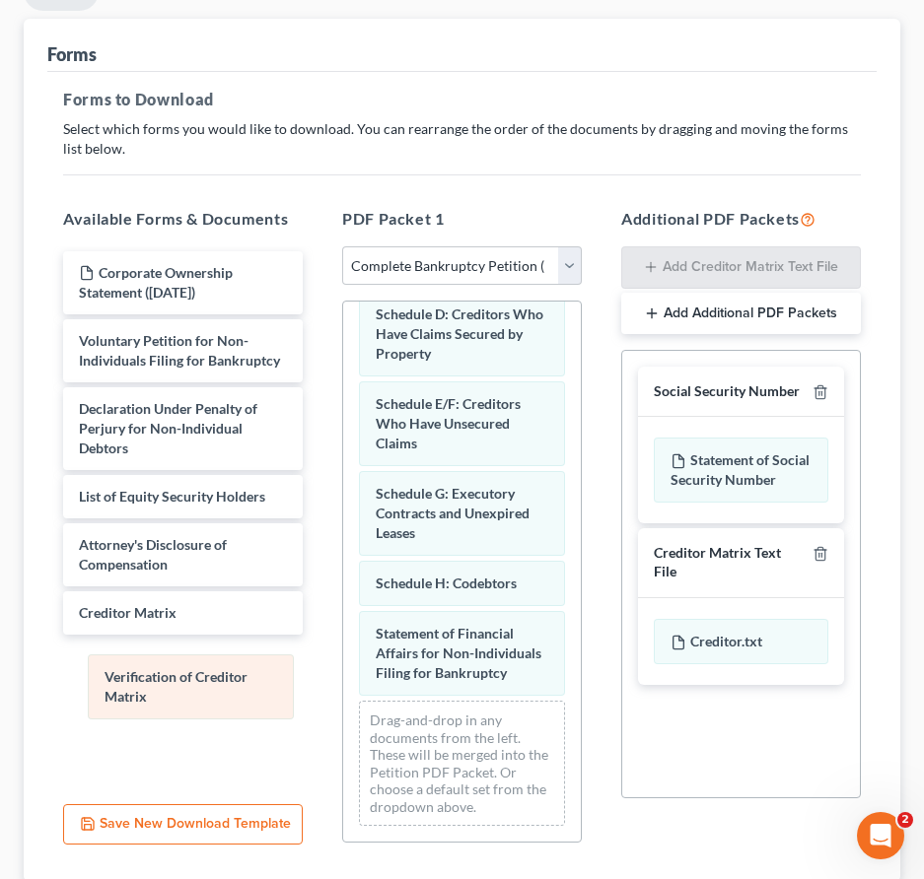
drag, startPoint x: 386, startPoint y: 675, endPoint x: 115, endPoint y: 699, distance: 272.1
click at [343, 700] on div "Verification of Creditor Matrix Summary of Assets and Liabilities for Non-Indiv…" at bounding box center [462, 434] width 238 height 815
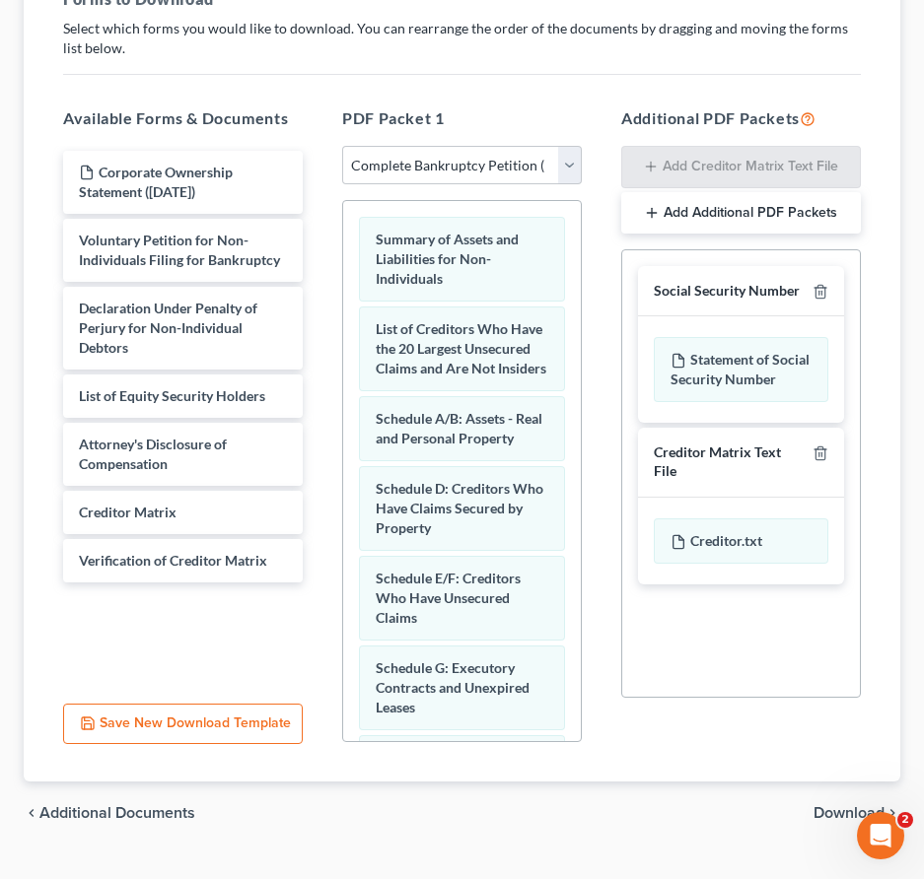
scroll to position [465, 0]
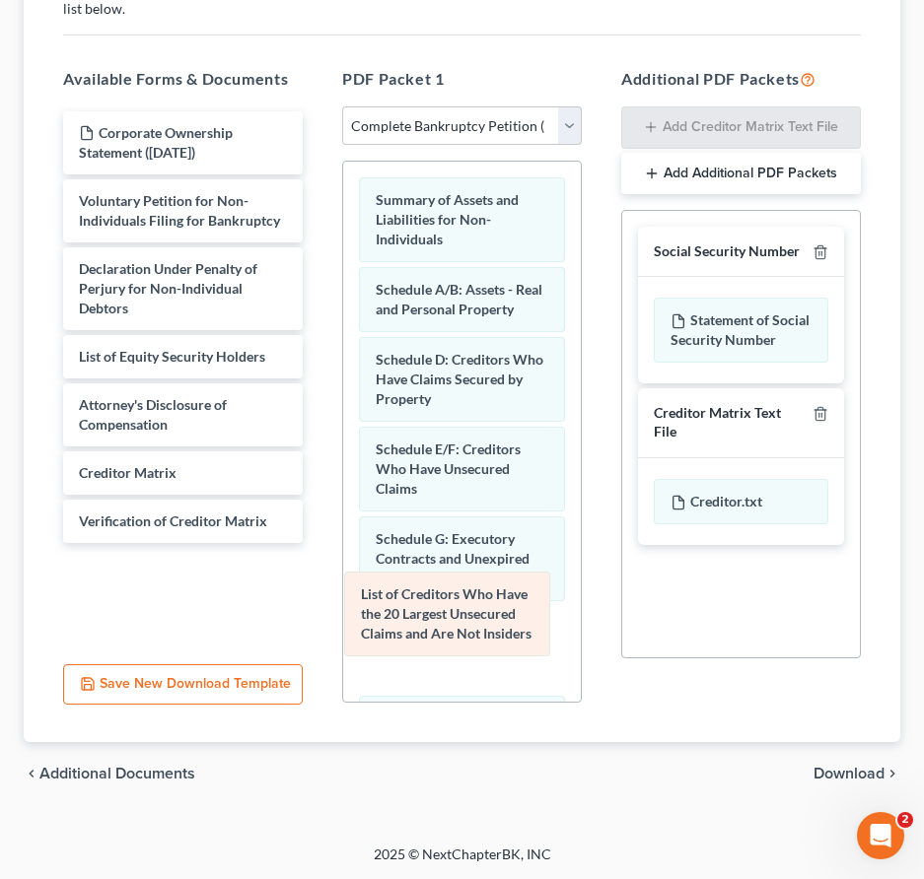
drag, startPoint x: 447, startPoint y: 303, endPoint x: 433, endPoint y: 608, distance: 305.9
click at [433, 608] on div "List of Creditors Who Have the 20 Largest Unsecured Claims and Are Not Insiders…" at bounding box center [462, 569] width 238 height 815
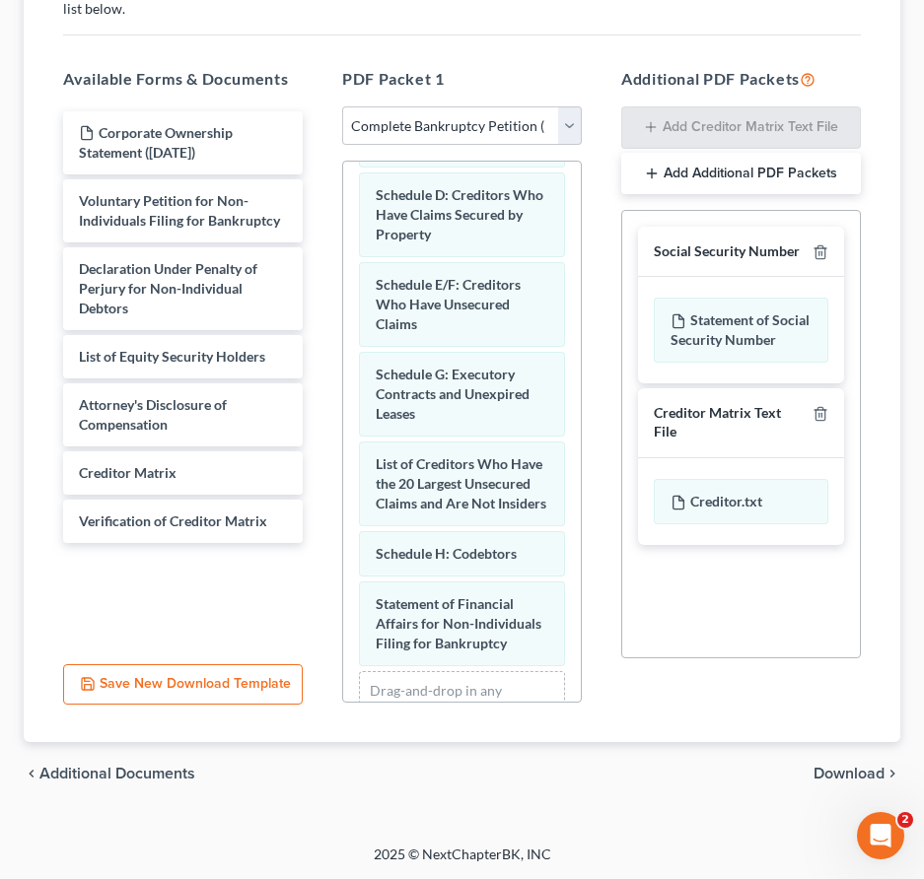
scroll to position [275, 0]
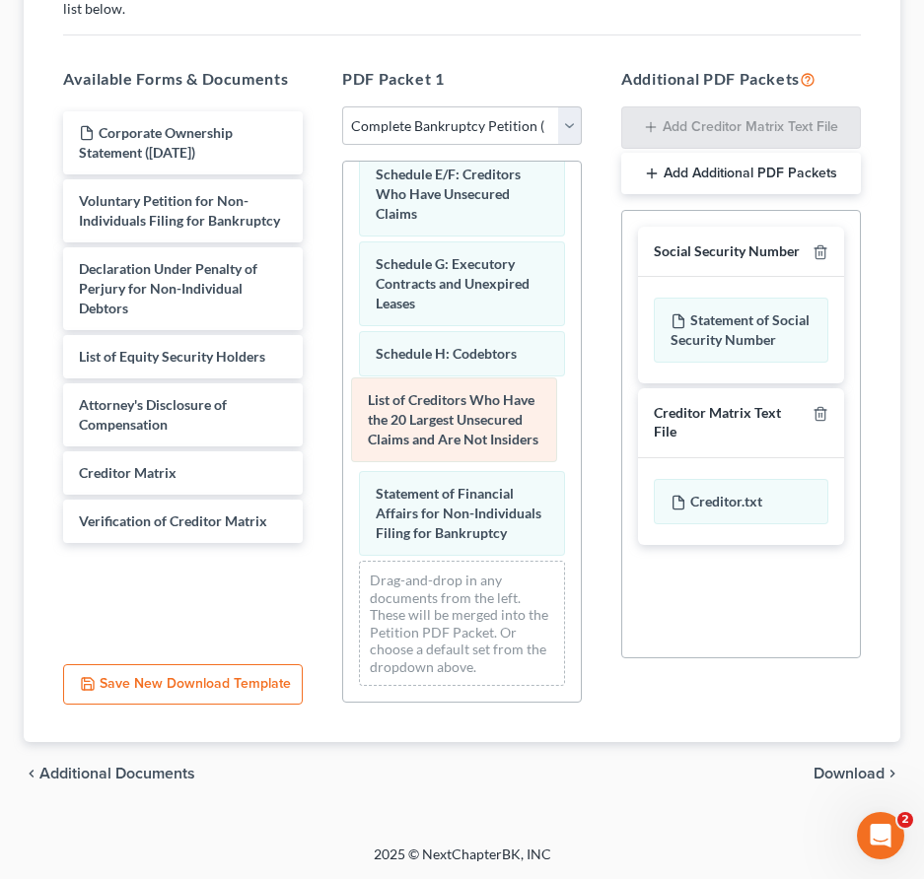
drag, startPoint x: 424, startPoint y: 382, endPoint x: 416, endPoint y: 430, distance: 48.0
click at [416, 430] on div "List of Creditors Who Have the 20 Largest Unsecured Claims and Are Not Insiders…" at bounding box center [462, 294] width 238 height 815
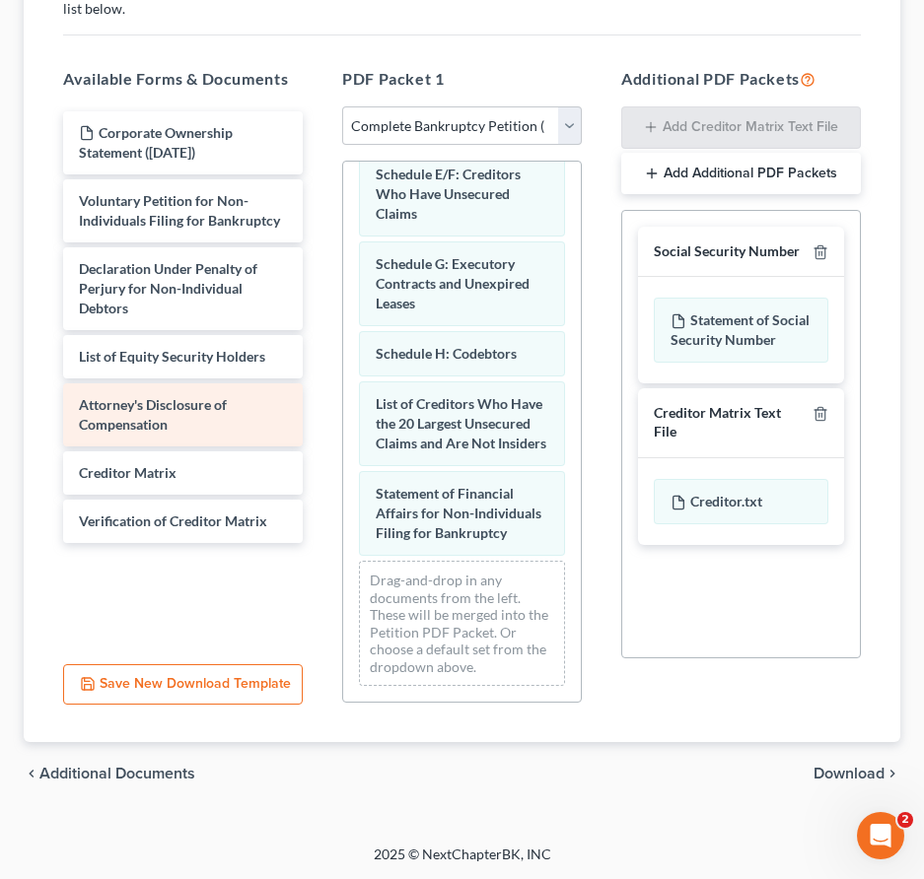
scroll to position [433, 0]
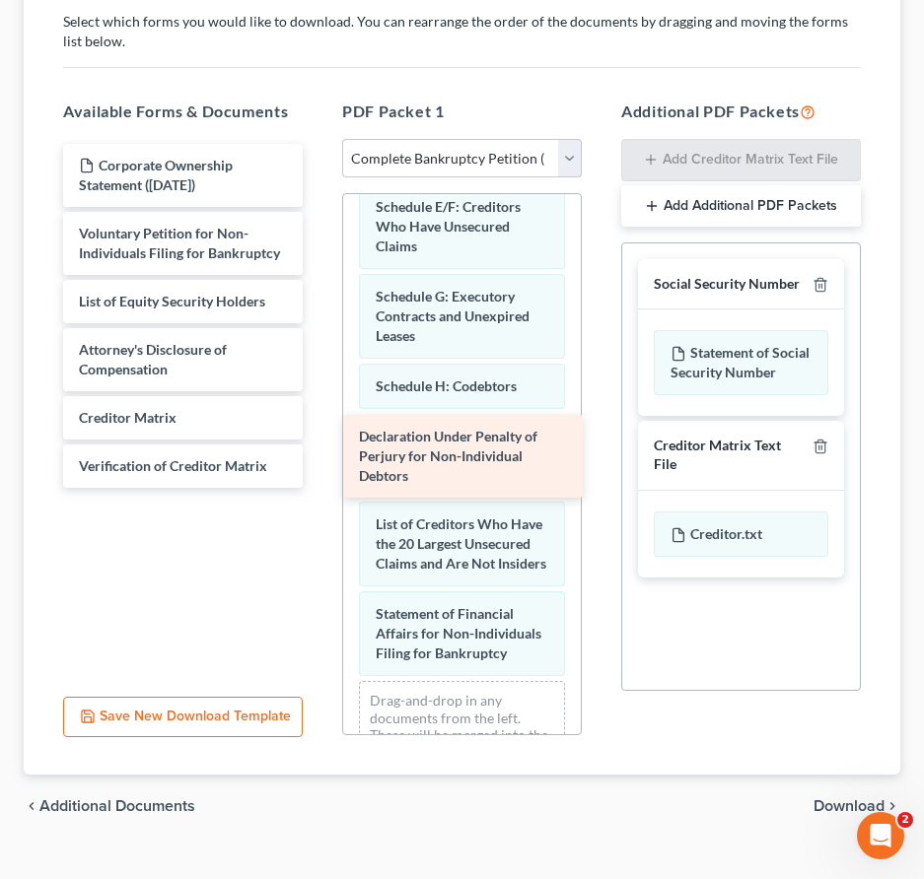
drag, startPoint x: 131, startPoint y: 304, endPoint x: 411, endPoint y: 441, distance: 311.6
click at [318, 441] on div "Declaration Under Penalty of Perjury for Non-Individual Debtors Corporate Owner…" at bounding box center [182, 316] width 271 height 344
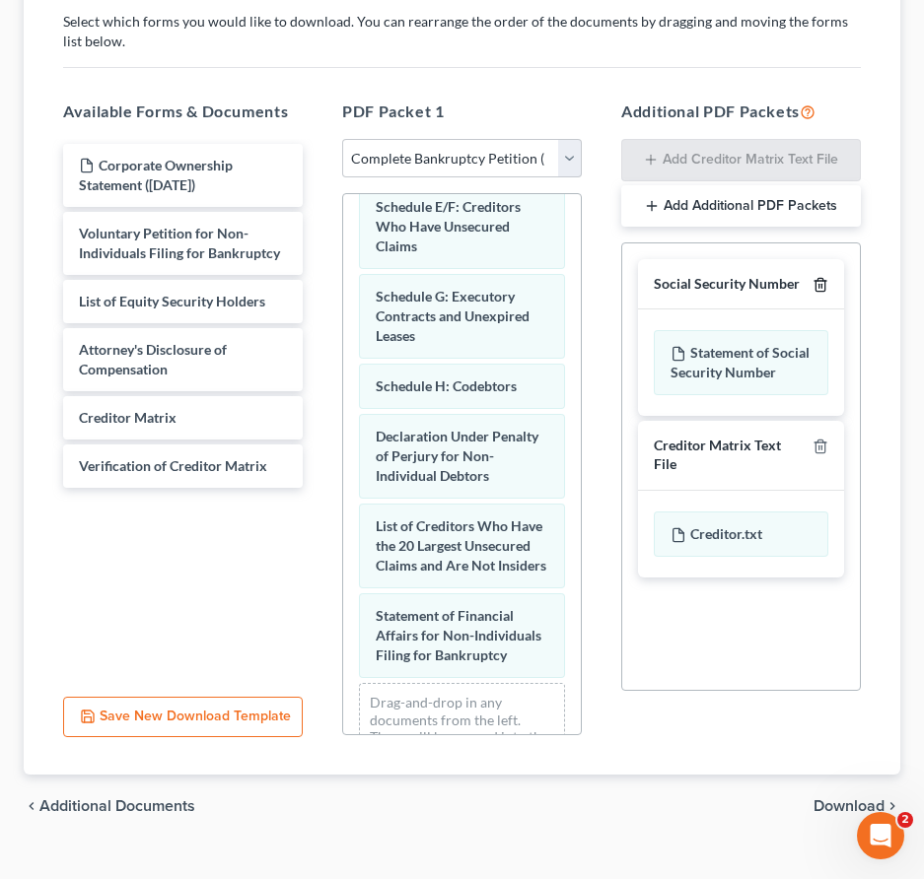
click at [822, 279] on icon "button" at bounding box center [819, 284] width 9 height 13
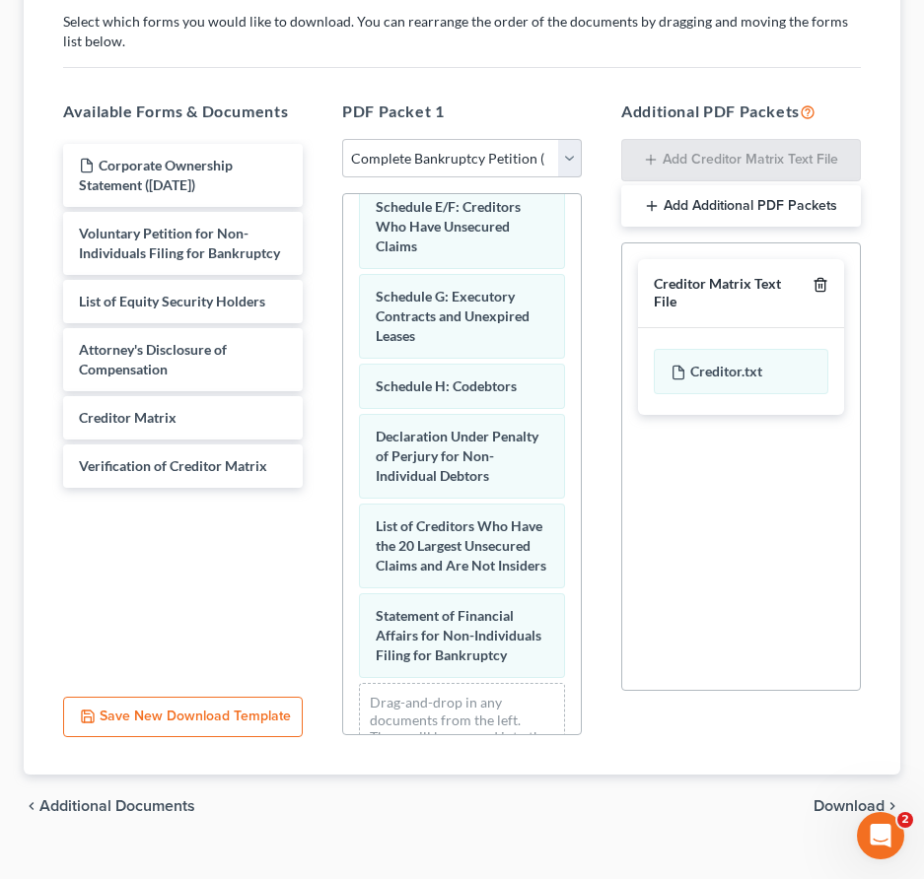
click at [822, 279] on icon "button" at bounding box center [819, 284] width 9 height 13
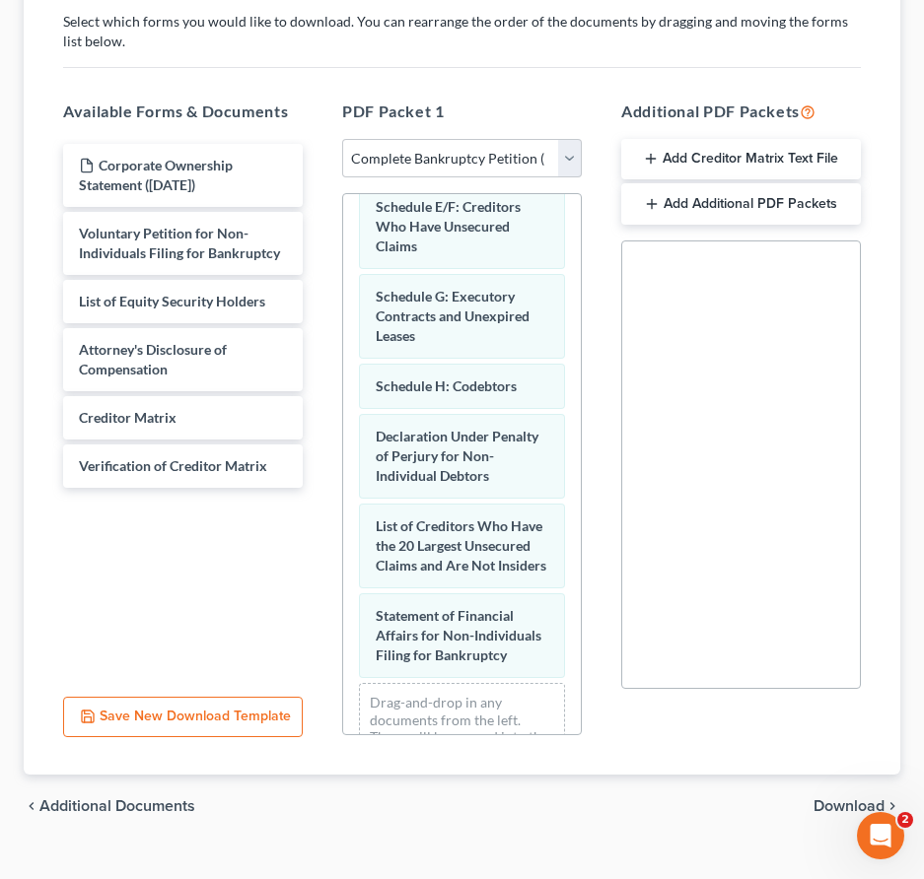
click at [840, 806] on span "Download" at bounding box center [848, 806] width 71 height 16
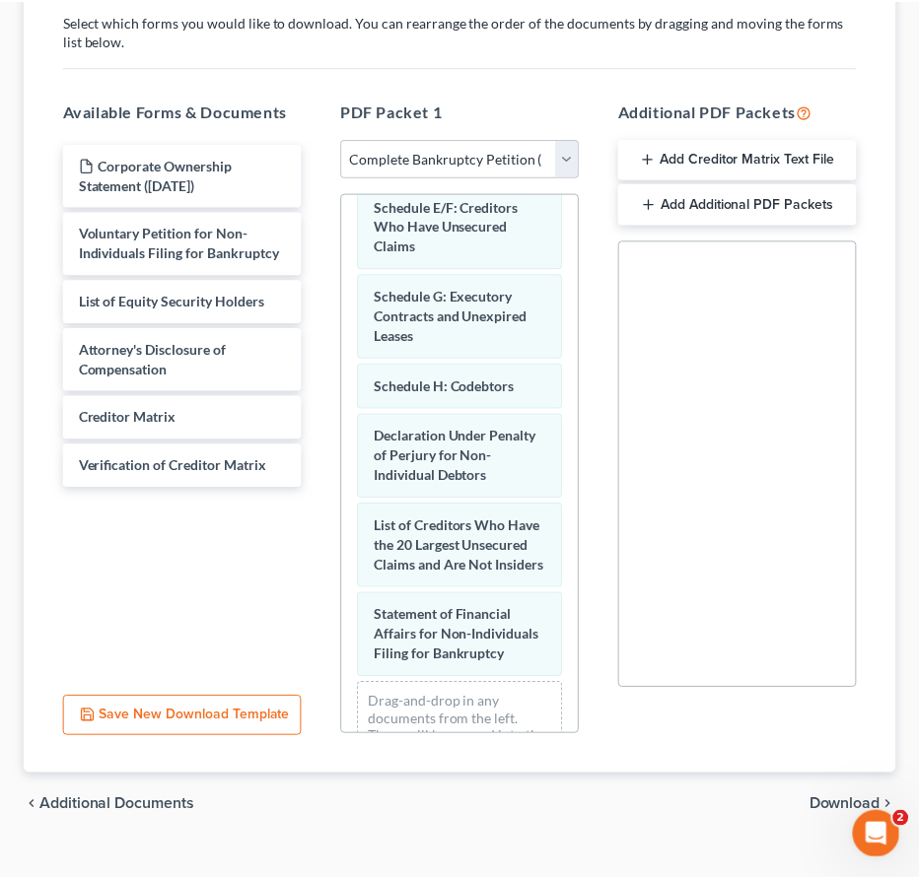
scroll to position [0, 0]
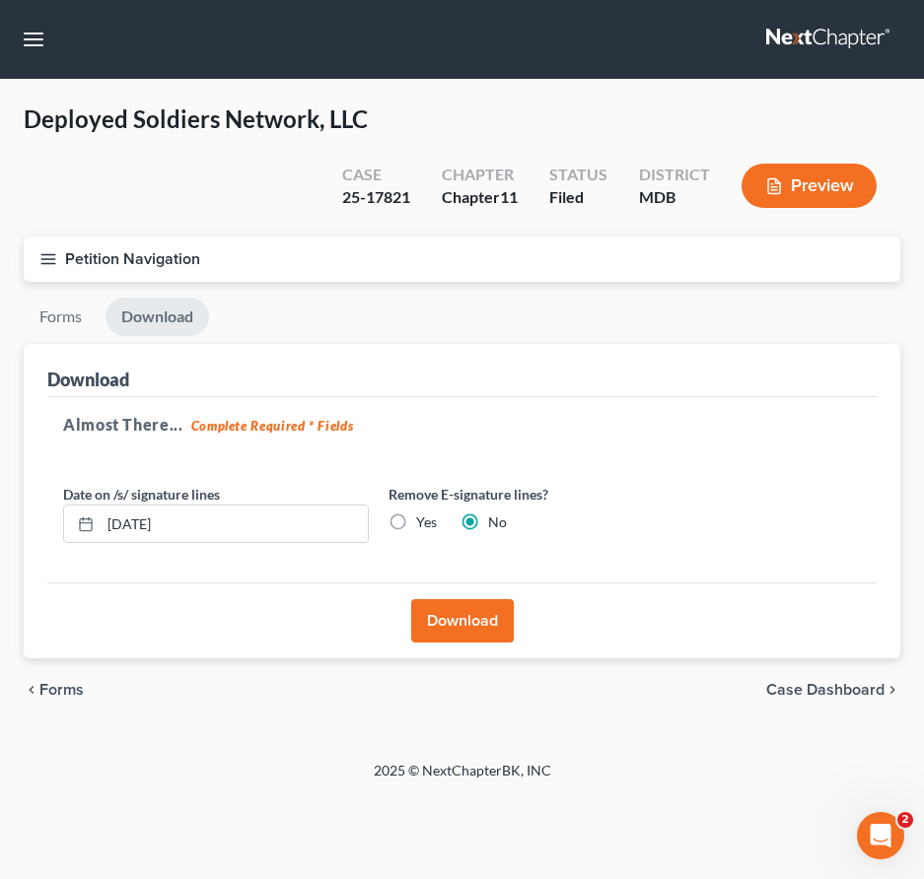
click at [442, 610] on button "Download" at bounding box center [462, 620] width 103 height 43
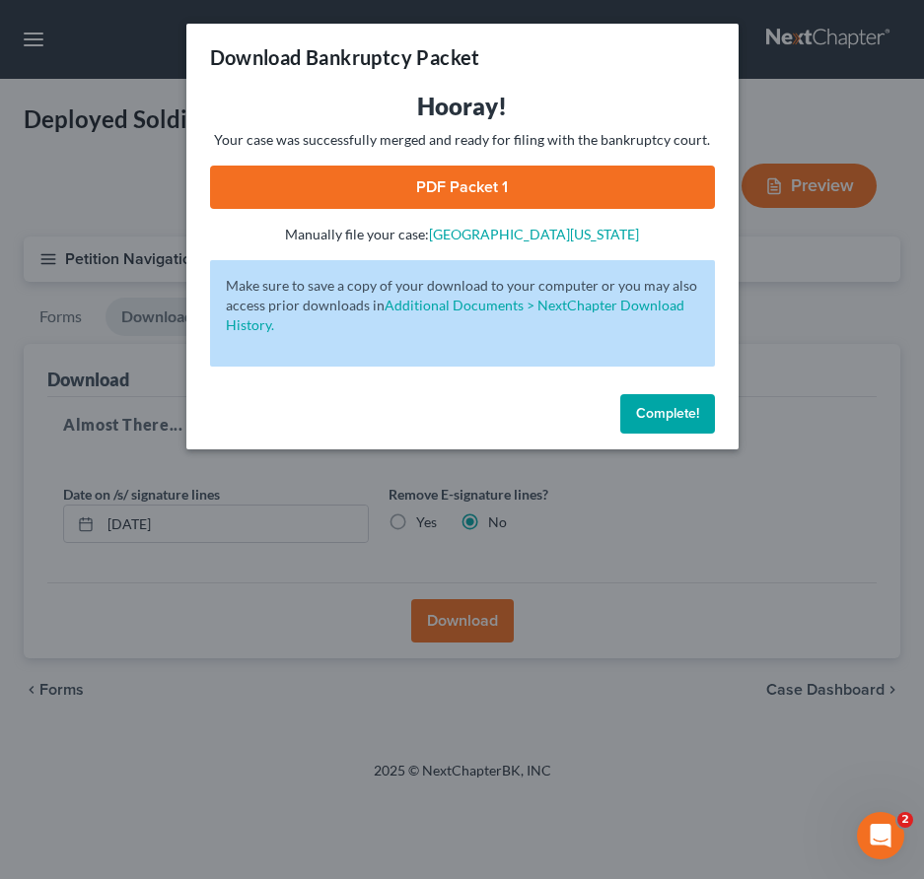
click at [448, 192] on link "PDF Packet 1" at bounding box center [462, 187] width 505 height 43
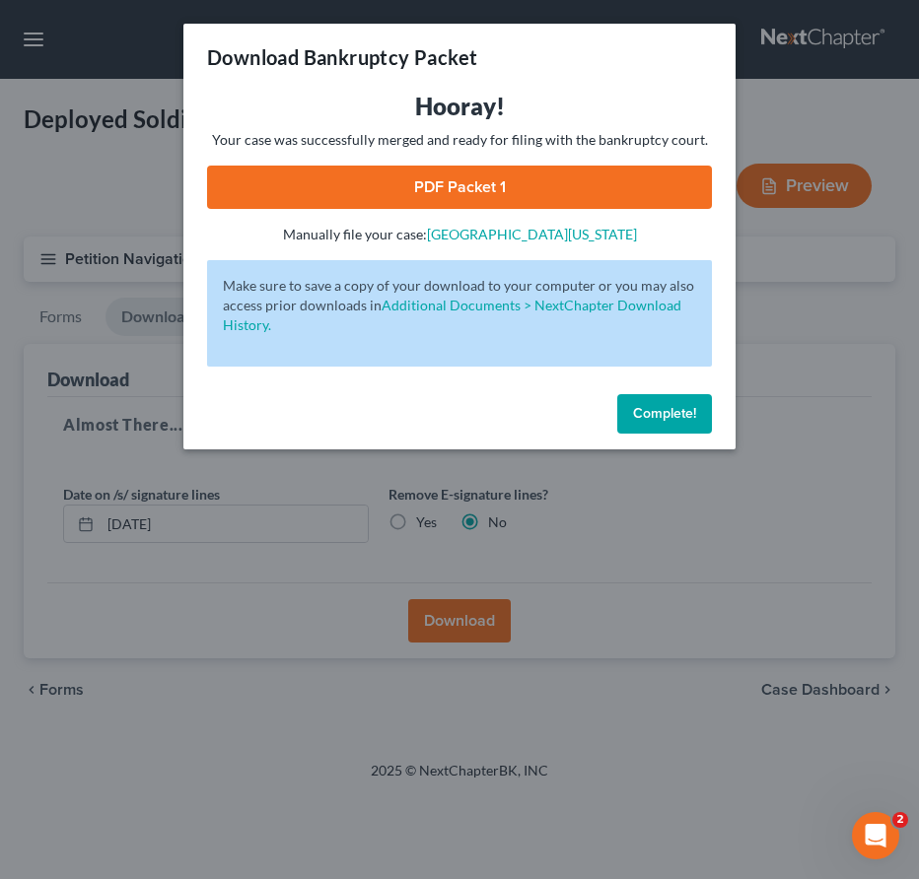
click at [657, 421] on span "Complete!" at bounding box center [664, 413] width 63 height 17
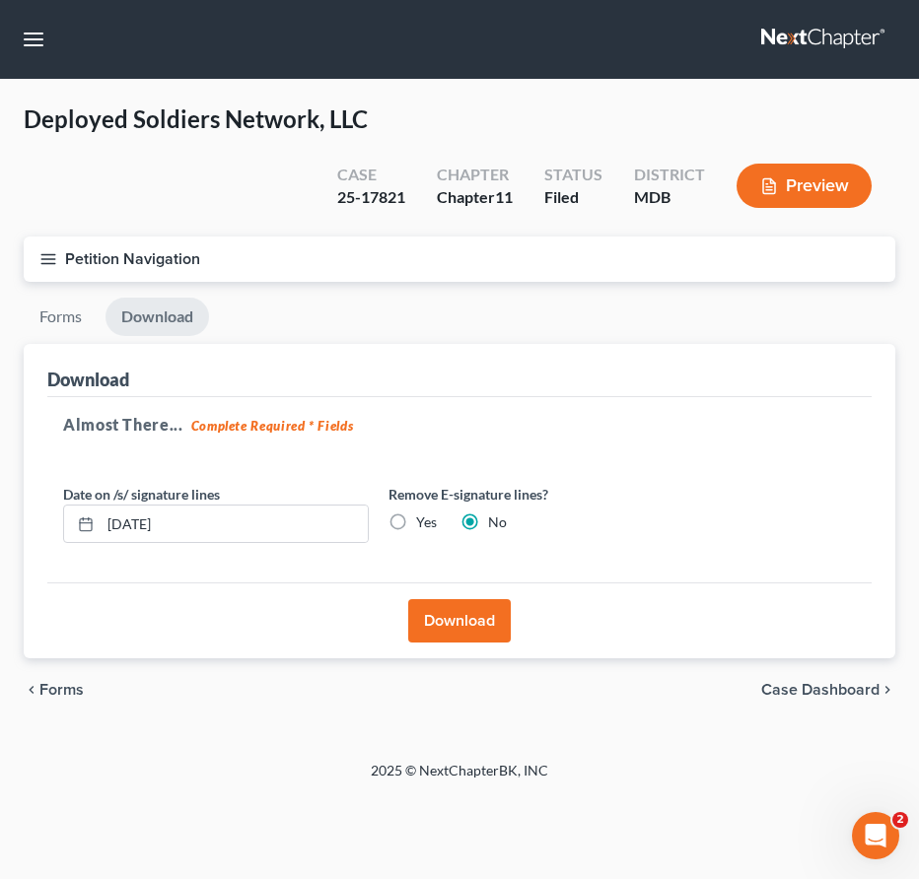
click at [778, 34] on link at bounding box center [824, 39] width 126 height 35
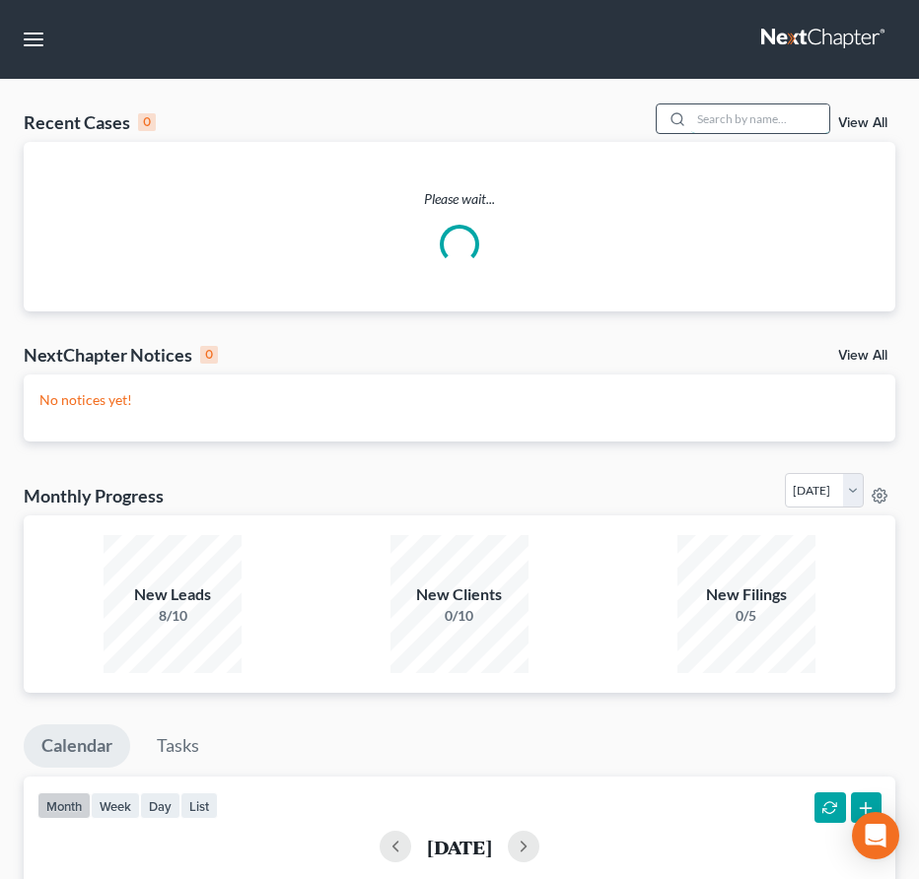
click at [753, 124] on input "search" at bounding box center [760, 118] width 138 height 29
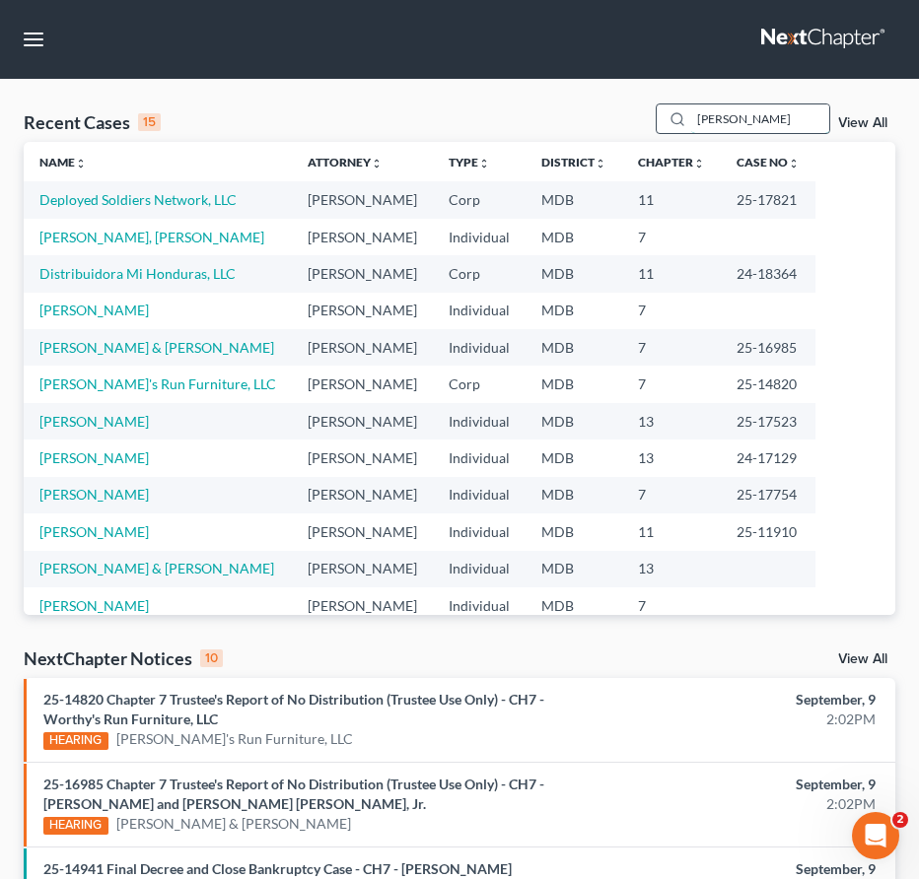
type input "[PERSON_NAME]"
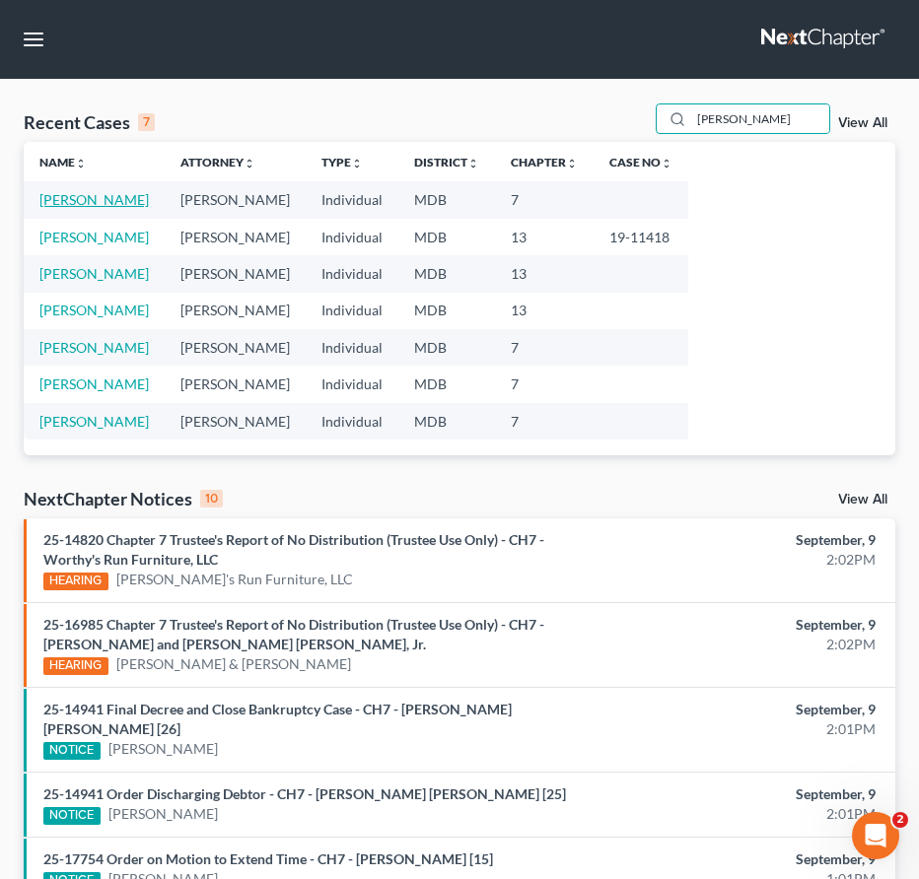
click at [78, 197] on link "[PERSON_NAME]" at bounding box center [93, 199] width 109 height 17
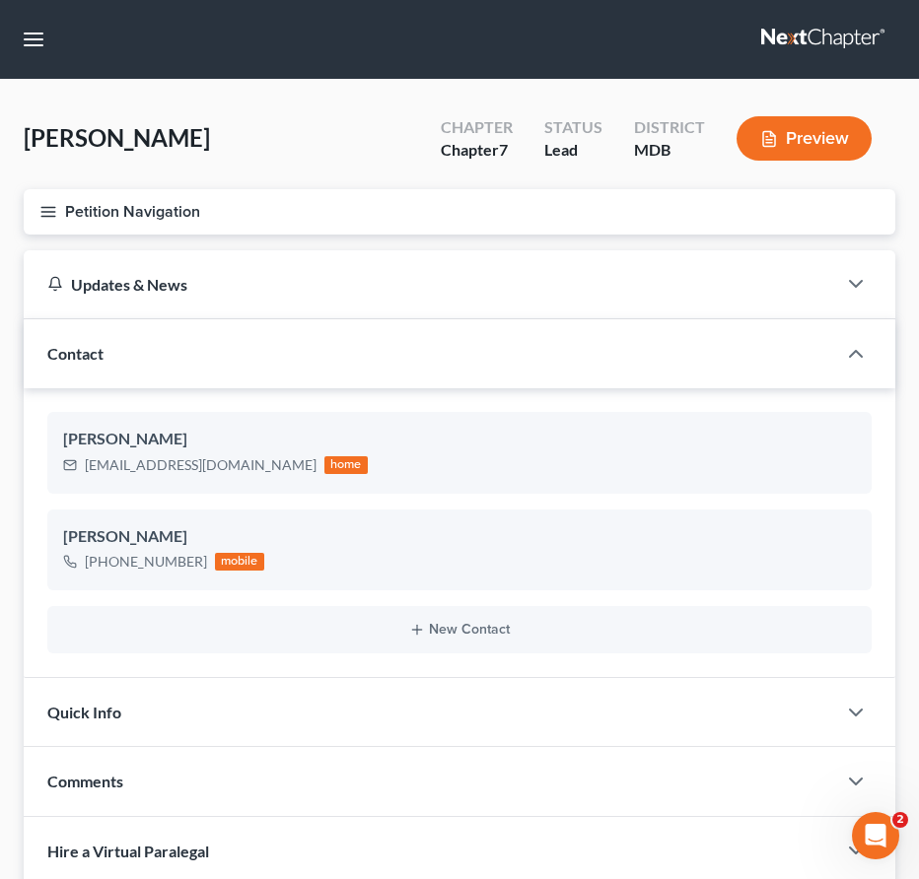
click at [65, 168] on div "[PERSON_NAME] Upgraded Chapter Chapter 7 Status Lead District MDB Preview" at bounding box center [459, 146] width 871 height 86
click at [60, 200] on button "Petition Navigation" at bounding box center [459, 211] width 871 height 45
